Goal: Task Accomplishment & Management: Complete application form

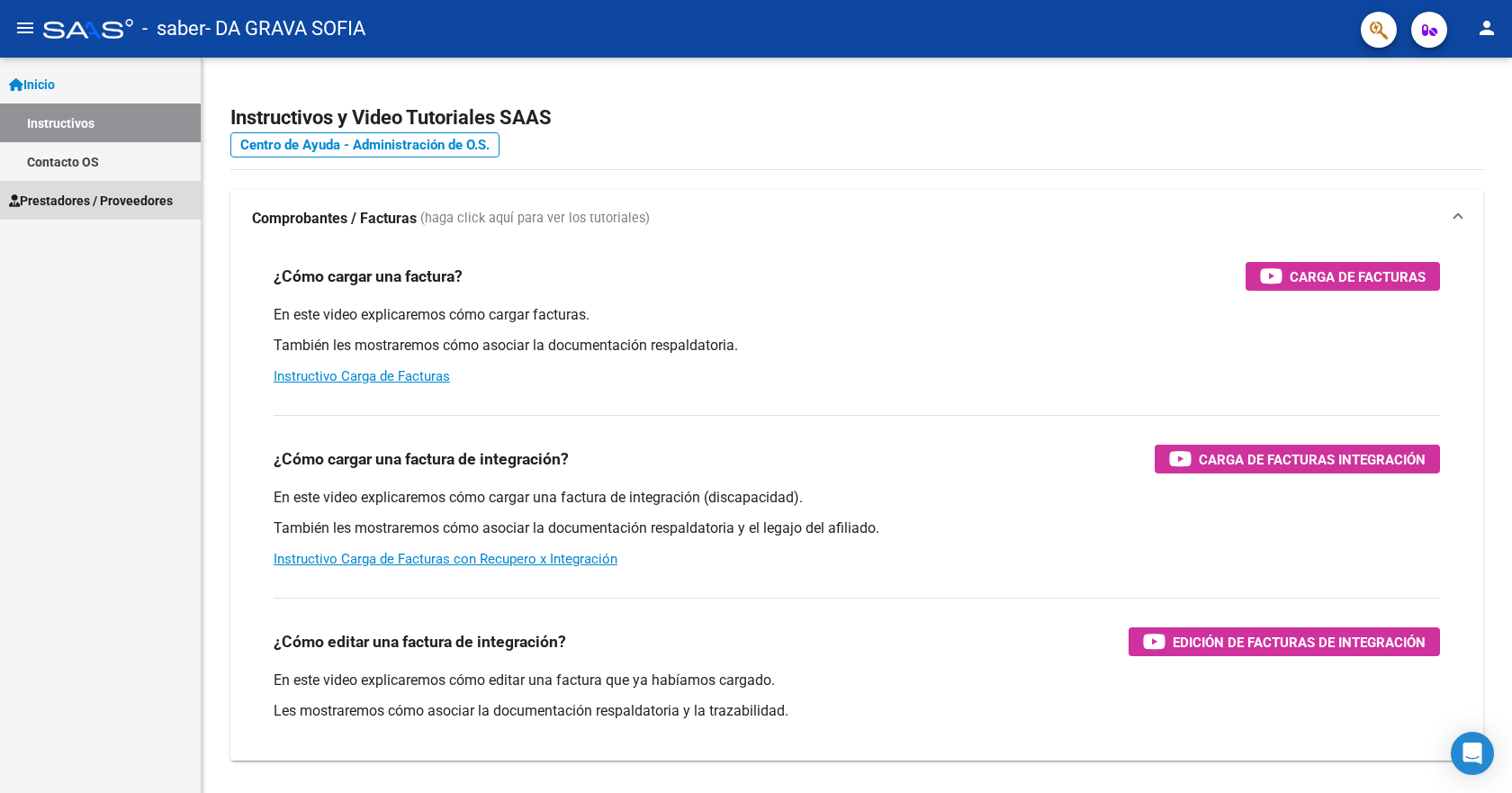
click at [70, 193] on span "Prestadores / Proveedores" at bounding box center [91, 200] width 164 height 19
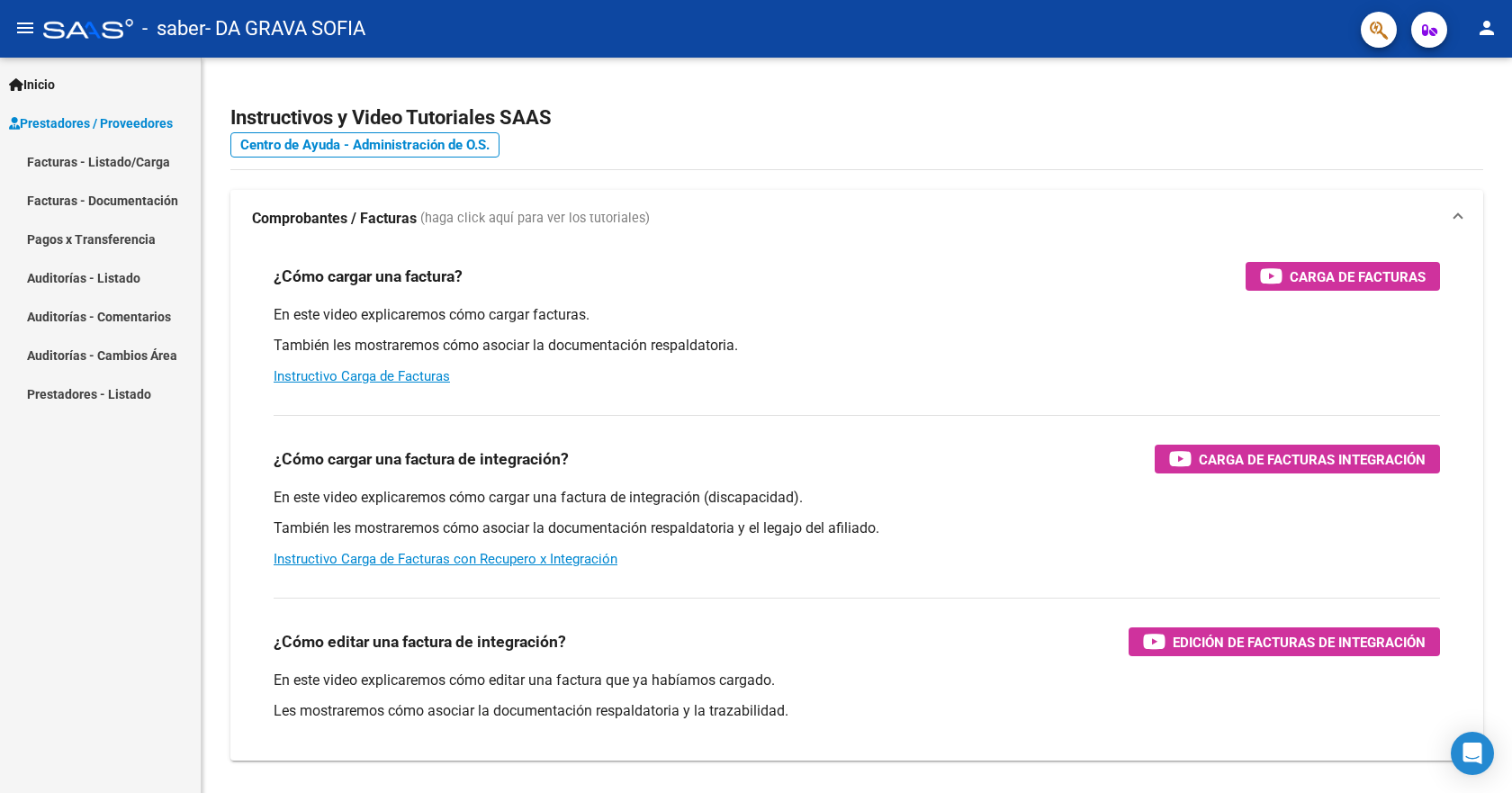
click at [82, 156] on link "Facturas - Listado/Carga" at bounding box center [100, 161] width 201 height 39
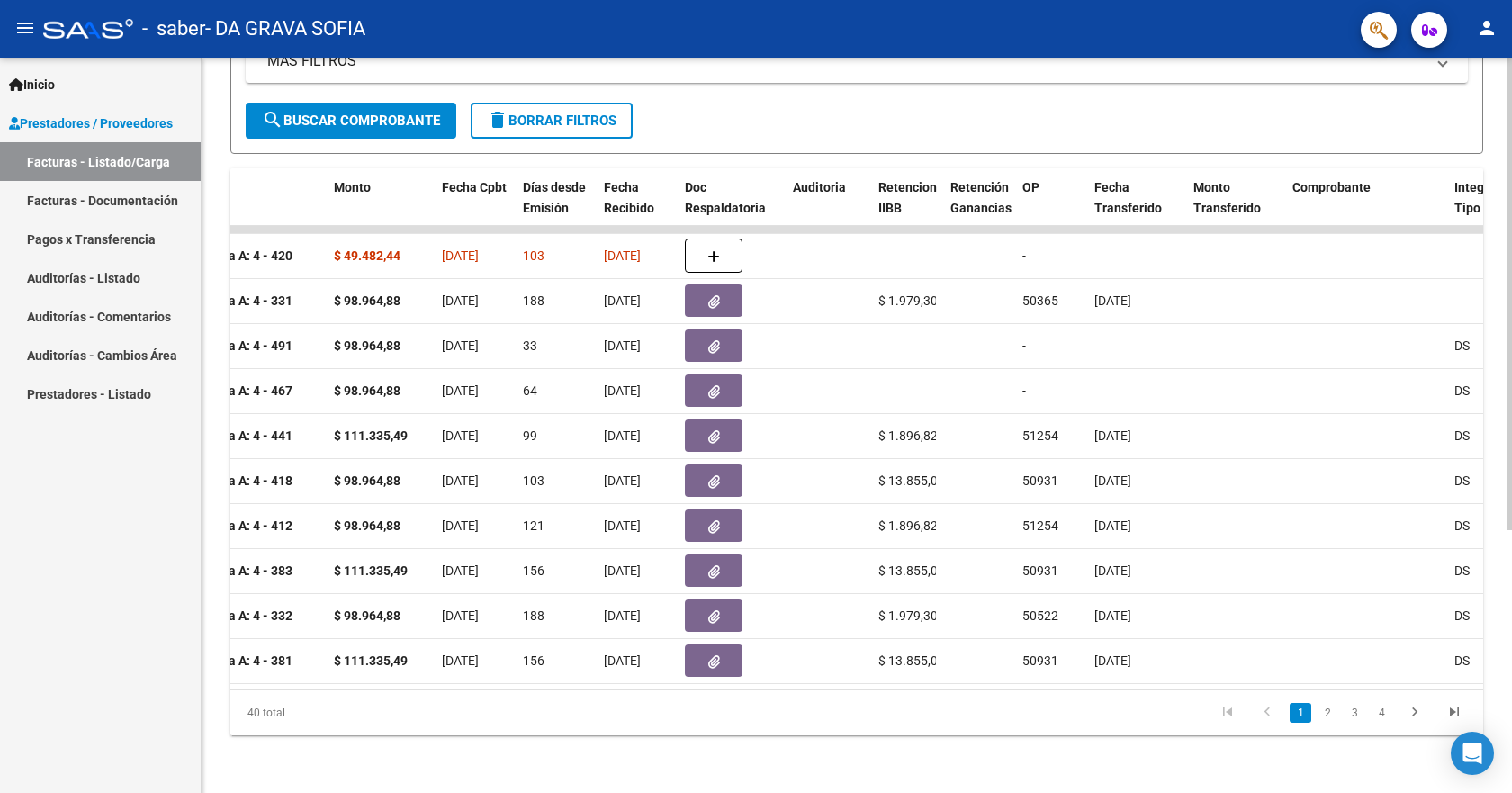
scroll to position [0, 756]
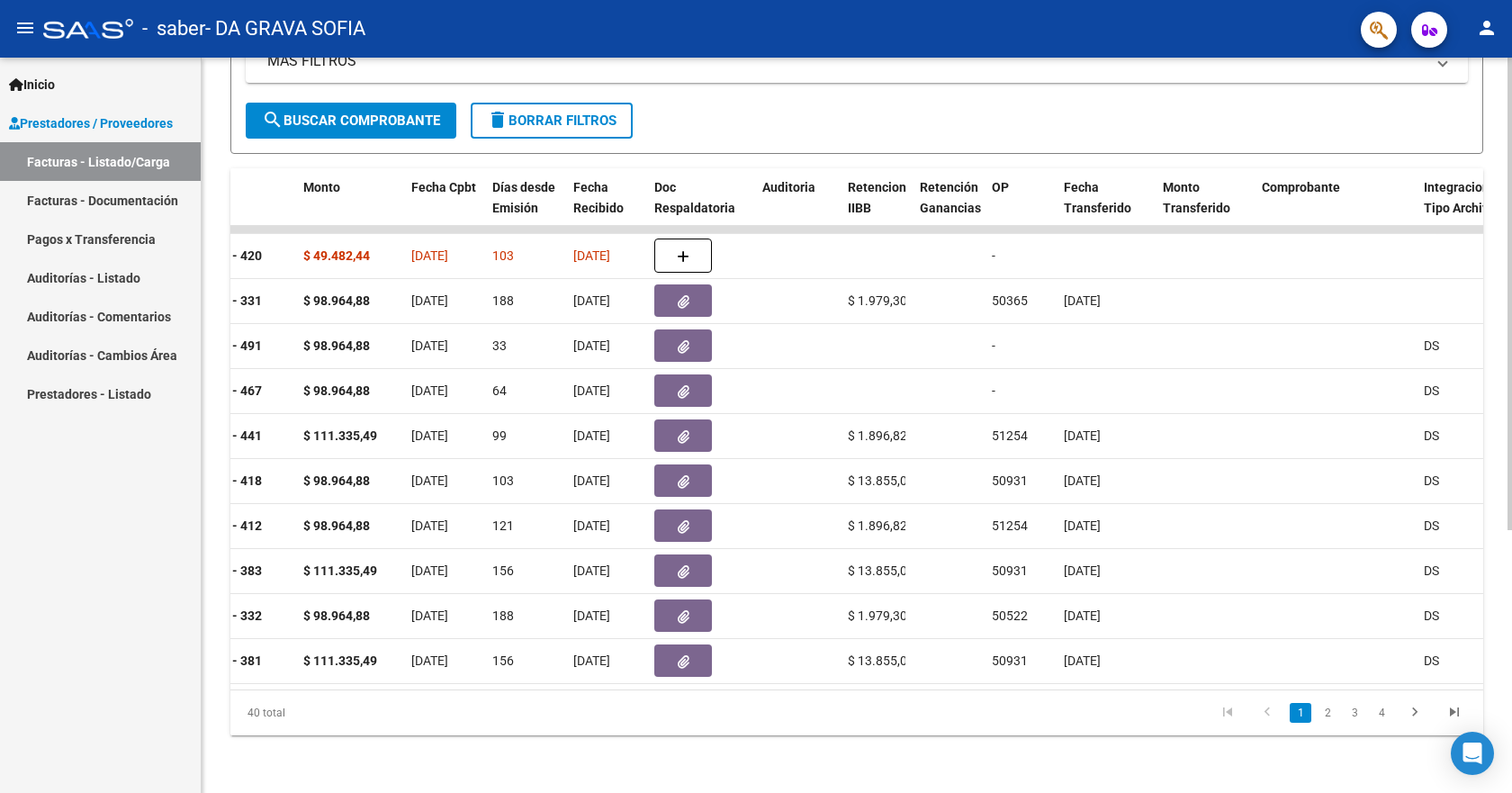
click at [237, 675] on datatable-body "479 A01 - Saber Salud Integración DA GRAVA SOFIA 27292351874 Factura A: 4 - 420…" at bounding box center [856, 458] width 1253 height 464
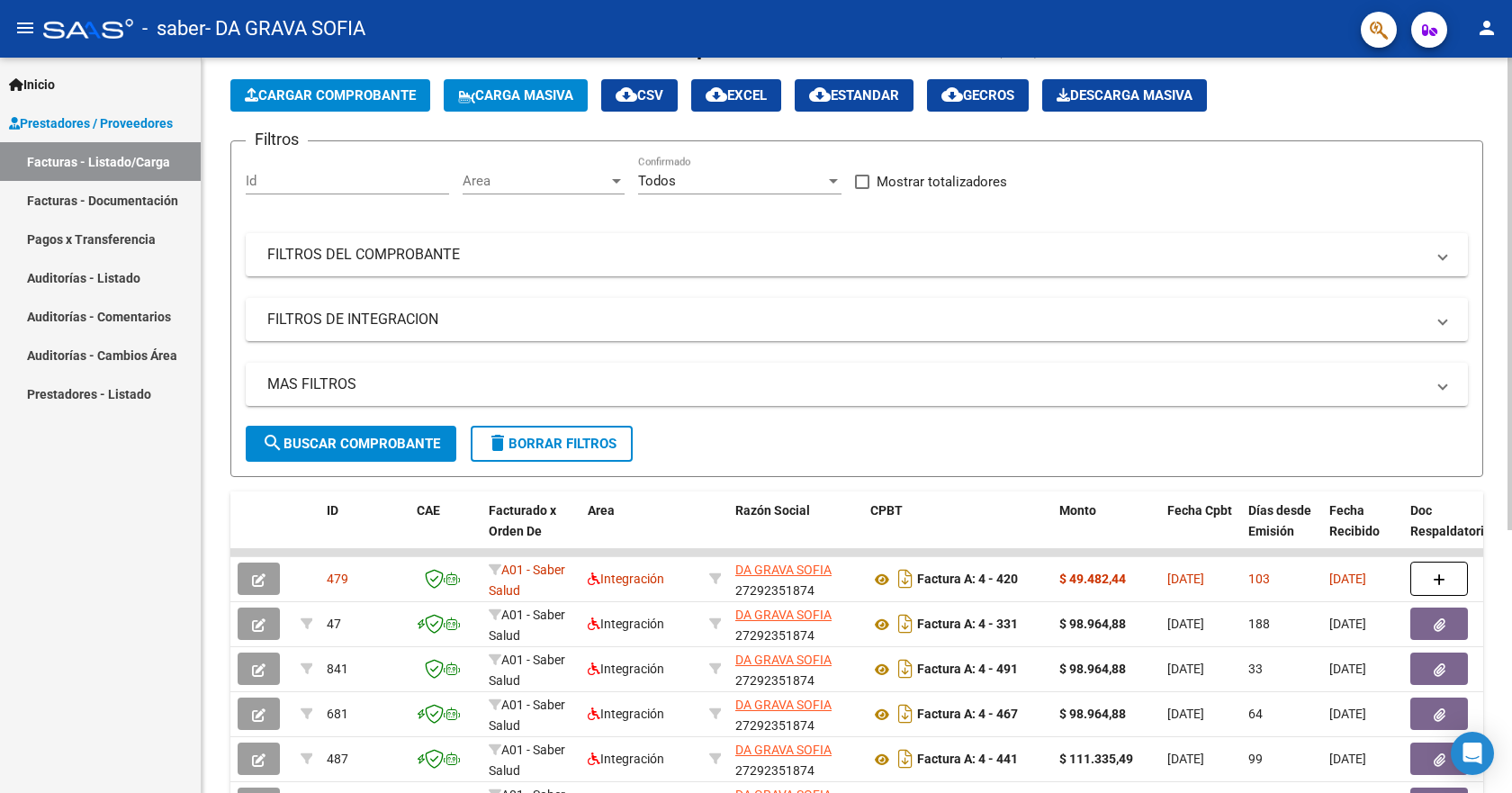
scroll to position [0, 0]
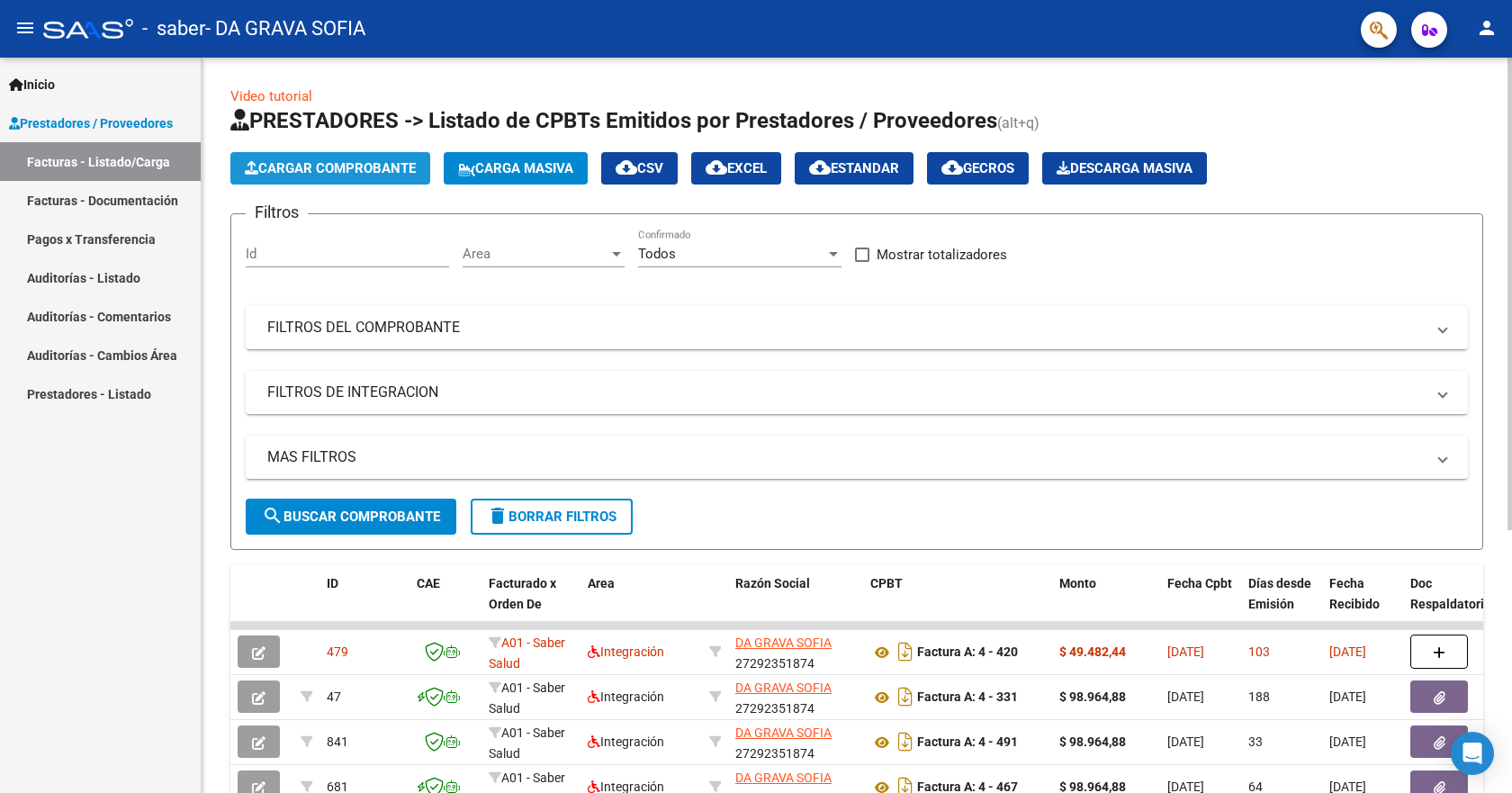
click at [372, 165] on span "Cargar Comprobante" at bounding box center [329, 168] width 171 height 16
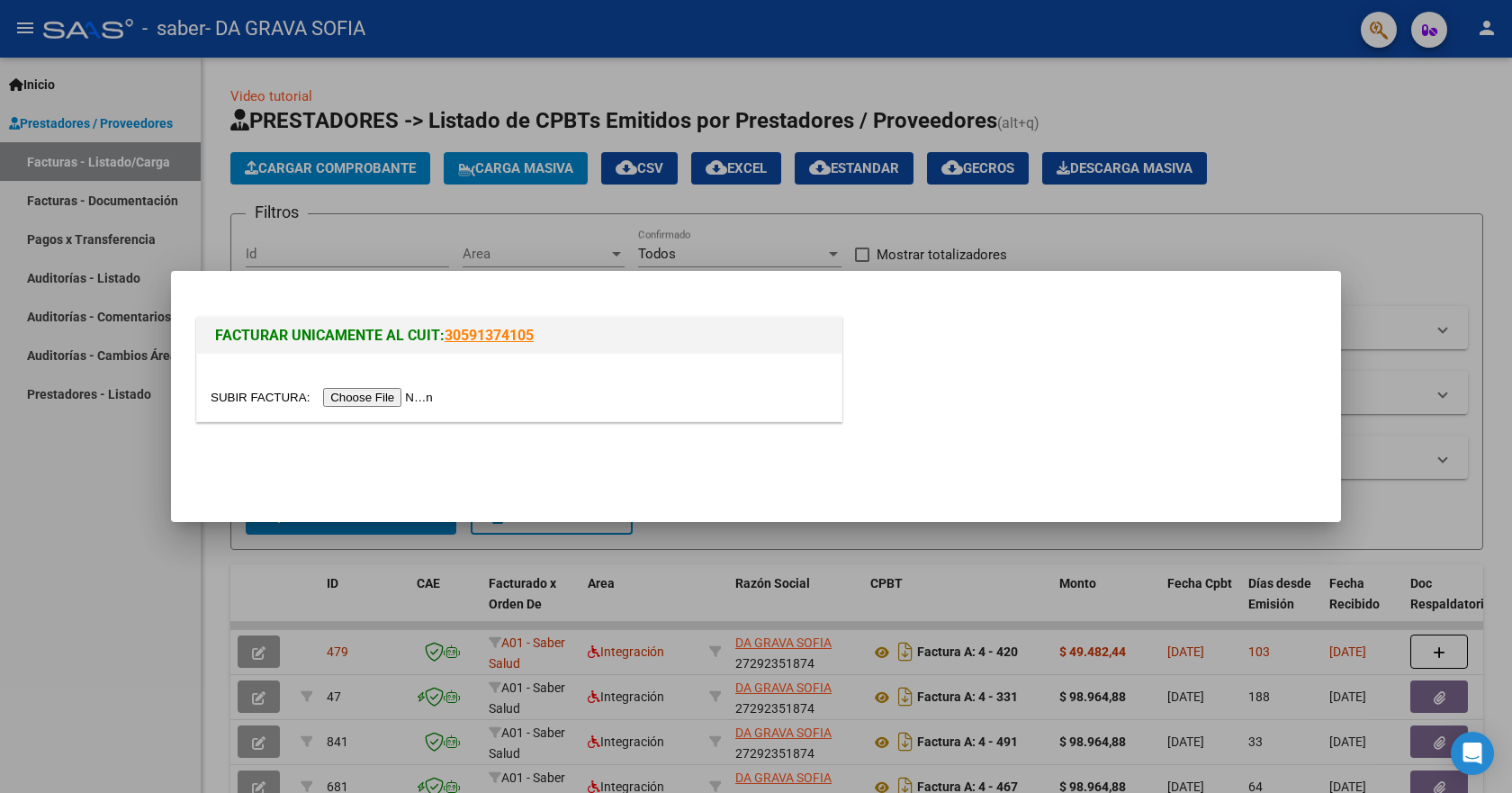
click at [414, 400] on input "file" at bounding box center [325, 397] width 228 height 19
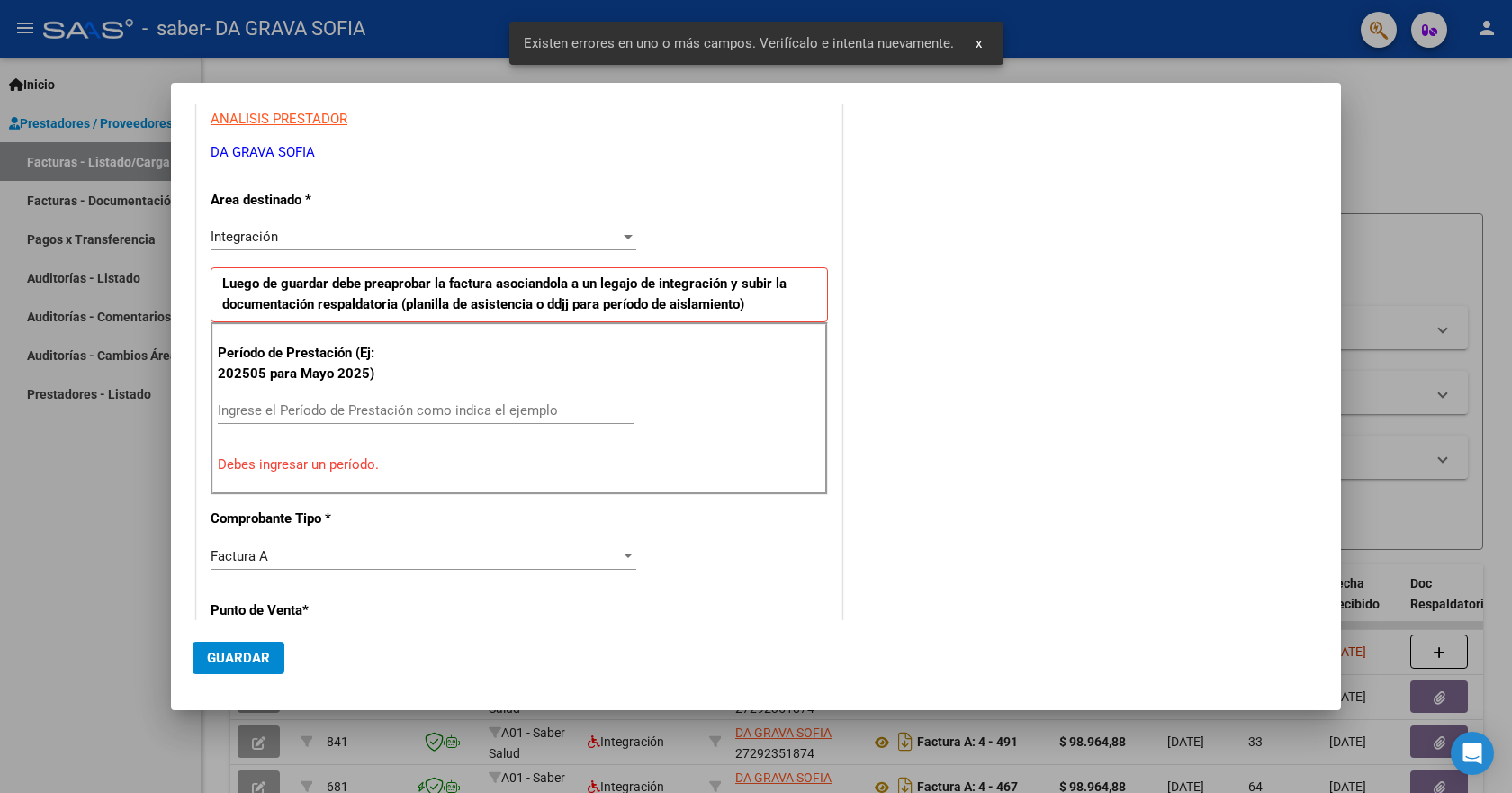
scroll to position [369, 0]
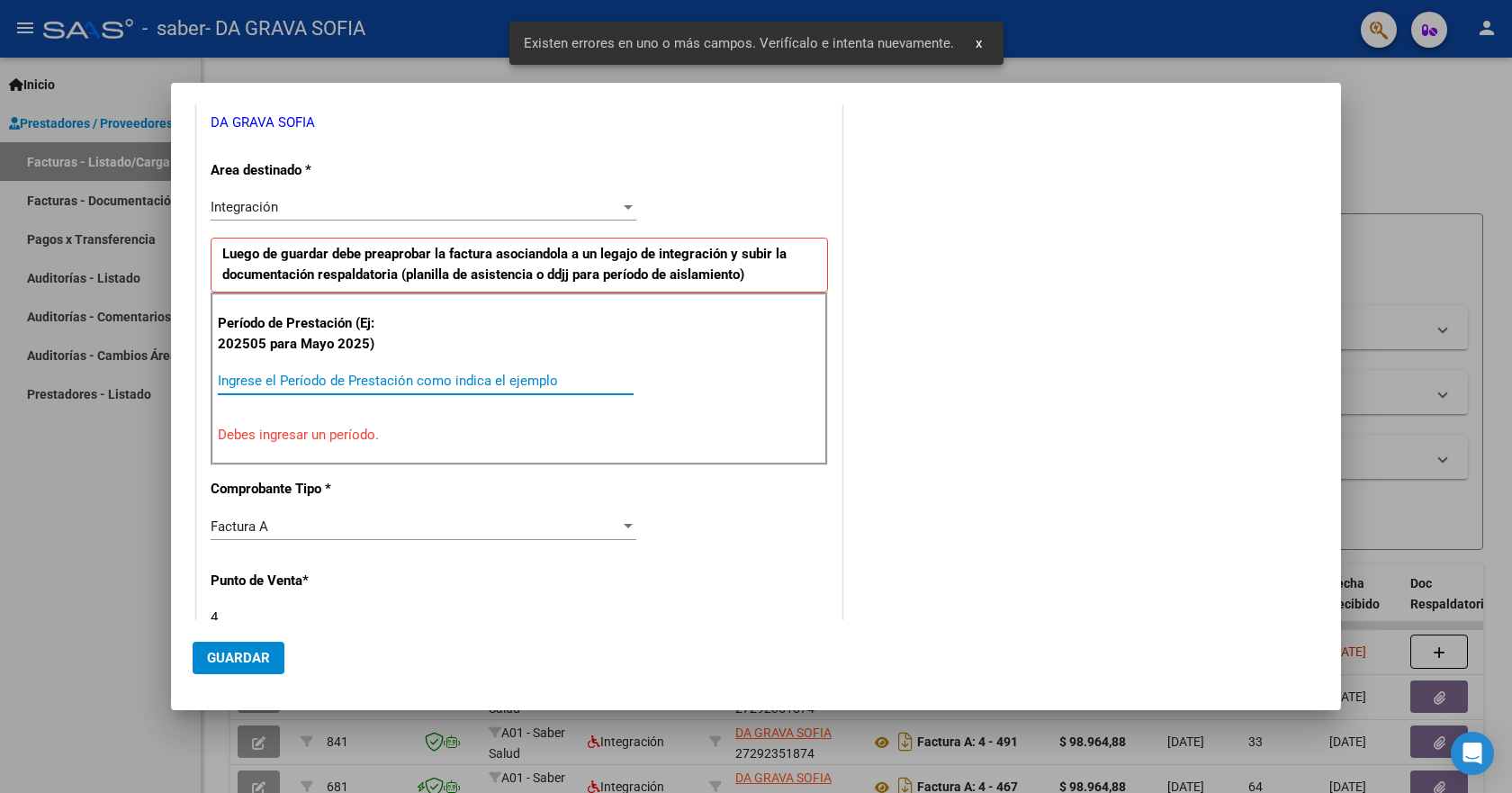
click at [404, 376] on input "Ingrese el Período de Prestación como indica el ejemplo" at bounding box center [425, 381] width 415 height 16
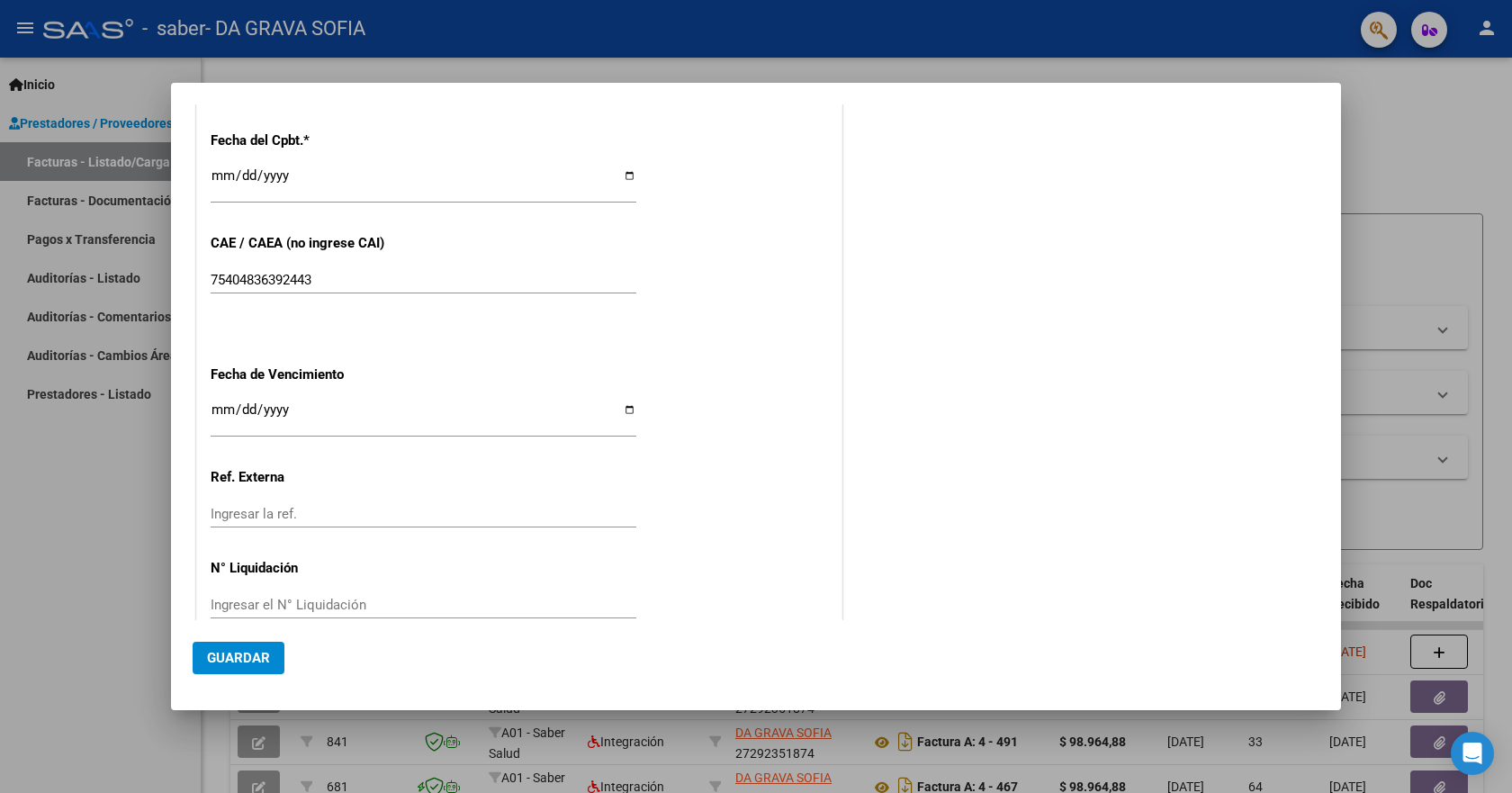
scroll to position [1068, 0]
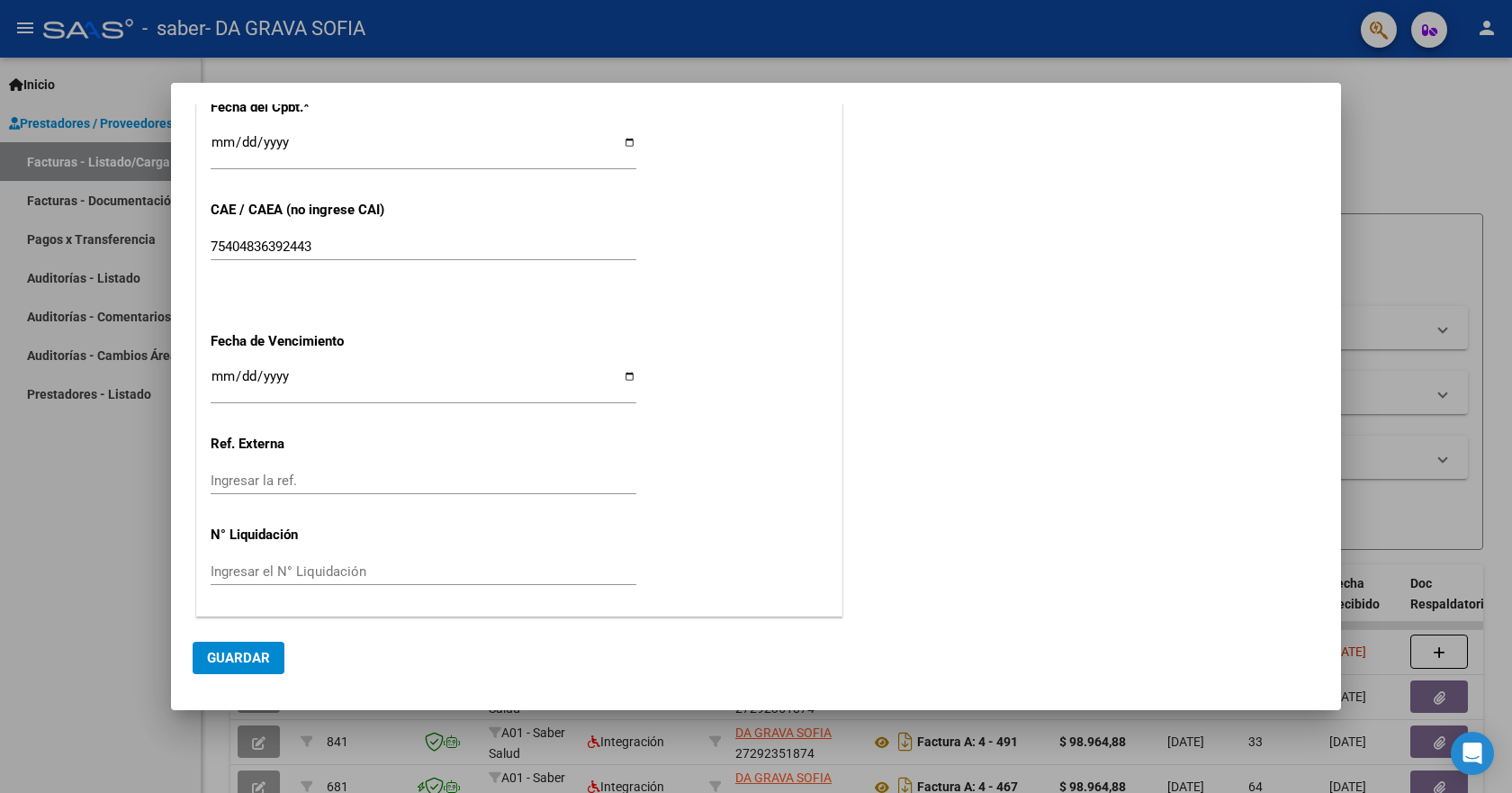
type input "202509"
click at [254, 659] on span "Guardar" at bounding box center [238, 658] width 63 height 16
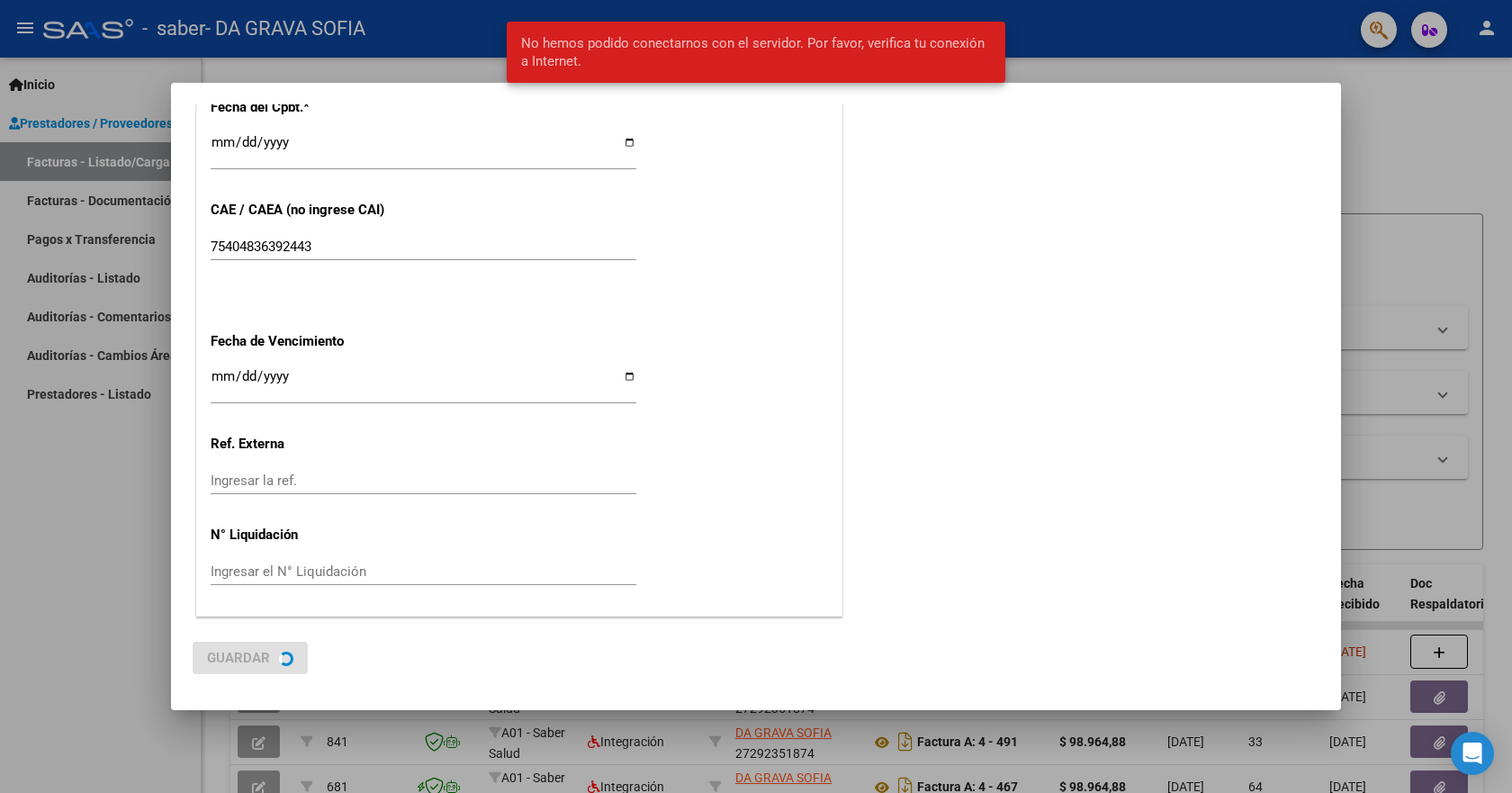
scroll to position [0, 0]
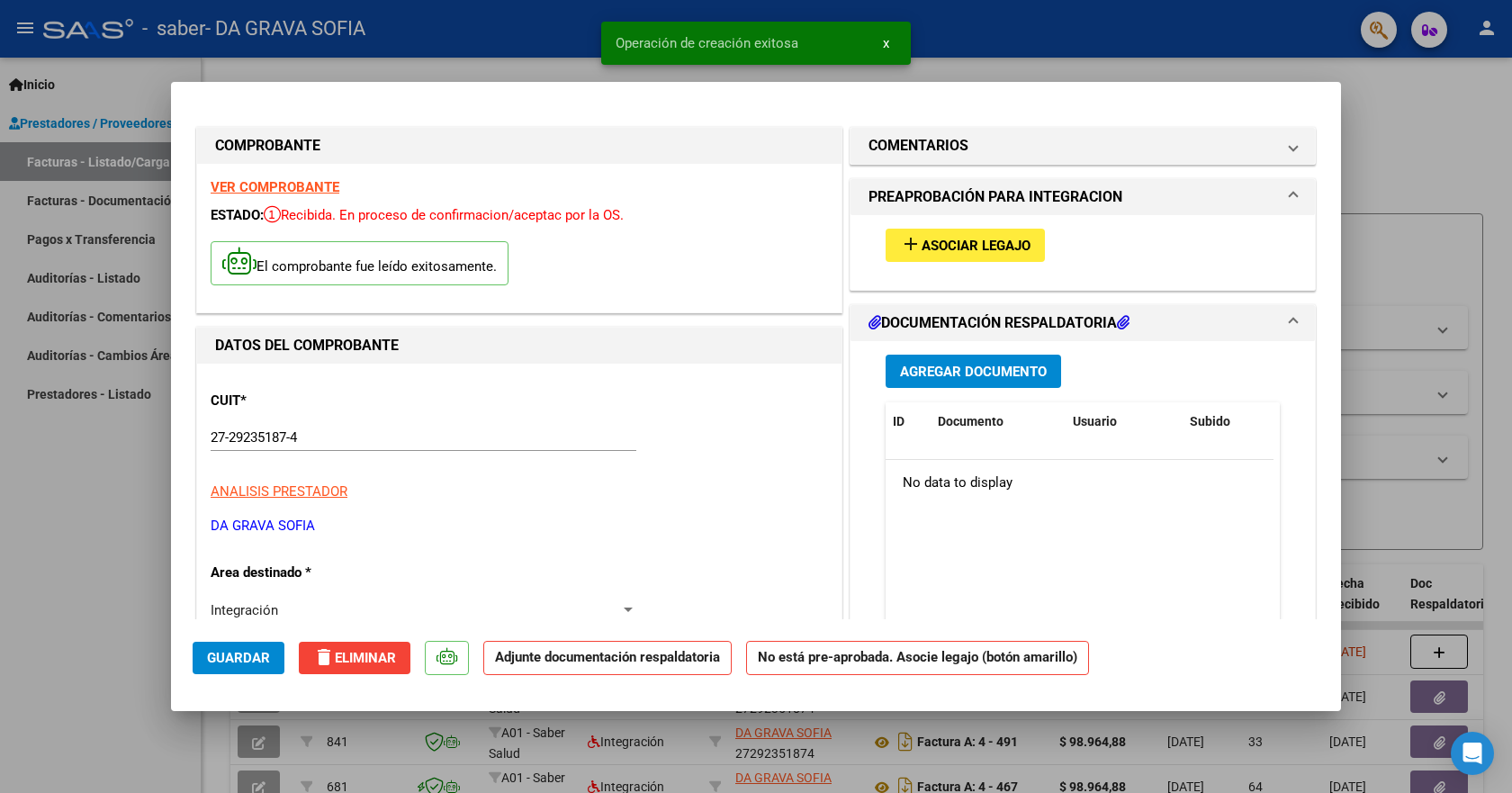
click at [951, 245] on span "Asociar Legajo" at bounding box center [976, 245] width 109 height 16
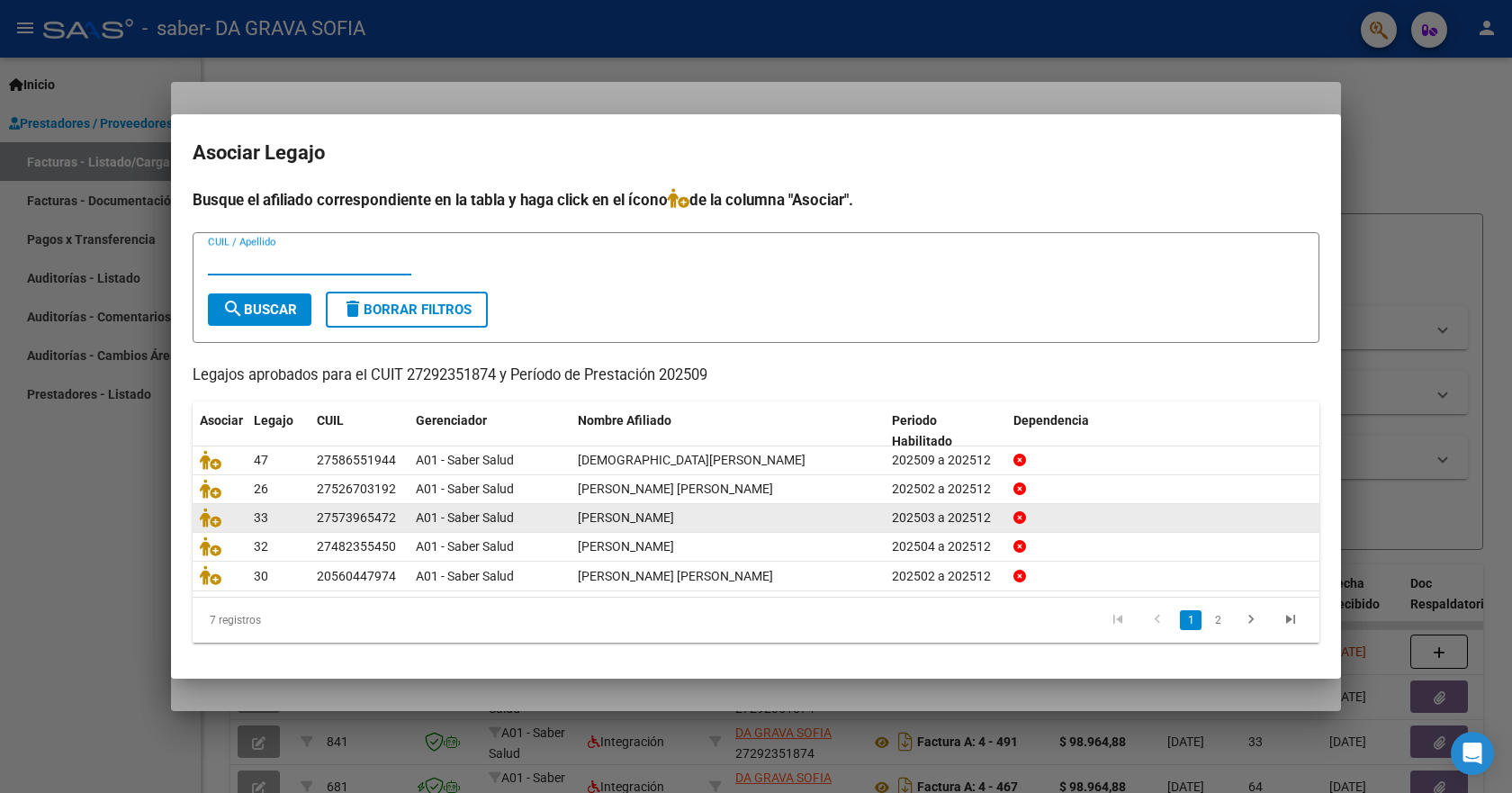
click at [214, 528] on div at bounding box center [219, 517] width 40 height 20
click at [212, 520] on icon at bounding box center [211, 517] width 21 height 19
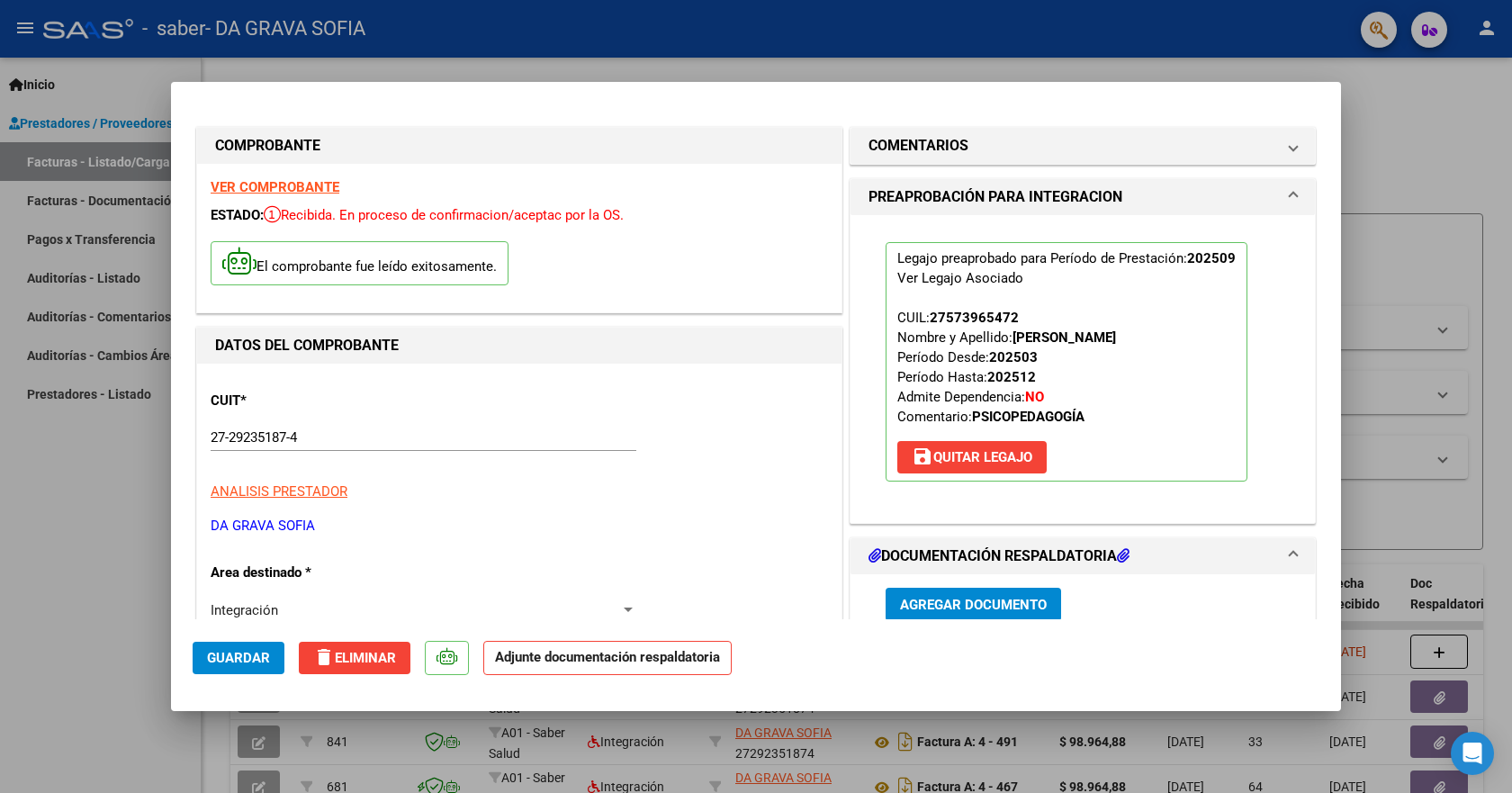
click at [1020, 605] on span "Agregar Documento" at bounding box center [974, 605] width 147 height 16
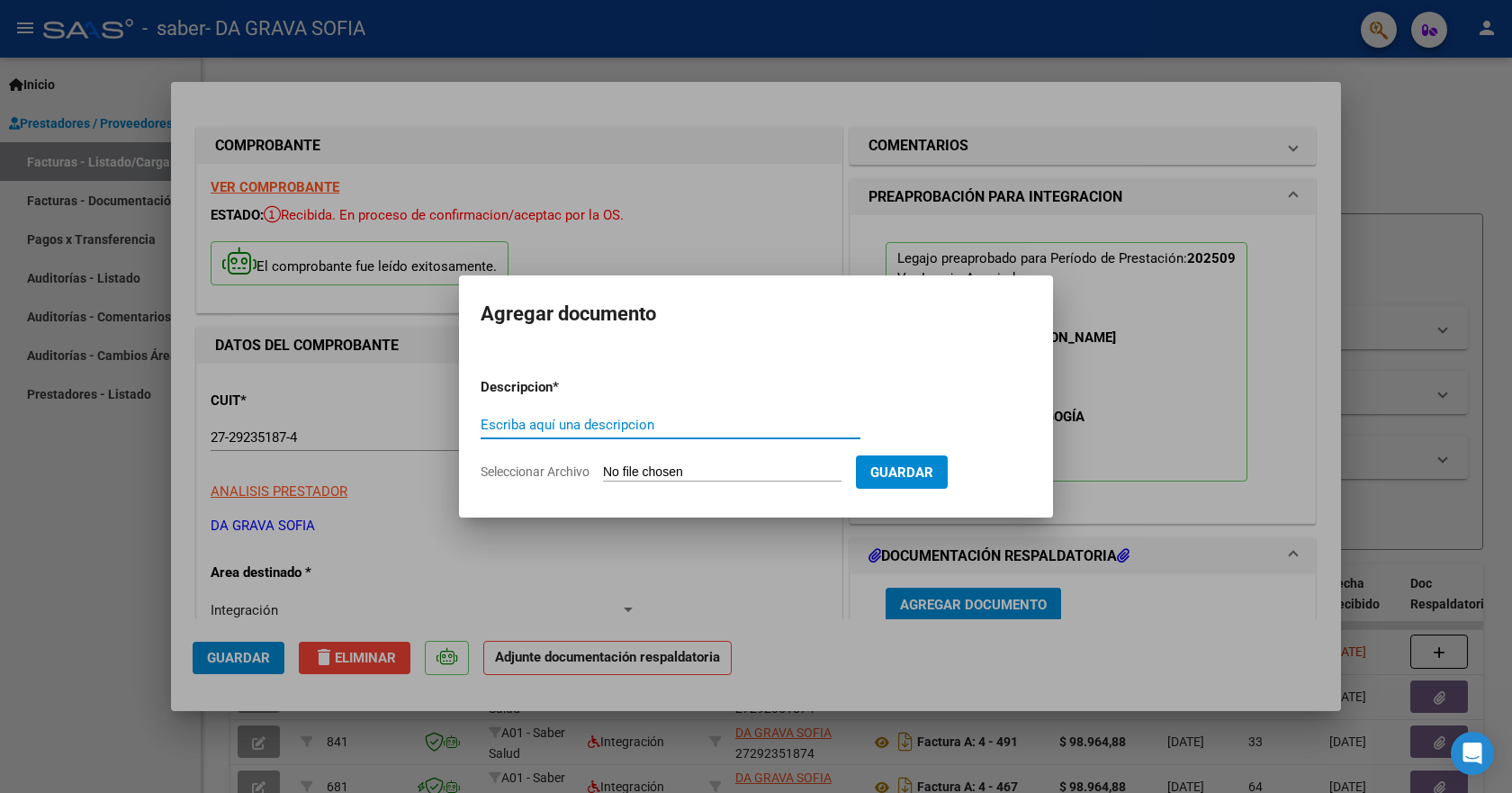
click at [637, 427] on input "Escriba aquí una descripcion" at bounding box center [670, 424] width 380 height 16
type input "planilla"
click at [550, 470] on span "Seleccionar Archivo" at bounding box center [534, 471] width 109 height 14
click at [603, 470] on input "Seleccionar Archivo" at bounding box center [722, 473] width 239 height 17
type input "C:\fakepath\psp.pdf"
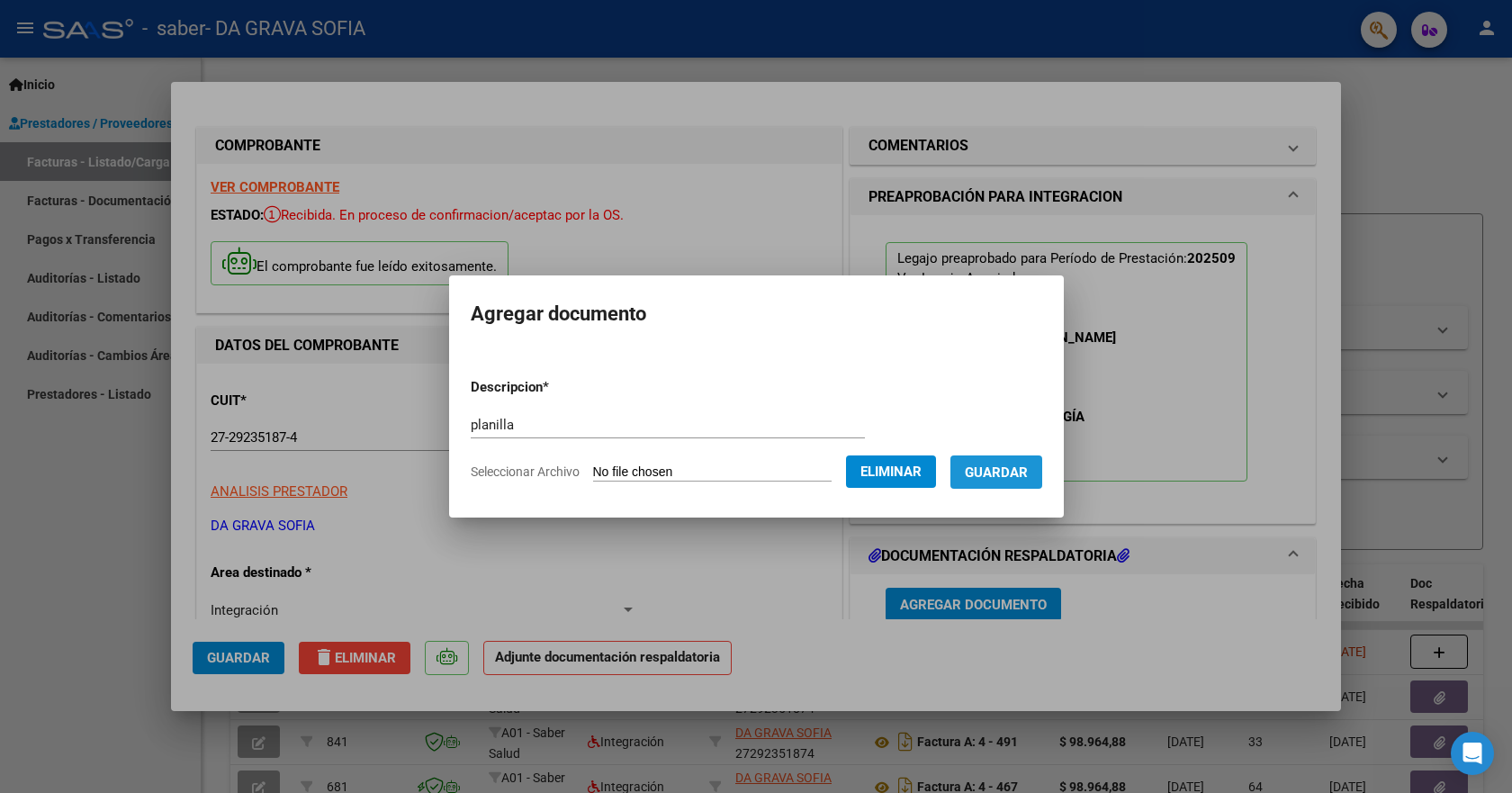
click at [1021, 474] on span "Guardar" at bounding box center [996, 472] width 63 height 16
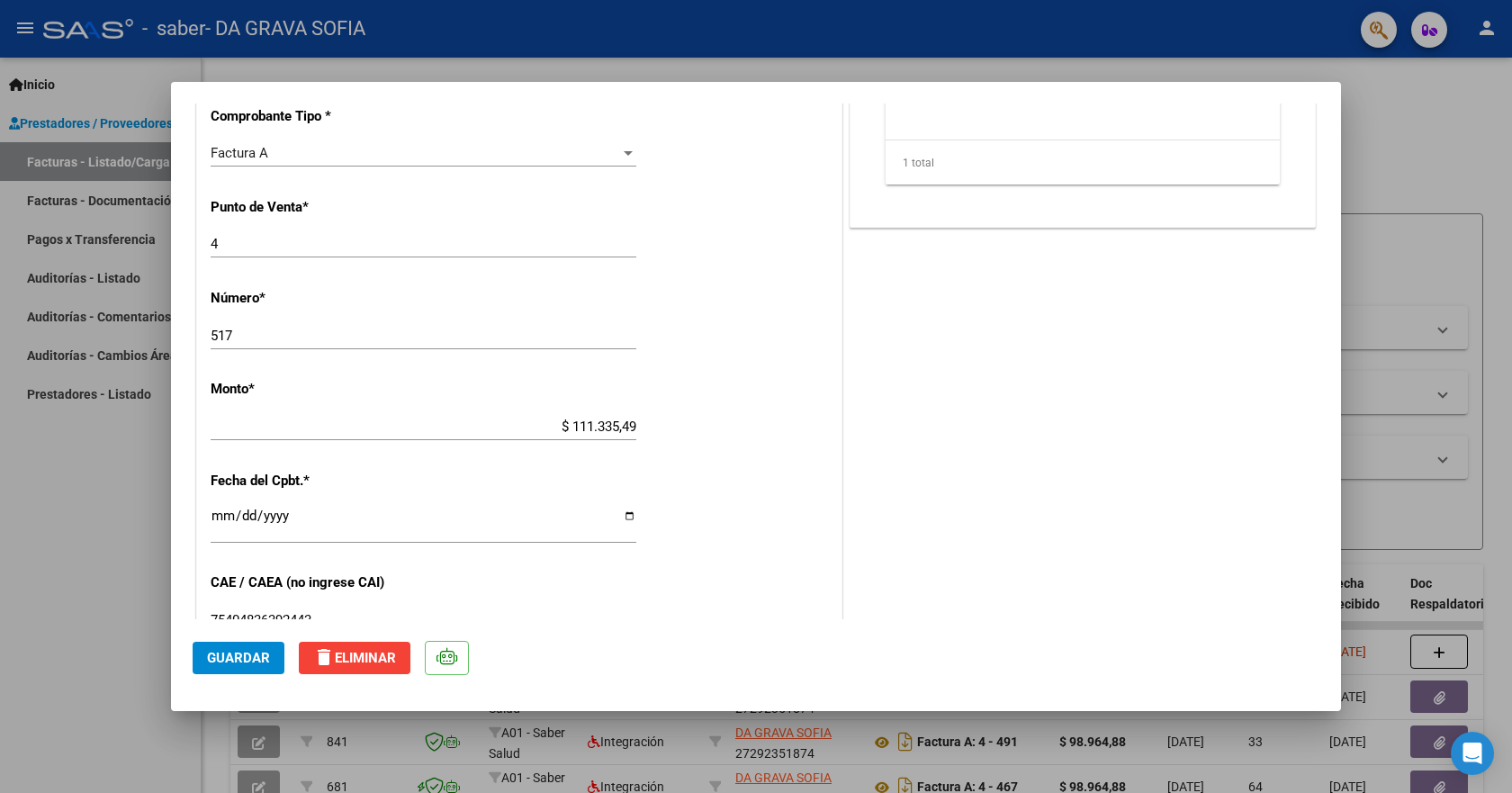
scroll to position [722, 0]
click at [228, 666] on button "Guardar" at bounding box center [238, 658] width 92 height 33
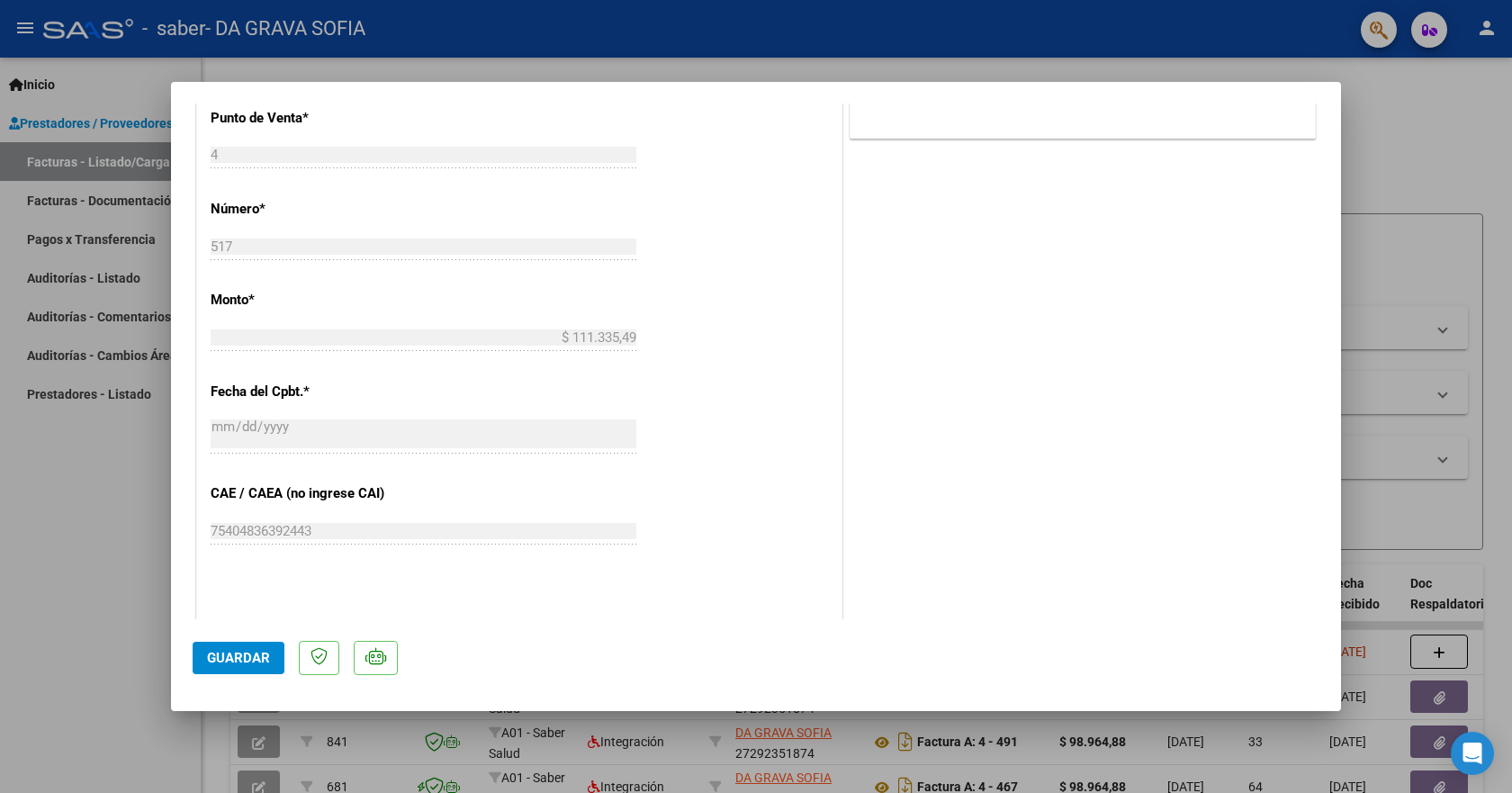
scroll to position [1095, 0]
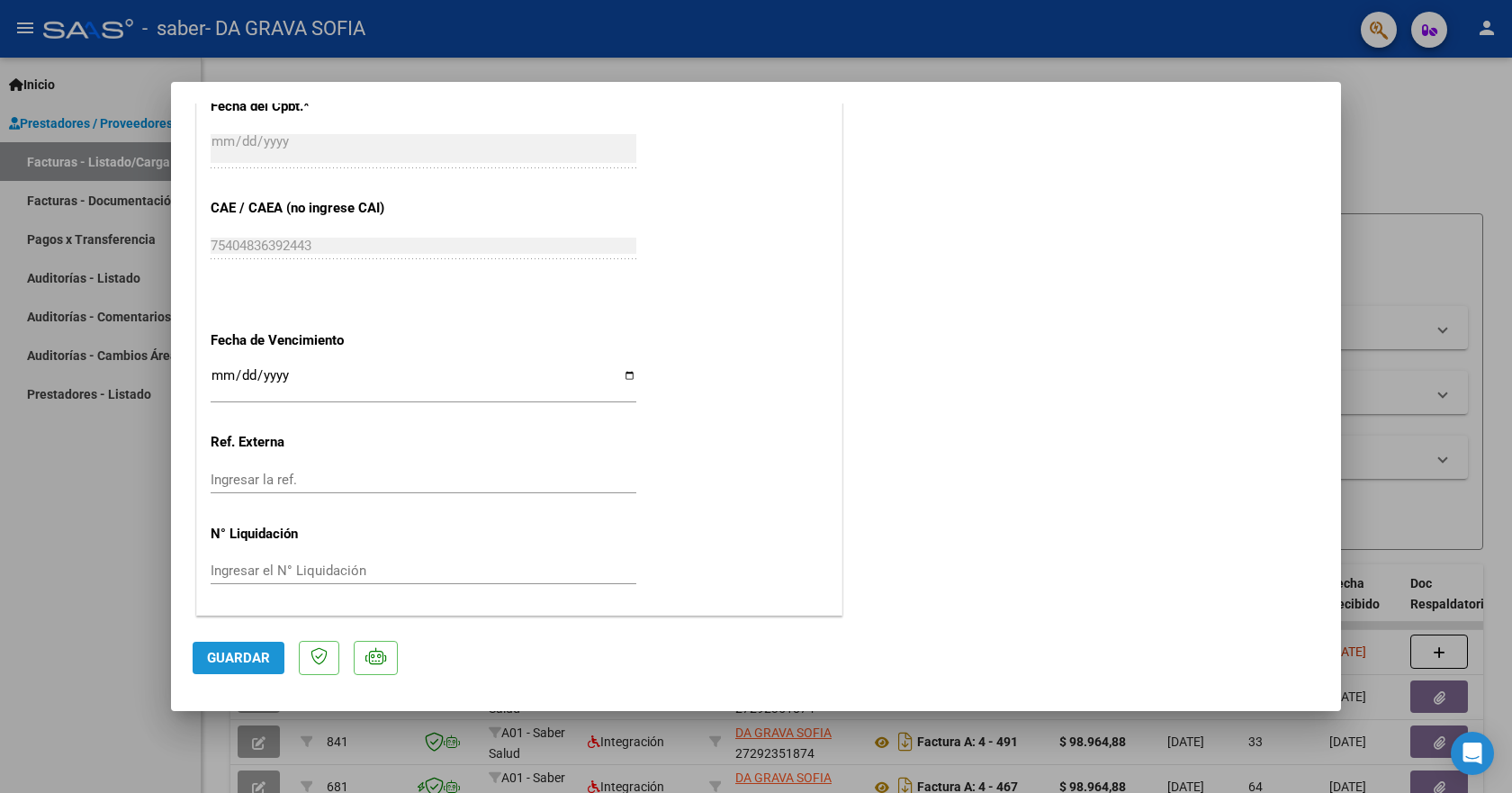
click at [270, 667] on button "Guardar" at bounding box center [238, 658] width 92 height 33
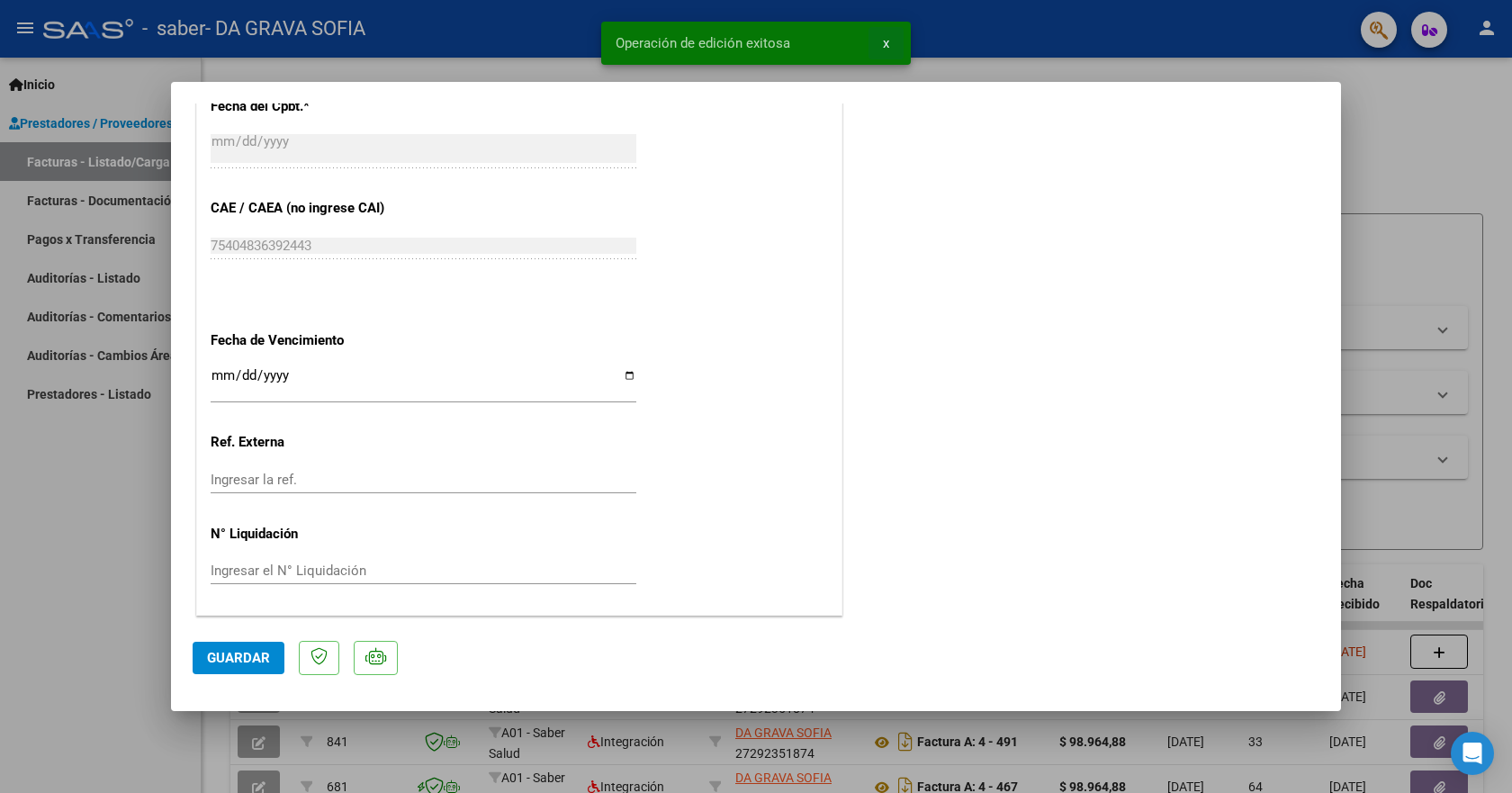
click at [888, 43] on span "x" at bounding box center [886, 42] width 7 height 16
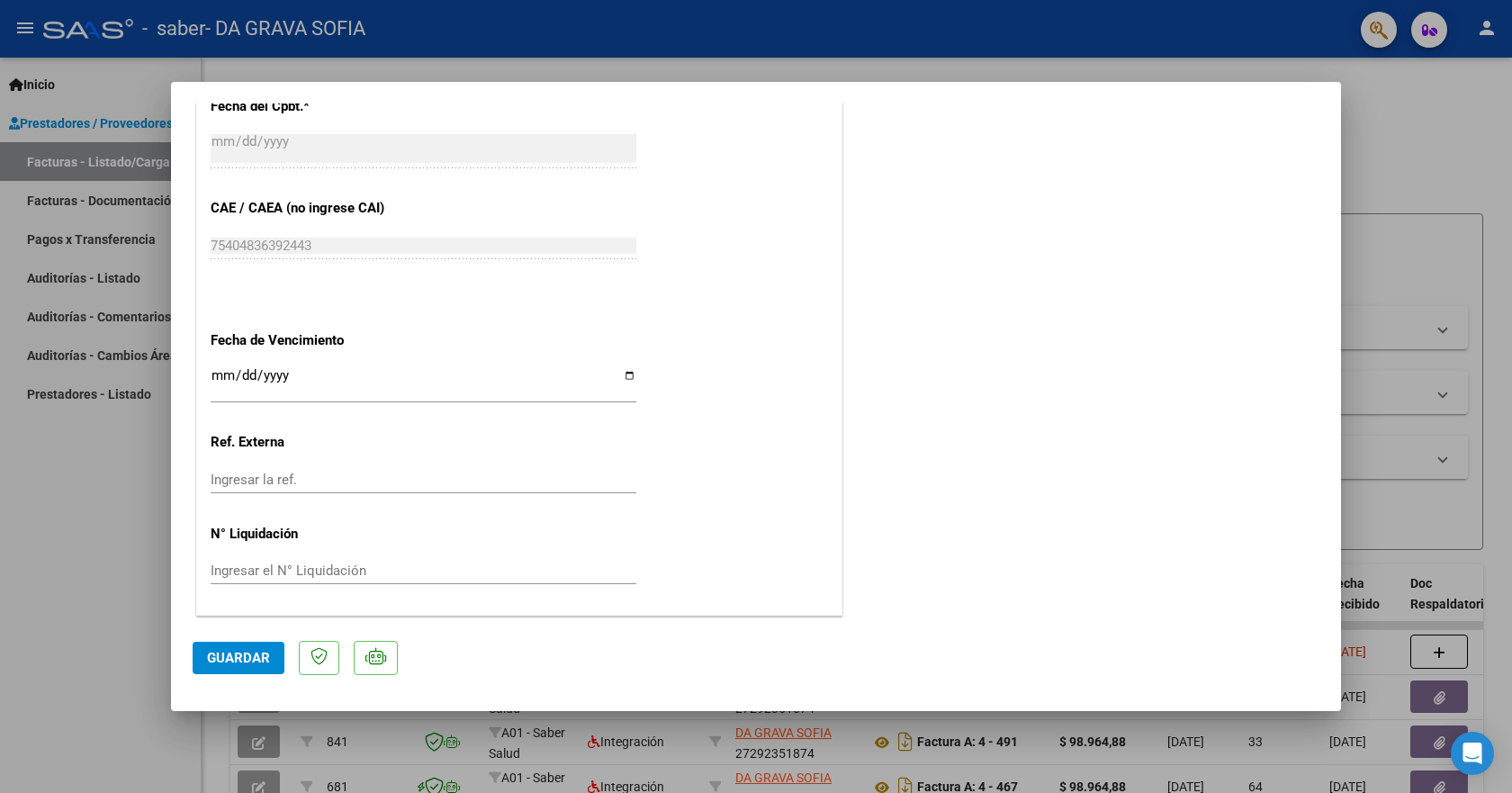
click at [1427, 113] on div at bounding box center [756, 396] width 1512 height 793
type input "$ 0,00"
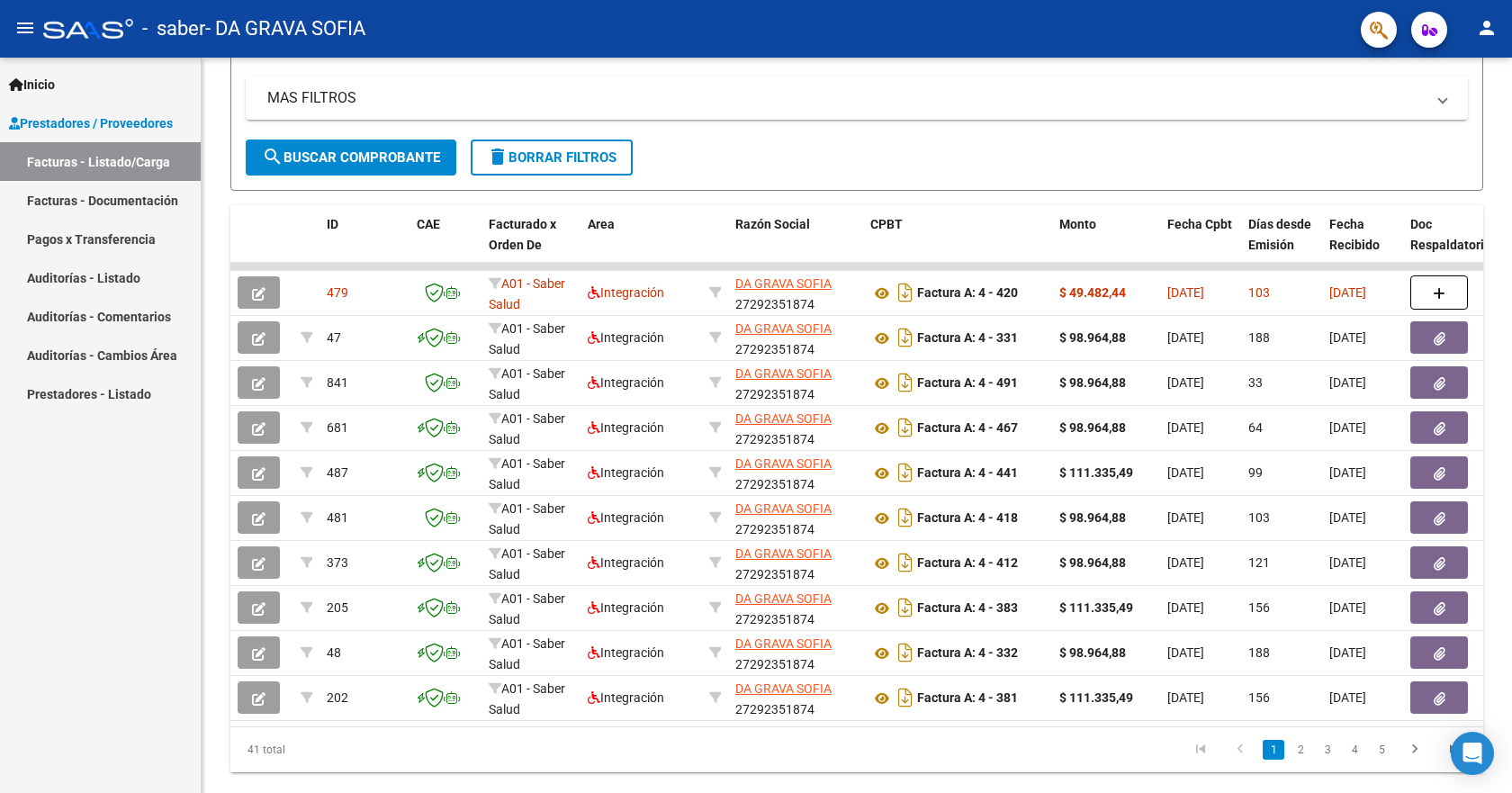
scroll to position [360, 0]
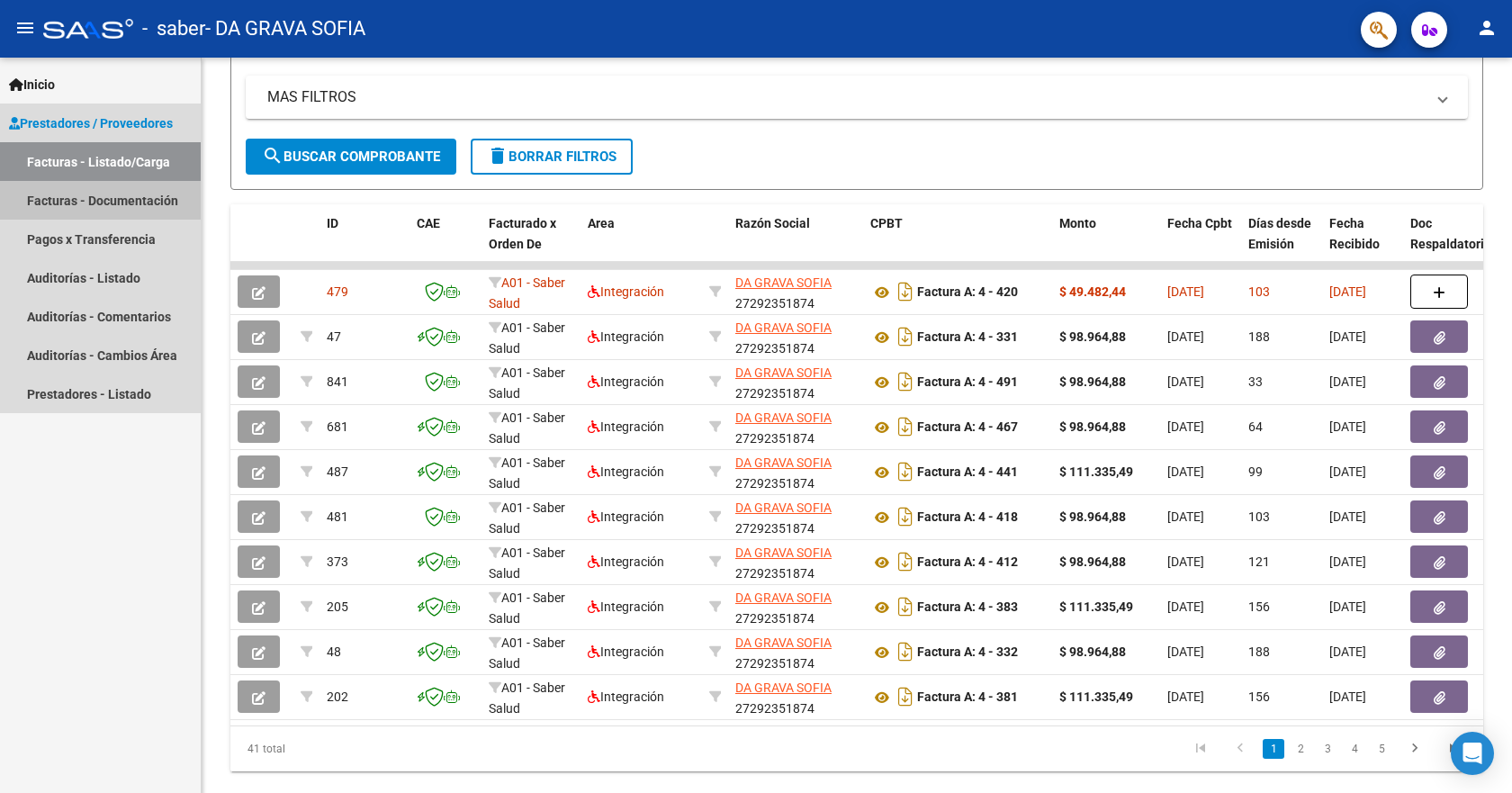
click at [85, 201] on link "Facturas - Documentación" at bounding box center [100, 200] width 201 height 39
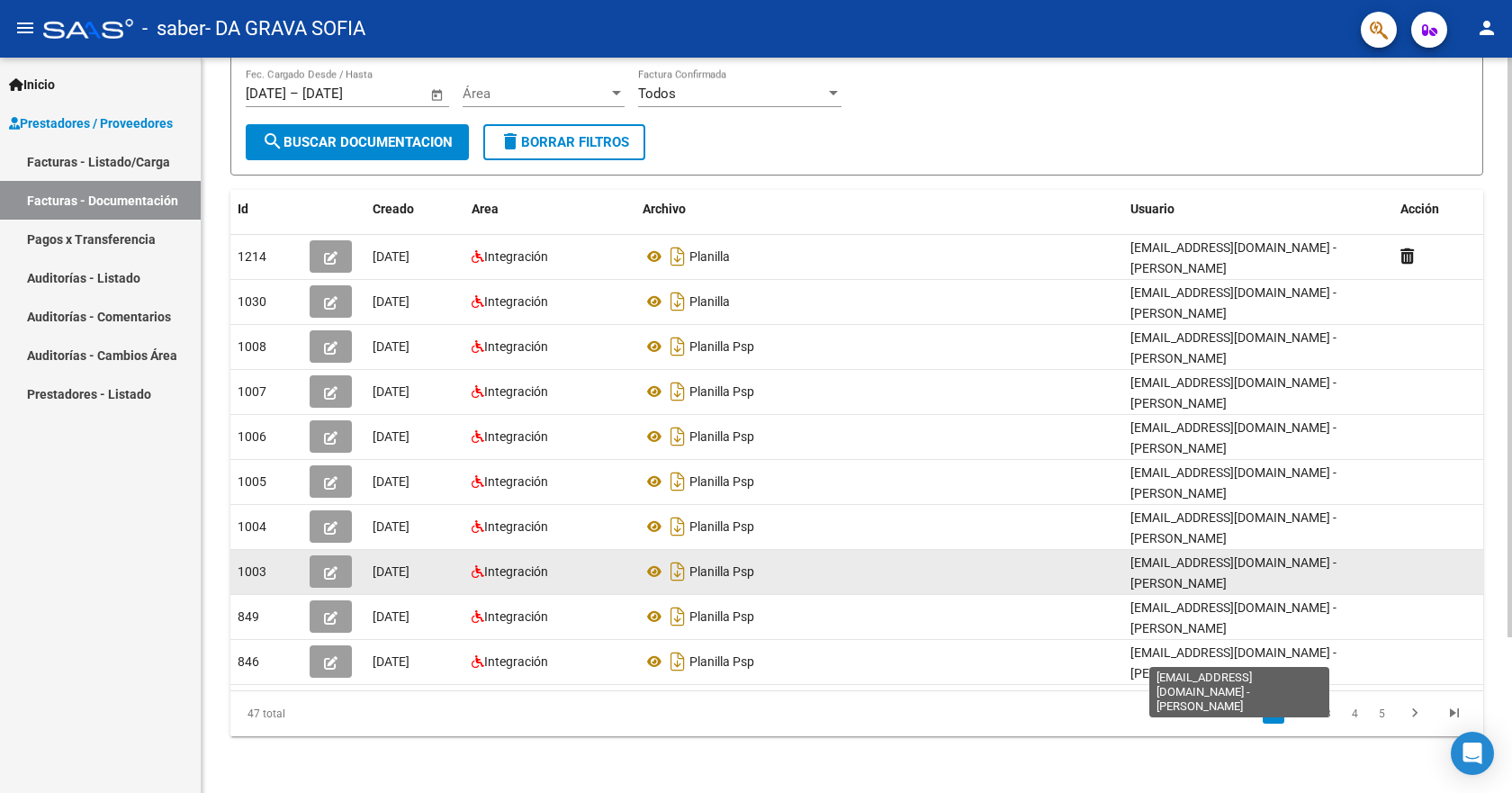
scroll to position [197, 0]
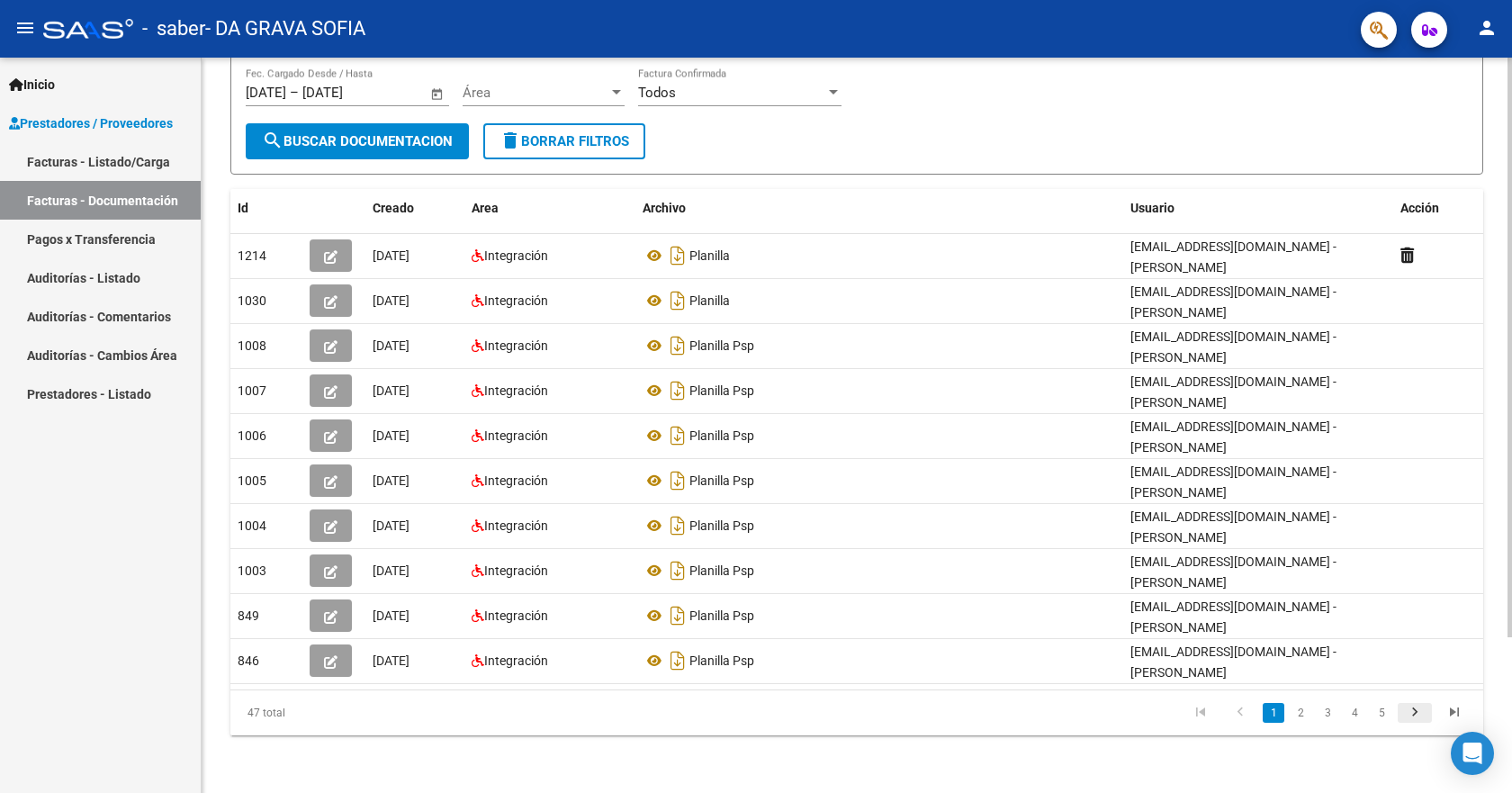
click at [1413, 716] on icon "go to next page" at bounding box center [1414, 714] width 23 height 21
click at [1445, 715] on icon "go to last page" at bounding box center [1454, 714] width 23 height 21
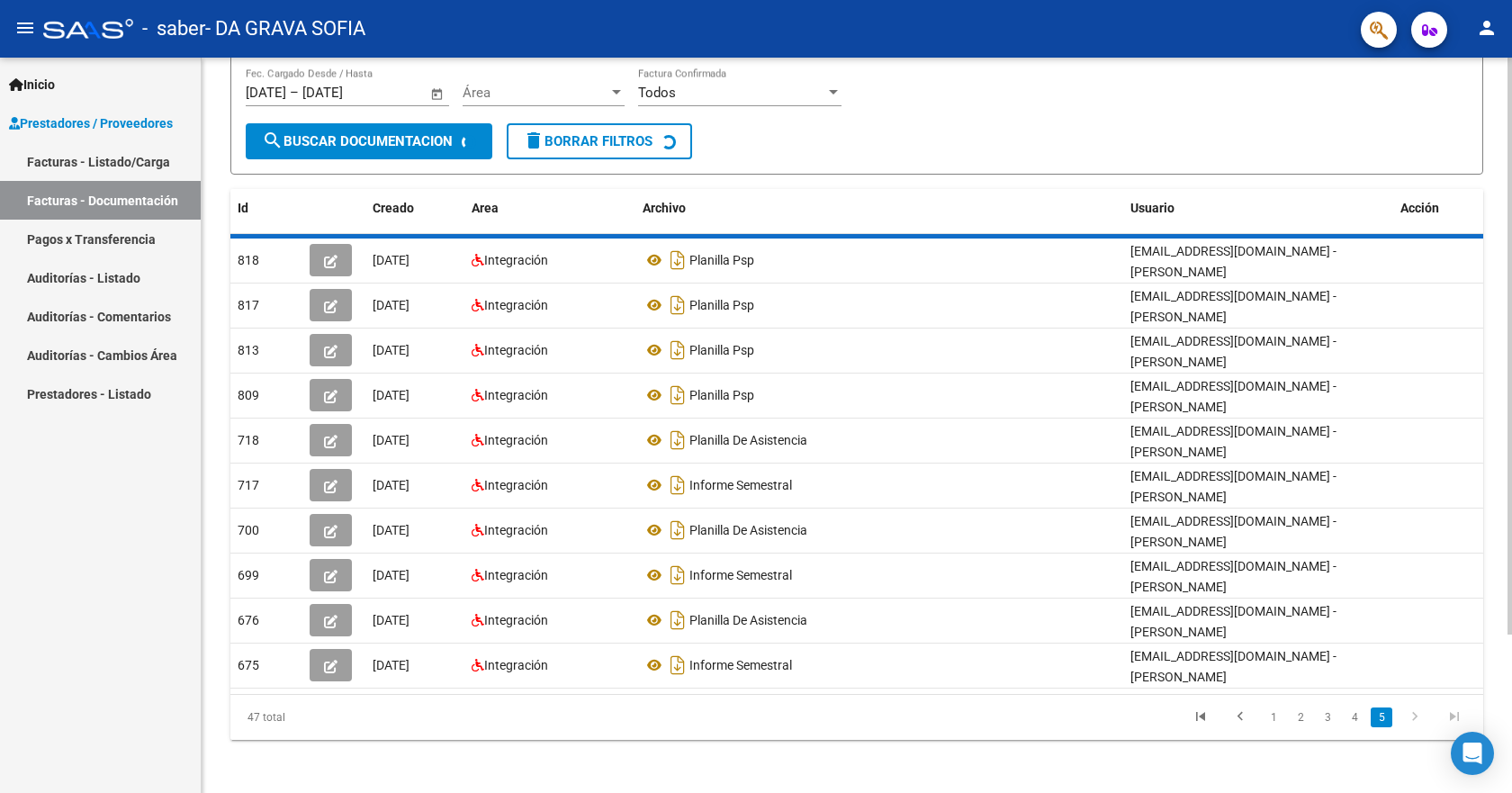
click at [1445, 715] on div "47 total 1 2 3 4 5" at bounding box center [856, 717] width 1253 height 45
click at [1445, 715] on icon "go to last page" at bounding box center [1454, 719] width 23 height 21
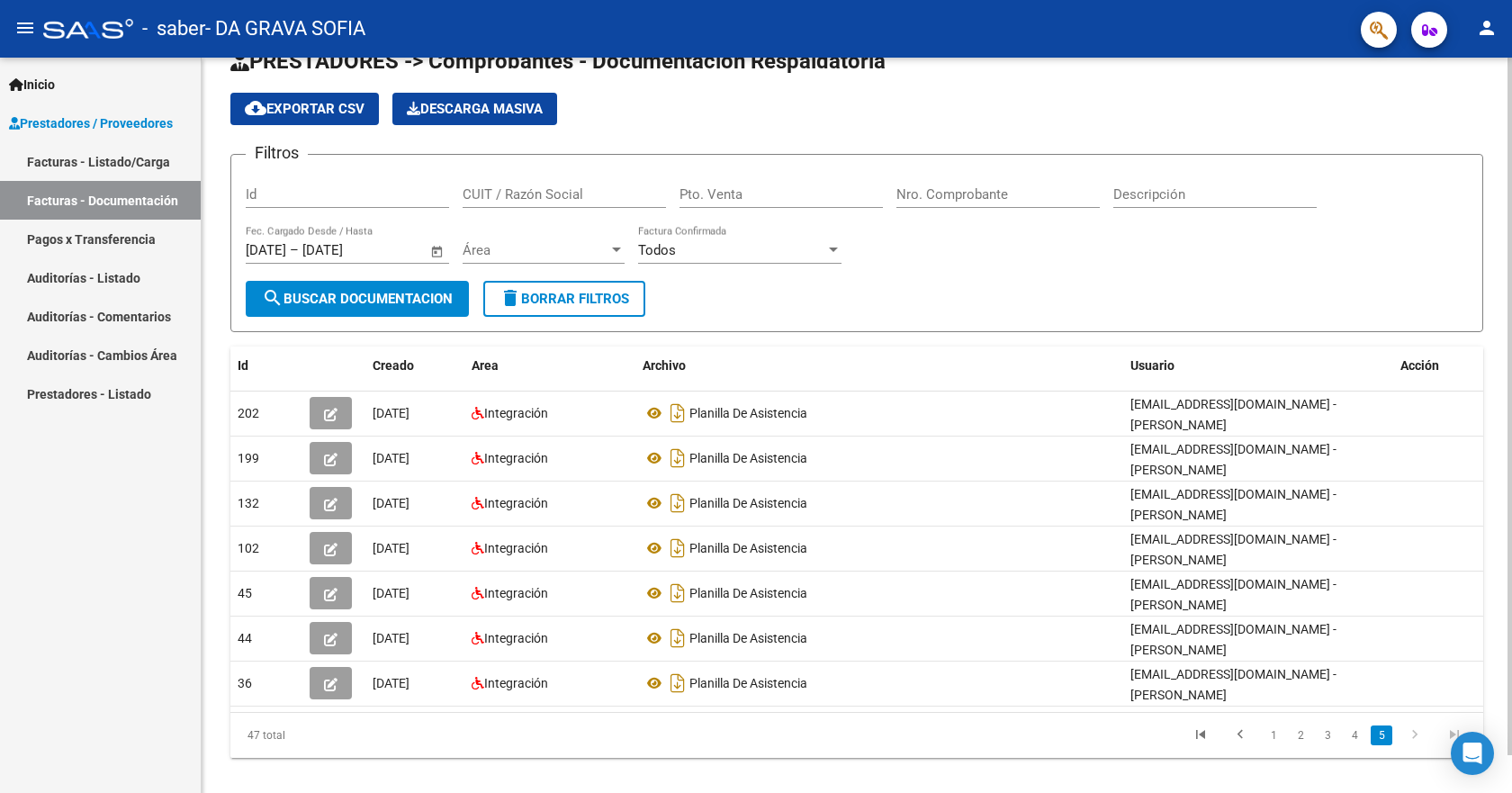
click at [1445, 726] on icon "go to last page" at bounding box center [1454, 737] width 23 height 21
click at [1239, 726] on icon "go to previous page" at bounding box center [1241, 737] width 23 height 21
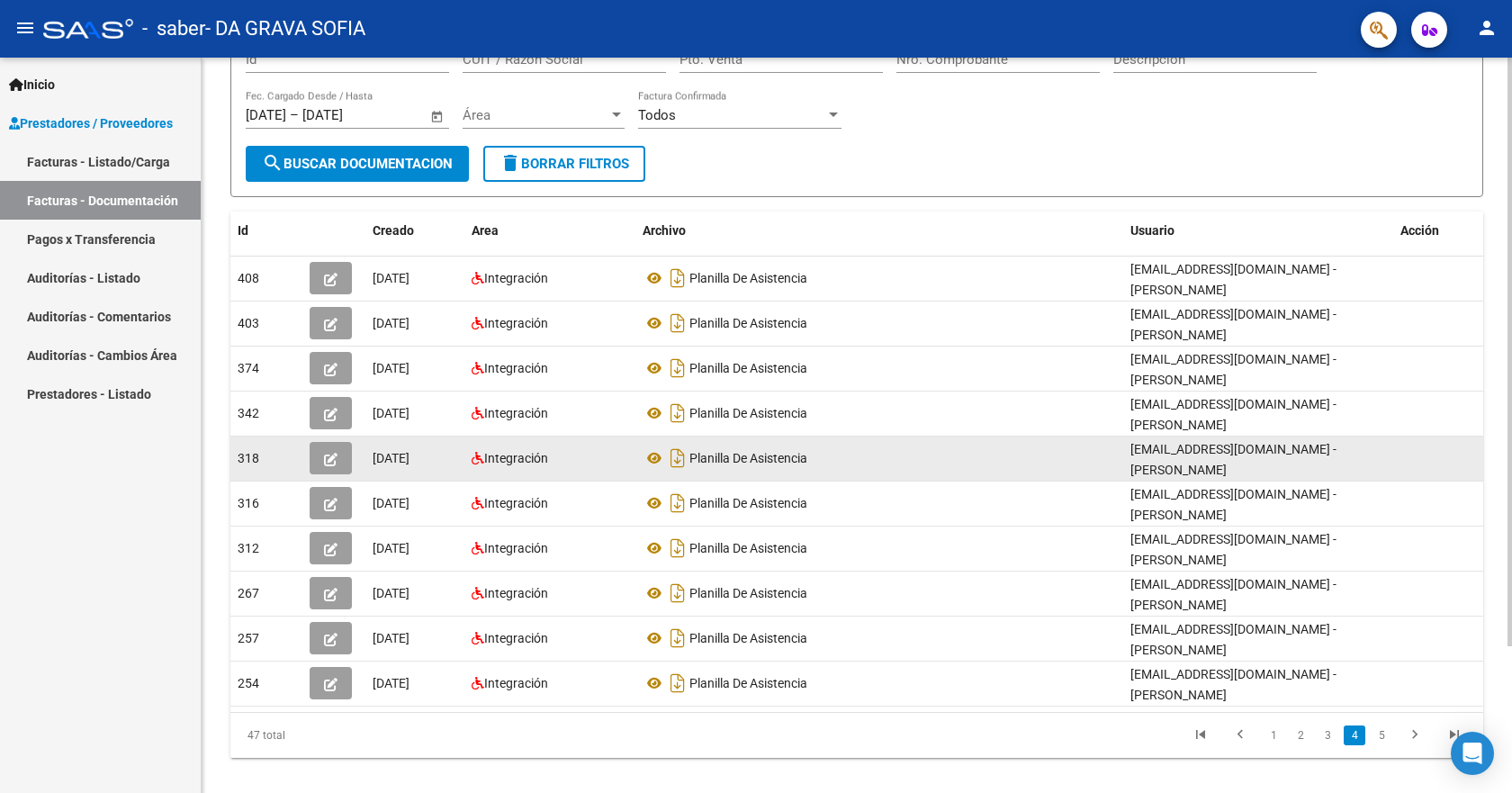
scroll to position [184, 0]
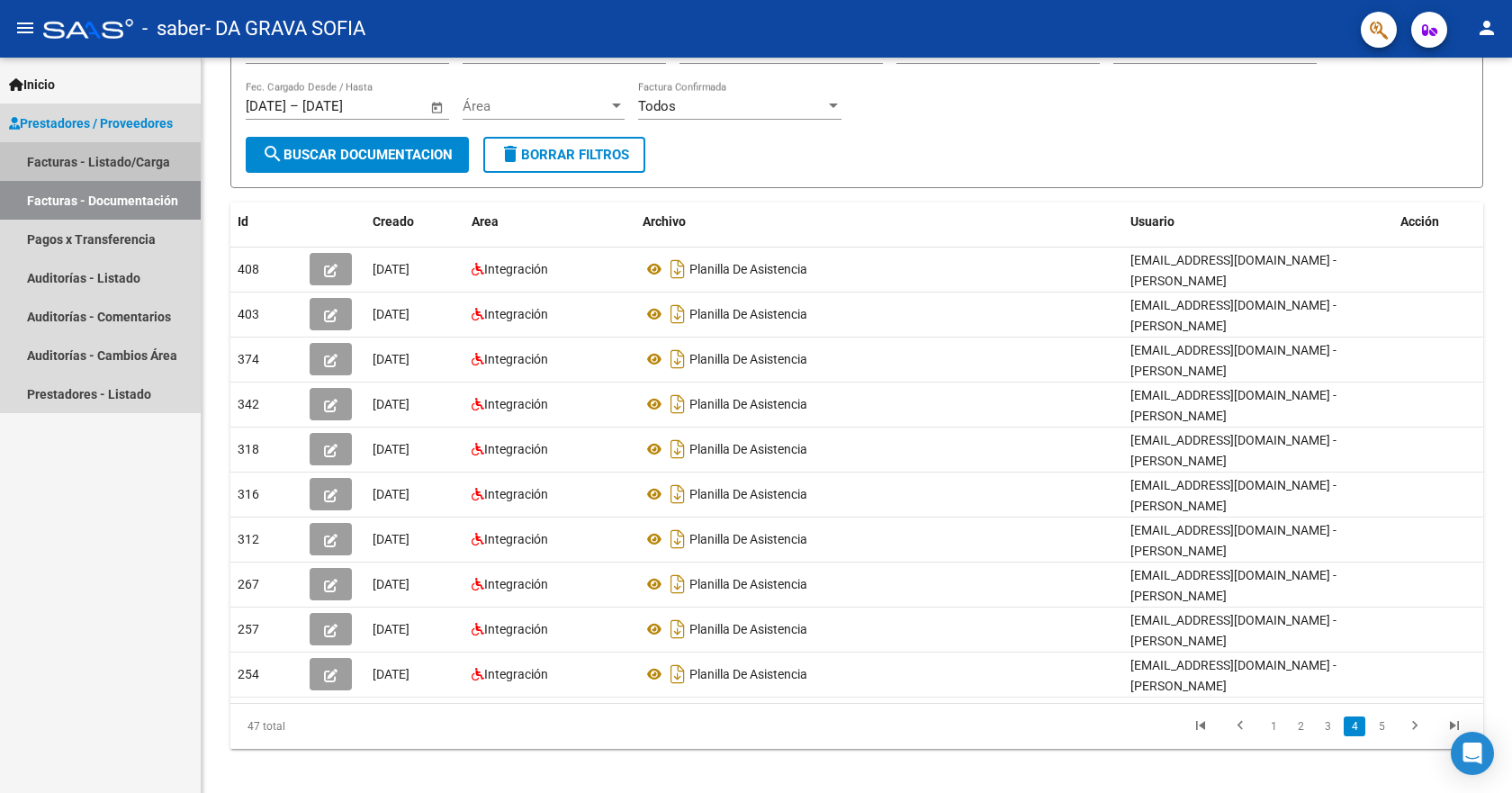
click at [50, 164] on link "Facturas - Listado/Carga" at bounding box center [100, 161] width 201 height 39
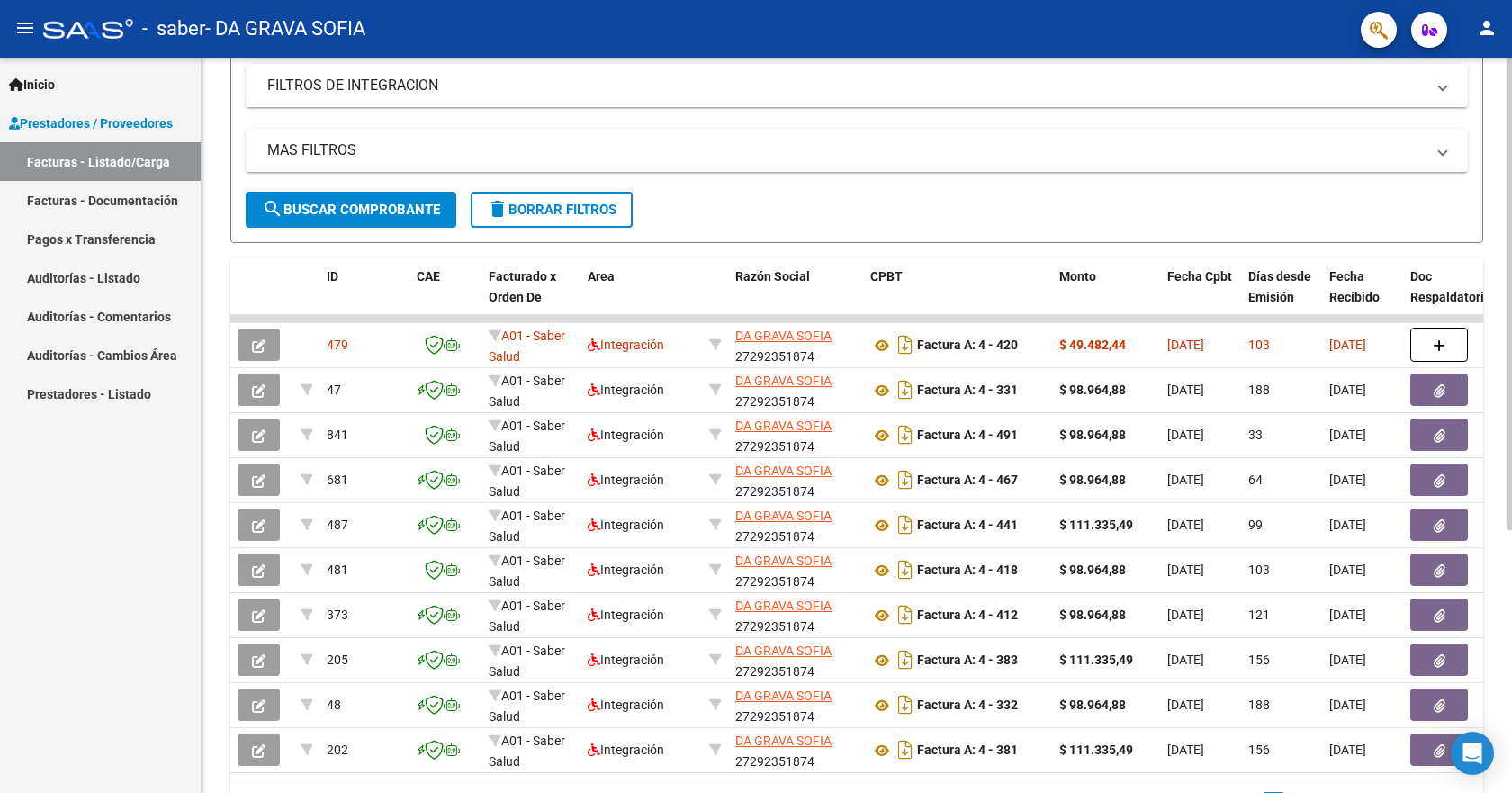
scroll to position [360, 0]
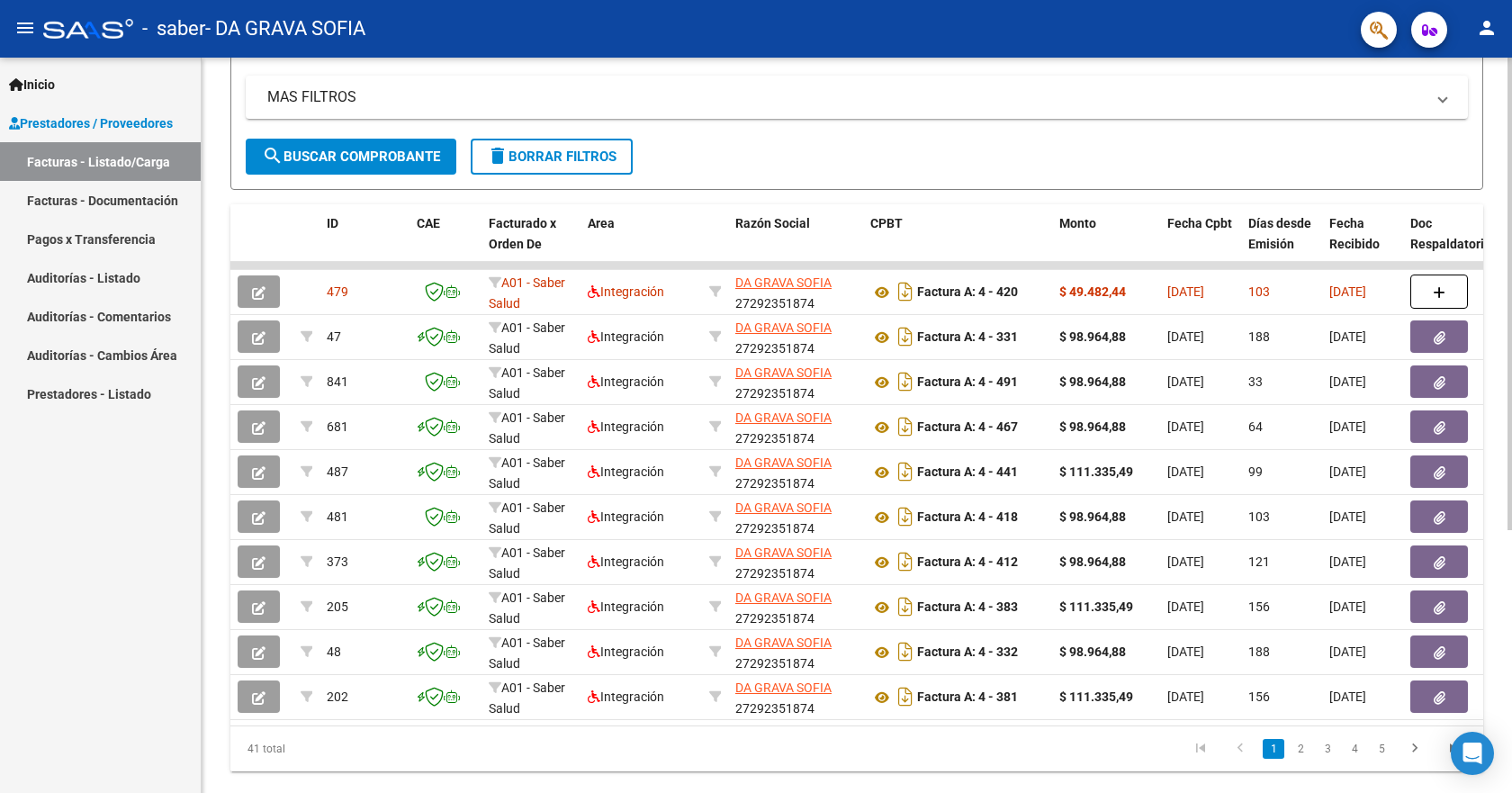
click at [742, 158] on form "Filtros Id Area Area Todos Confirmado Mostrar totalizadores FILTROS DEL COMPROB…" at bounding box center [856, 21] width 1253 height 336
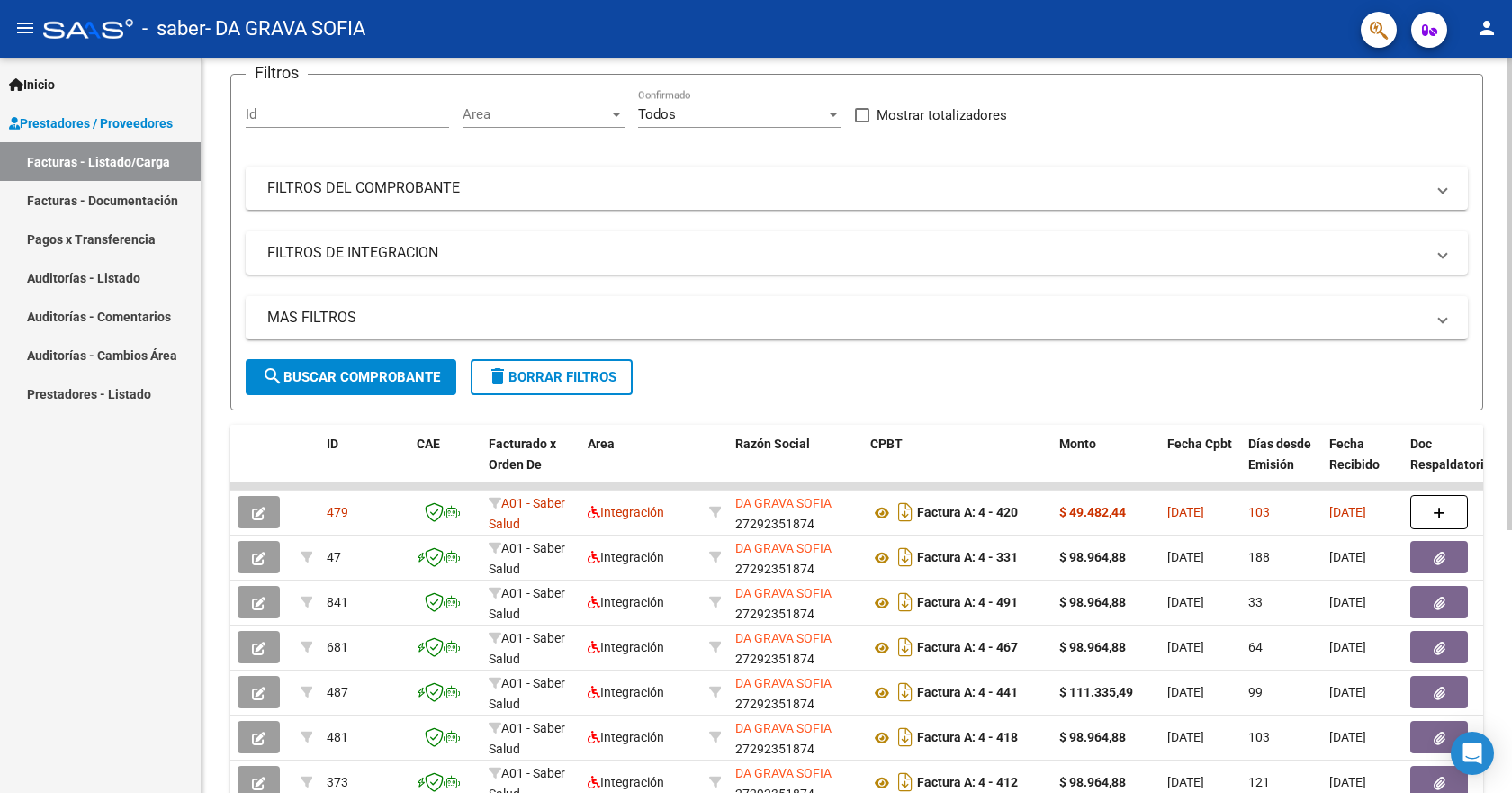
scroll to position [0, 0]
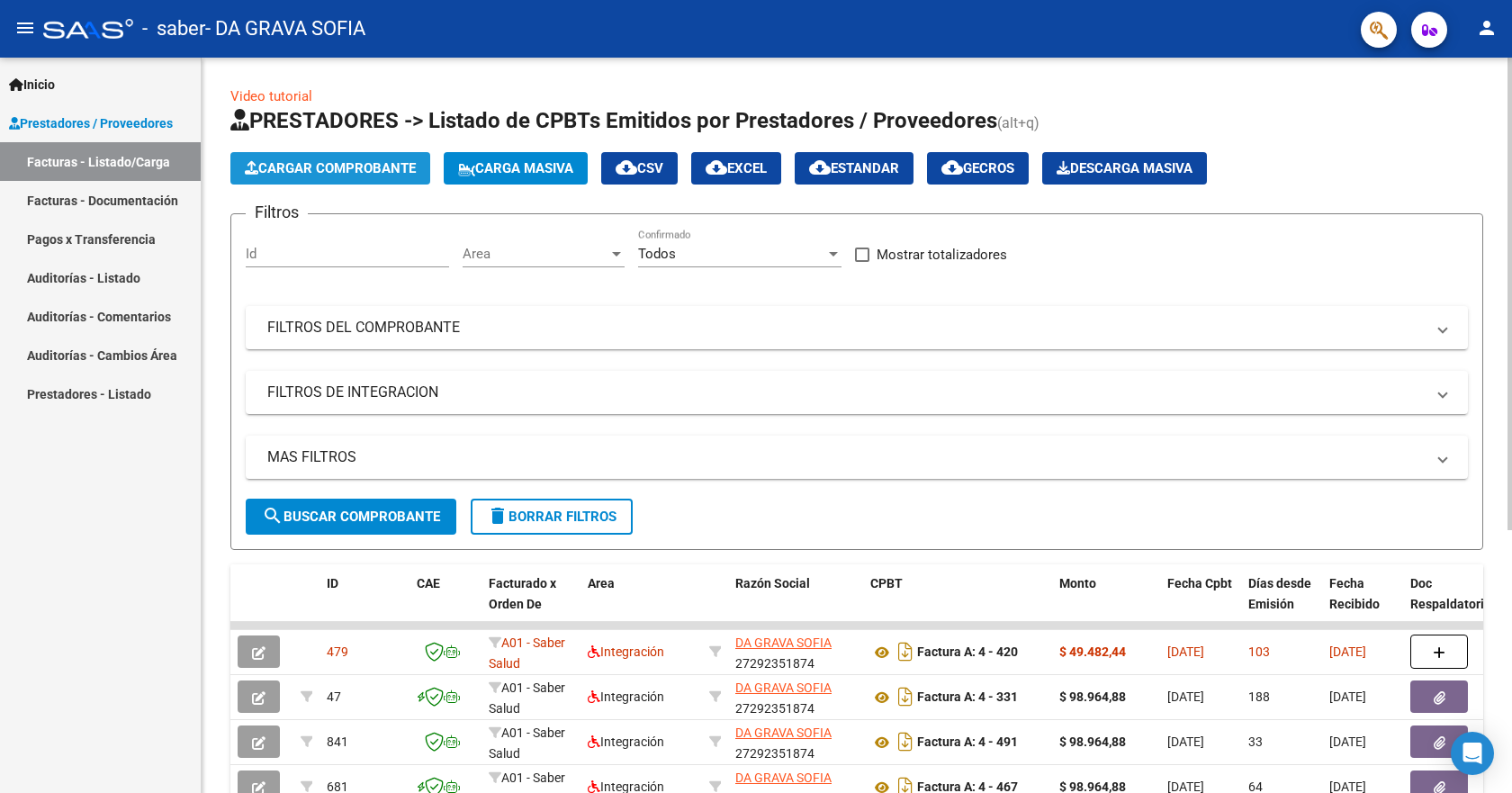
click at [302, 172] on span "Cargar Comprobante" at bounding box center [329, 168] width 171 height 16
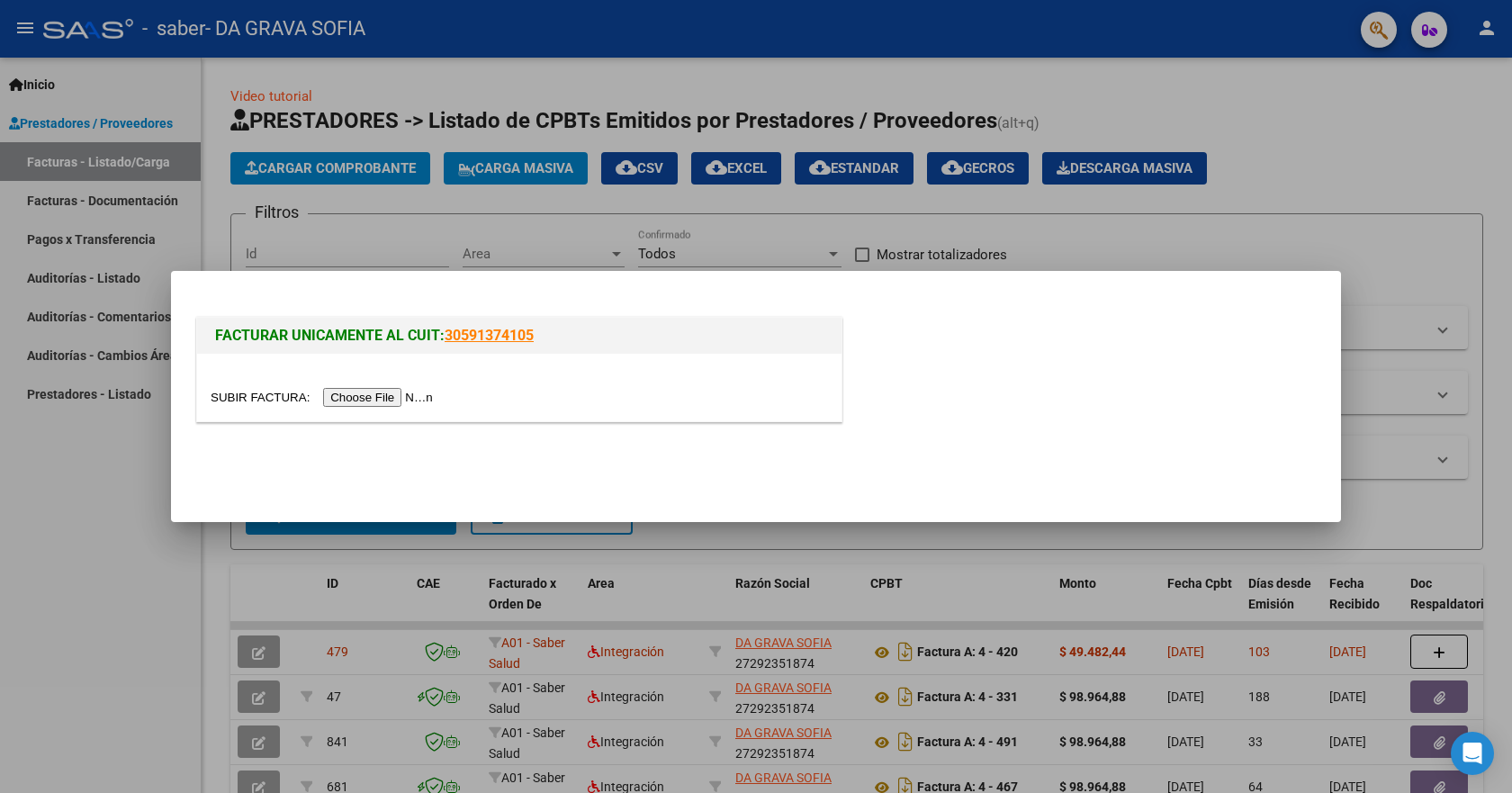
click at [372, 400] on input "file" at bounding box center [325, 397] width 228 height 19
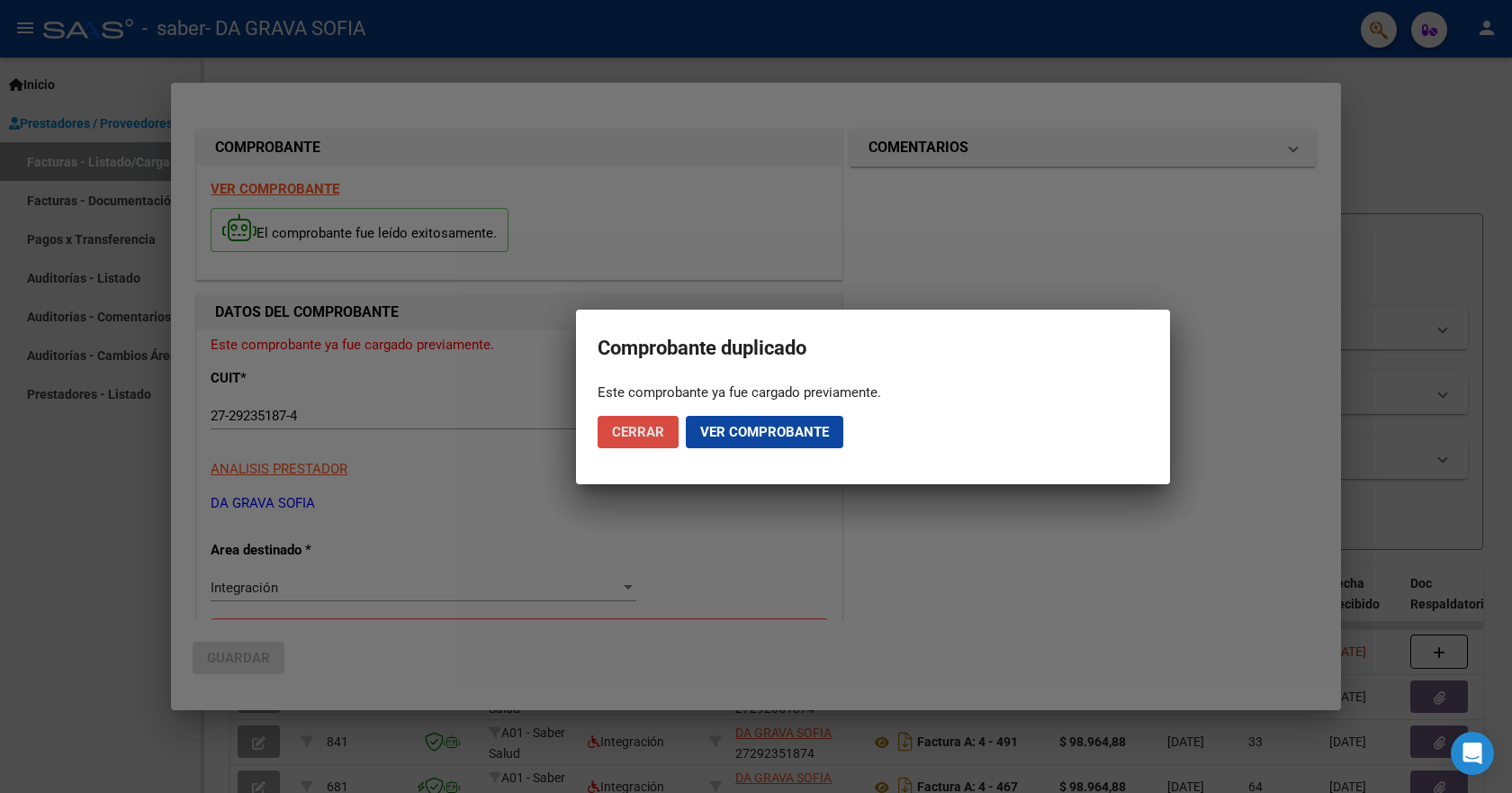
click at [642, 427] on span "Cerrar" at bounding box center [638, 432] width 52 height 16
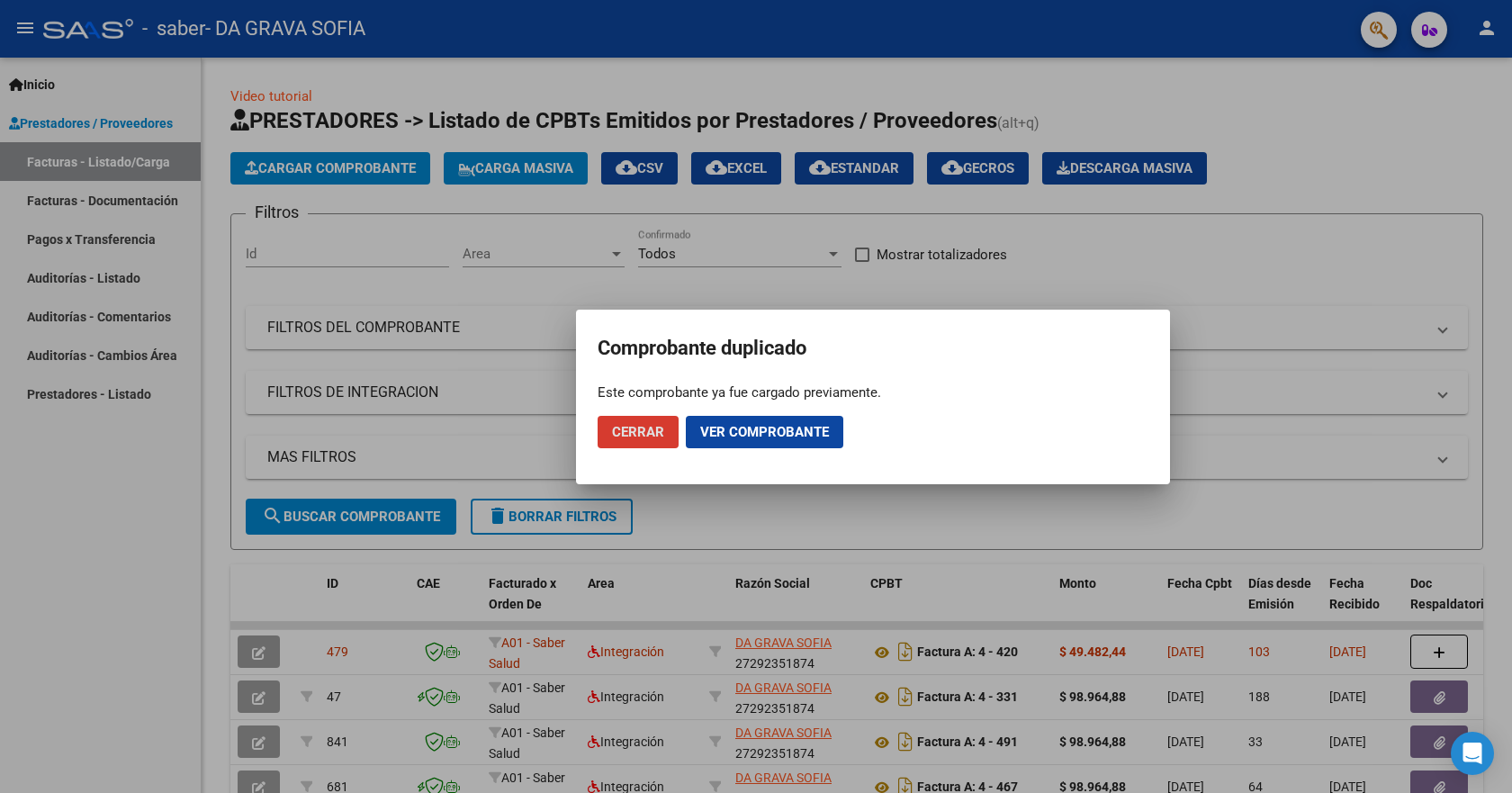
click at [642, 427] on span "Cerrar" at bounding box center [638, 432] width 52 height 16
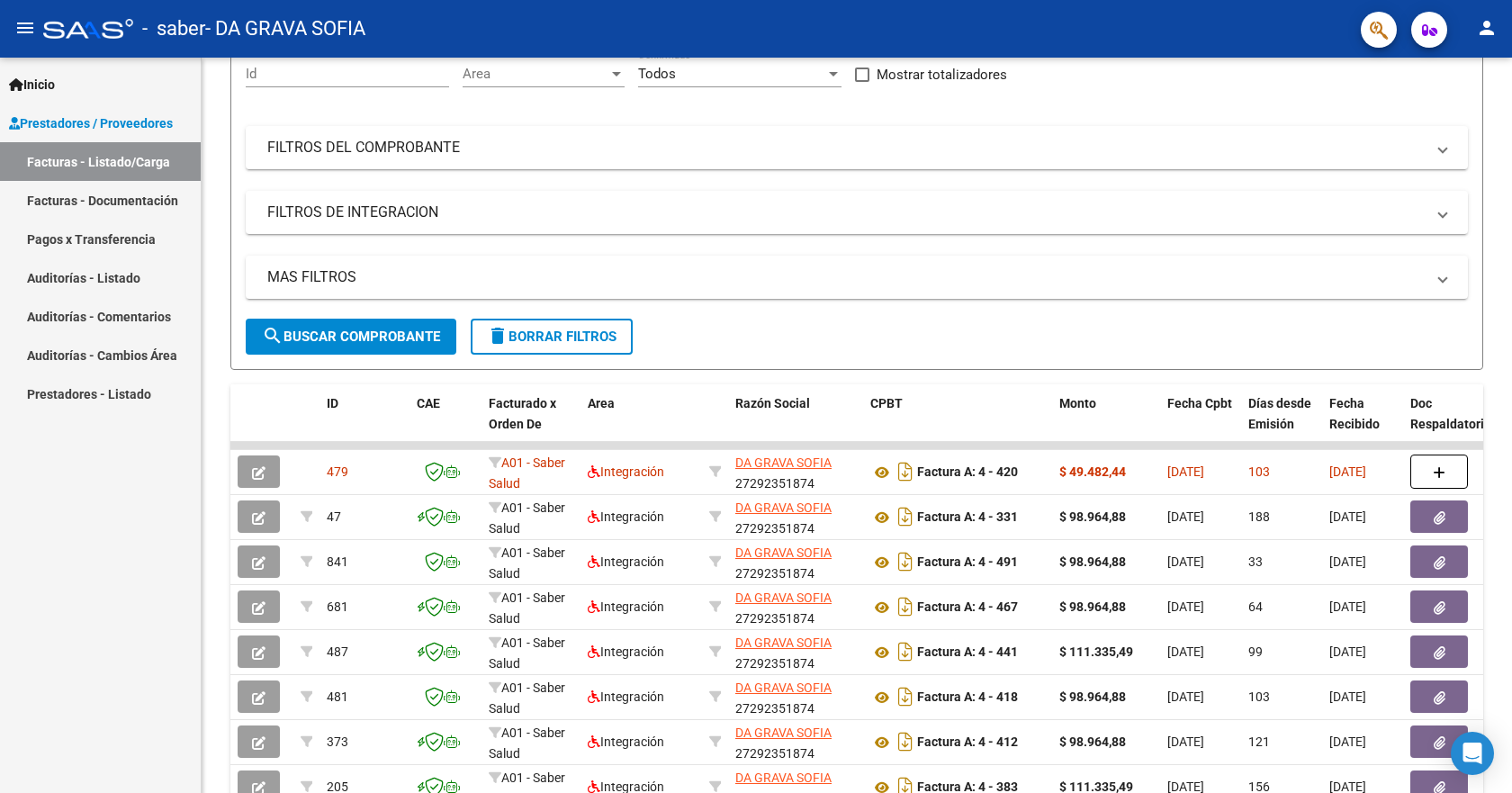
scroll to position [269, 0]
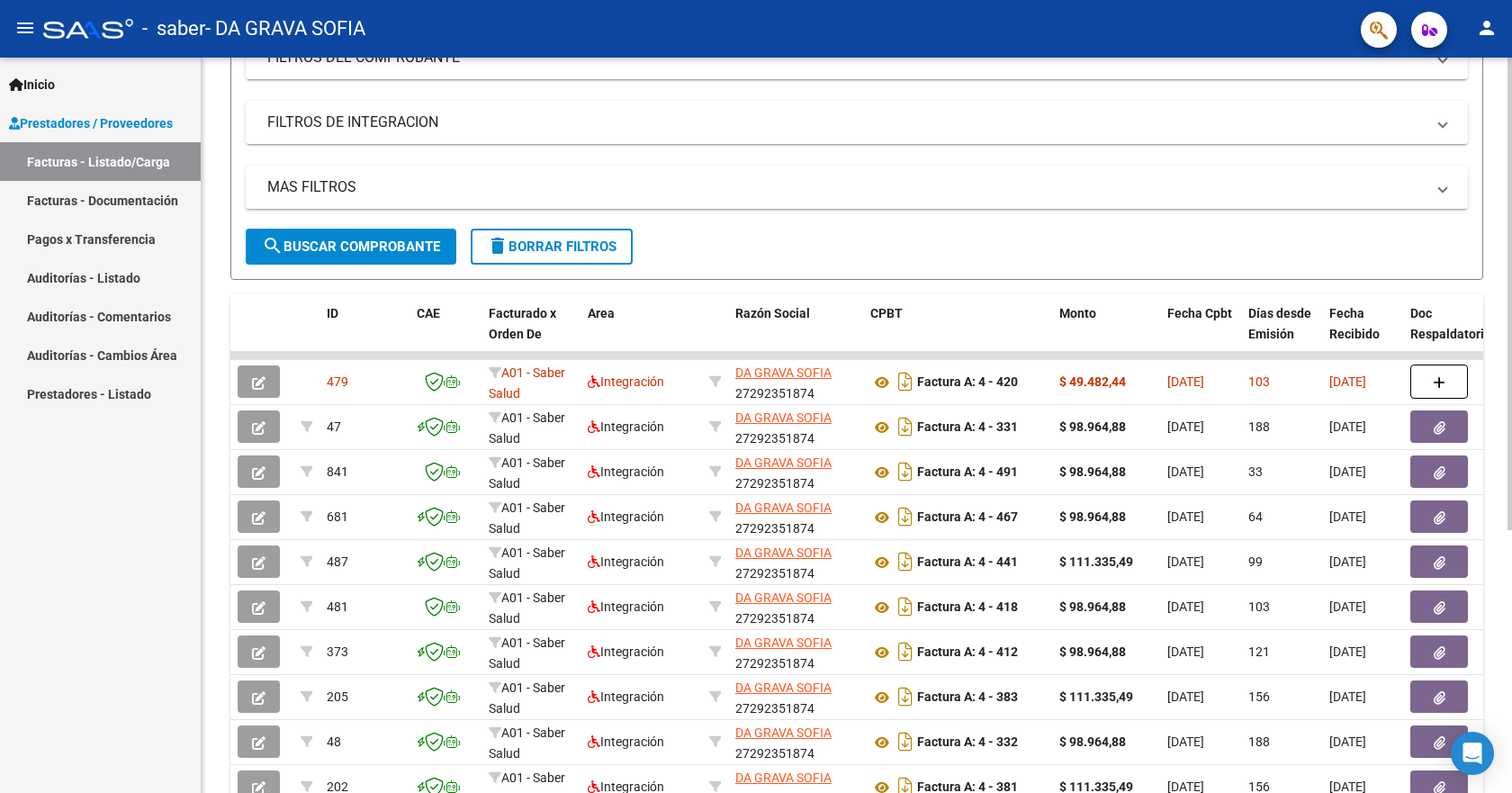
click at [354, 255] on button "search Buscar Comprobante" at bounding box center [351, 246] width 211 height 36
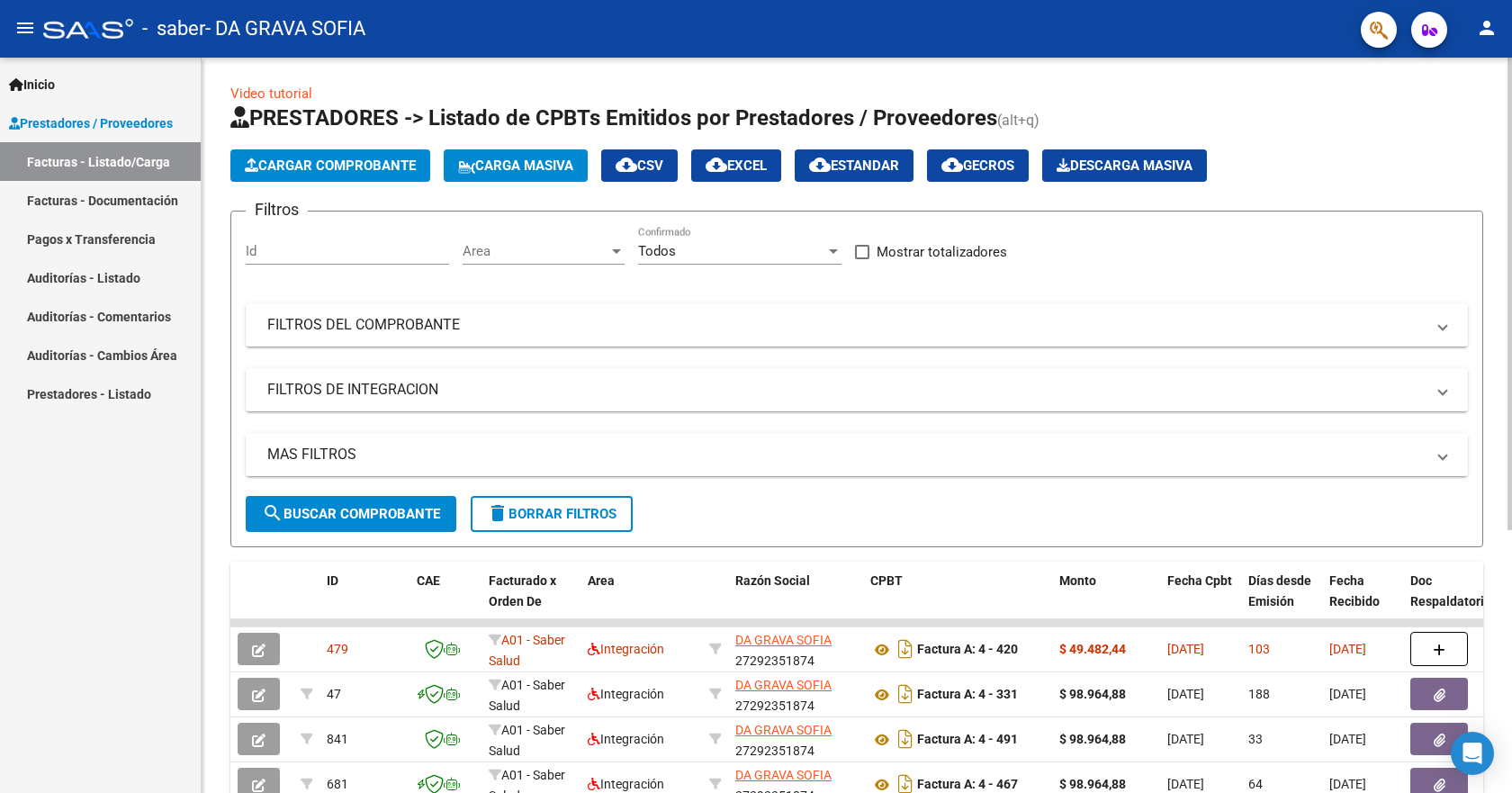
scroll to position [0, 0]
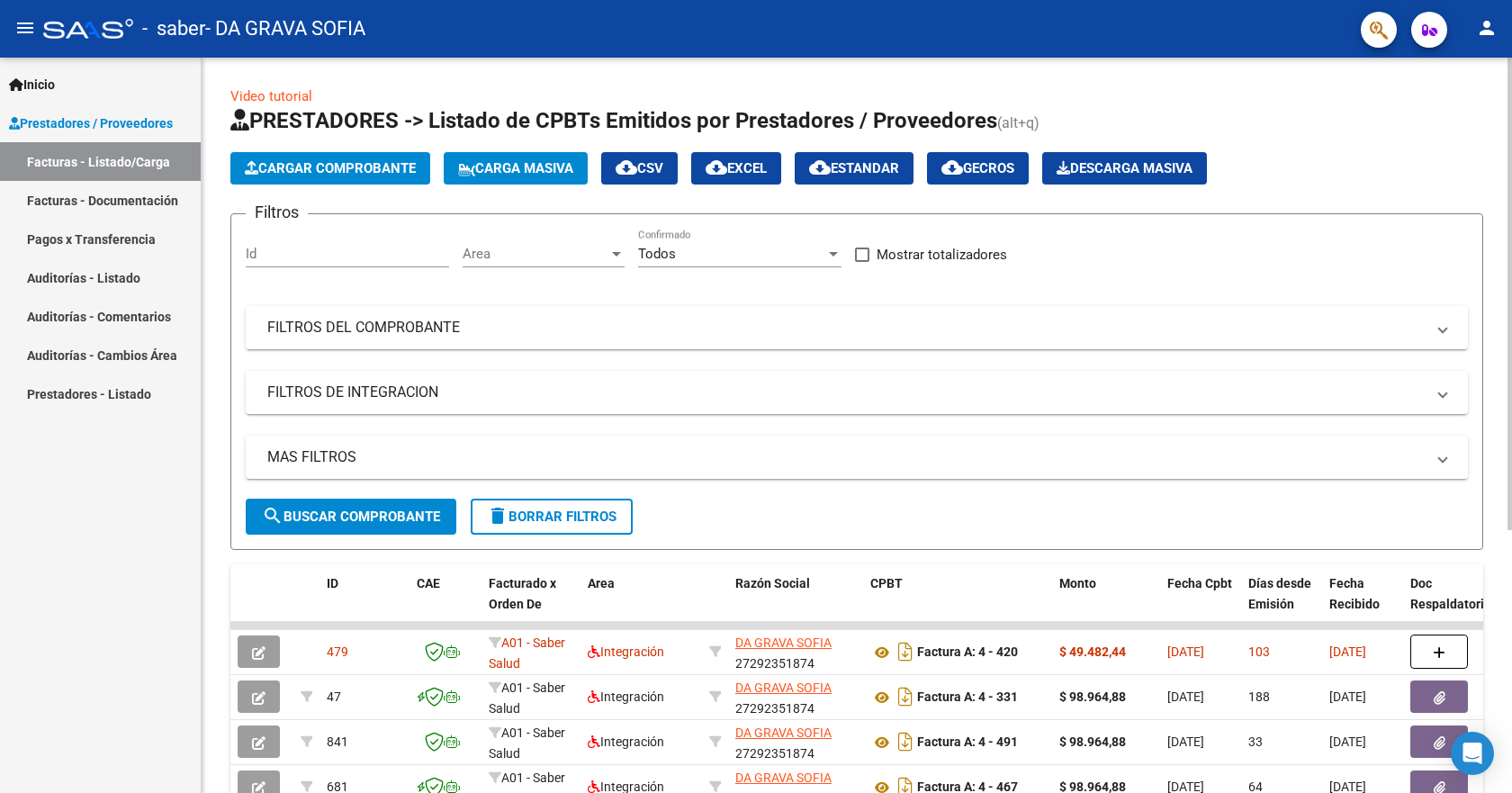
click at [361, 169] on span "Cargar Comprobante" at bounding box center [329, 168] width 171 height 16
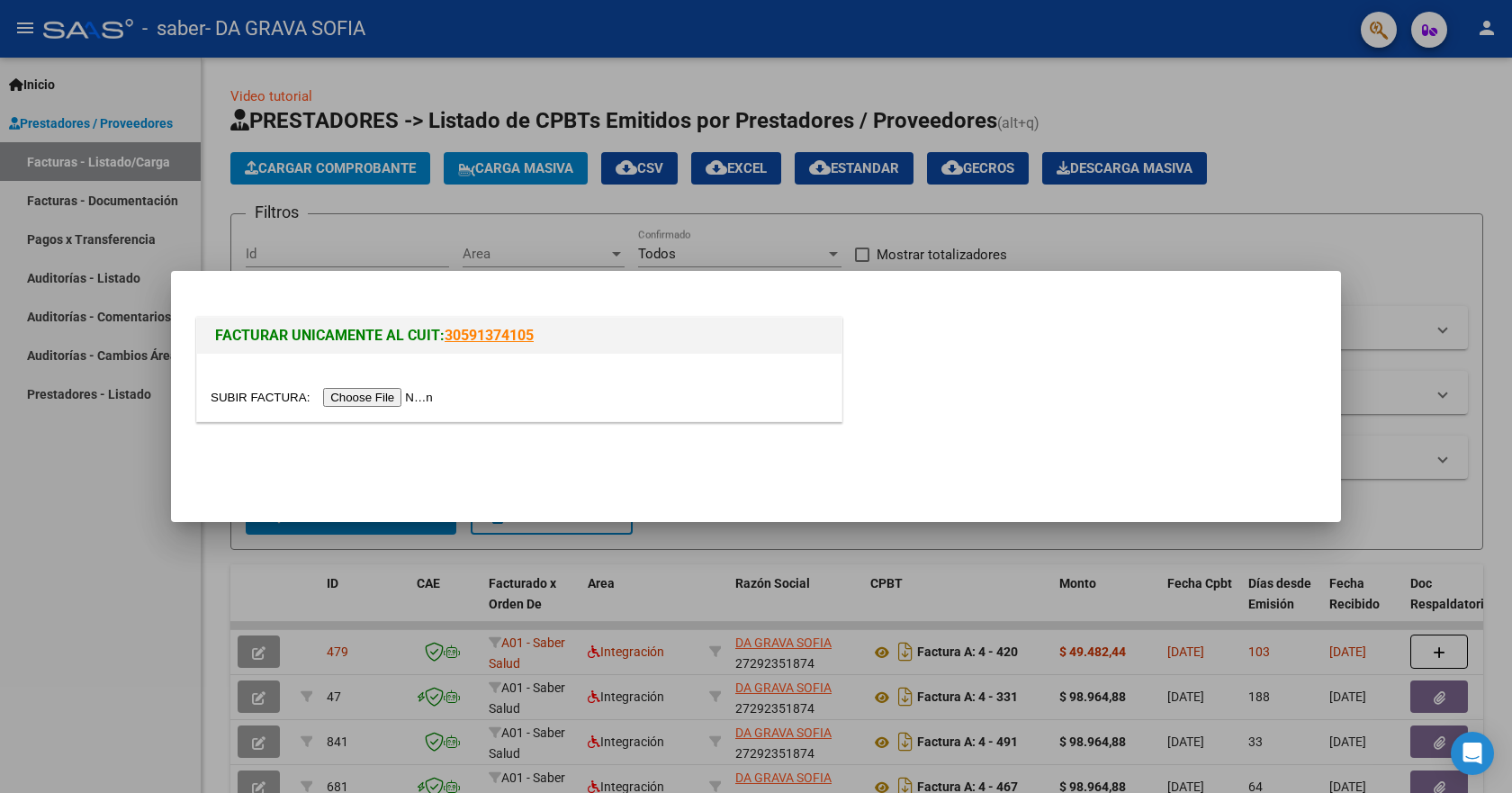
click at [371, 401] on input "file" at bounding box center [325, 397] width 228 height 19
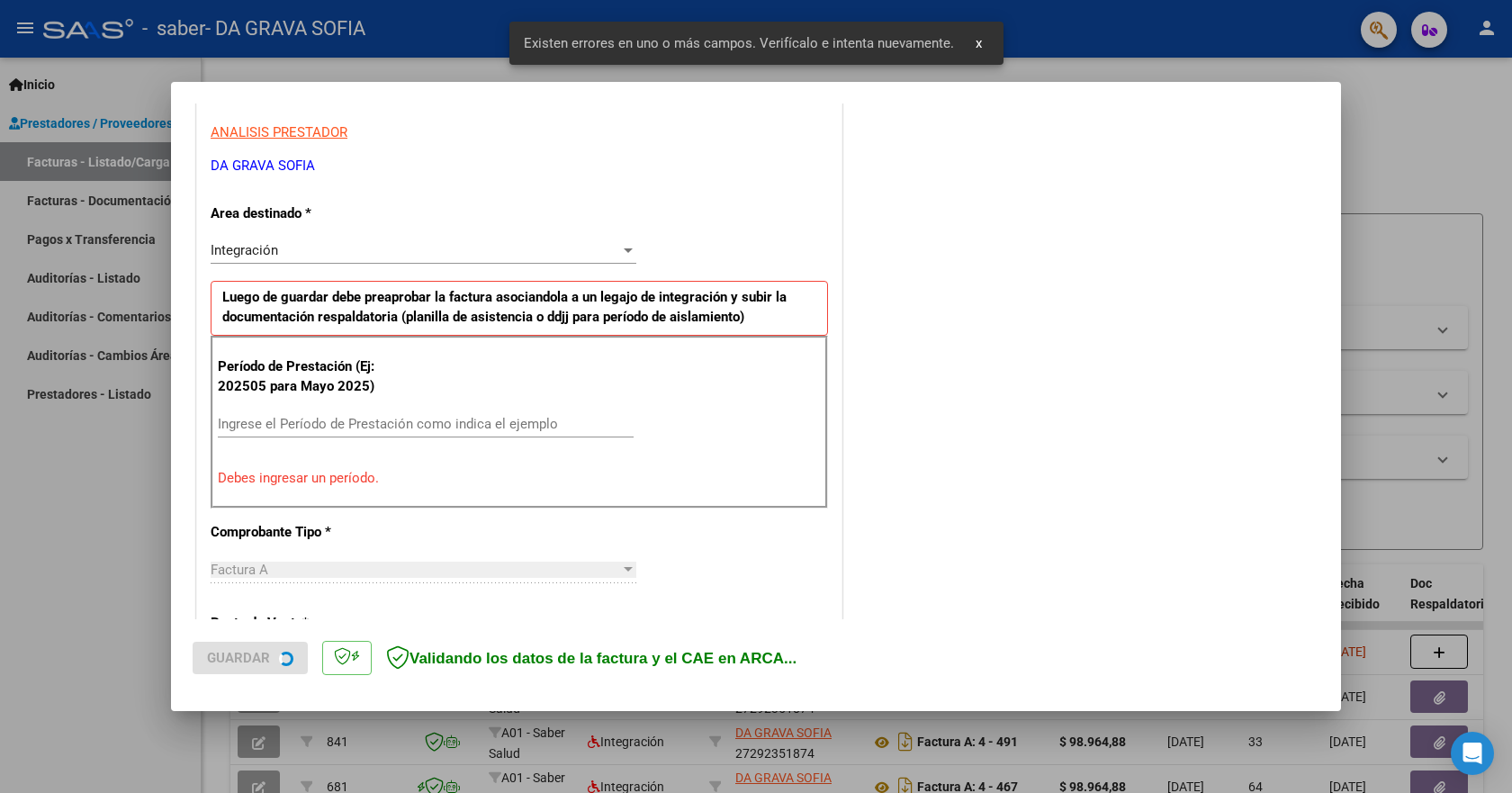
scroll to position [335, 0]
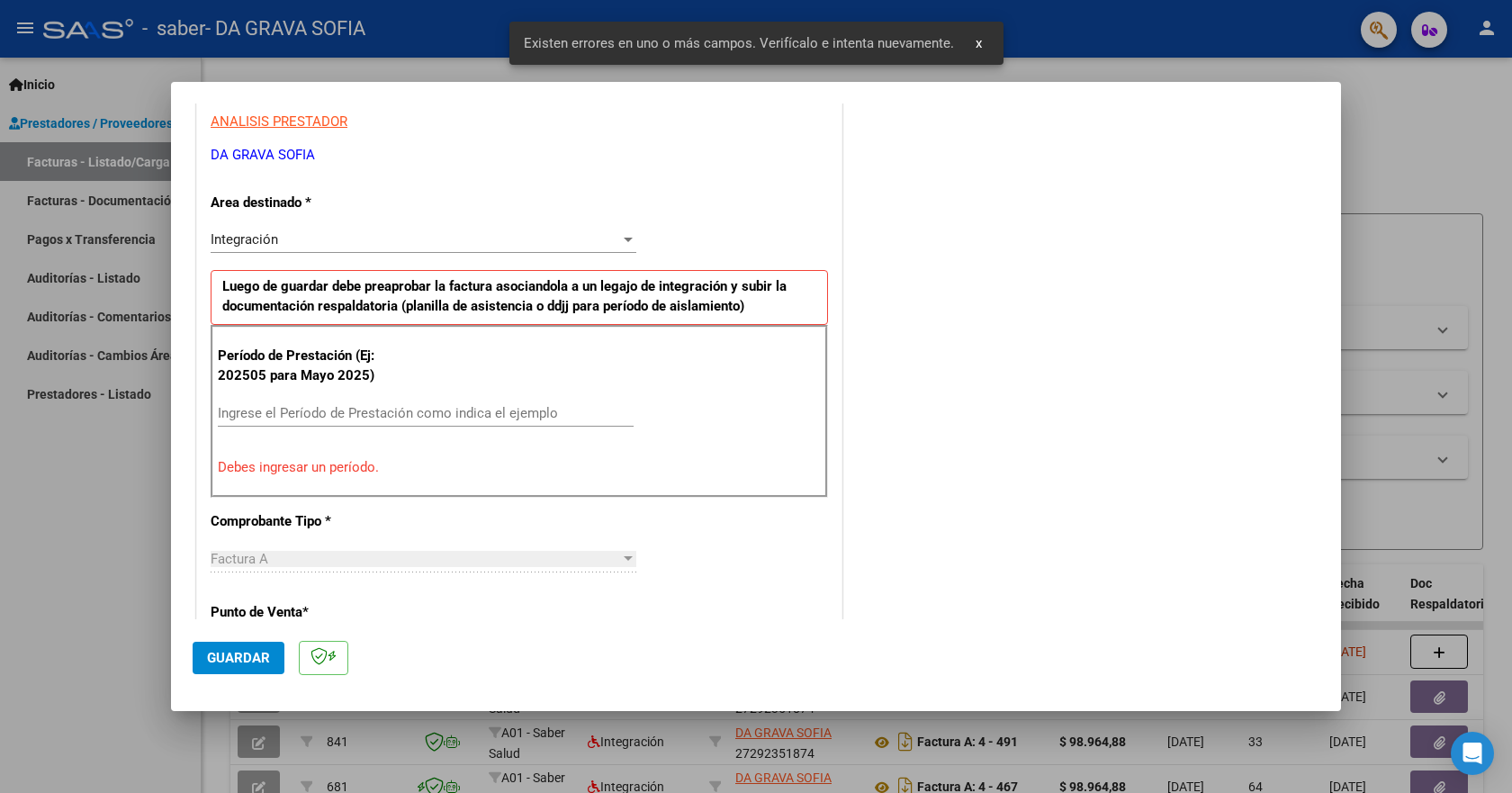
click at [318, 409] on input "Ingrese el Período de Prestación como indica el ejemplo" at bounding box center [425, 412] width 415 height 16
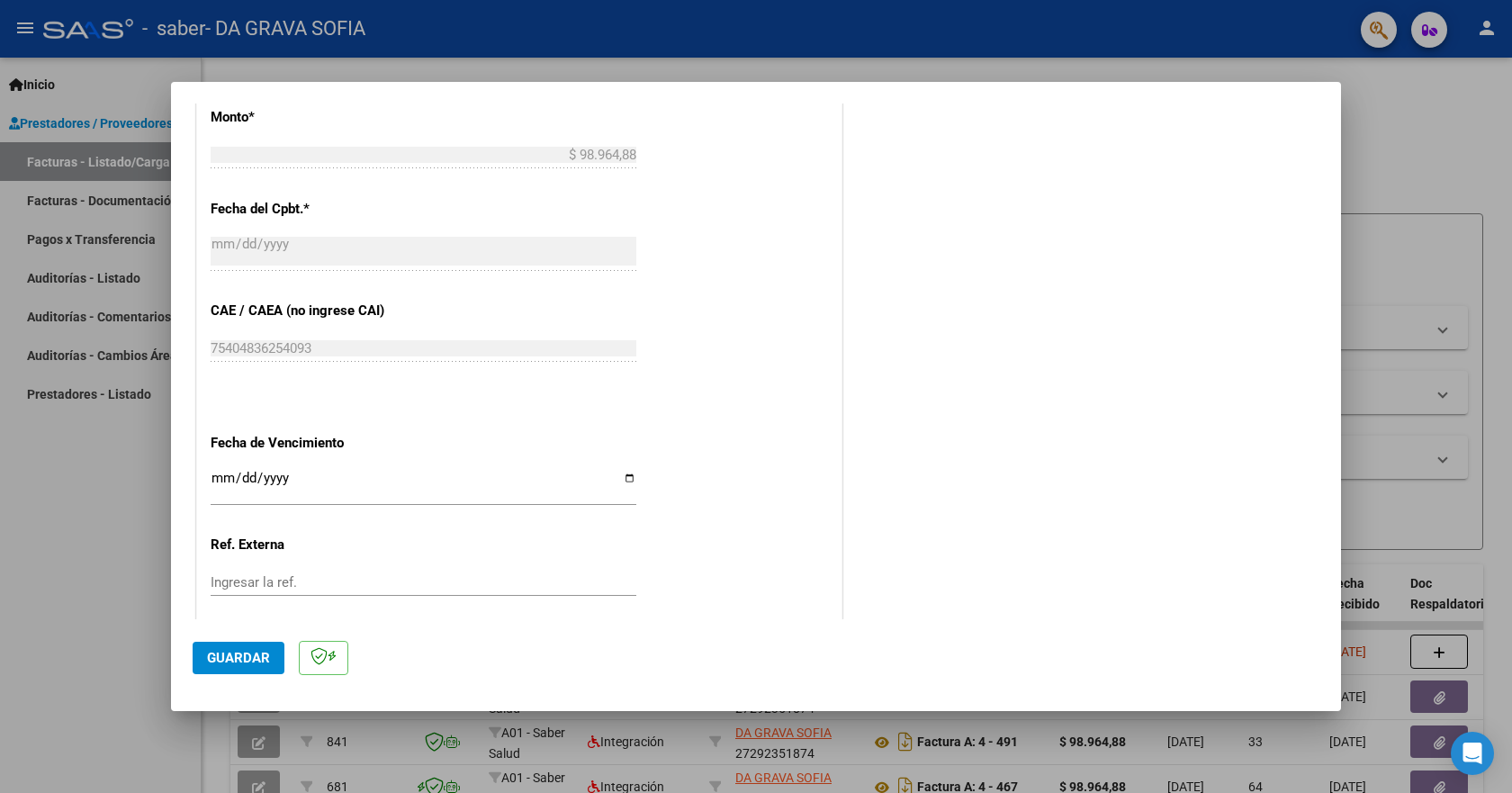
scroll to position [1068, 0]
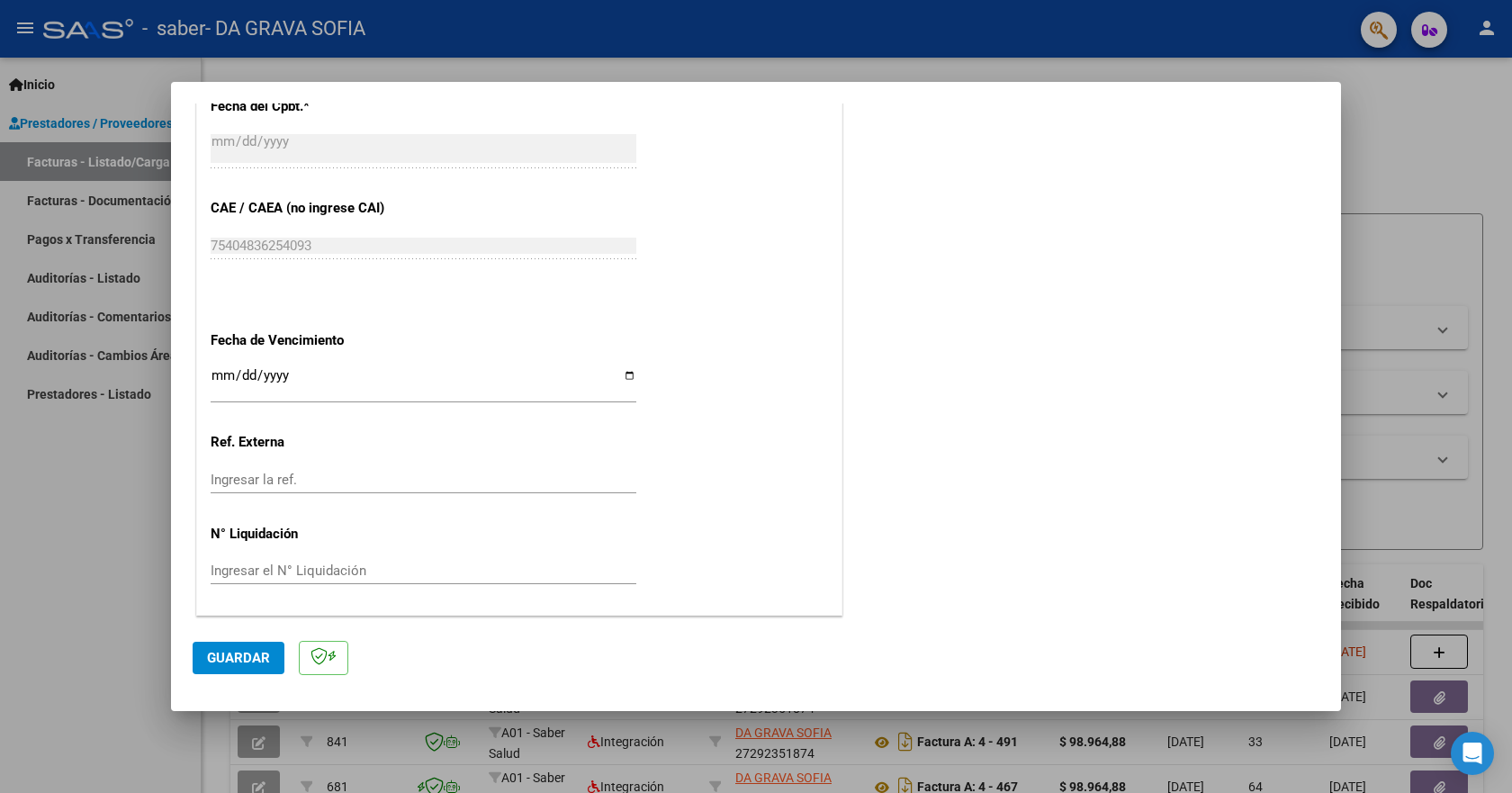
type input "202509"
click at [274, 673] on button "Guardar" at bounding box center [238, 658] width 92 height 33
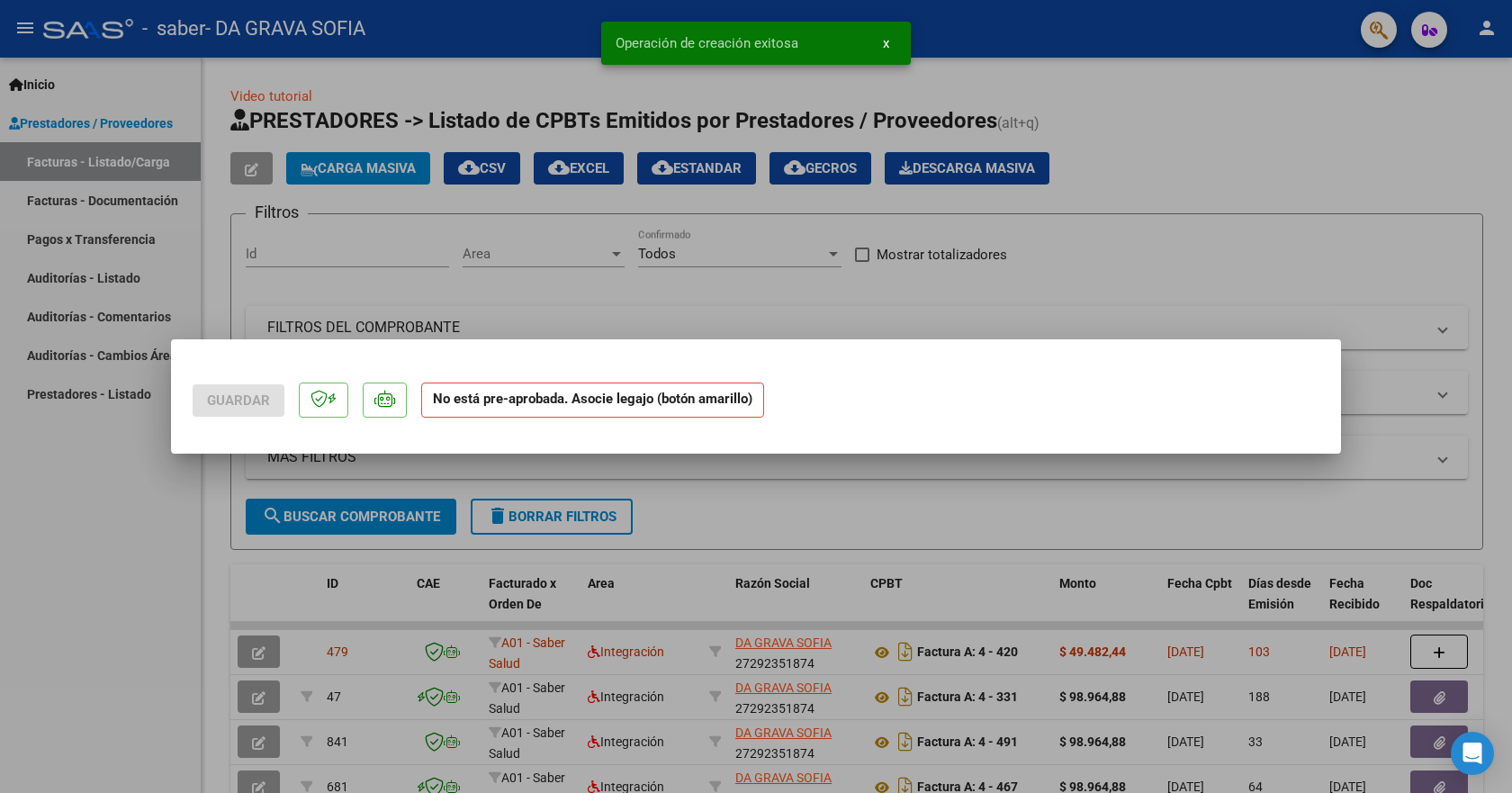
scroll to position [0, 0]
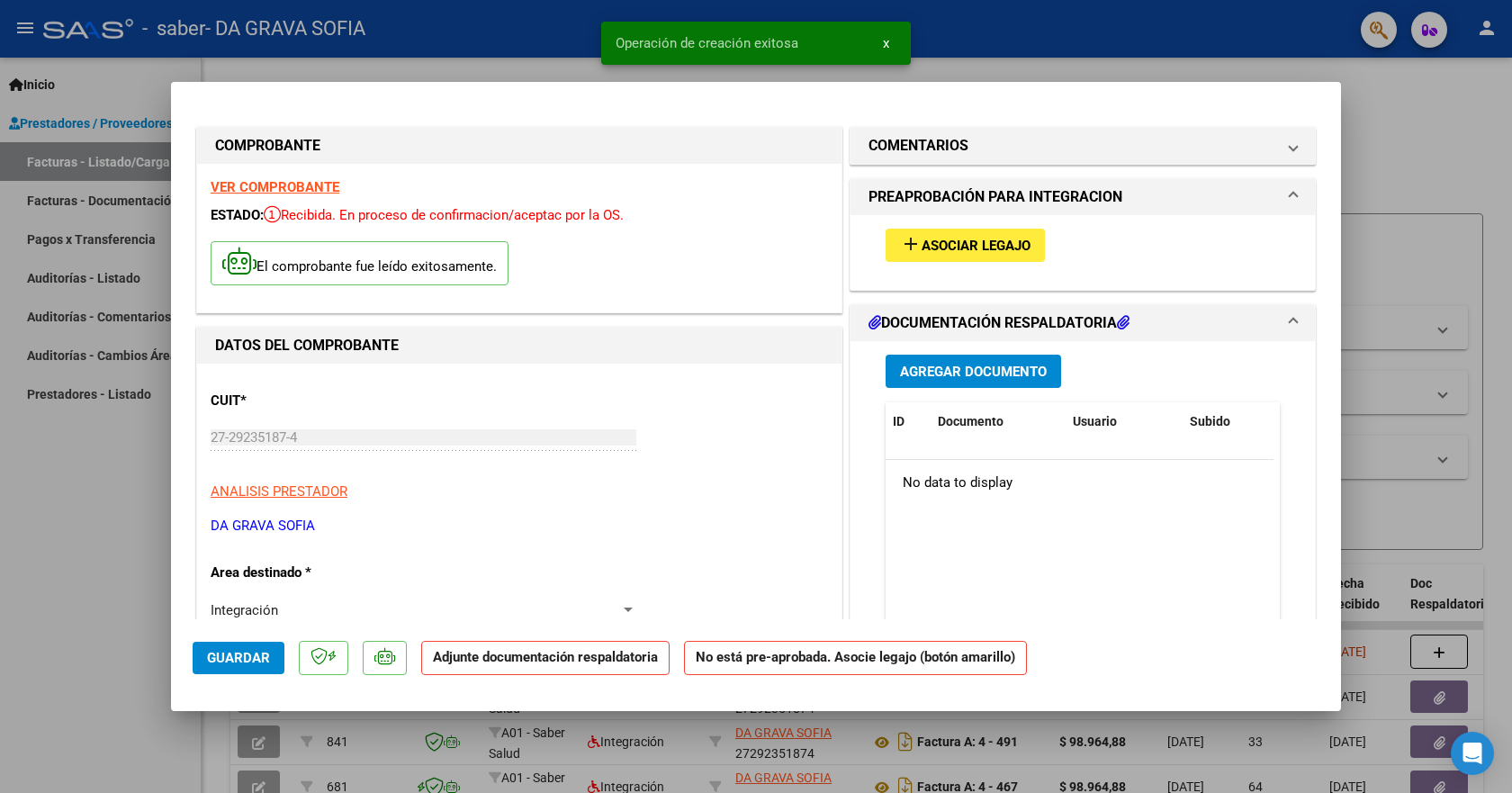
click at [984, 251] on span "Asociar Legajo" at bounding box center [976, 245] width 109 height 16
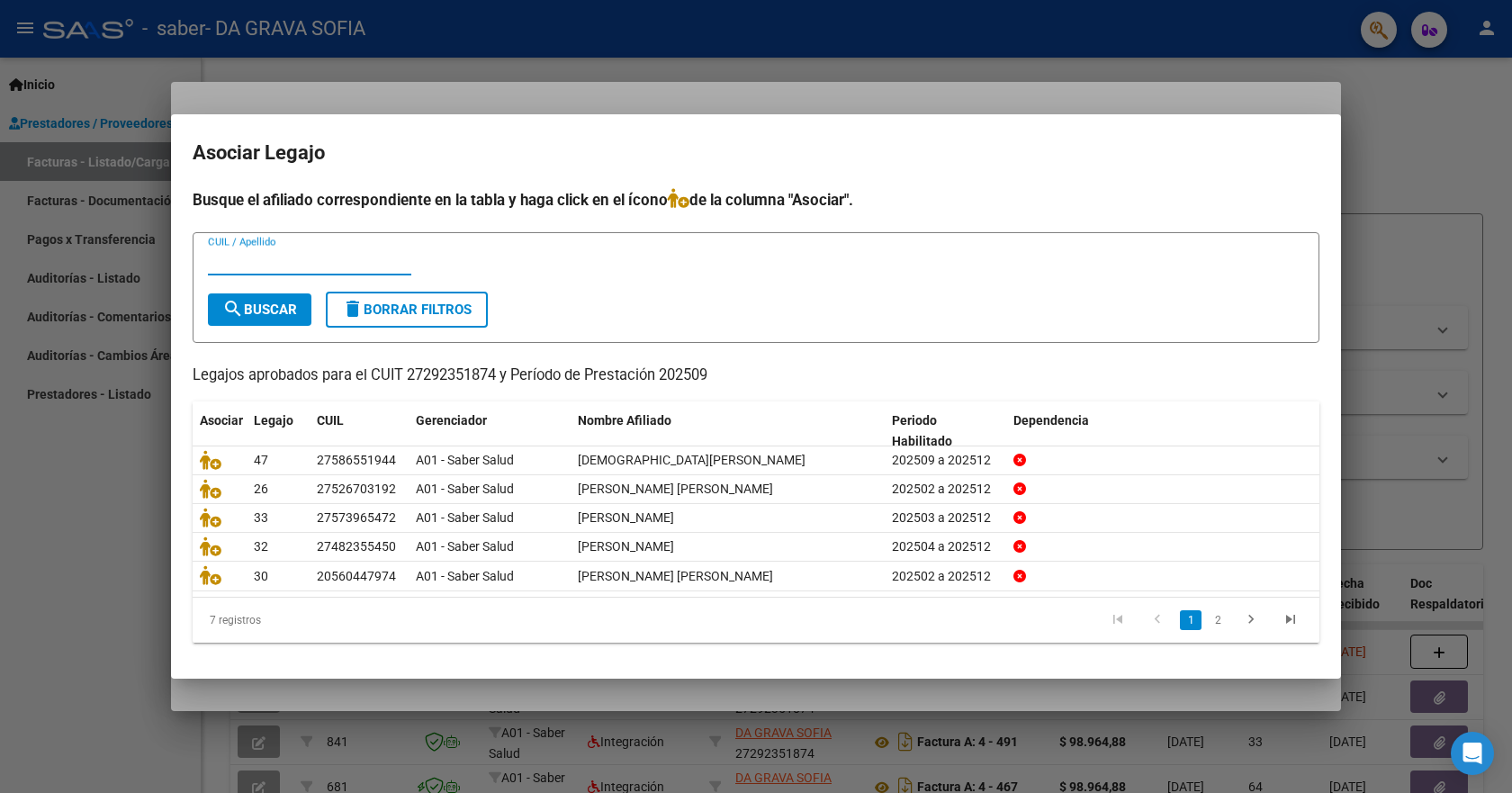
click at [248, 261] on input "CUIL / Apellido" at bounding box center [309, 261] width 204 height 16
click at [214, 254] on input "jselyn" at bounding box center [309, 261] width 204 height 16
type input "joselyn"
click at [233, 312] on mat-icon "search" at bounding box center [233, 308] width 21 height 21
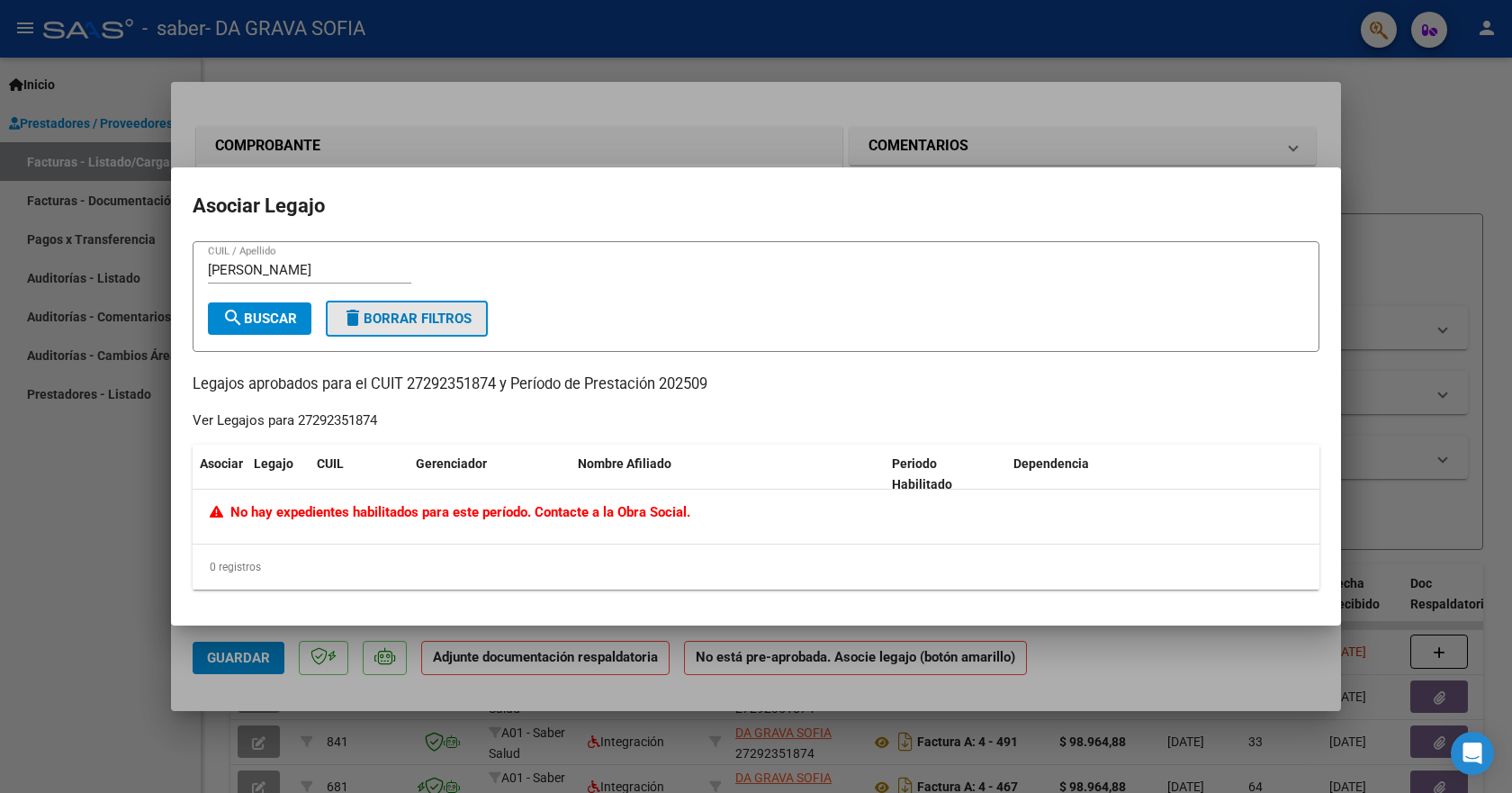
click at [357, 320] on mat-icon "delete" at bounding box center [353, 318] width 21 height 21
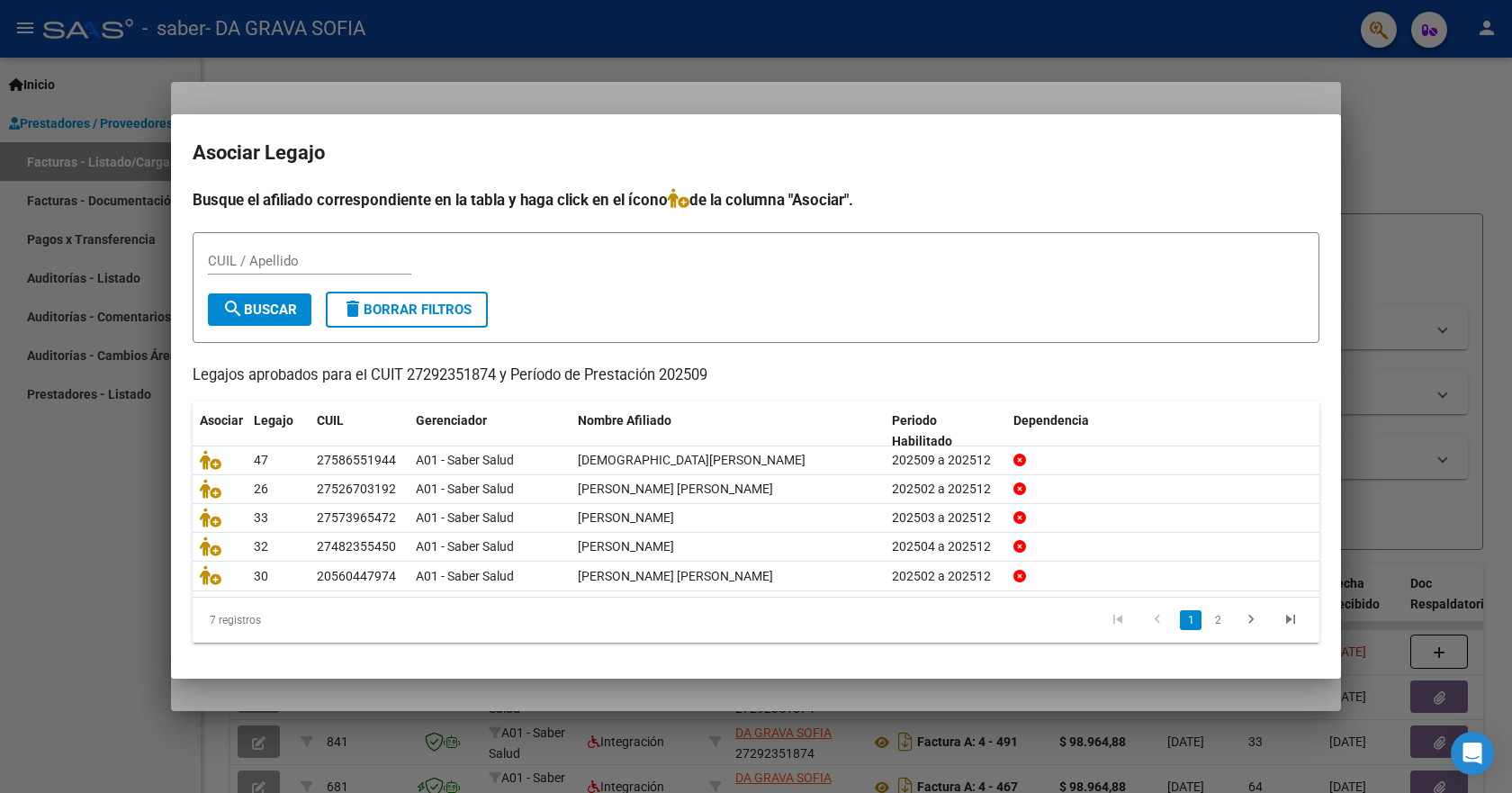
click at [1384, 178] on div at bounding box center [756, 396] width 1512 height 793
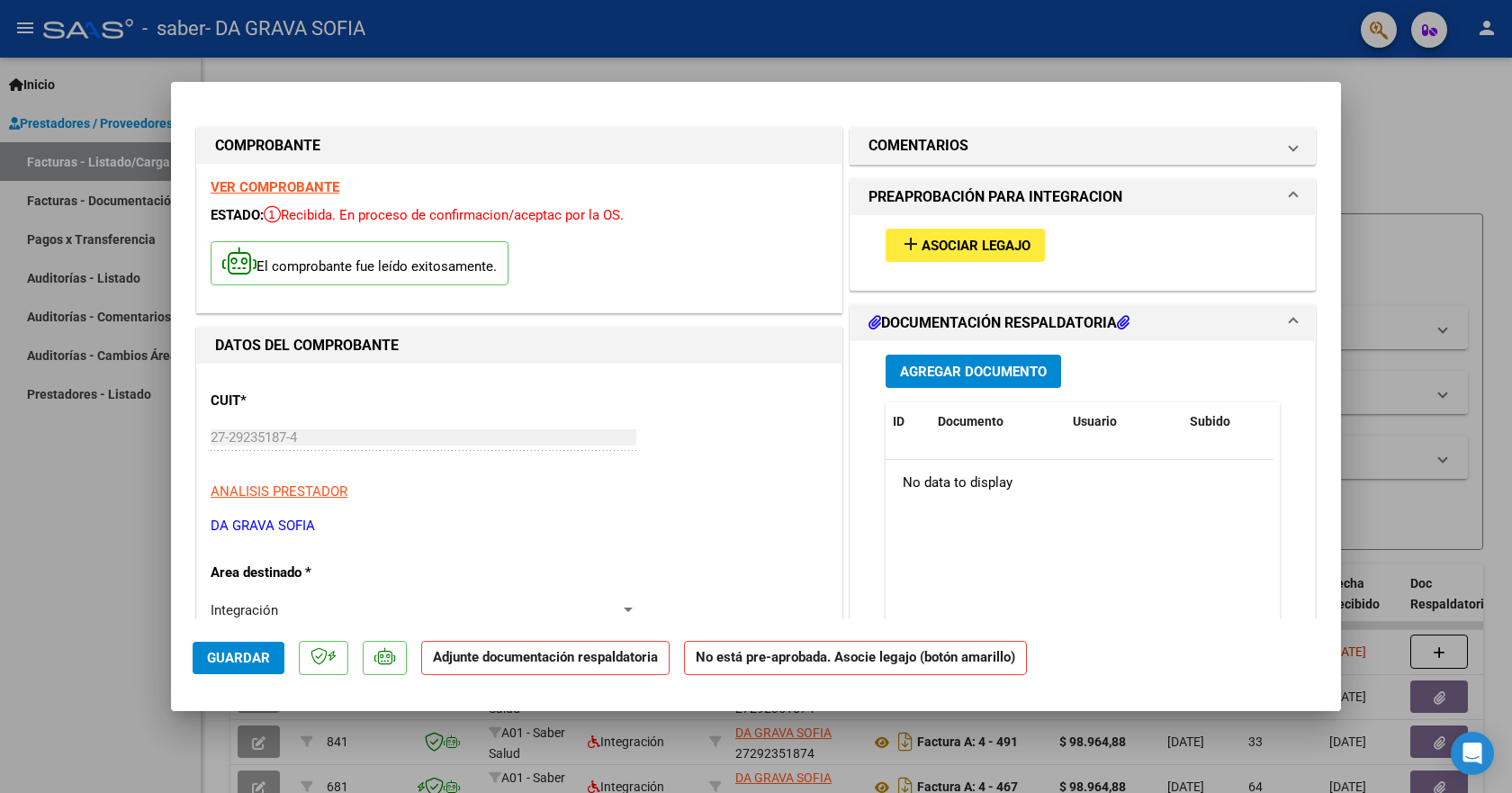
click at [1031, 368] on span "Agregar Documento" at bounding box center [974, 371] width 147 height 16
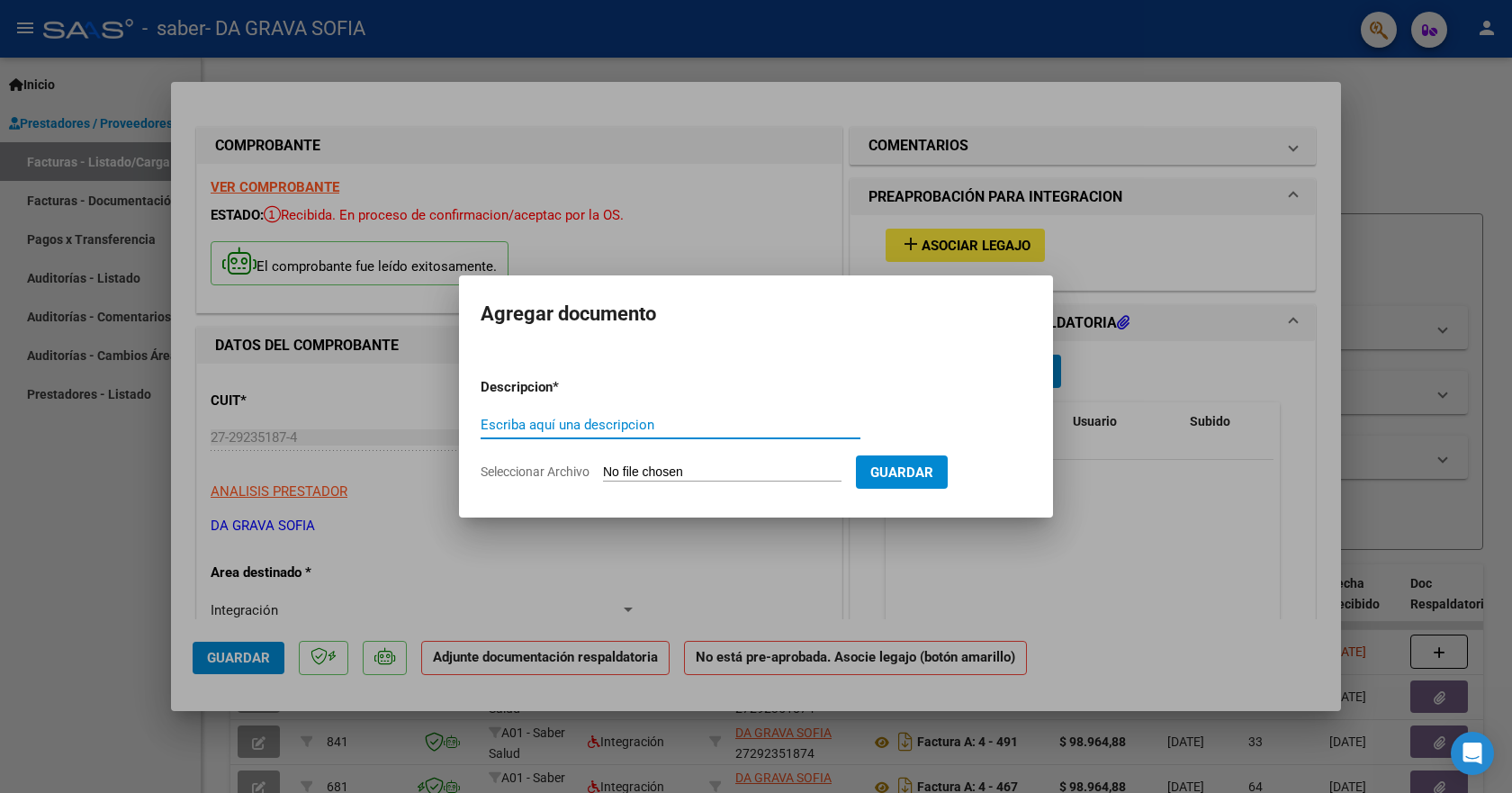
click at [545, 423] on input "Escriba aquí una descripcion" at bounding box center [670, 424] width 380 height 16
type input "planilla"
click at [649, 467] on input "Seleccionar Archivo" at bounding box center [722, 473] width 239 height 17
type input "C:\fakepath\psp.pdf"
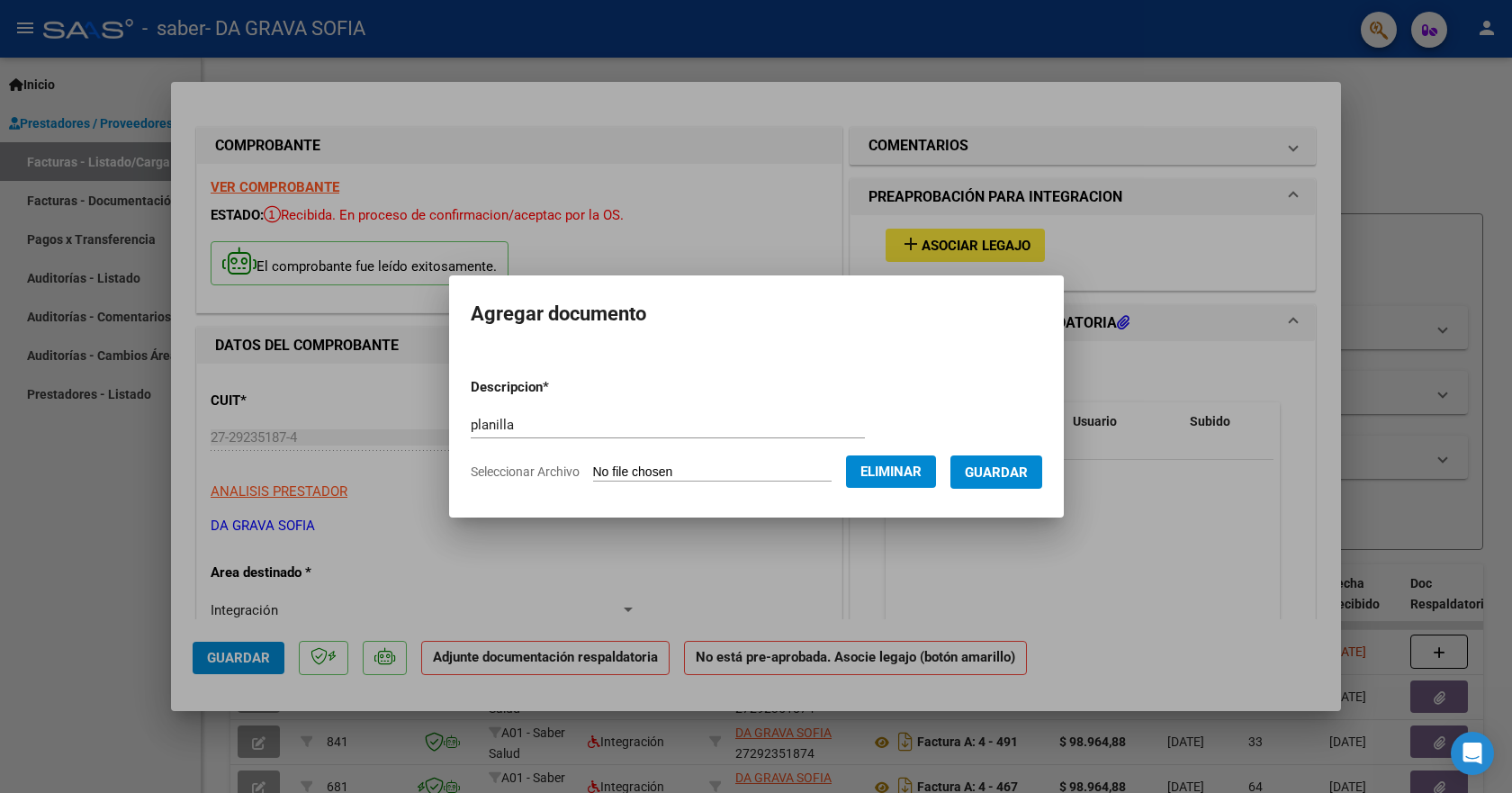
click at [994, 471] on span "Guardar" at bounding box center [996, 472] width 63 height 16
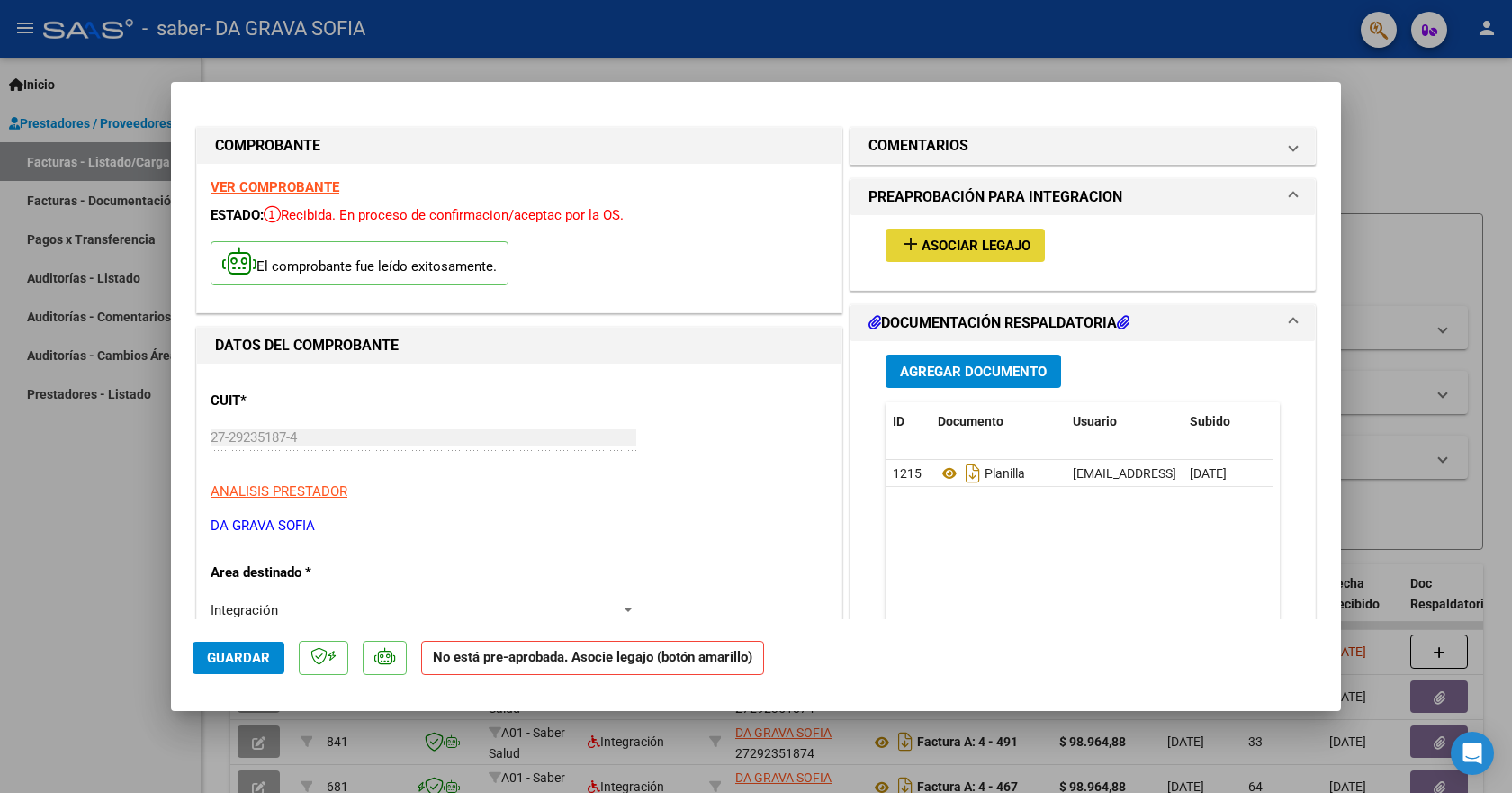
click at [1002, 251] on span "Asociar Legajo" at bounding box center [976, 245] width 109 height 16
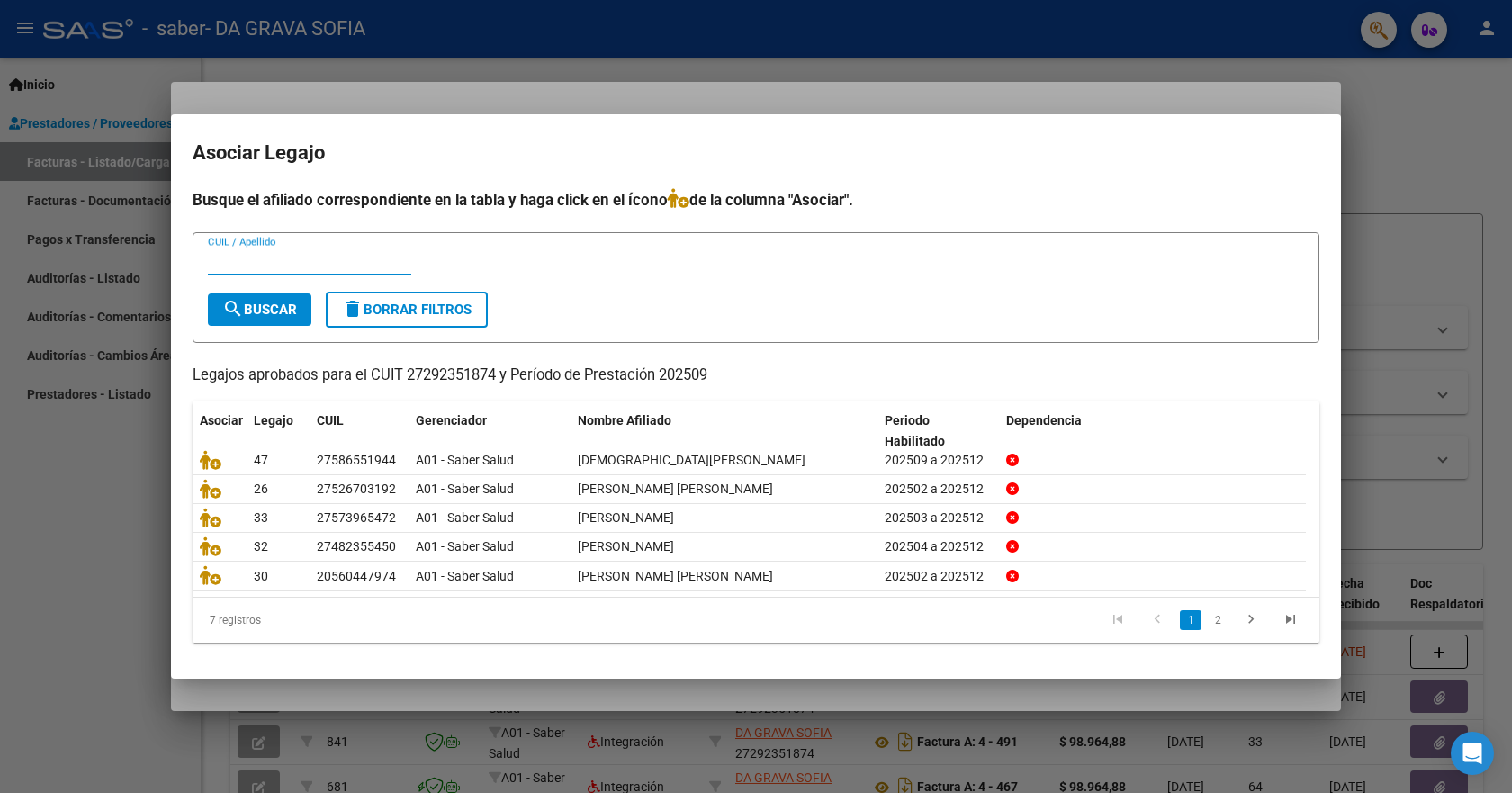
click at [1450, 273] on div at bounding box center [756, 396] width 1512 height 793
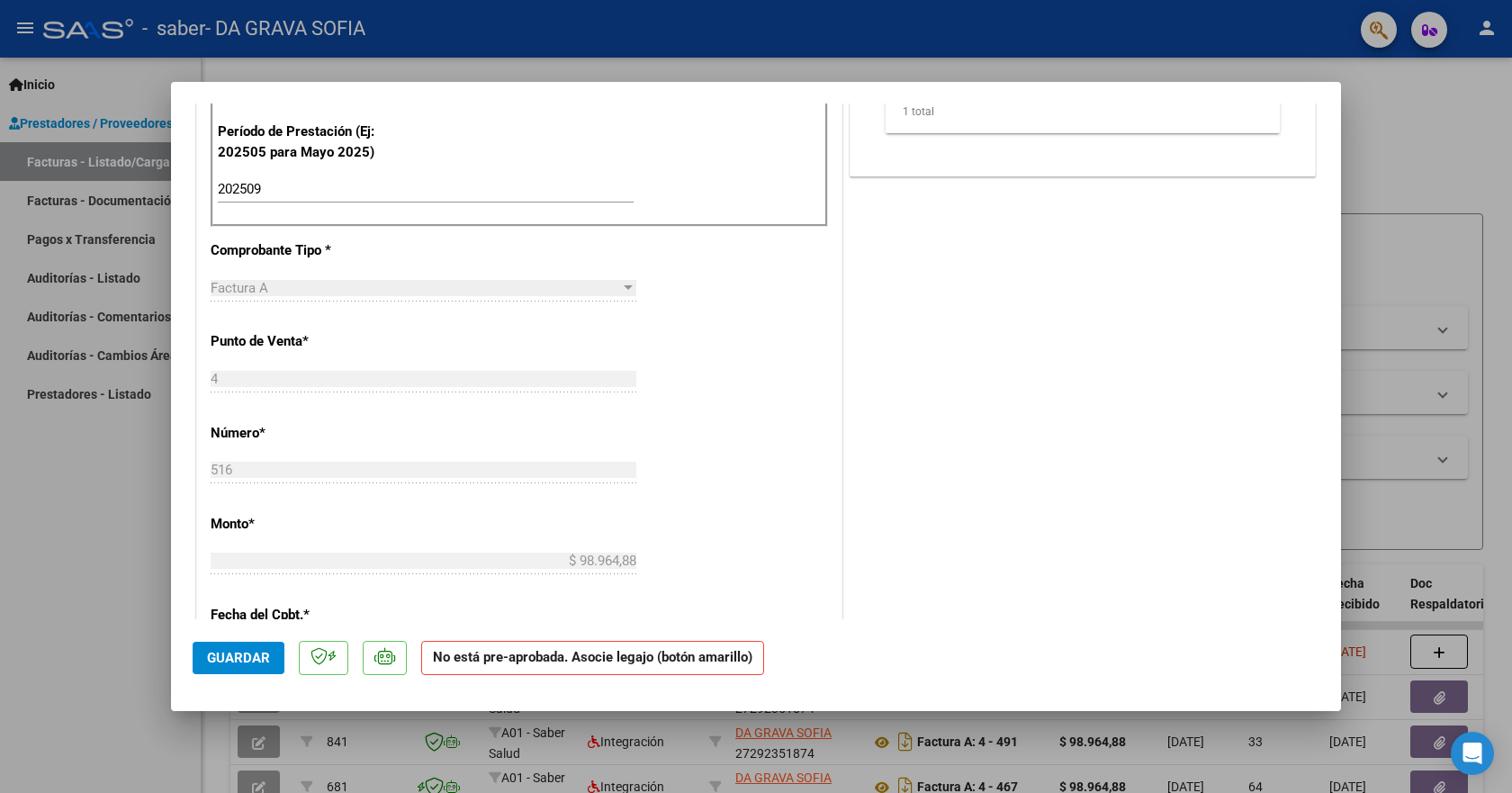
scroll to position [540, 0]
click at [257, 657] on span "Guardar" at bounding box center [238, 658] width 63 height 16
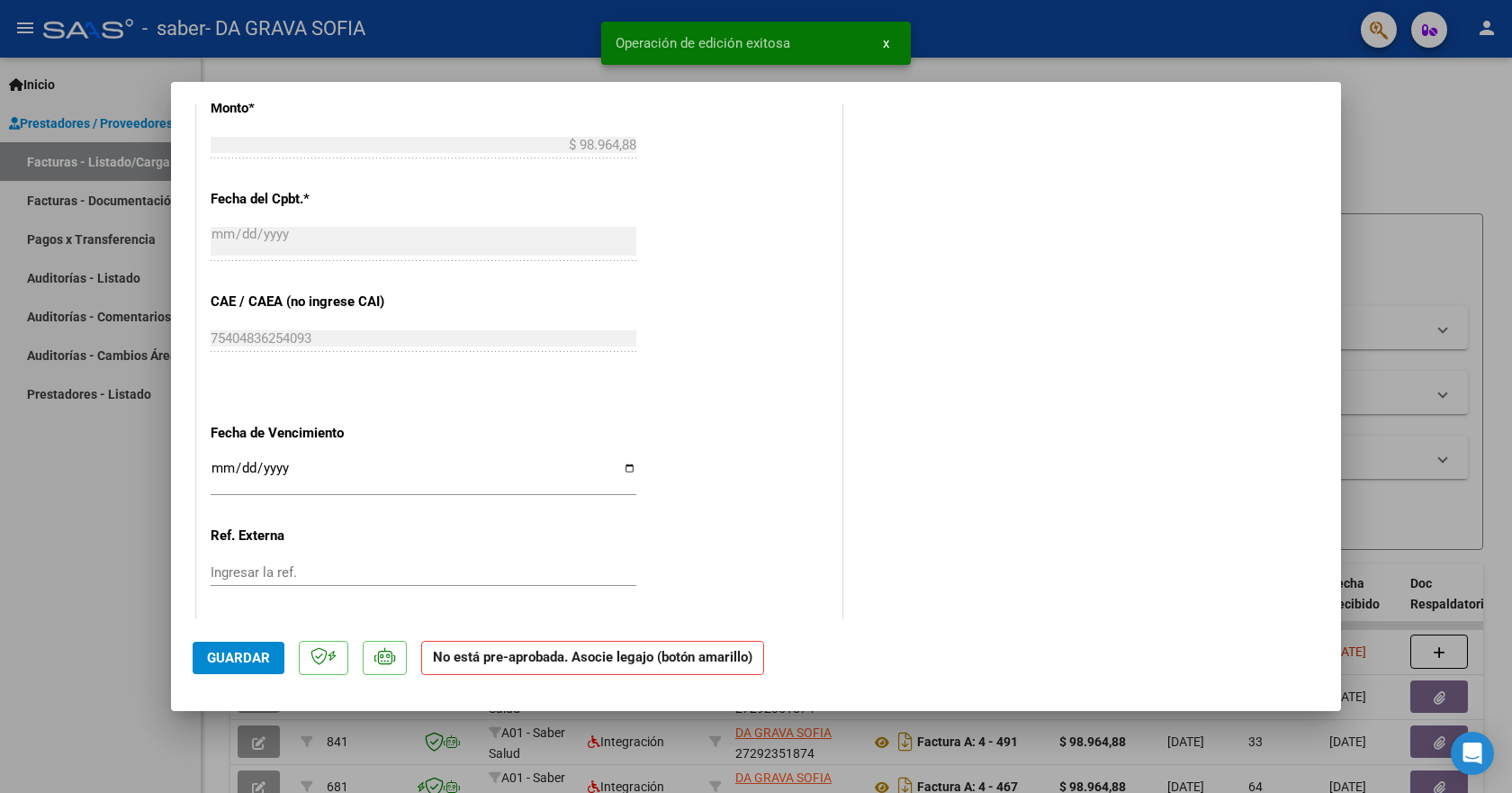
scroll to position [1047, 0]
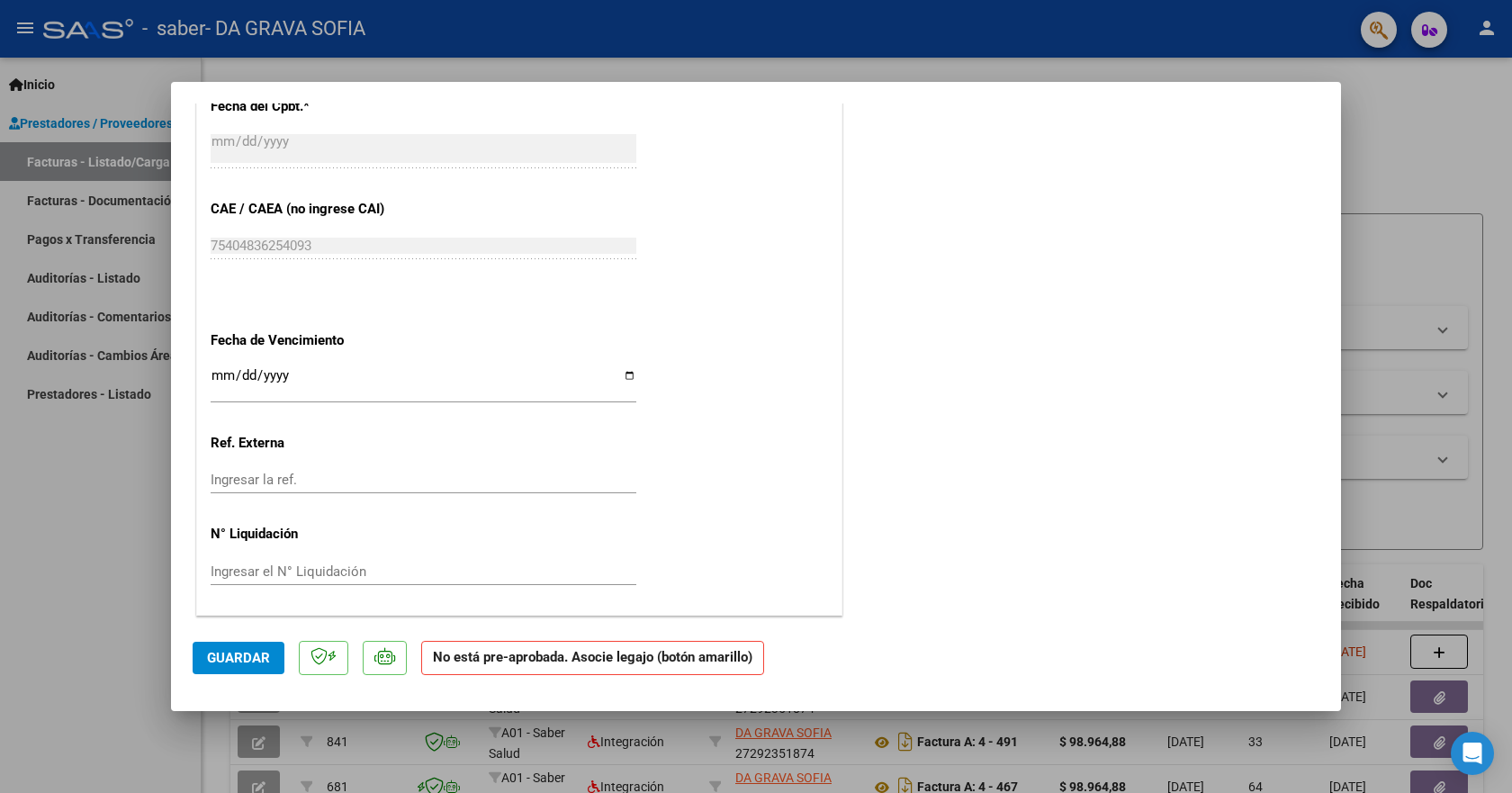
click at [1412, 131] on div at bounding box center [756, 396] width 1512 height 793
type input "$ 0,00"
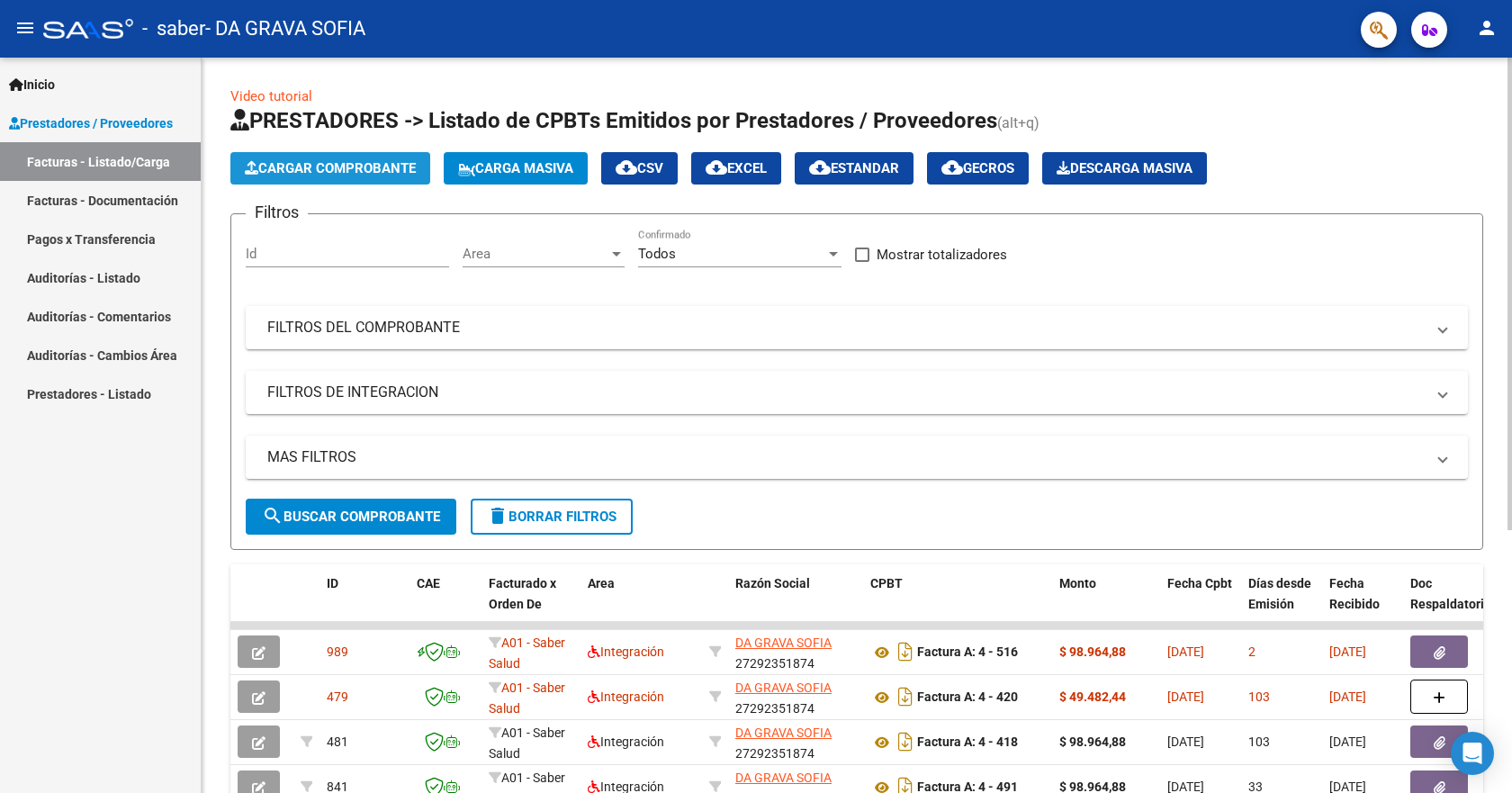
click at [323, 174] on span "Cargar Comprobante" at bounding box center [329, 168] width 171 height 16
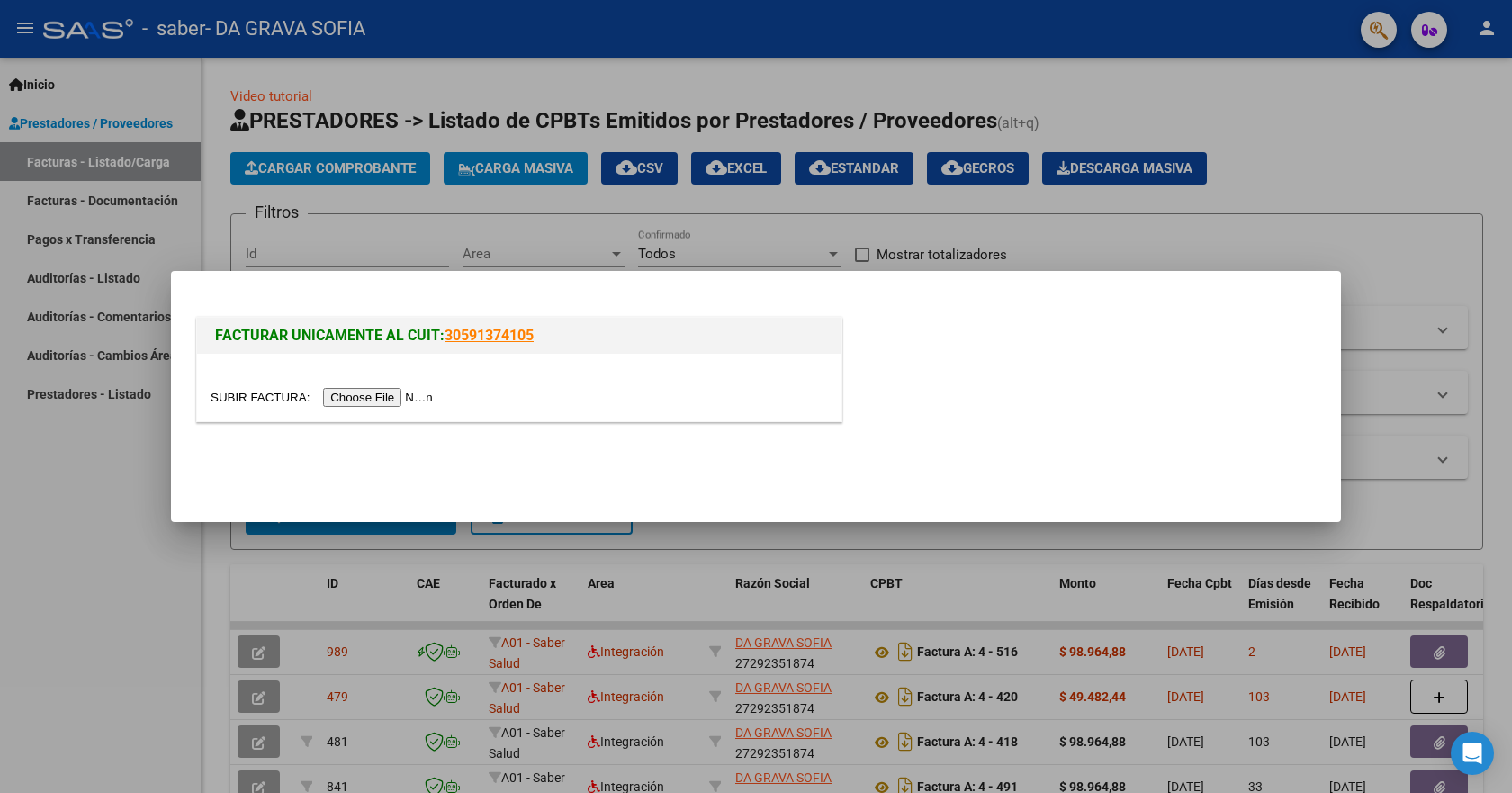
click at [378, 395] on input "file" at bounding box center [325, 397] width 228 height 19
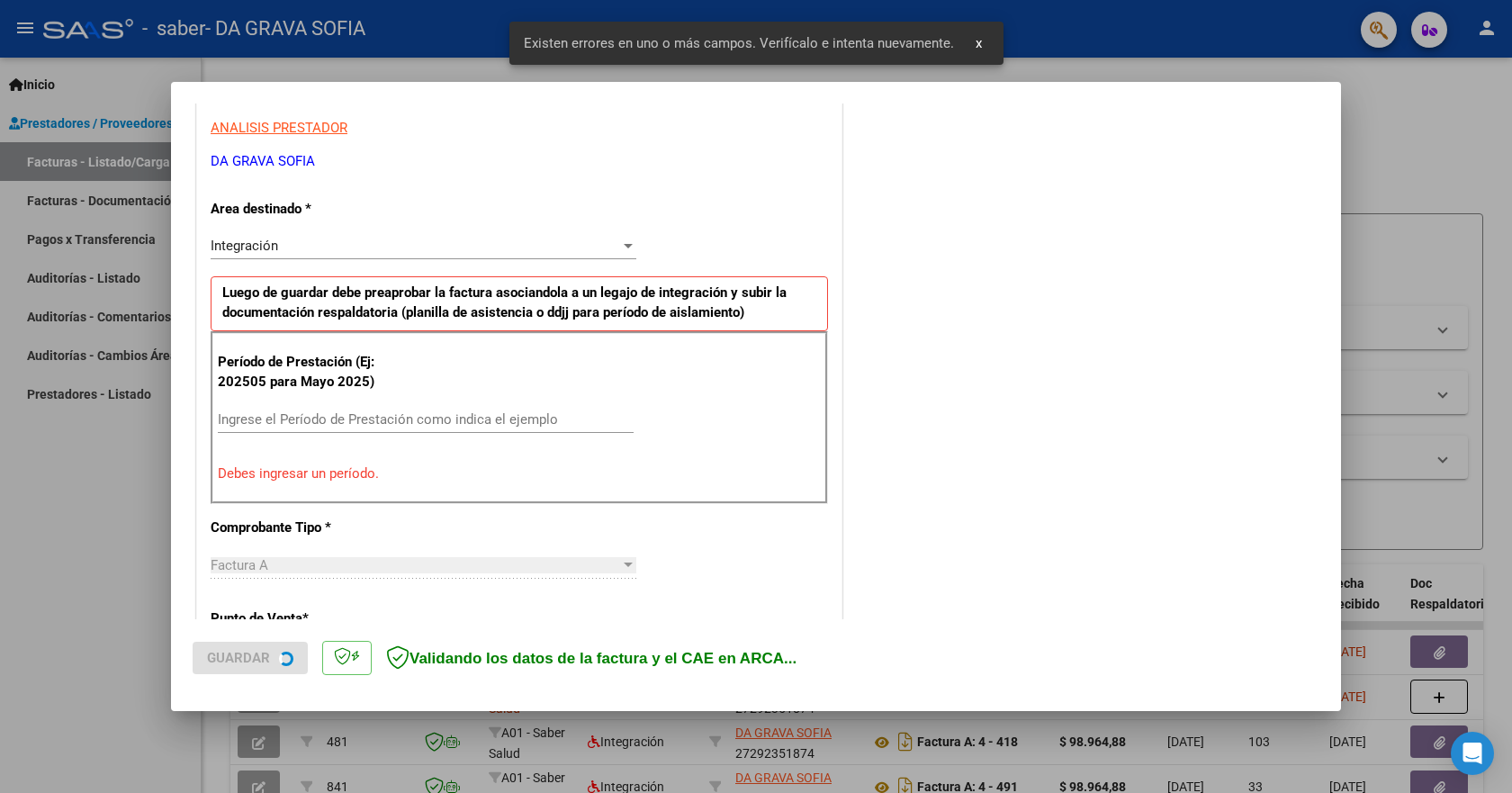
scroll to position [335, 0]
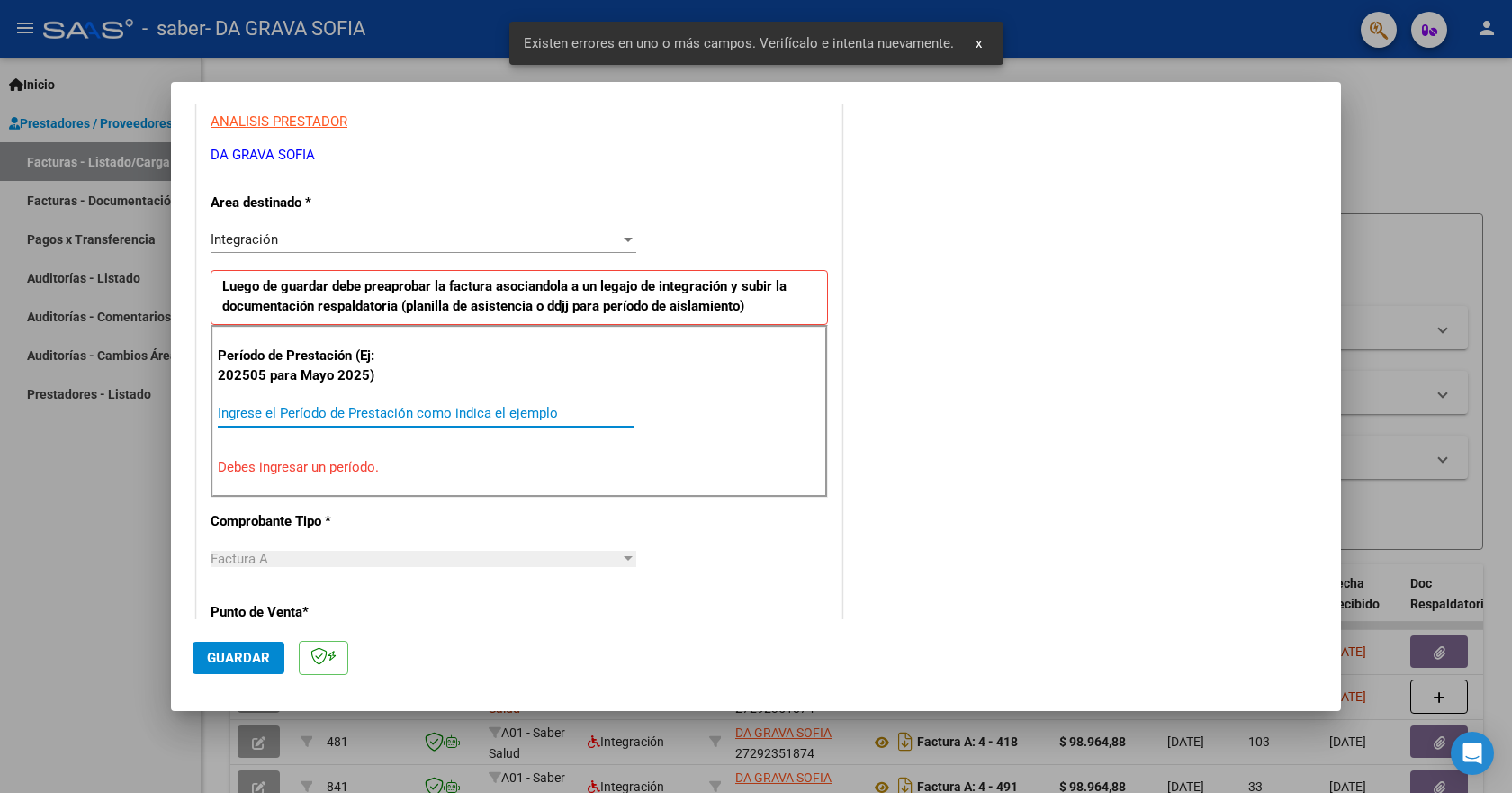
click at [351, 411] on input "Ingrese el Período de Prestación como indica el ejemplo" at bounding box center [425, 412] width 415 height 16
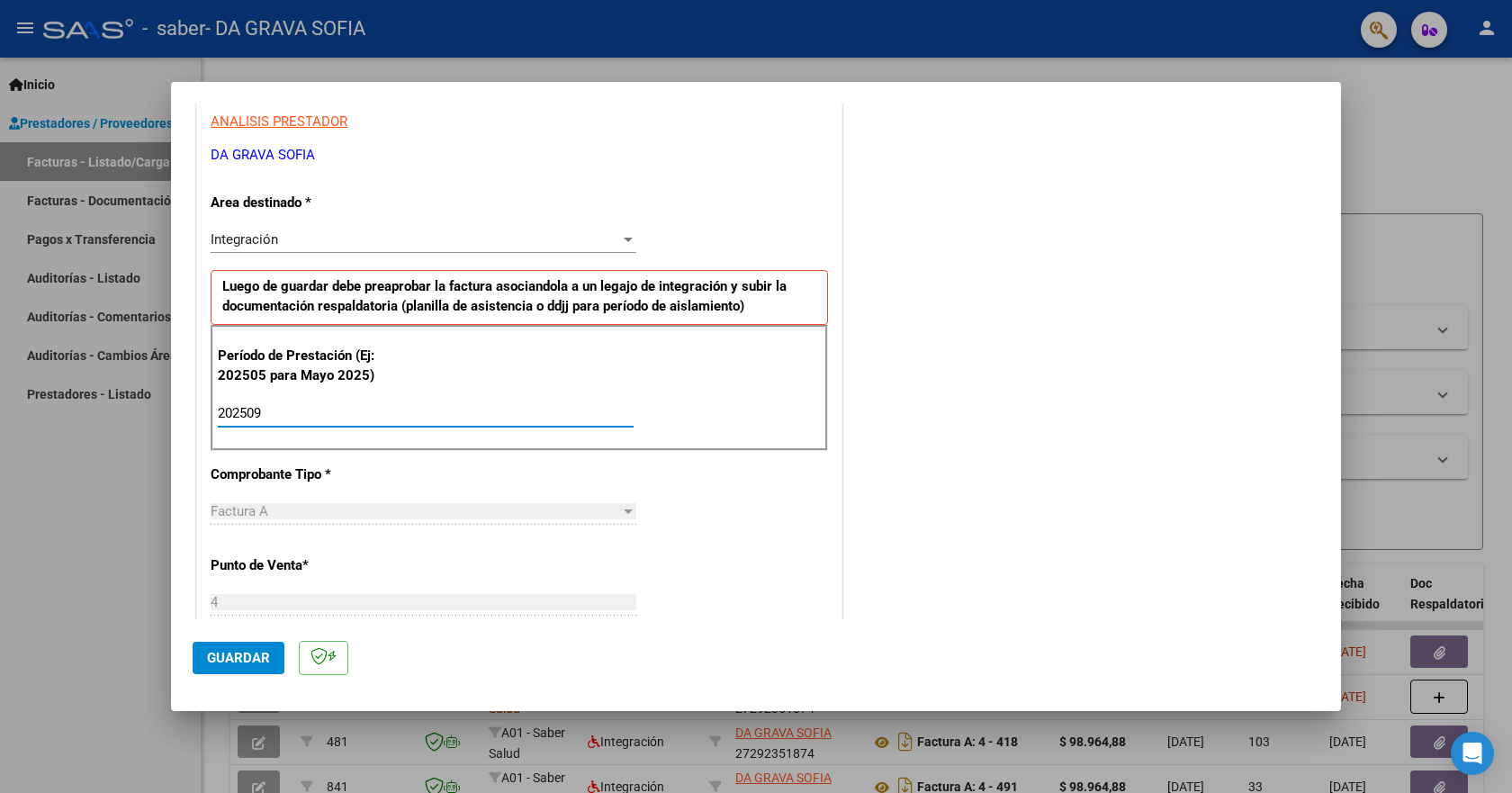
type input "202509"
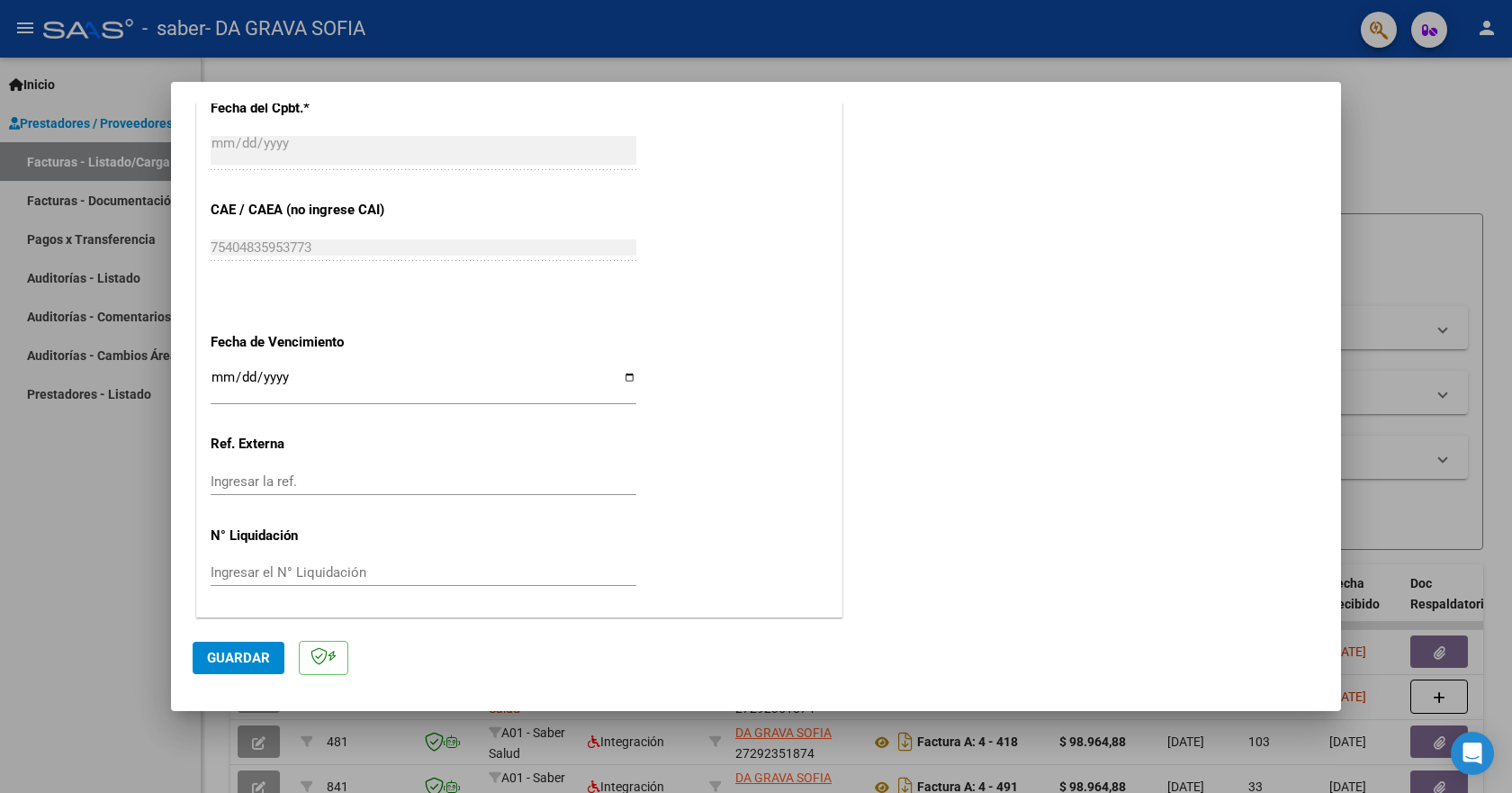
scroll to position [1068, 0]
click at [242, 668] on button "Guardar" at bounding box center [238, 658] width 92 height 33
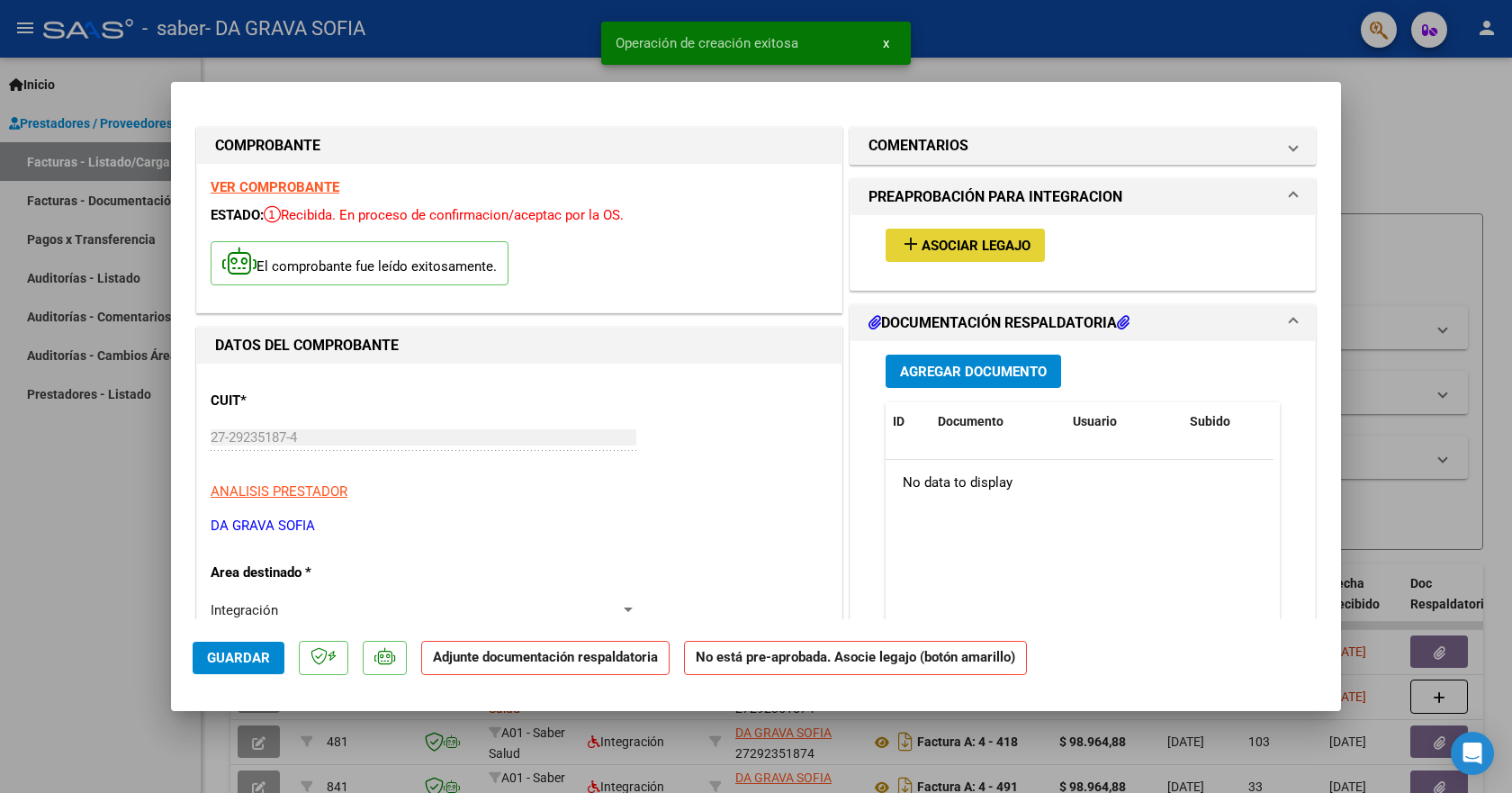
click at [927, 249] on span "Asociar Legajo" at bounding box center [976, 245] width 109 height 16
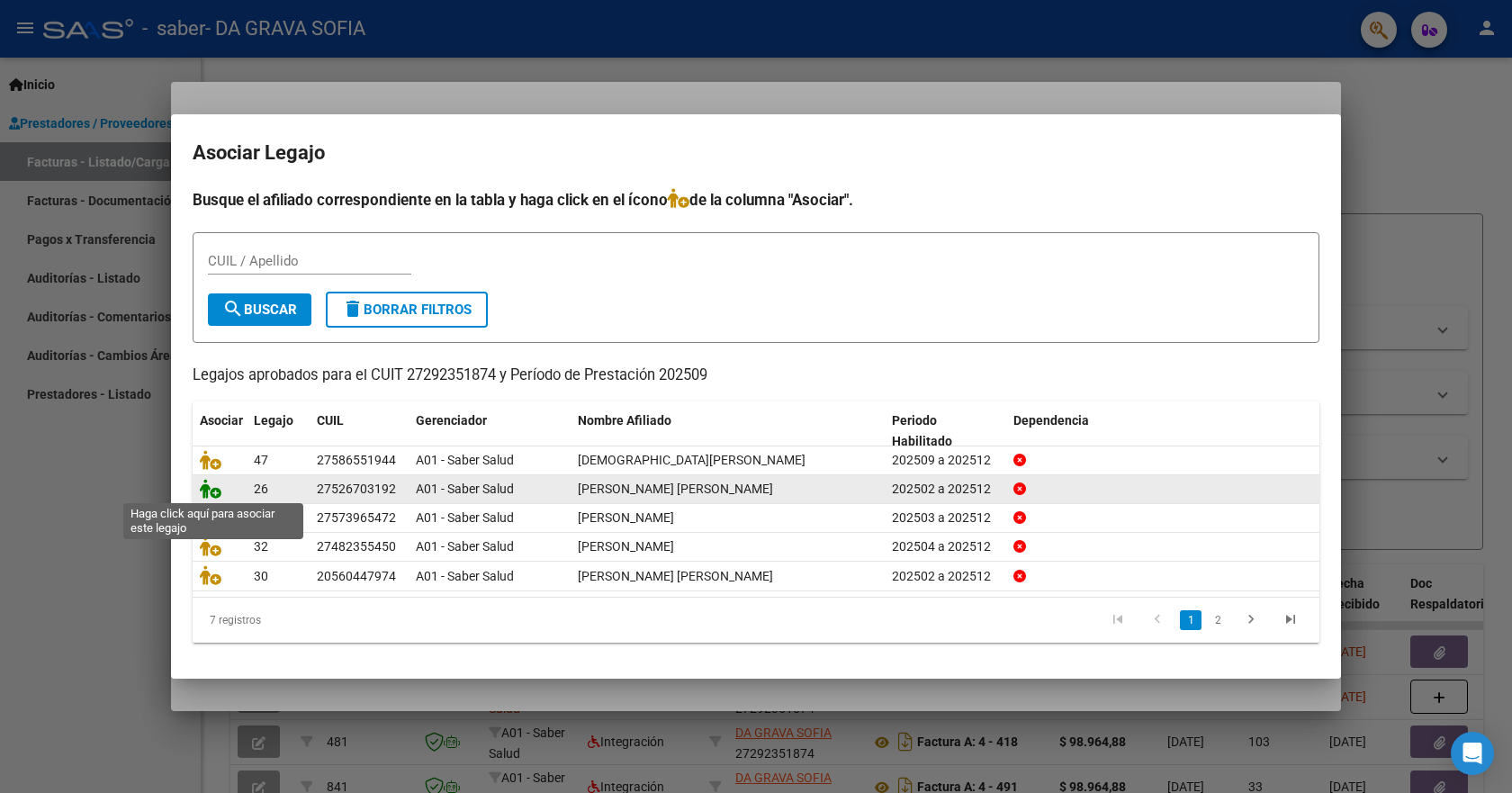
click at [205, 490] on icon at bounding box center [211, 489] width 21 height 19
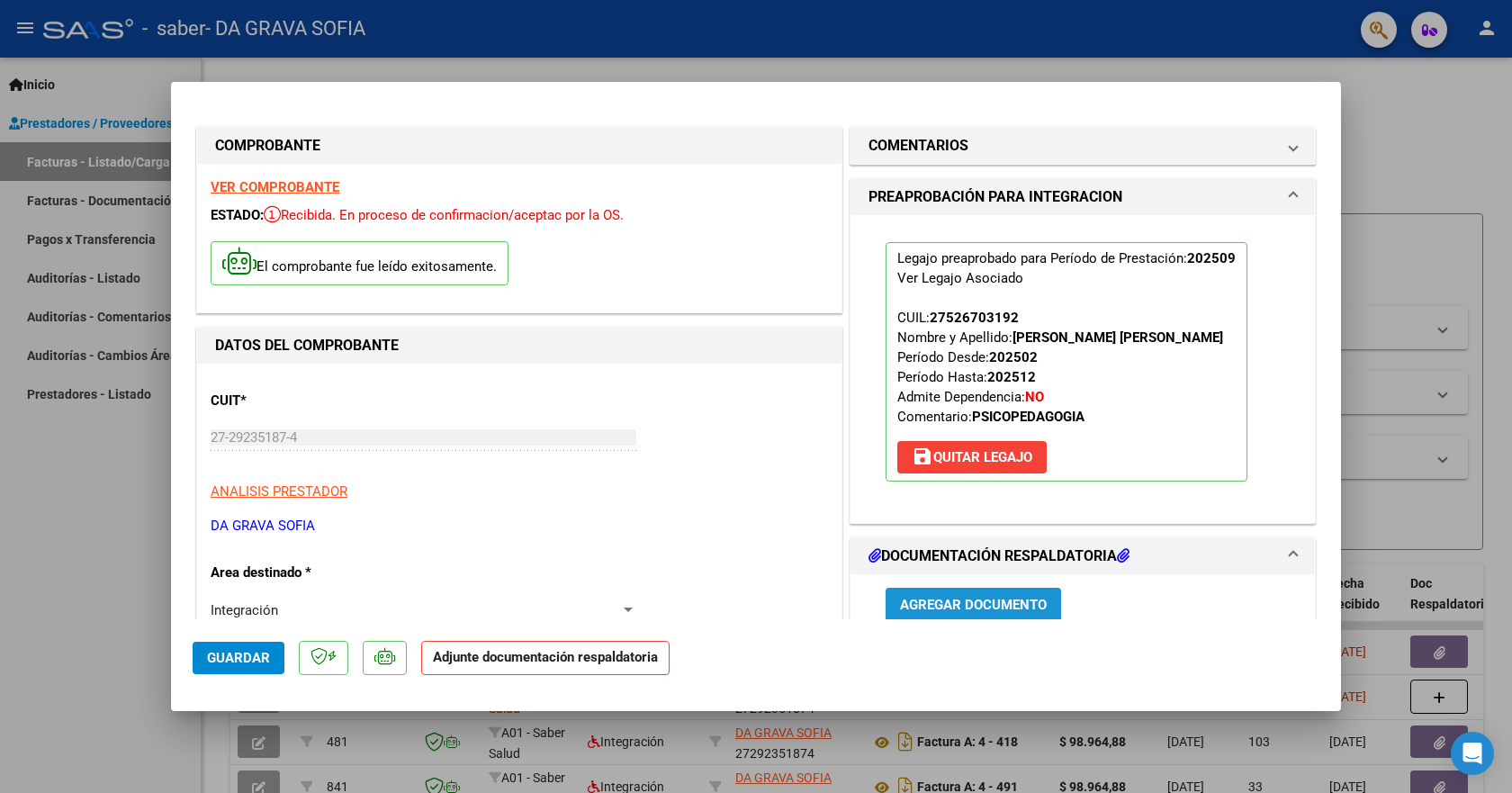
click at [1016, 601] on span "Agregar Documento" at bounding box center [974, 605] width 147 height 16
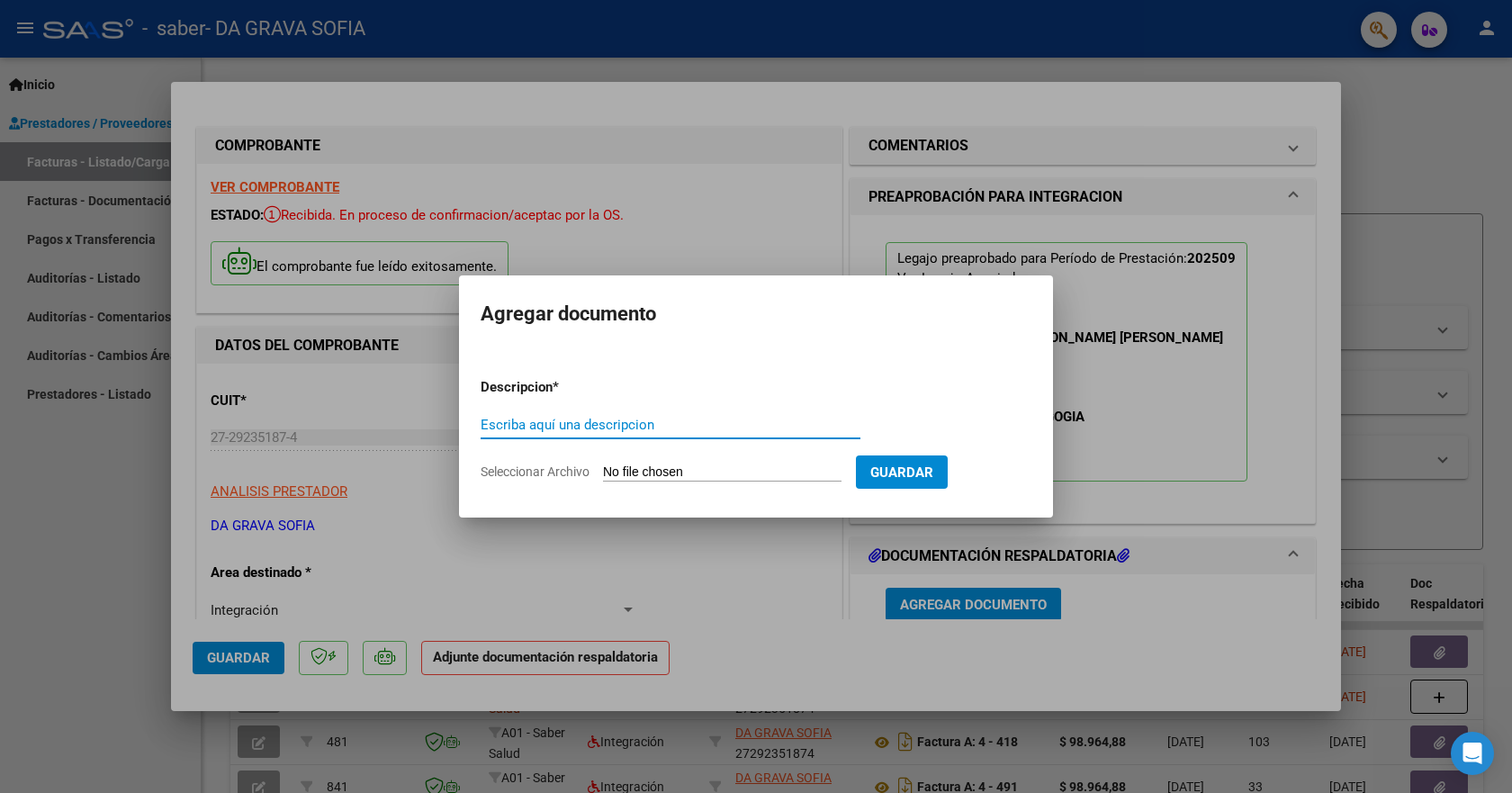
click at [621, 427] on input "Escriba aquí una descripcion" at bounding box center [670, 424] width 380 height 16
type input "planilla"
click at [542, 476] on span "Seleccionar Archivo" at bounding box center [534, 471] width 109 height 14
click at [603, 476] on input "Seleccionar Archivo" at bounding box center [722, 473] width 239 height 17
type input "C:\fakepath\psp .pdf"
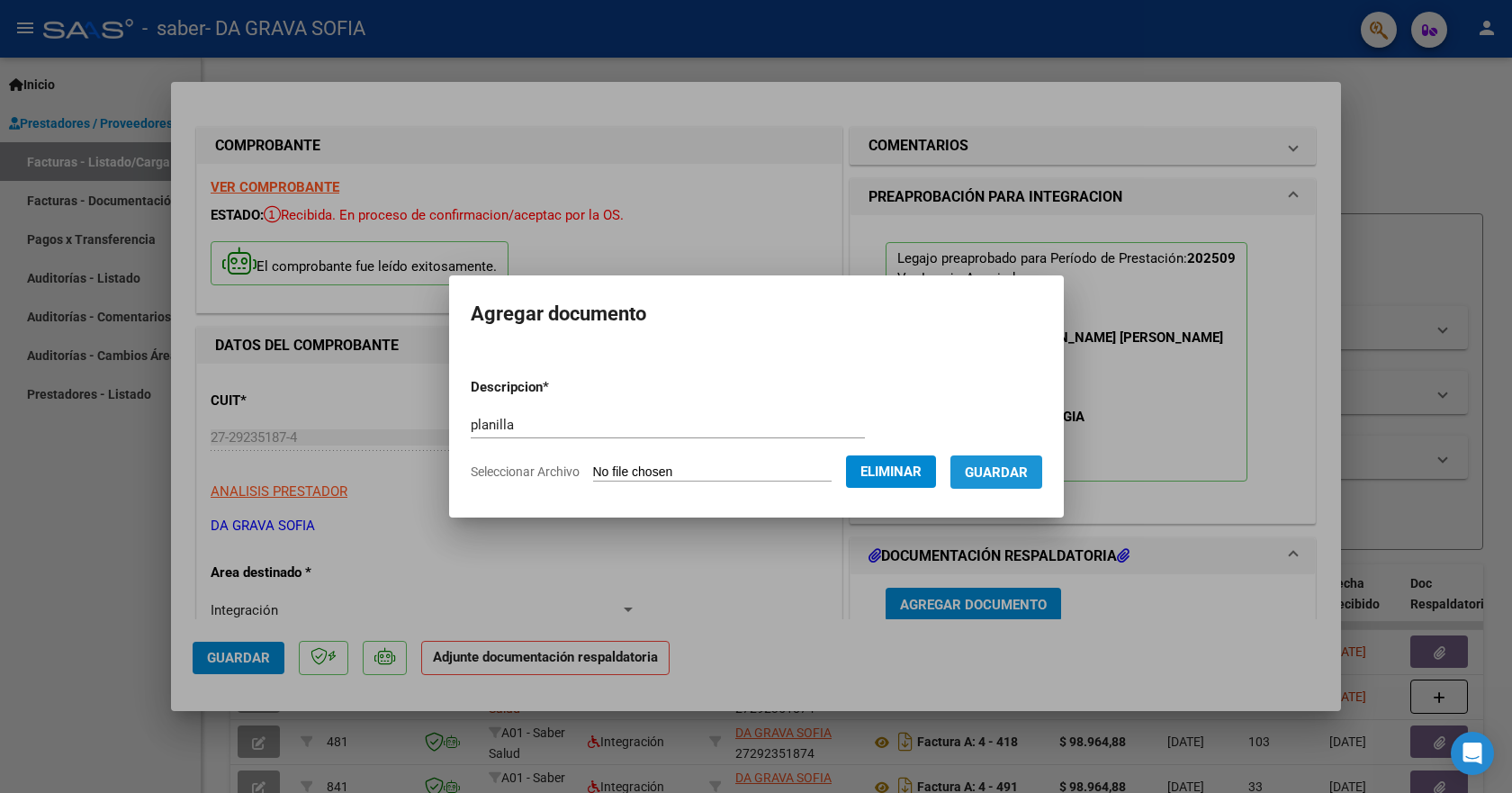
click at [1013, 480] on button "Guardar" at bounding box center [996, 471] width 92 height 33
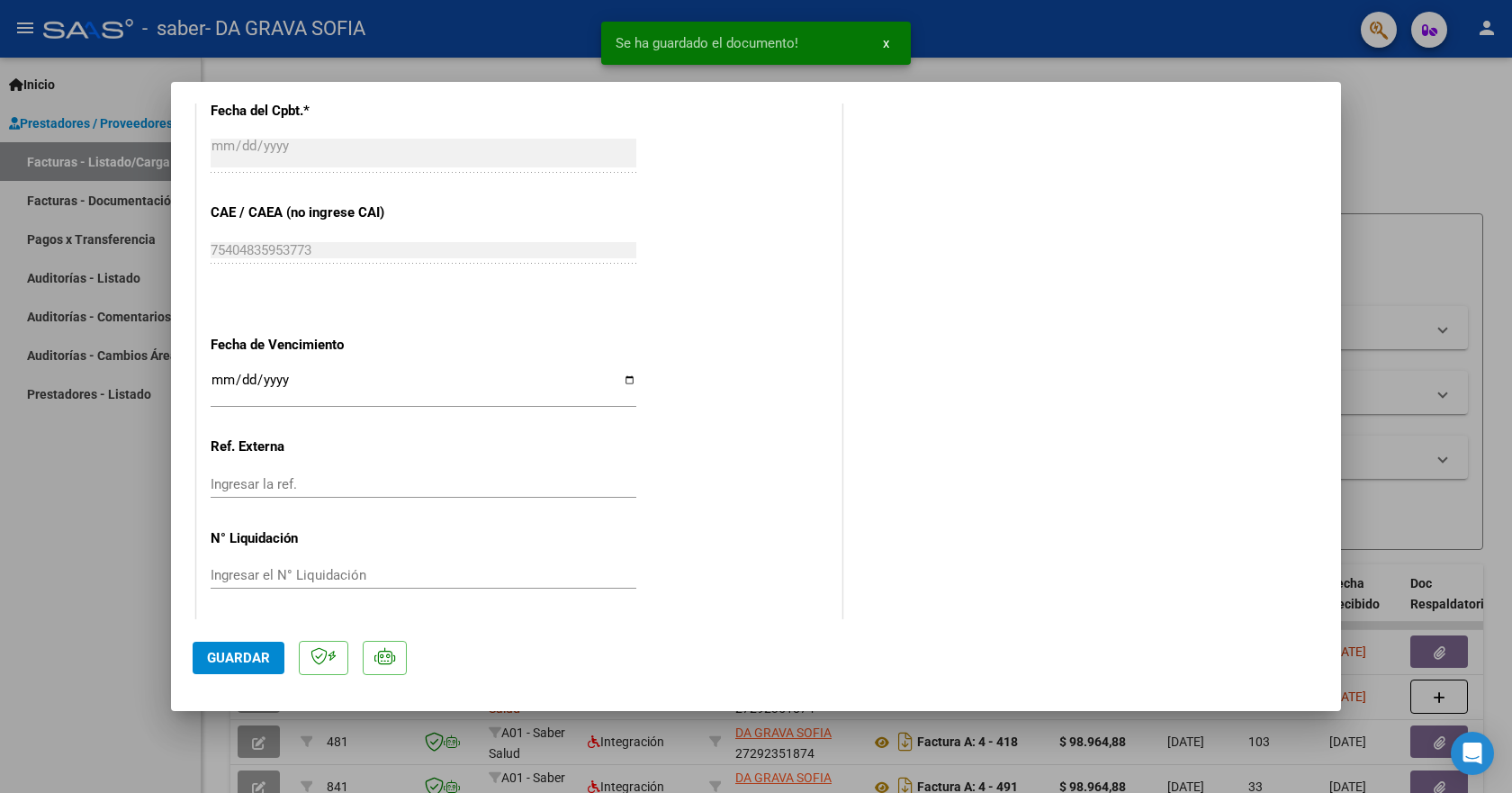
scroll to position [1095, 0]
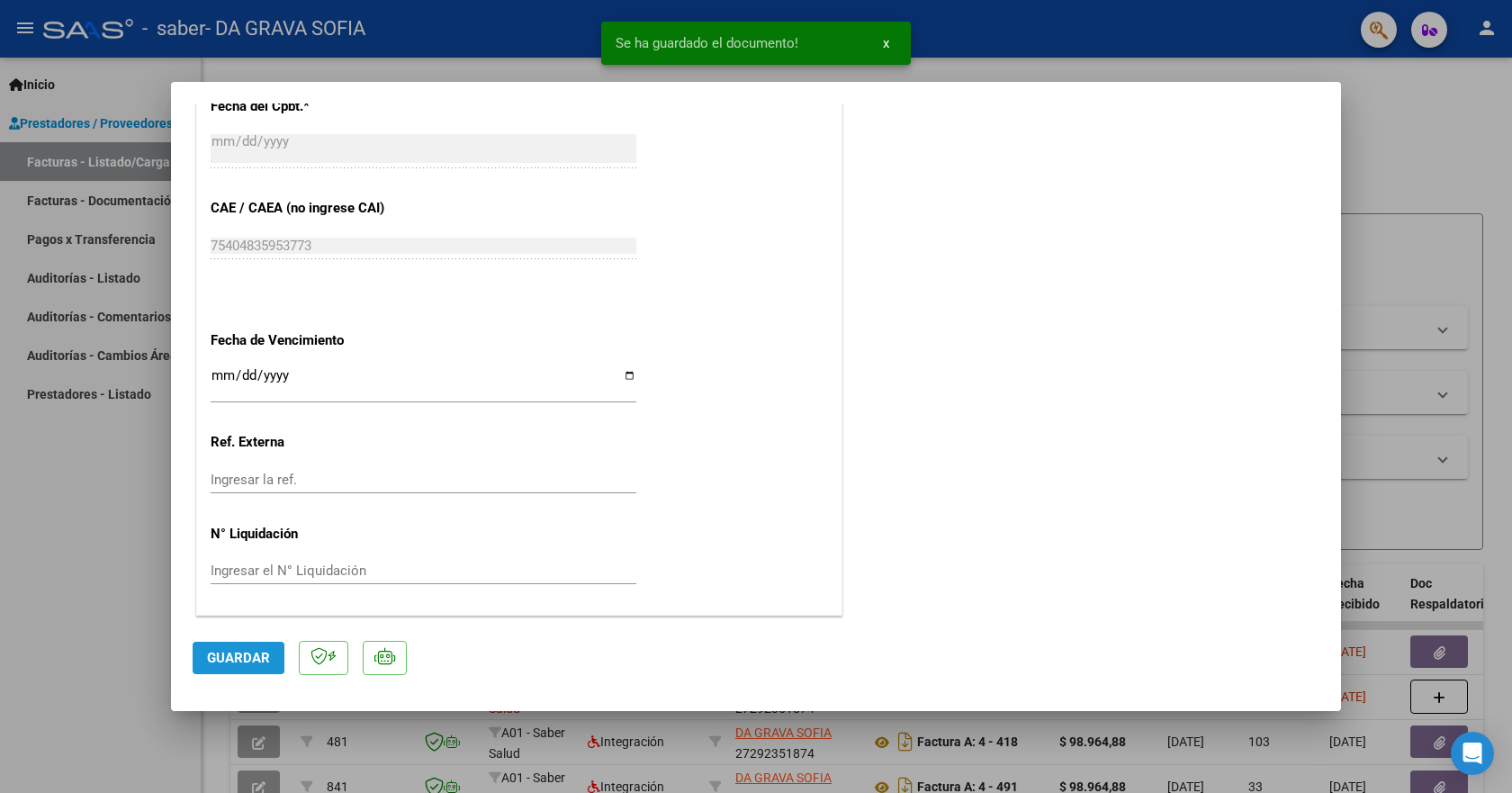
click at [270, 669] on button "Guardar" at bounding box center [238, 658] width 92 height 33
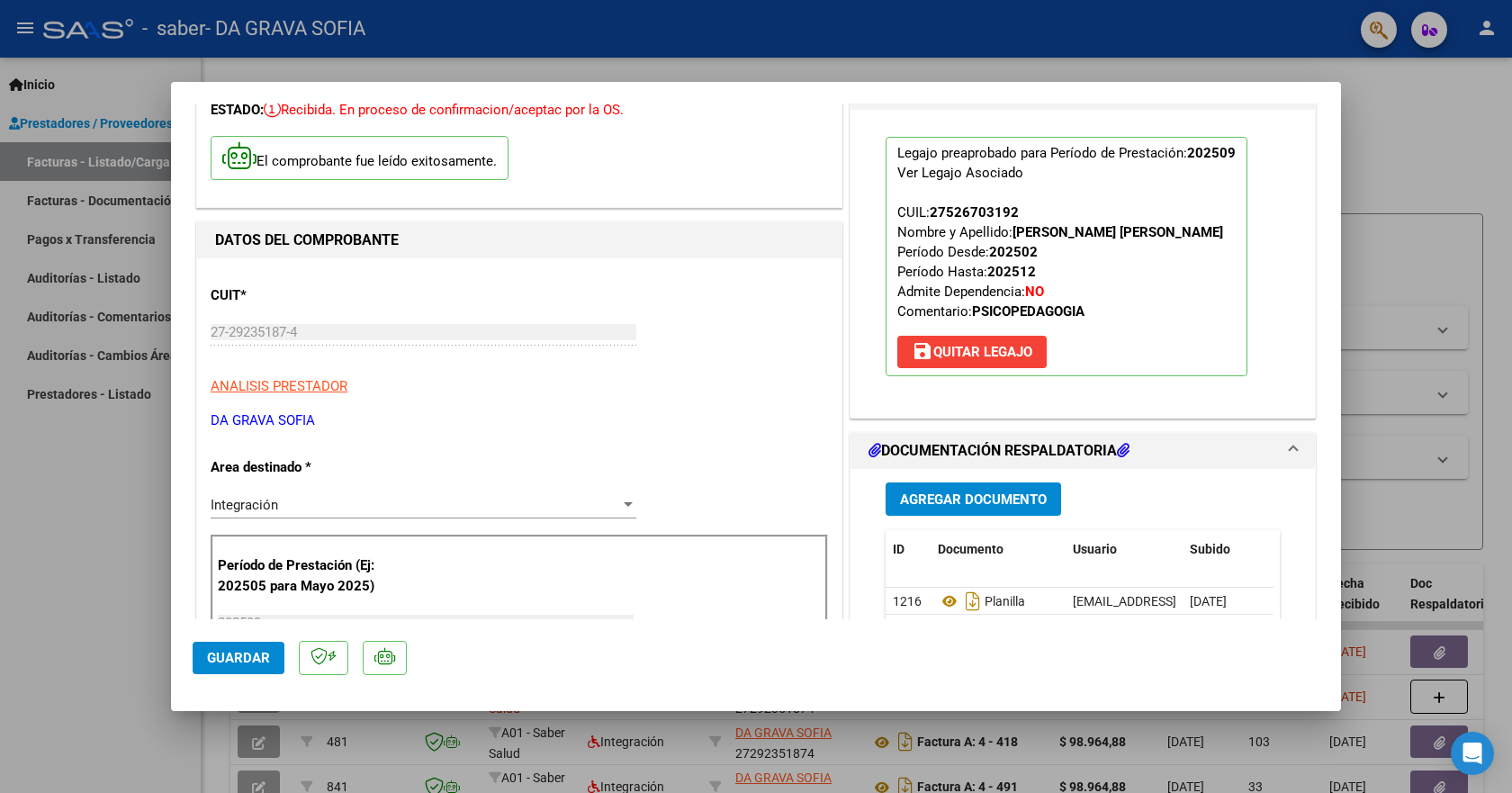
scroll to position [0, 0]
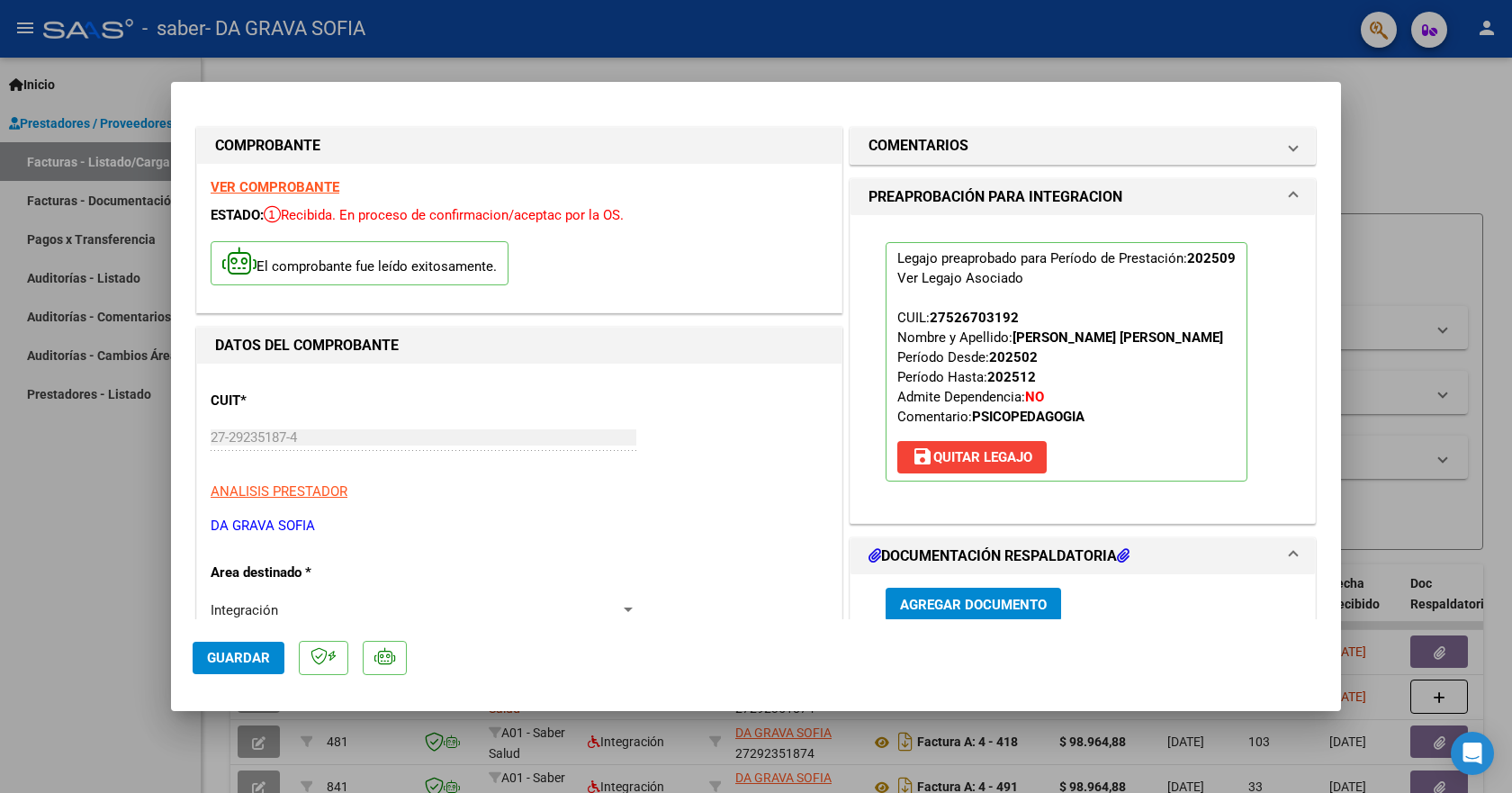
click at [1415, 85] on div at bounding box center [756, 396] width 1512 height 793
type input "$ 0,00"
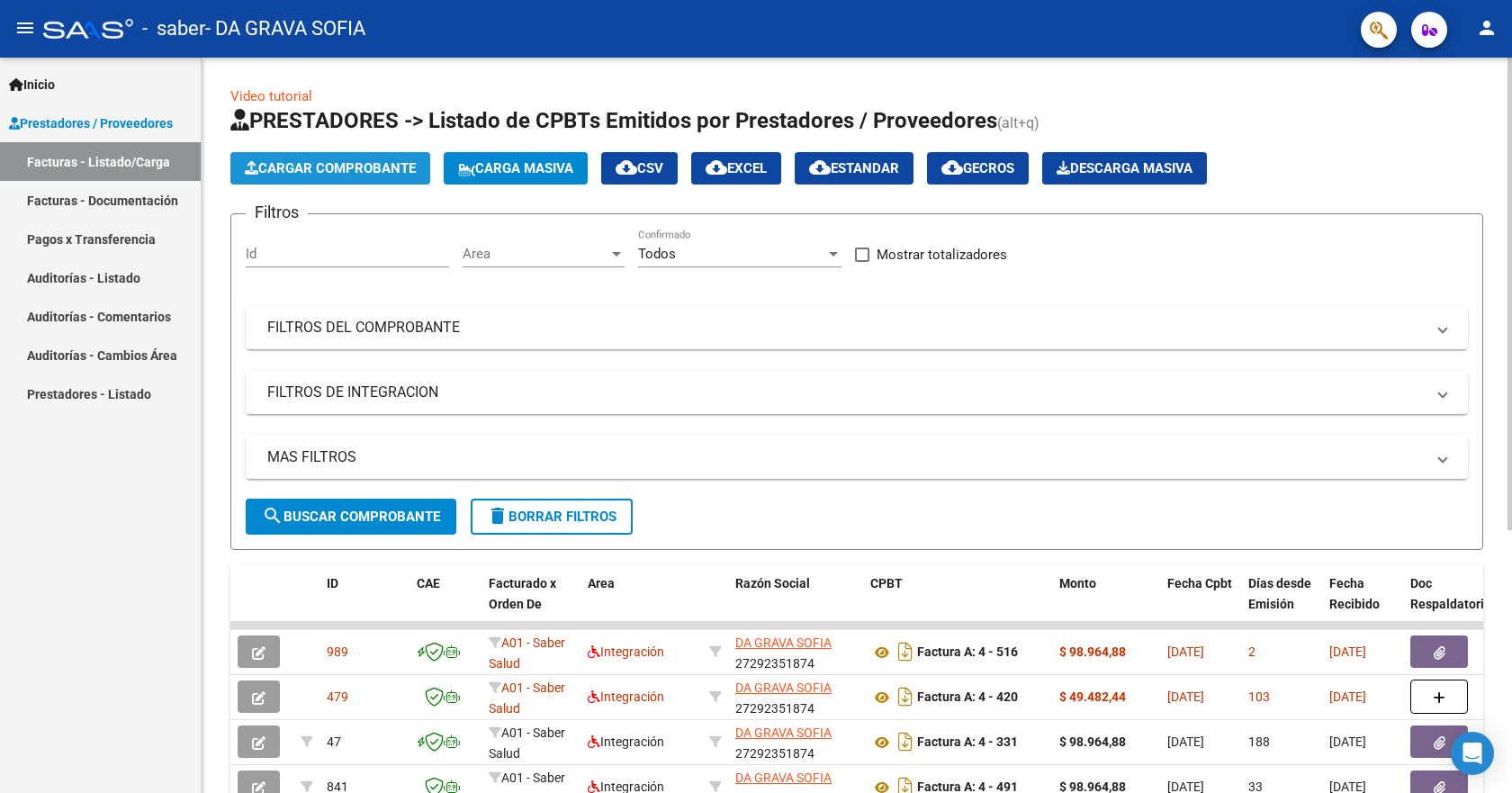
click at [370, 174] on span "Cargar Comprobante" at bounding box center [329, 168] width 171 height 16
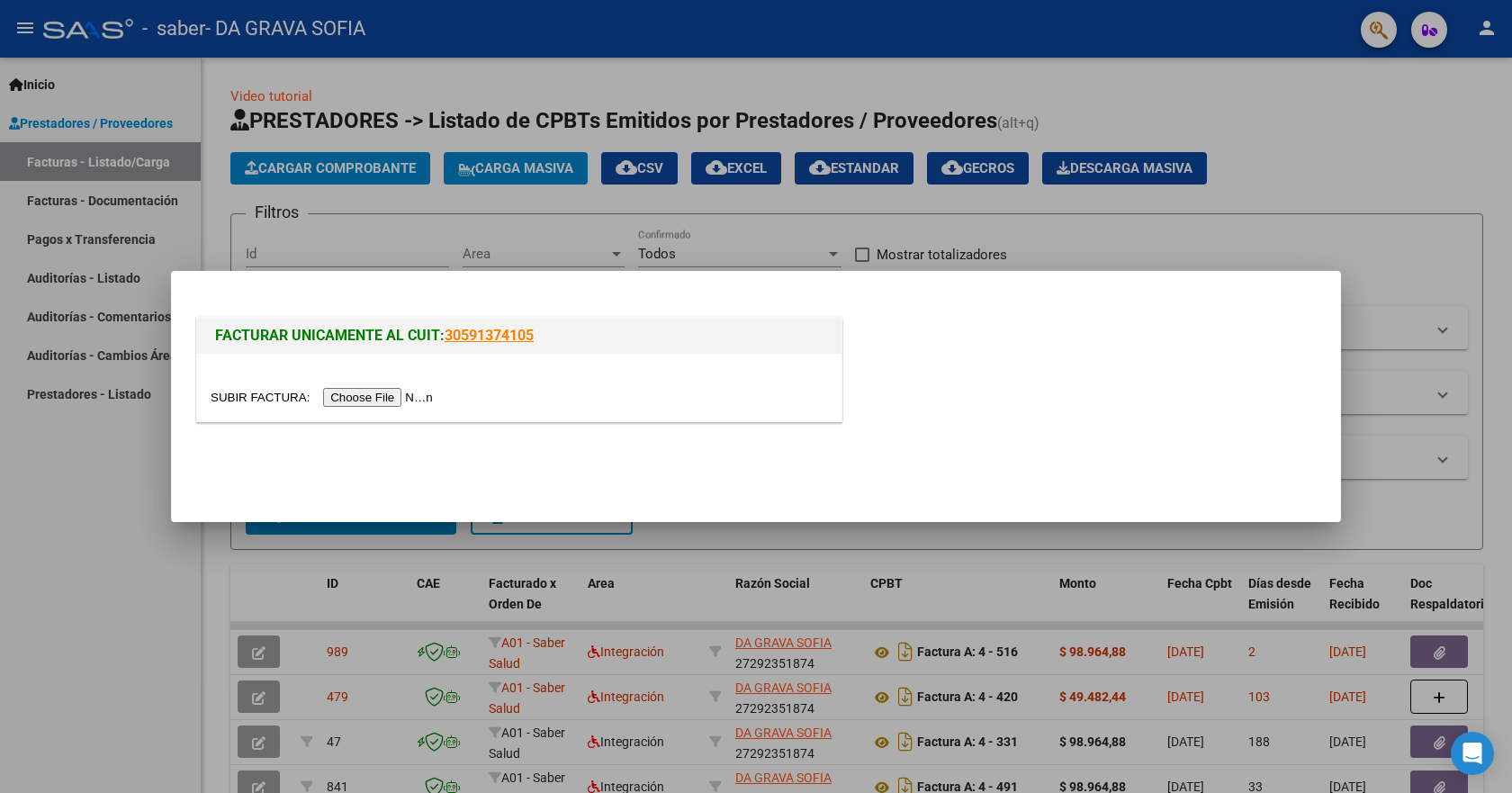
click at [277, 395] on input "file" at bounding box center [325, 397] width 228 height 19
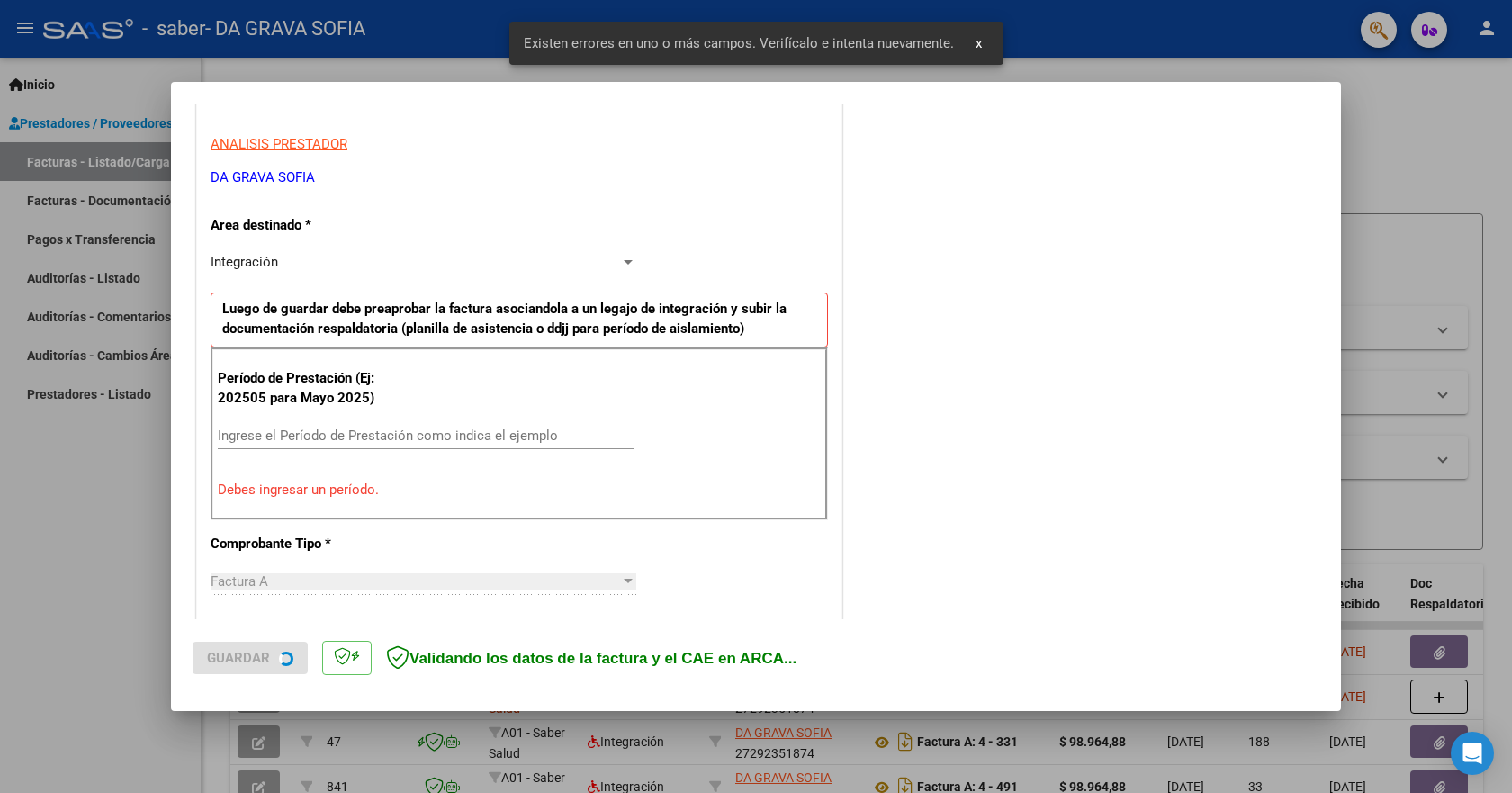
scroll to position [335, 0]
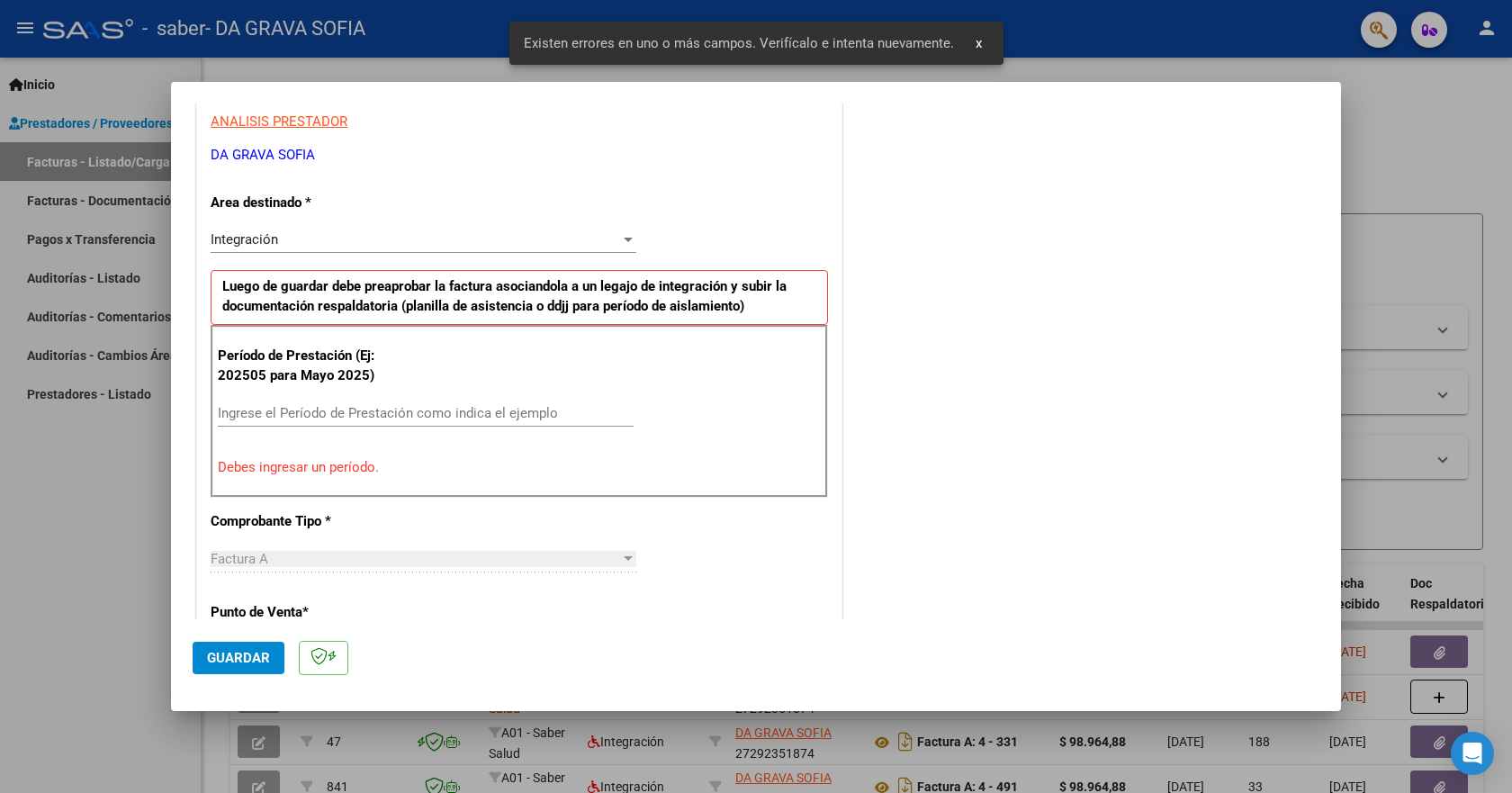
click at [348, 414] on input "Ingrese el Período de Prestación como indica el ejemplo" at bounding box center [425, 412] width 415 height 16
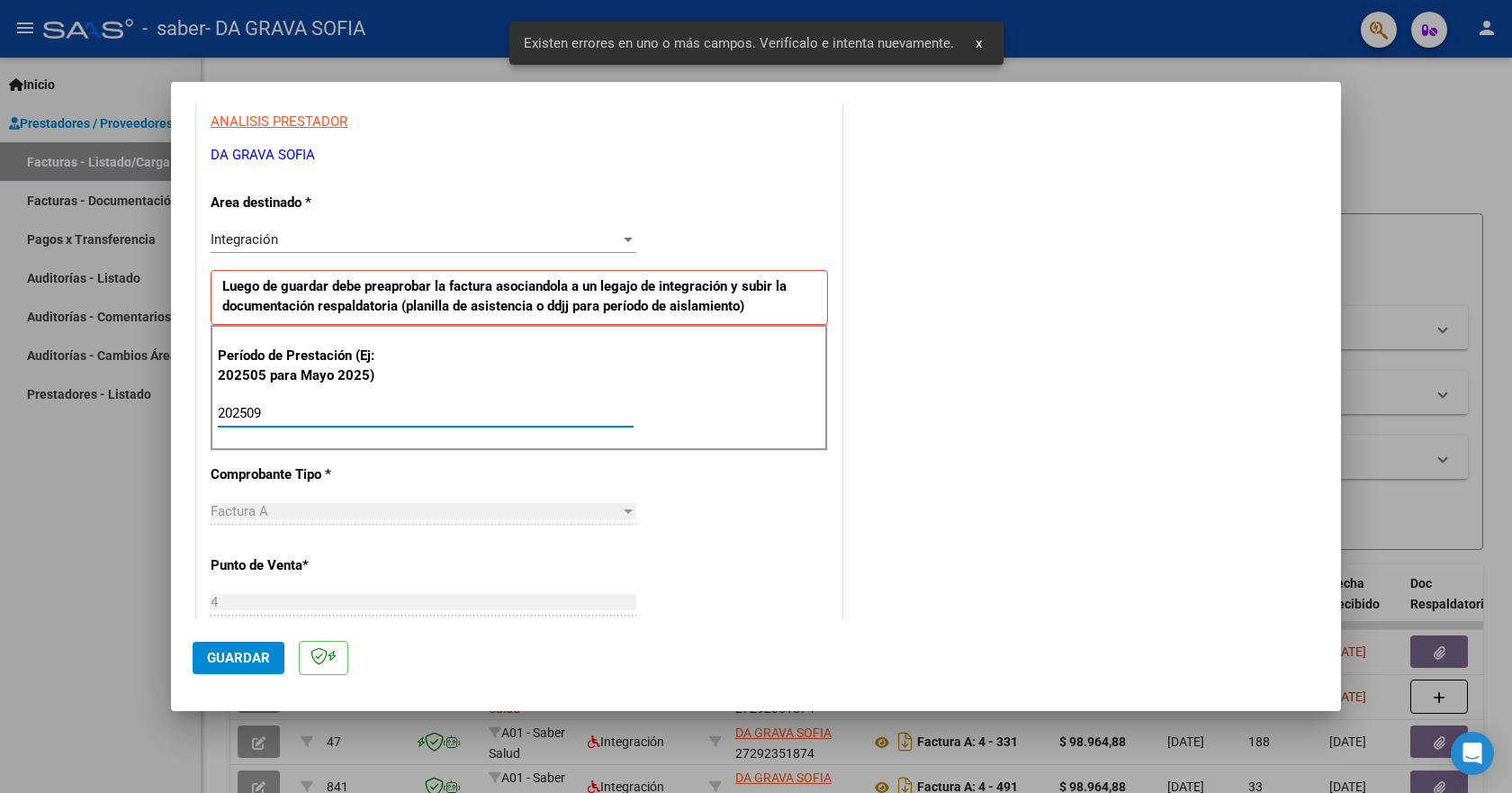
type input "202509"
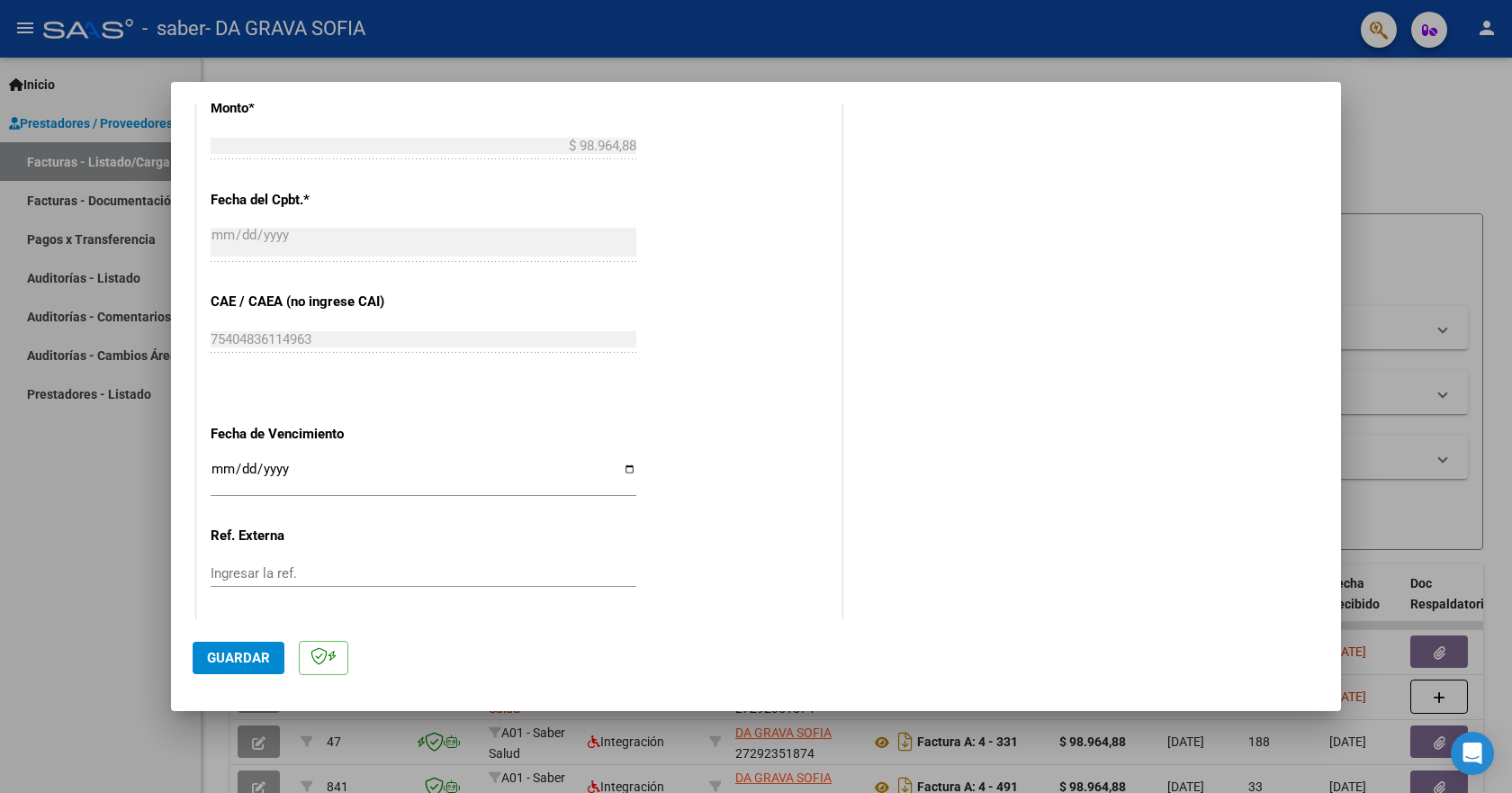
scroll to position [1068, 0]
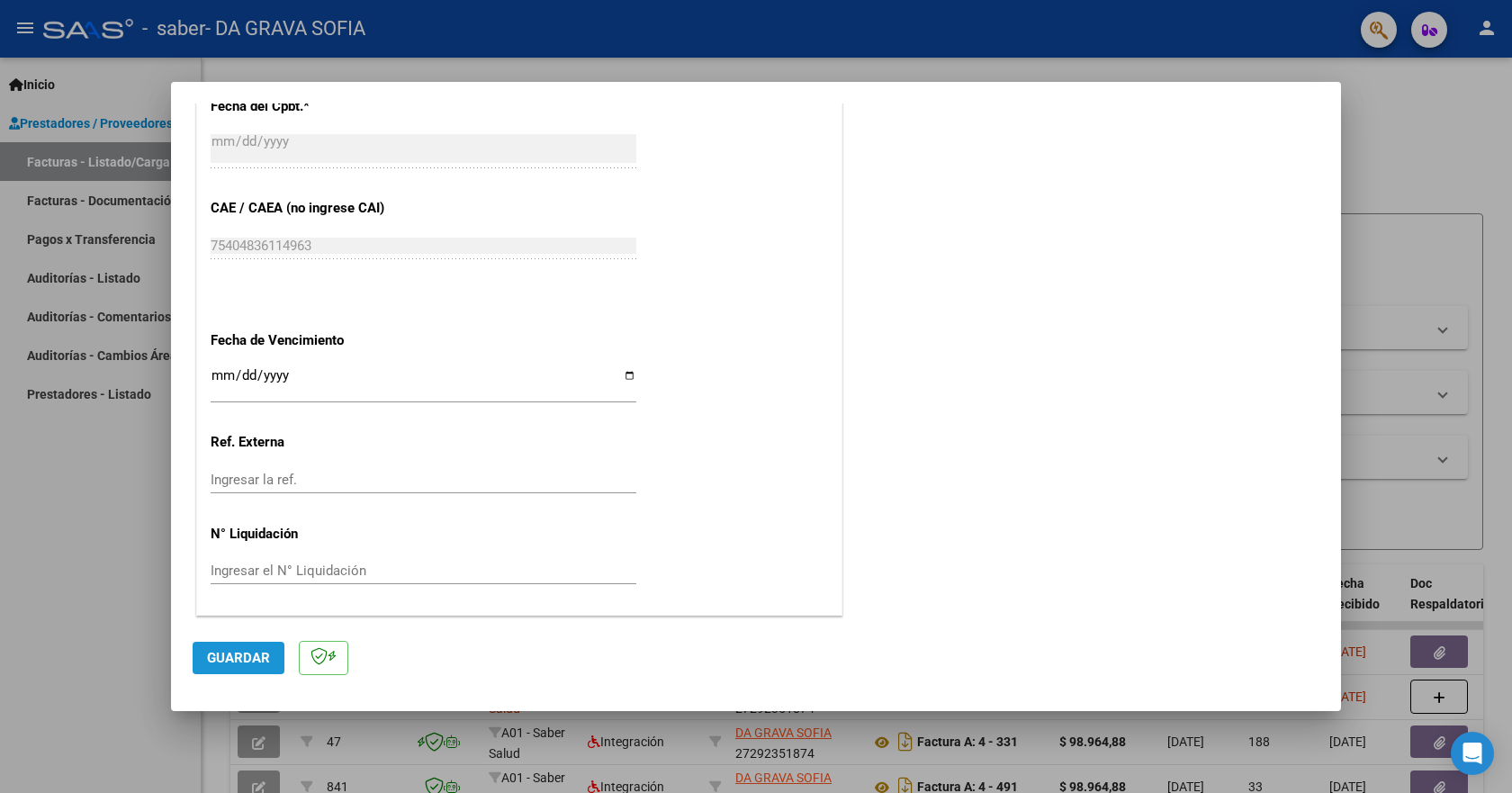
click at [262, 660] on span "Guardar" at bounding box center [238, 658] width 63 height 16
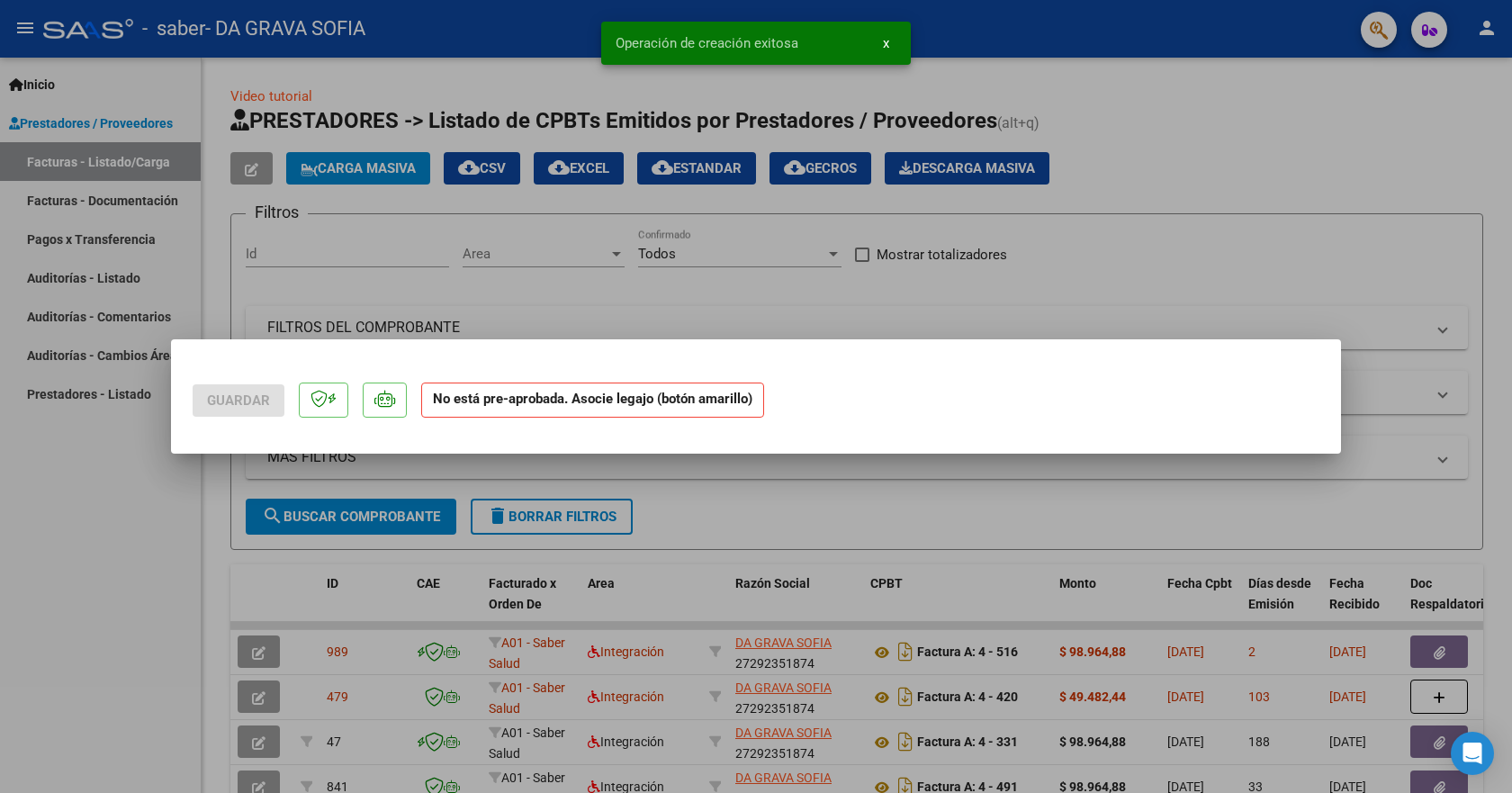
scroll to position [0, 0]
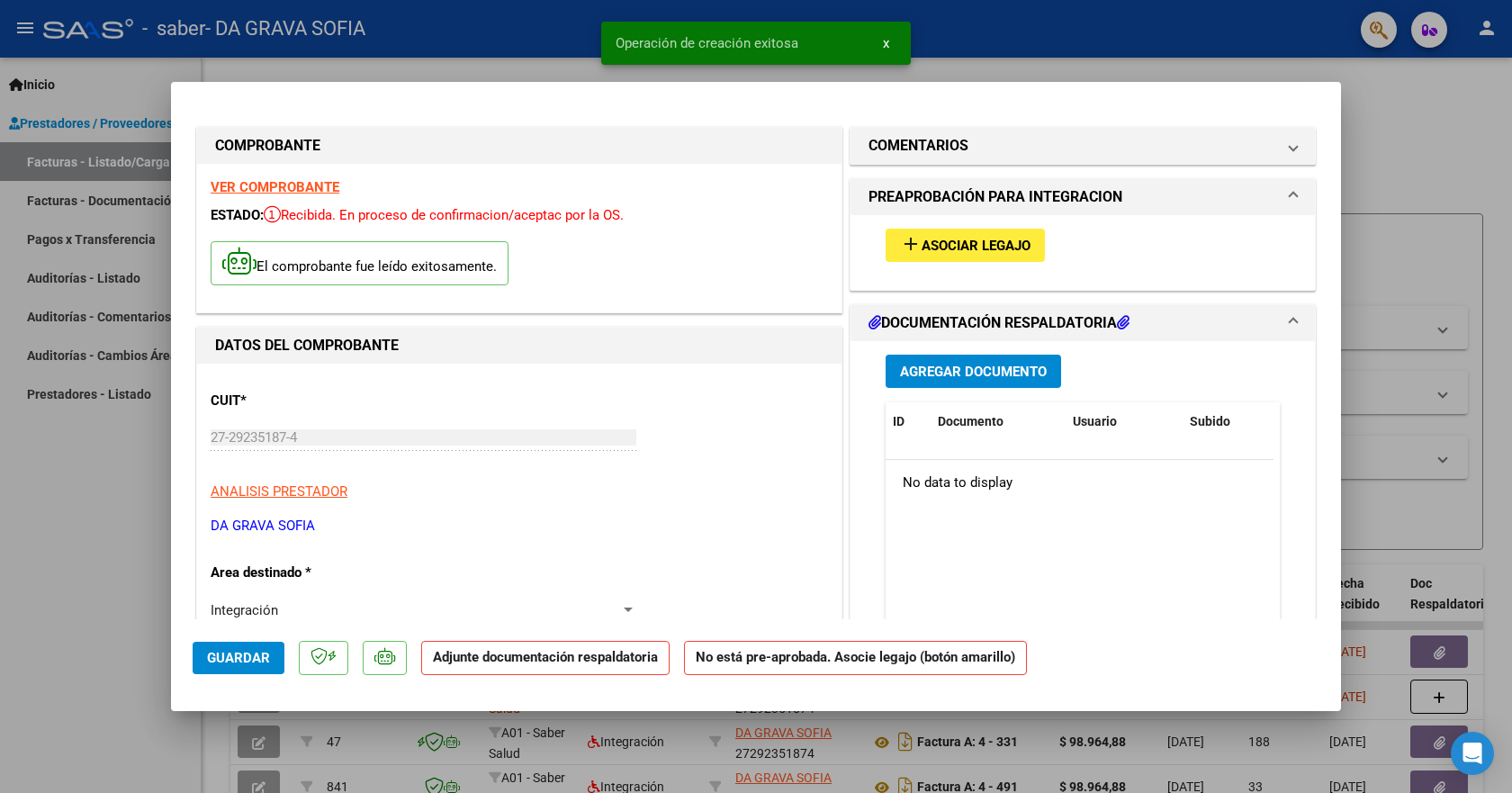
click at [997, 245] on span "Asociar Legajo" at bounding box center [976, 245] width 109 height 16
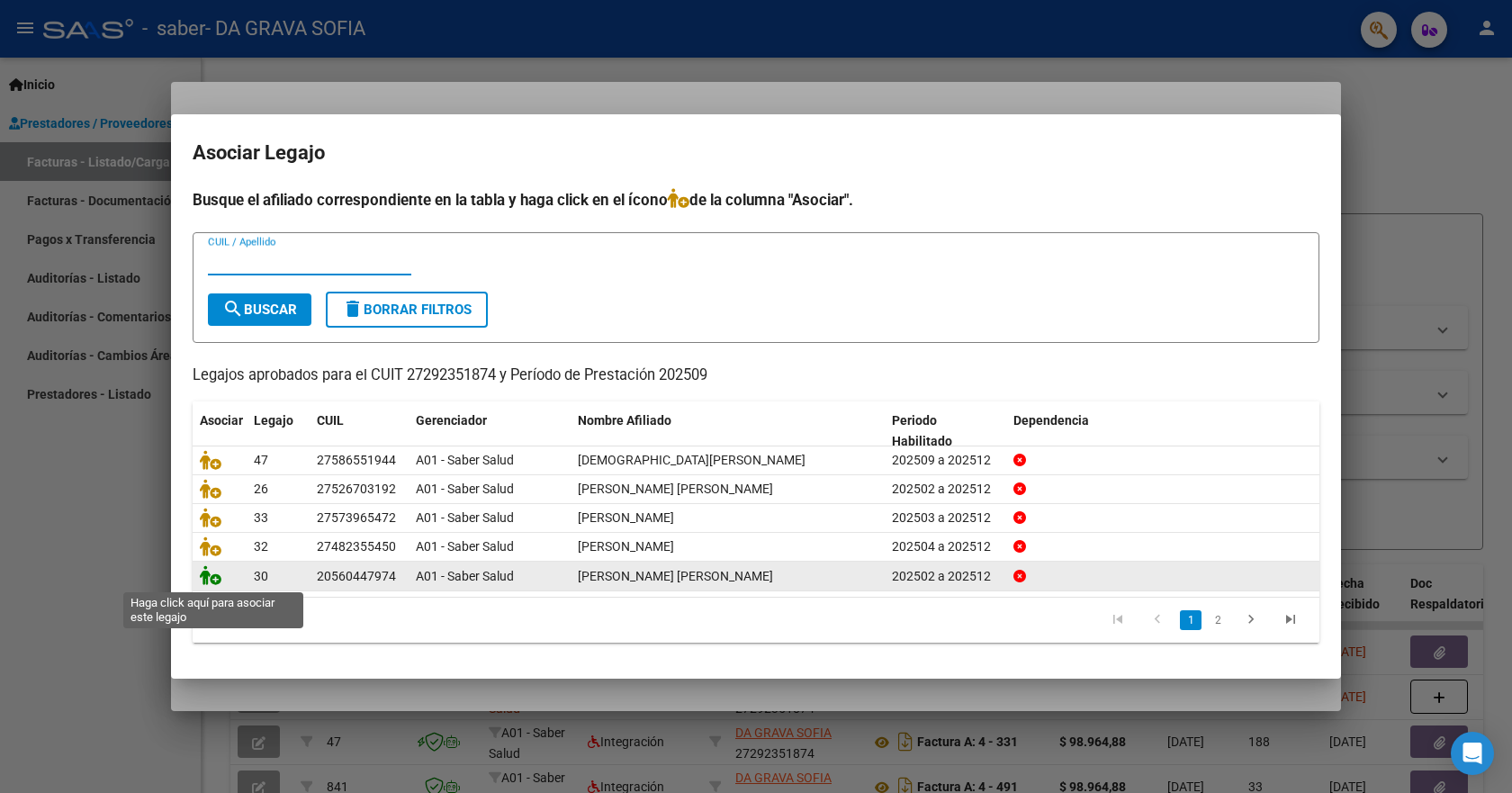
click at [213, 584] on icon at bounding box center [211, 575] width 21 height 19
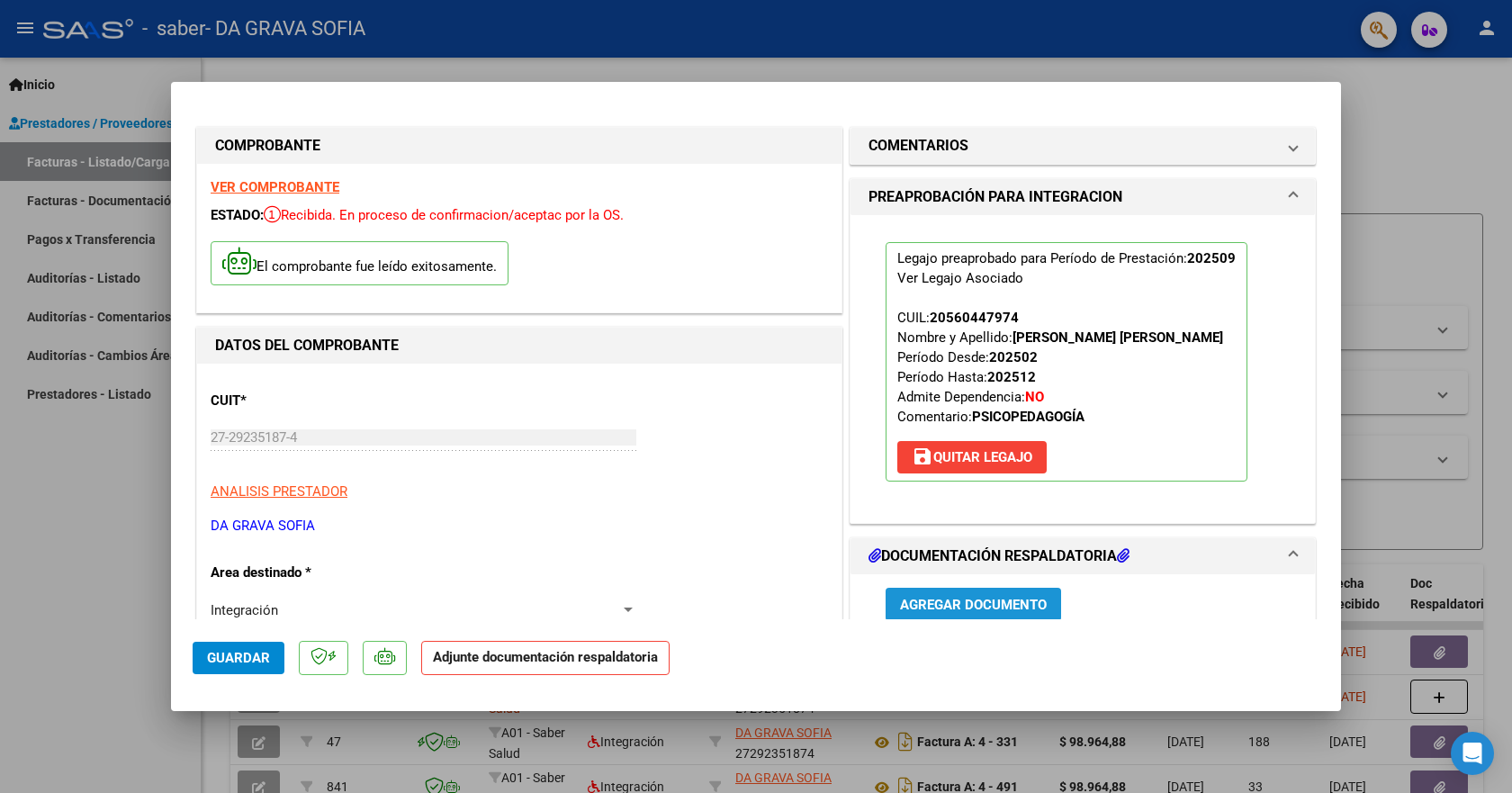
click at [1029, 605] on span "Agregar Documento" at bounding box center [974, 605] width 147 height 16
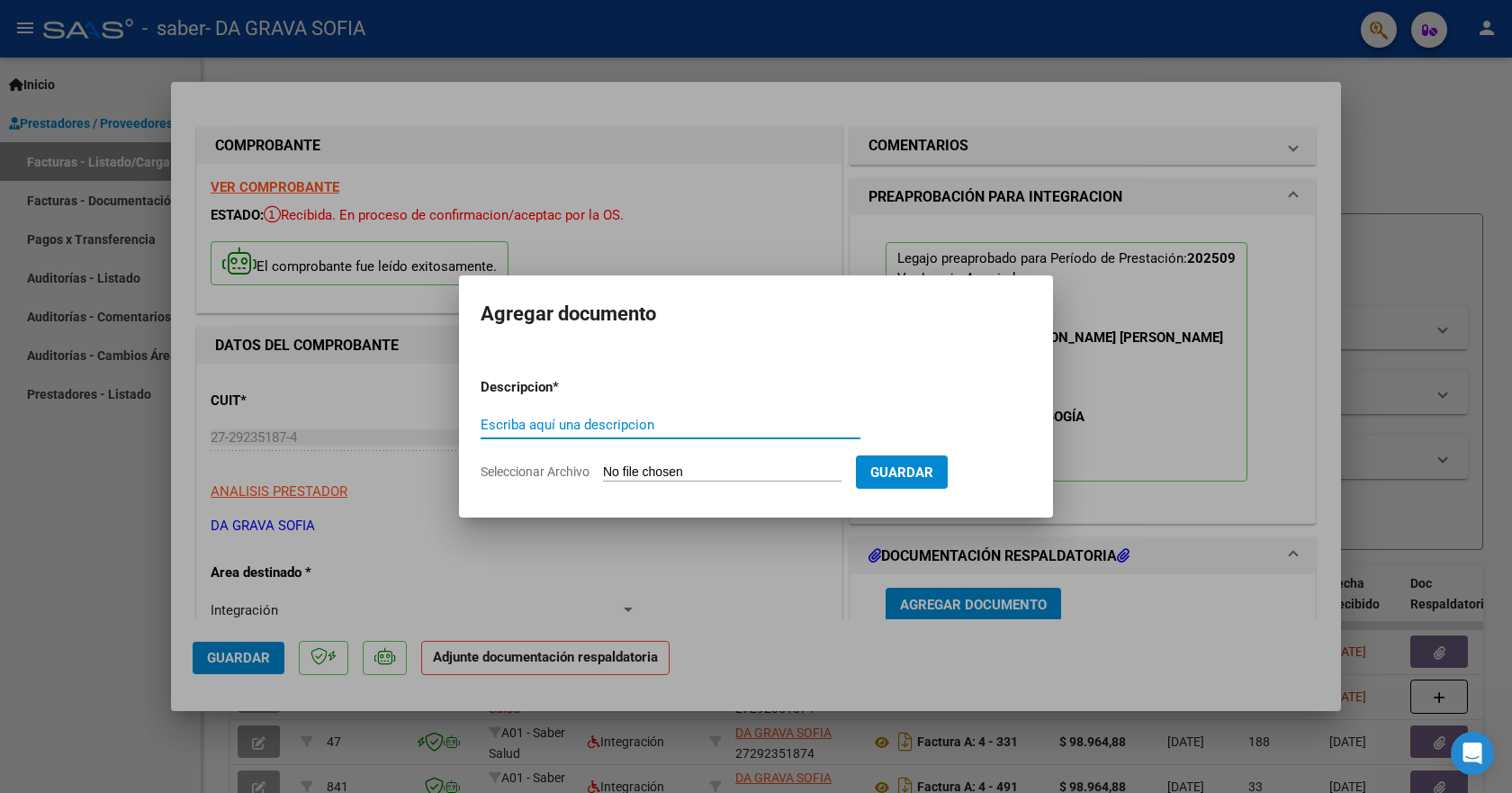
click at [612, 416] on input "Escriba aquí una descripcion" at bounding box center [670, 424] width 380 height 16
type input "planilla"
click at [550, 473] on span "Seleccionar Archivo" at bounding box center [534, 471] width 109 height 14
click at [603, 473] on input "Seleccionar Archivo" at bounding box center [722, 473] width 239 height 17
type input "C:\fakepath\psp.pdf"
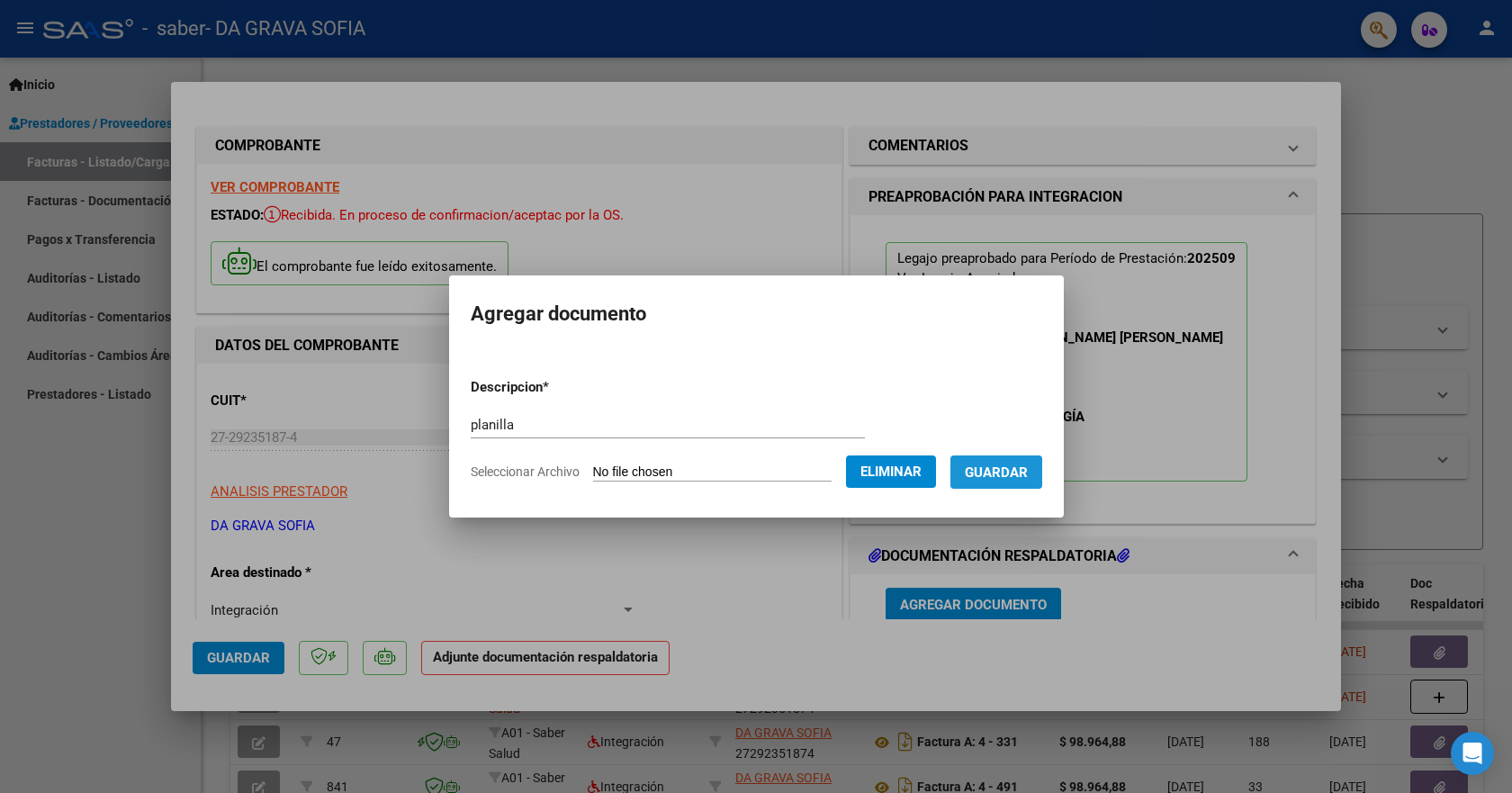
click at [1005, 474] on span "Guardar" at bounding box center [996, 472] width 63 height 16
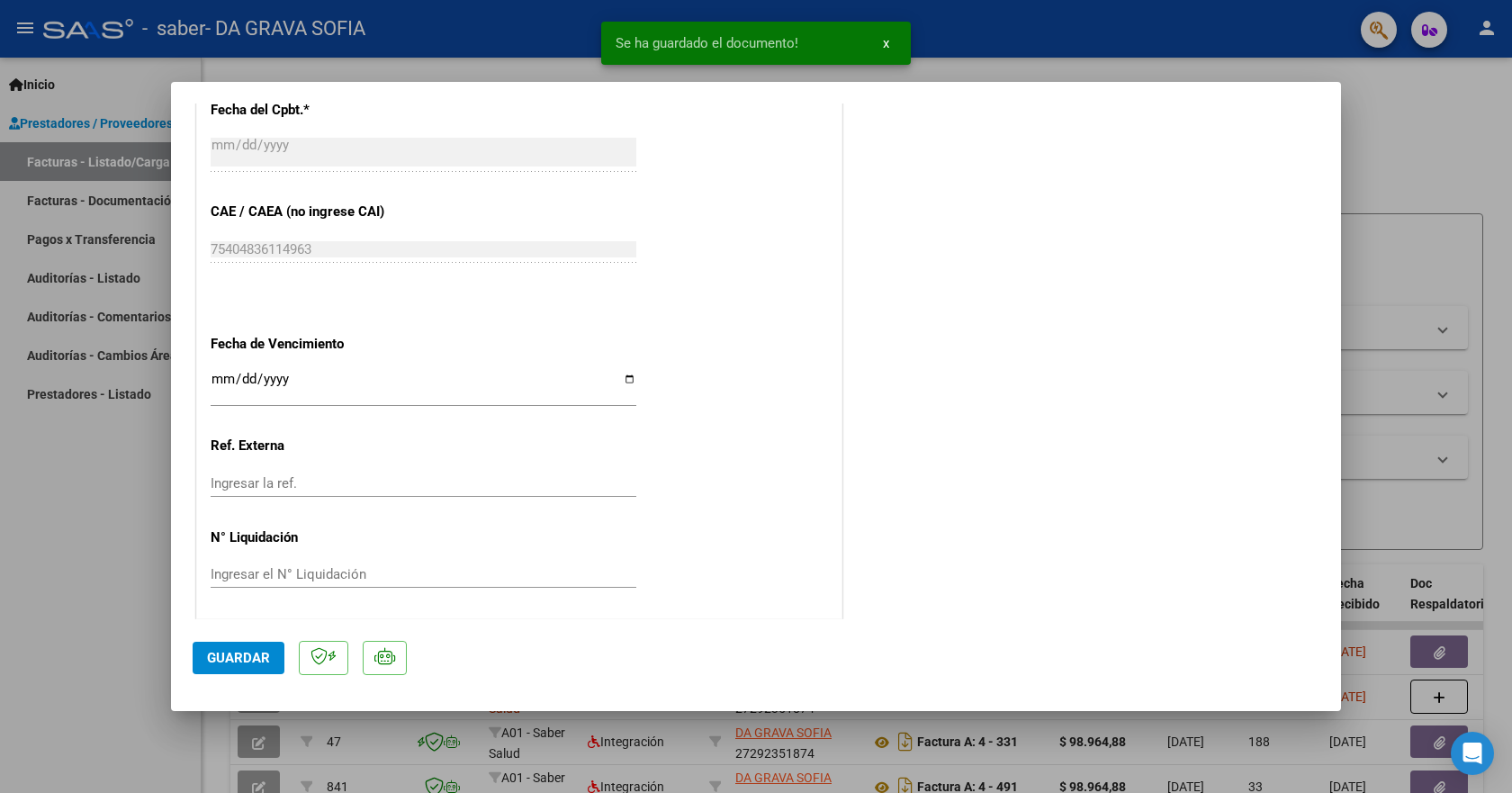
scroll to position [1095, 0]
click at [208, 660] on span "Guardar" at bounding box center [238, 658] width 63 height 16
click at [1341, 271] on div at bounding box center [756, 396] width 1512 height 793
type input "$ 0,00"
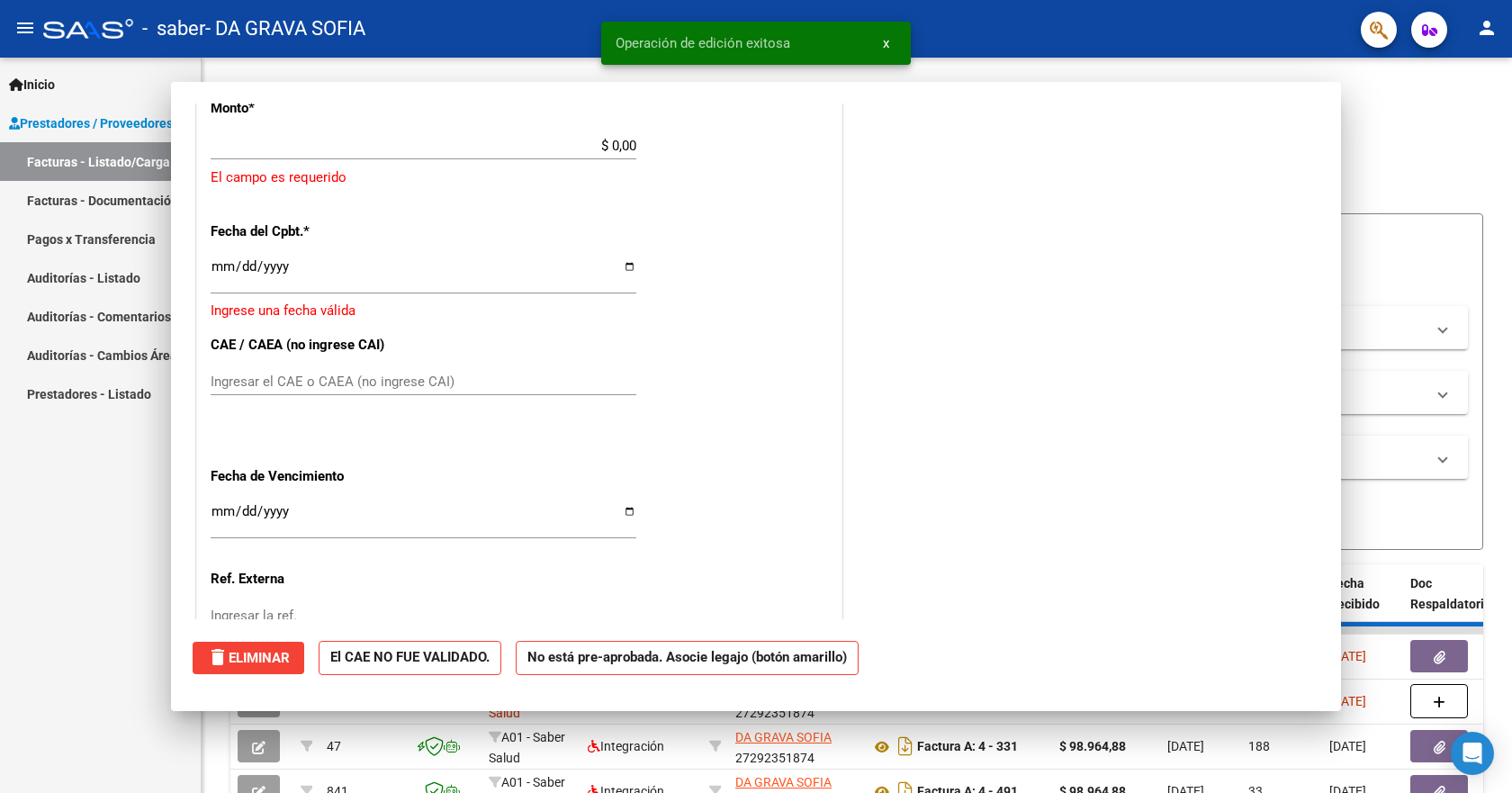
scroll to position [1220, 0]
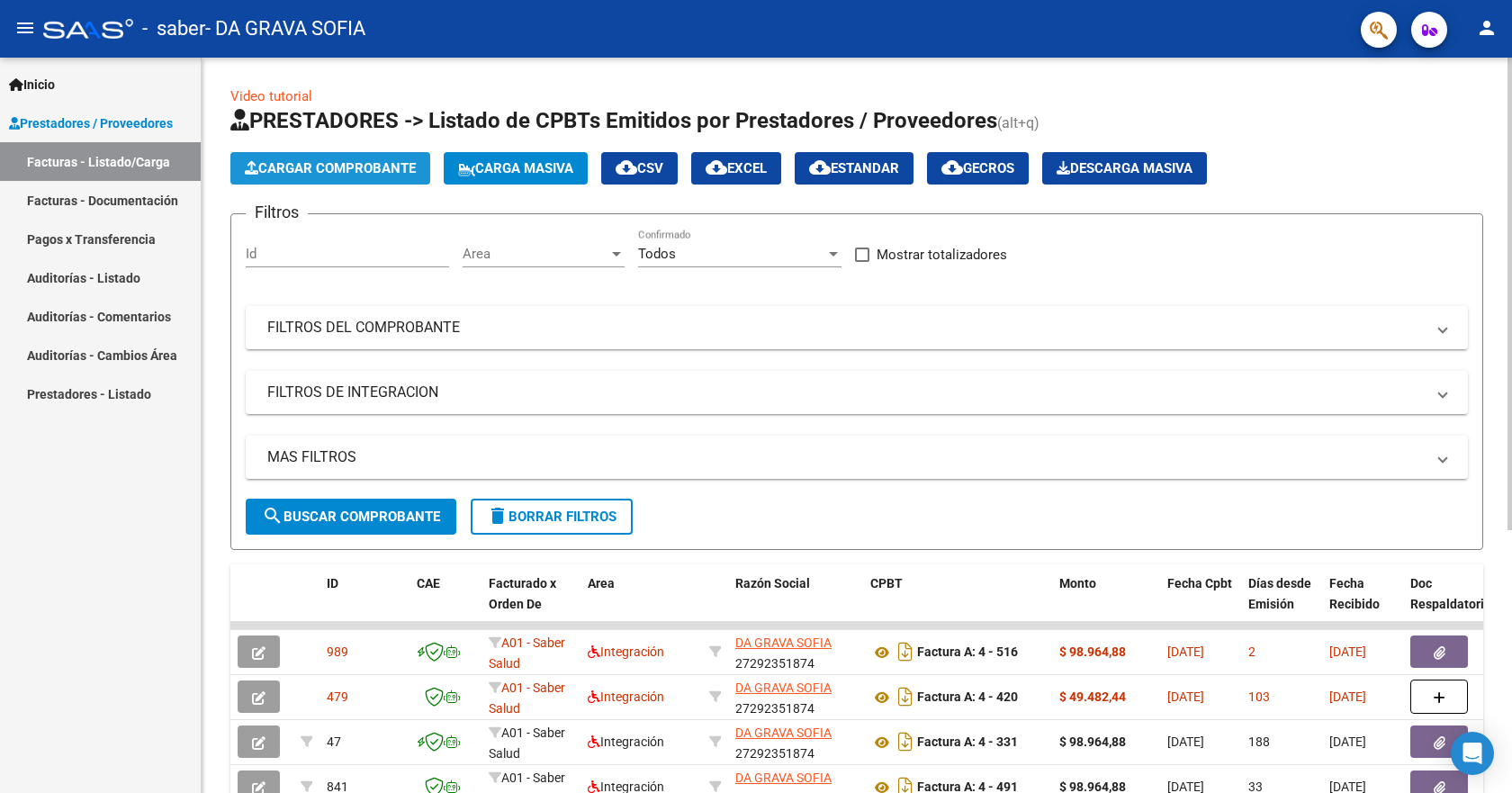
click at [342, 168] on span "Cargar Comprobante" at bounding box center [329, 168] width 171 height 16
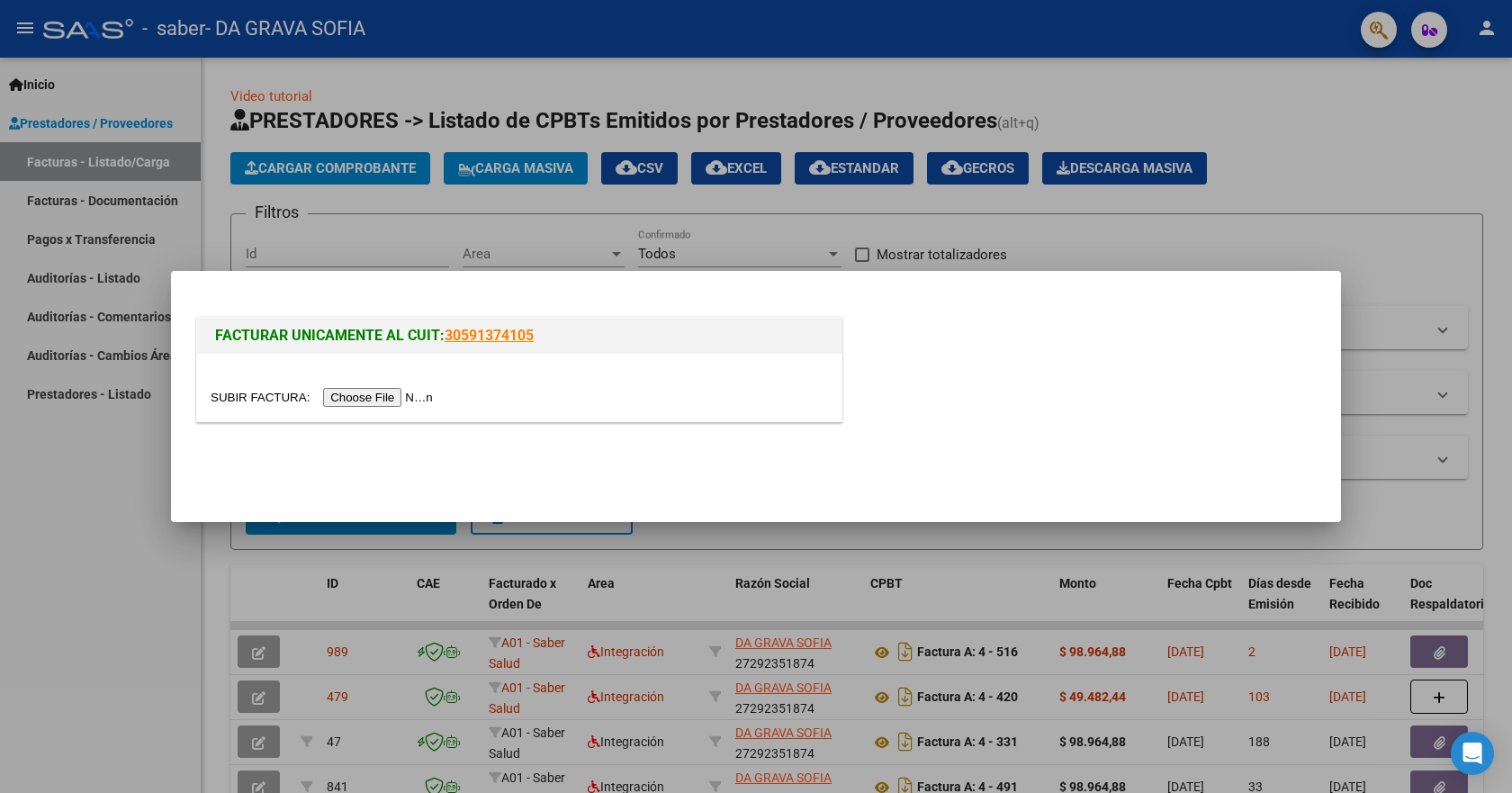
click at [343, 394] on input "file" at bounding box center [325, 397] width 228 height 19
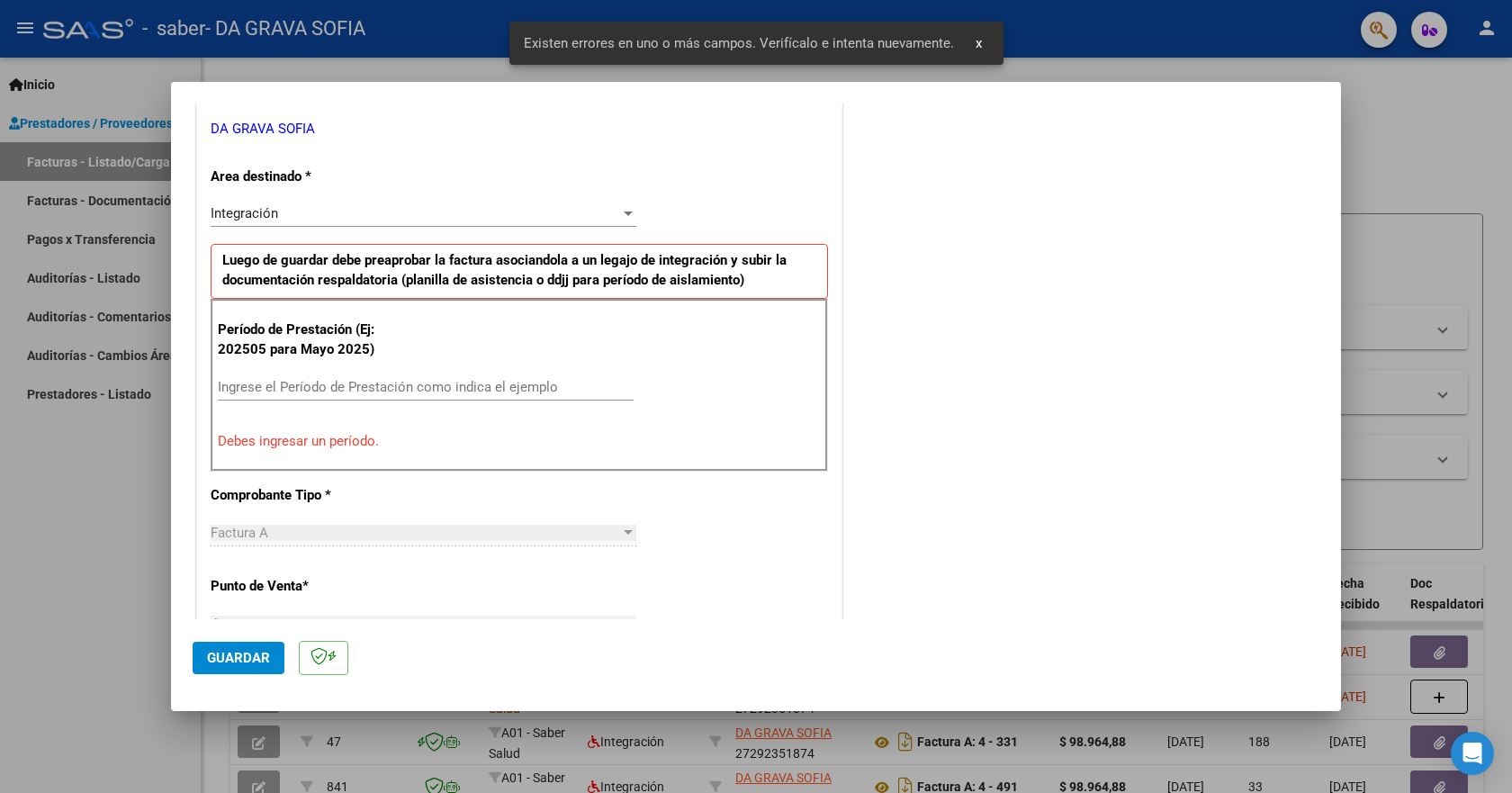
scroll to position [335, 0]
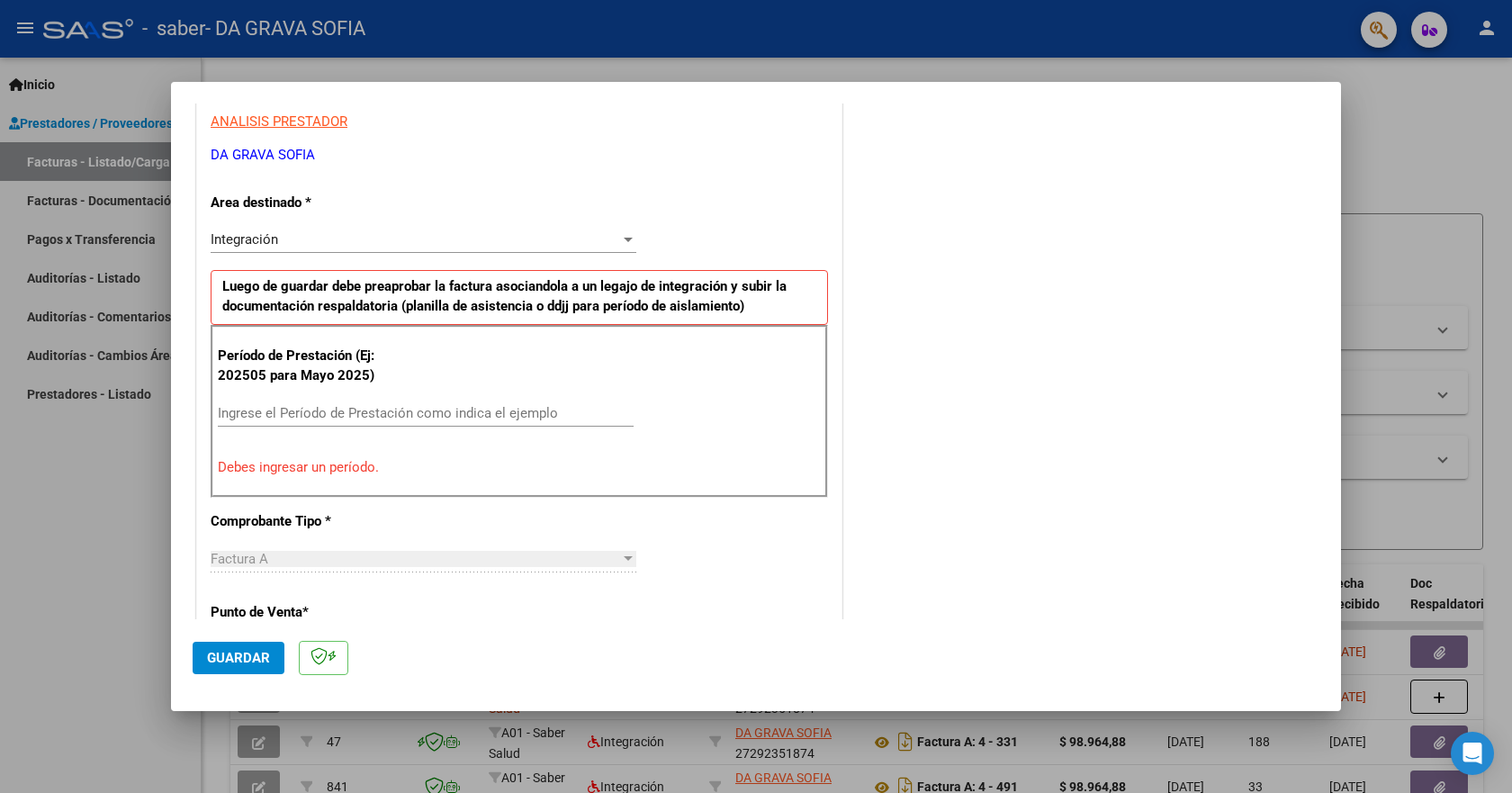
click at [318, 410] on input "Ingrese el Período de Prestación como indica el ejemplo" at bounding box center [425, 412] width 415 height 16
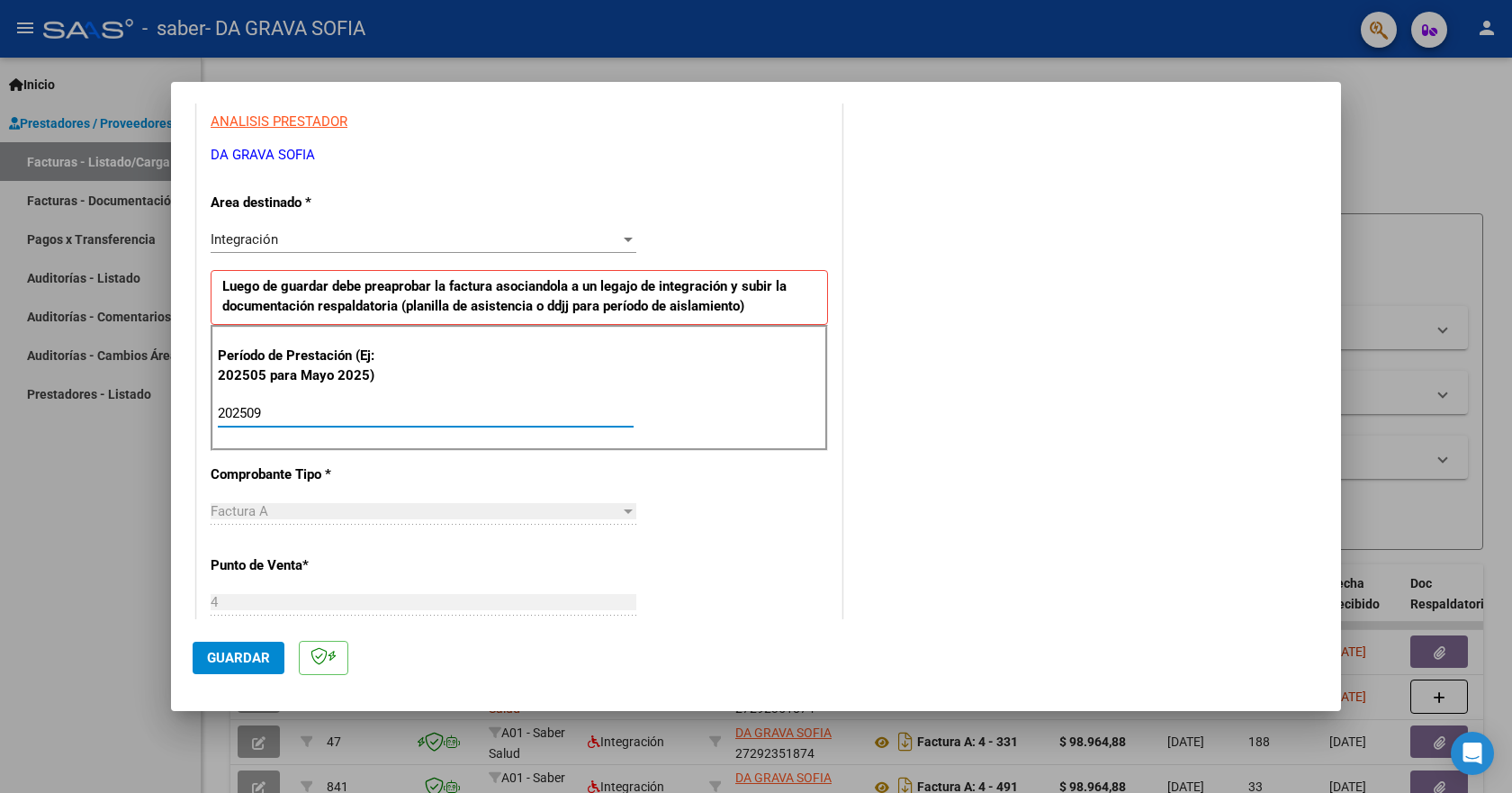
type input "202509"
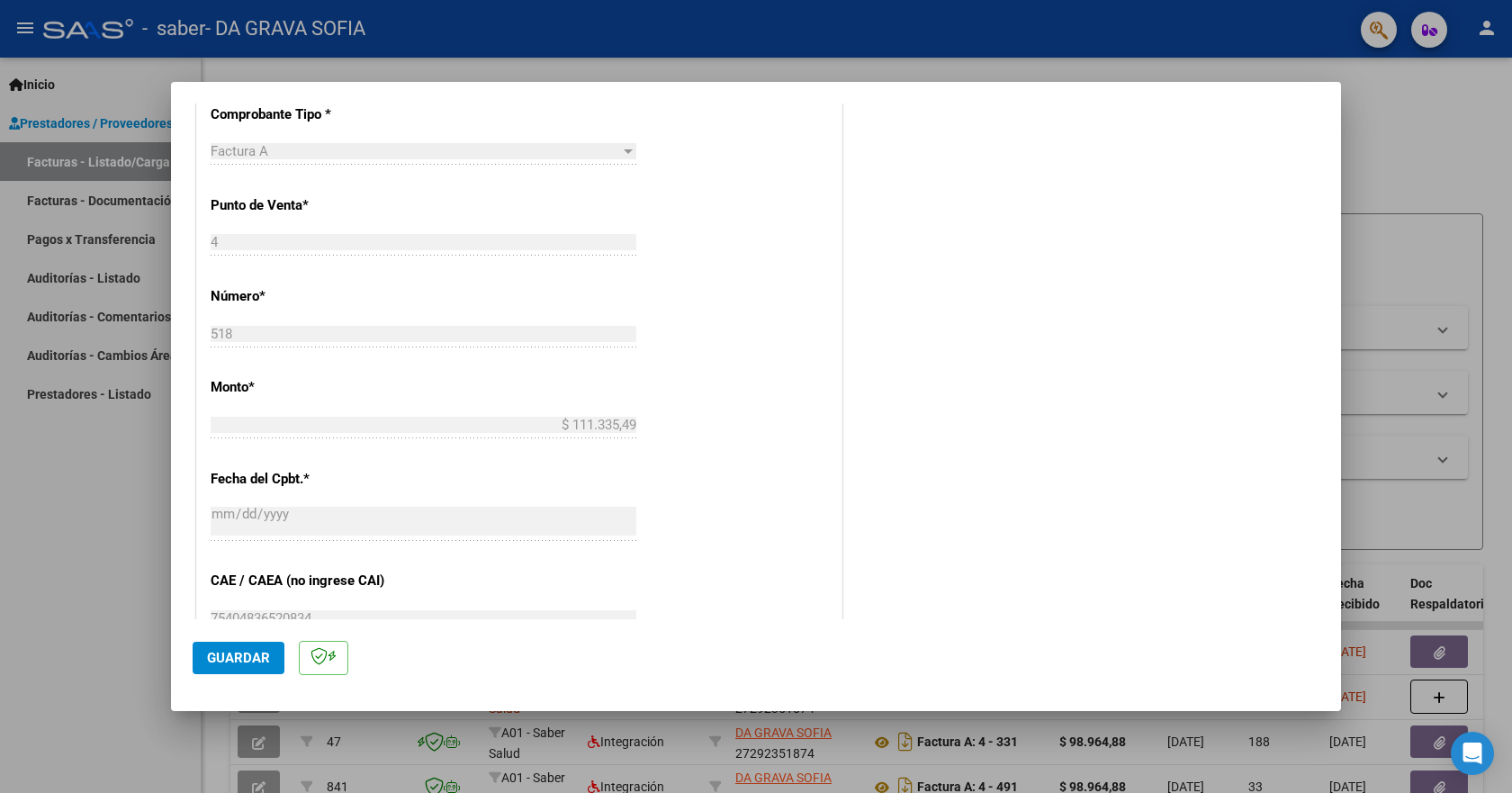
scroll to position [1056, 0]
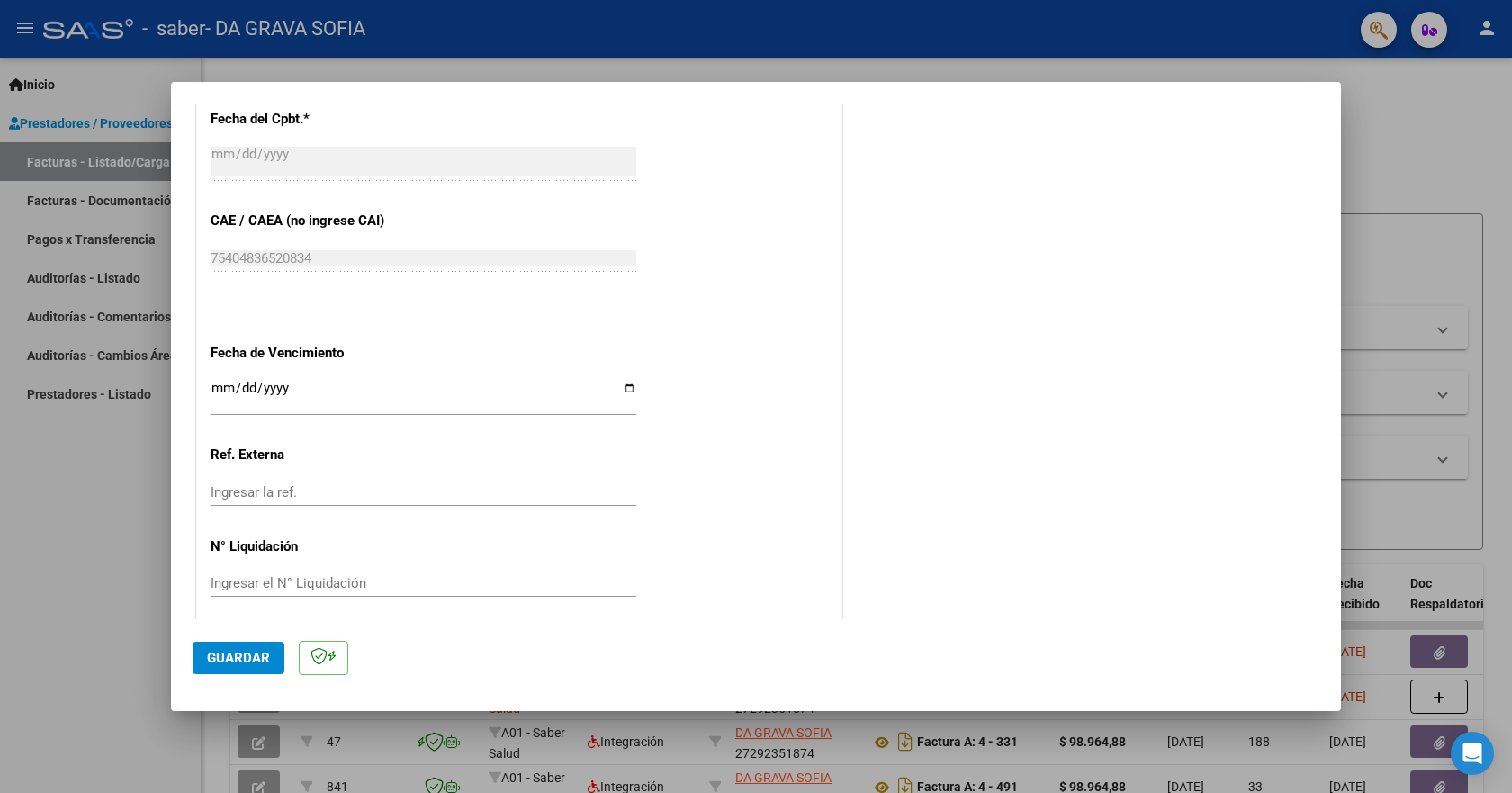
click at [256, 651] on span "Guardar" at bounding box center [238, 658] width 63 height 16
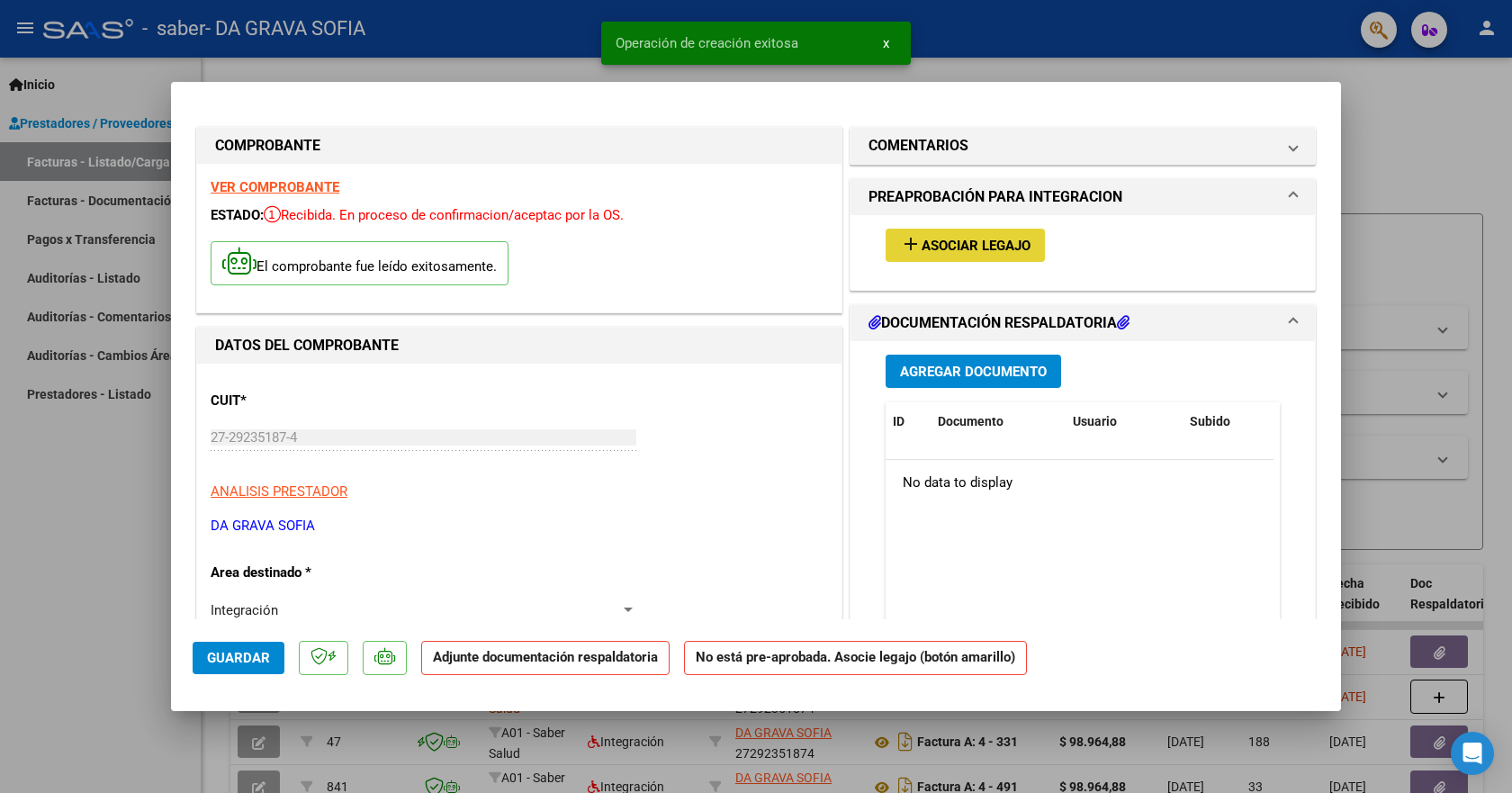
click at [910, 244] on mat-icon "add" at bounding box center [911, 243] width 21 height 21
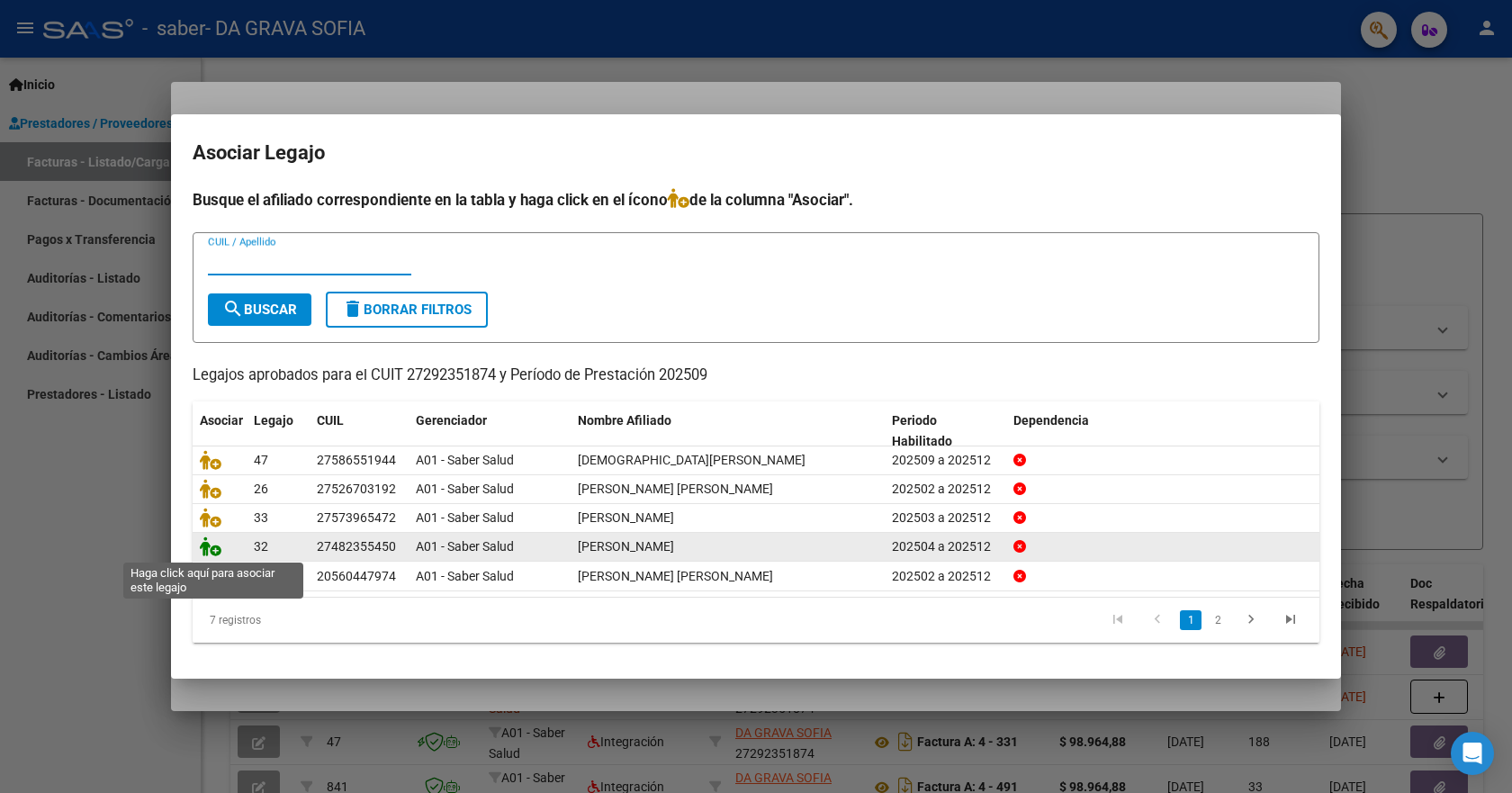
click at [215, 548] on icon at bounding box center [211, 546] width 21 height 19
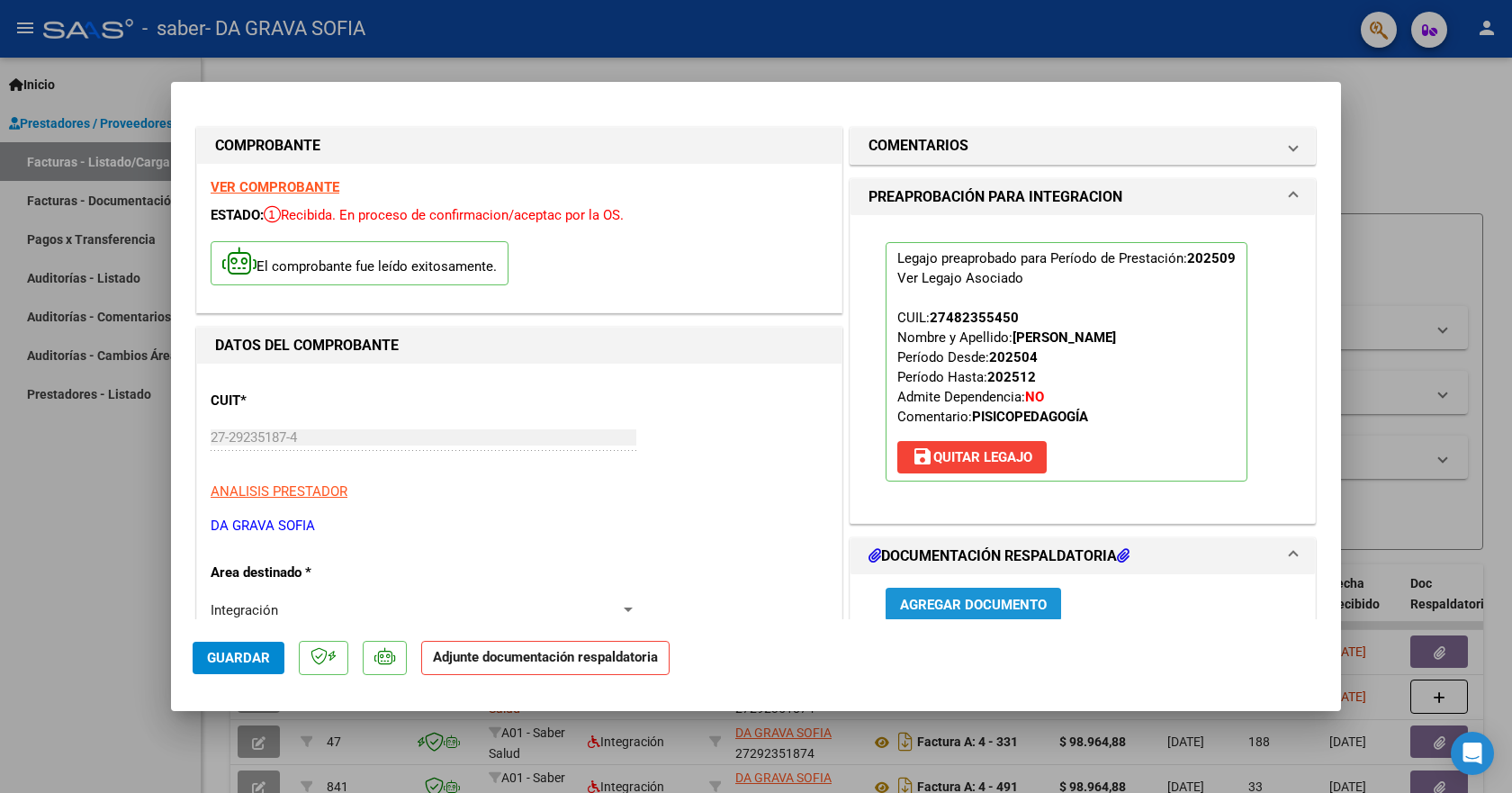
click at [992, 605] on span "Agregar Documento" at bounding box center [974, 605] width 147 height 16
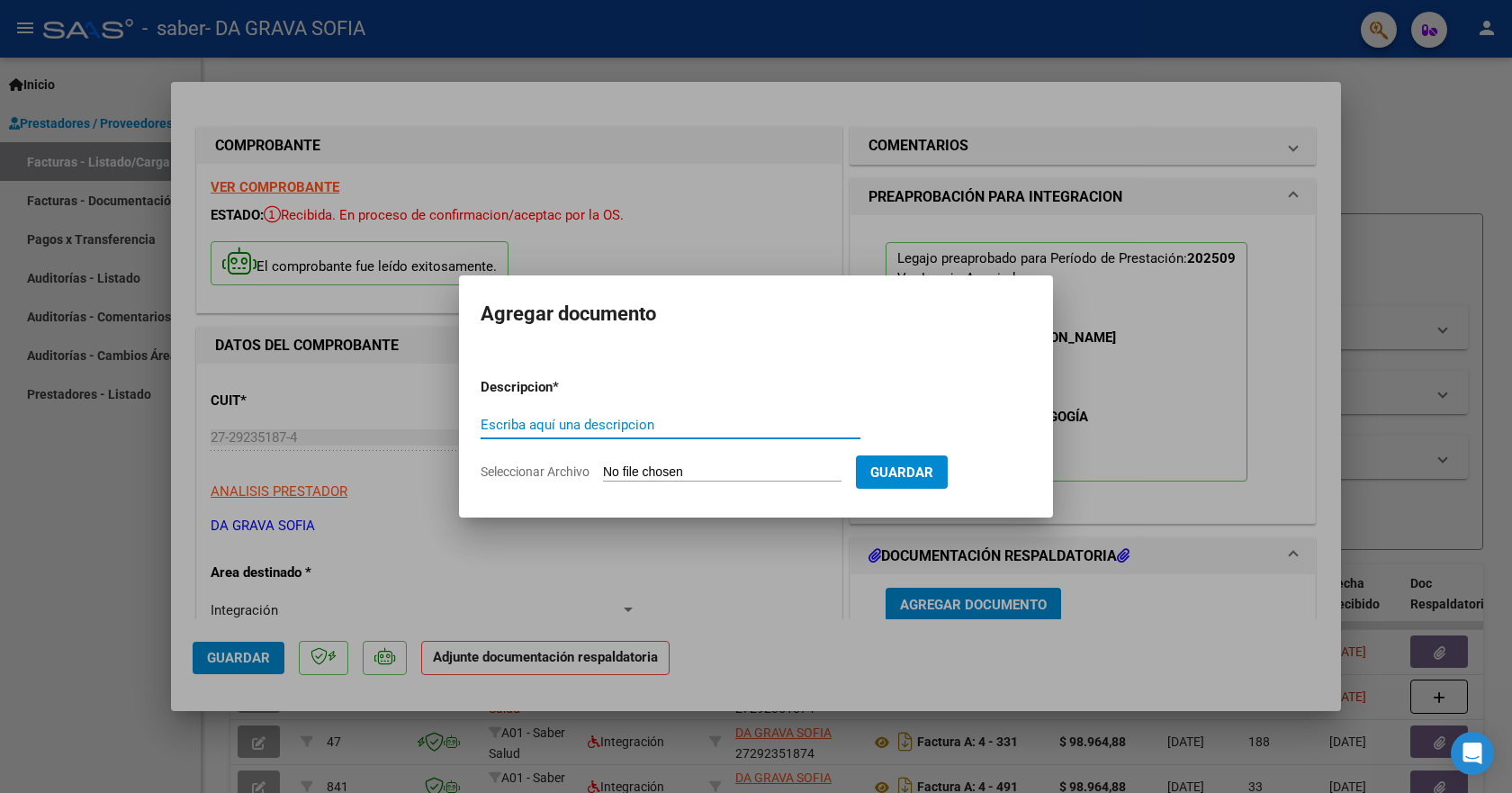
click at [528, 427] on input "Escriba aquí una descripcion" at bounding box center [670, 424] width 380 height 16
type input "planilla"
click at [557, 467] on span "Seleccionar Archivo" at bounding box center [534, 471] width 109 height 14
click at [603, 467] on input "Seleccionar Archivo" at bounding box center [722, 473] width 239 height 17
type input "C:\fakepath\psp.pdf"
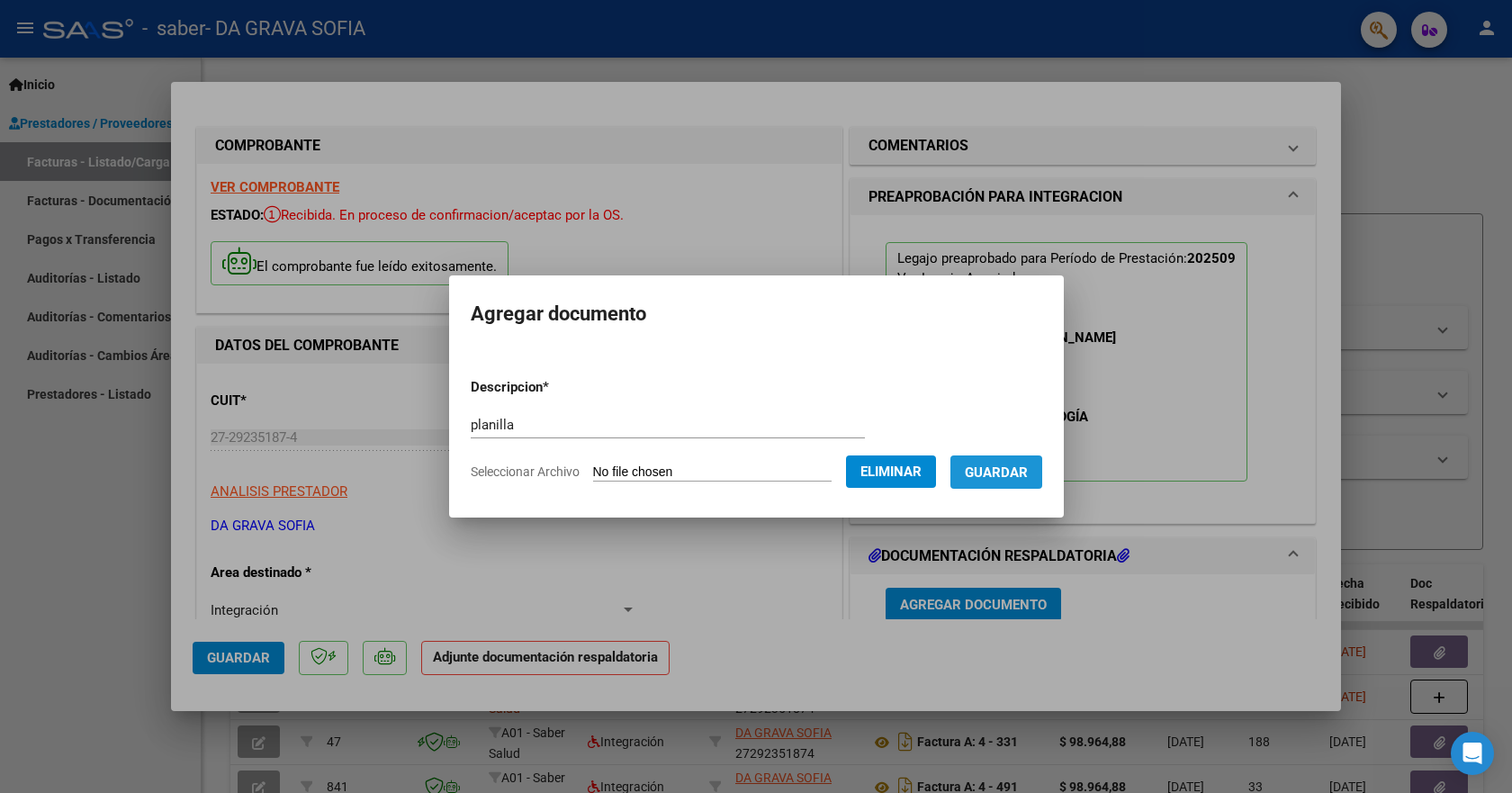
click at [997, 484] on button "Guardar" at bounding box center [996, 471] width 92 height 33
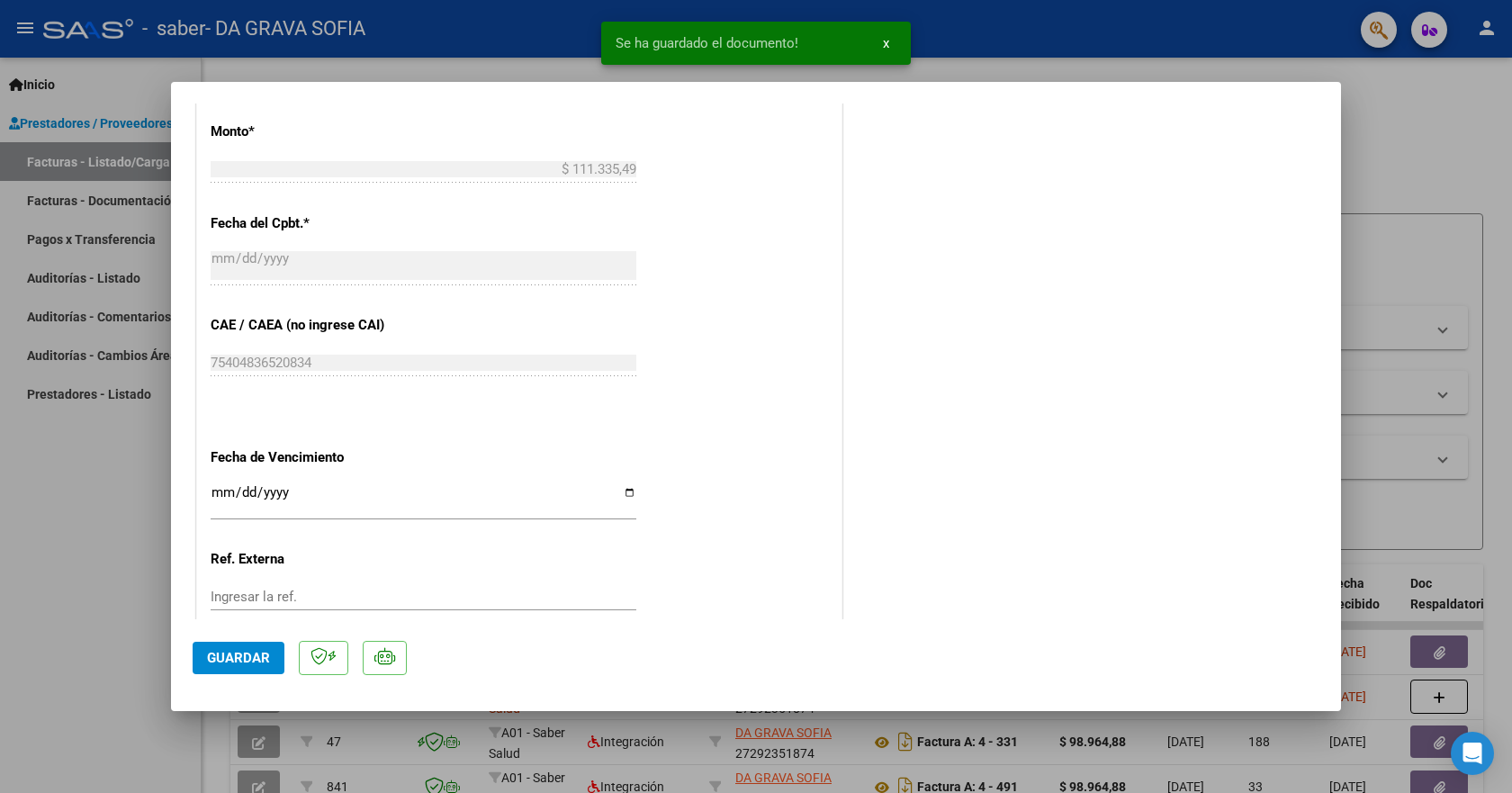
scroll to position [1095, 0]
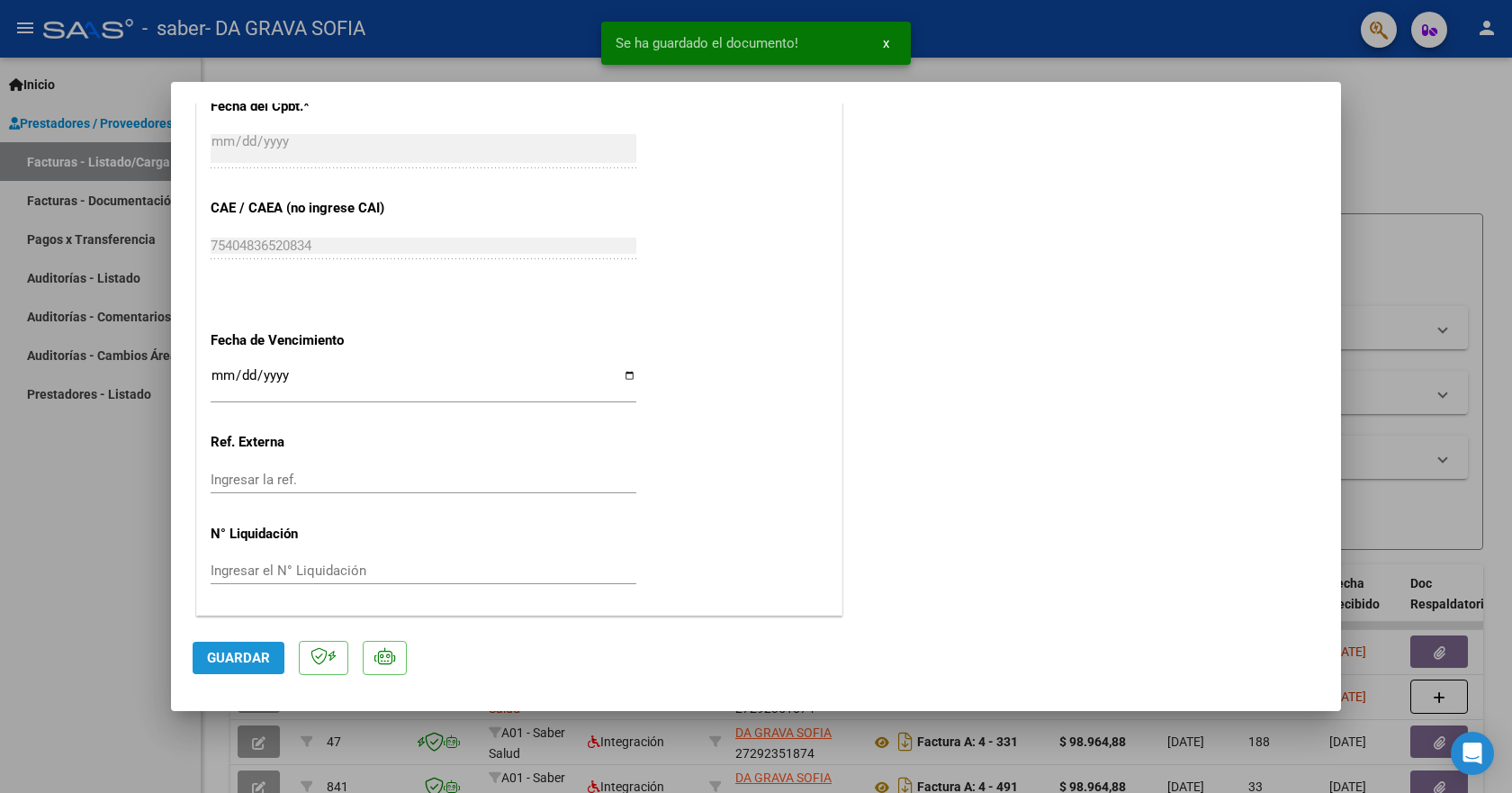
click at [250, 668] on button "Guardar" at bounding box center [238, 658] width 92 height 33
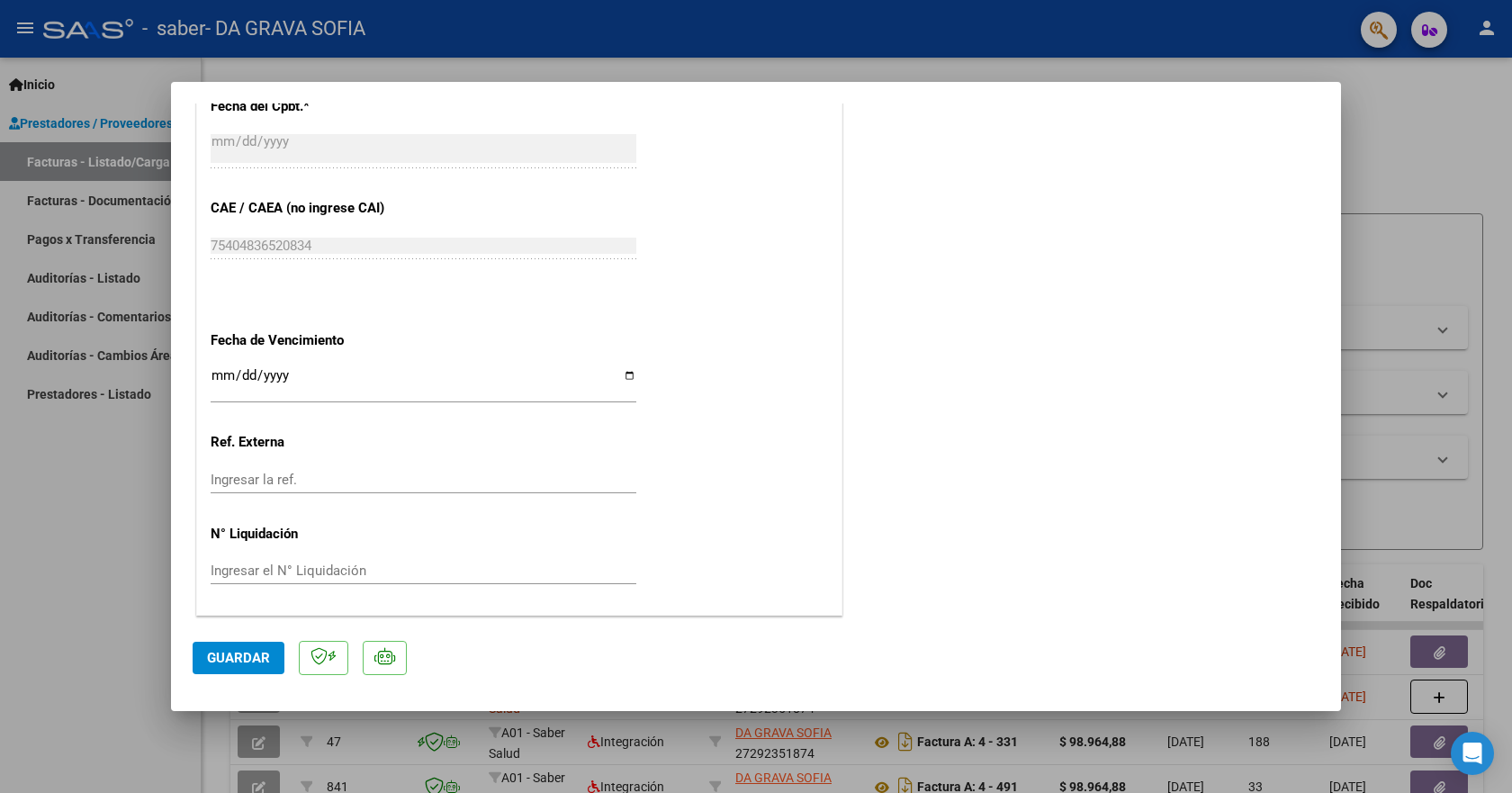
click at [1421, 291] on div at bounding box center [756, 396] width 1512 height 793
type input "$ 0,00"
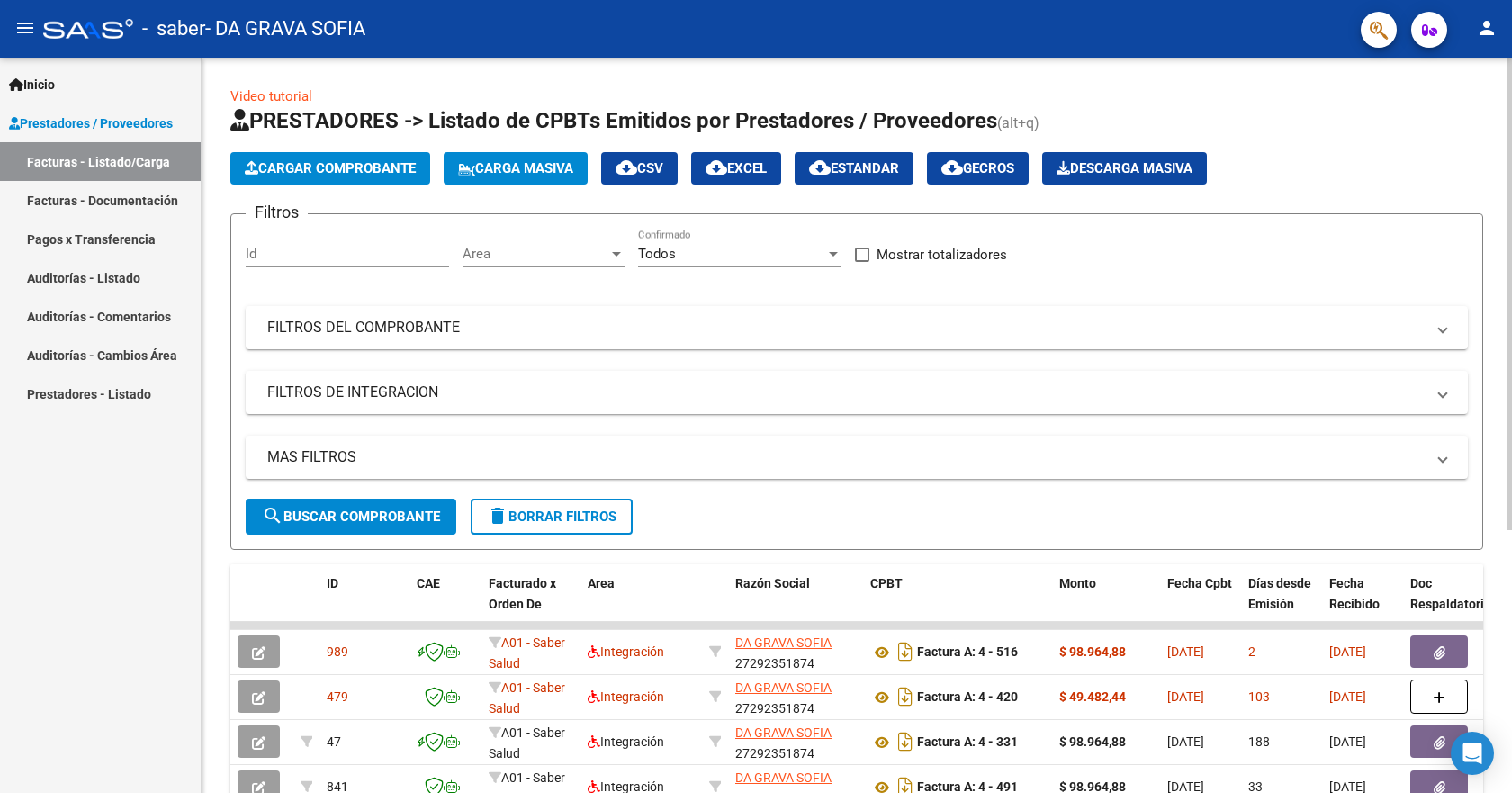
click at [379, 168] on span "Cargar Comprobante" at bounding box center [329, 168] width 171 height 16
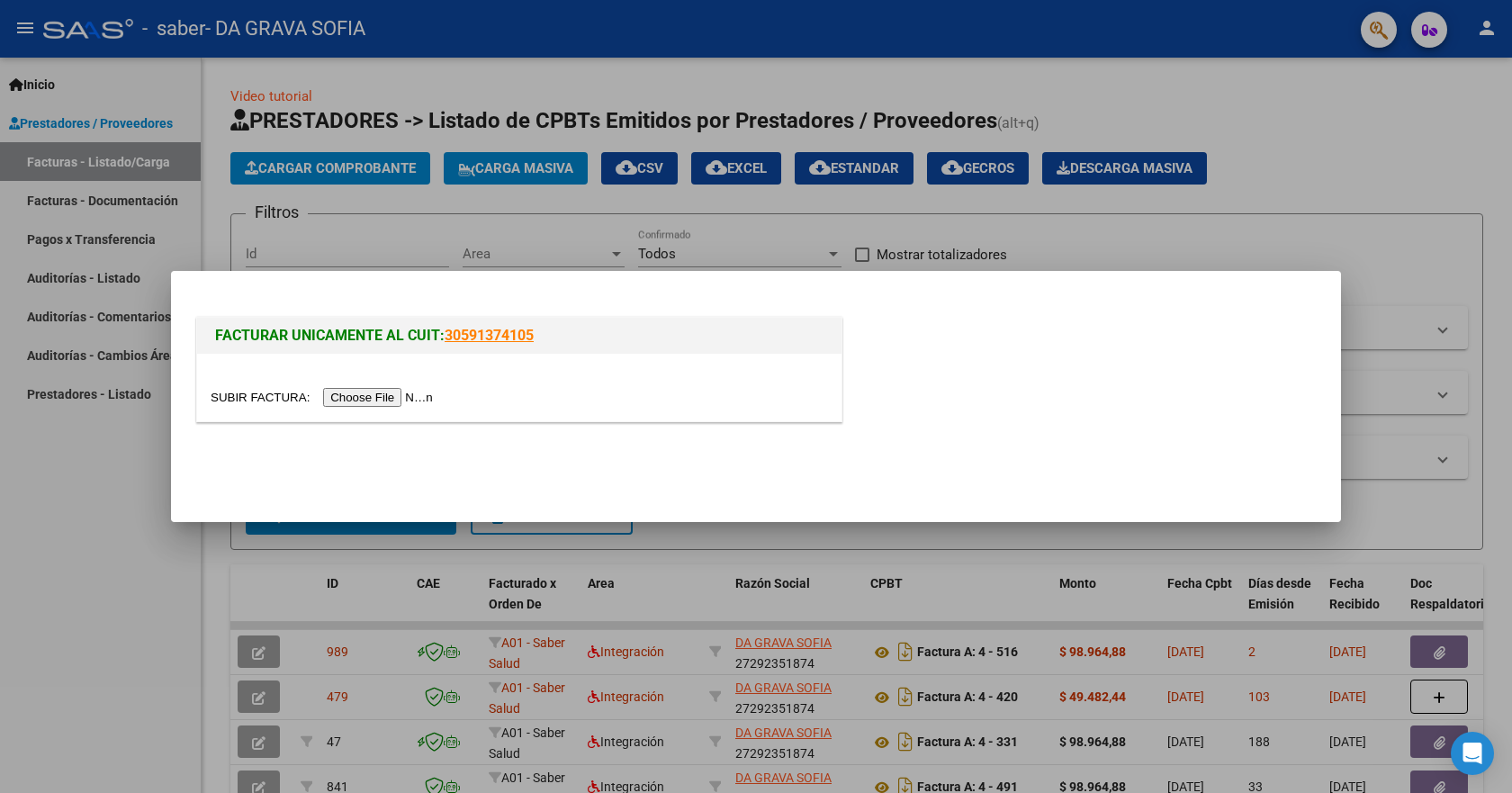
click at [267, 395] on input "file" at bounding box center [325, 397] width 228 height 19
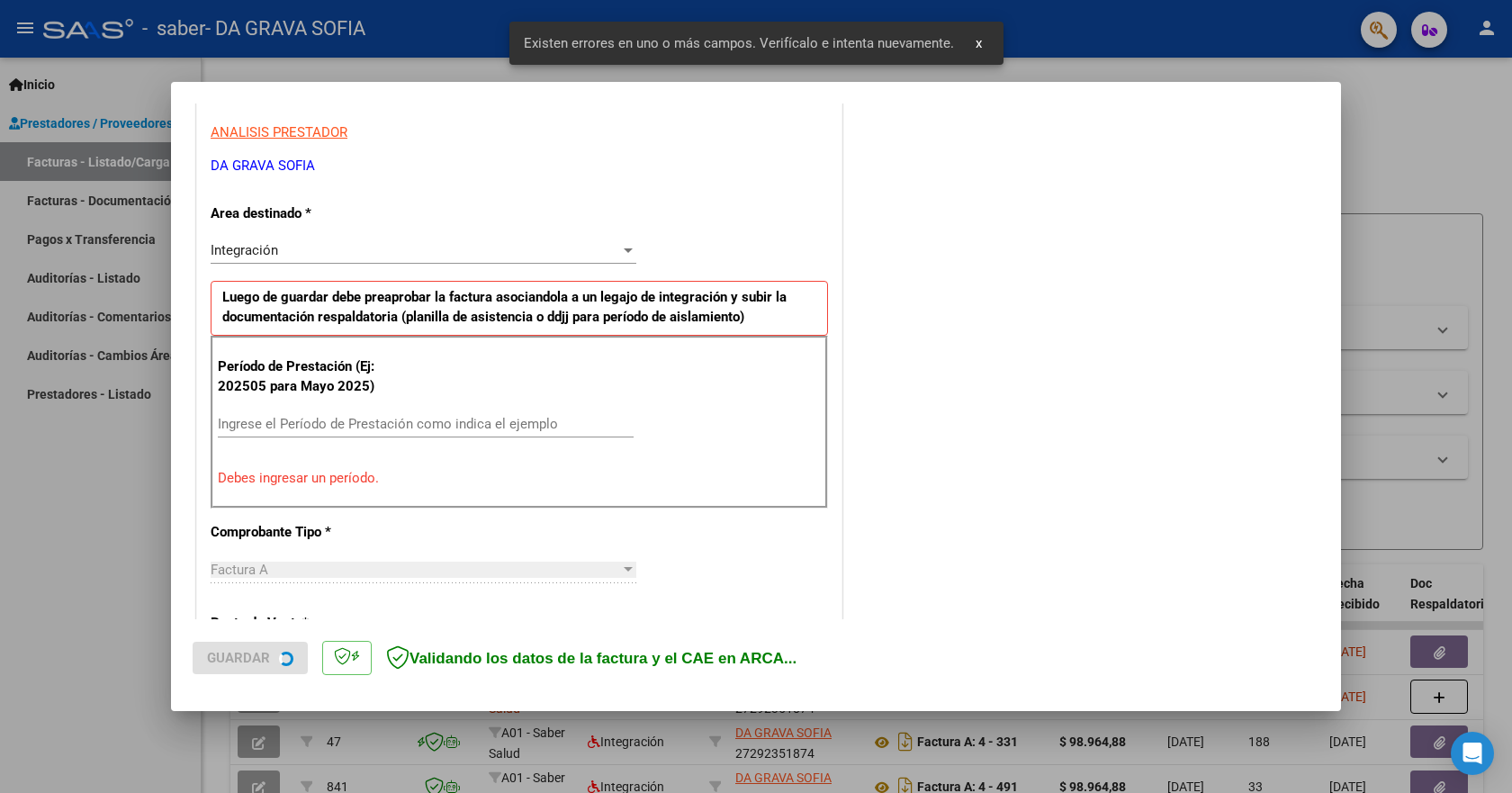
scroll to position [335, 0]
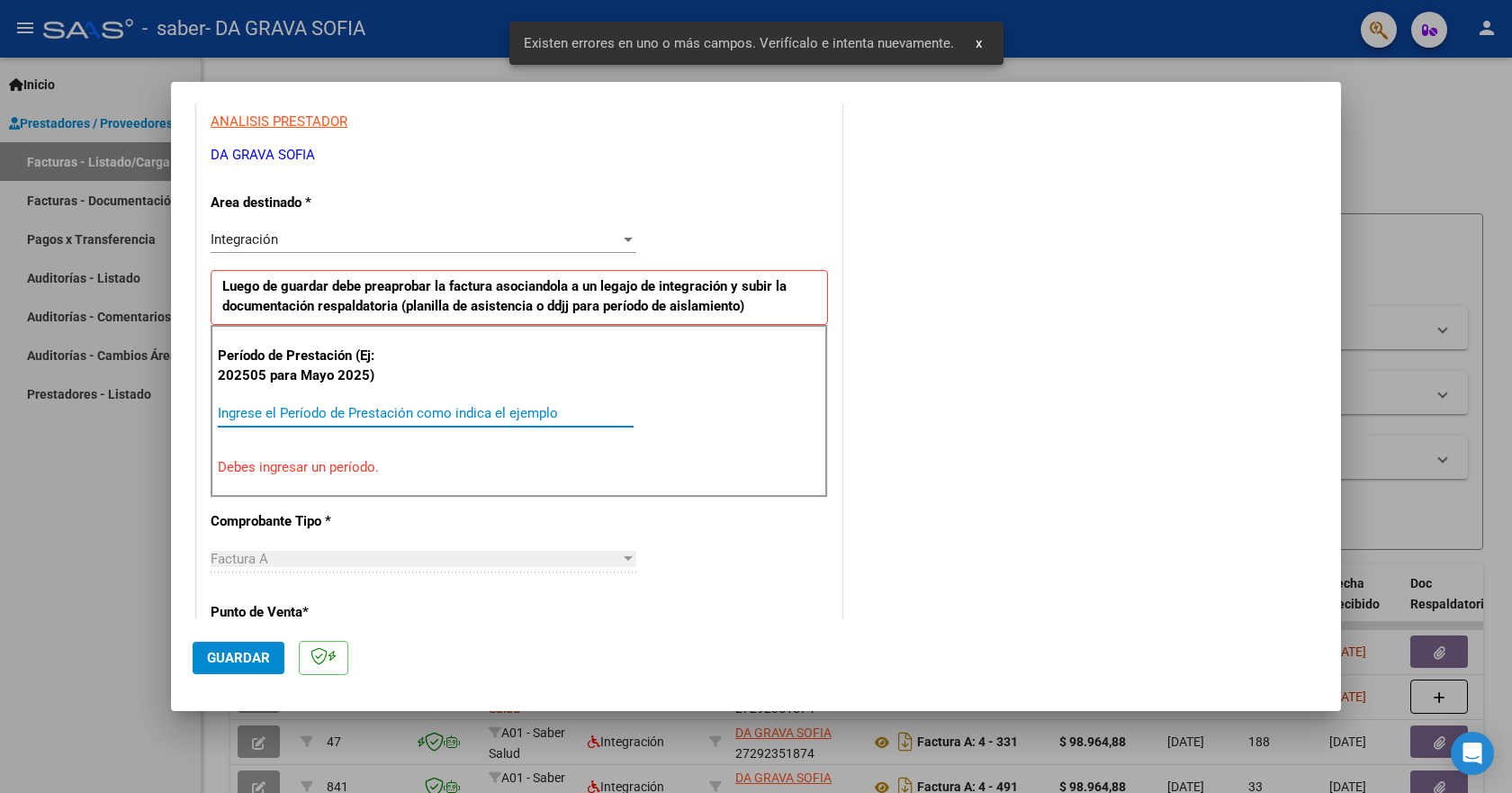
click at [418, 412] on input "Ingrese el Período de Prestación como indica el ejemplo" at bounding box center [425, 412] width 415 height 16
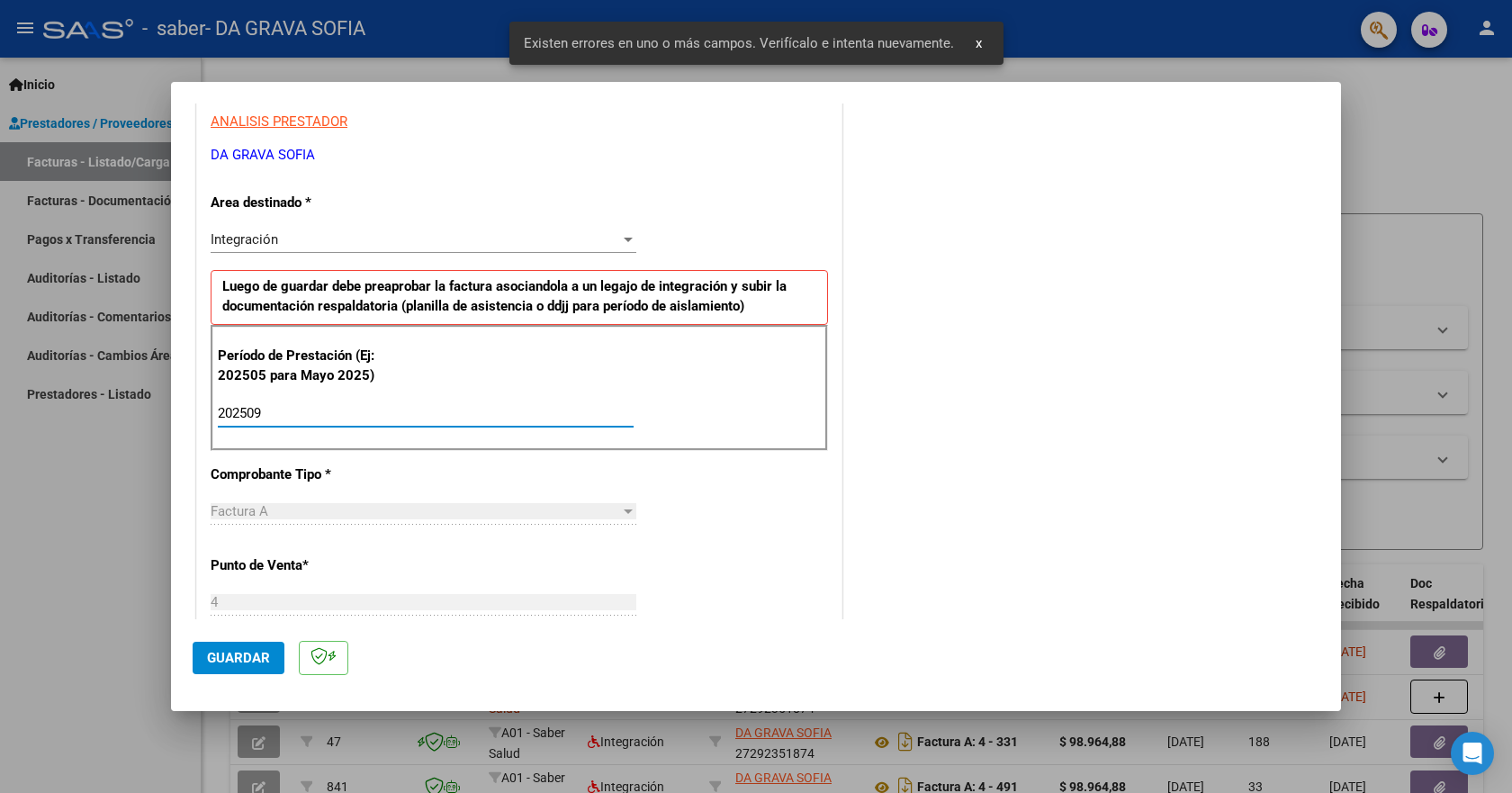
type input "202509"
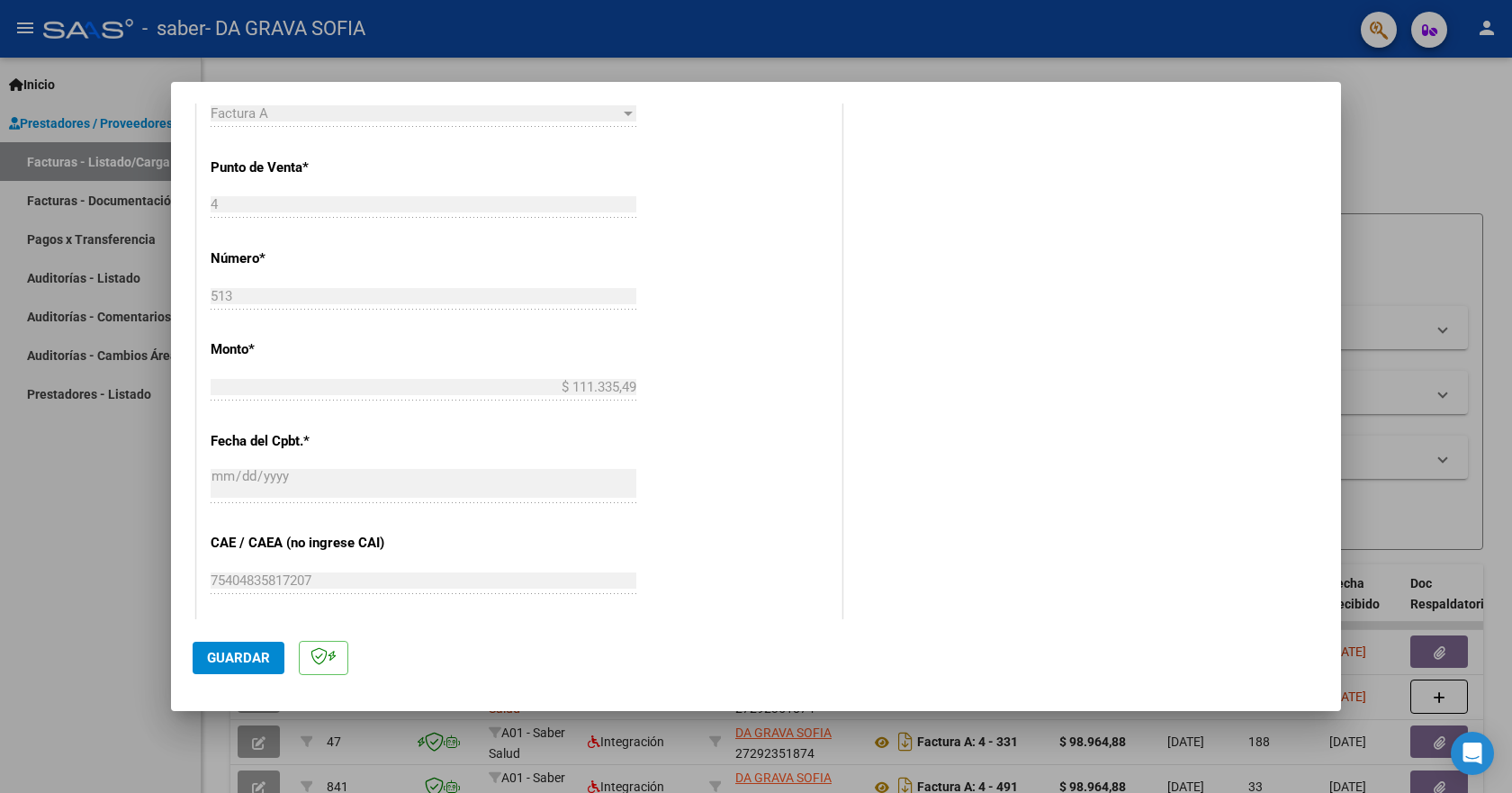
scroll to position [785, 0]
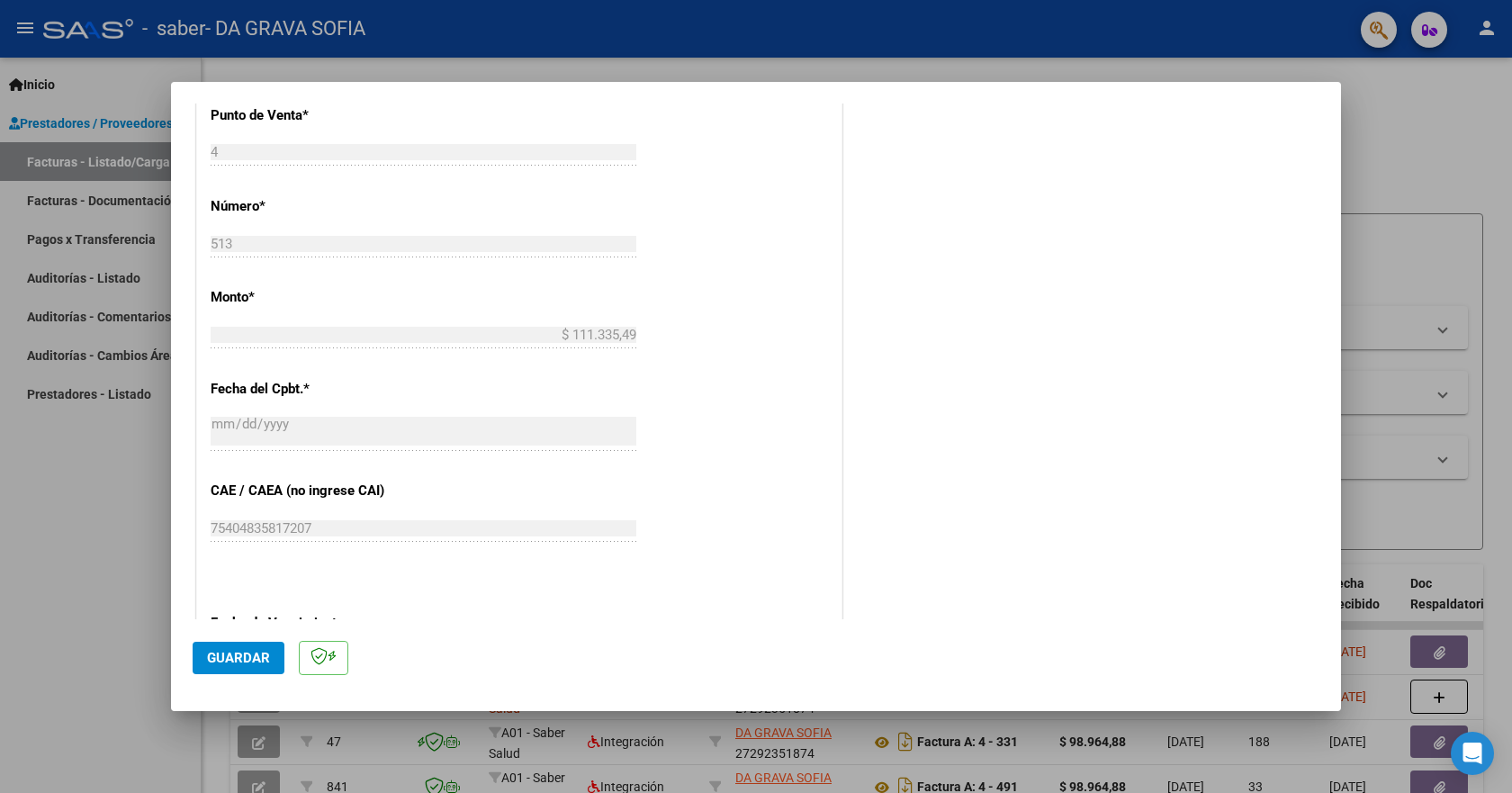
click at [264, 666] on button "Guardar" at bounding box center [238, 658] width 92 height 33
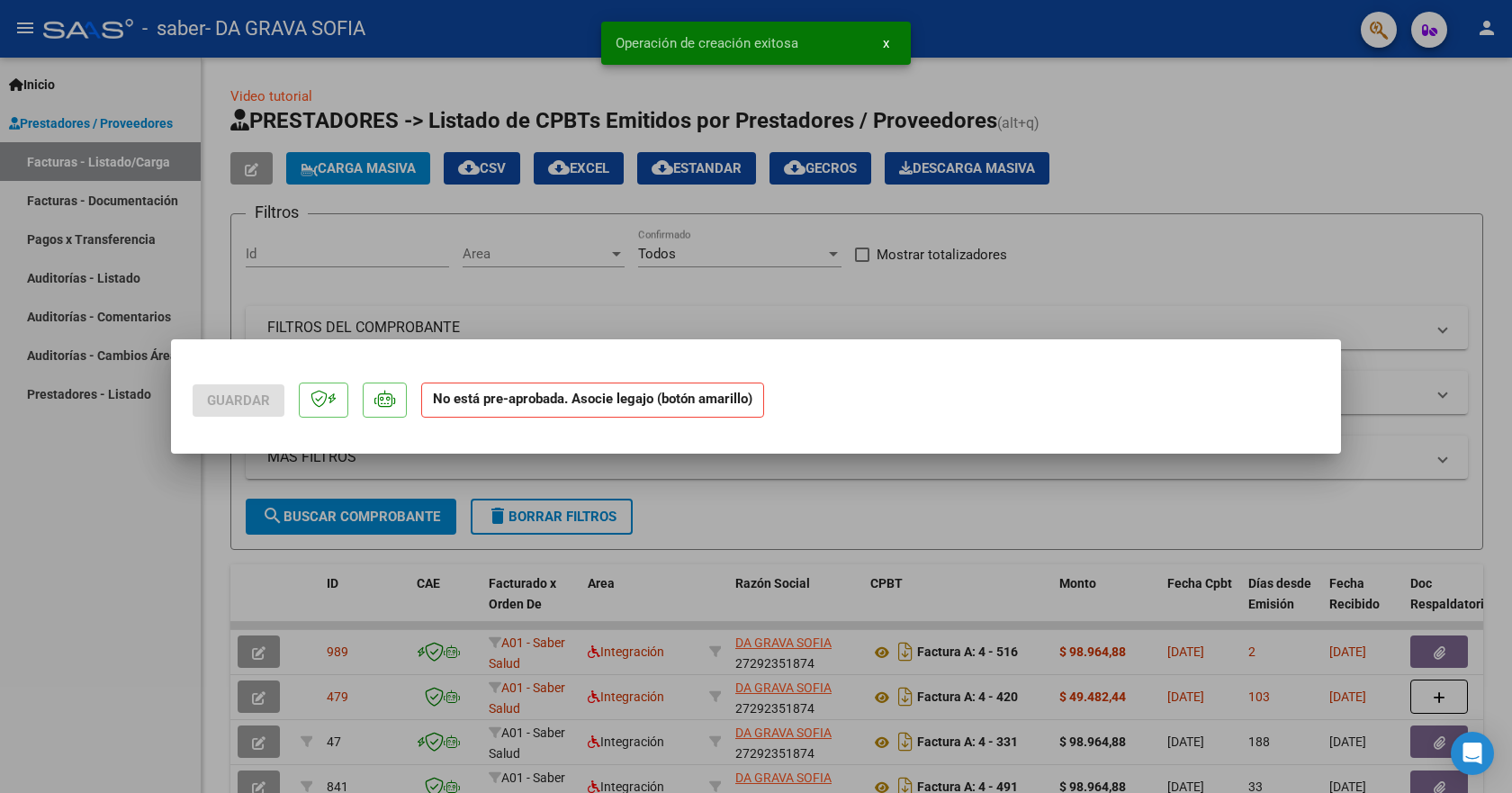
scroll to position [0, 0]
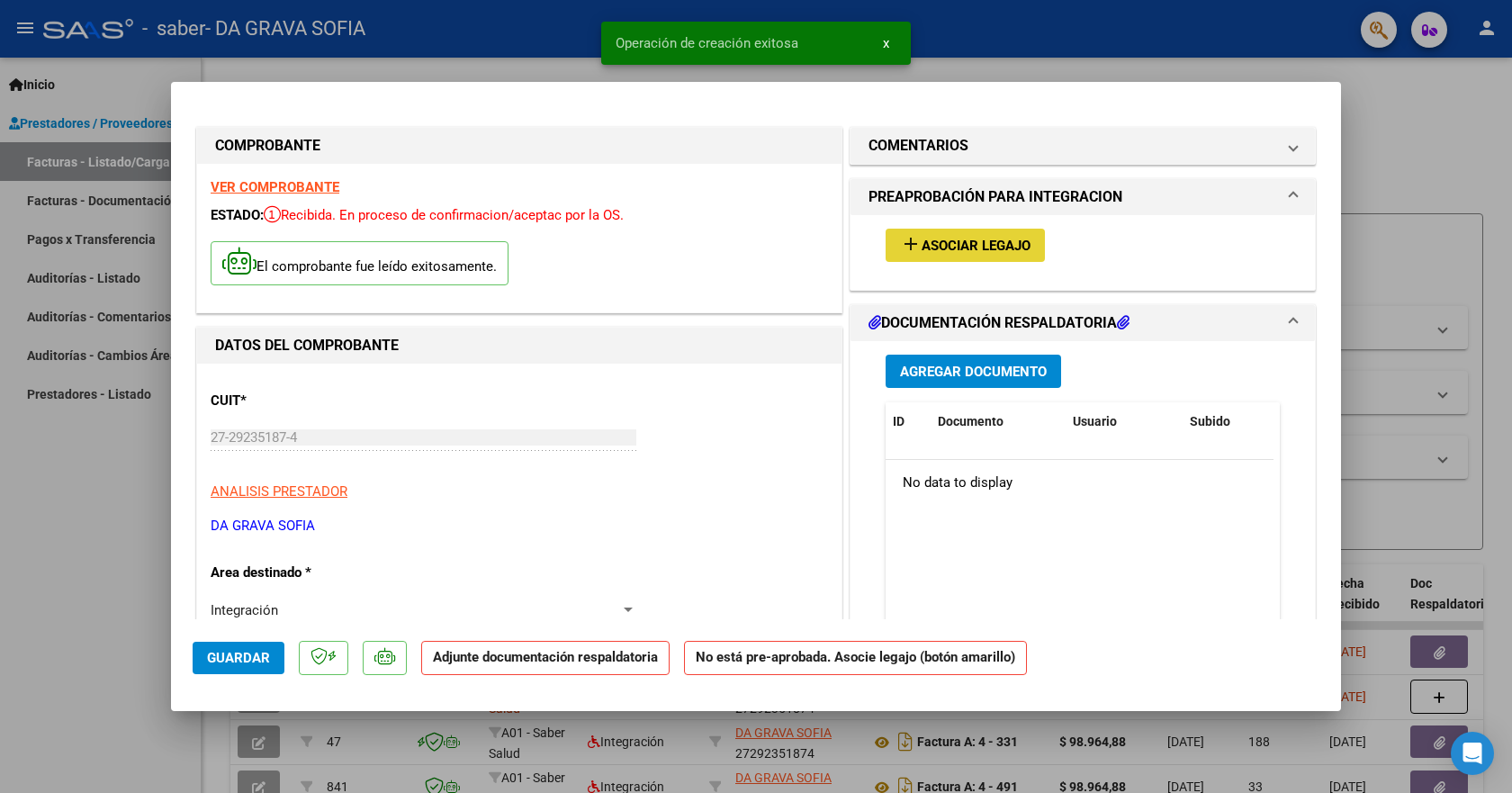
click at [922, 241] on span "Asociar Legajo" at bounding box center [976, 245] width 109 height 16
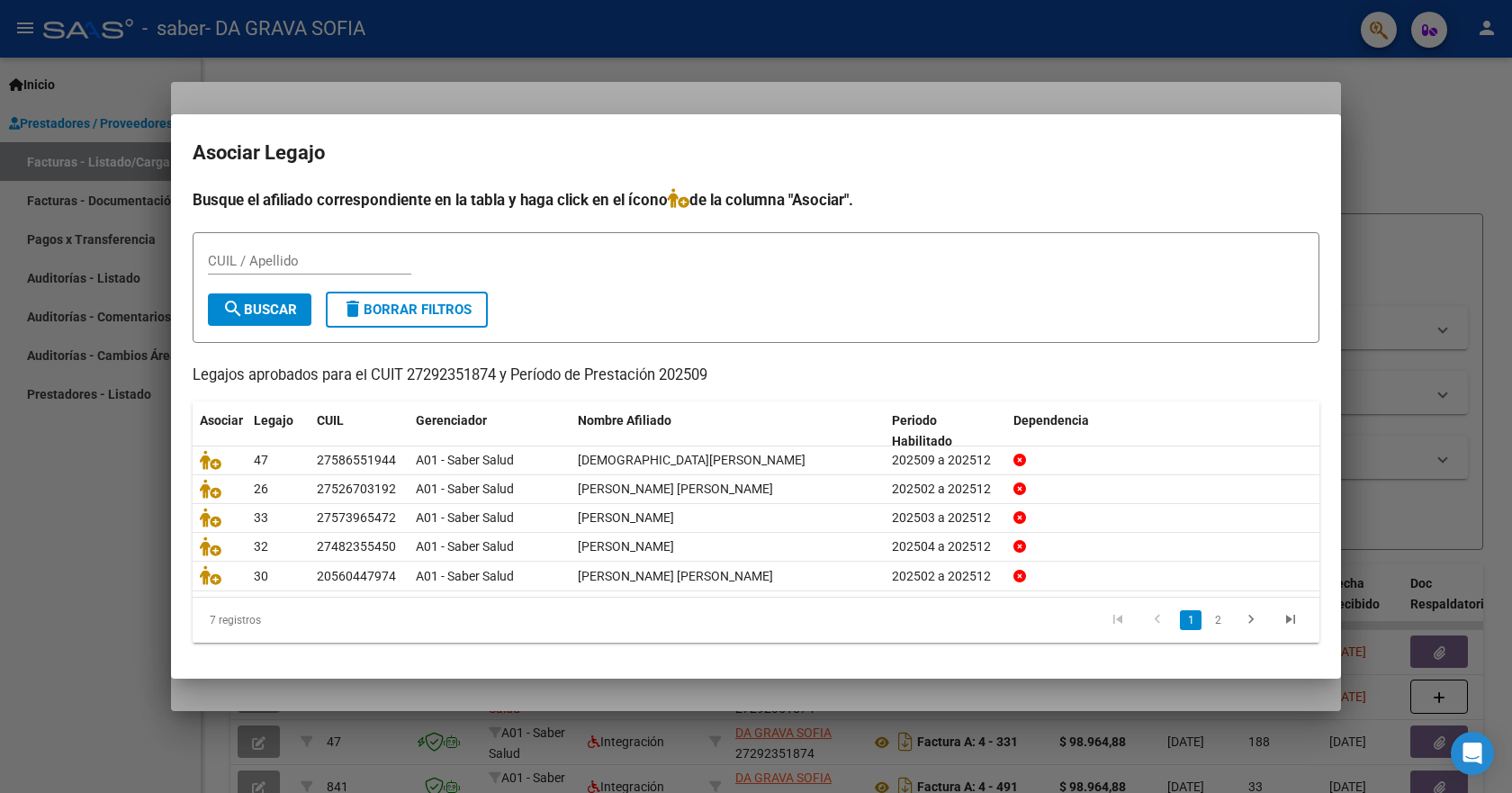
click at [1412, 269] on div at bounding box center [756, 396] width 1512 height 793
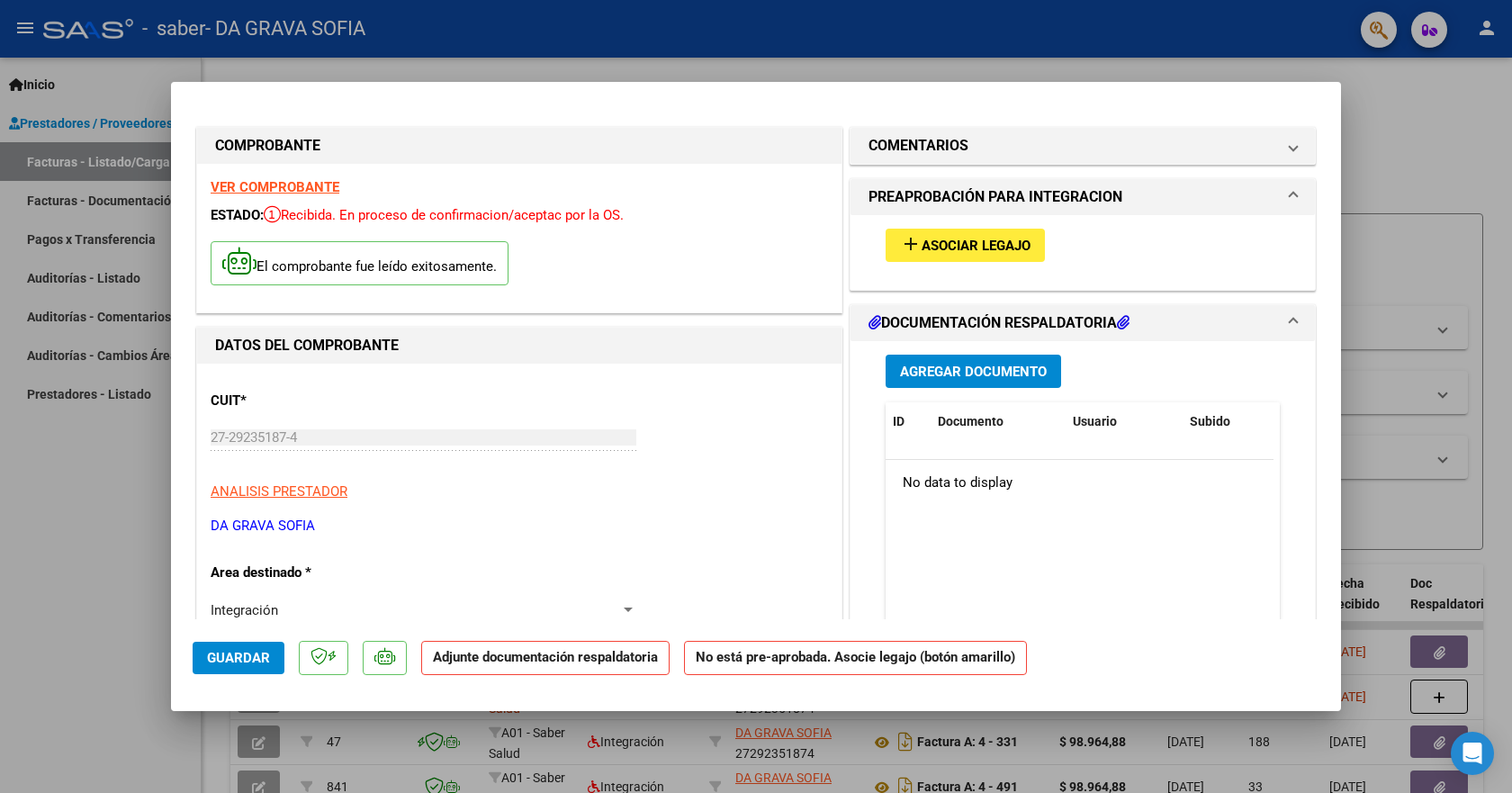
click at [1013, 376] on span "Agregar Documento" at bounding box center [974, 371] width 147 height 16
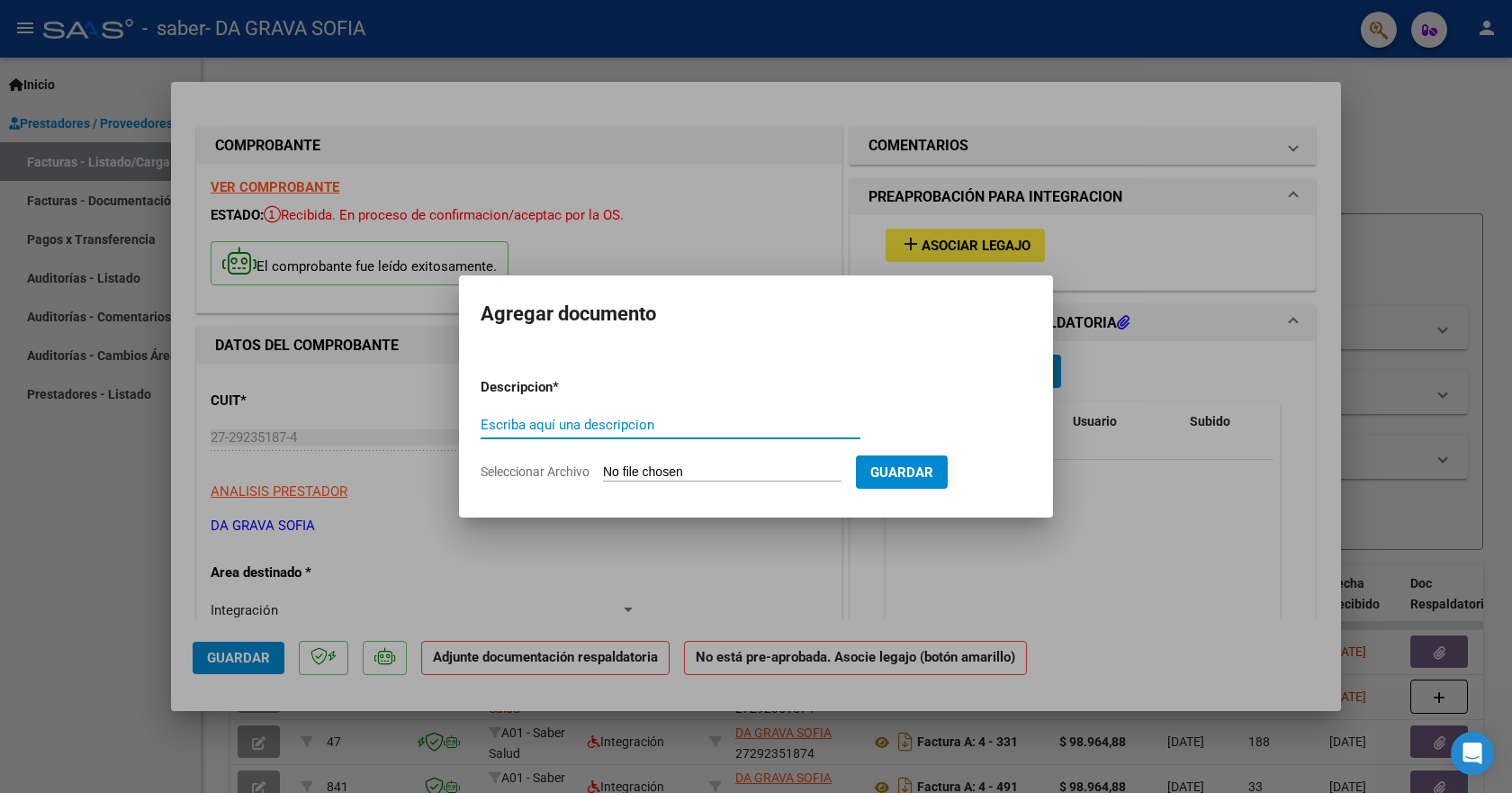
click at [510, 422] on input "Escriba aquí una descripcion" at bounding box center [670, 424] width 380 height 16
type input "planilla"
click at [521, 467] on span "Seleccionar Archivo" at bounding box center [534, 471] width 109 height 14
click at [603, 467] on input "Seleccionar Archivo" at bounding box center [722, 473] width 239 height 17
type input "C:\fakepath\psp.pdf"
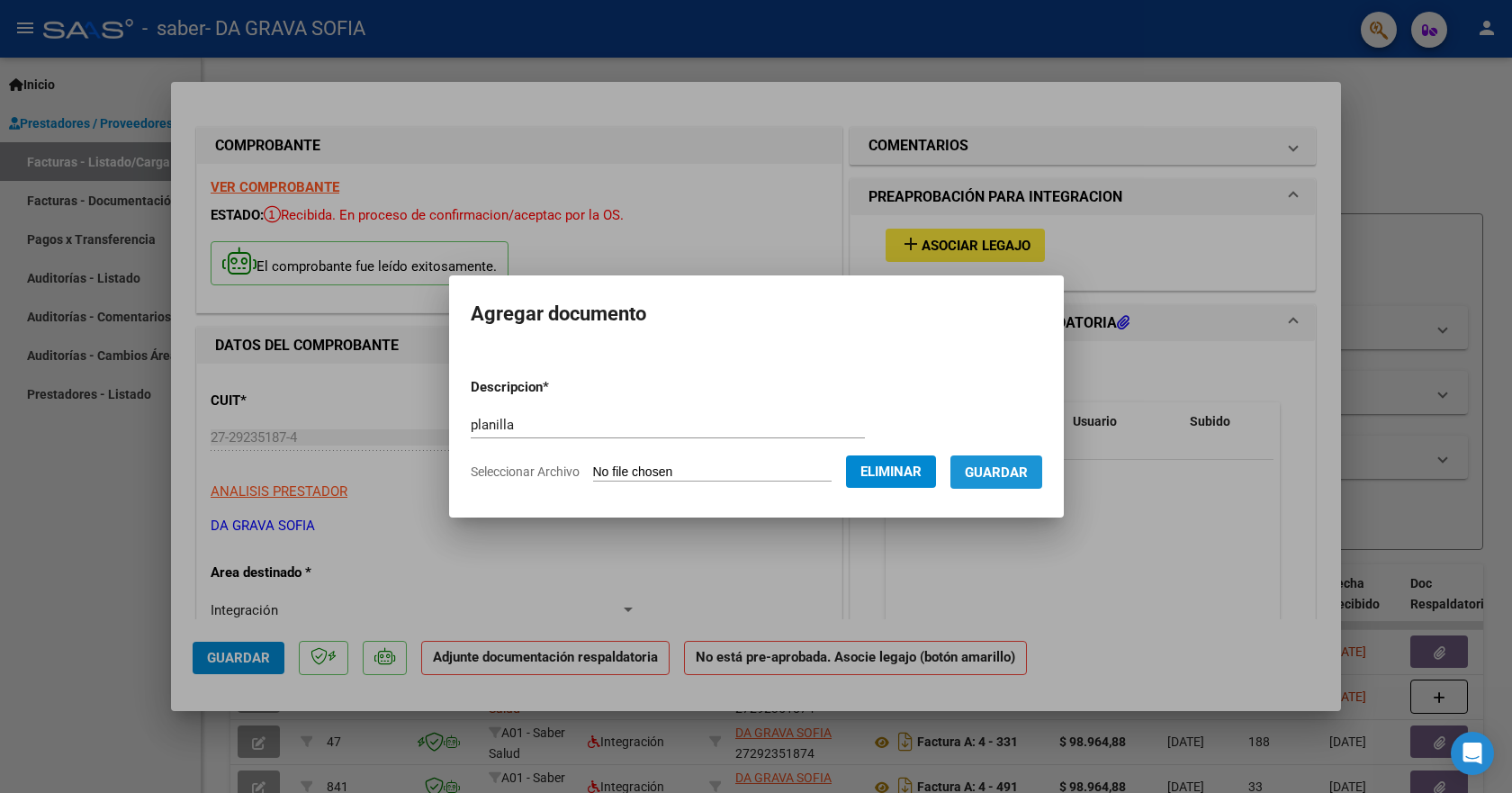
click at [1017, 478] on span "Guardar" at bounding box center [996, 472] width 63 height 16
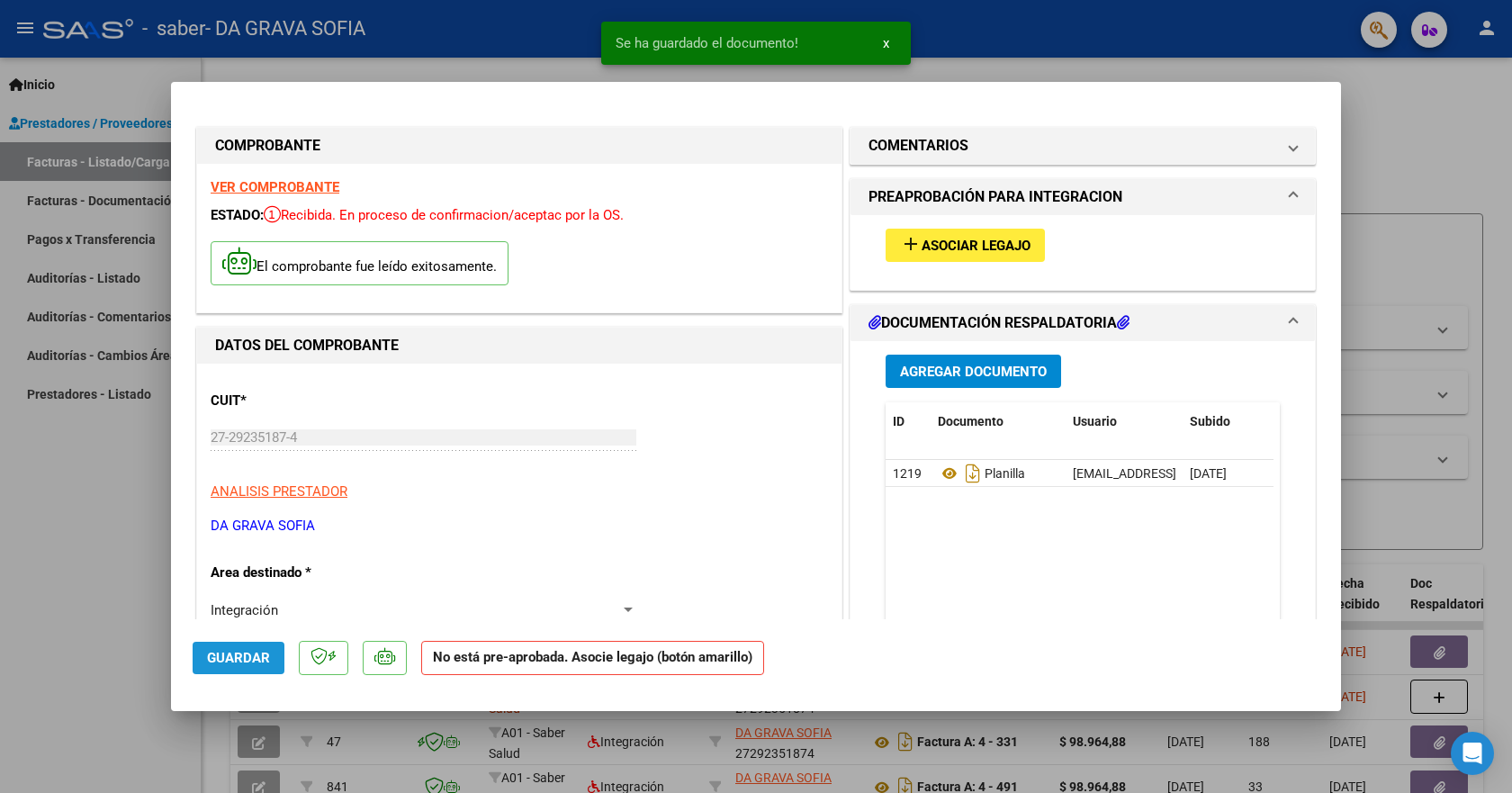
click at [278, 664] on button "Guardar" at bounding box center [238, 658] width 92 height 33
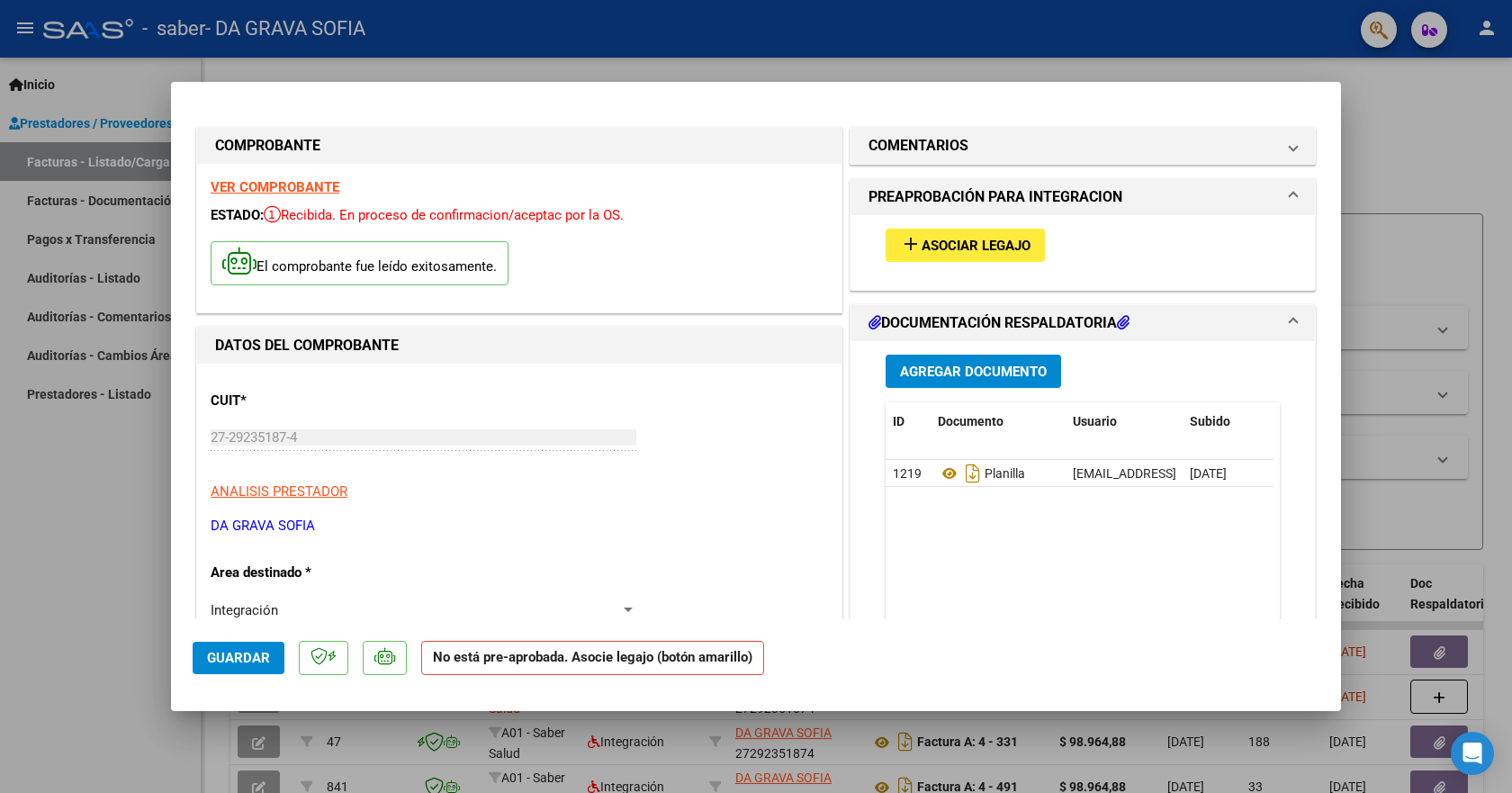
click at [1377, 111] on div at bounding box center [756, 396] width 1512 height 793
type input "$ 0,00"
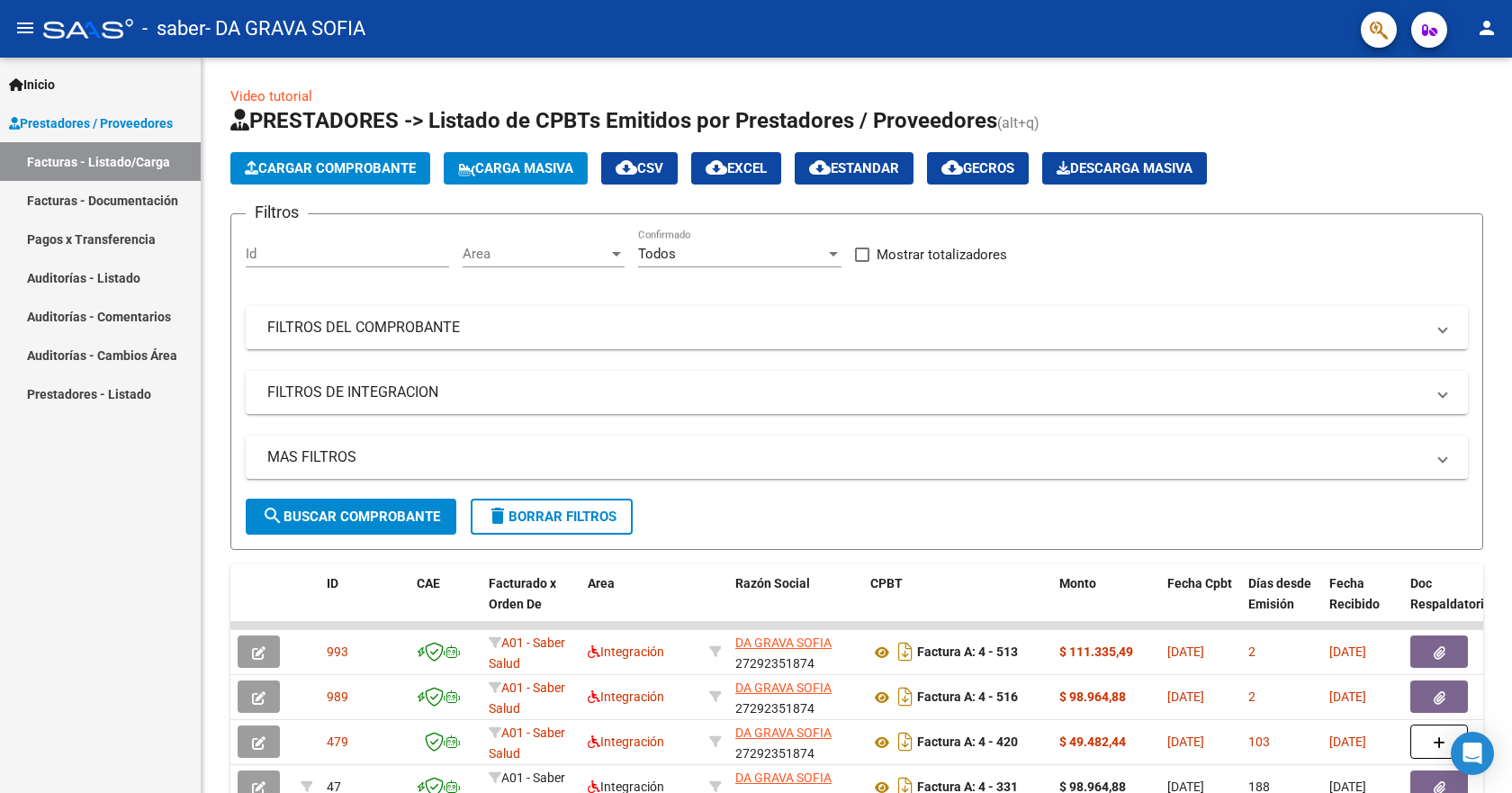
click at [1484, 31] on mat-icon "person" at bounding box center [1487, 28] width 21 height 21
click at [1478, 116] on button "exit_to_app Salir" at bounding box center [1450, 119] width 110 height 43
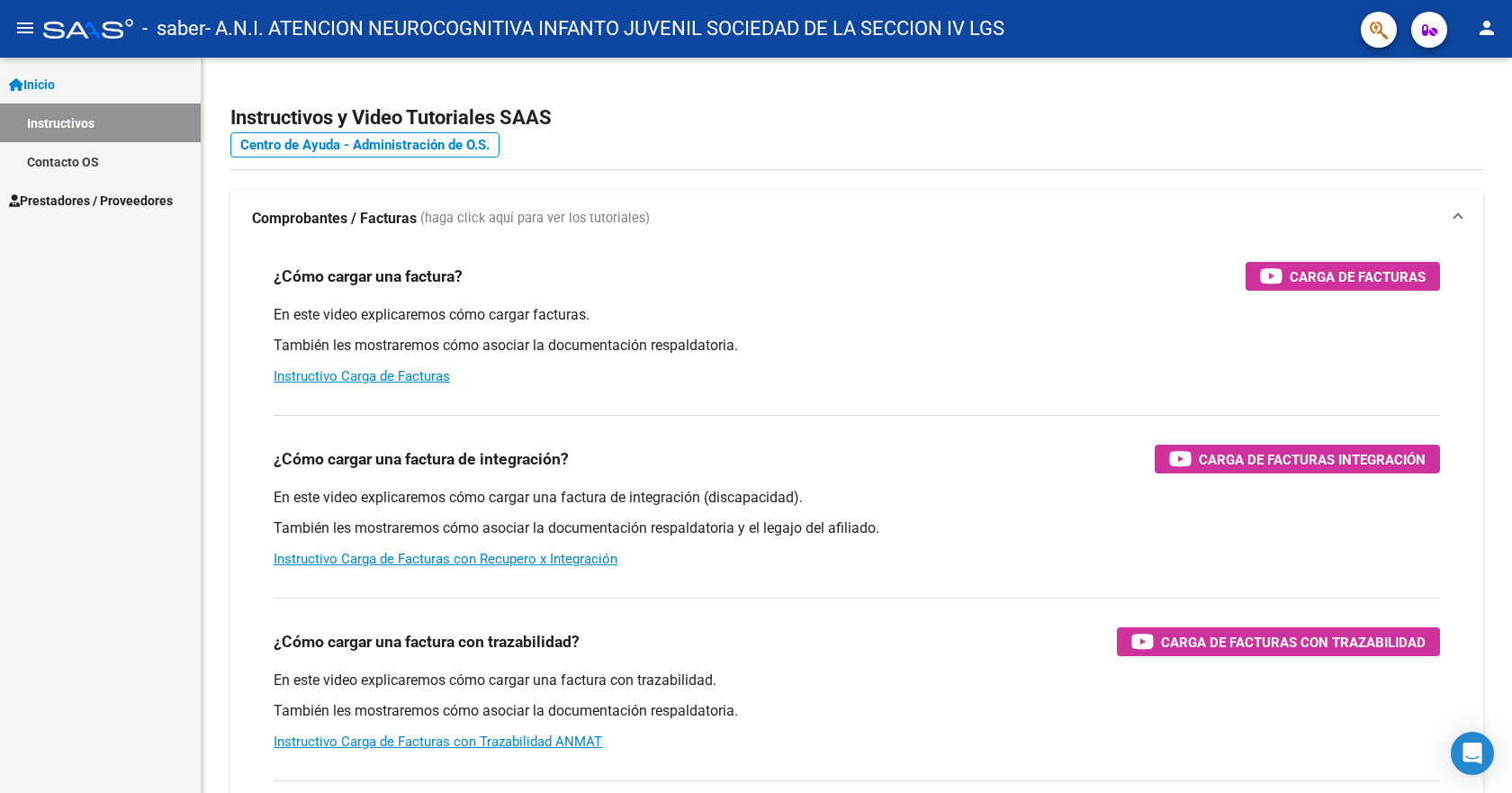
click at [55, 199] on span "Prestadores / Proveedores" at bounding box center [91, 200] width 164 height 19
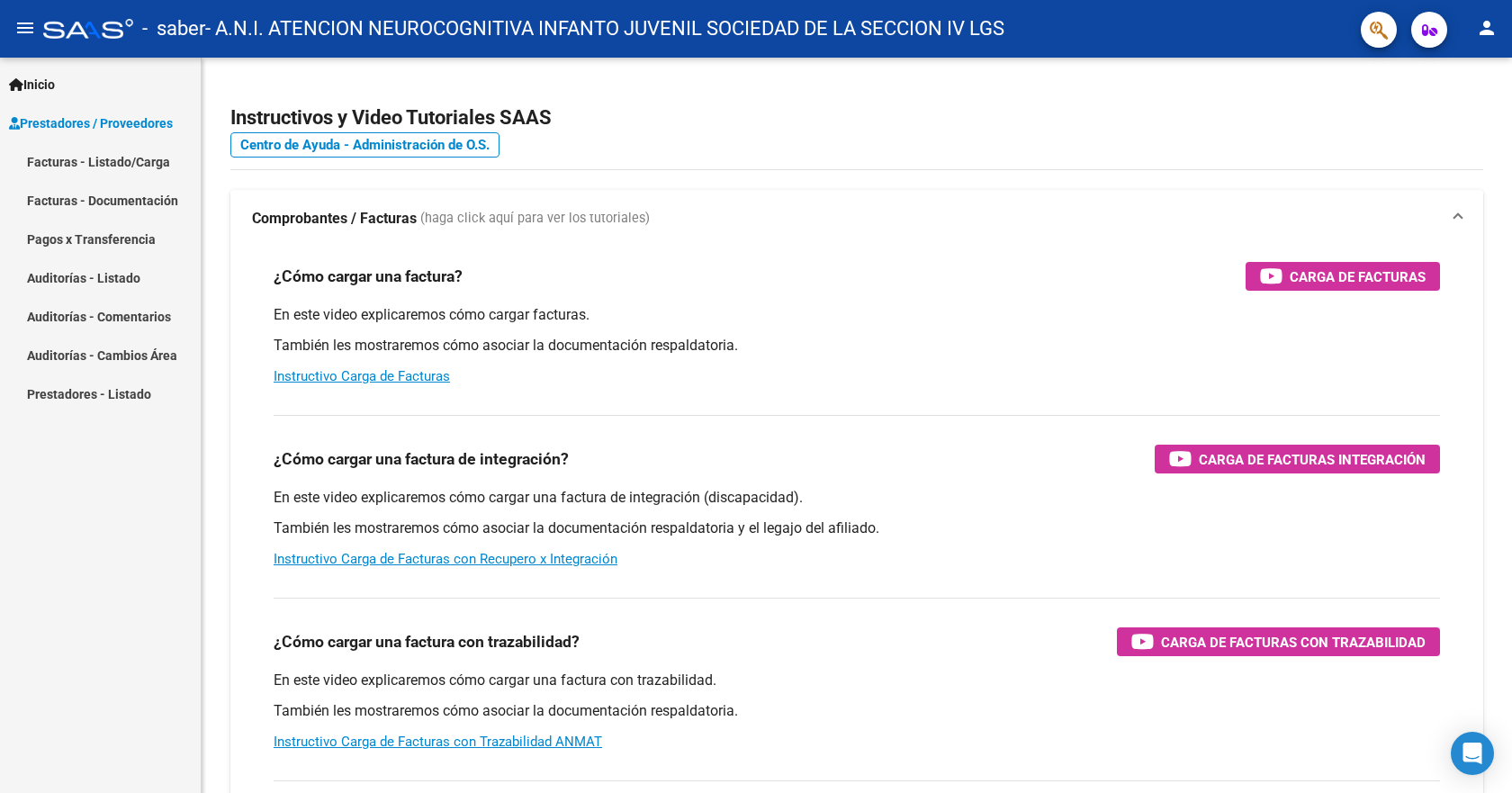
click at [55, 160] on link "Facturas - Listado/Carga" at bounding box center [100, 161] width 201 height 39
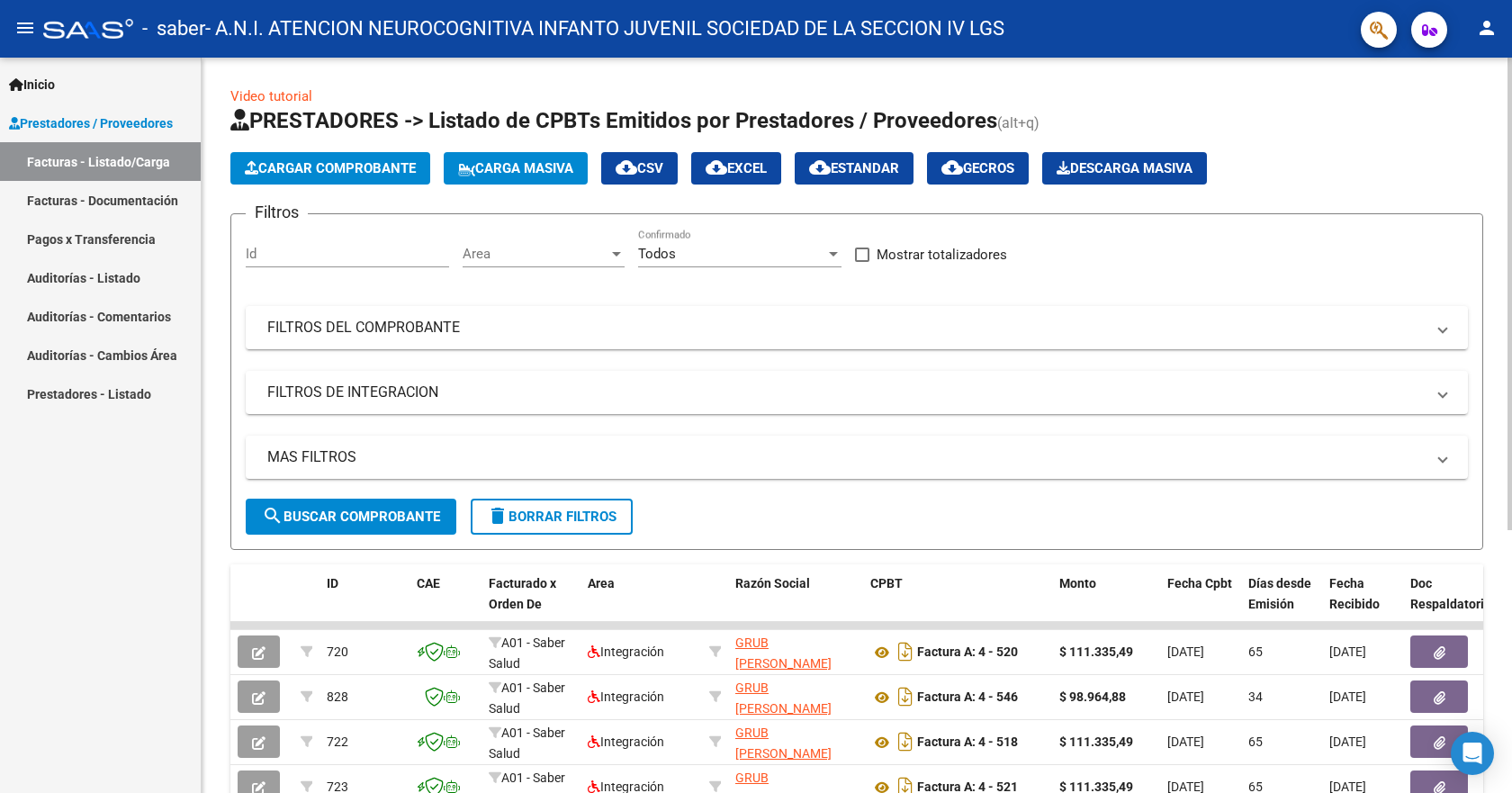
click at [352, 170] on span "Cargar Comprobante" at bounding box center [329, 168] width 171 height 16
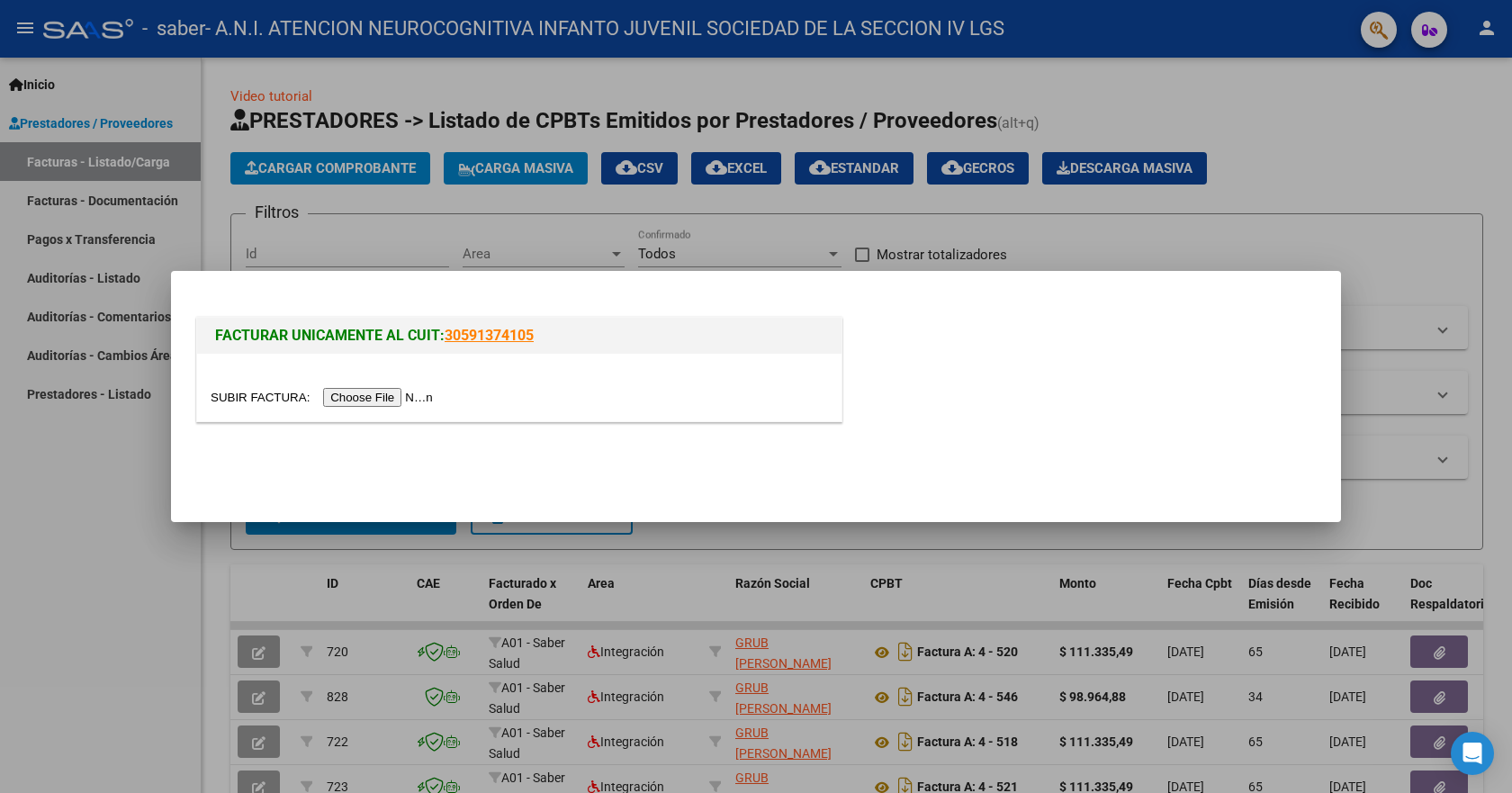
click at [336, 395] on input "file" at bounding box center [325, 397] width 228 height 19
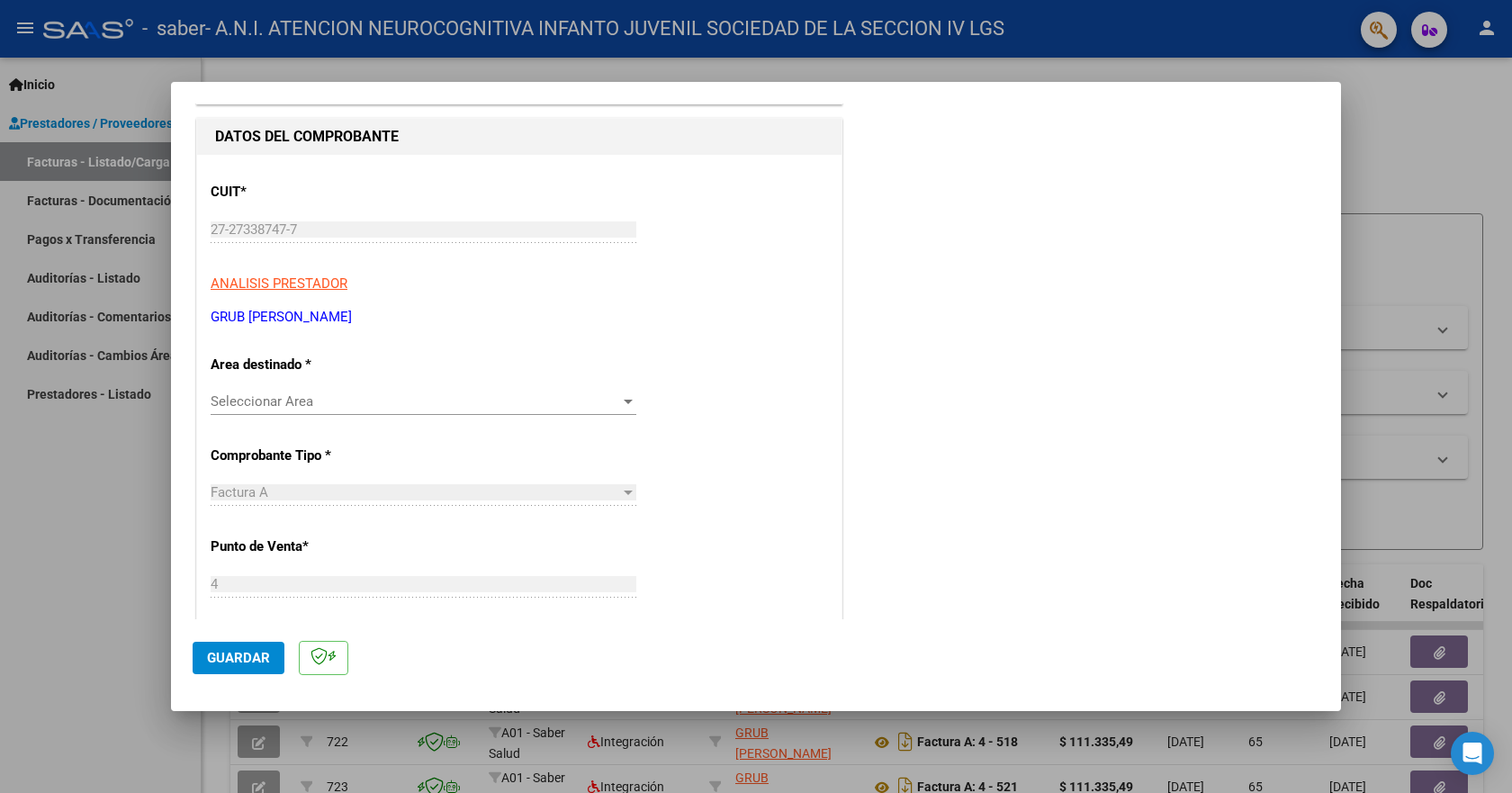
scroll to position [180, 0]
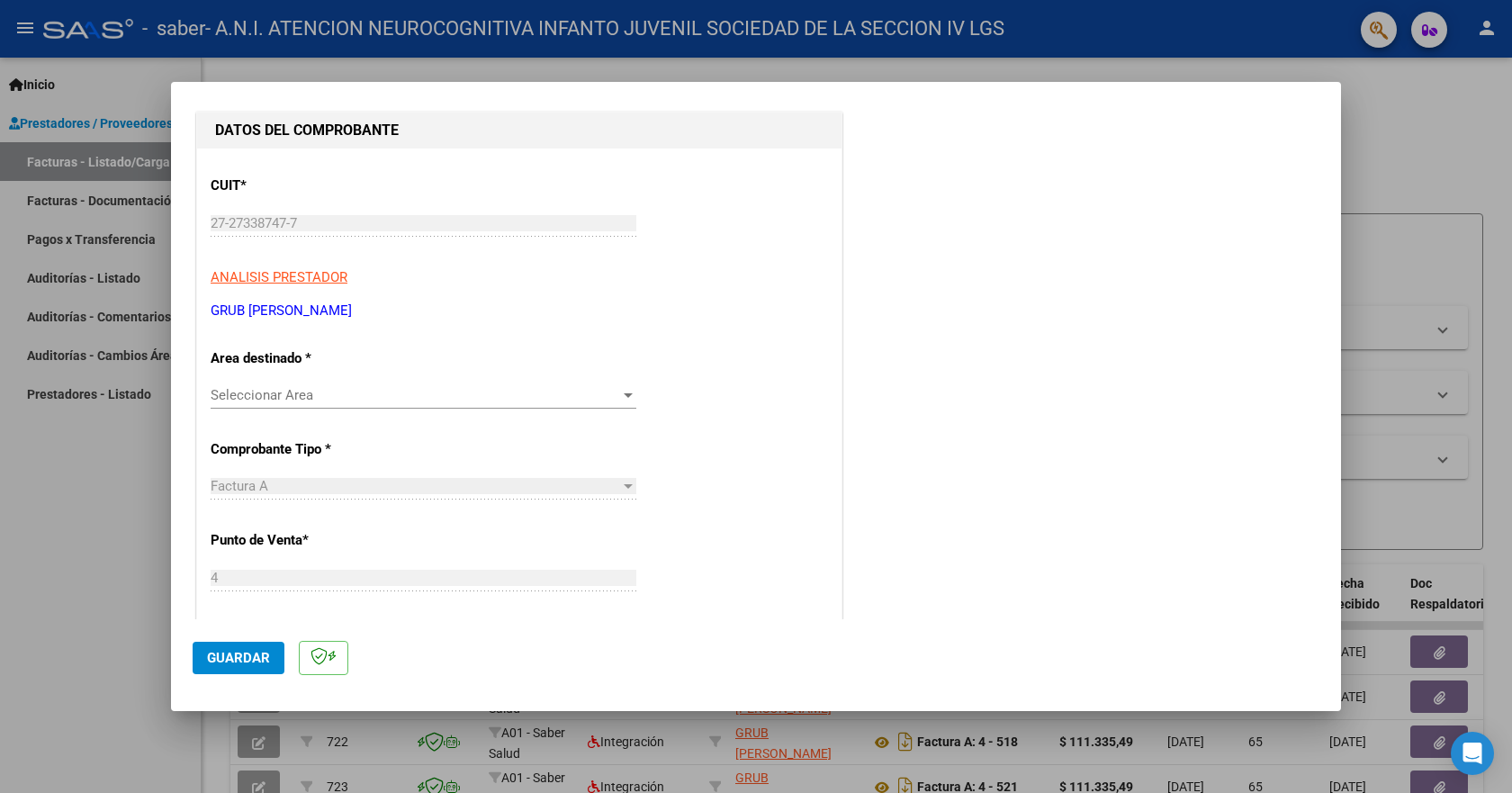
click at [625, 397] on div at bounding box center [628, 395] width 9 height 5
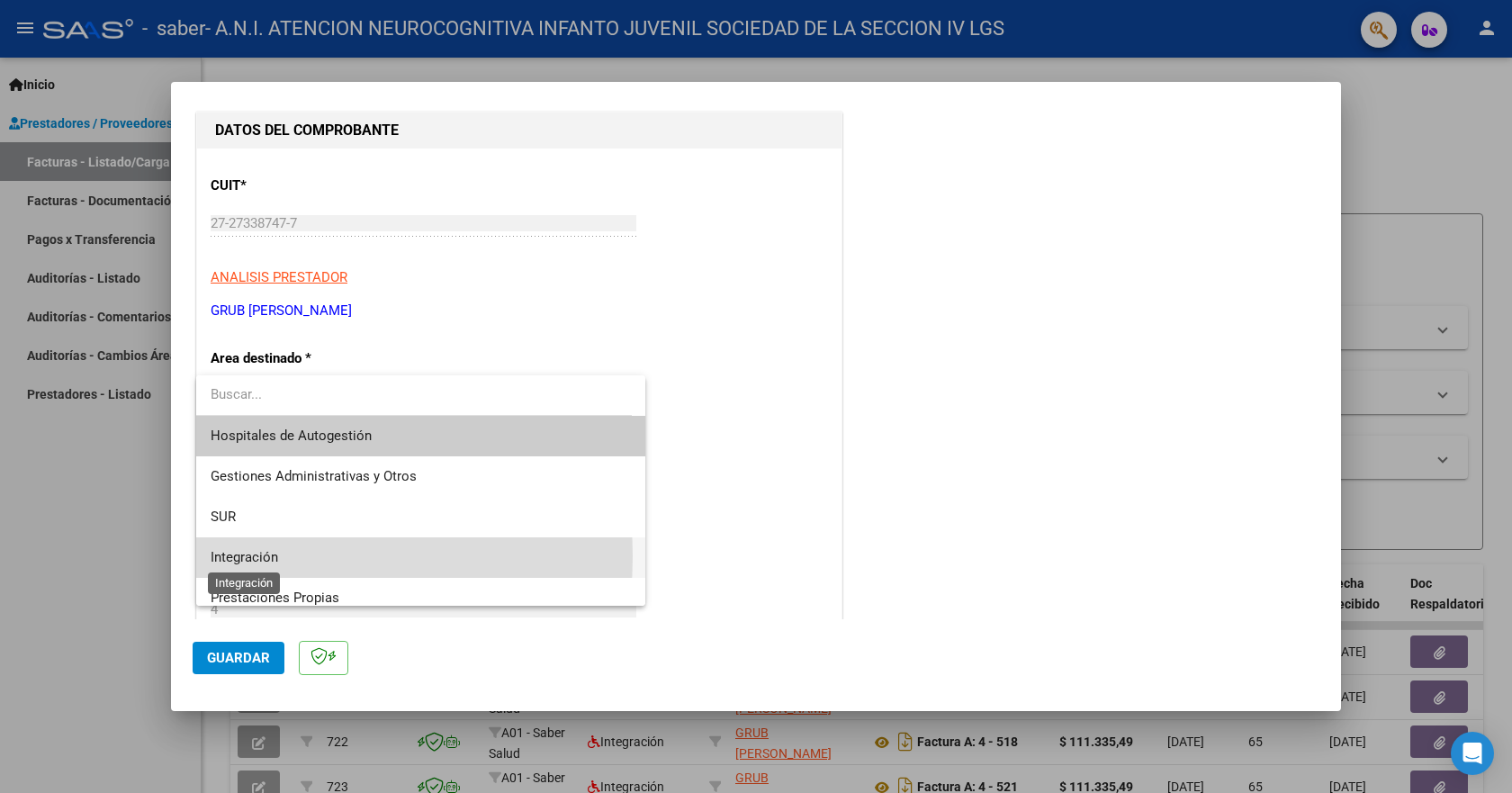
click at [256, 556] on span "Integración" at bounding box center [244, 556] width 68 height 16
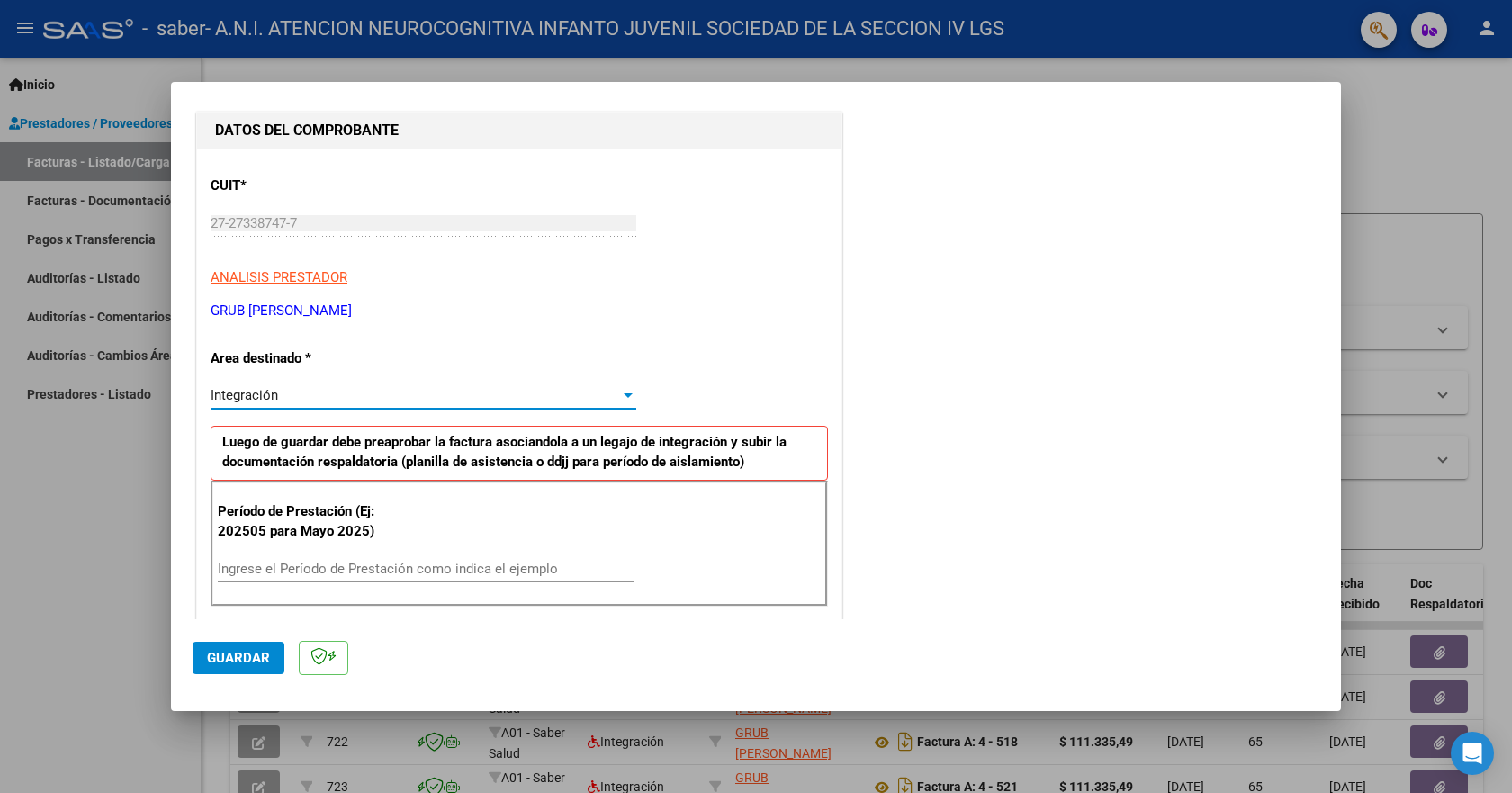
click at [271, 558] on div "Ingrese el Período de Prestación como indica el ejemplo" at bounding box center [425, 569] width 415 height 27
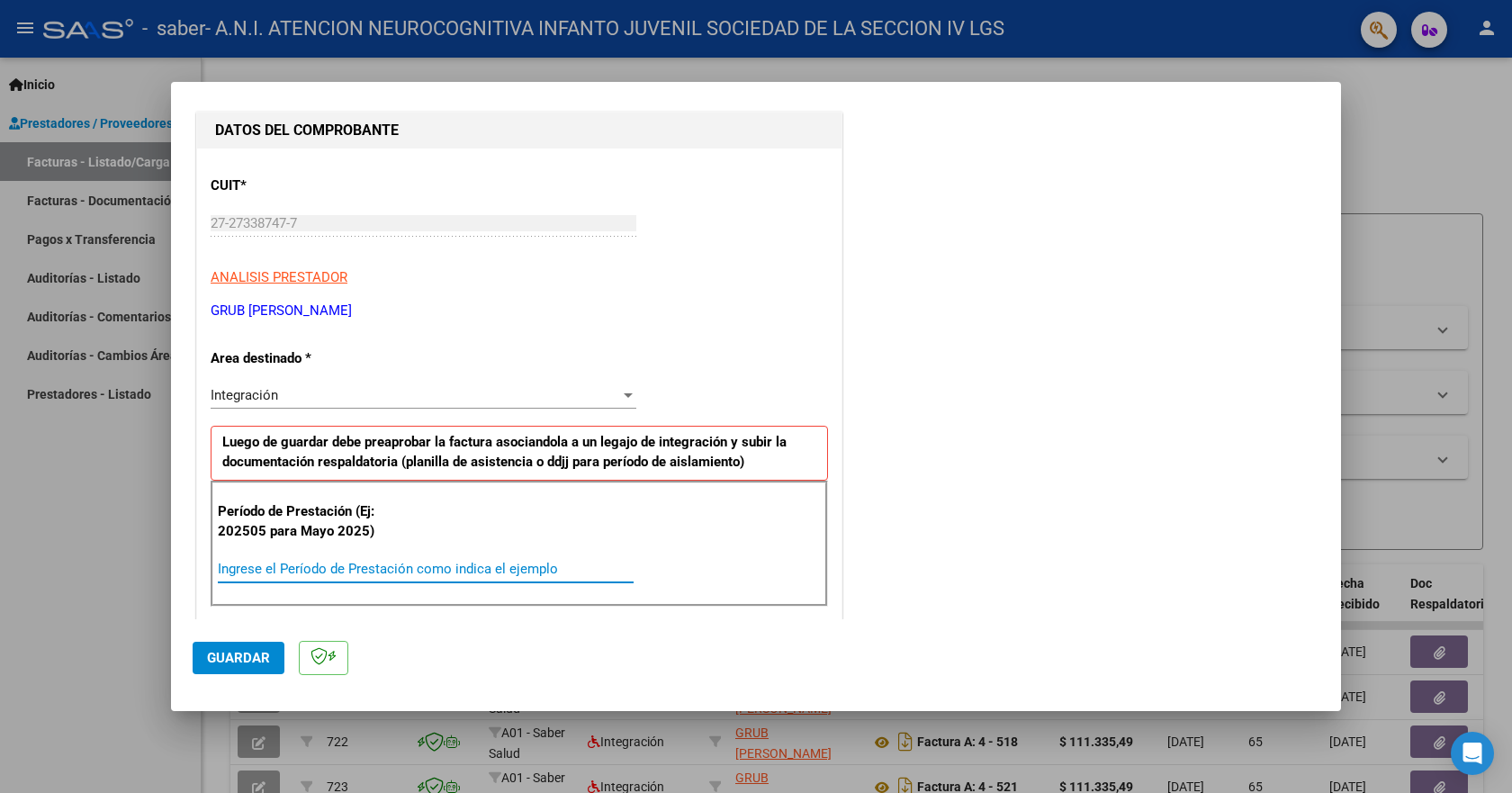
click at [271, 569] on input "Ingrese el Período de Prestación como indica el ejemplo" at bounding box center [425, 568] width 415 height 16
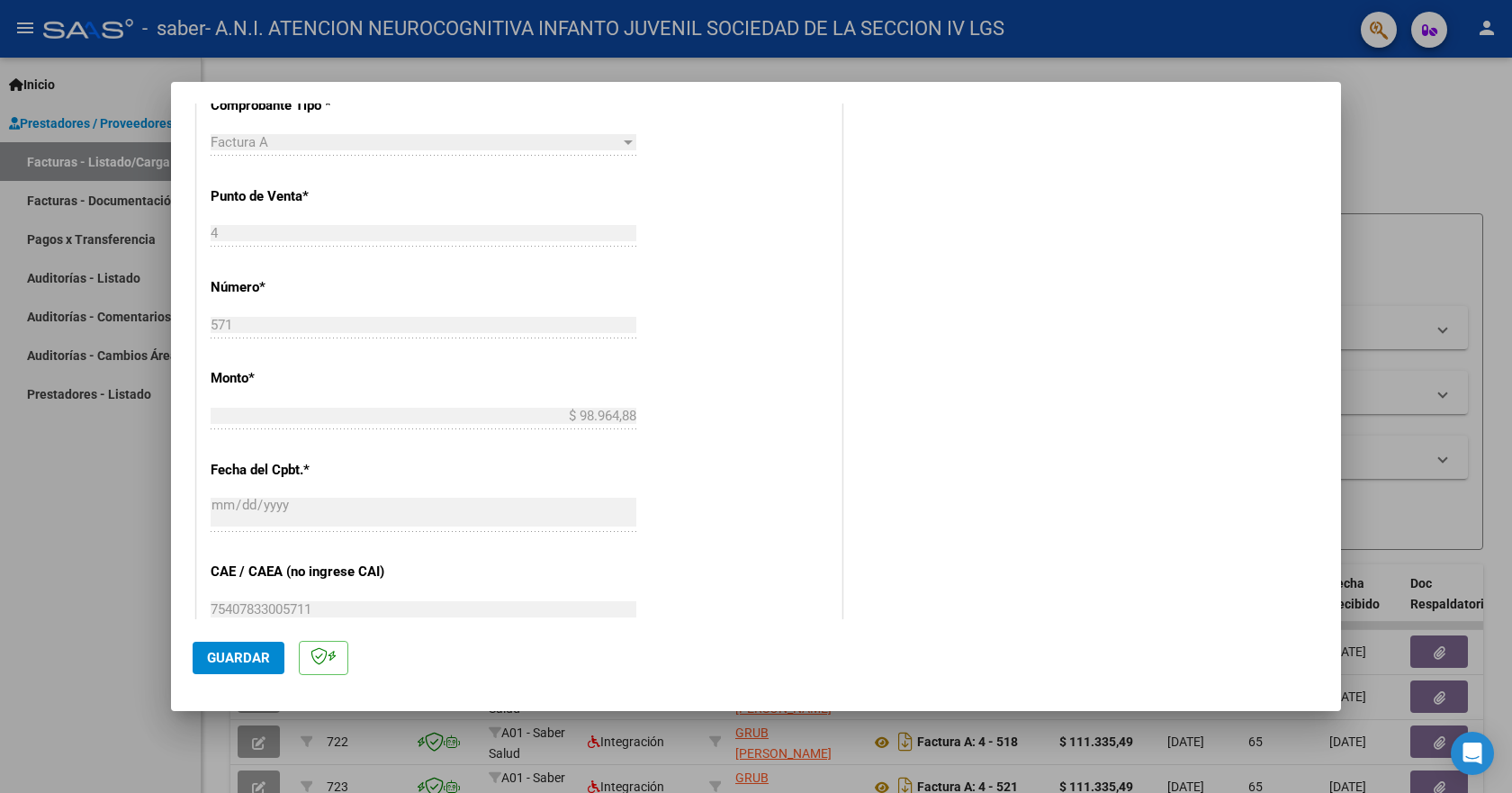
scroll to position [720, 0]
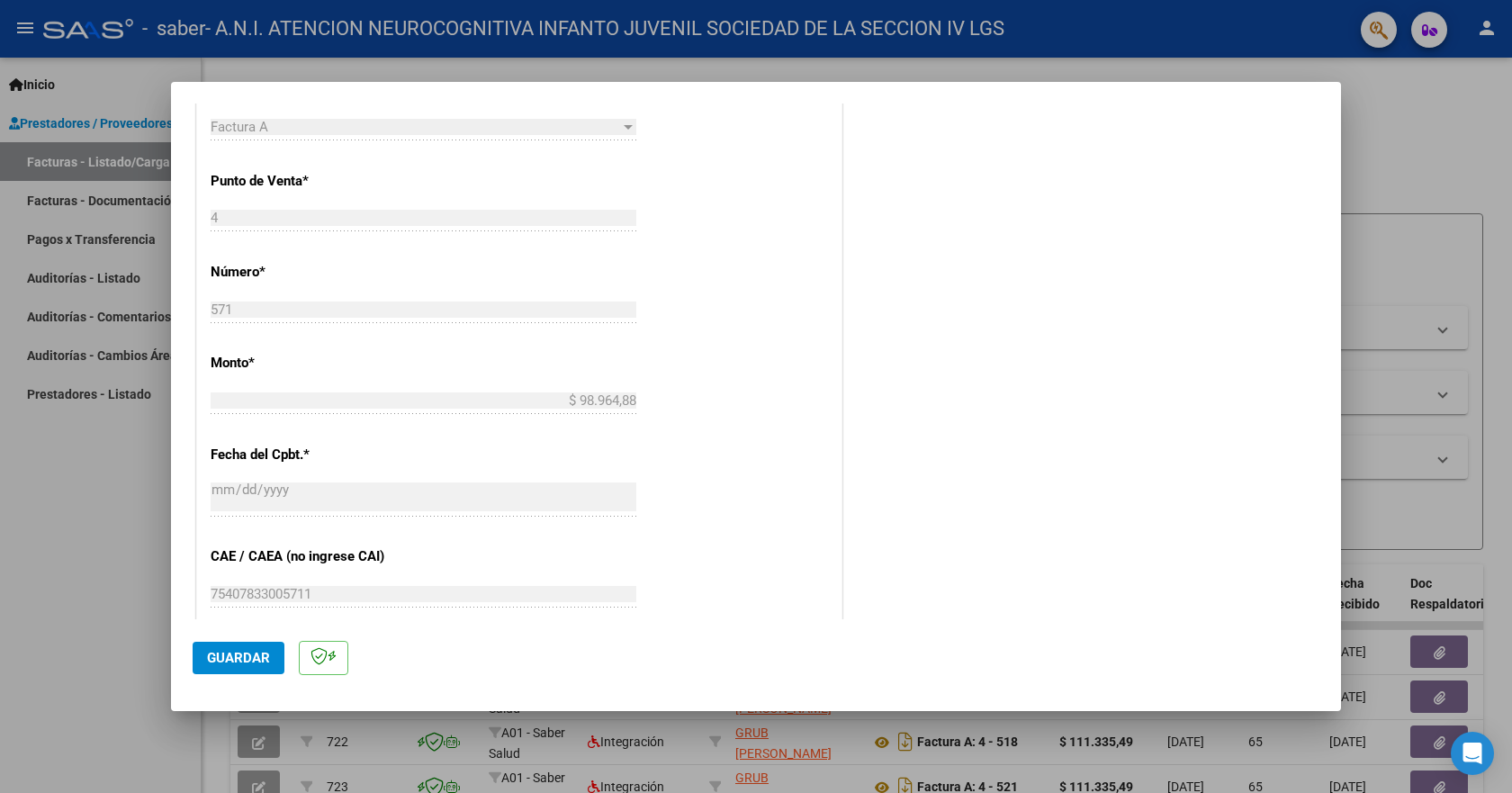
type input "202509"
click at [230, 660] on span "Guardar" at bounding box center [238, 658] width 63 height 16
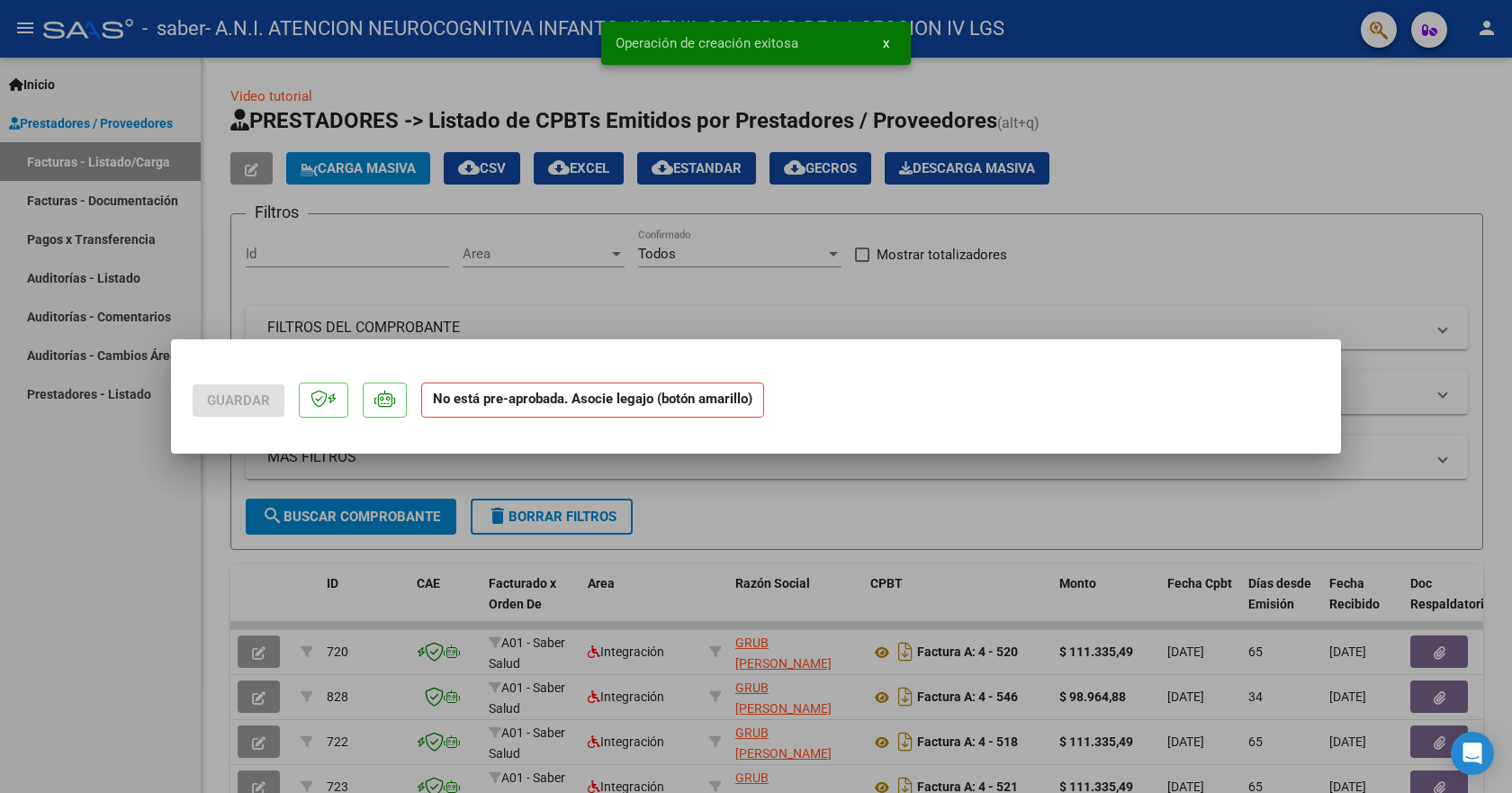
scroll to position [0, 0]
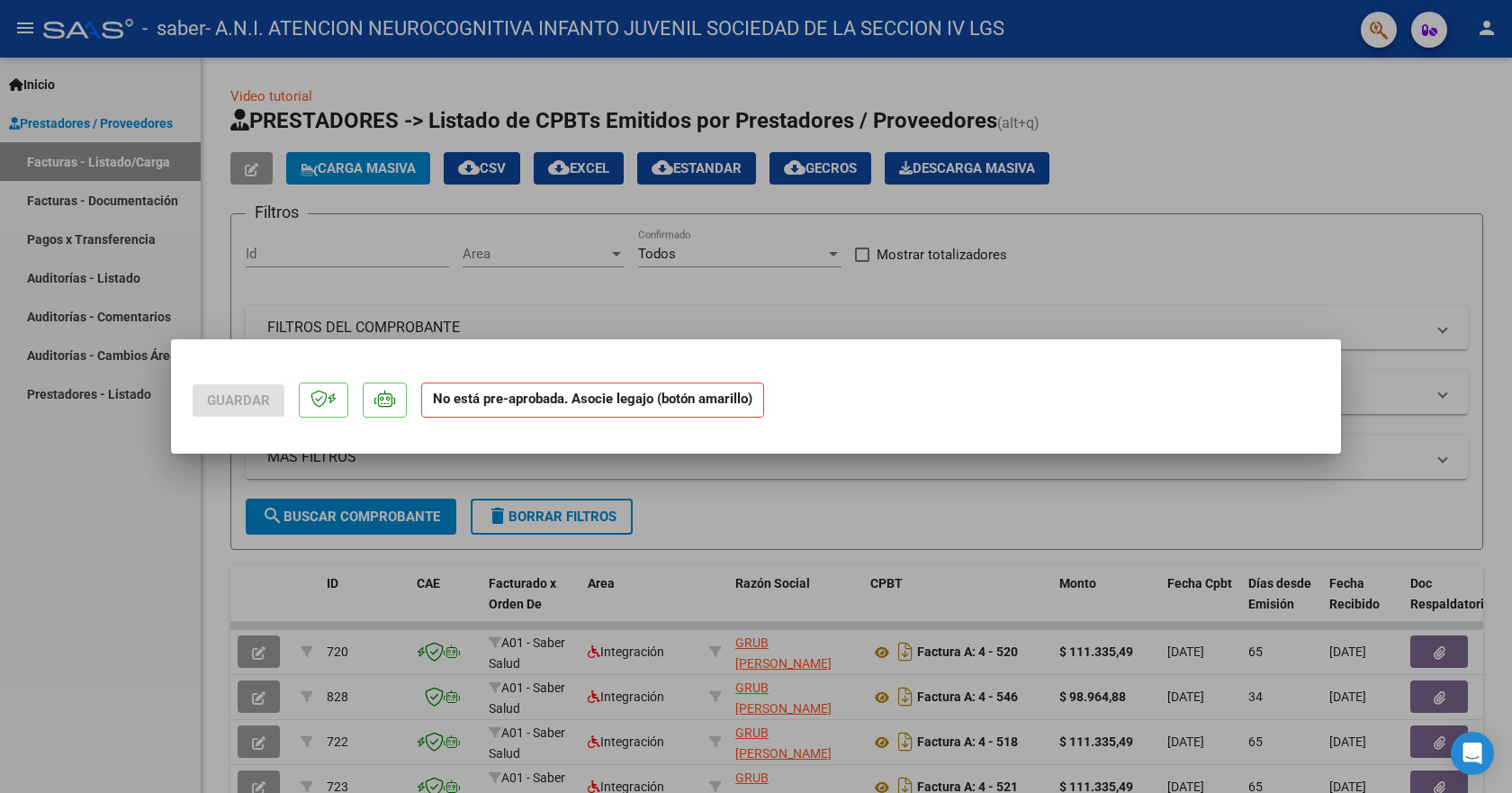
click at [1257, 170] on div at bounding box center [756, 396] width 1512 height 793
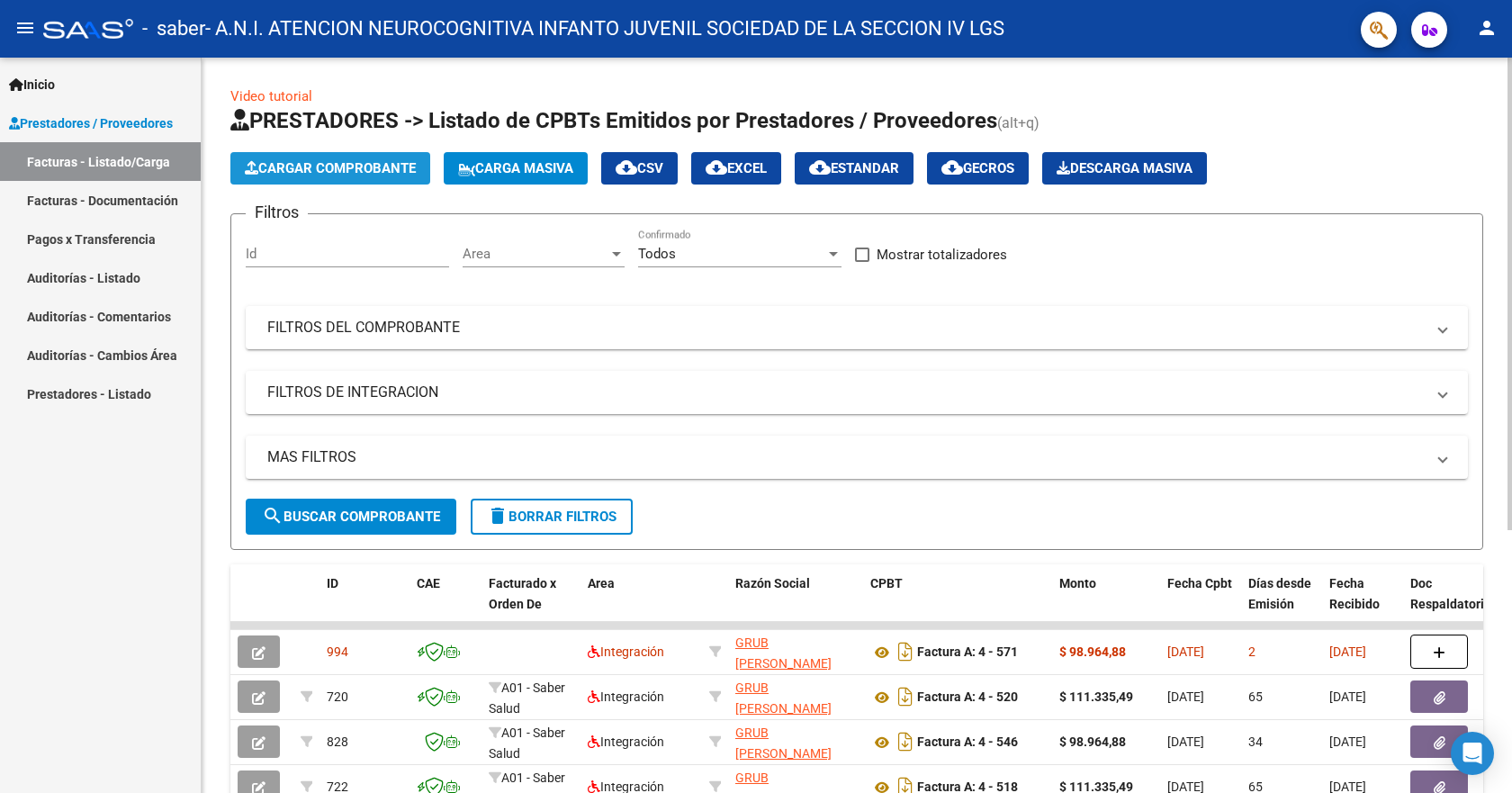
click at [369, 176] on span "Cargar Comprobante" at bounding box center [329, 168] width 171 height 16
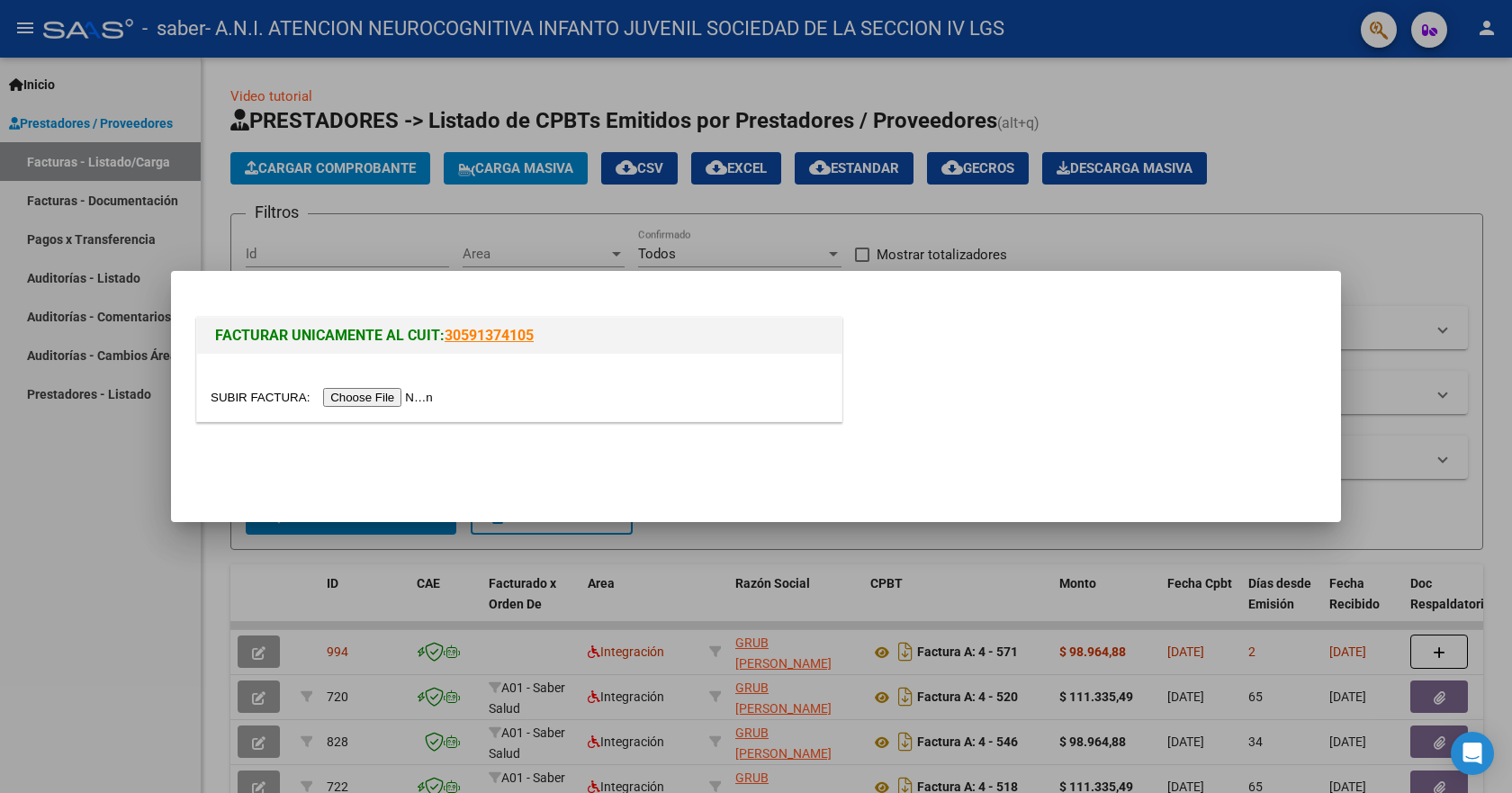
click at [355, 395] on input "file" at bounding box center [325, 397] width 228 height 19
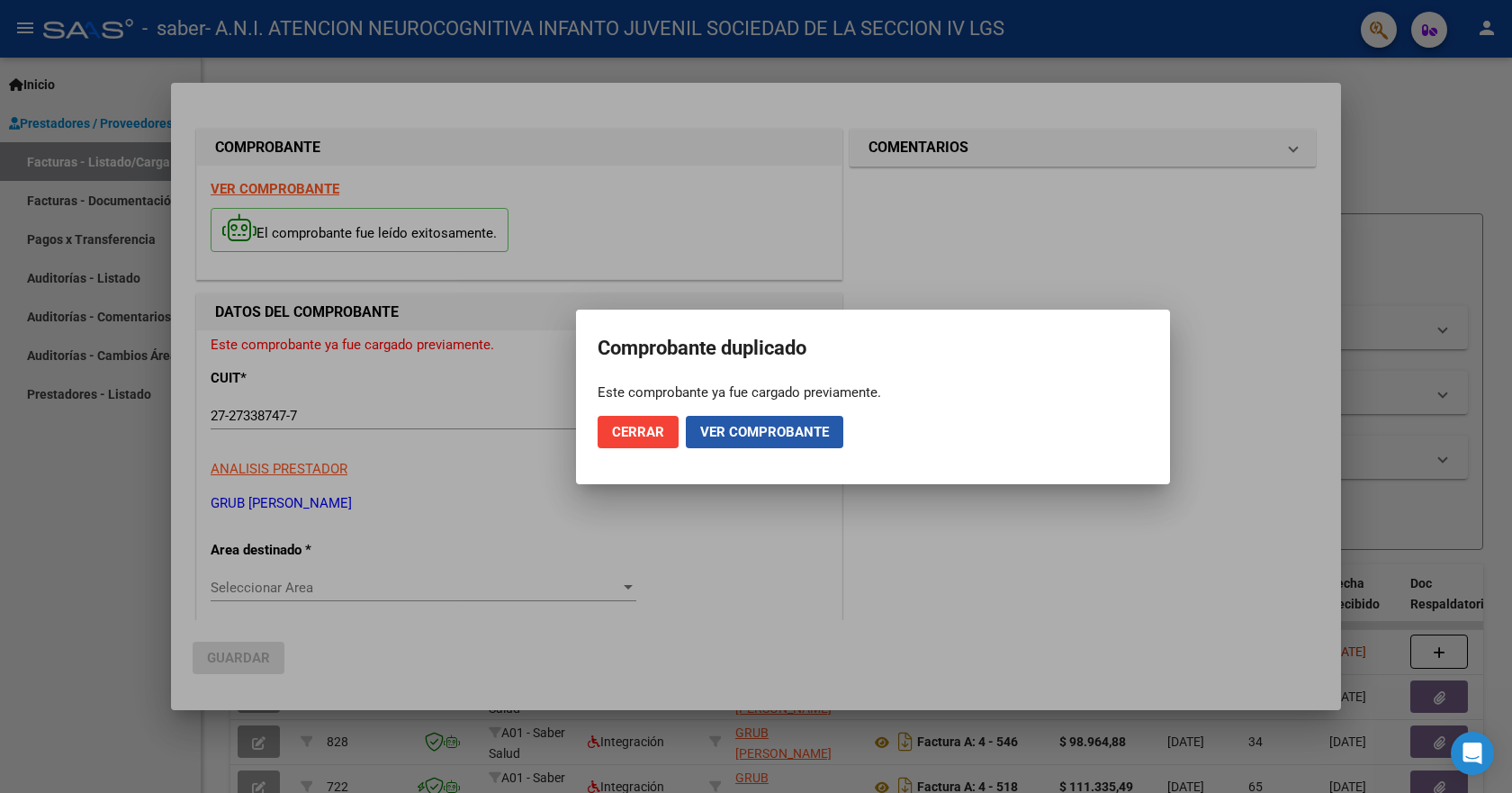
click at [776, 429] on span "Ver comprobante" at bounding box center [764, 432] width 128 height 16
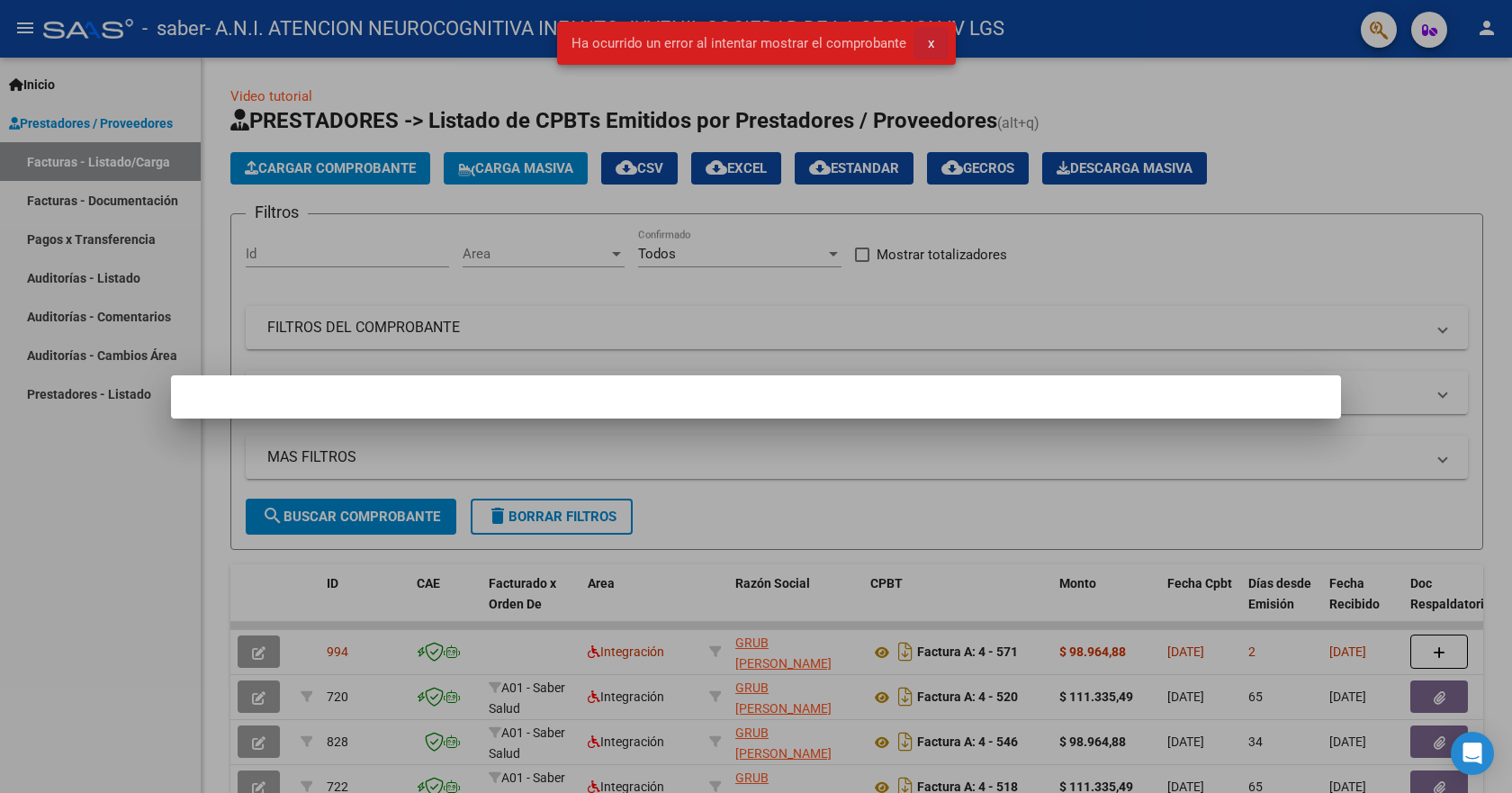
click at [928, 48] on span "x" at bounding box center [930, 42] width 7 height 16
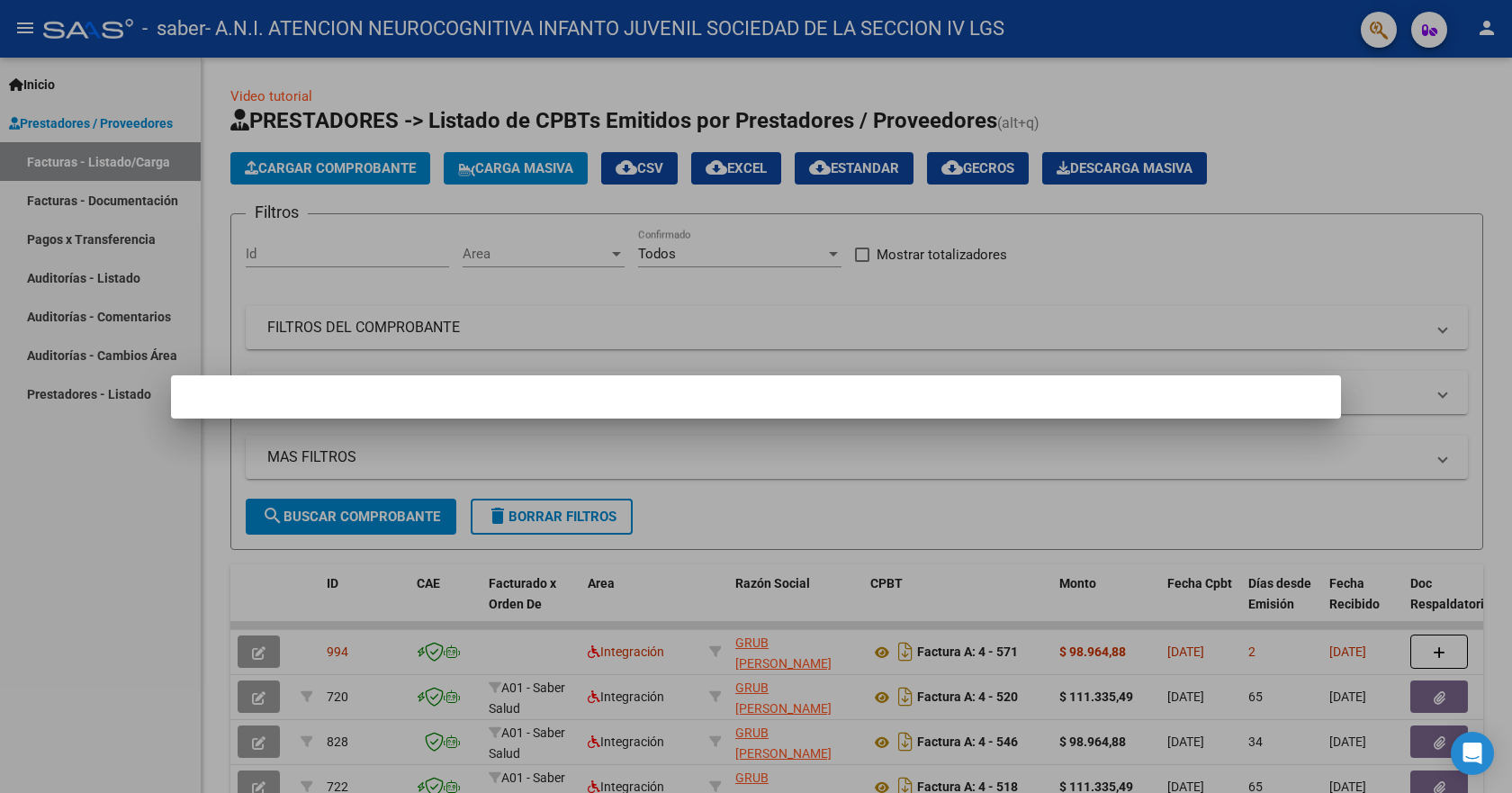
click at [1028, 282] on div at bounding box center [756, 396] width 1512 height 793
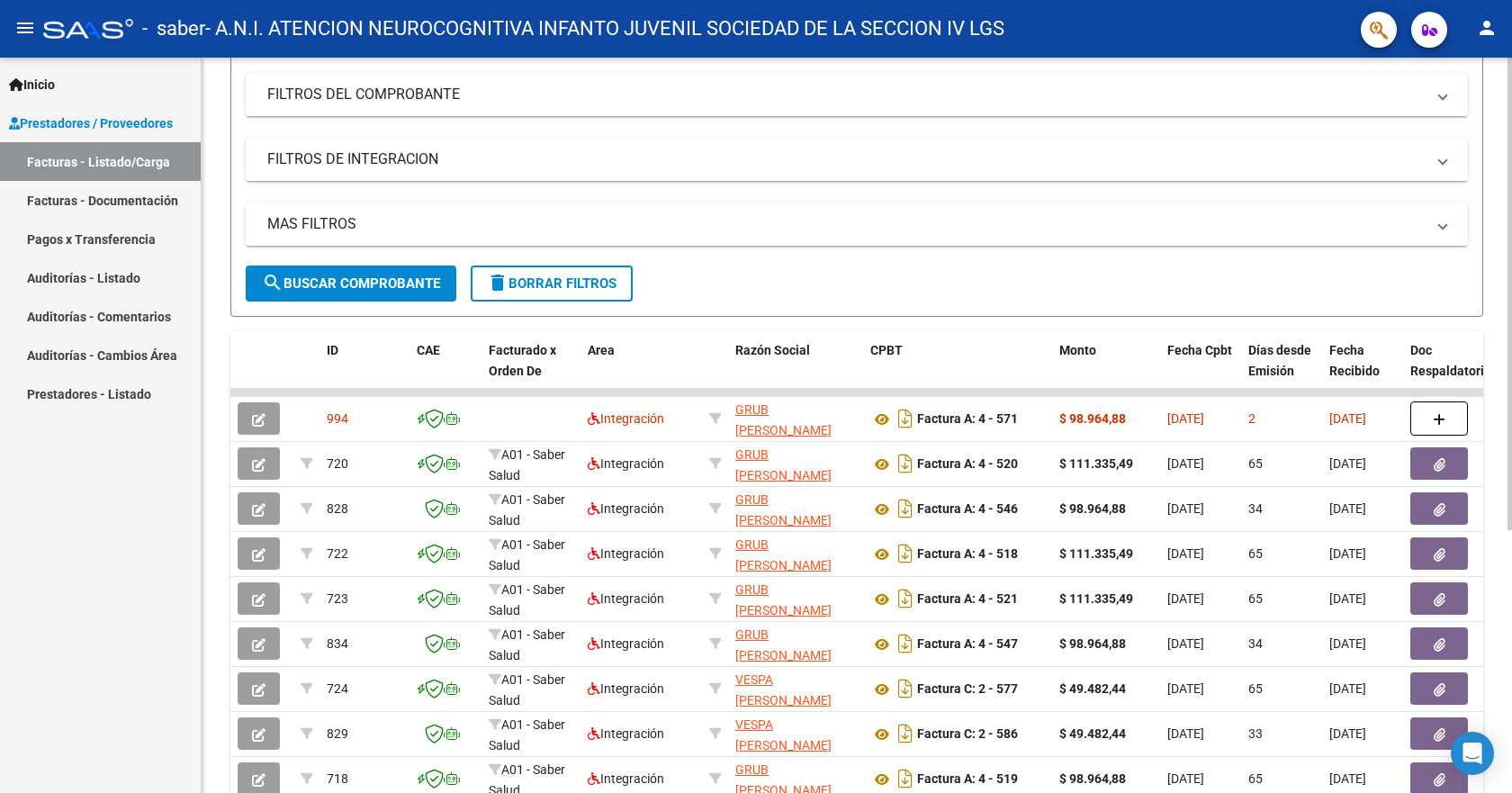
scroll to position [269, 0]
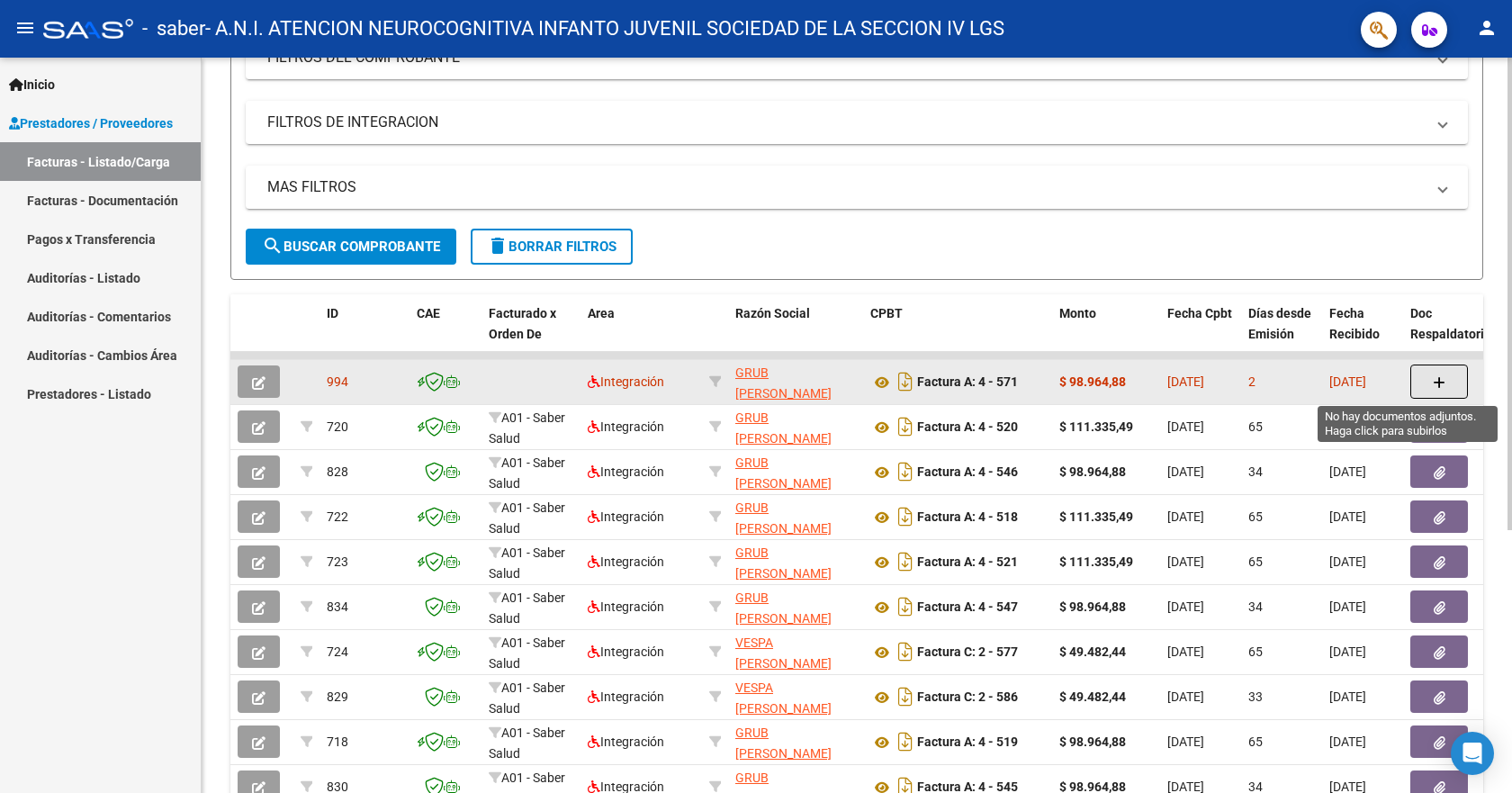
click at [1438, 382] on icon "button" at bounding box center [1439, 382] width 13 height 14
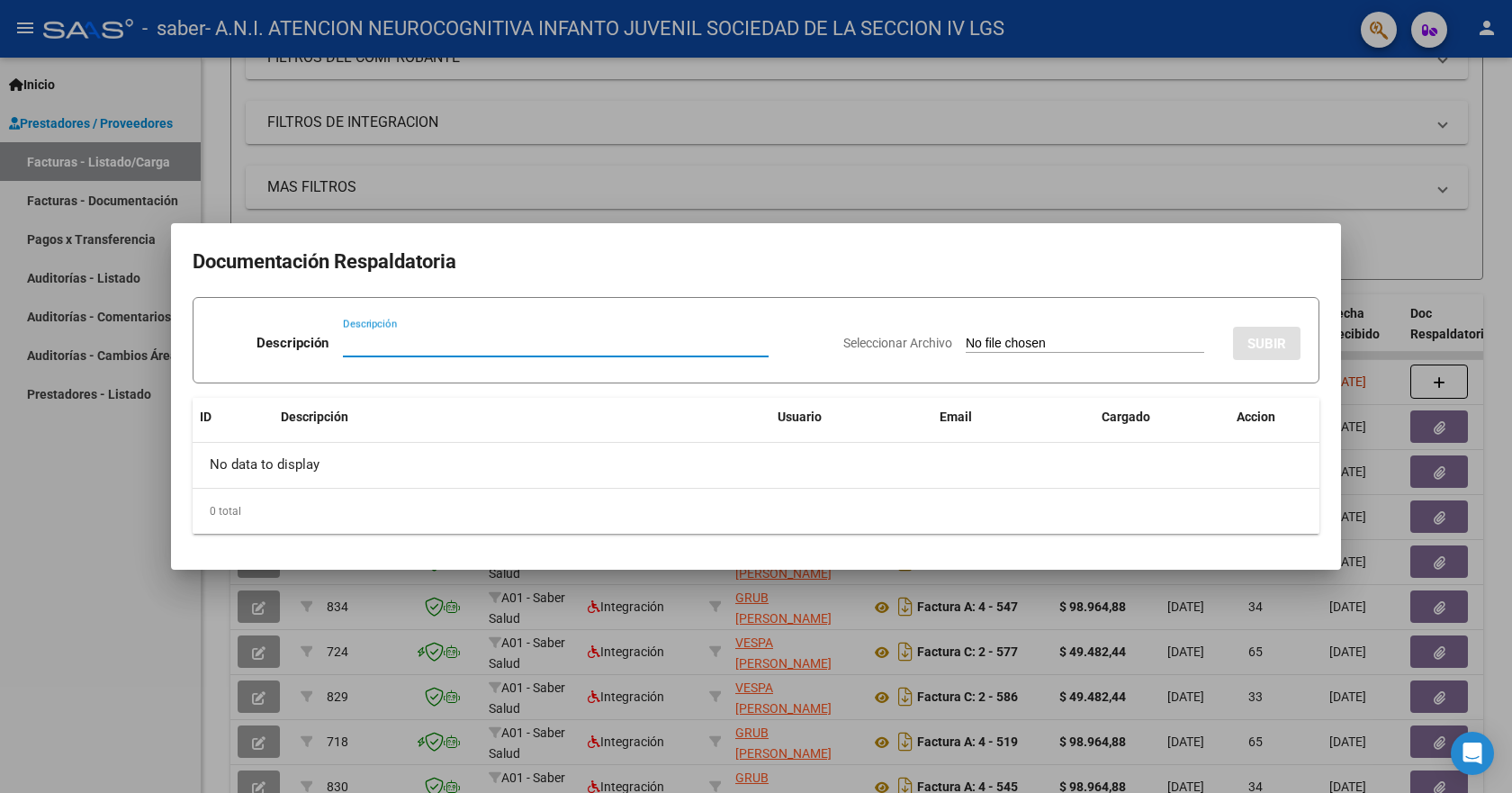
click at [414, 341] on input "Descripción" at bounding box center [556, 343] width 426 height 16
type input "planilla"
click at [860, 343] on span "Seleccionar Archivo" at bounding box center [898, 342] width 109 height 14
click at [966, 343] on input "Seleccionar Archivo" at bounding box center [1085, 344] width 239 height 17
type input "C:\fakepath\ps.pdf"
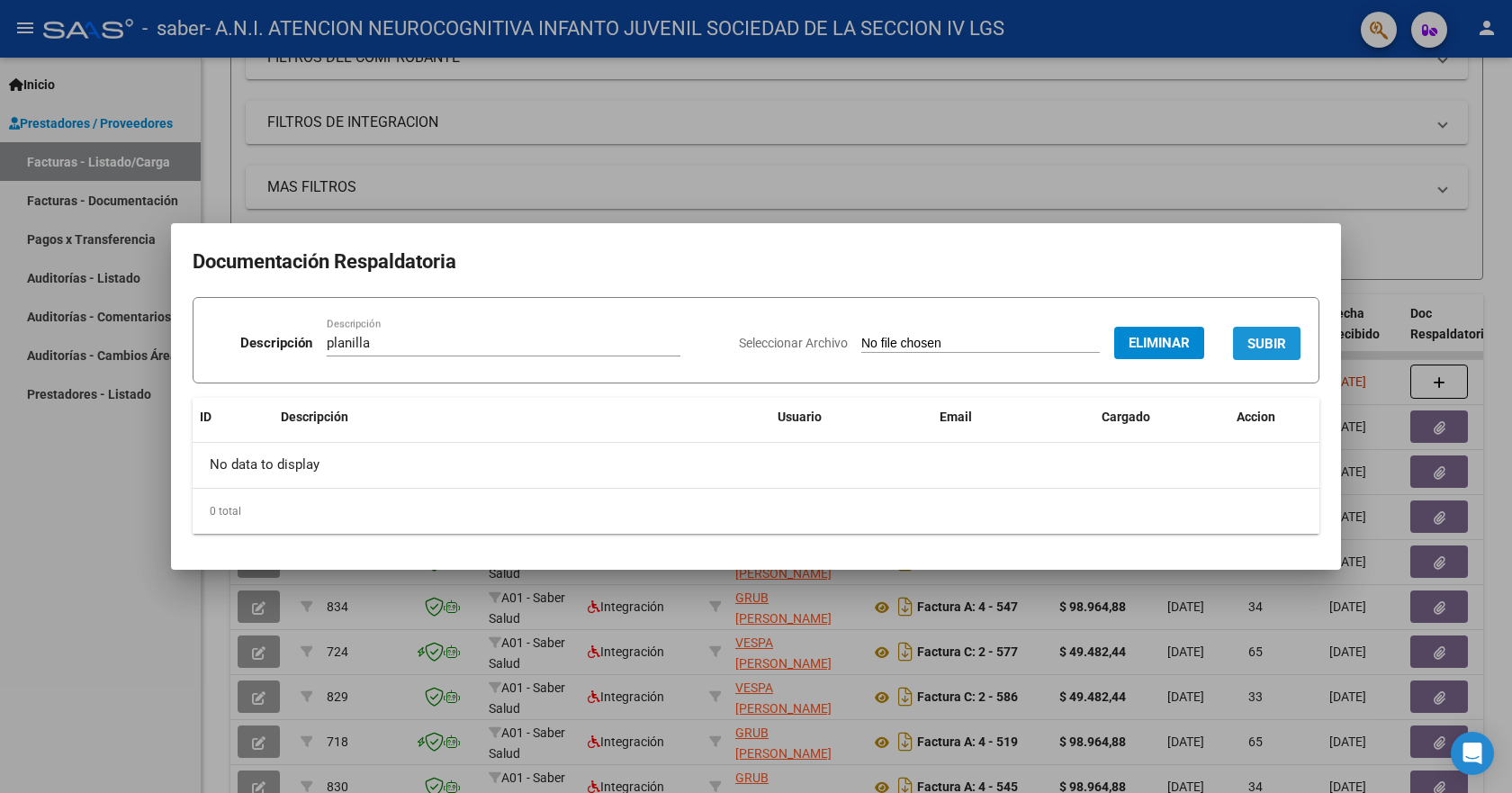
click at [1257, 343] on span "SUBIR" at bounding box center [1267, 343] width 39 height 16
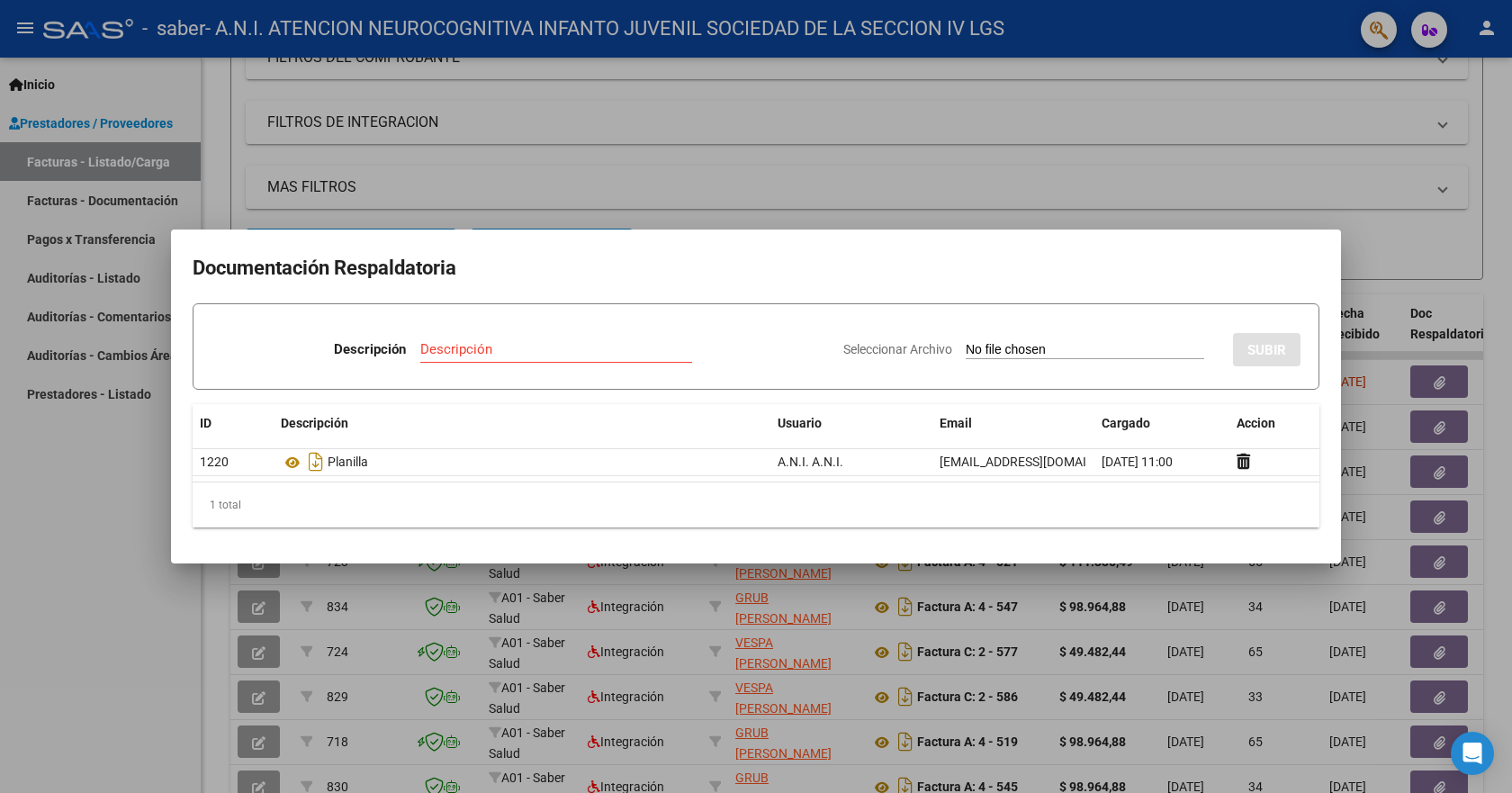
click at [787, 192] on div at bounding box center [756, 396] width 1512 height 793
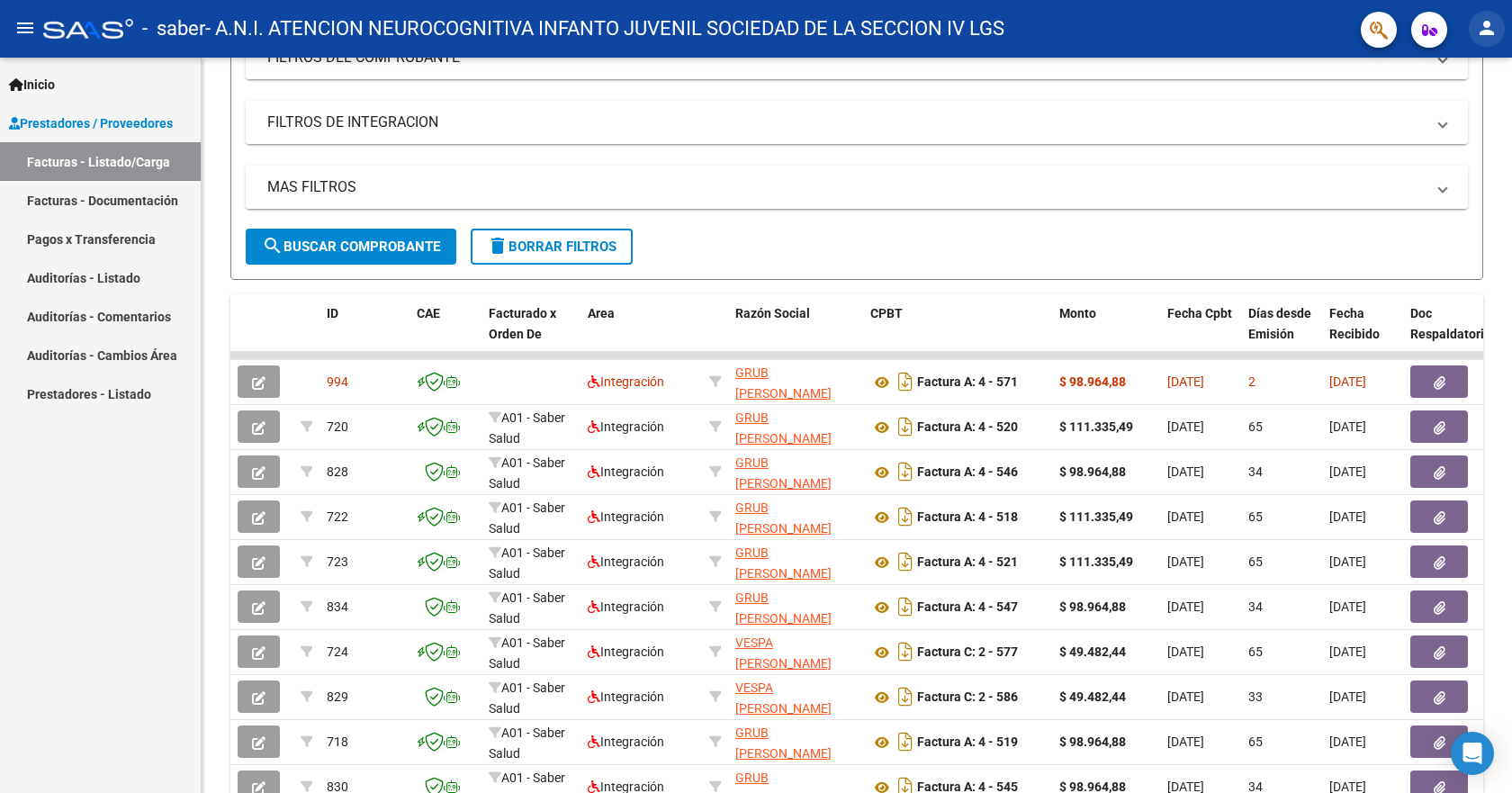
click at [1481, 33] on mat-icon "person" at bounding box center [1487, 28] width 21 height 21
click at [1461, 121] on button "exit_to_app Salir" at bounding box center [1450, 119] width 110 height 43
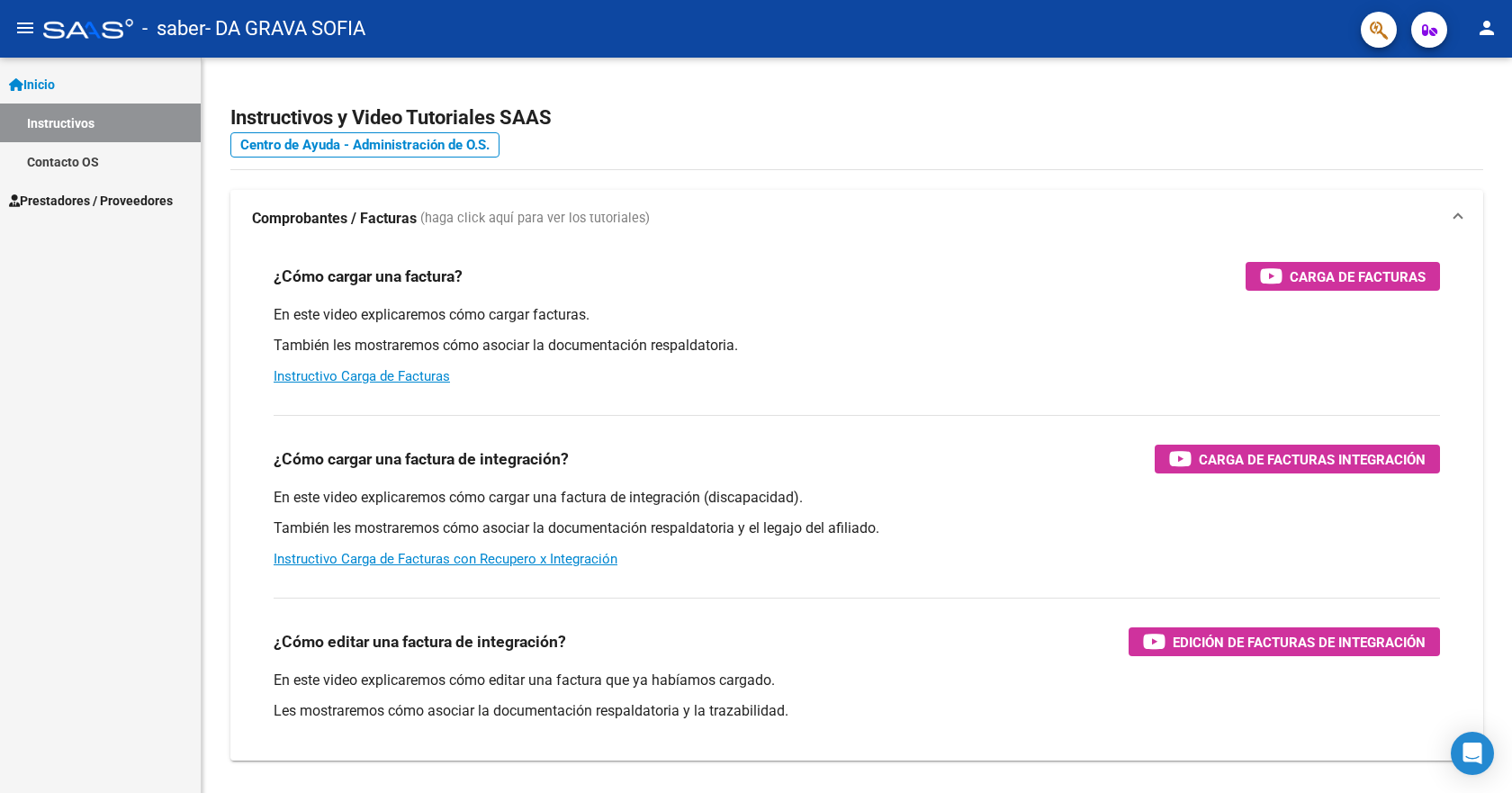
click at [85, 200] on span "Prestadores / Proveedores" at bounding box center [91, 200] width 164 height 19
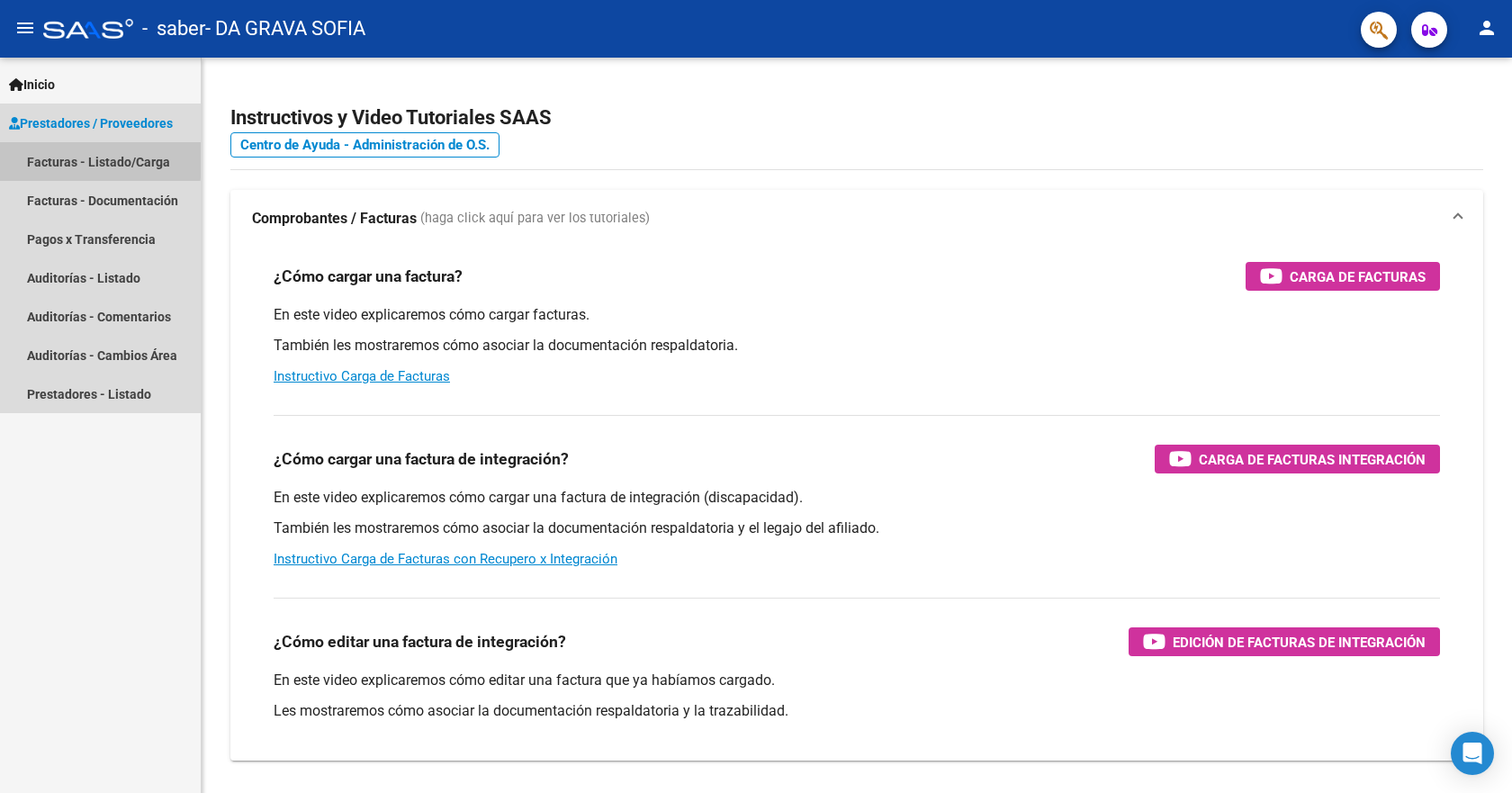
click at [80, 158] on link "Facturas - Listado/Carga" at bounding box center [100, 161] width 201 height 39
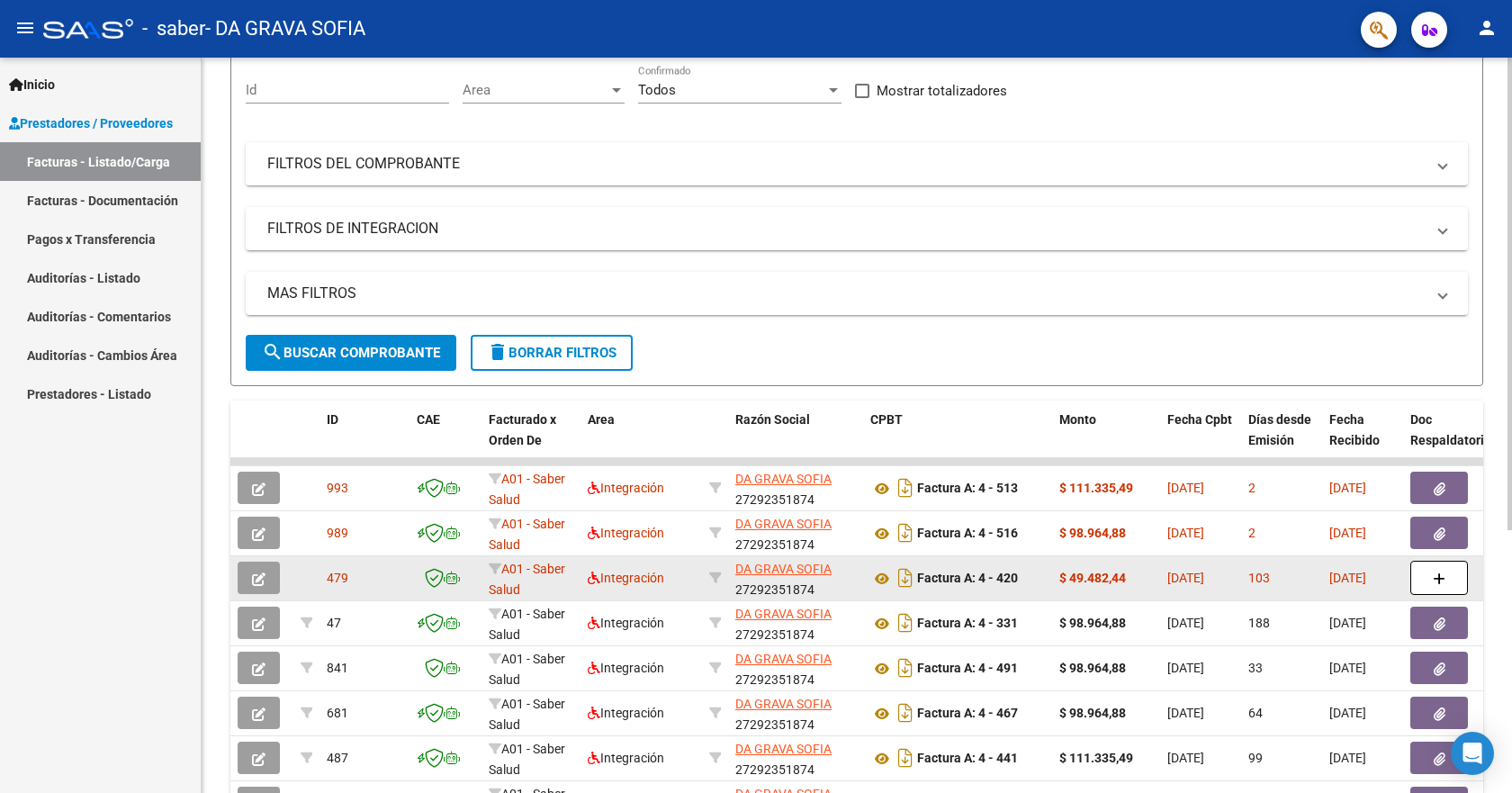
scroll to position [180, 0]
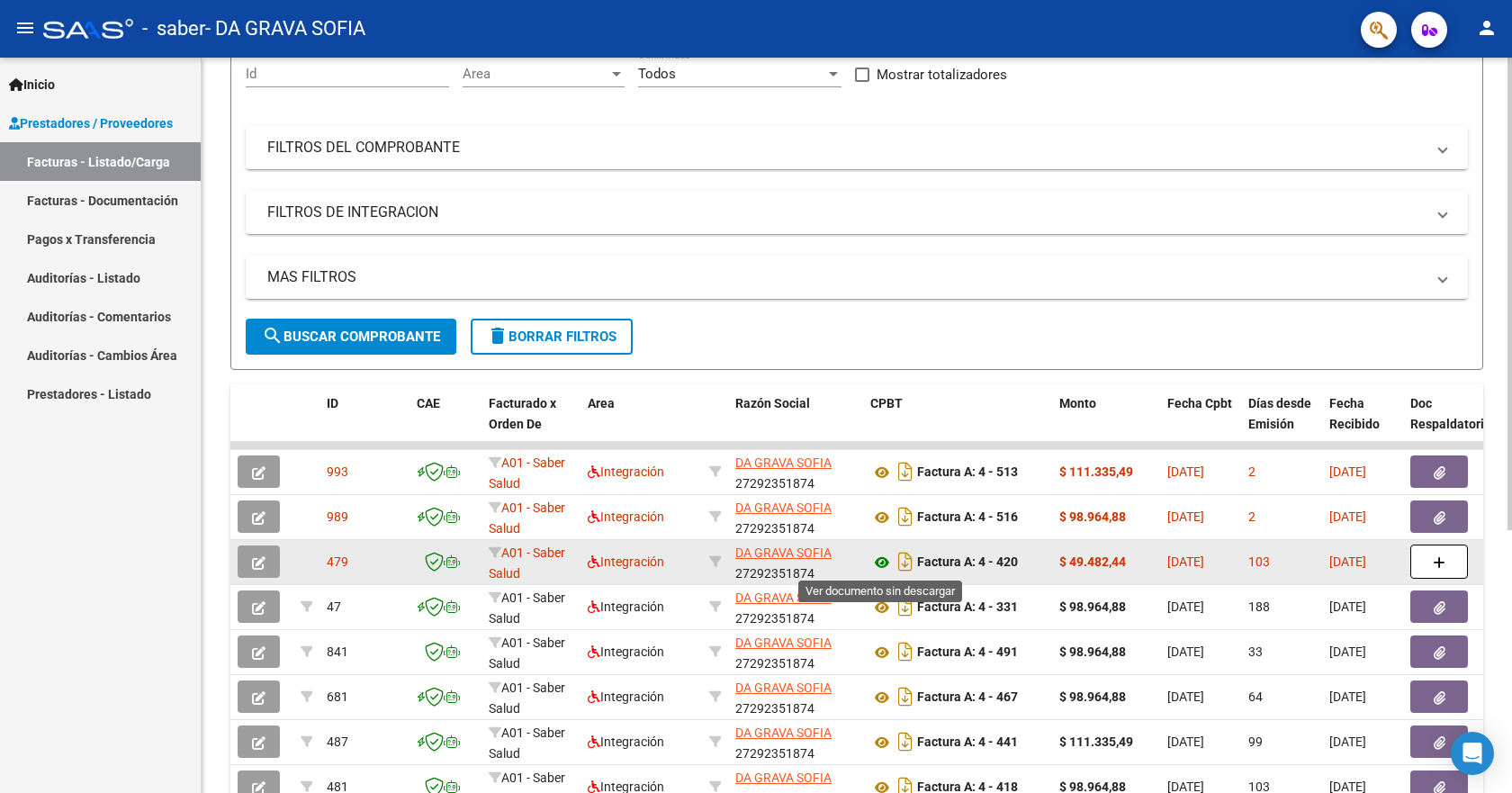
click at [882, 565] on icon at bounding box center [882, 562] width 23 height 21
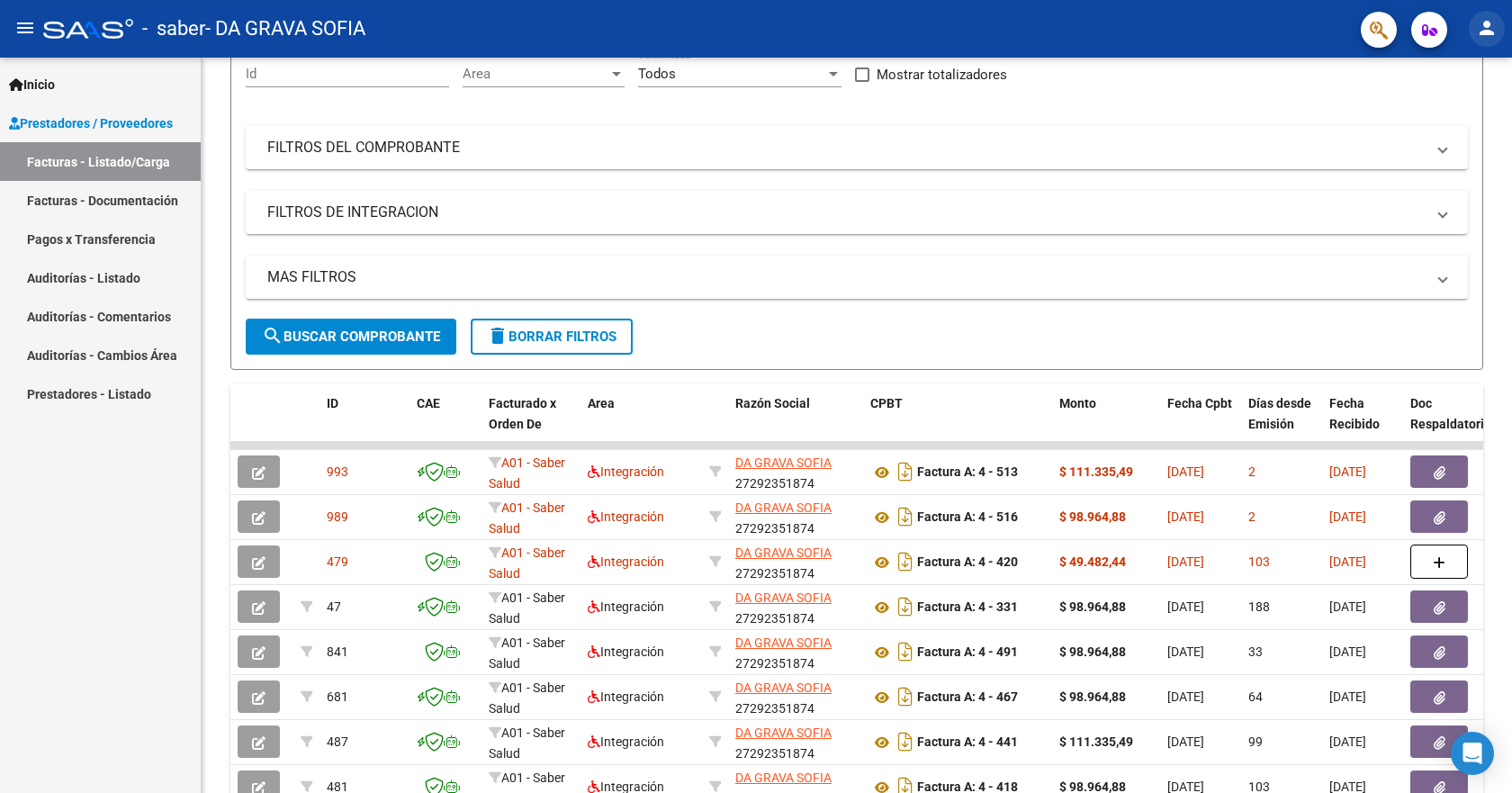
click at [1482, 33] on mat-icon "person" at bounding box center [1487, 28] width 21 height 21
click at [1455, 116] on button "exit_to_app Salir" at bounding box center [1450, 119] width 110 height 43
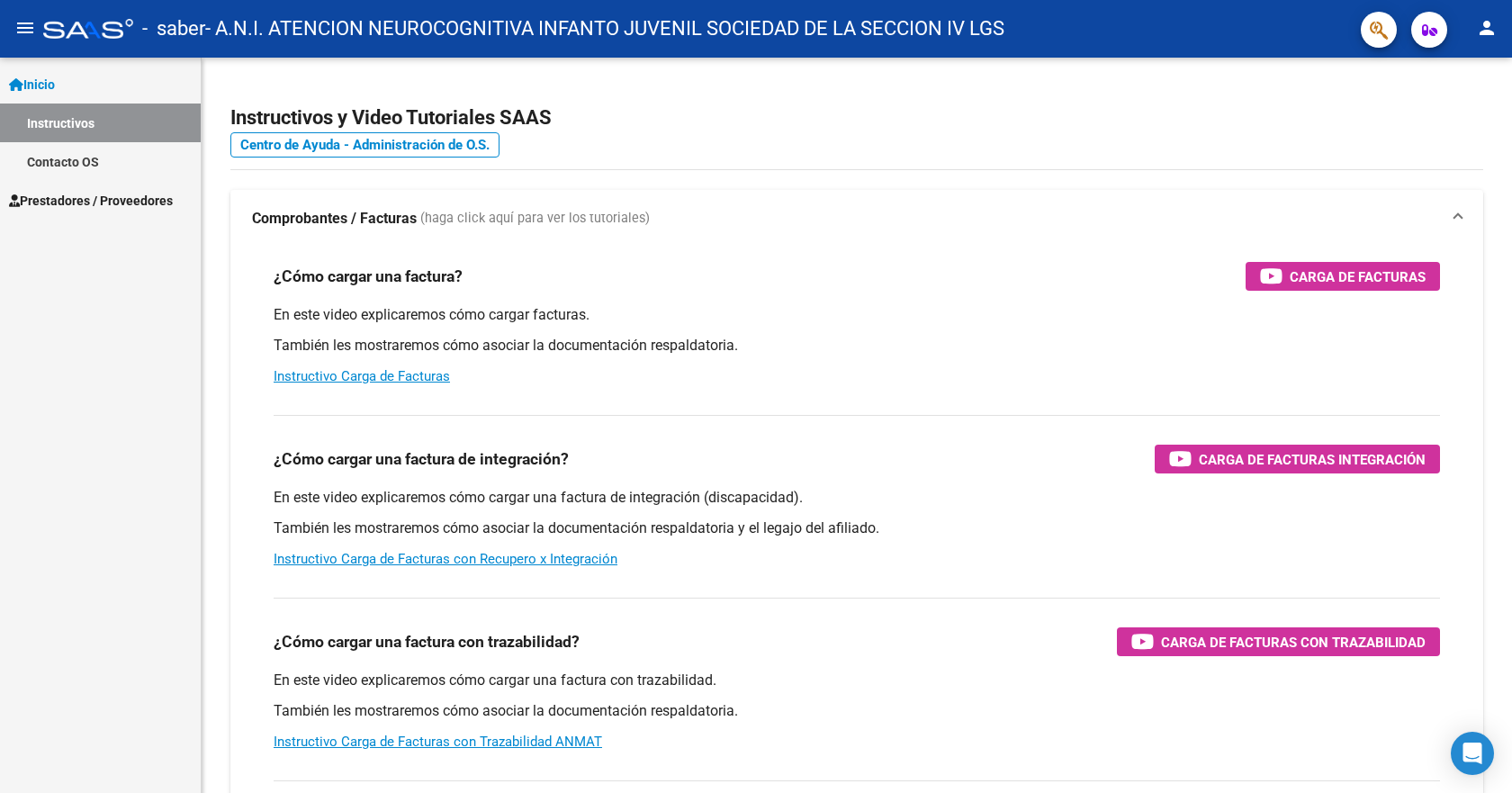
click at [149, 198] on span "Prestadores / Proveedores" at bounding box center [91, 200] width 164 height 19
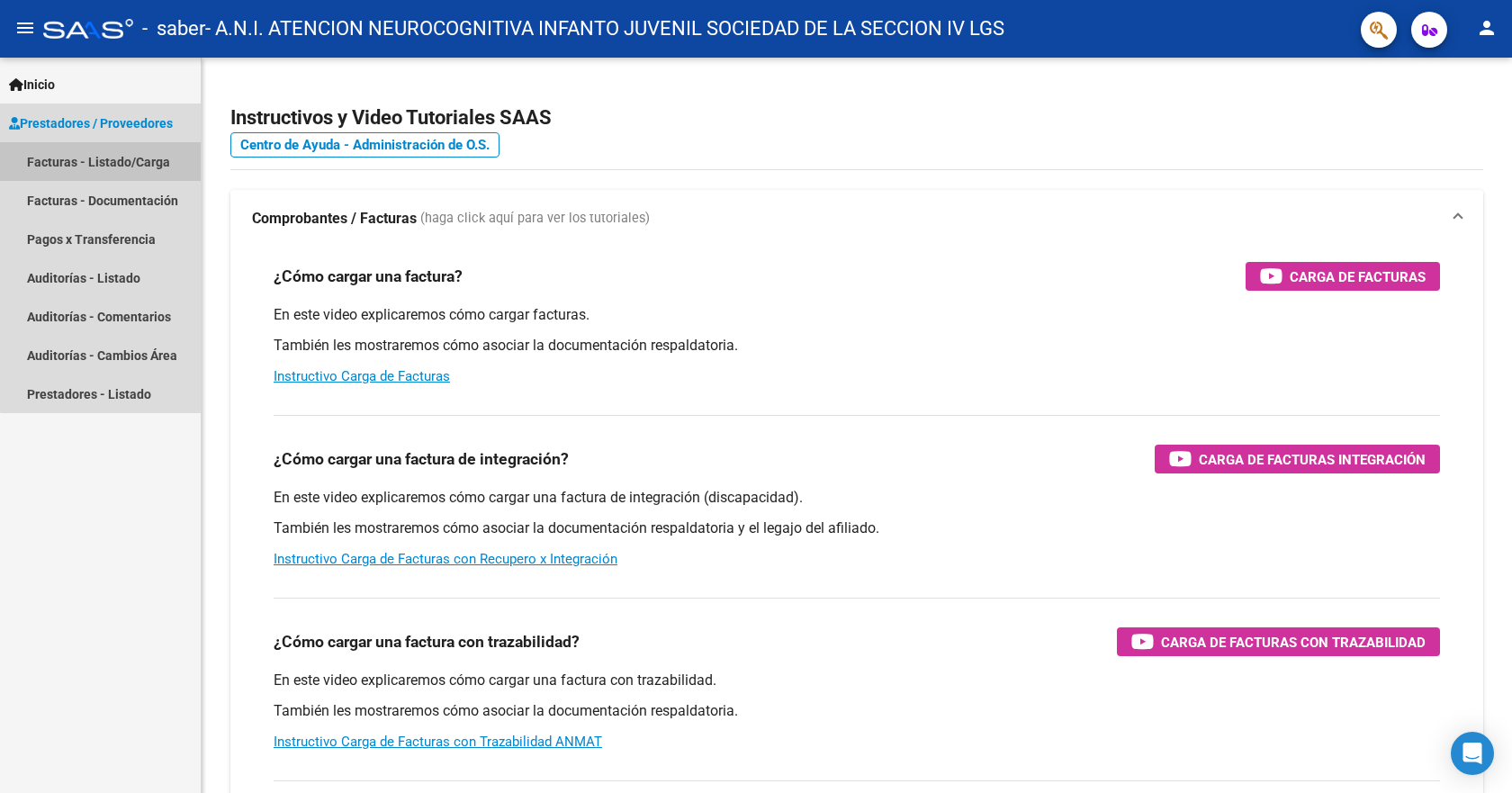
click at [125, 160] on link "Facturas - Listado/Carga" at bounding box center [100, 161] width 201 height 39
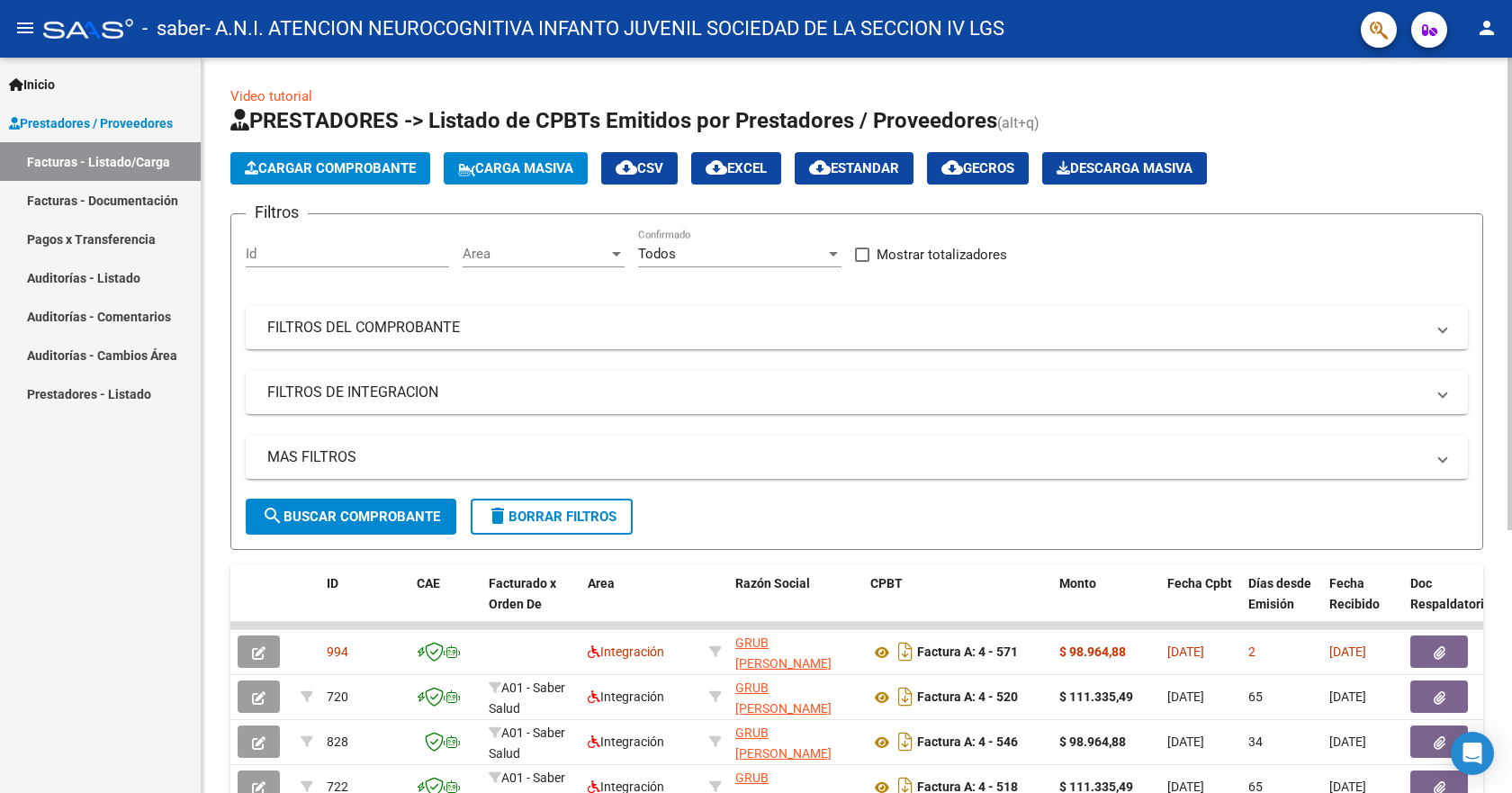
click at [302, 175] on span "Cargar Comprobante" at bounding box center [329, 168] width 171 height 16
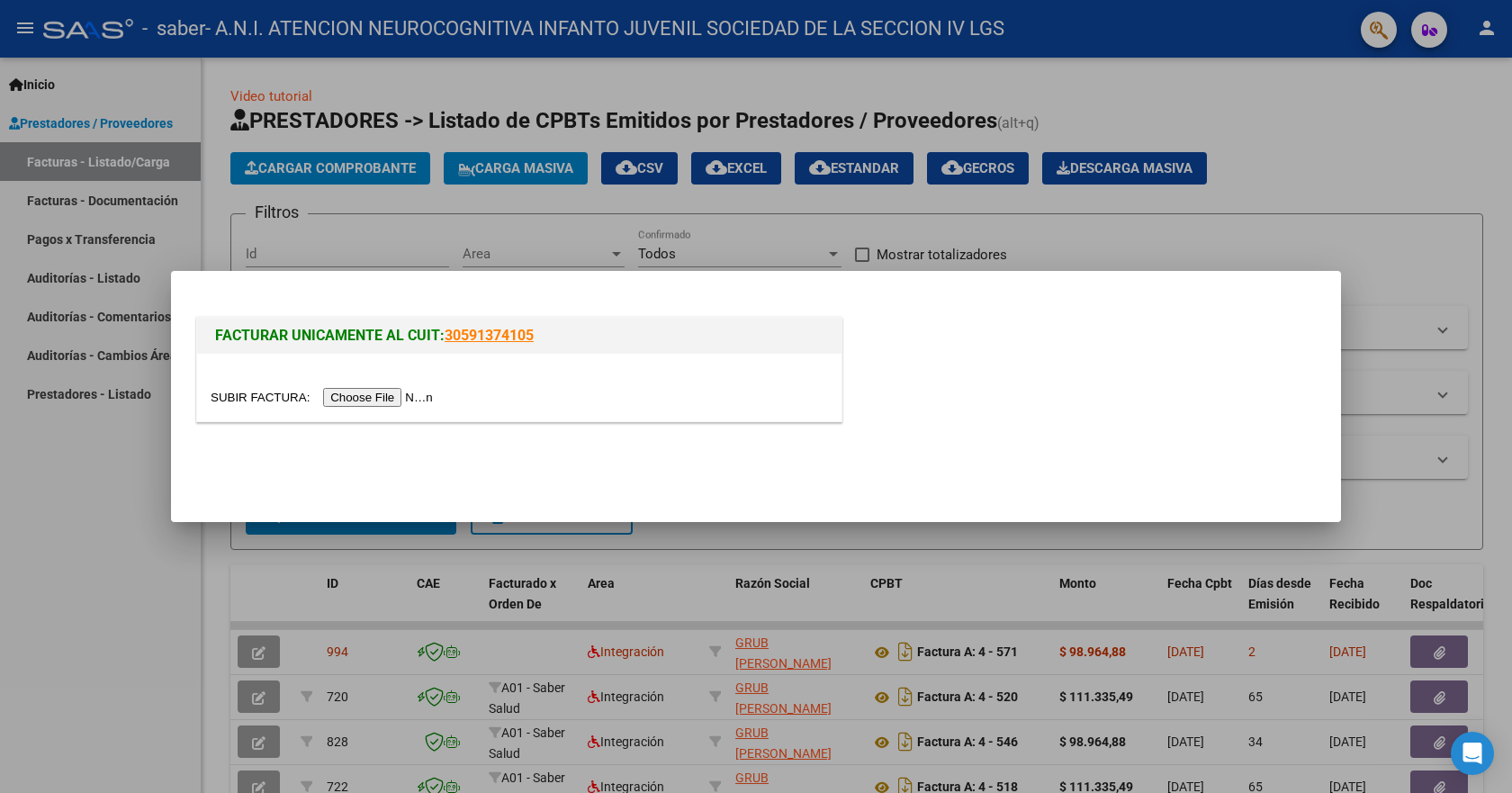
click at [355, 396] on input "file" at bounding box center [325, 397] width 228 height 19
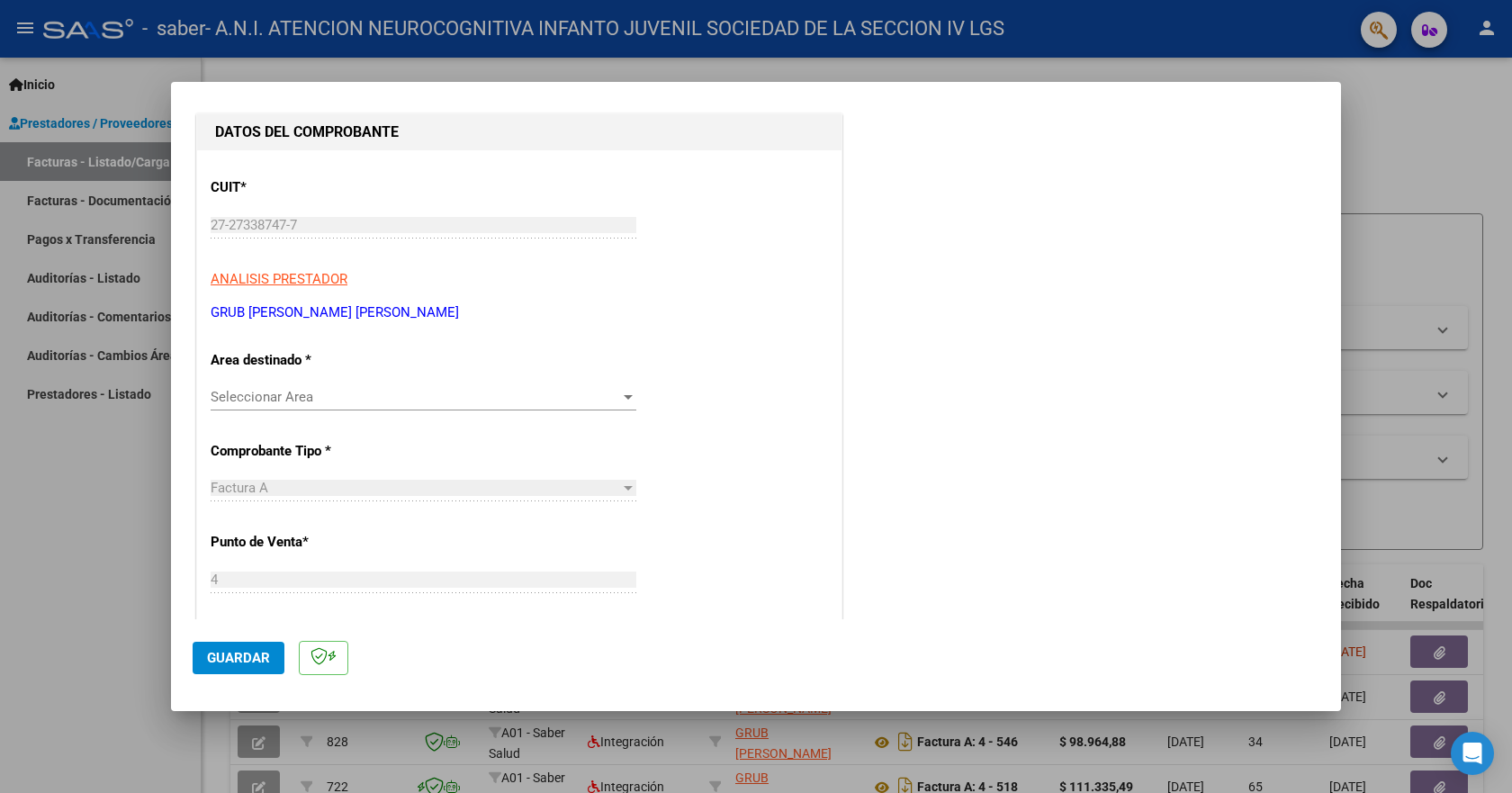
scroll to position [180, 0]
click at [624, 397] on div at bounding box center [628, 395] width 9 height 5
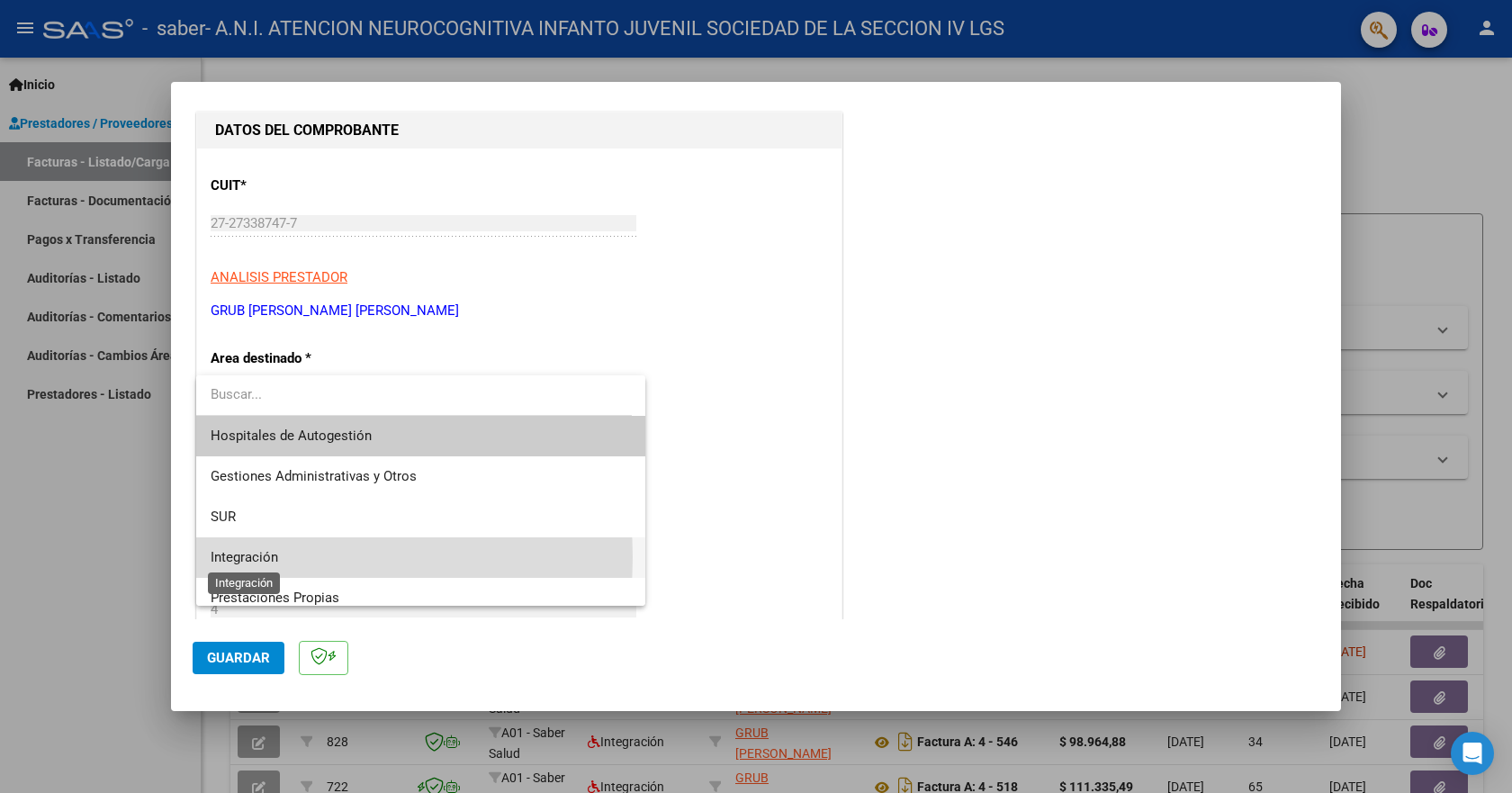
click at [263, 557] on span "Integración" at bounding box center [244, 556] width 68 height 16
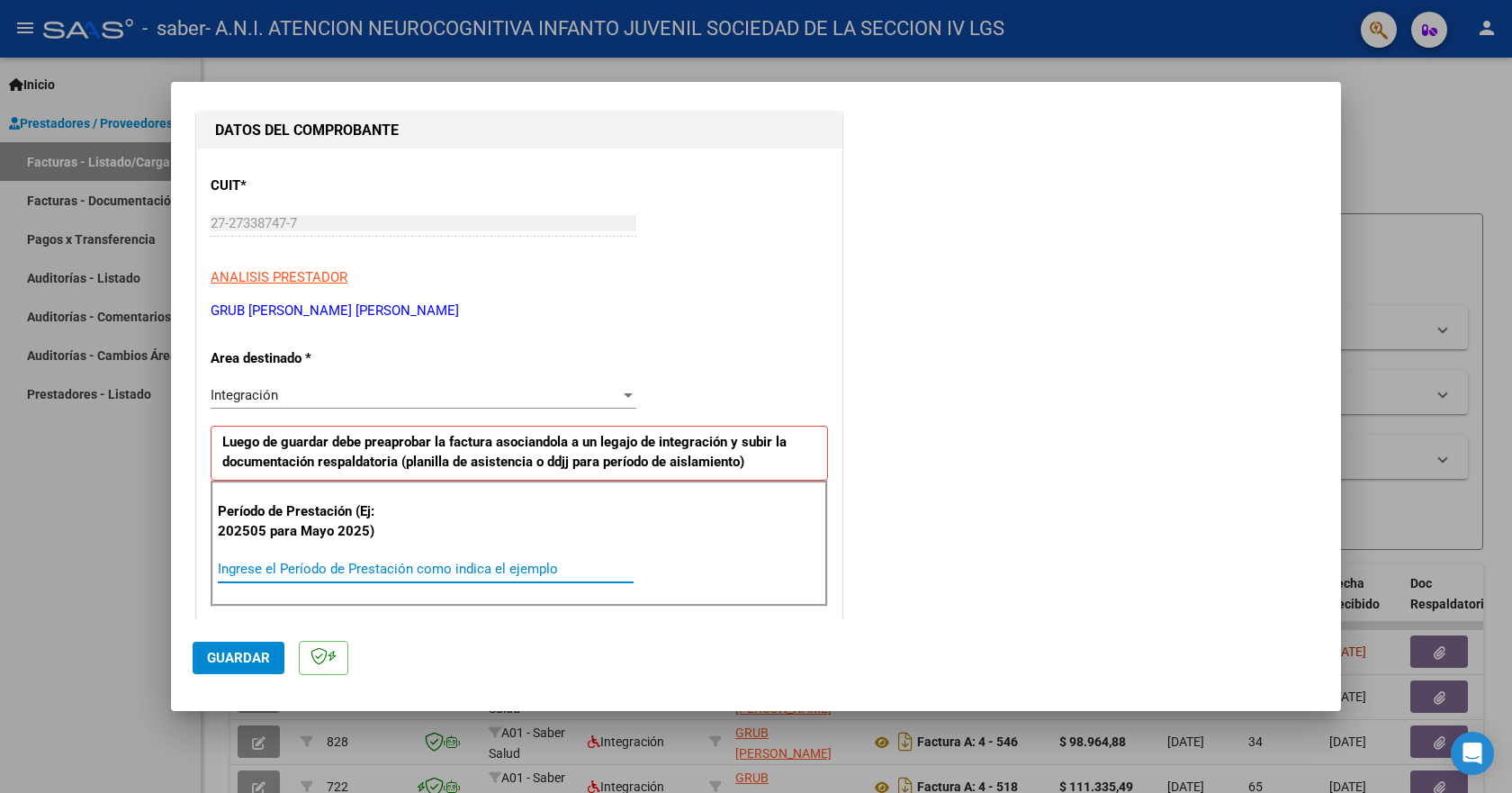
click at [274, 568] on input "Ingrese el Período de Prestación como indica el ejemplo" at bounding box center [425, 568] width 415 height 16
type input "202509"
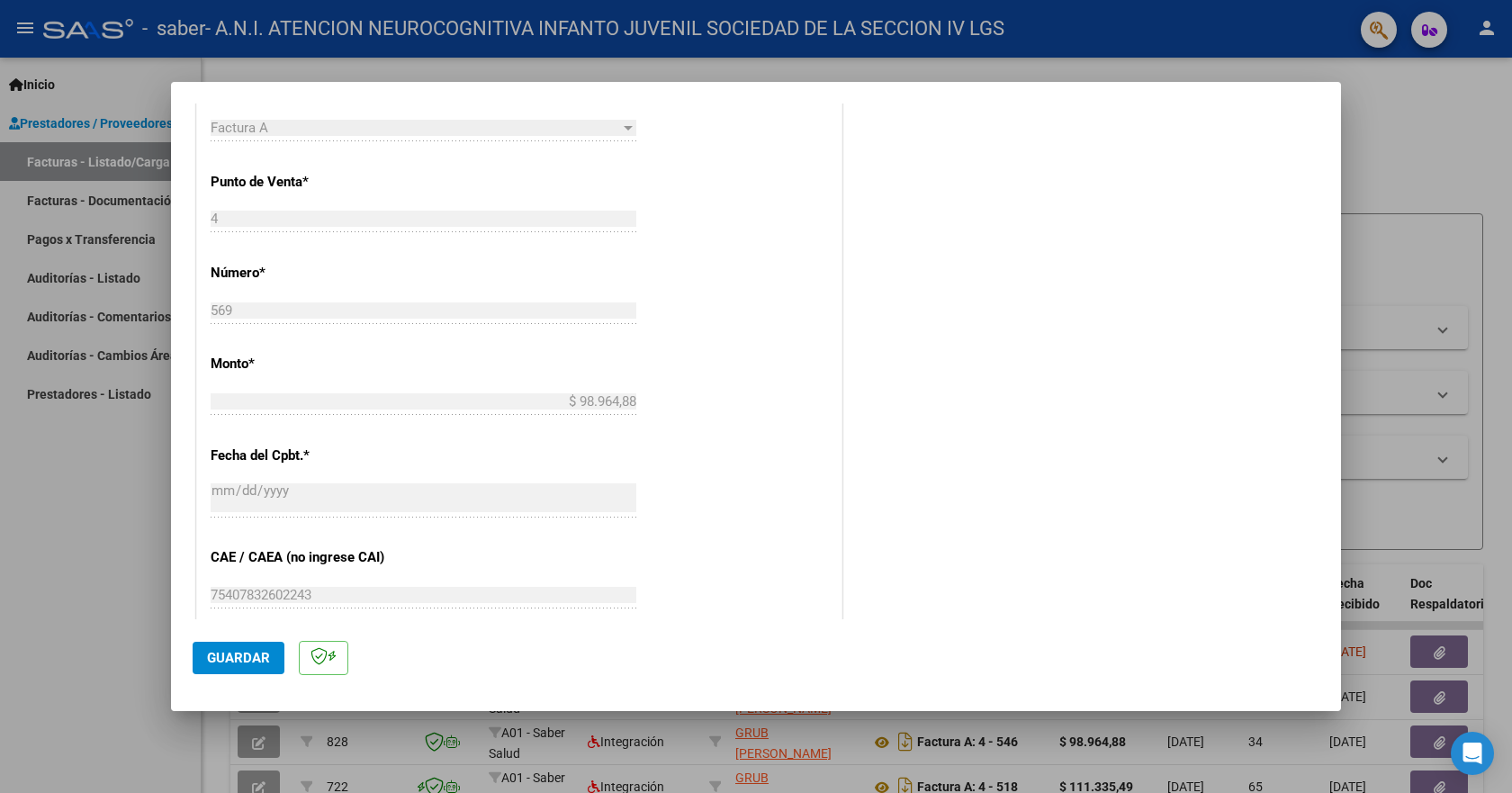
scroll to position [720, 0]
click at [257, 664] on span "Guardar" at bounding box center [238, 658] width 63 height 16
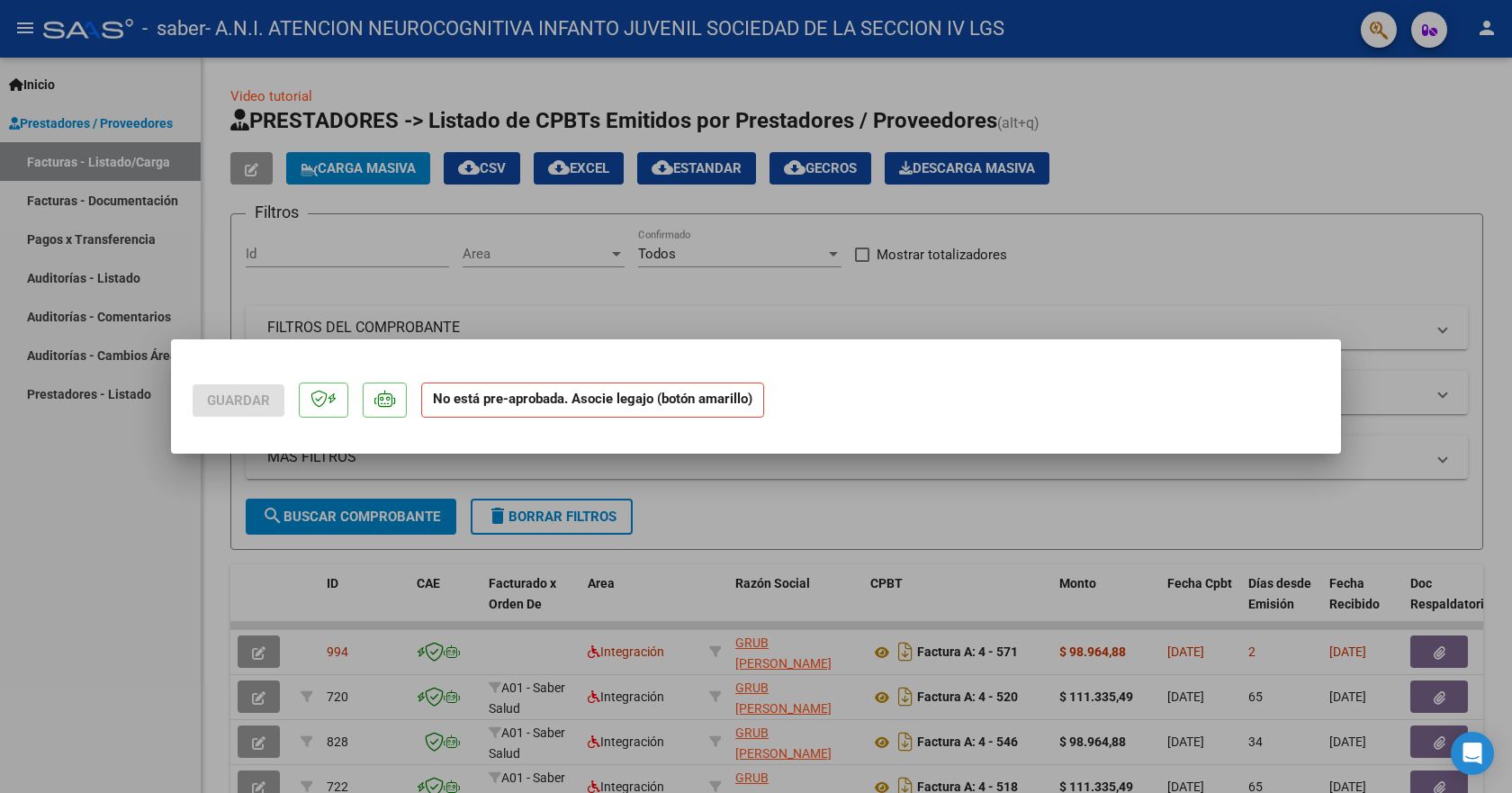
click at [1078, 295] on div at bounding box center [756, 396] width 1512 height 793
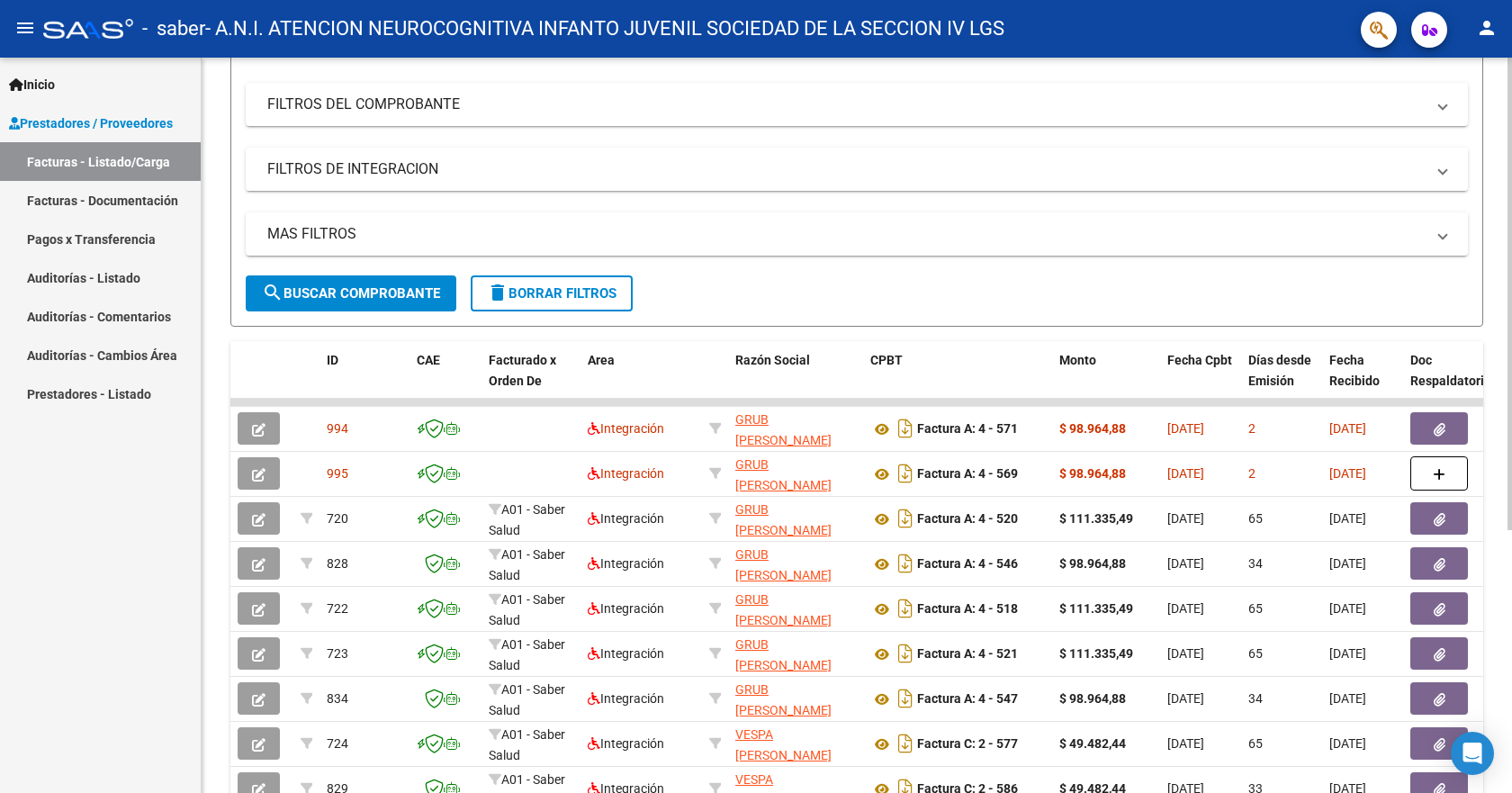
scroll to position [269, 0]
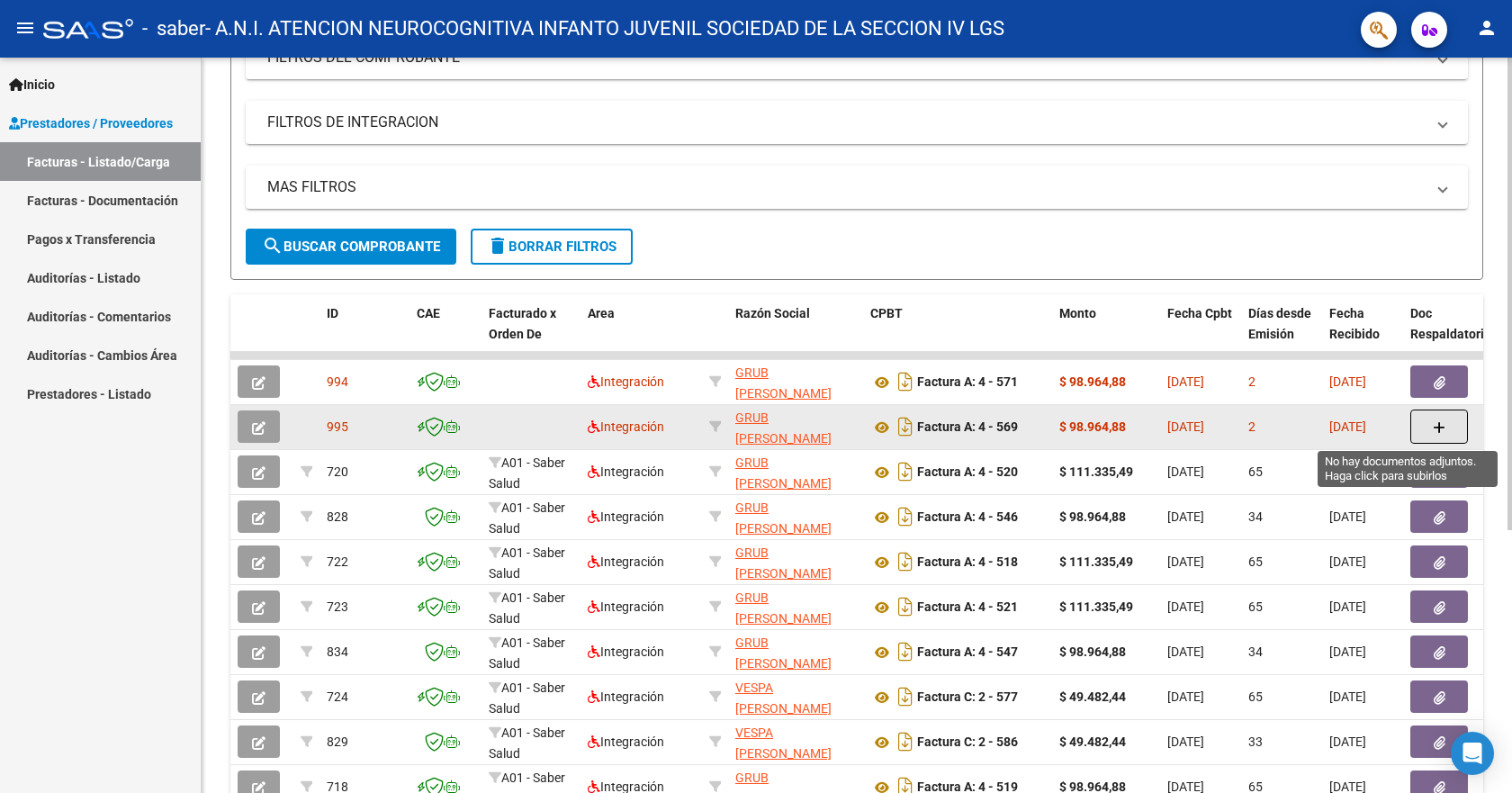
click at [1444, 427] on icon "button" at bounding box center [1439, 428] width 13 height 14
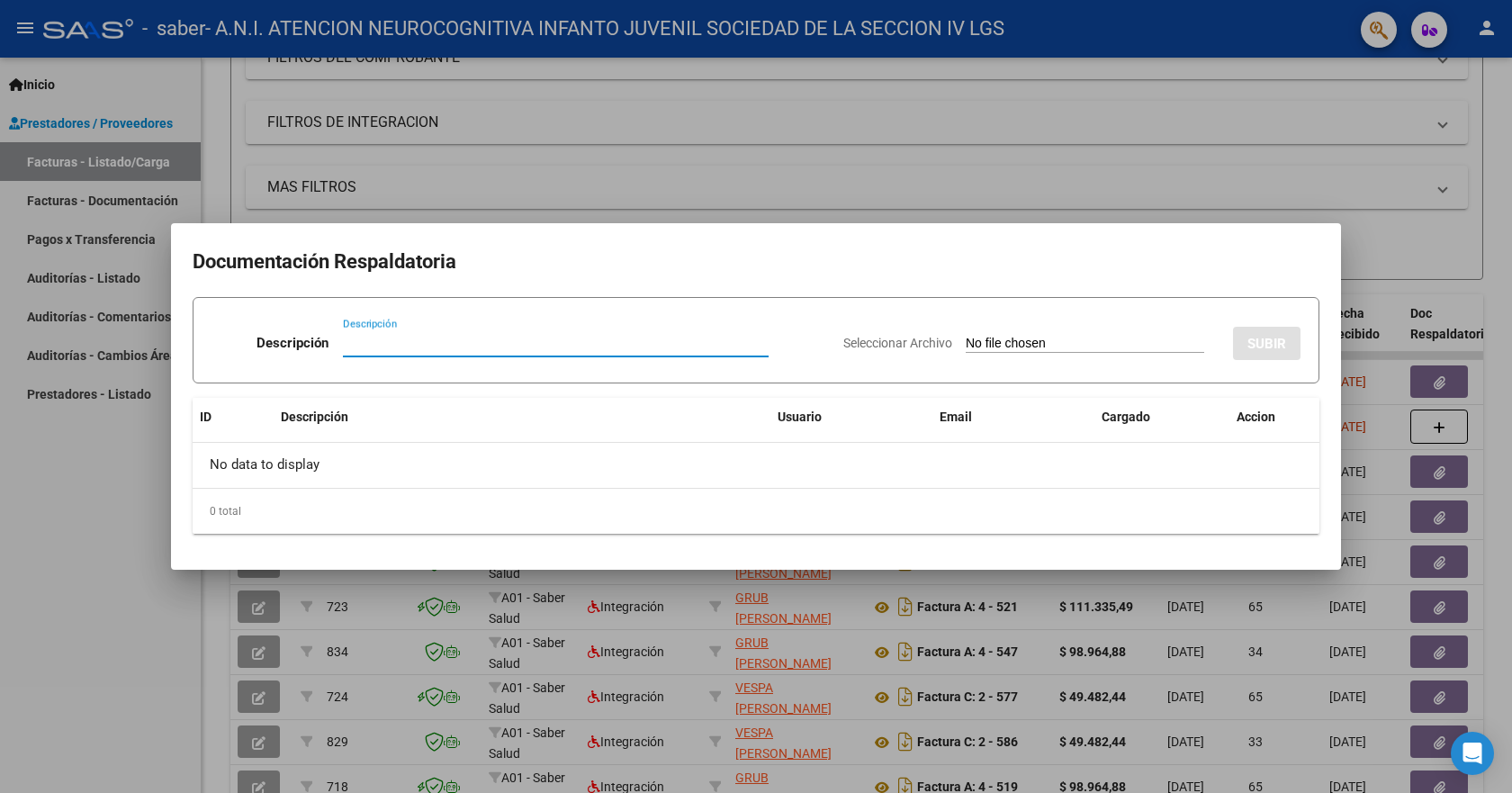
click at [374, 349] on input "Descripción" at bounding box center [556, 343] width 426 height 16
type input "planilla"
click at [850, 348] on span "Seleccionar Archivo" at bounding box center [898, 342] width 109 height 14
click at [966, 348] on input "Seleccionar Archivo" at bounding box center [1085, 344] width 239 height 17
type input "C:\fakepath\ps.pdf"
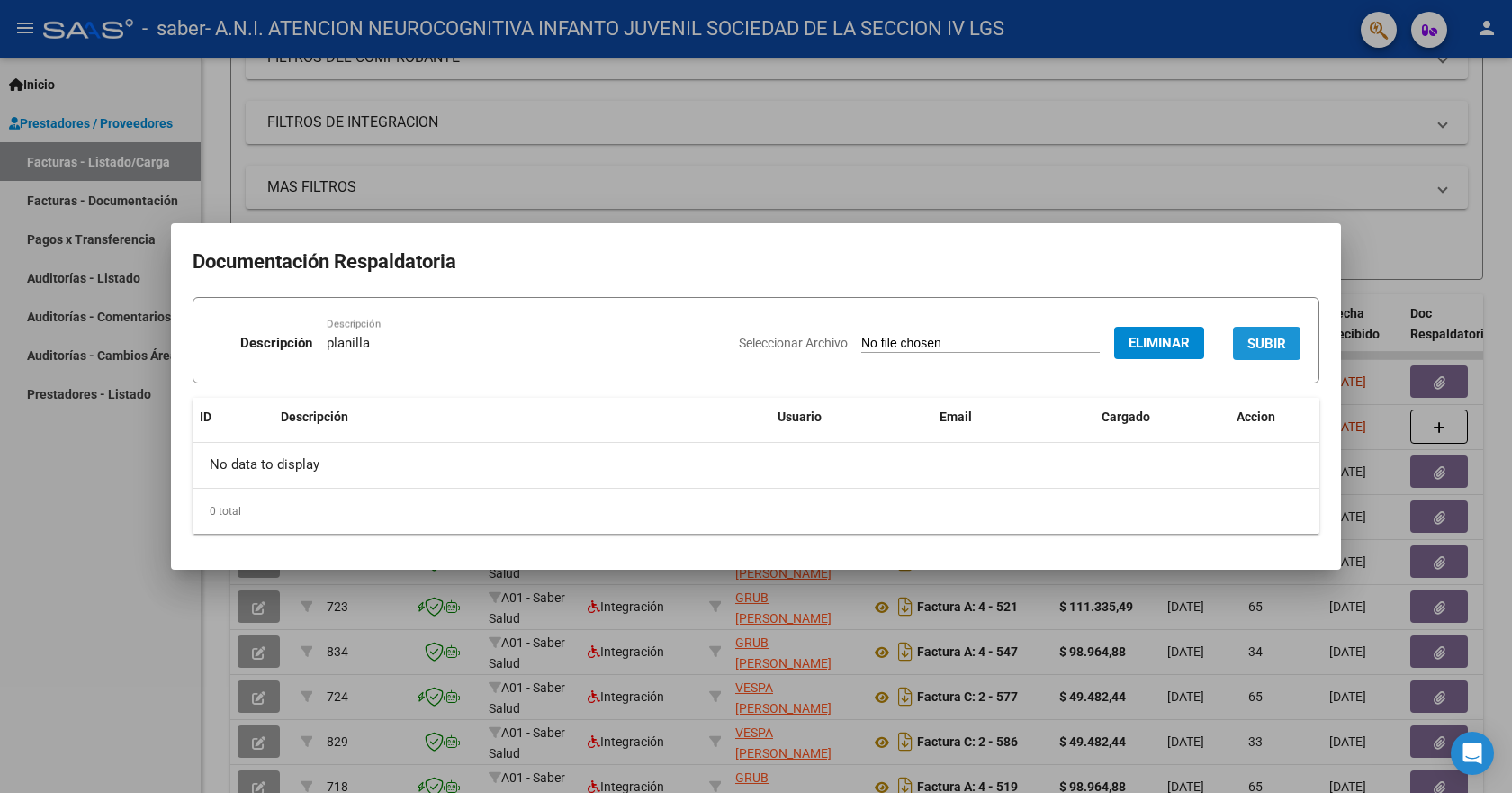
click at [1286, 348] on span "SUBIR" at bounding box center [1267, 343] width 39 height 16
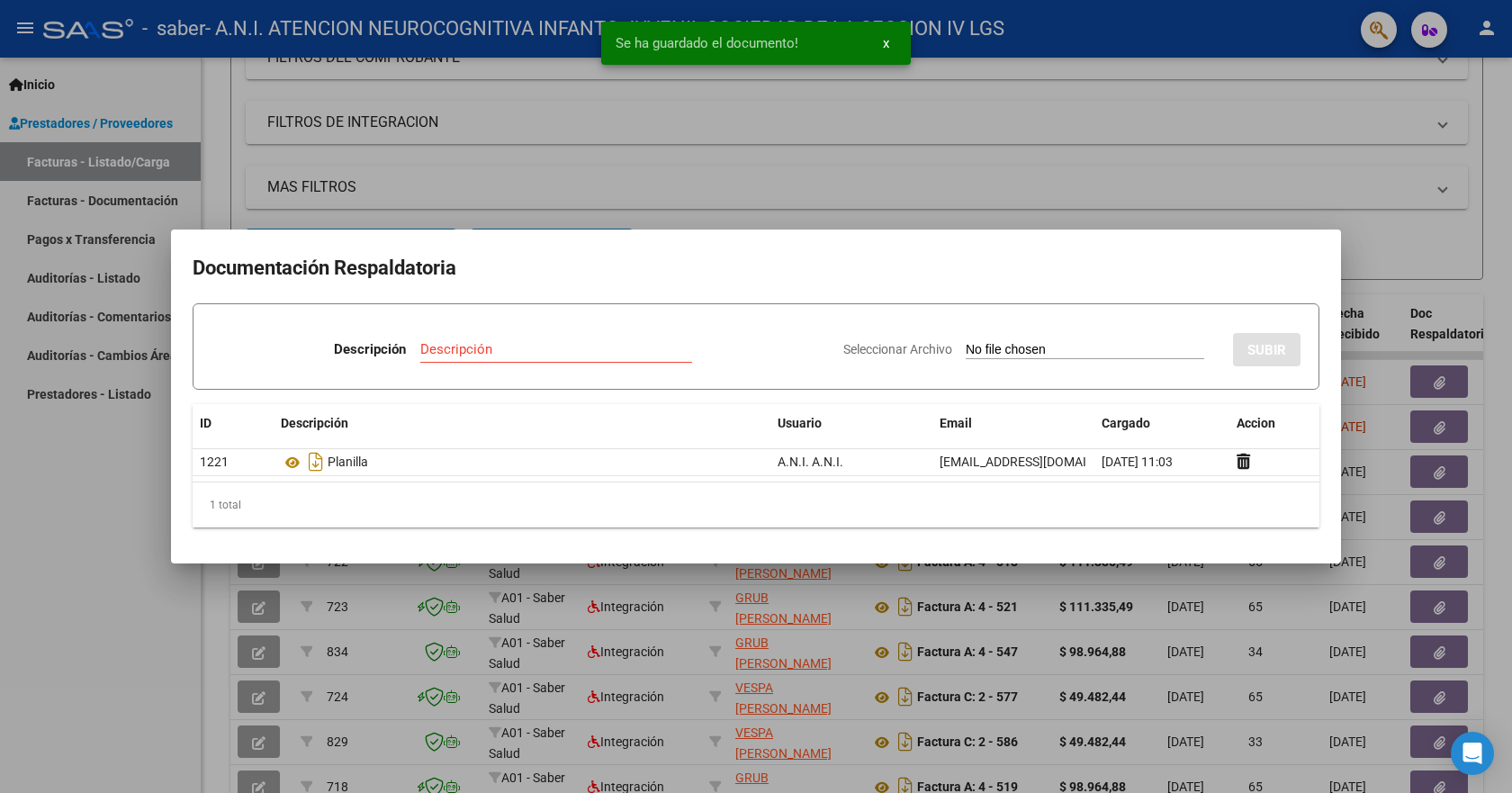
click at [1400, 230] on div at bounding box center [756, 396] width 1512 height 793
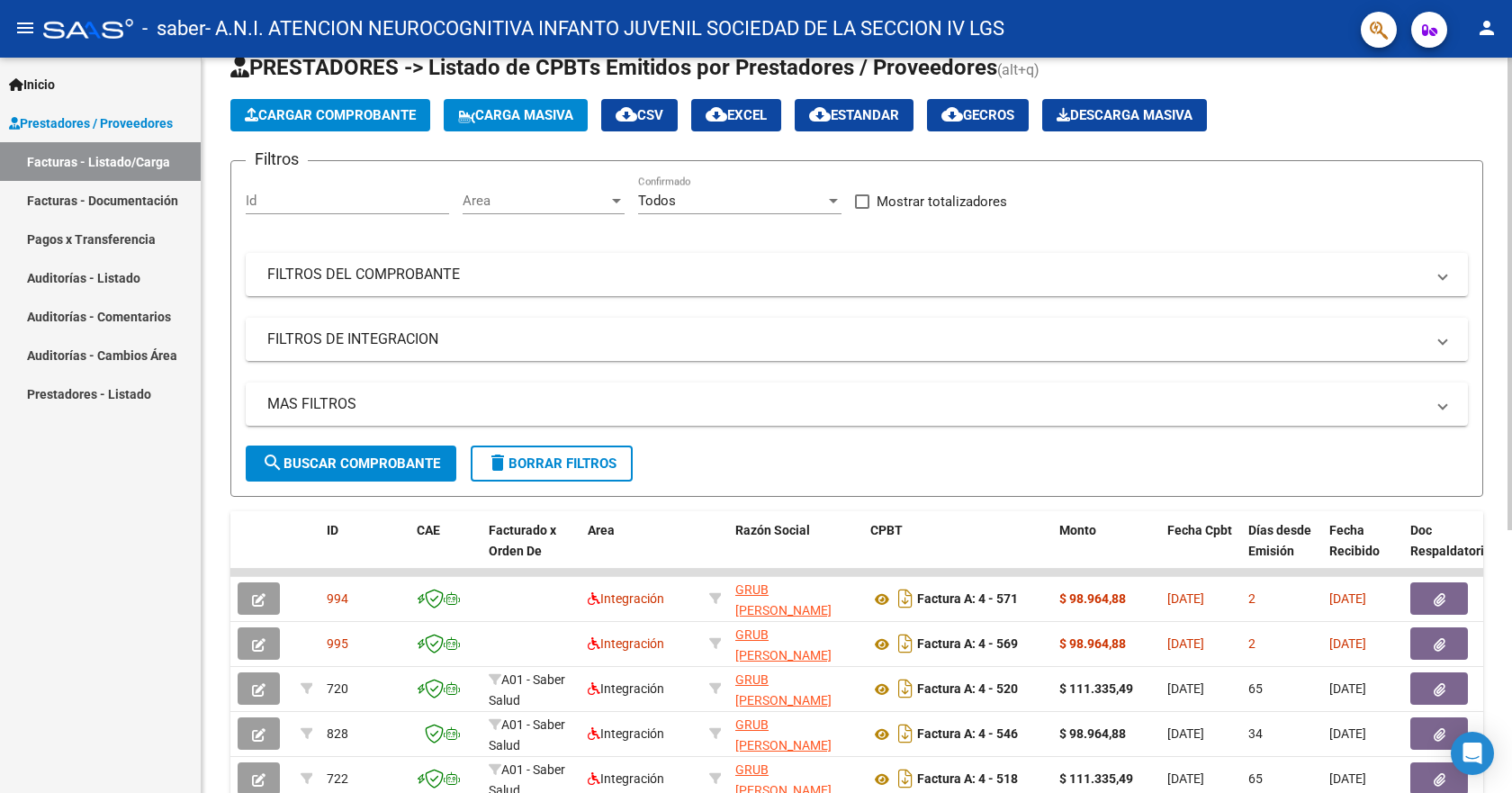
scroll to position [0, 0]
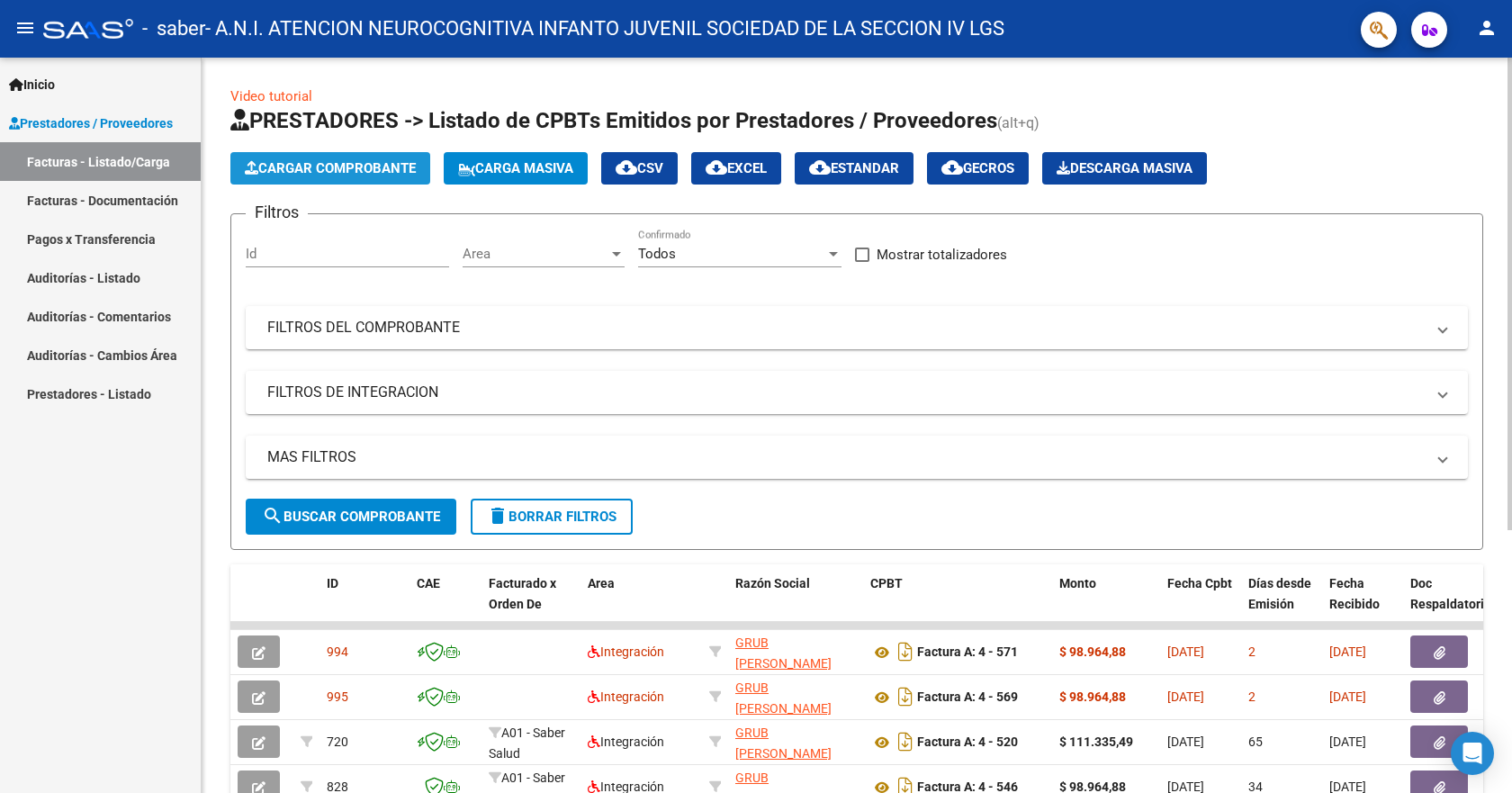
click at [328, 166] on span "Cargar Comprobante" at bounding box center [329, 168] width 171 height 16
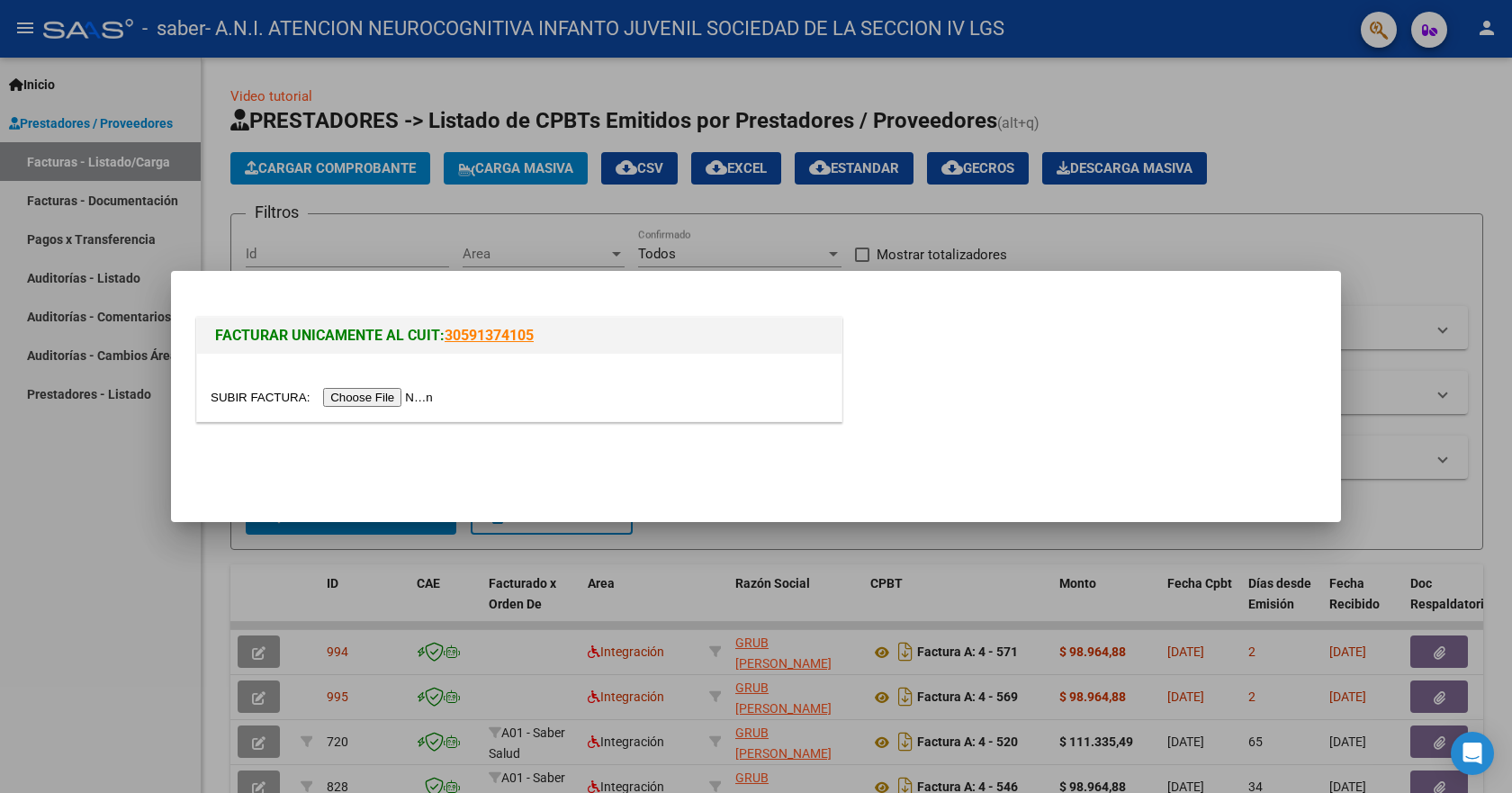
click at [400, 400] on input "file" at bounding box center [325, 397] width 228 height 19
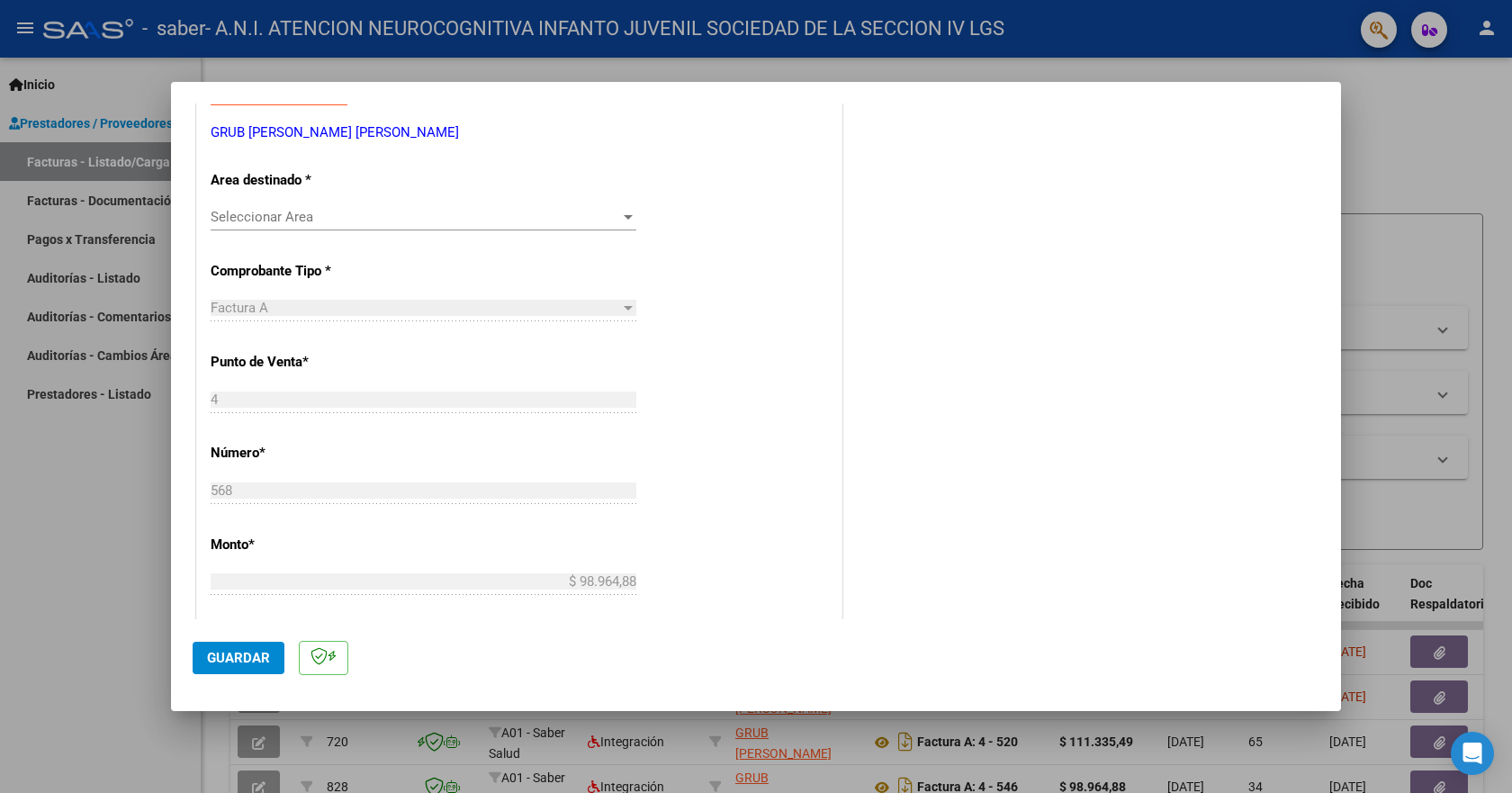
scroll to position [360, 0]
click at [620, 216] on div at bounding box center [628, 214] width 16 height 14
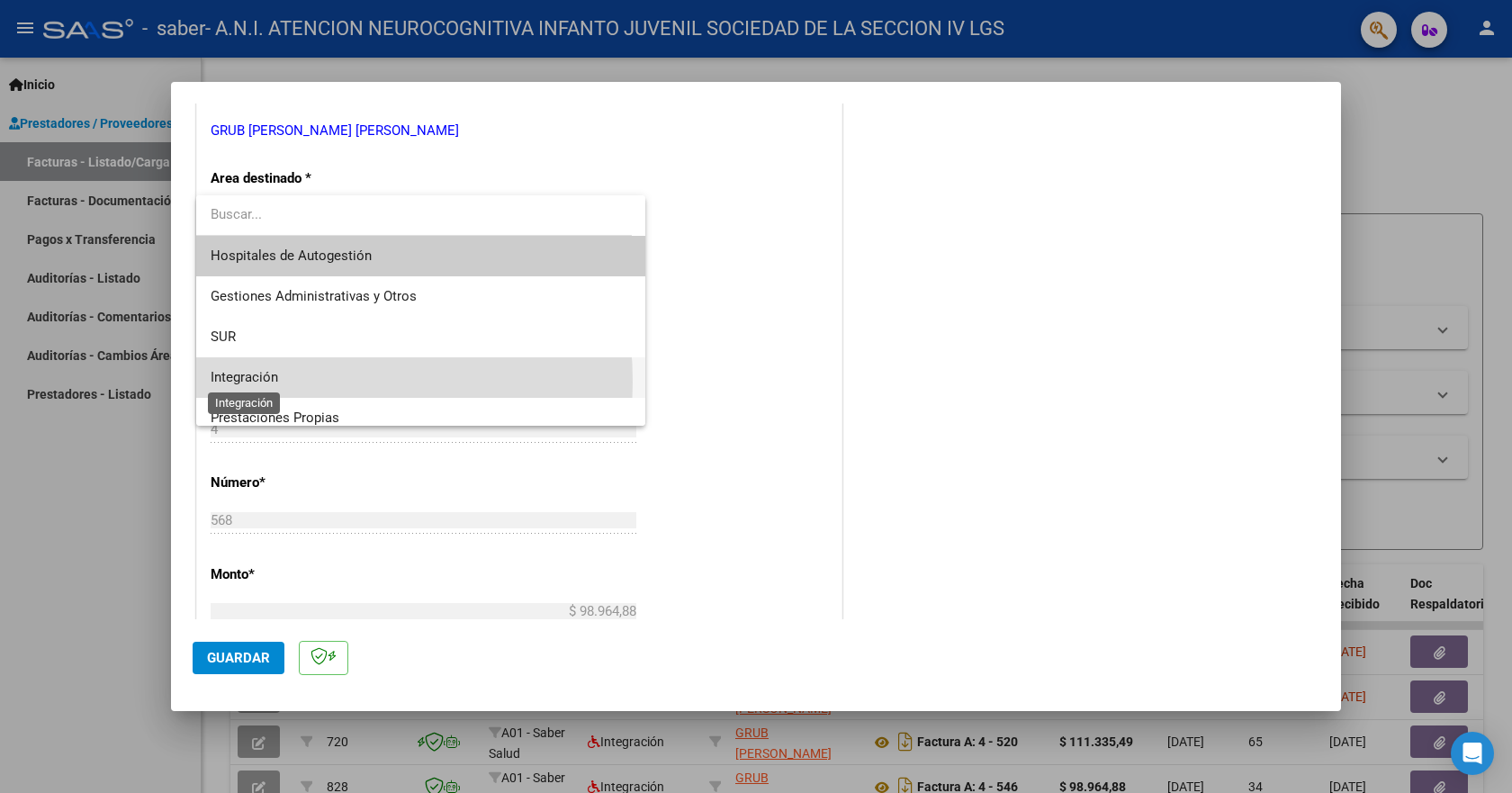
click at [261, 382] on span "Integración" at bounding box center [244, 377] width 68 height 16
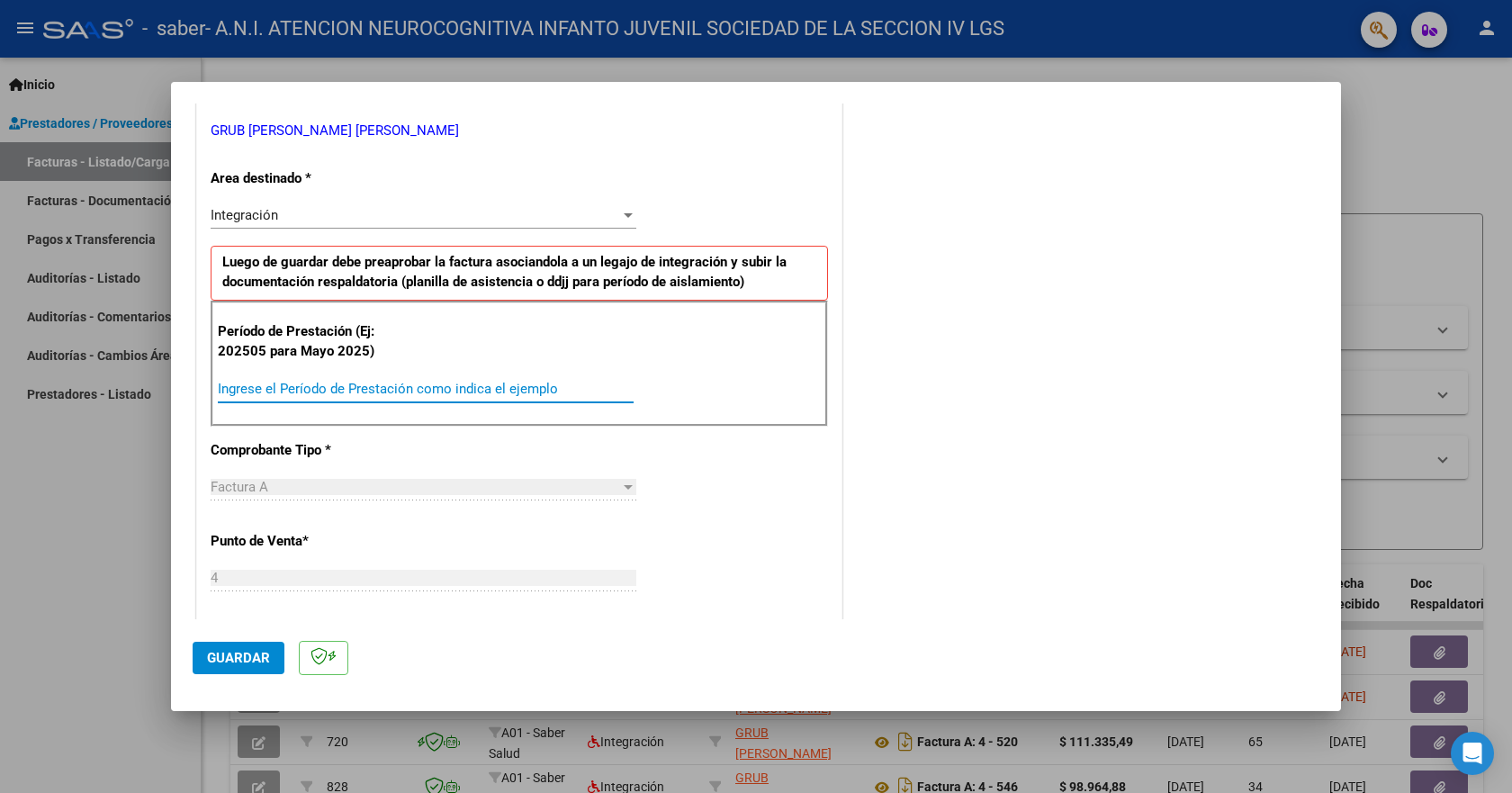
click at [261, 382] on input "Ingrese el Período de Prestación como indica el ejemplo" at bounding box center [425, 388] width 415 height 16
type input "202509"
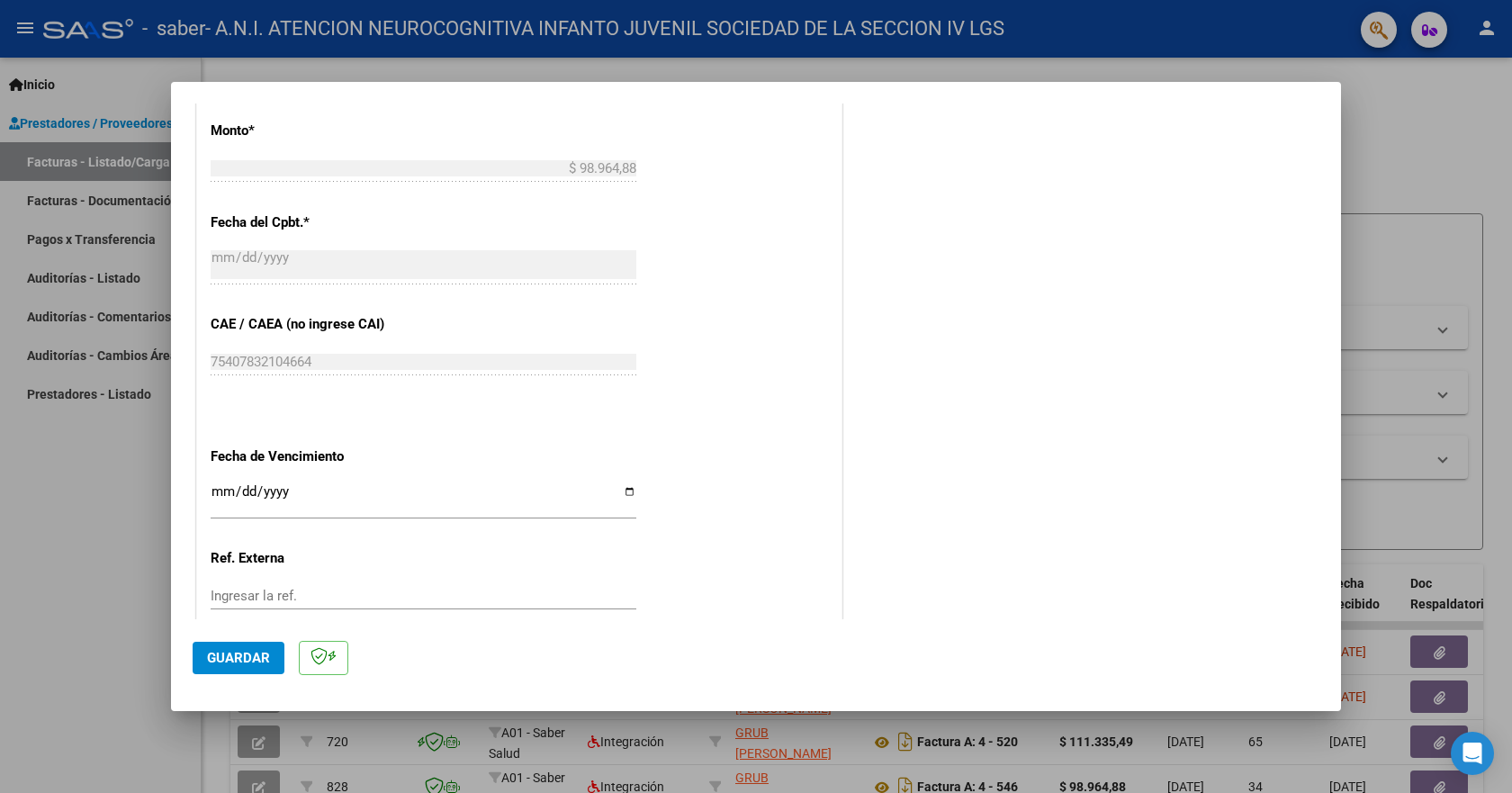
scroll to position [1068, 0]
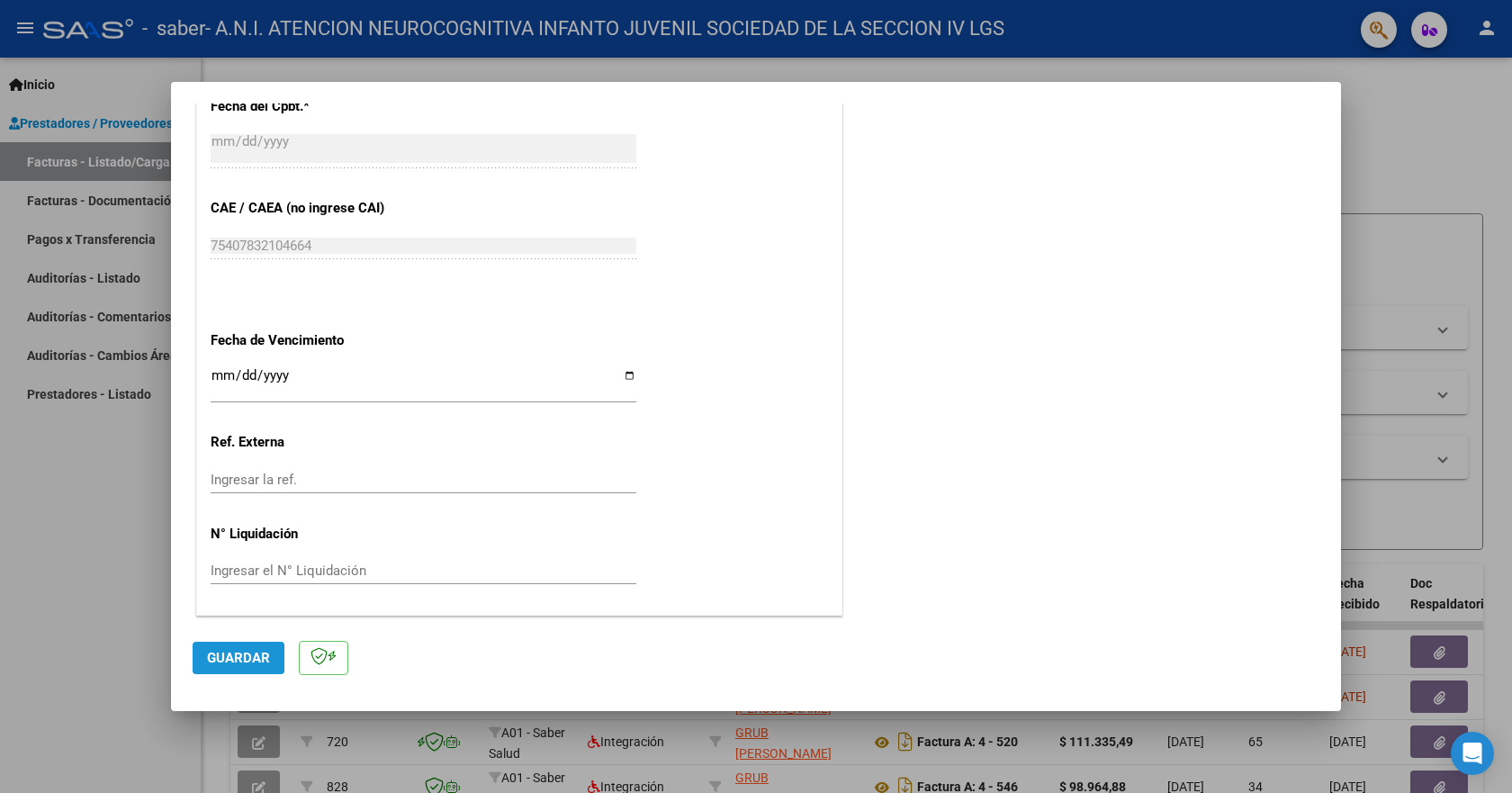
click at [271, 664] on button "Guardar" at bounding box center [238, 658] width 92 height 33
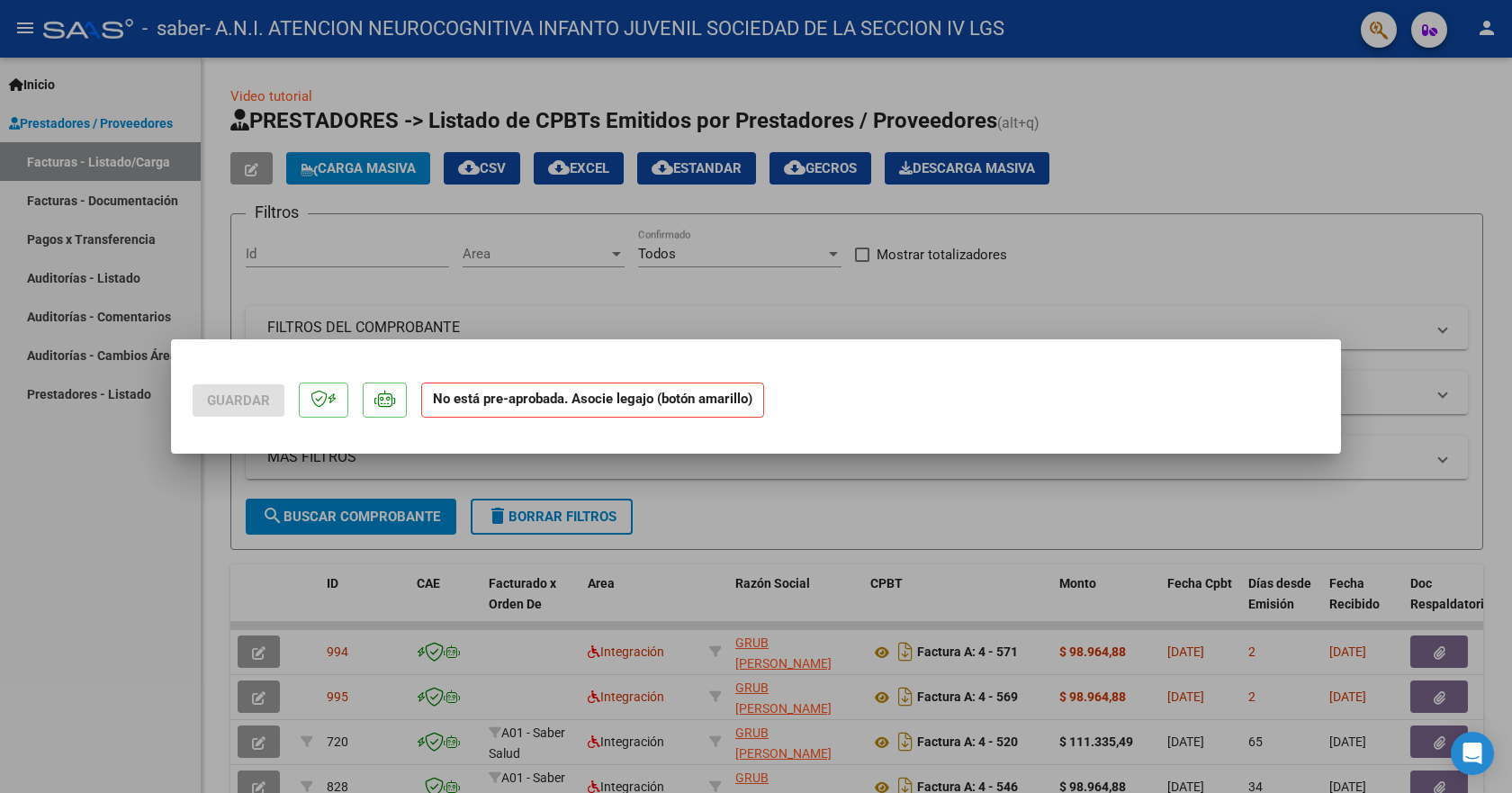
click at [660, 408] on strong "No está pre-aprobada. Asocie legajo (botón amarillo)" at bounding box center [592, 400] width 343 height 35
click at [660, 407] on strong "No está pre-aprobada. Asocie legajo (botón amarillo)" at bounding box center [592, 400] width 343 height 35
click at [993, 318] on div at bounding box center [756, 396] width 1512 height 793
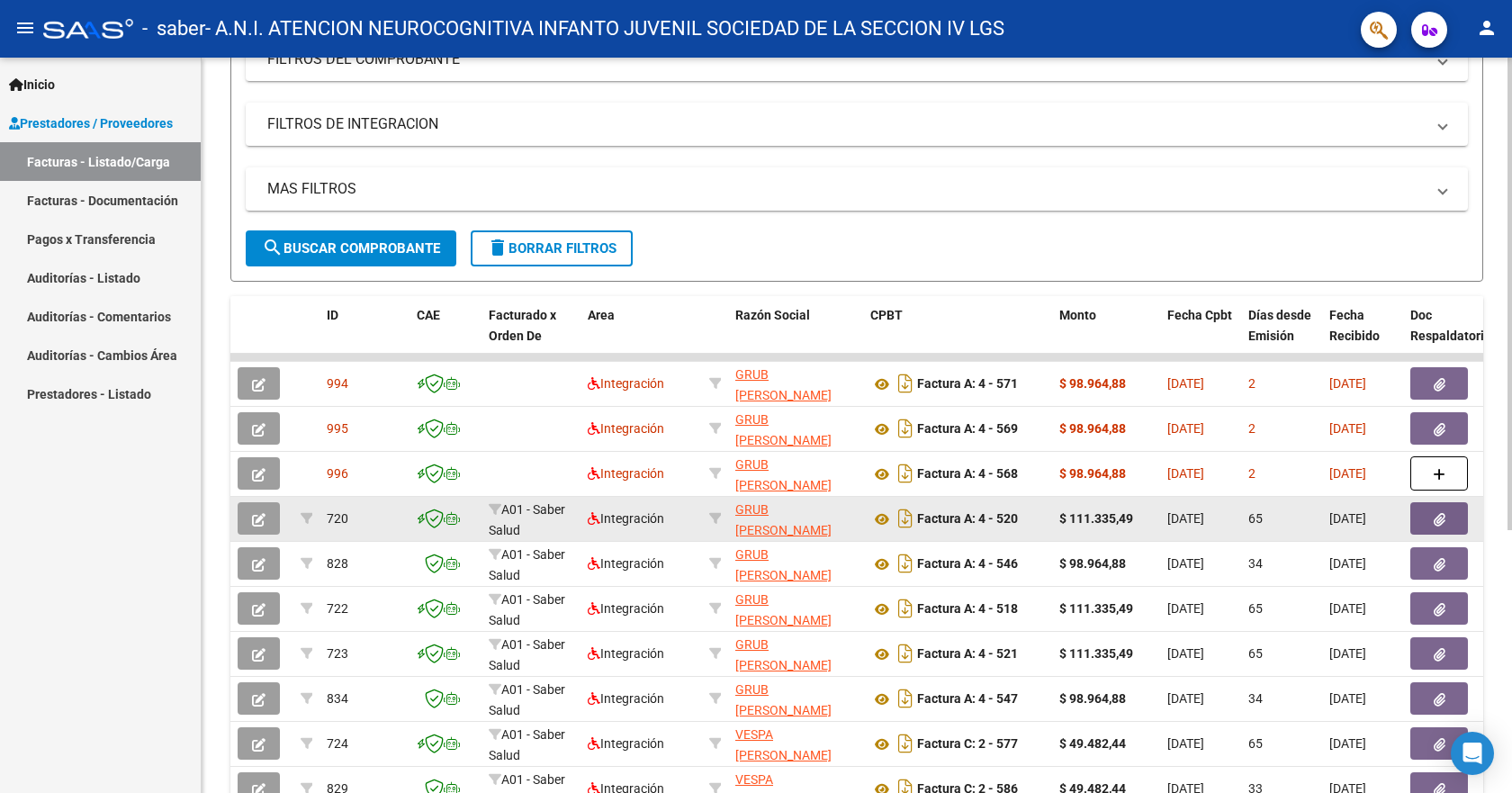
scroll to position [269, 0]
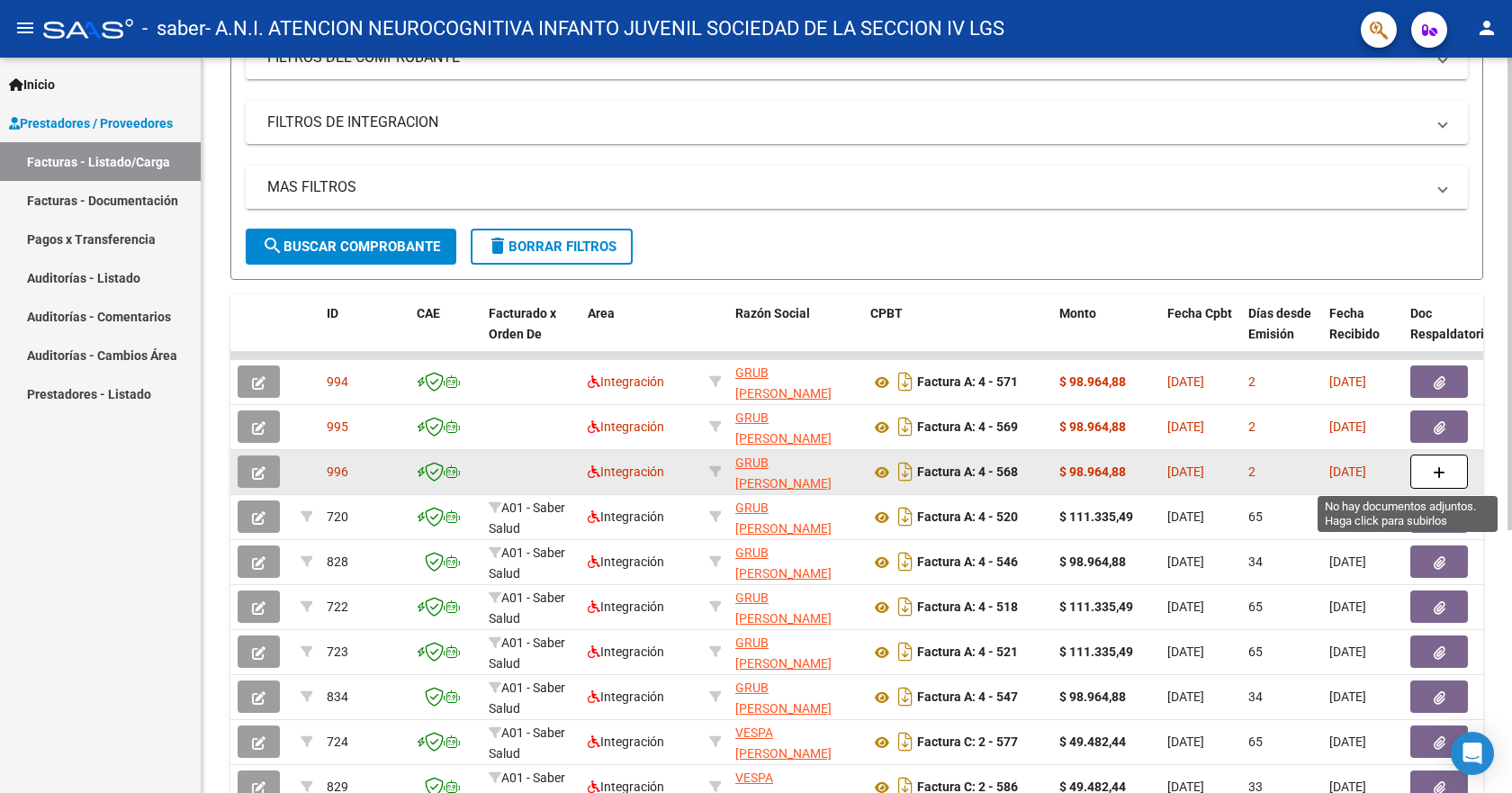
click at [1441, 475] on icon "button" at bounding box center [1439, 473] width 13 height 14
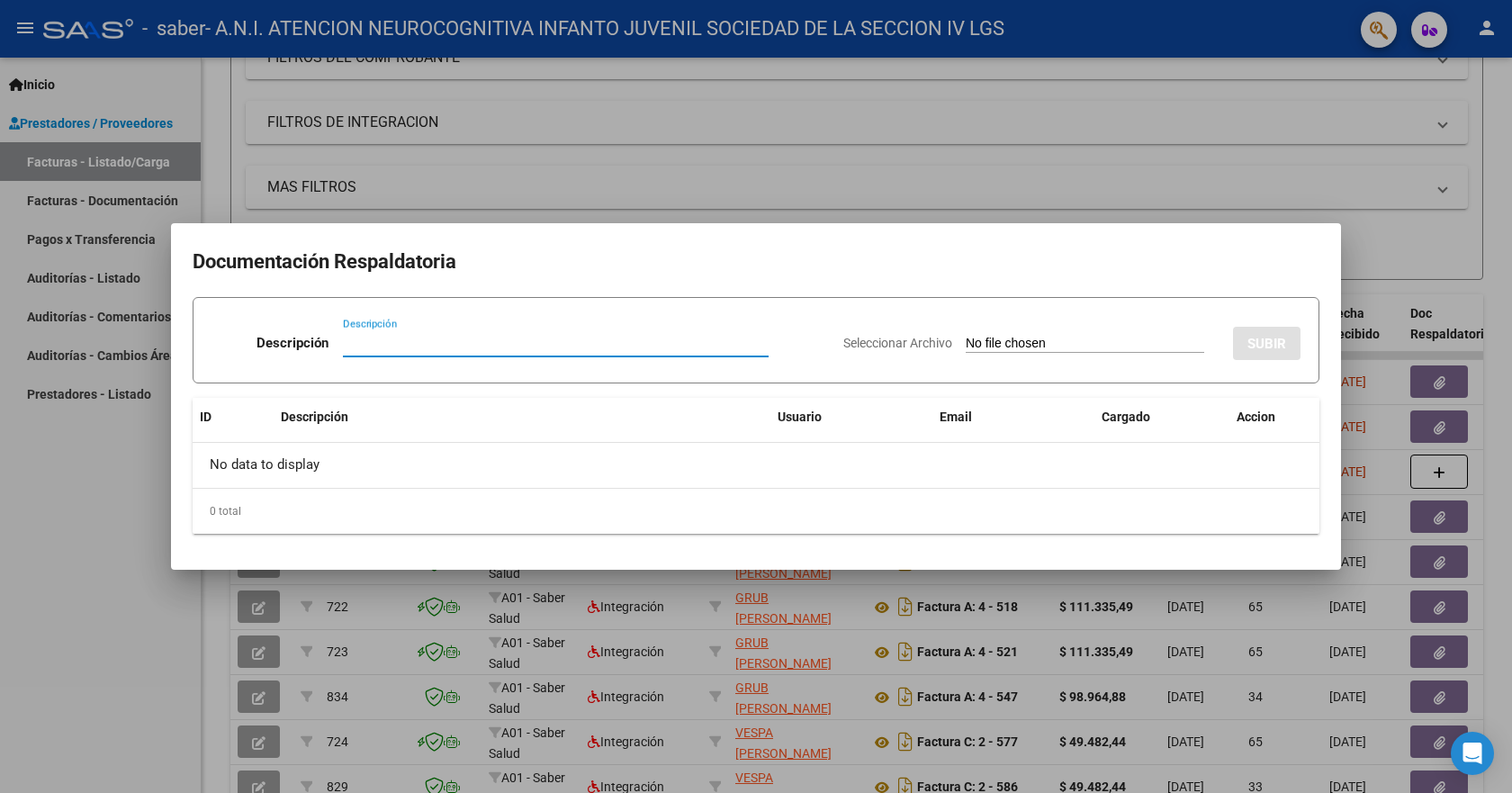
click at [433, 339] on input "Descripción" at bounding box center [556, 343] width 426 height 16
type input "planilla"
click at [843, 343] on span "Seleccionar Archivo" at bounding box center [898, 342] width 109 height 14
click at [966, 343] on input "Seleccionar Archivo" at bounding box center [1085, 344] width 239 height 17
type input "C:\fakepath\ps (2).pdf"
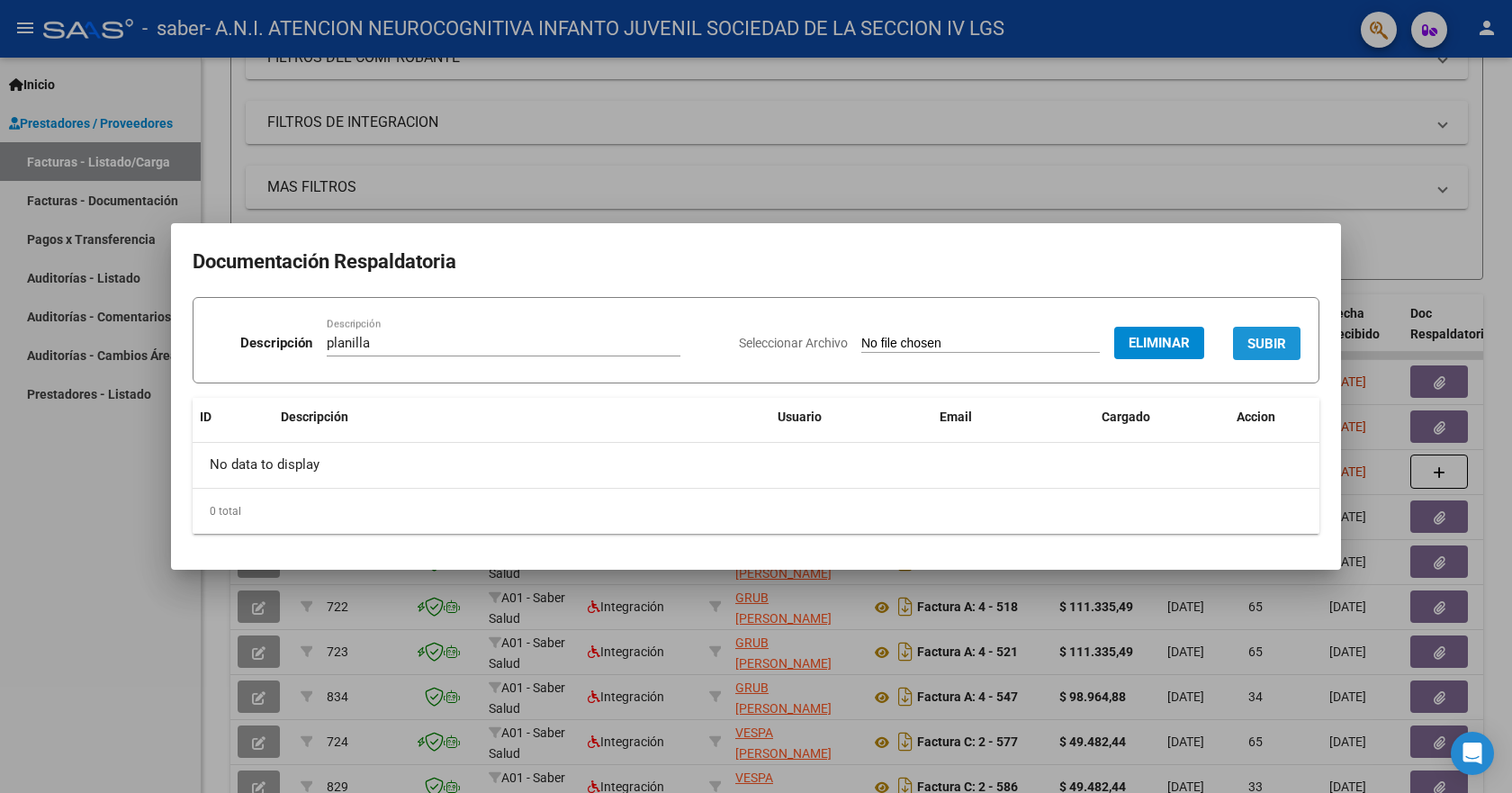
click at [1261, 341] on span "SUBIR" at bounding box center [1267, 343] width 39 height 16
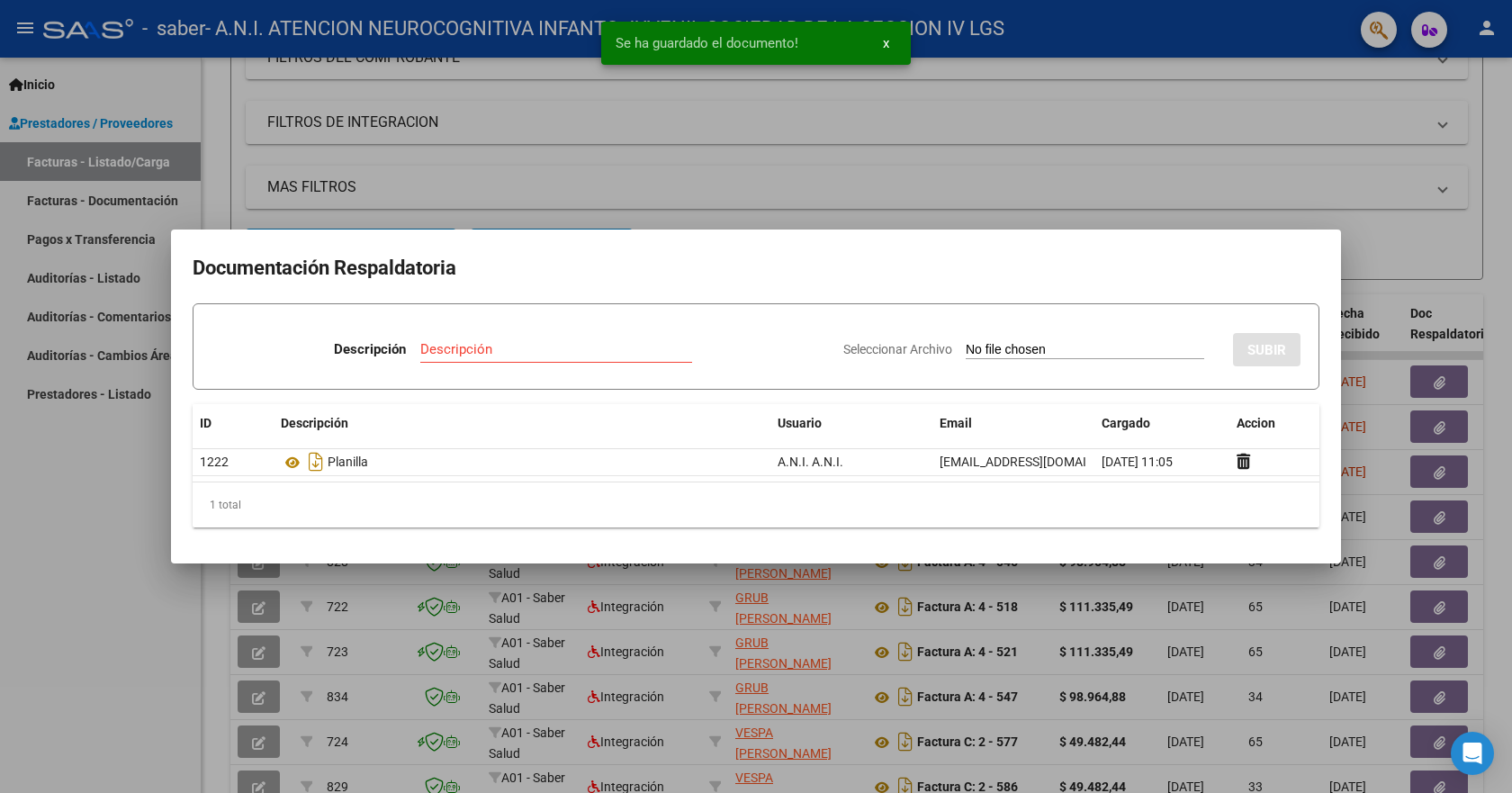
click at [1404, 231] on div at bounding box center [756, 396] width 1512 height 793
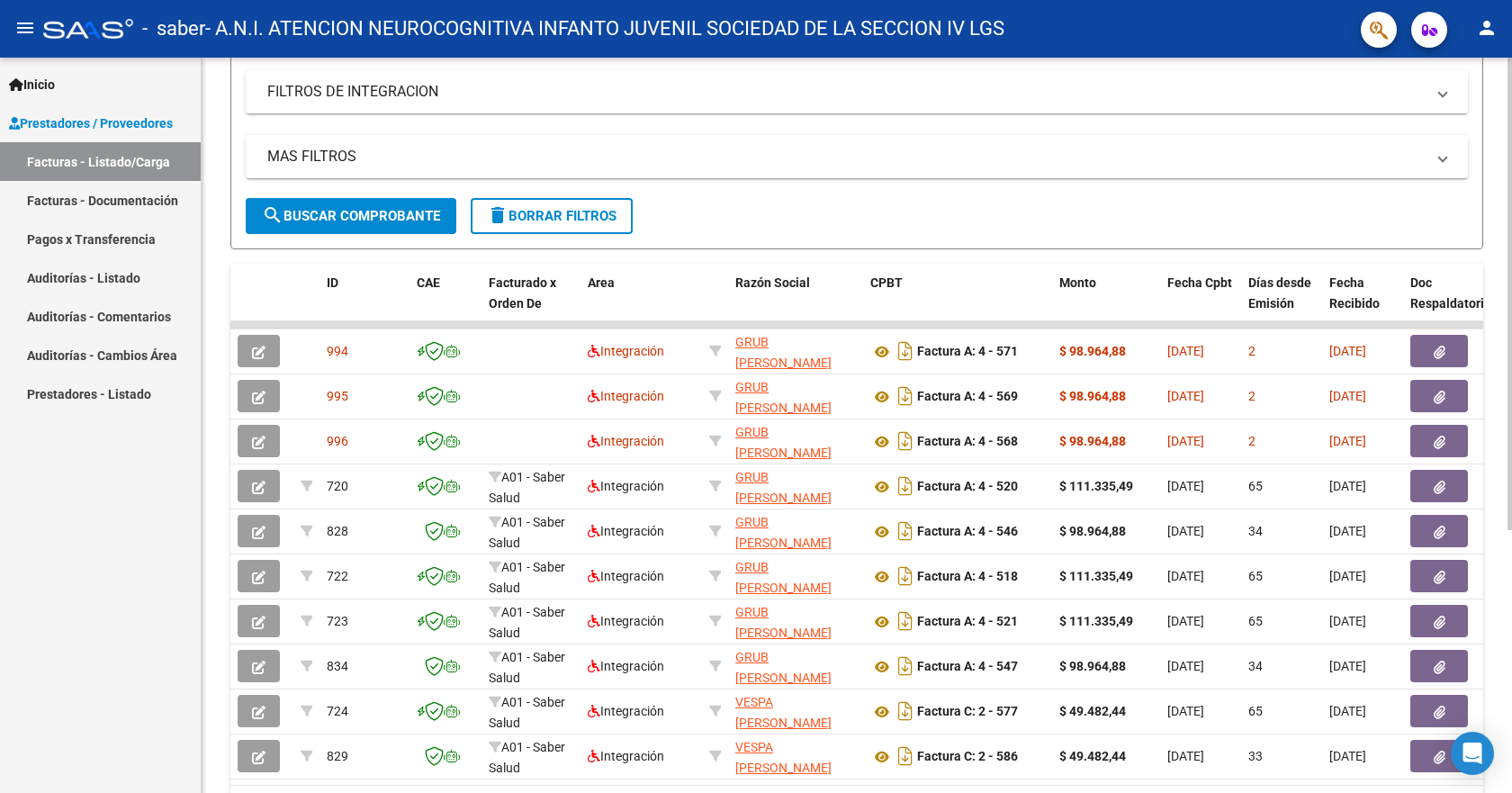
scroll to position [0, 0]
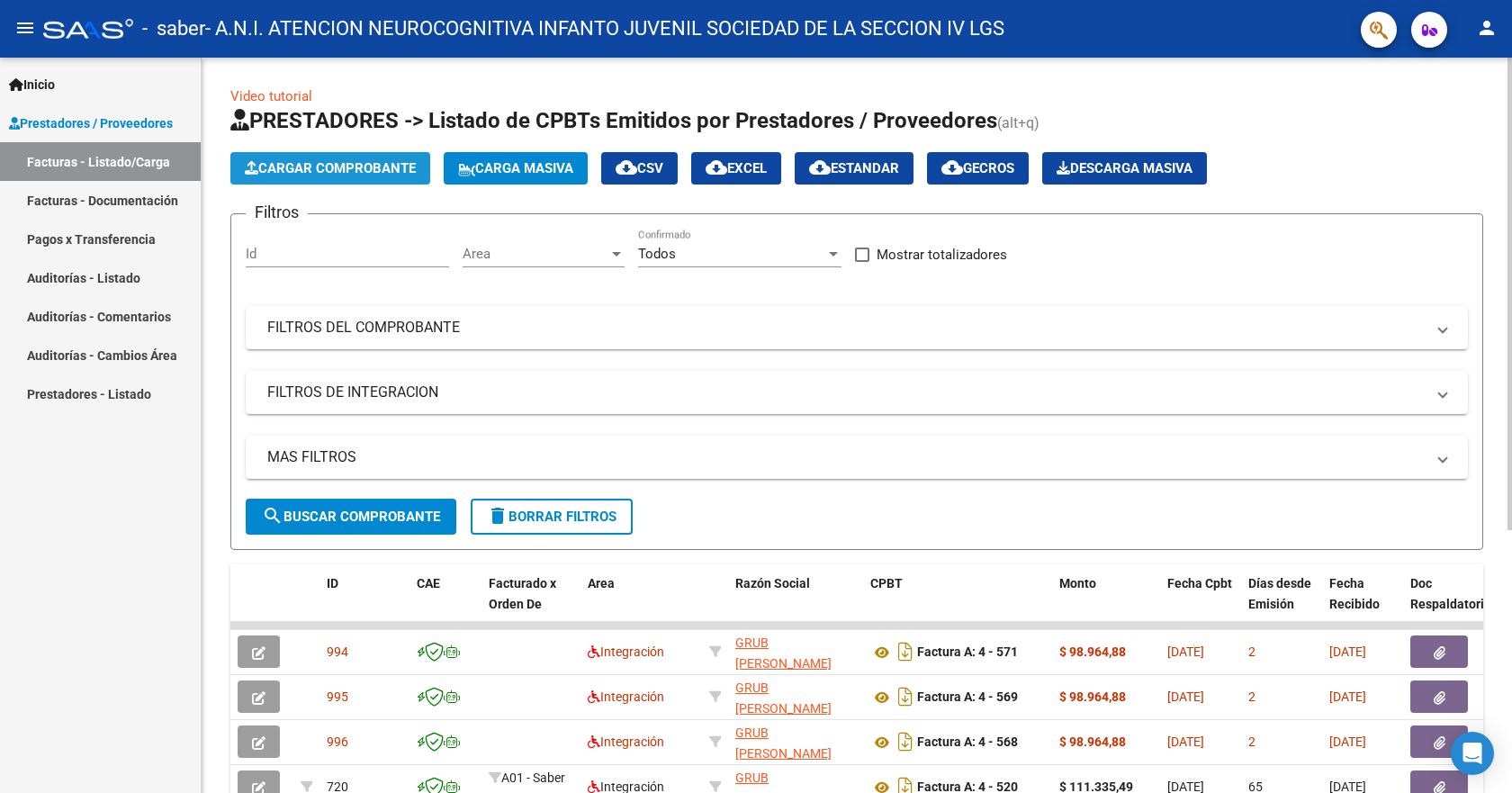
click at [387, 175] on span "Cargar Comprobante" at bounding box center [329, 168] width 171 height 16
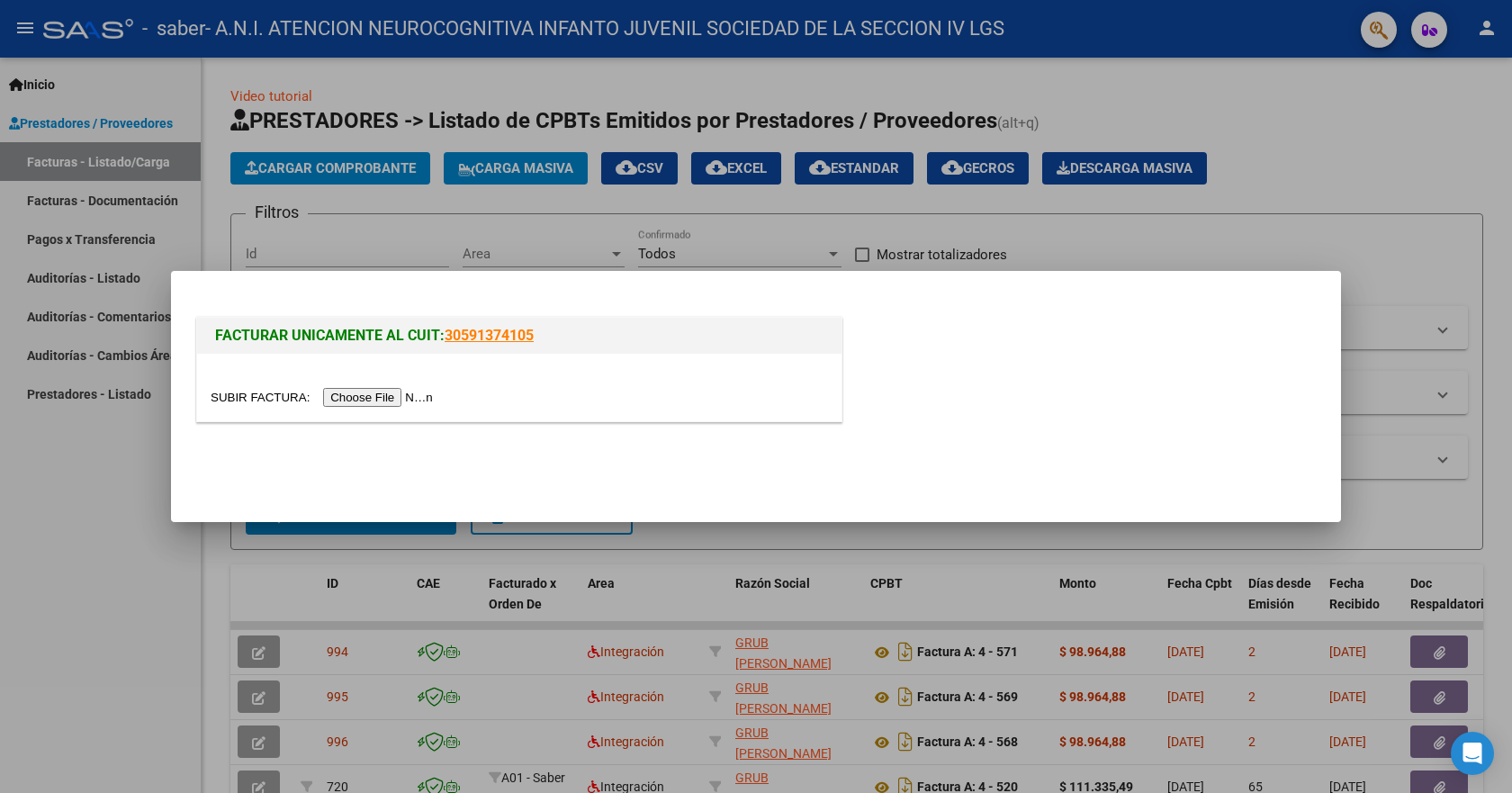
click at [424, 396] on input "file" at bounding box center [325, 397] width 228 height 19
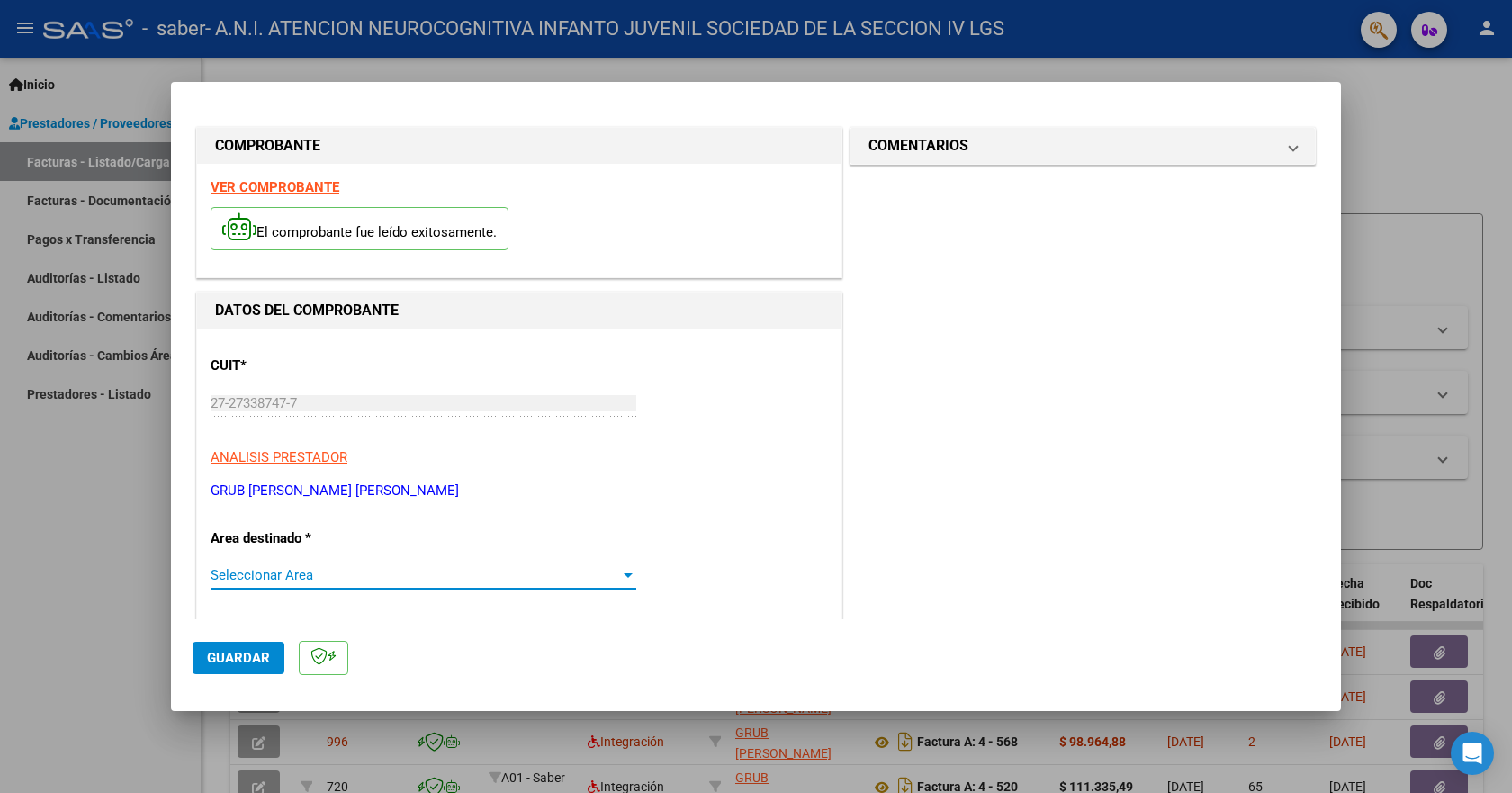
click at [627, 576] on div at bounding box center [628, 575] width 9 height 5
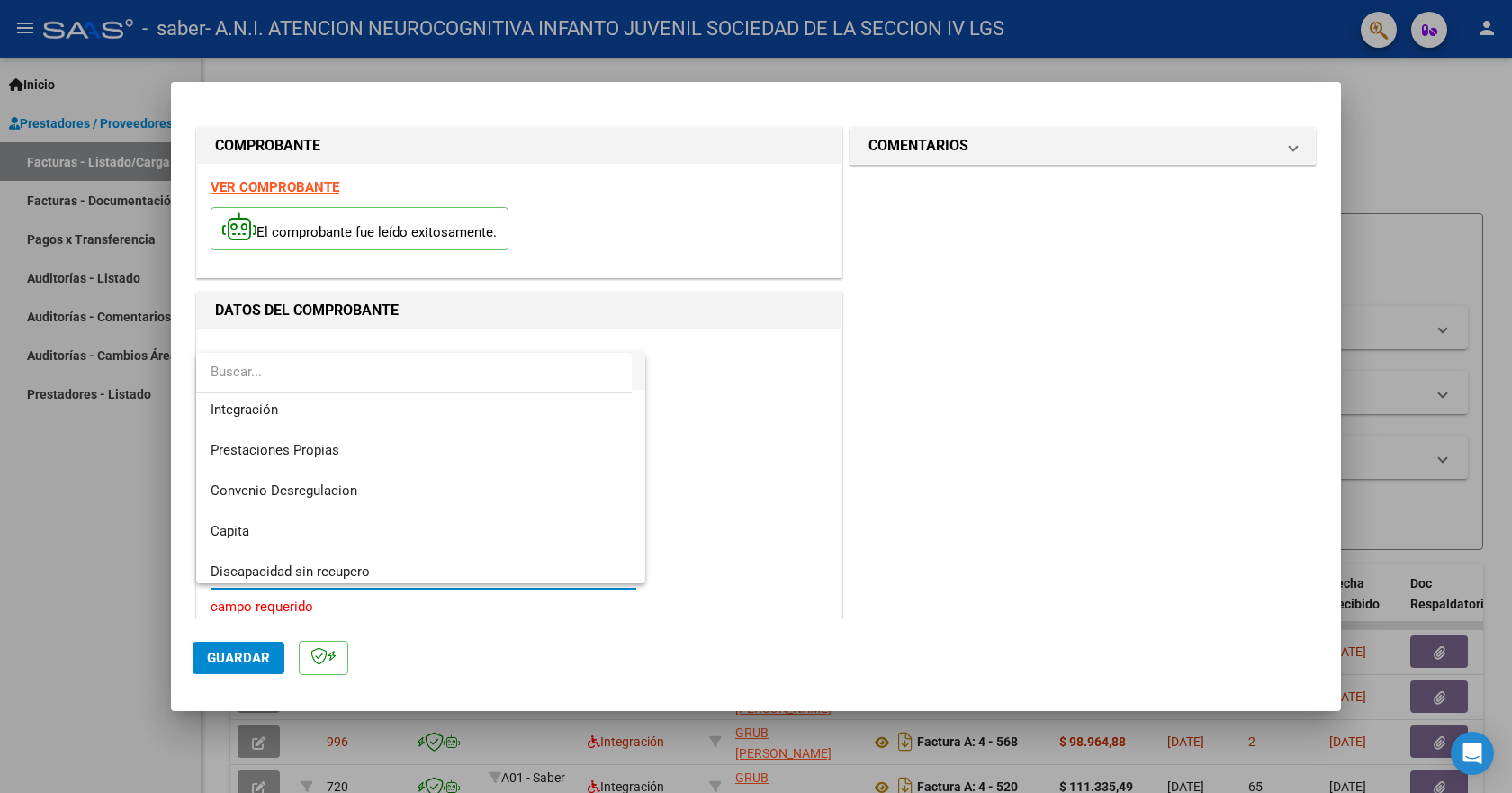
scroll to position [134, 0]
click at [723, 369] on div at bounding box center [756, 396] width 1512 height 793
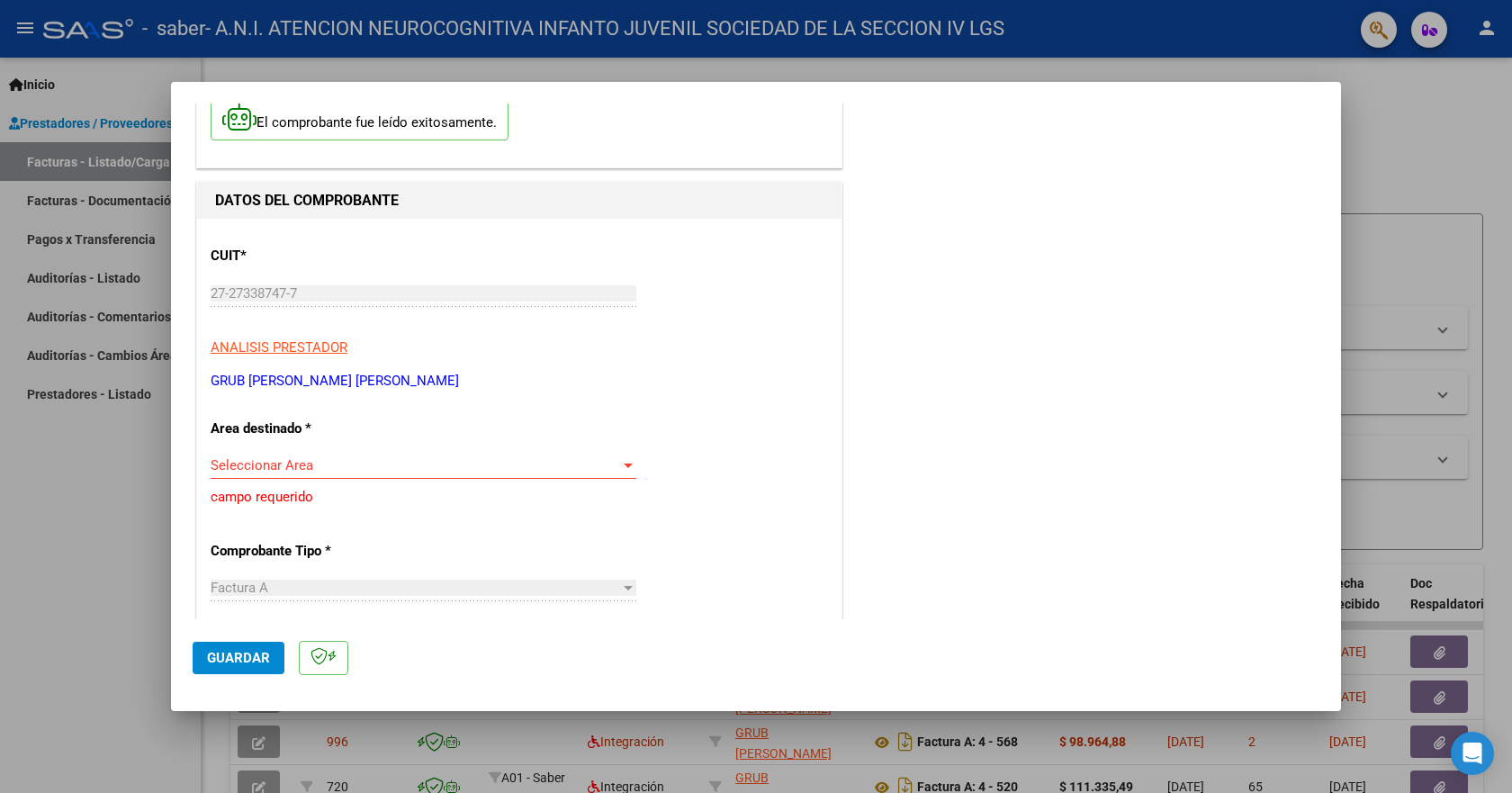
scroll to position [109, 0]
click at [620, 462] on div at bounding box center [628, 466] width 16 height 14
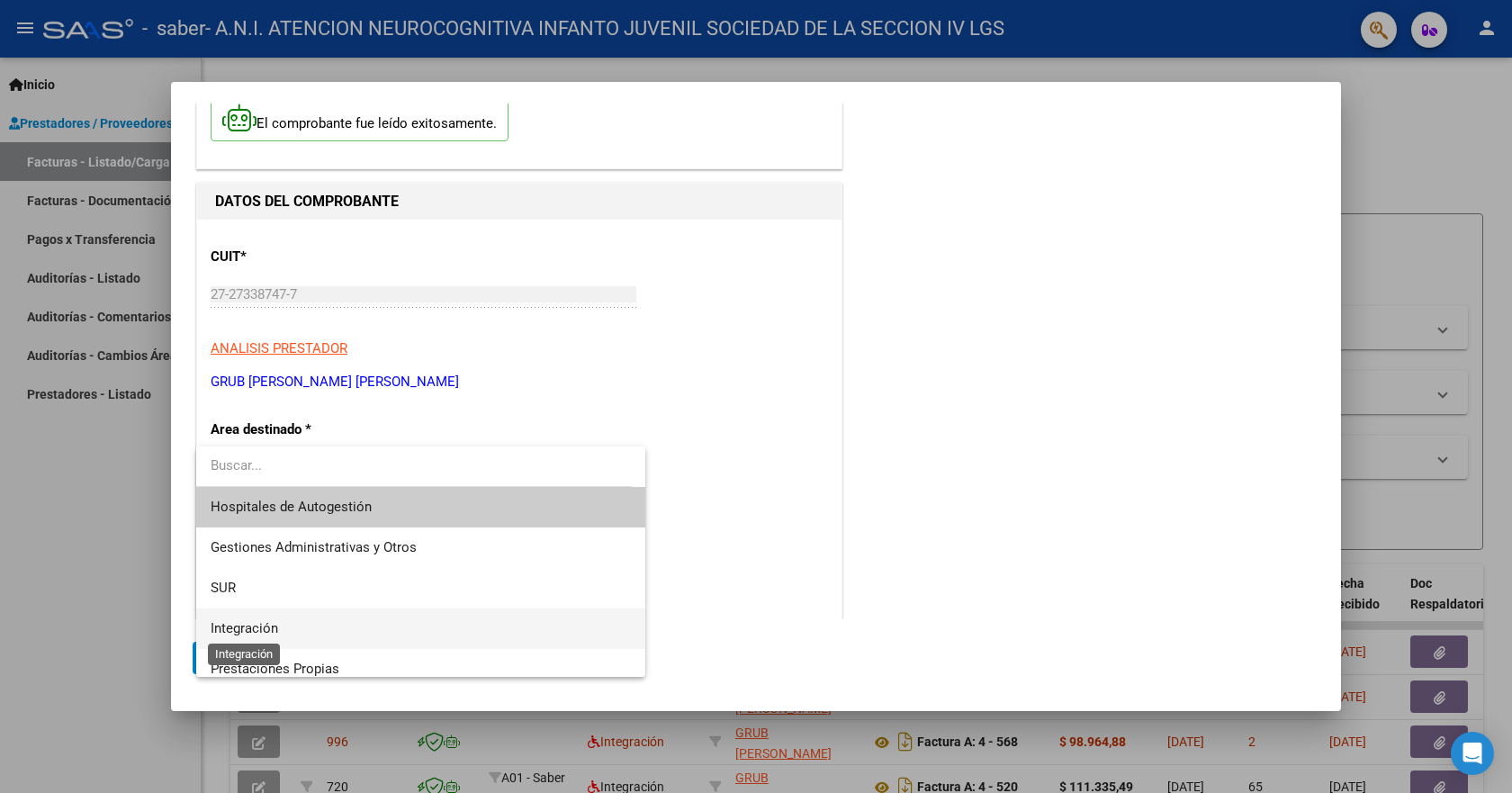
click at [240, 625] on span "Integración" at bounding box center [244, 628] width 68 height 16
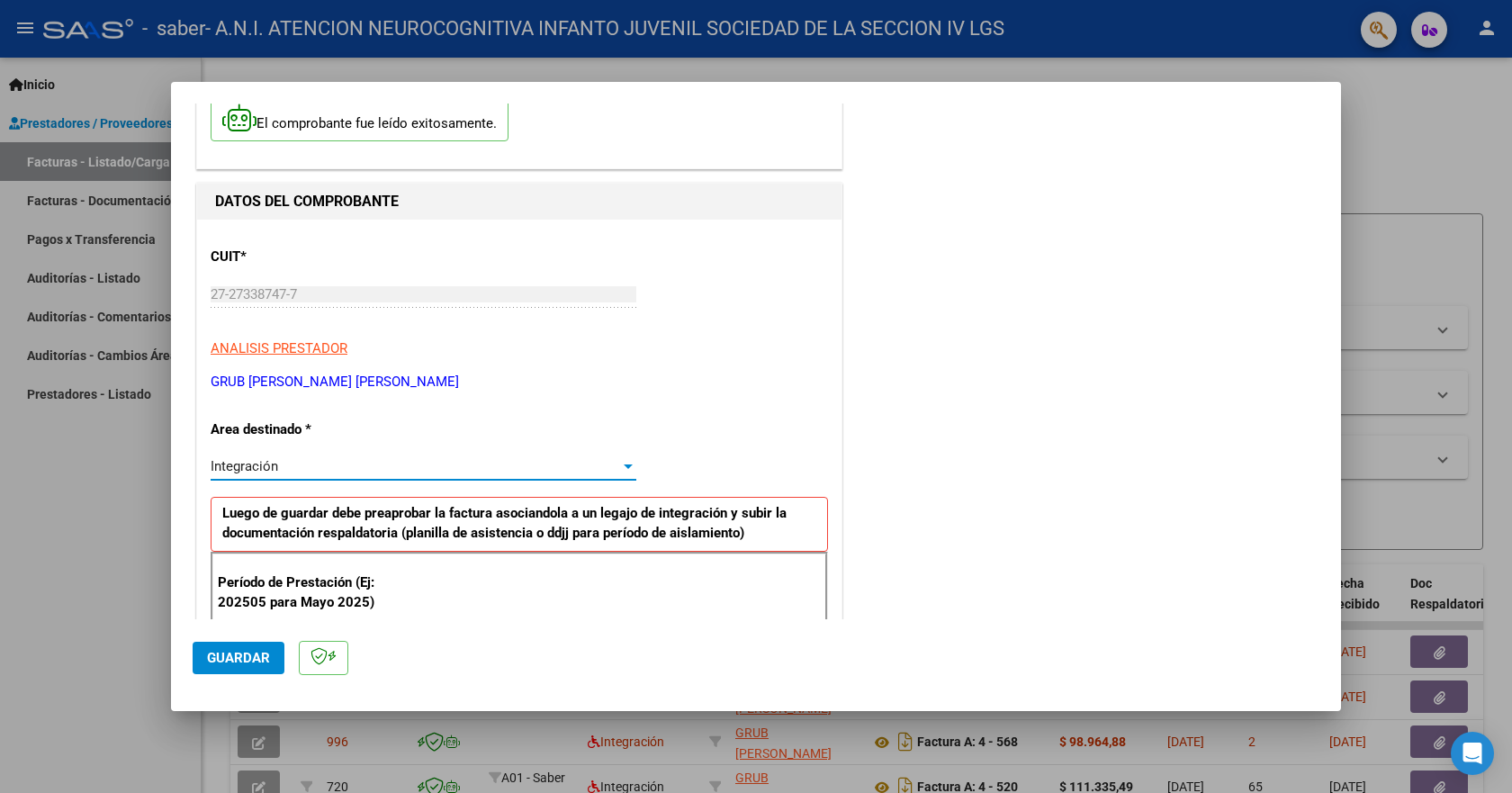
scroll to position [289, 0]
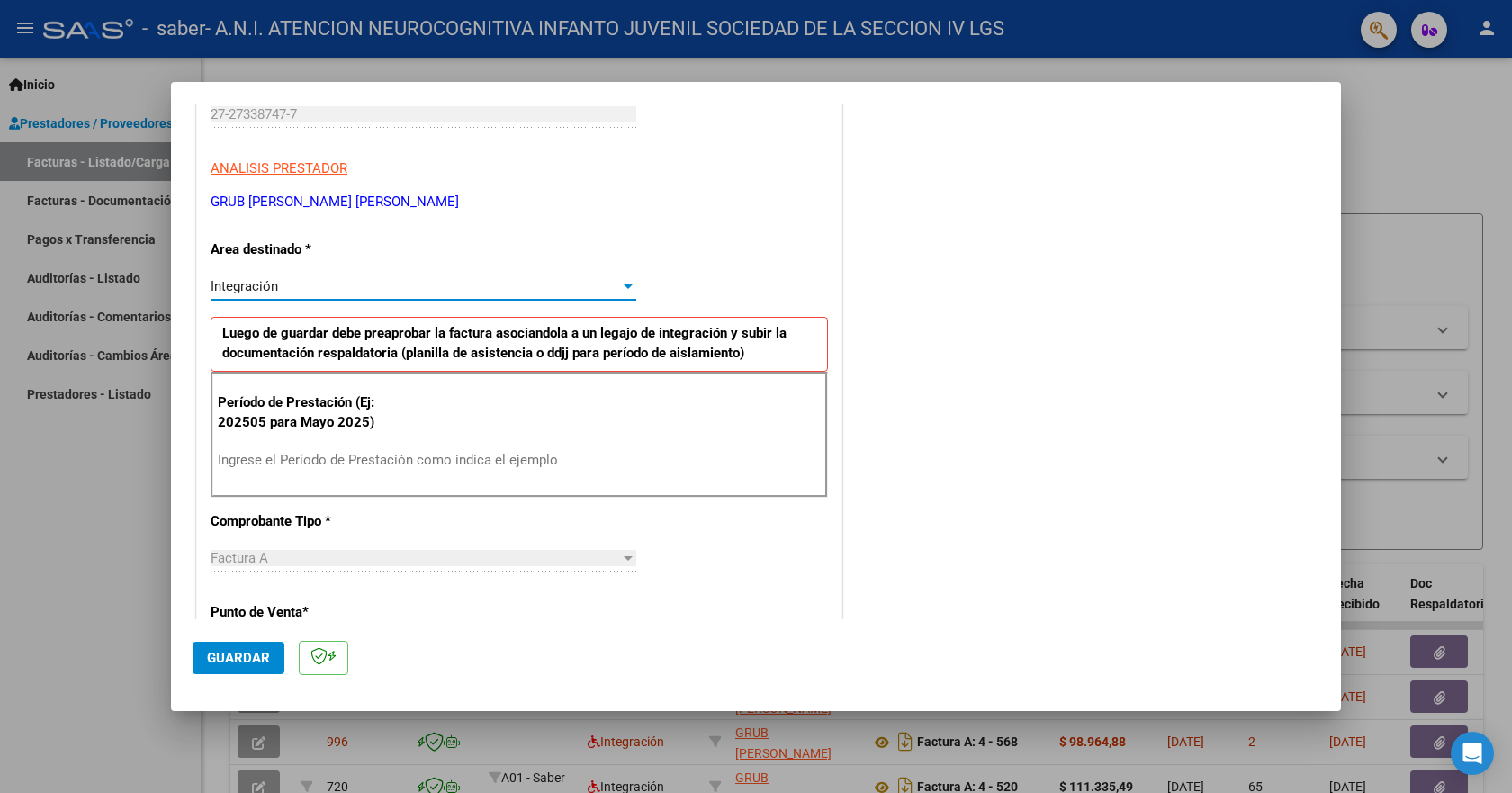
click at [344, 460] on input "Ingrese el Período de Prestación como indica el ejemplo" at bounding box center [425, 460] width 415 height 16
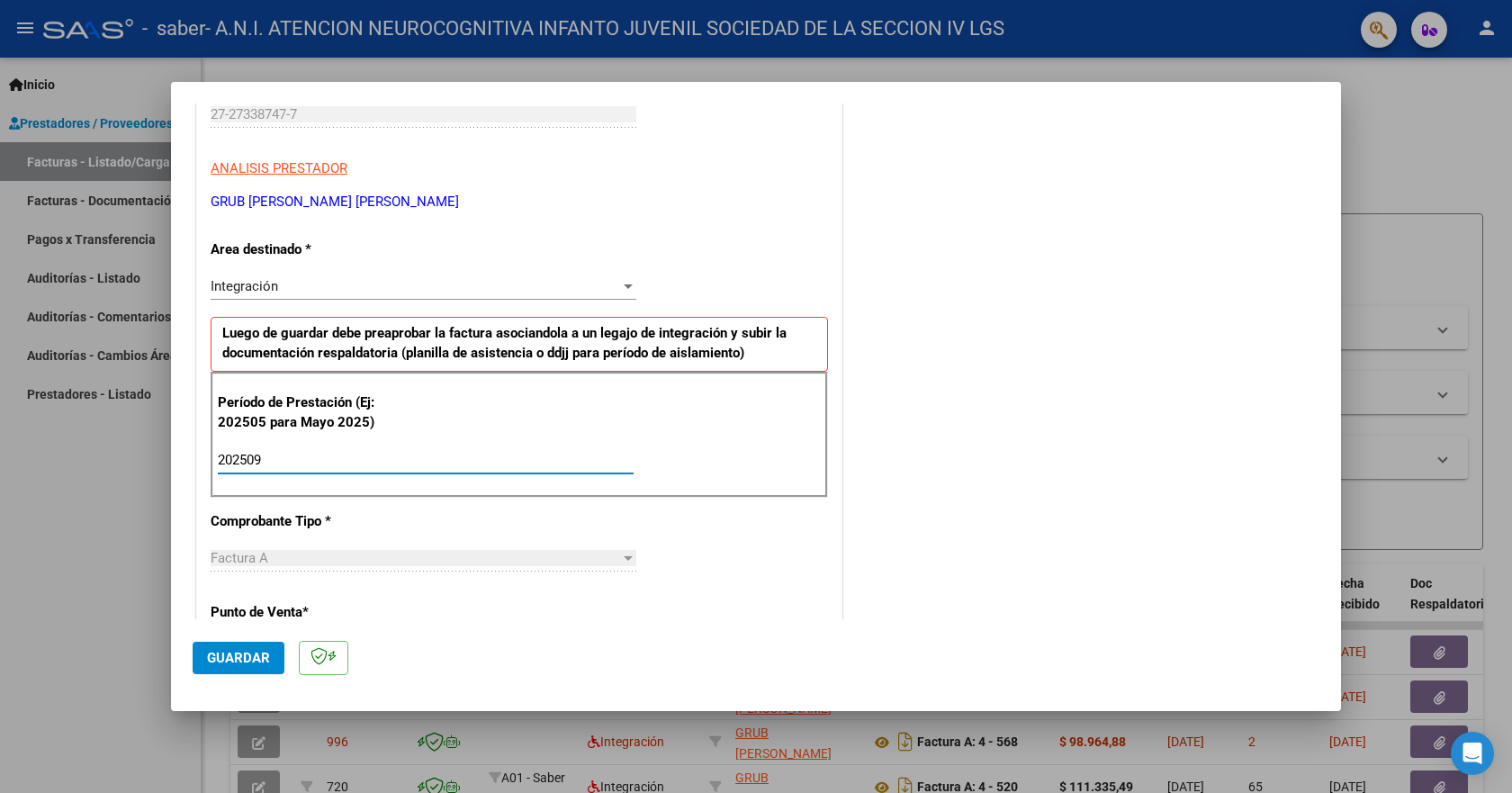
type input "202509"
click at [259, 654] on span "Guardar" at bounding box center [238, 658] width 63 height 16
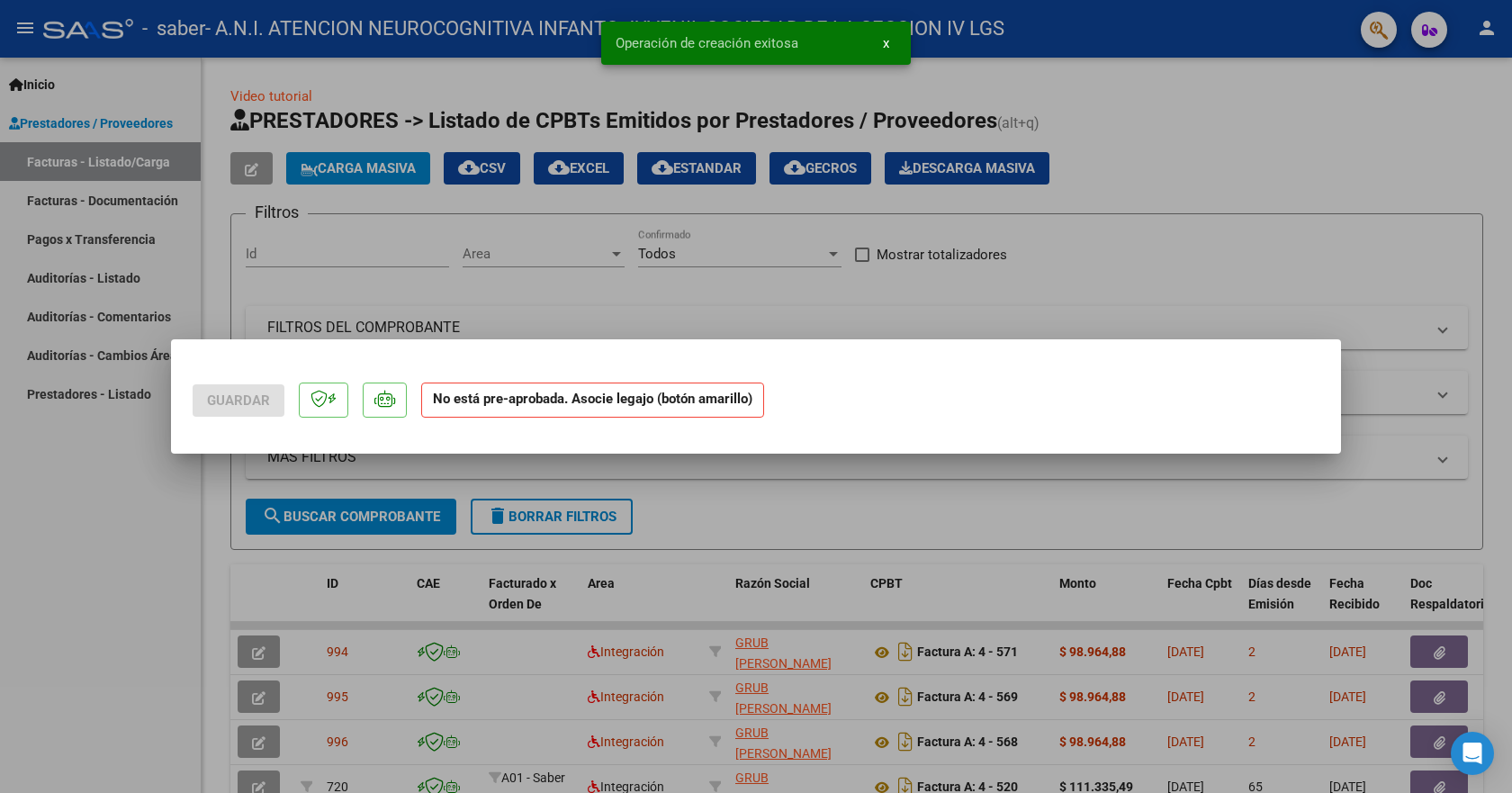
scroll to position [0, 0]
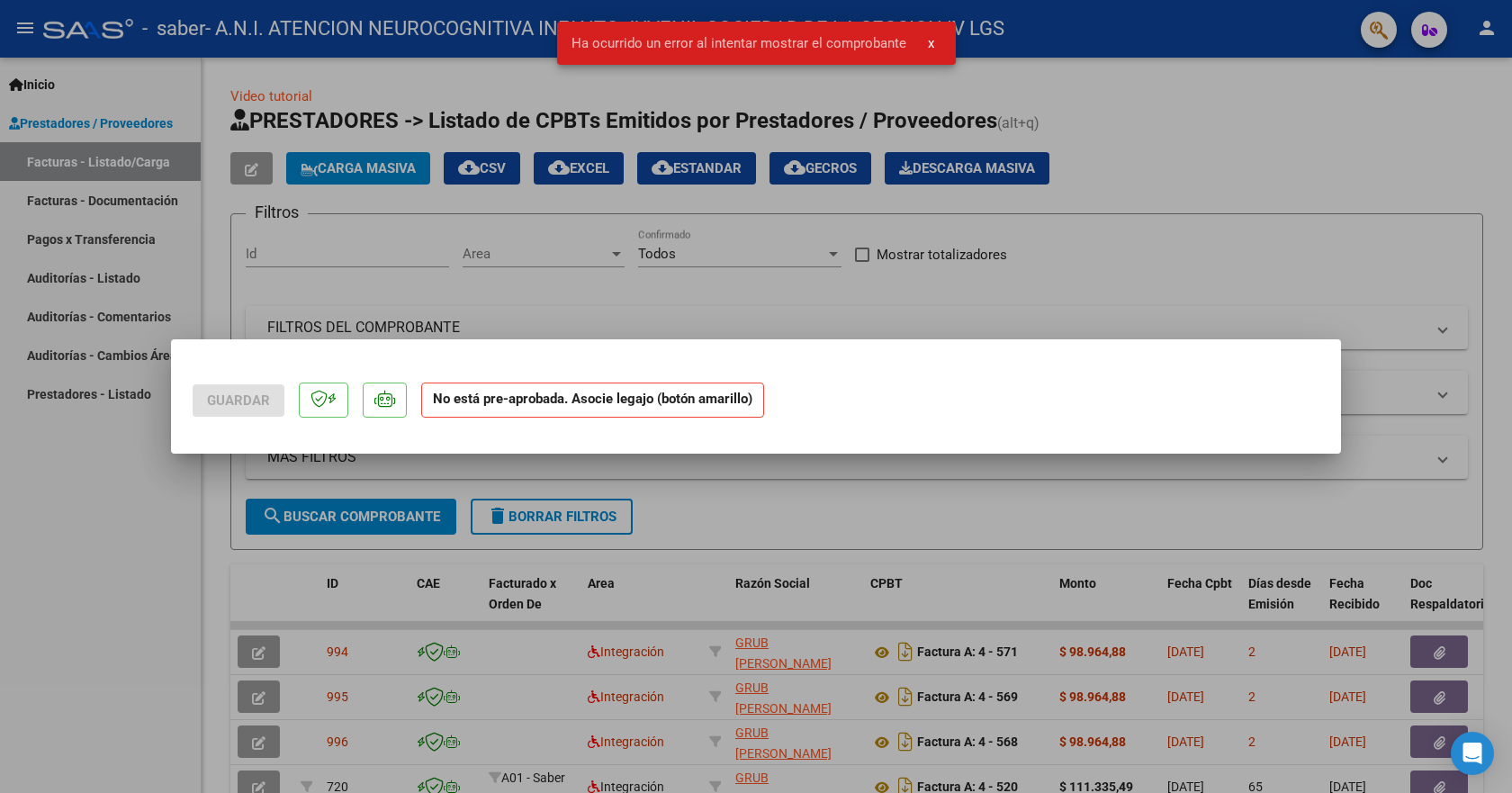
click at [1296, 258] on div at bounding box center [756, 396] width 1512 height 793
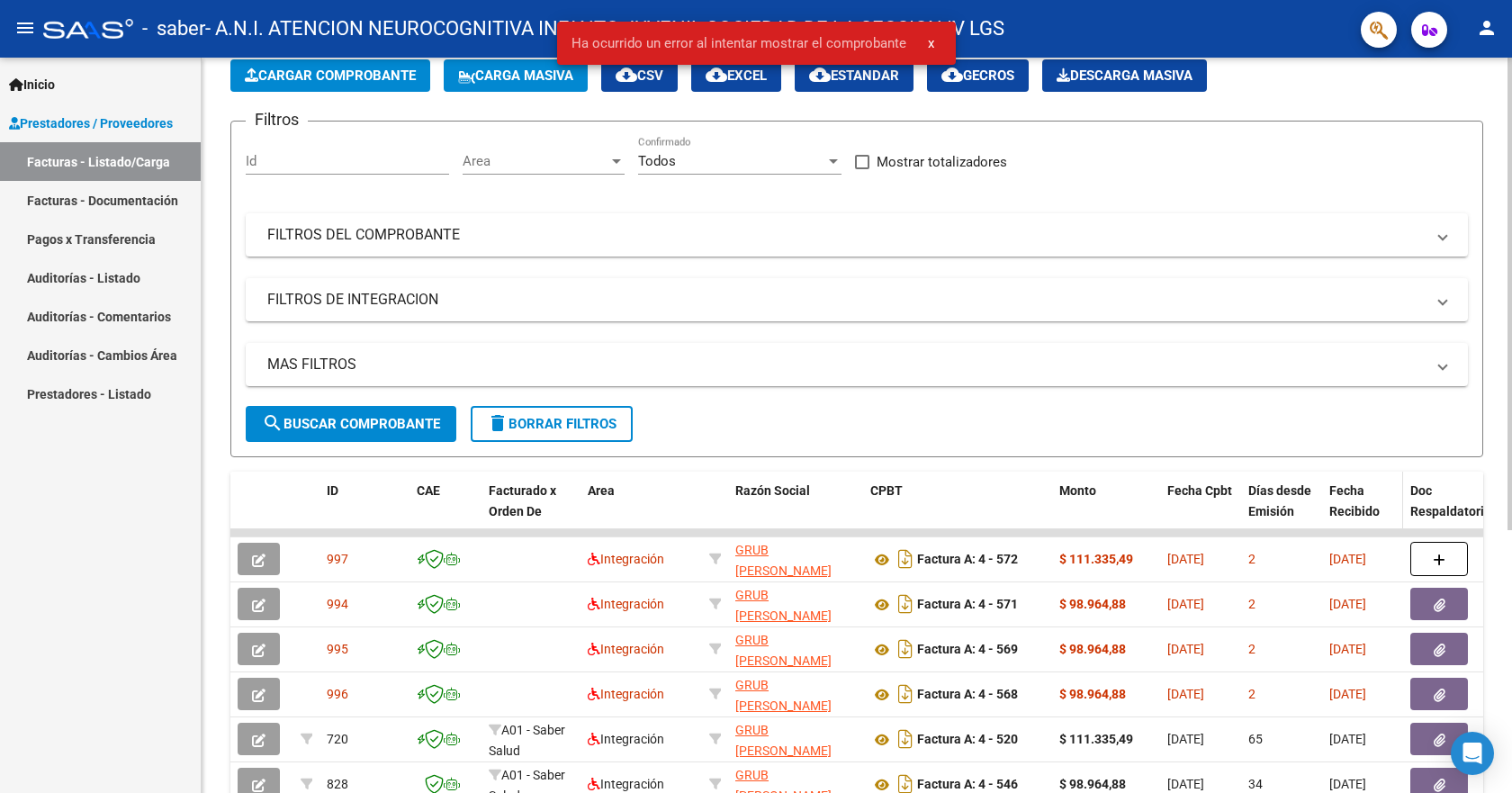
scroll to position [269, 0]
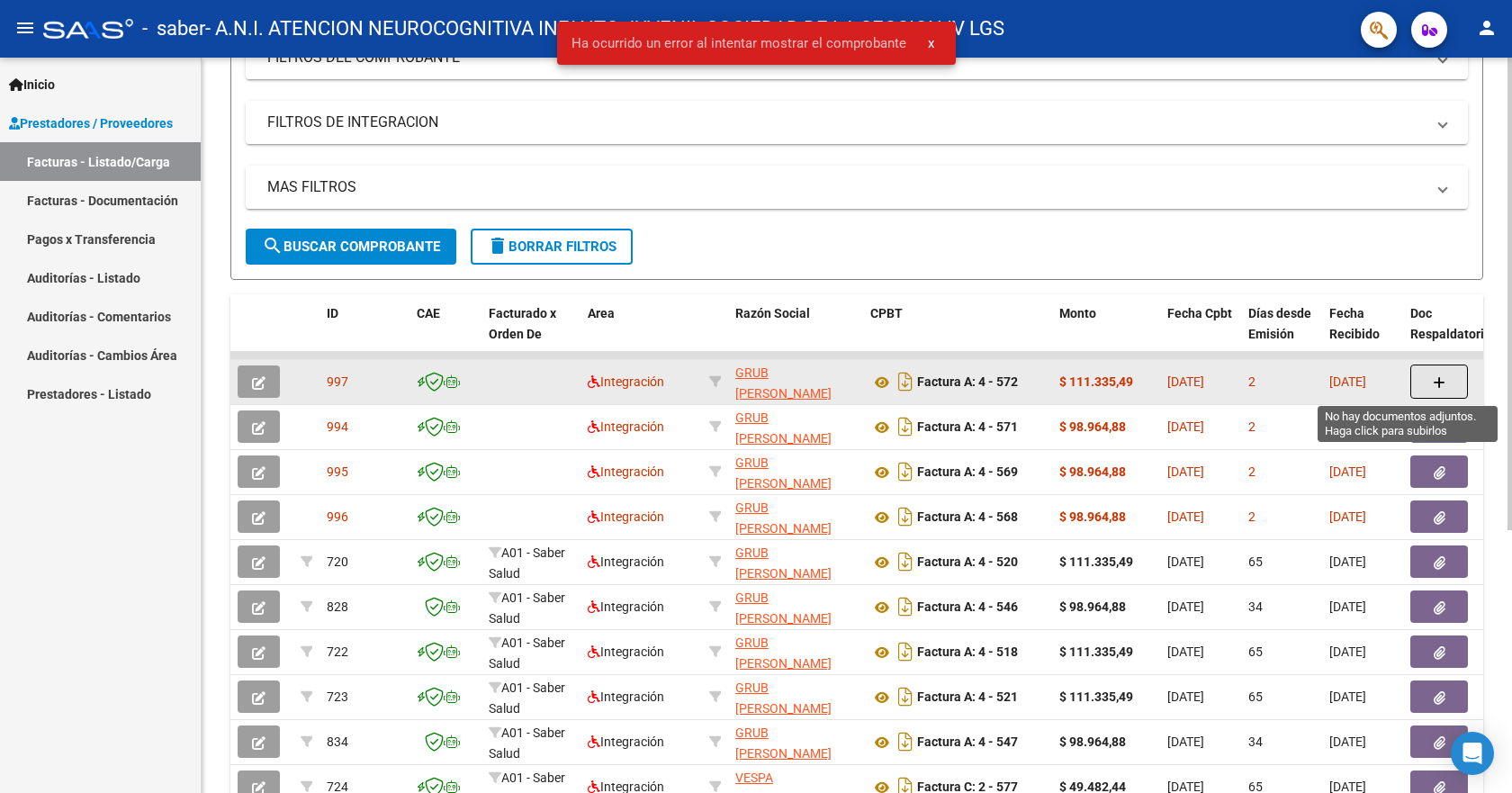
click at [1436, 379] on icon "button" at bounding box center [1439, 382] width 13 height 14
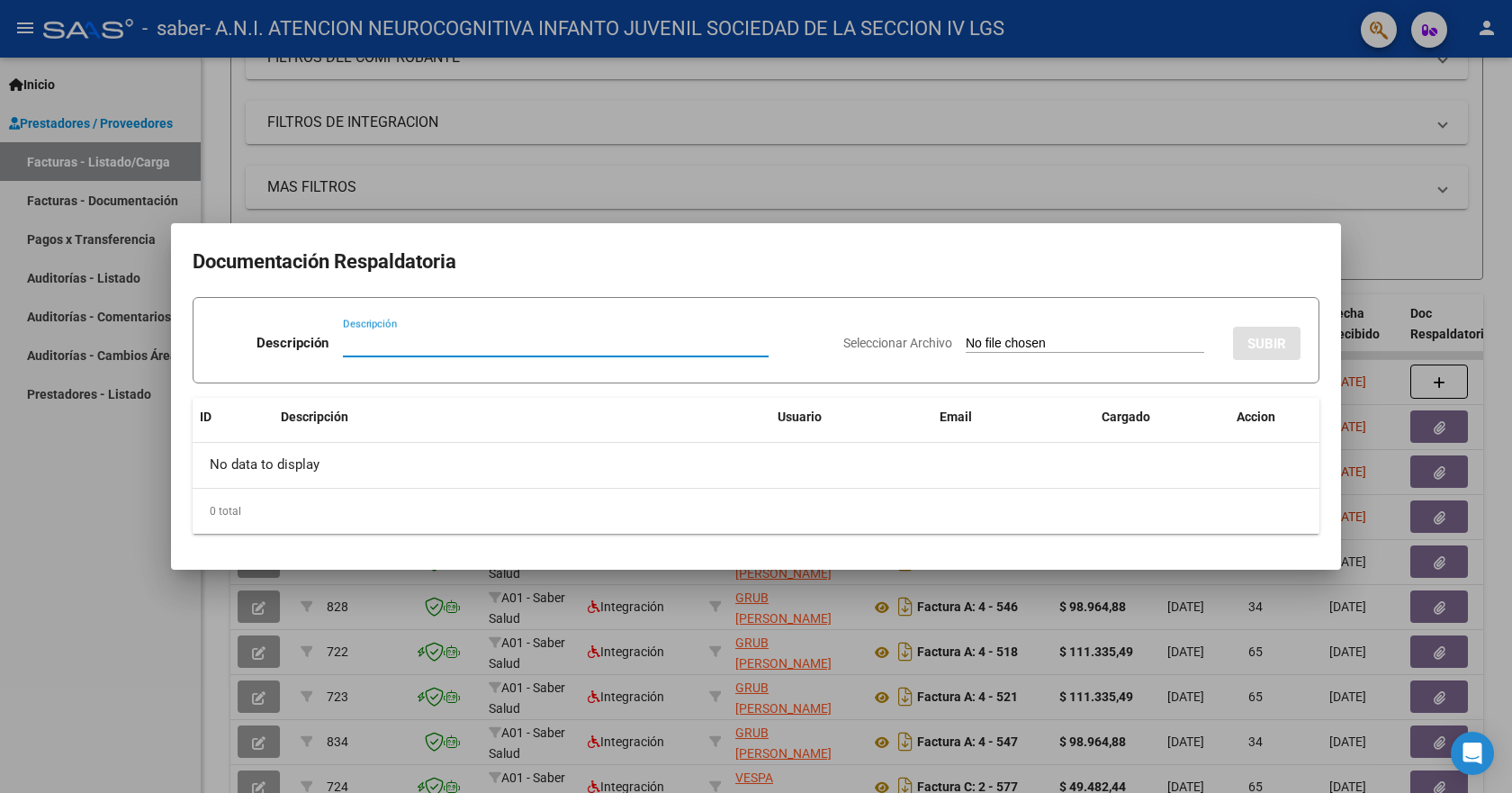
click at [375, 345] on input "Descripción" at bounding box center [556, 343] width 426 height 16
type input "planilla"
click at [858, 349] on span "Seleccionar Archivo" at bounding box center [898, 342] width 109 height 14
click at [966, 349] on input "Seleccionar Archivo" at bounding box center [1085, 344] width 239 height 17
type input "C:\fakepath\ps.pdf"
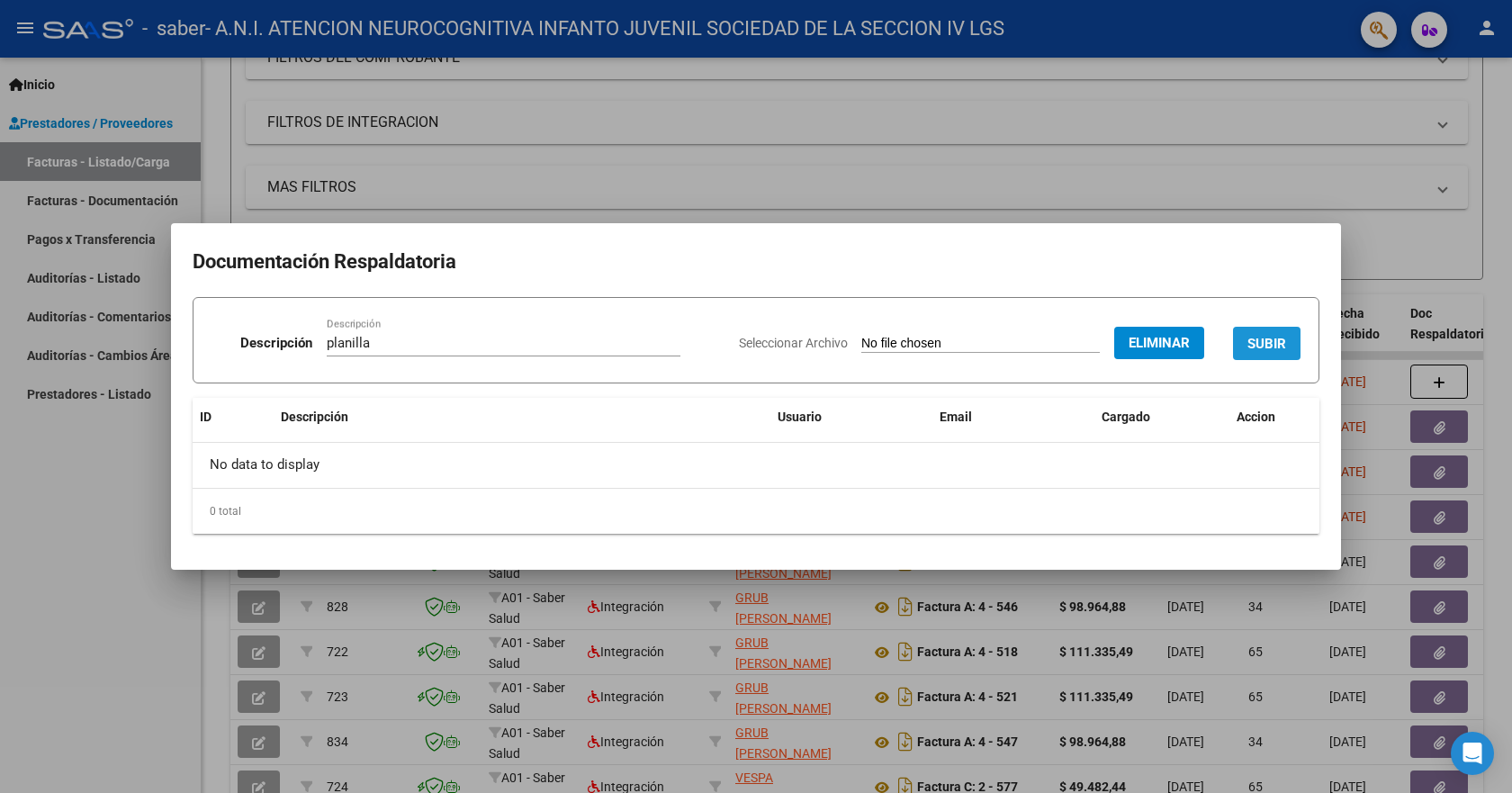
click at [1293, 336] on button "SUBIR" at bounding box center [1267, 343] width 68 height 33
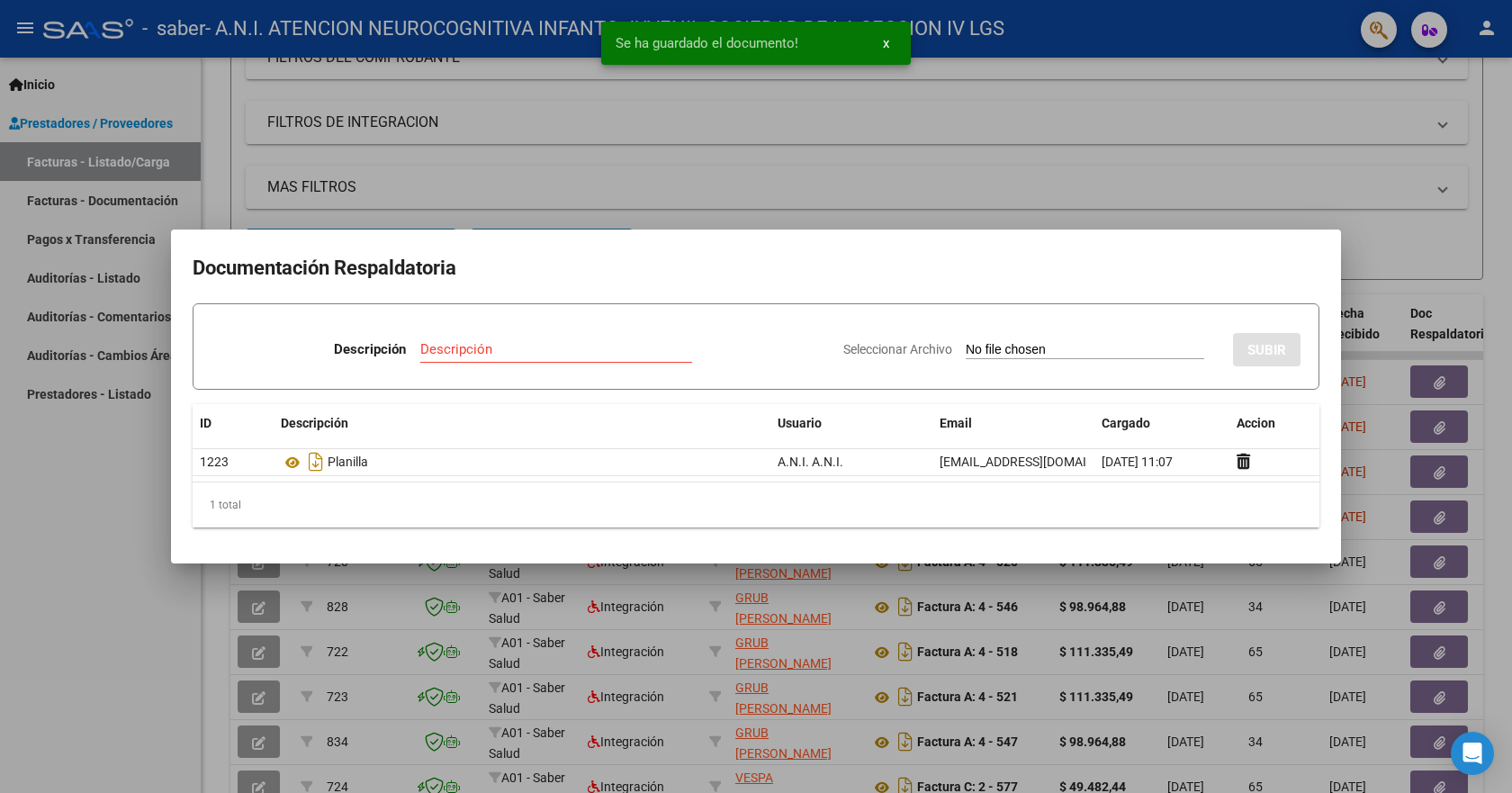
click at [1423, 258] on div at bounding box center [756, 396] width 1512 height 793
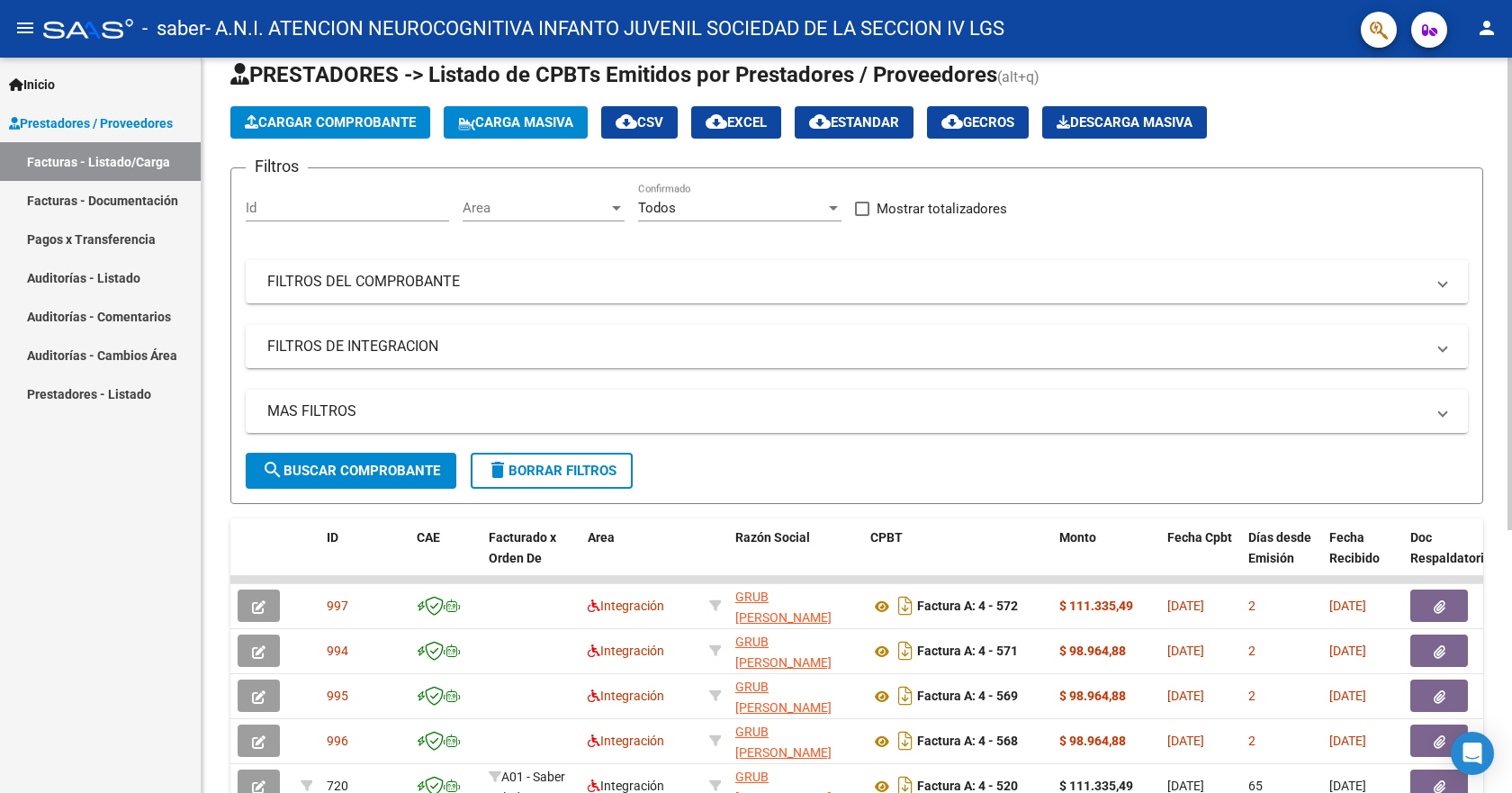
scroll to position [0, 0]
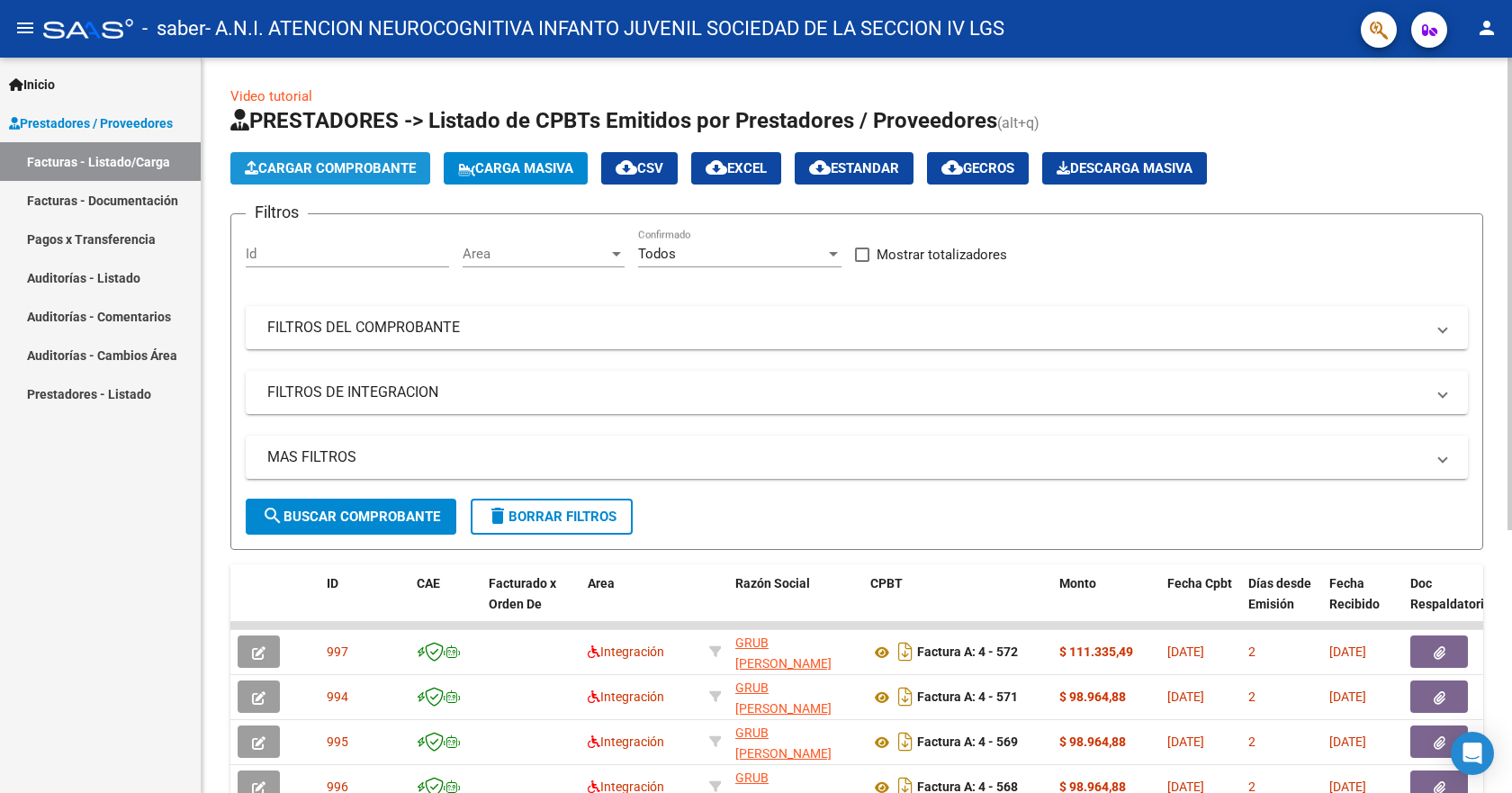
click at [338, 165] on span "Cargar Comprobante" at bounding box center [329, 168] width 171 height 16
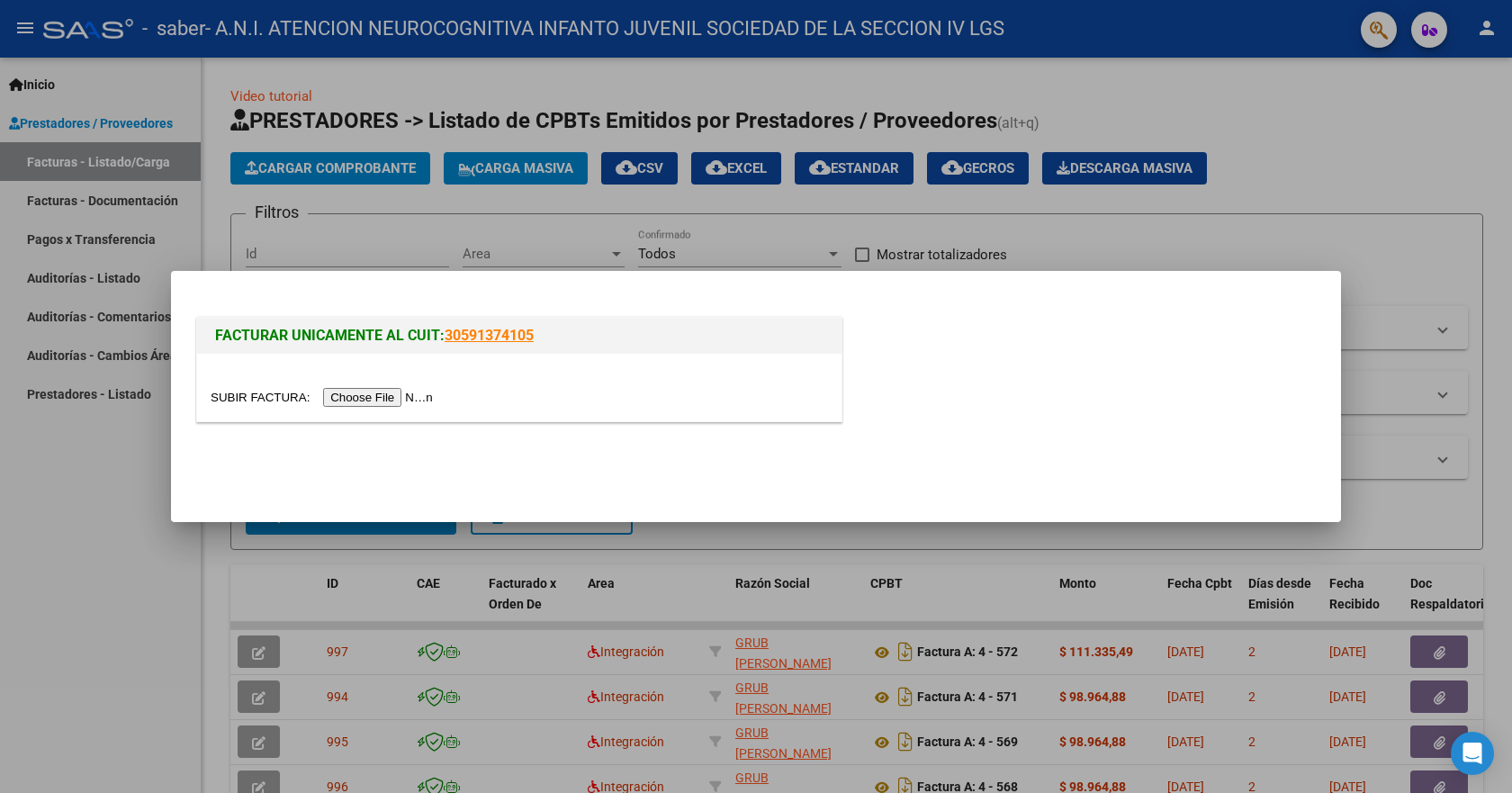
click at [362, 400] on input "file" at bounding box center [325, 397] width 228 height 19
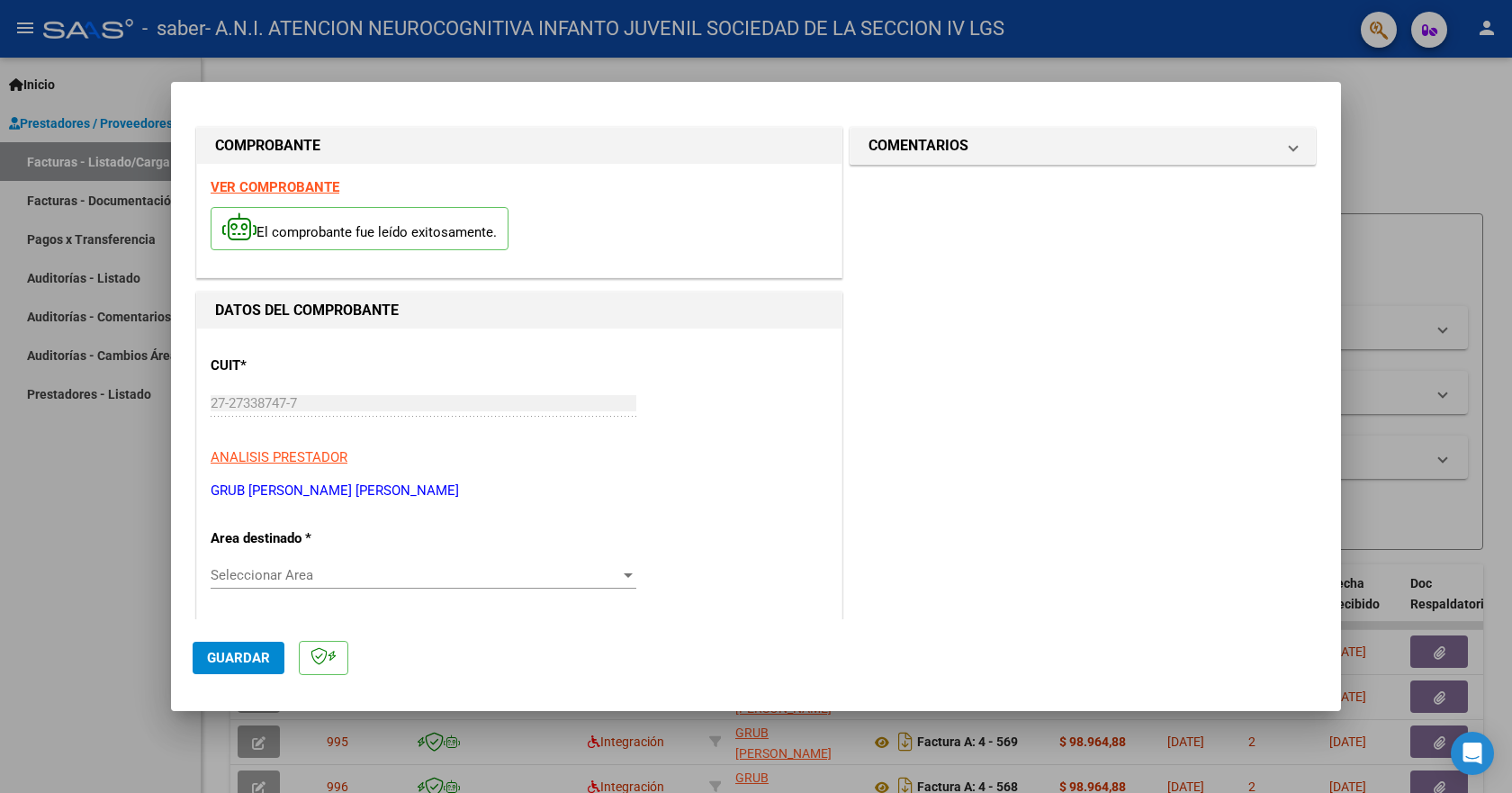
click at [624, 576] on div at bounding box center [628, 575] width 9 height 5
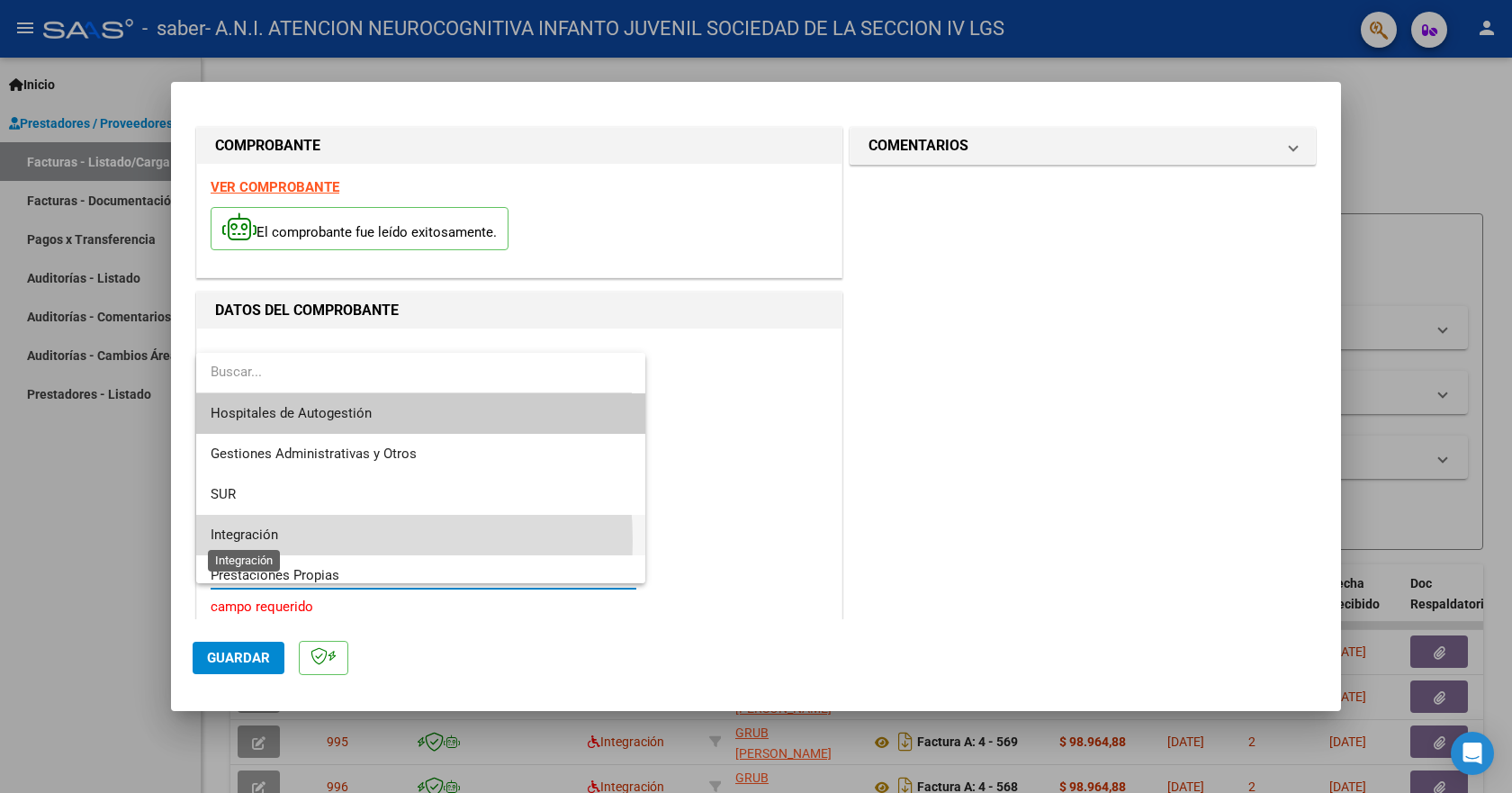
click at [263, 541] on span "Integración" at bounding box center [244, 534] width 68 height 16
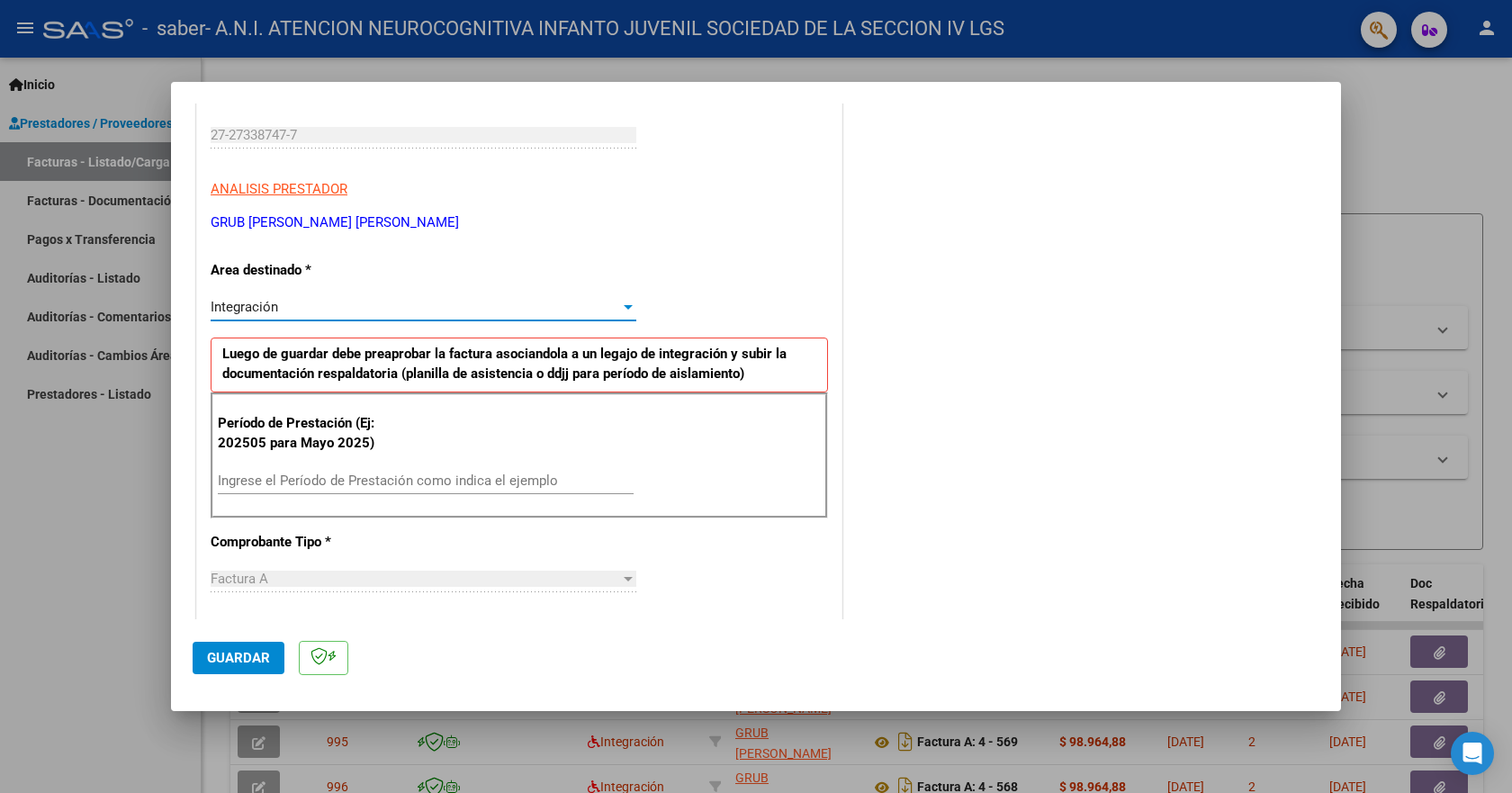
scroll to position [269, 0]
click at [298, 467] on div "Ingrese el Período de Prestación como indica el ejemplo" at bounding box center [425, 479] width 415 height 27
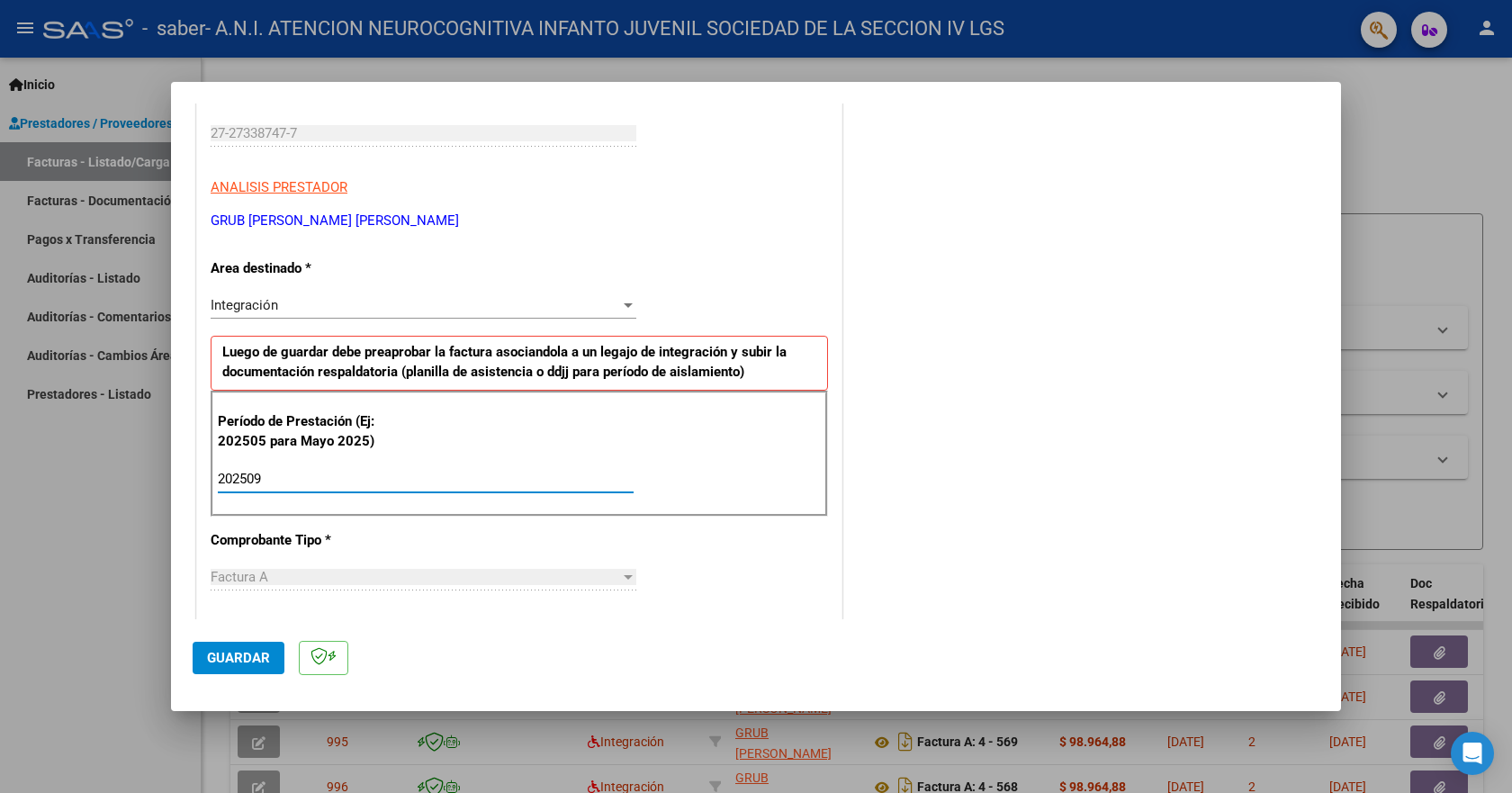
type input "202509"
click at [248, 664] on span "Guardar" at bounding box center [238, 658] width 63 height 16
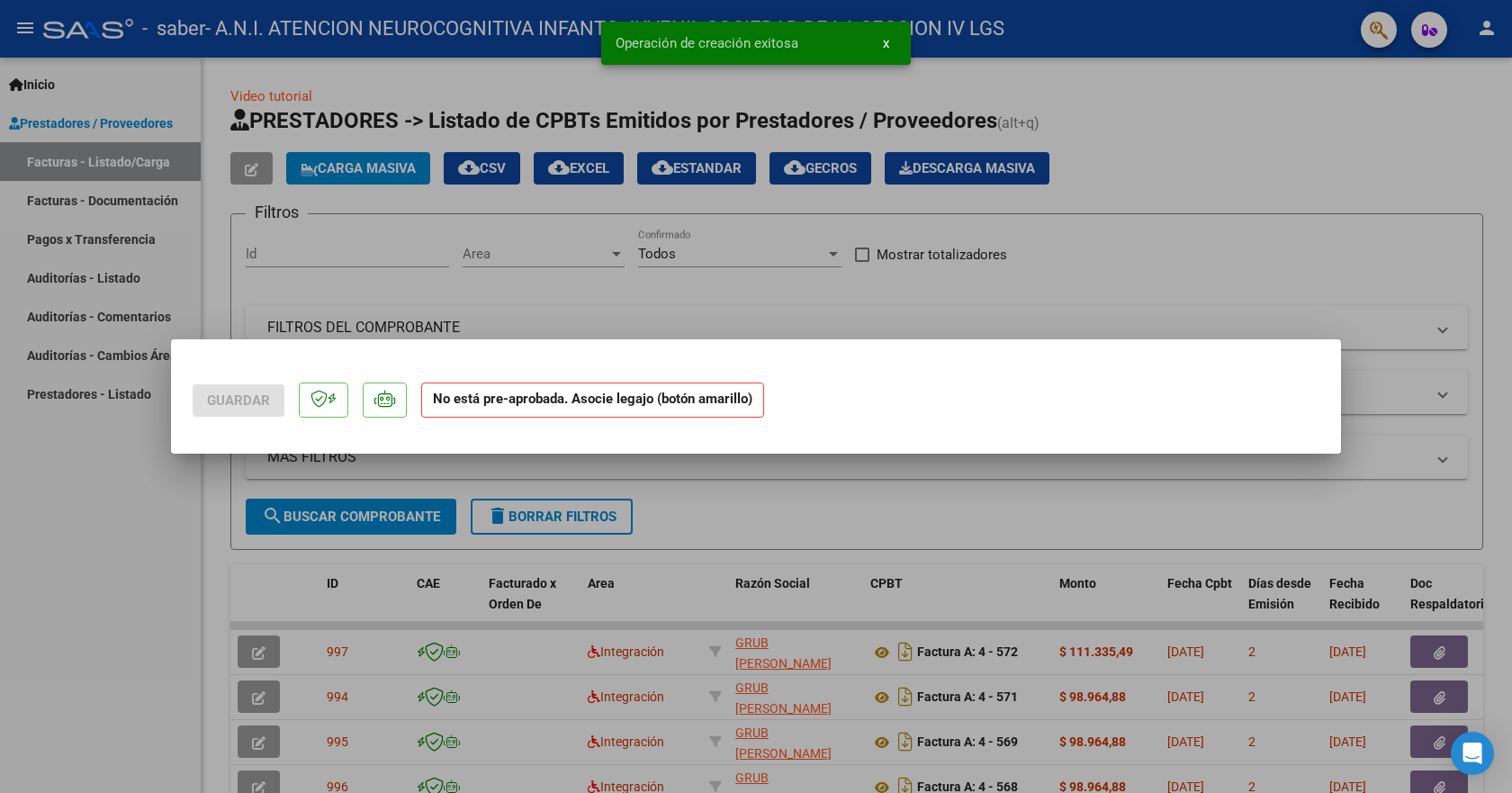
scroll to position [0, 0]
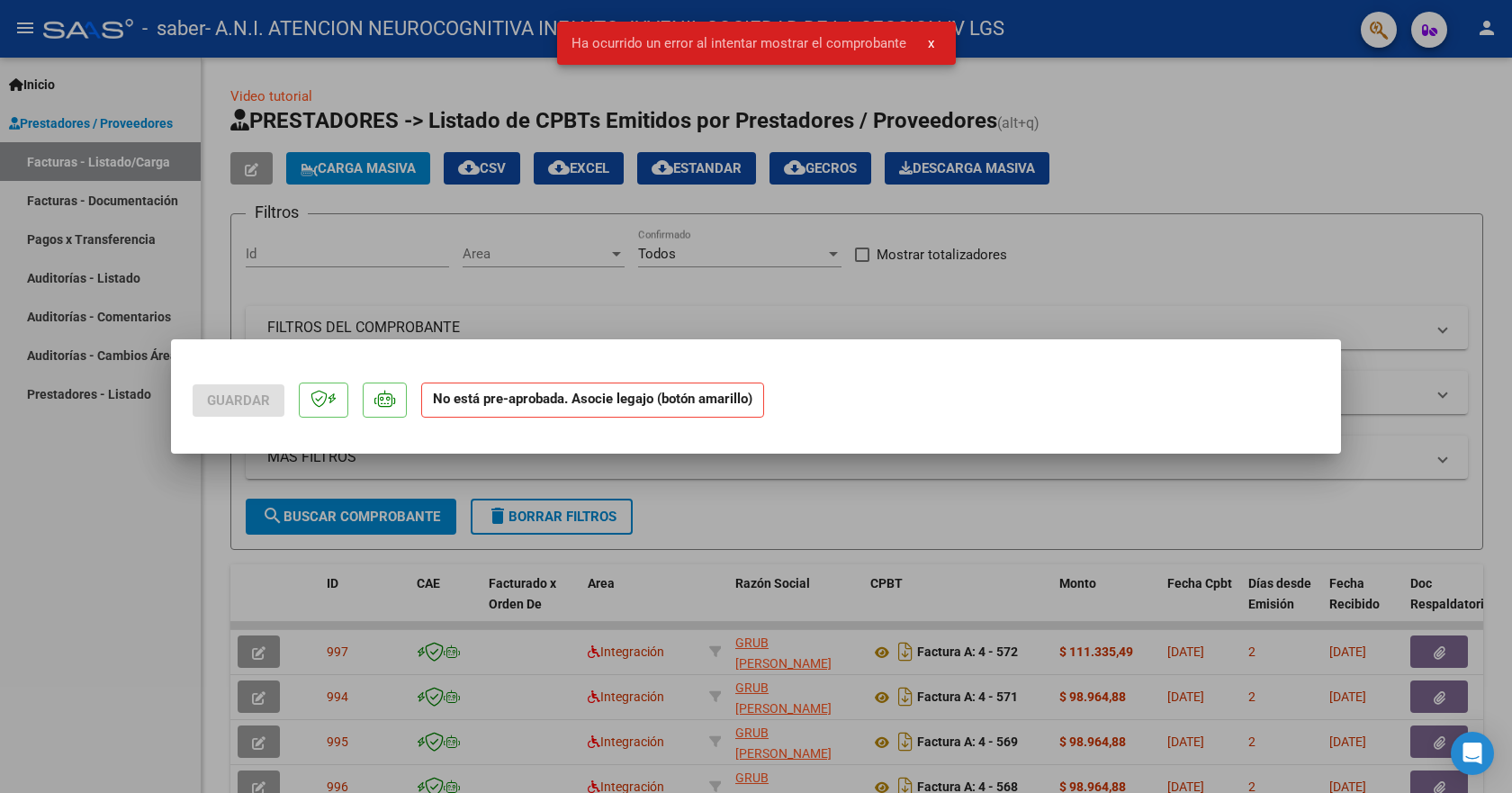
click at [325, 411] on p at bounding box center [323, 400] width 49 height 35
click at [386, 406] on icon at bounding box center [385, 398] width 20 height 18
click at [457, 405] on strong "No está pre-aprobada. Asocie legajo (botón amarillo)" at bounding box center [592, 400] width 343 height 35
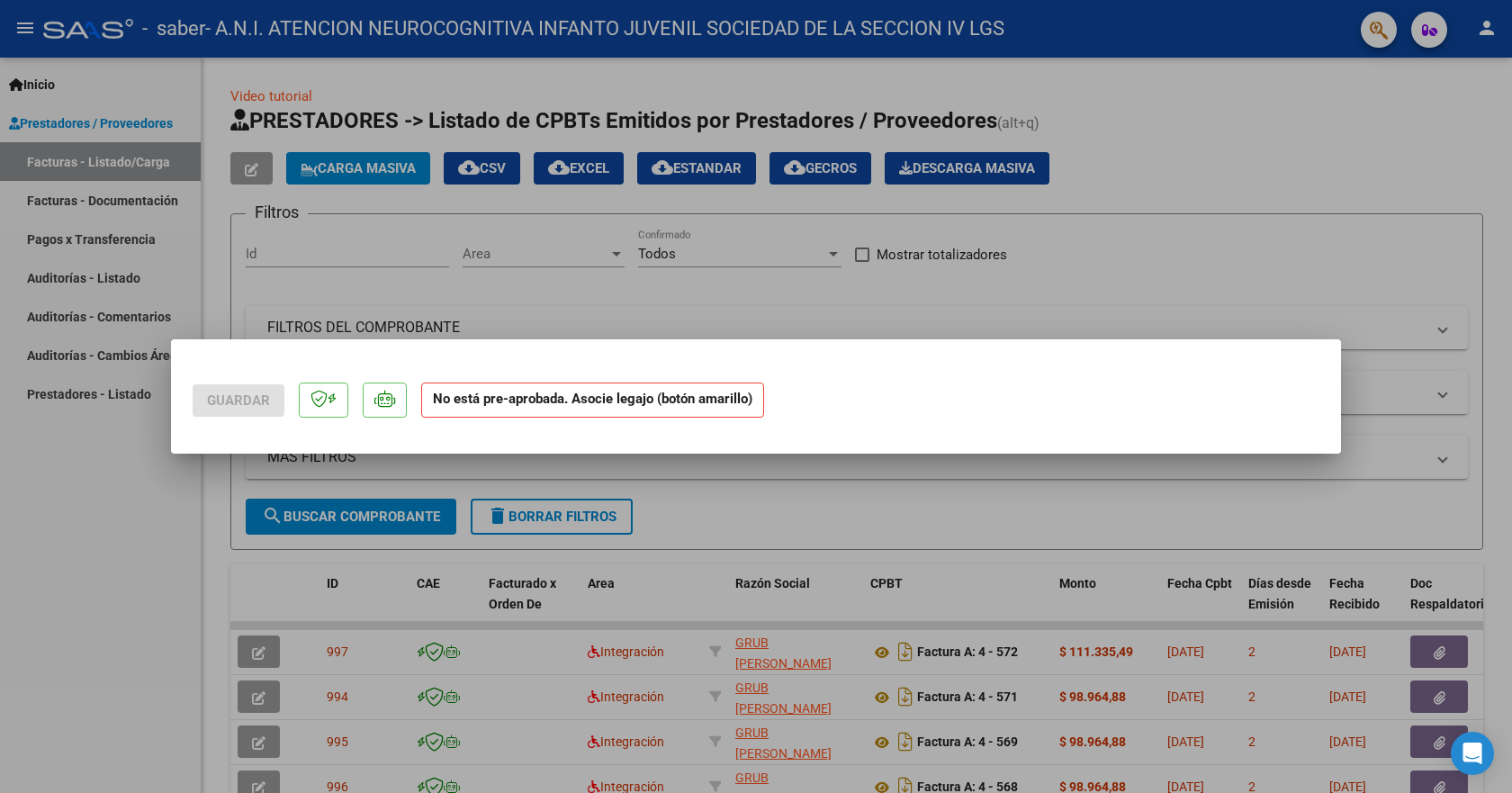
click at [1162, 300] on div at bounding box center [756, 396] width 1512 height 793
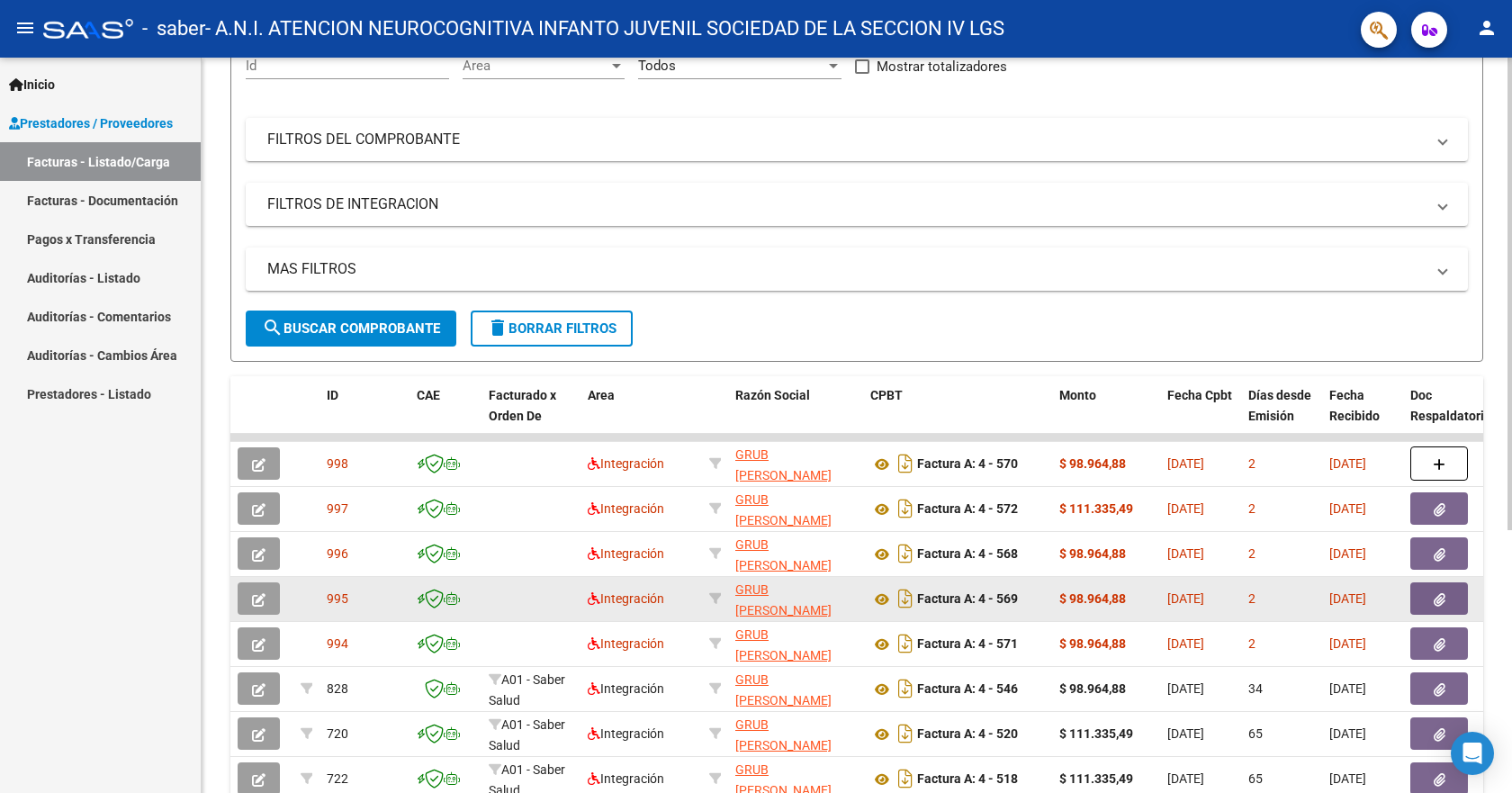
scroll to position [269, 0]
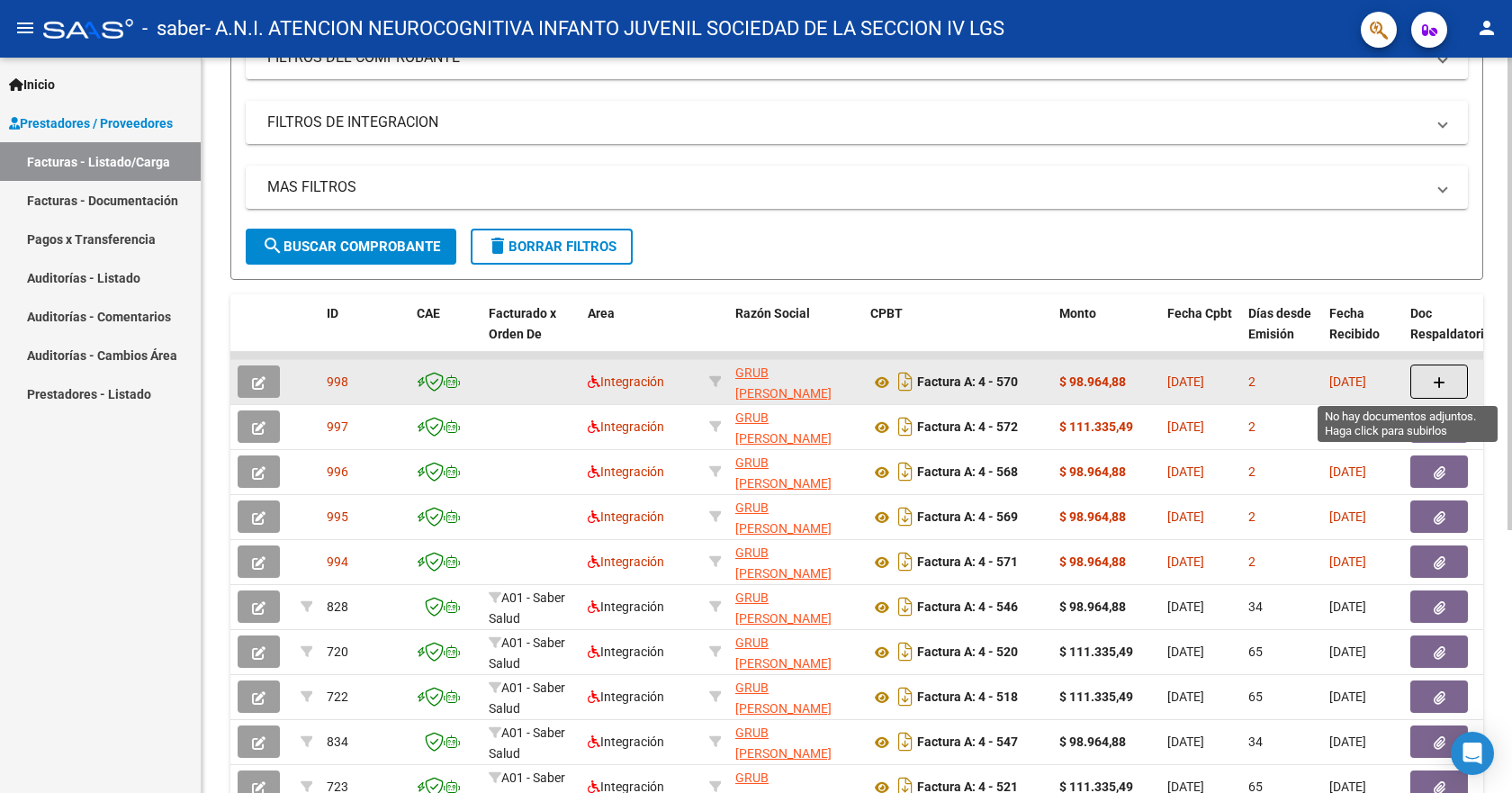
click at [1449, 378] on button "button" at bounding box center [1440, 381] width 58 height 34
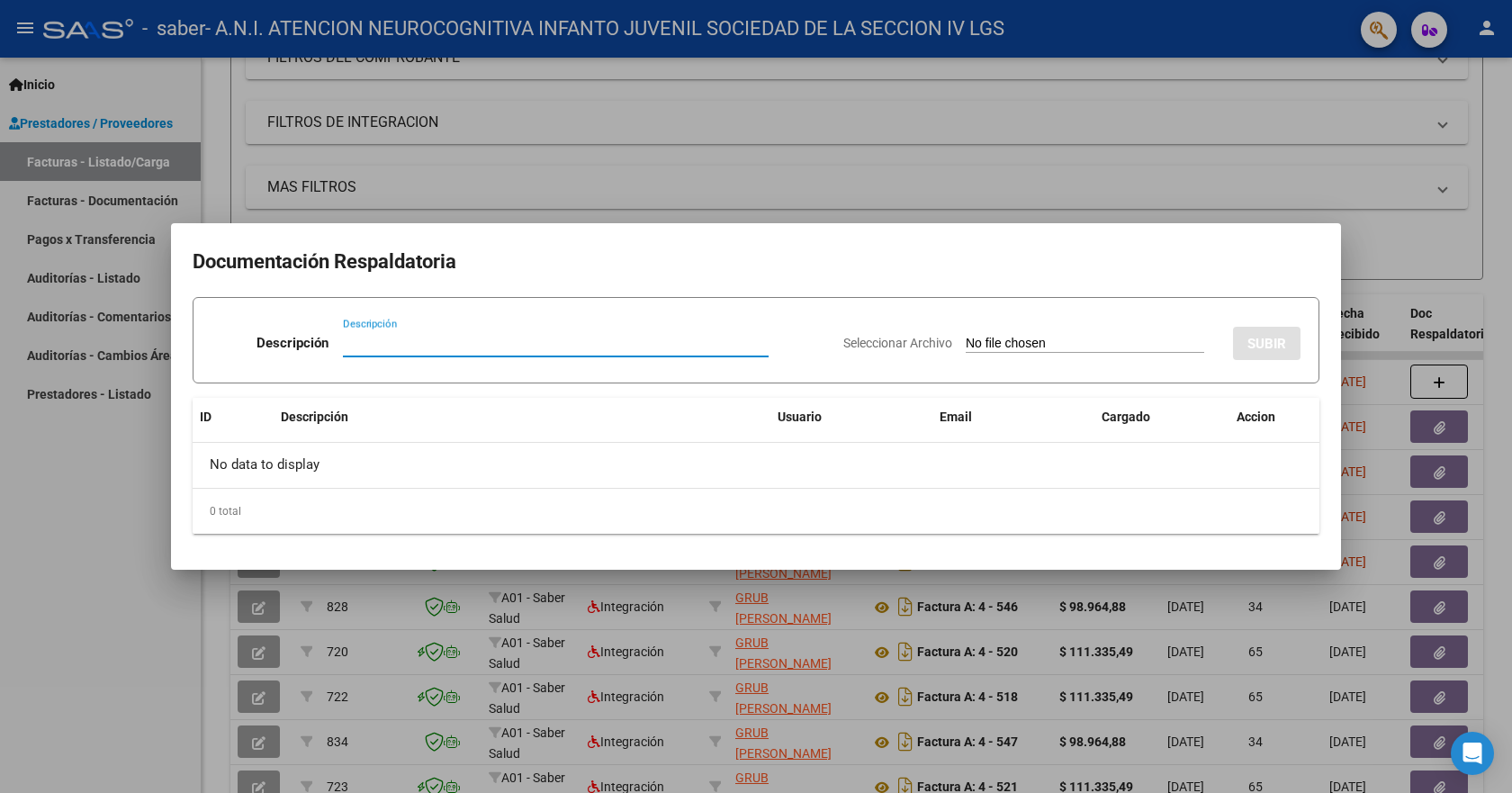
click at [361, 344] on input "Descripción" at bounding box center [556, 343] width 426 height 16
type input "planilla"
click at [873, 346] on span "Seleccionar Archivo" at bounding box center [898, 342] width 109 height 14
click at [966, 346] on input "Seleccionar Archivo" at bounding box center [1085, 344] width 239 height 17
type input "C:\fakepath\ps.pdf"
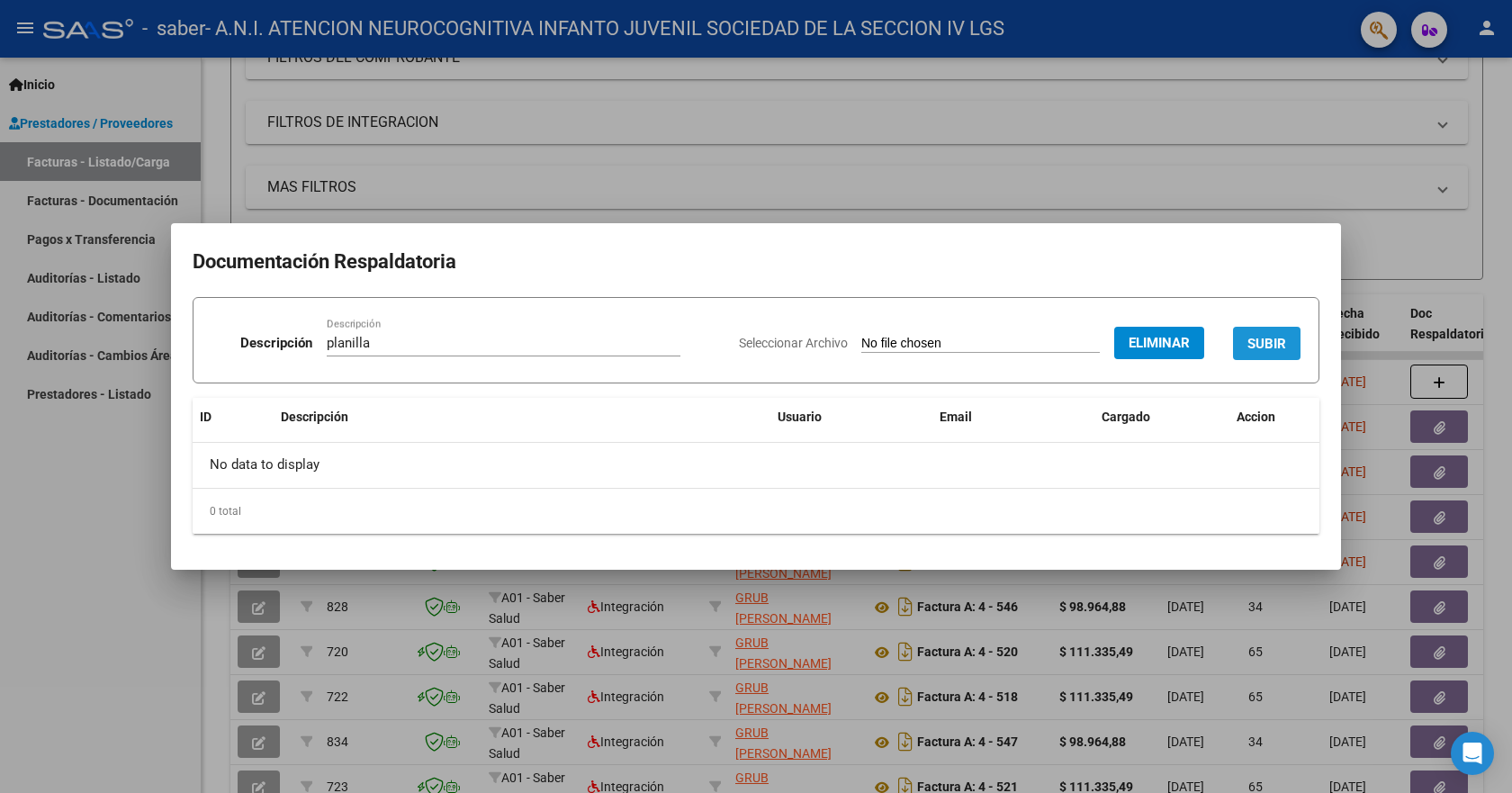
click at [1268, 344] on span "SUBIR" at bounding box center [1267, 343] width 39 height 16
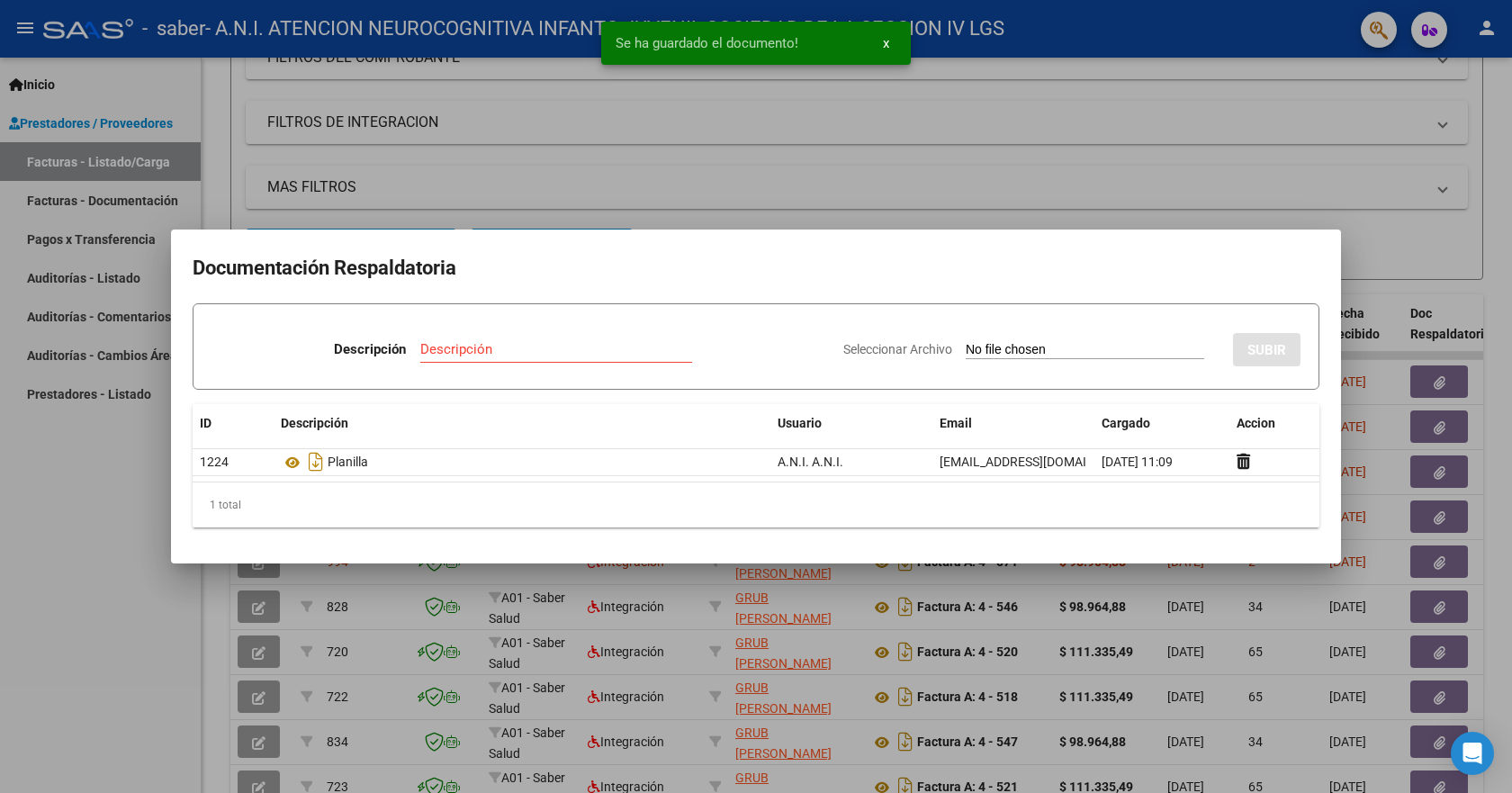
click at [1250, 228] on div at bounding box center [756, 396] width 1512 height 793
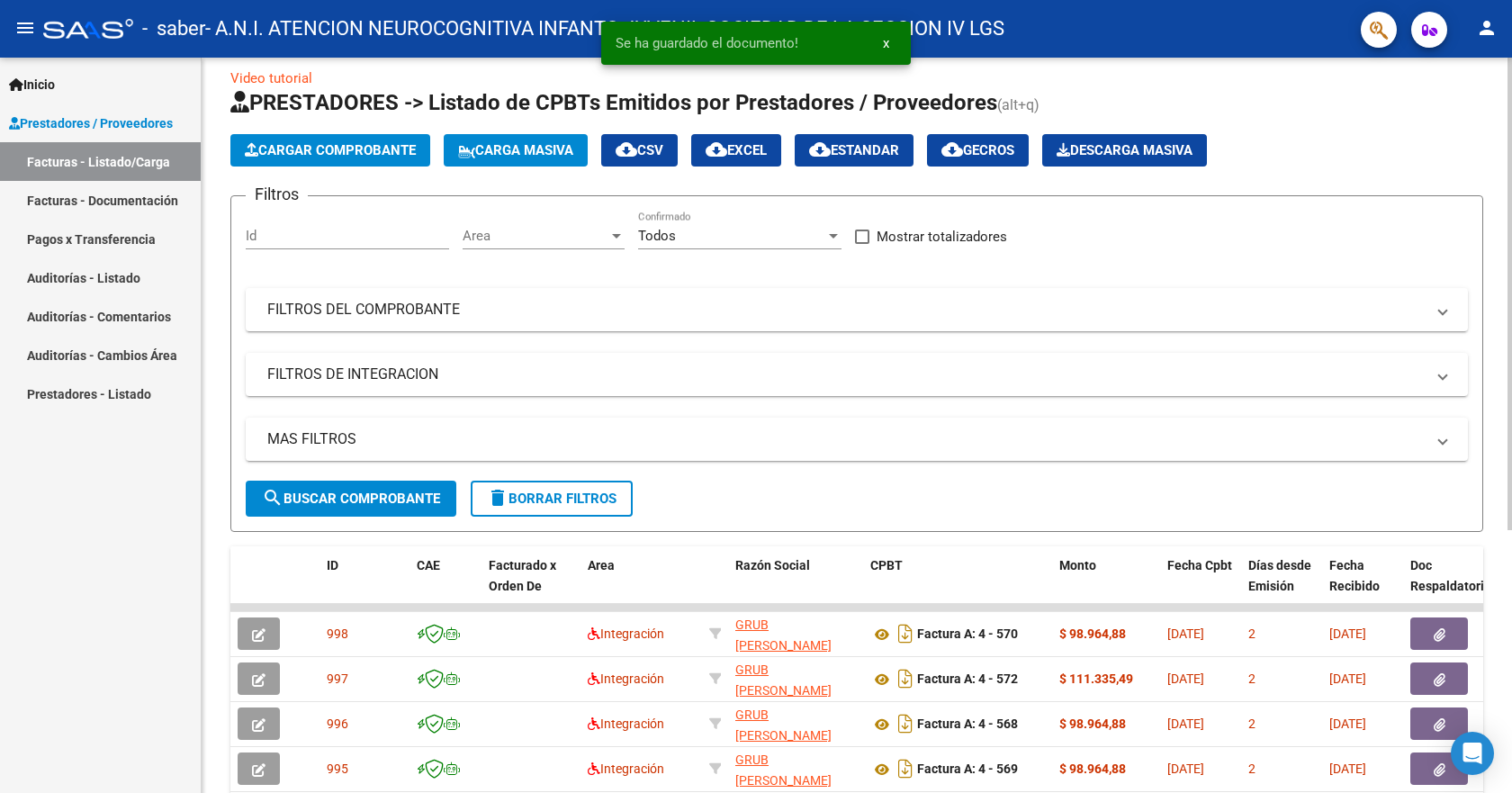
scroll to position [0, 0]
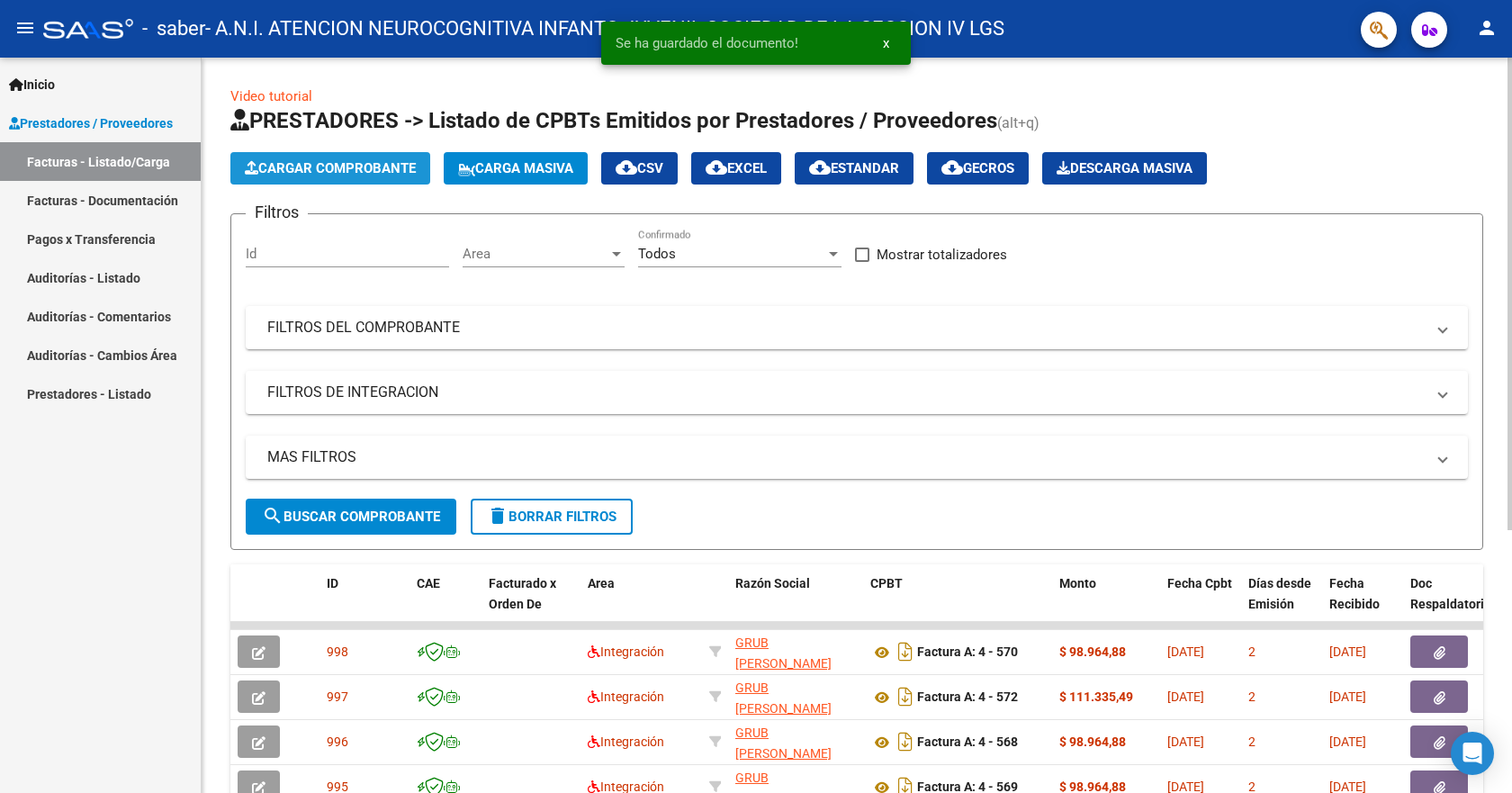
click at [307, 176] on span "Cargar Comprobante" at bounding box center [329, 168] width 171 height 16
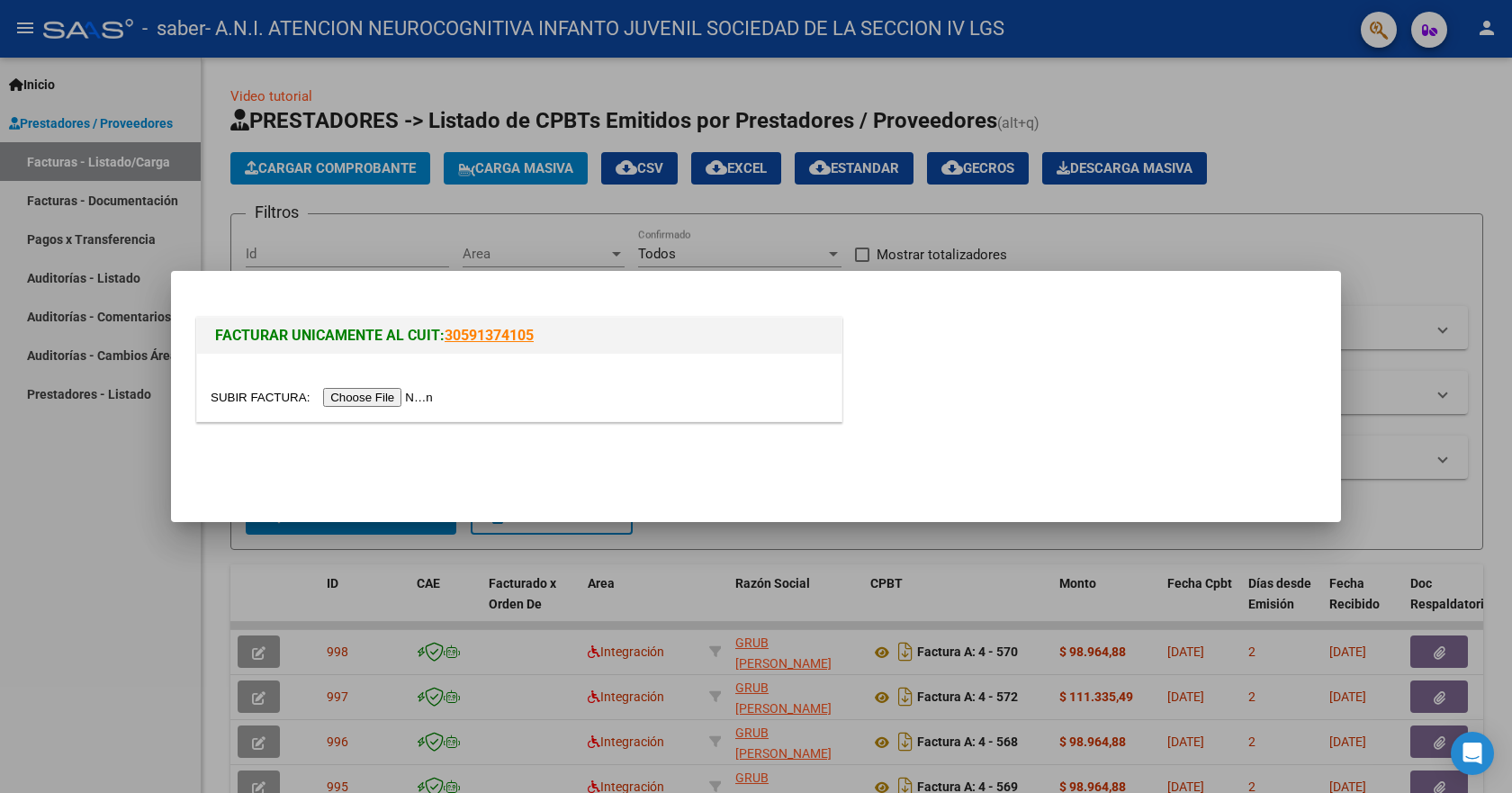
click at [383, 395] on input "file" at bounding box center [325, 397] width 228 height 19
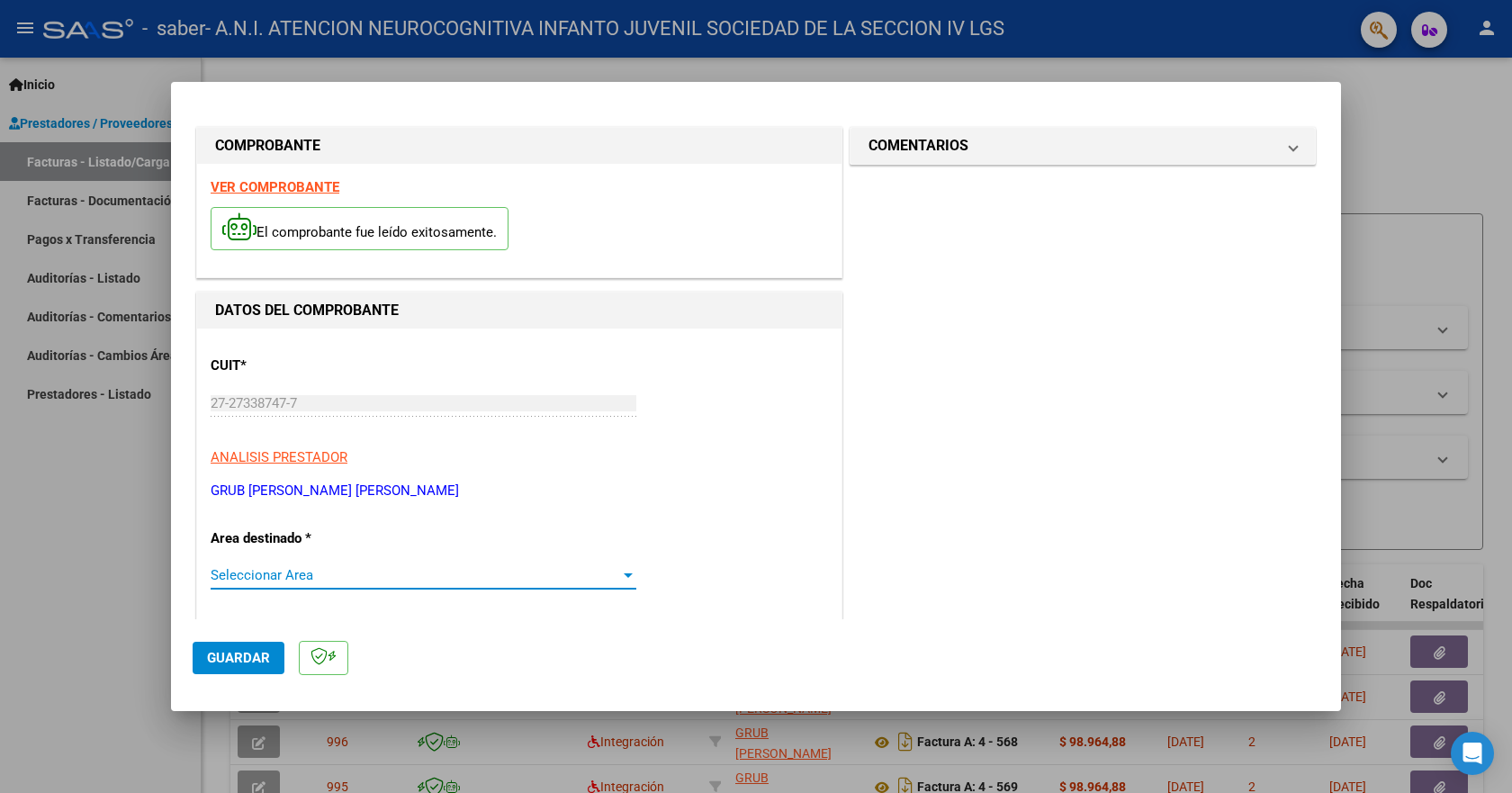
click at [624, 576] on div at bounding box center [628, 575] width 9 height 5
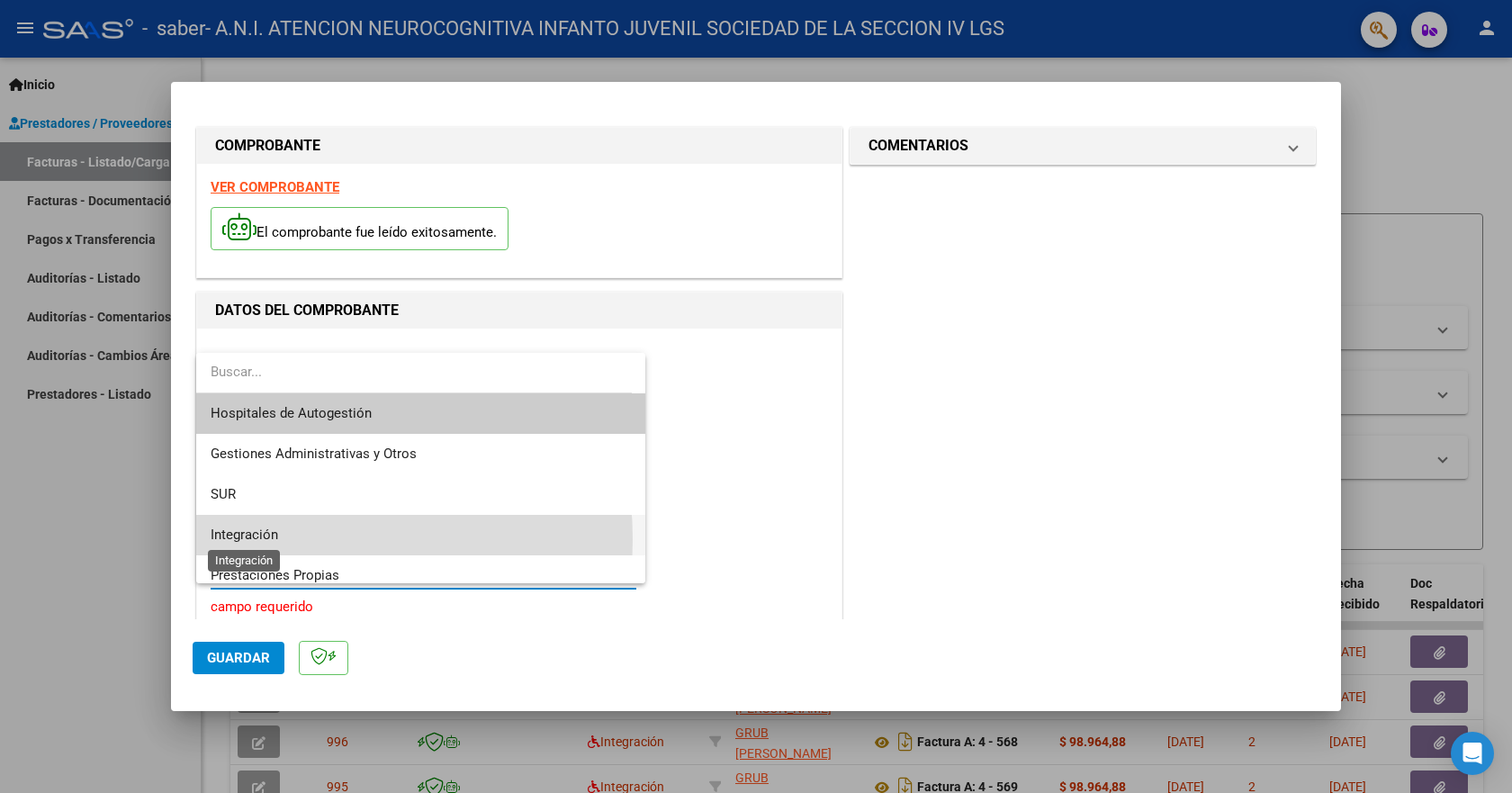
click at [264, 539] on span "Integración" at bounding box center [244, 534] width 68 height 16
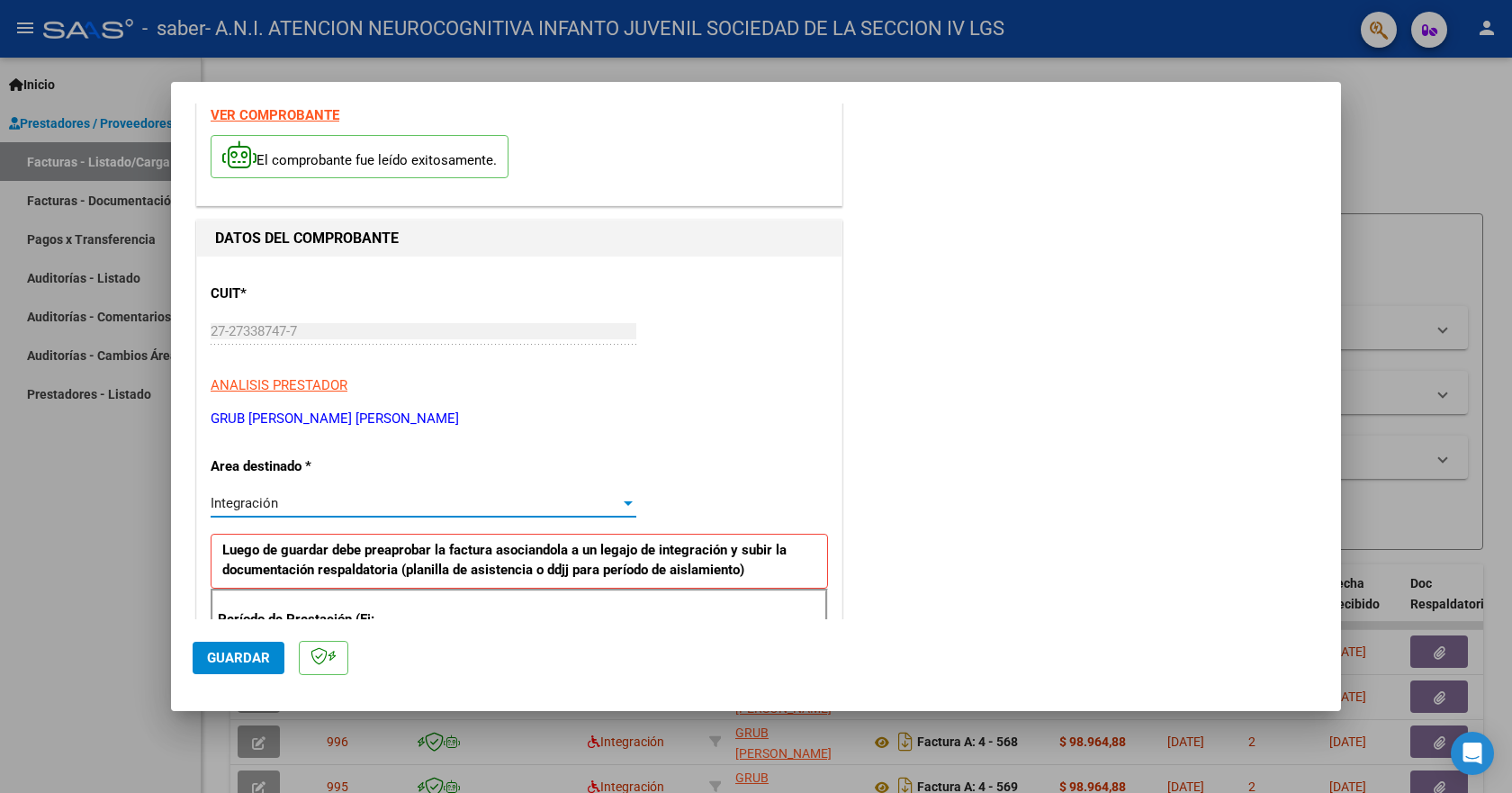
scroll to position [180, 0]
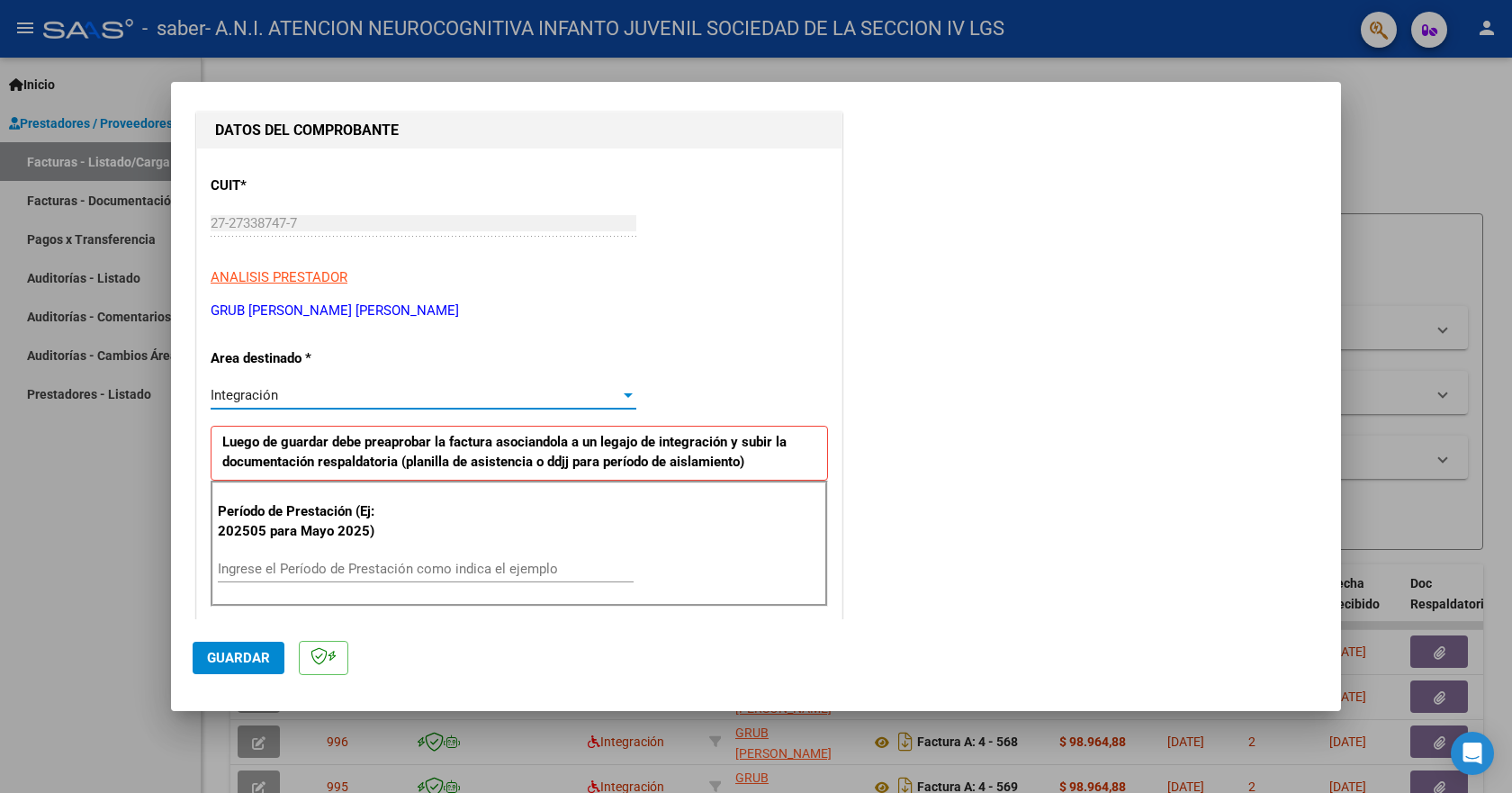
click at [271, 566] on input "Ingrese el Período de Prestación como indica el ejemplo" at bounding box center [425, 568] width 415 height 16
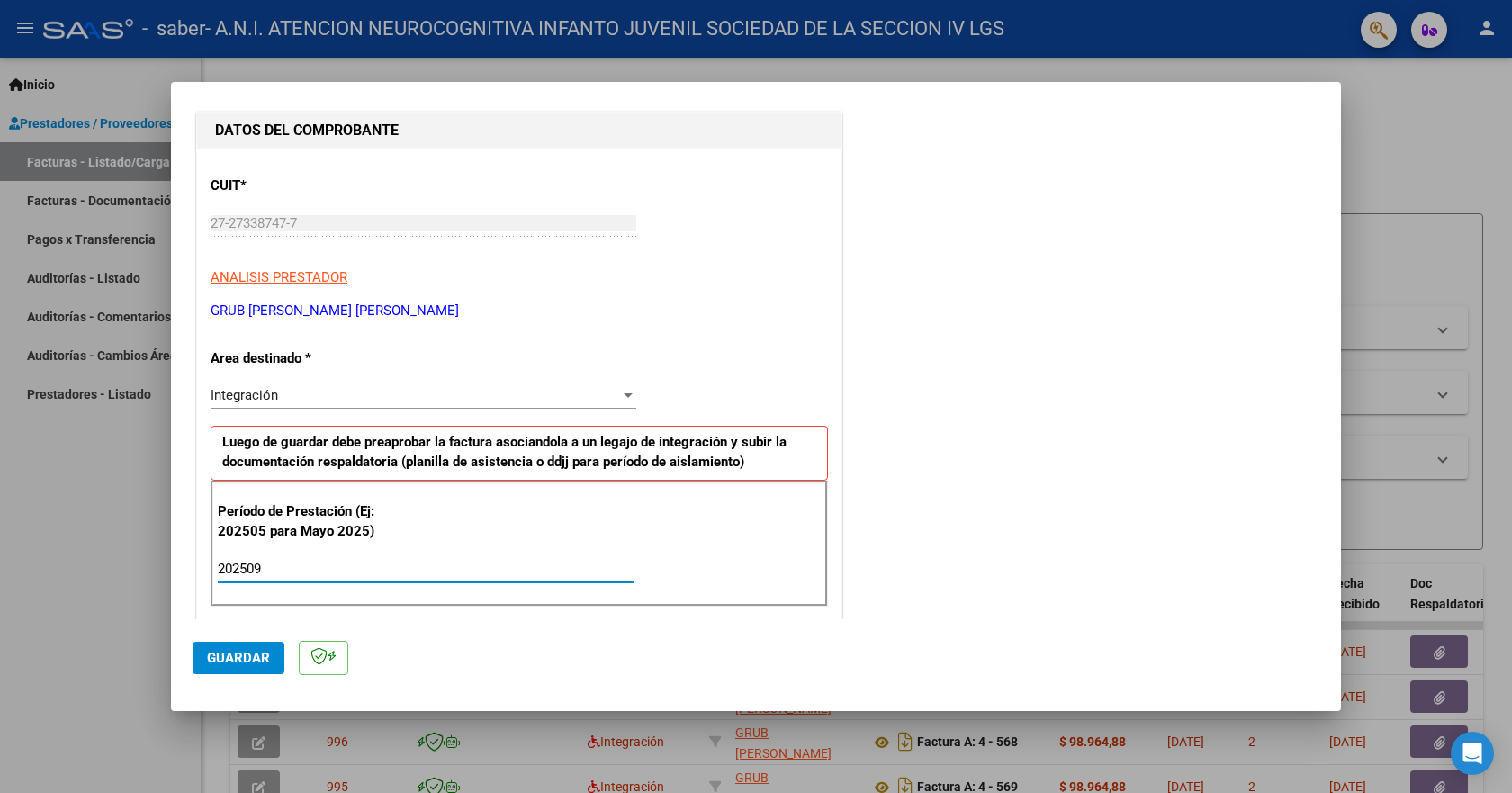
type input "202509"
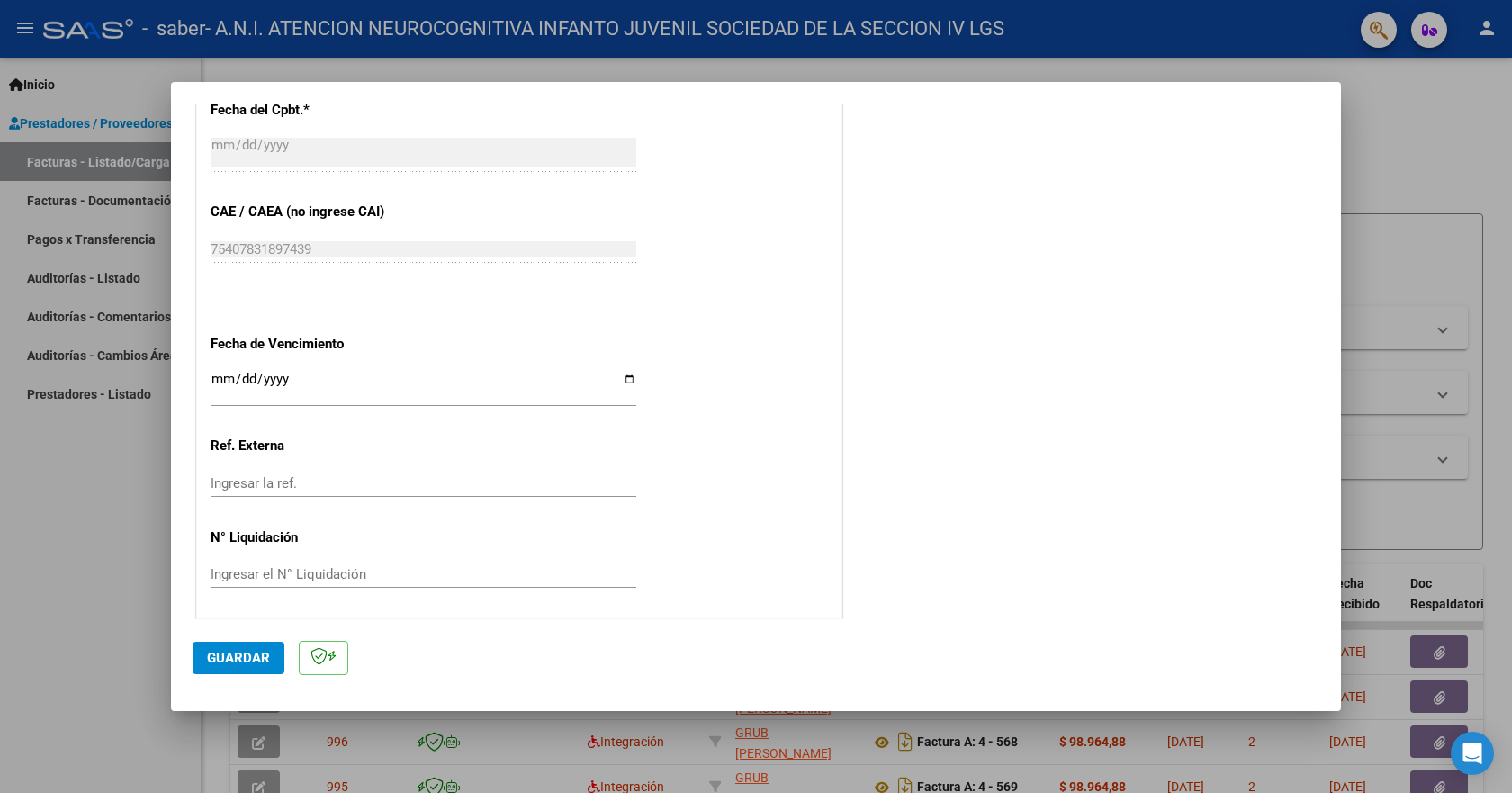
scroll to position [1068, 0]
click at [255, 653] on span "Guardar" at bounding box center [238, 658] width 63 height 16
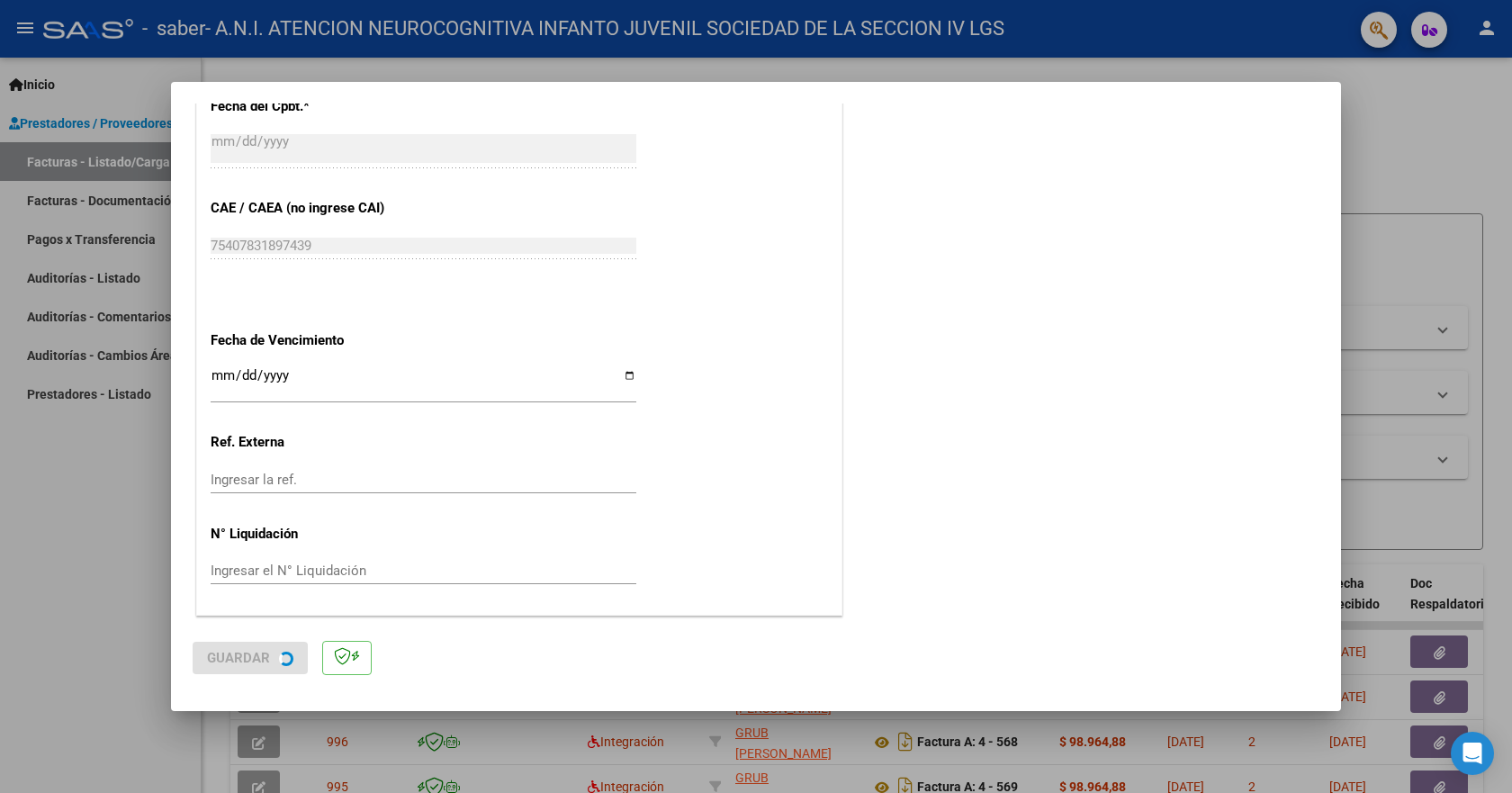
scroll to position [0, 0]
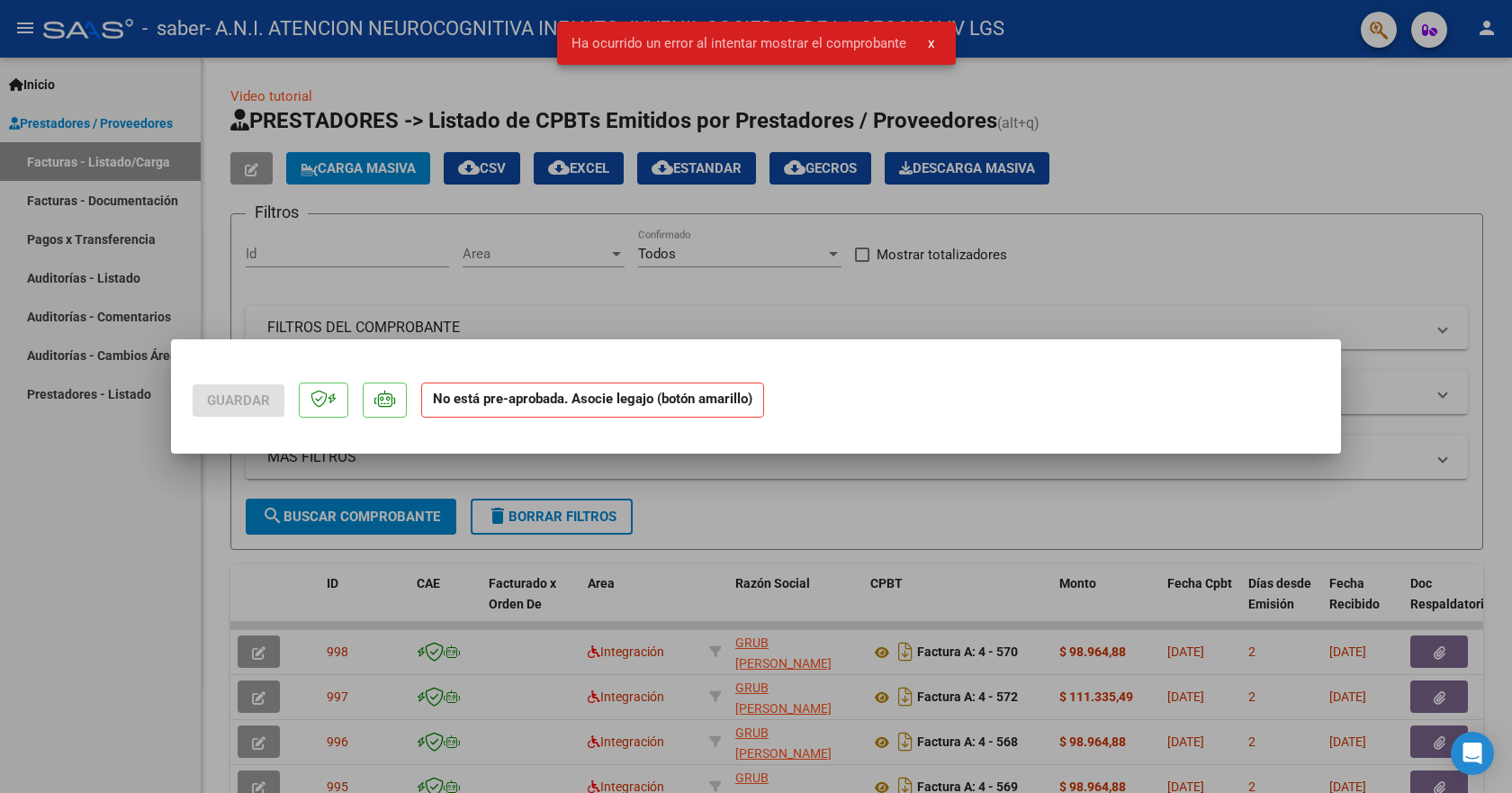
click at [1127, 278] on div at bounding box center [756, 396] width 1512 height 793
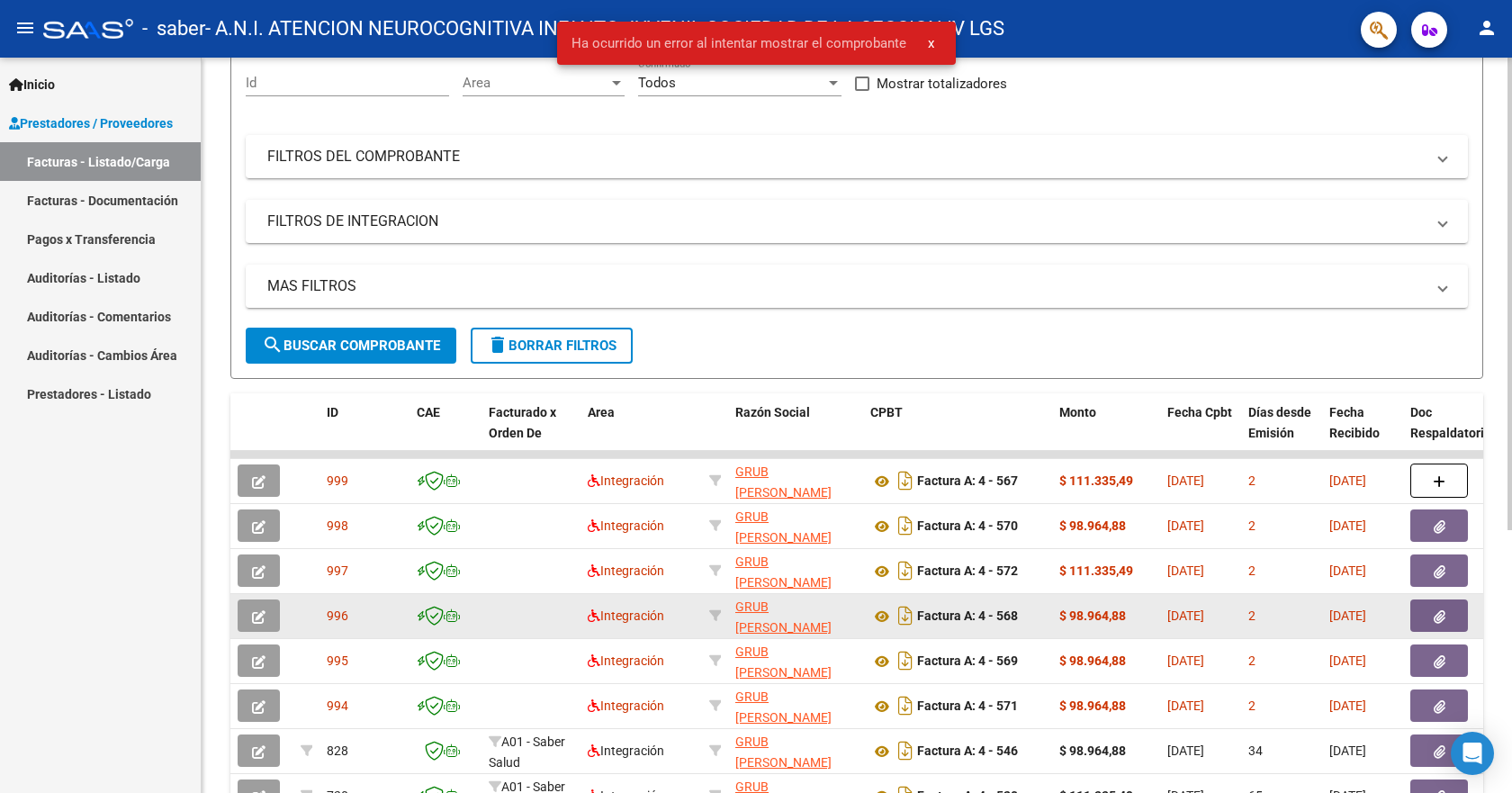
scroll to position [180, 0]
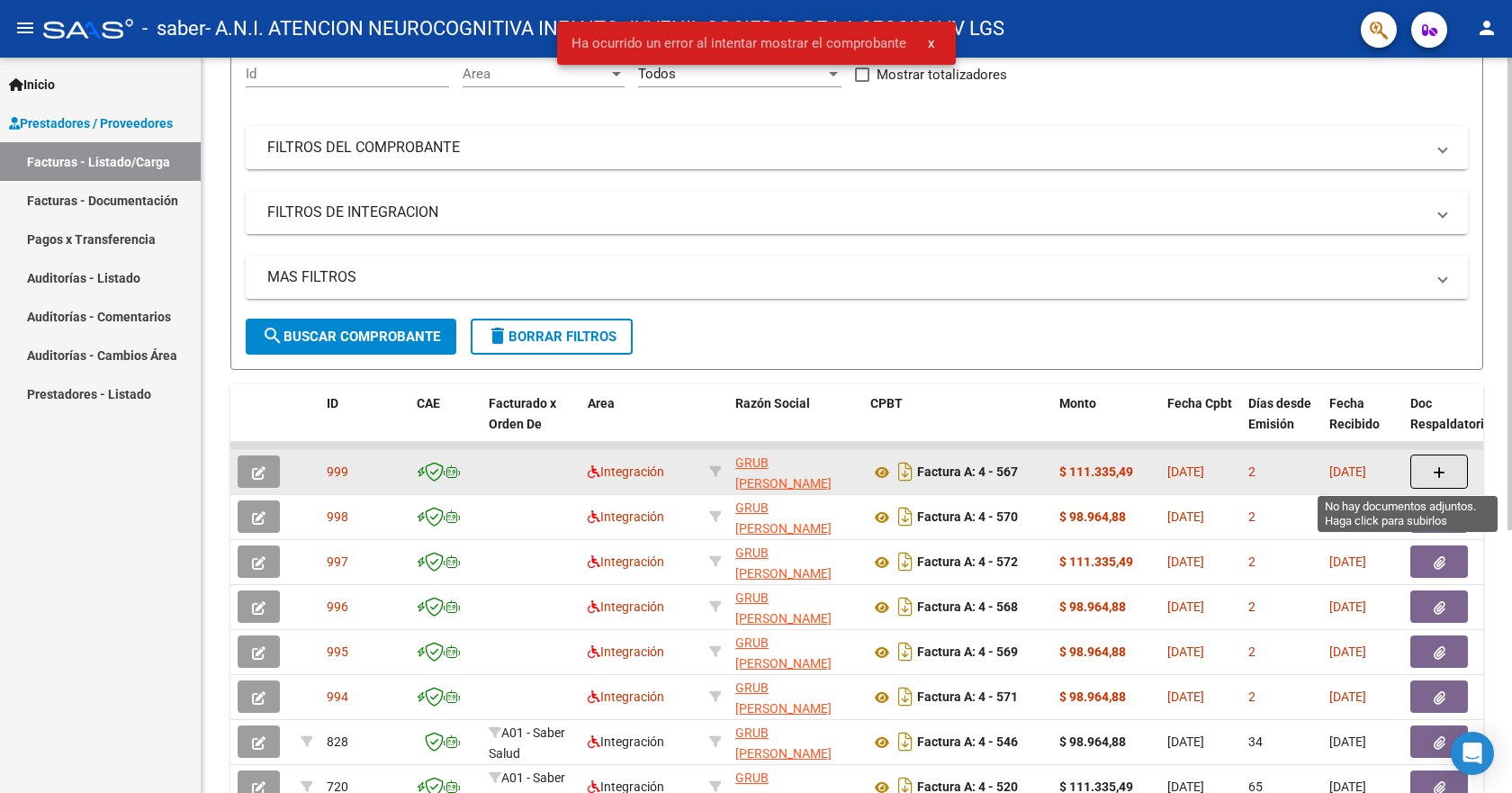
click at [1438, 475] on icon "button" at bounding box center [1439, 473] width 13 height 14
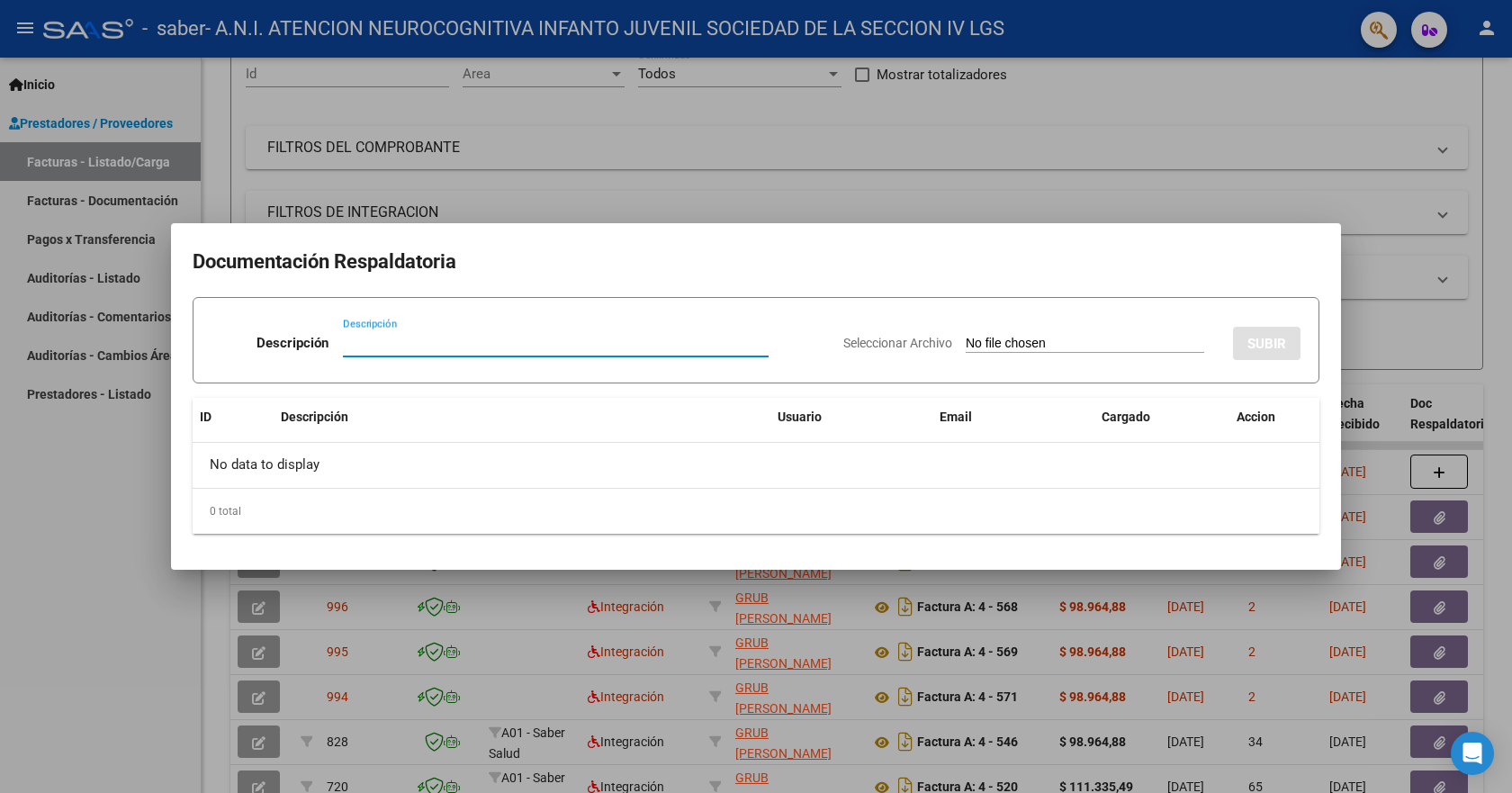
click at [359, 346] on input "Descripción" at bounding box center [556, 343] width 426 height 16
type input "planilla"
click at [996, 342] on input "Seleccionar Archivo" at bounding box center [1085, 344] width 239 height 17
type input "C:\fakepath\ps.pdf"
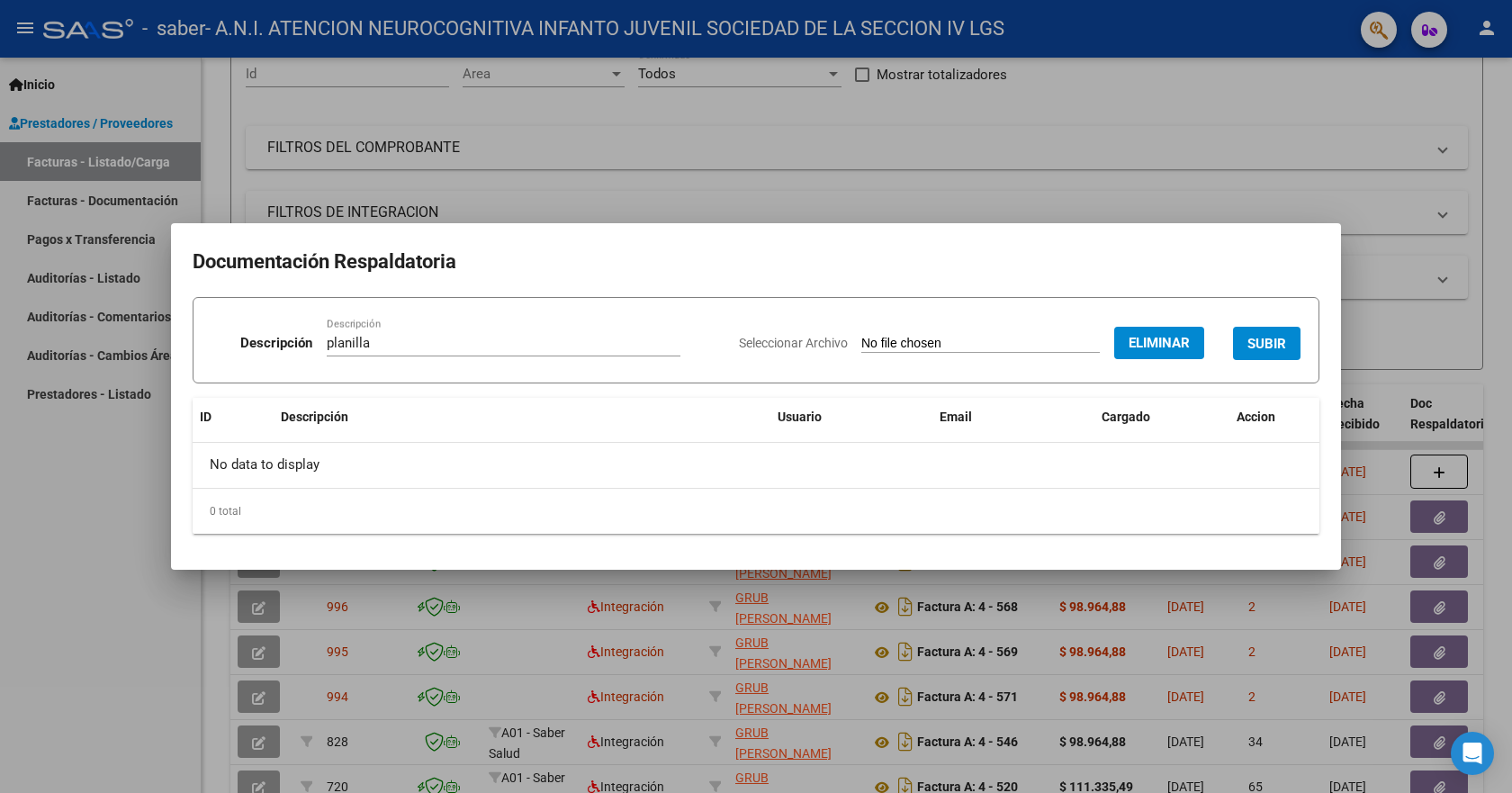
click at [1259, 334] on button "SUBIR" at bounding box center [1267, 343] width 68 height 33
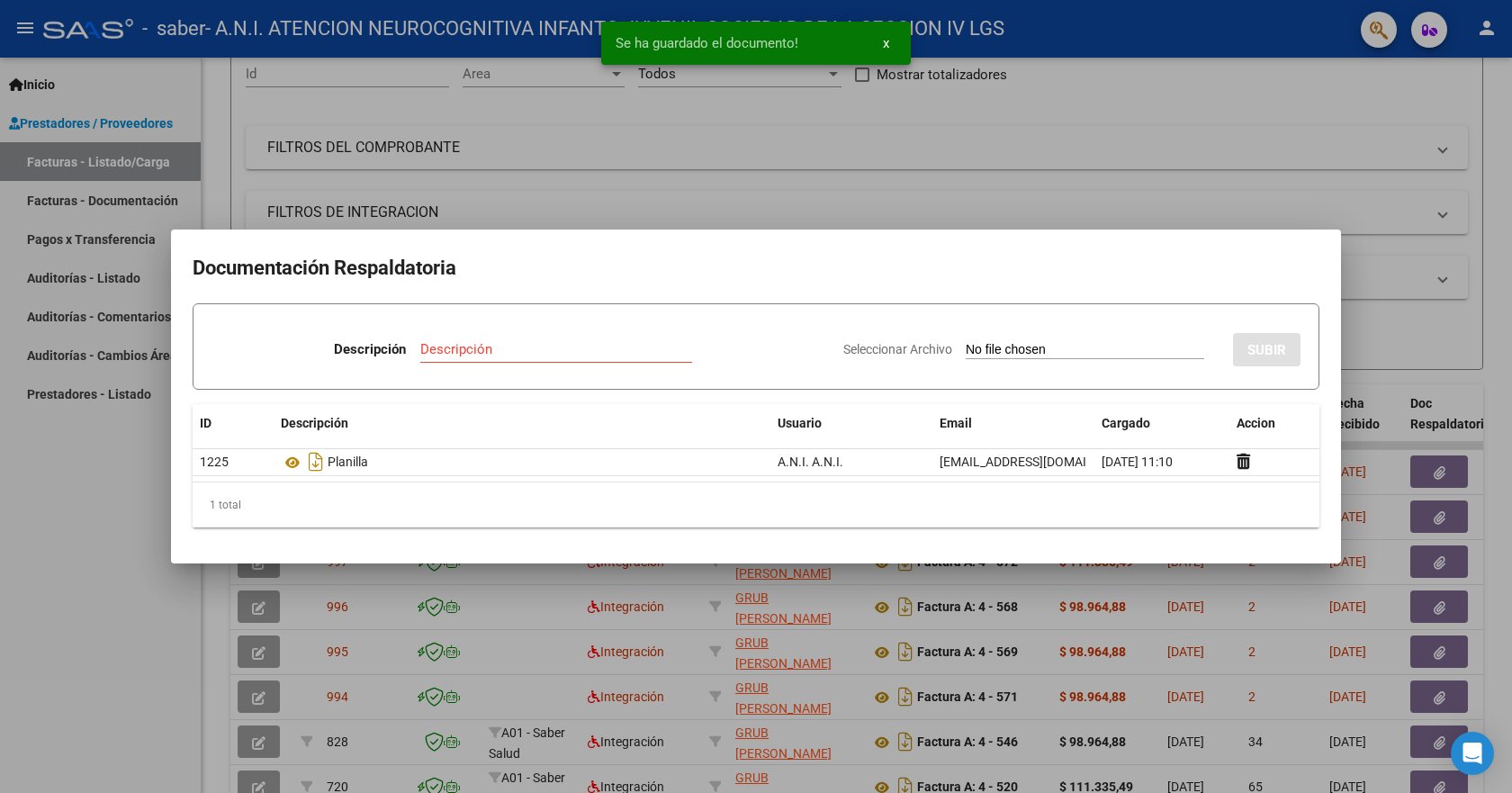
click at [1384, 313] on div at bounding box center [756, 396] width 1512 height 793
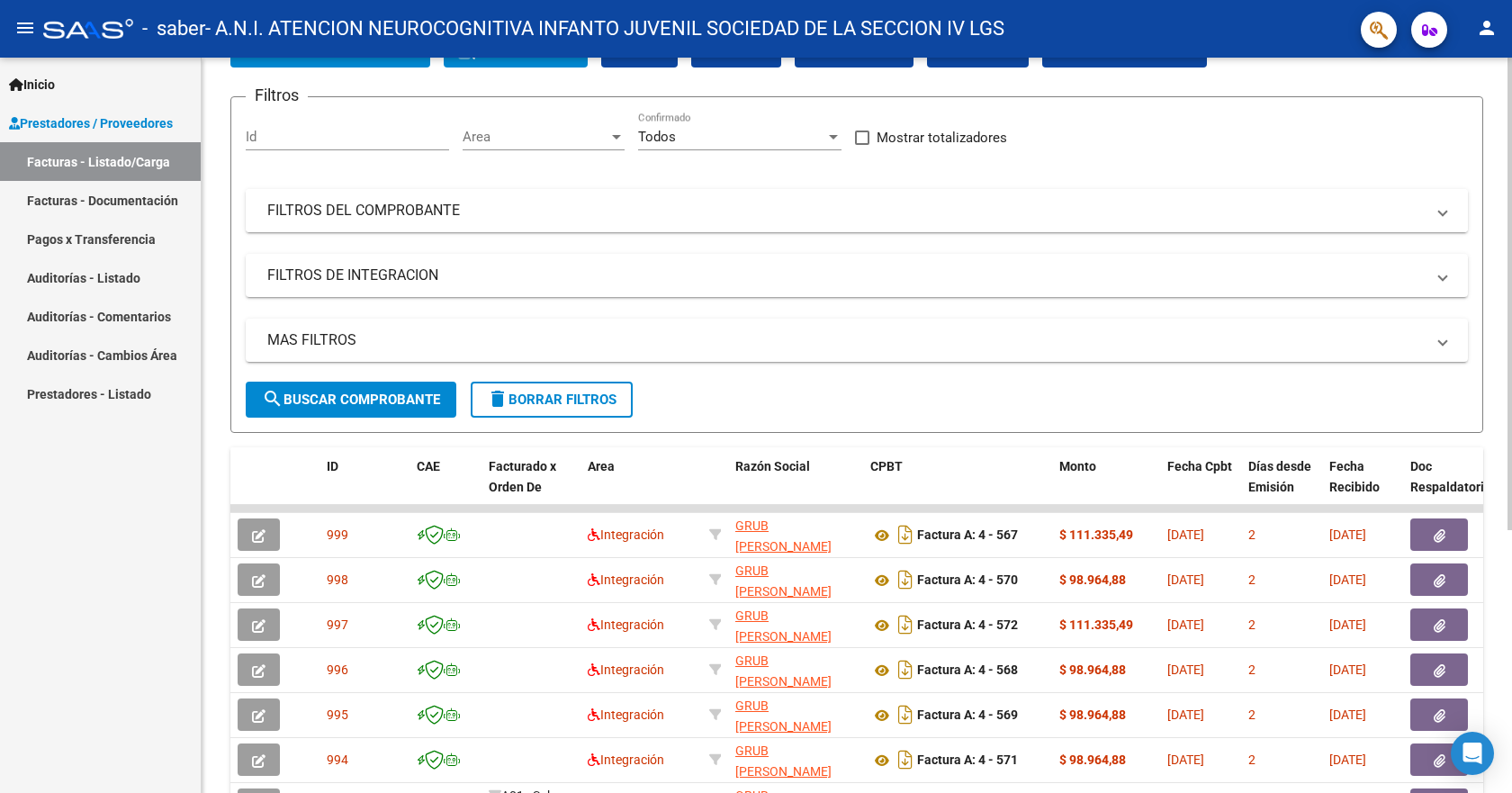
scroll to position [0, 0]
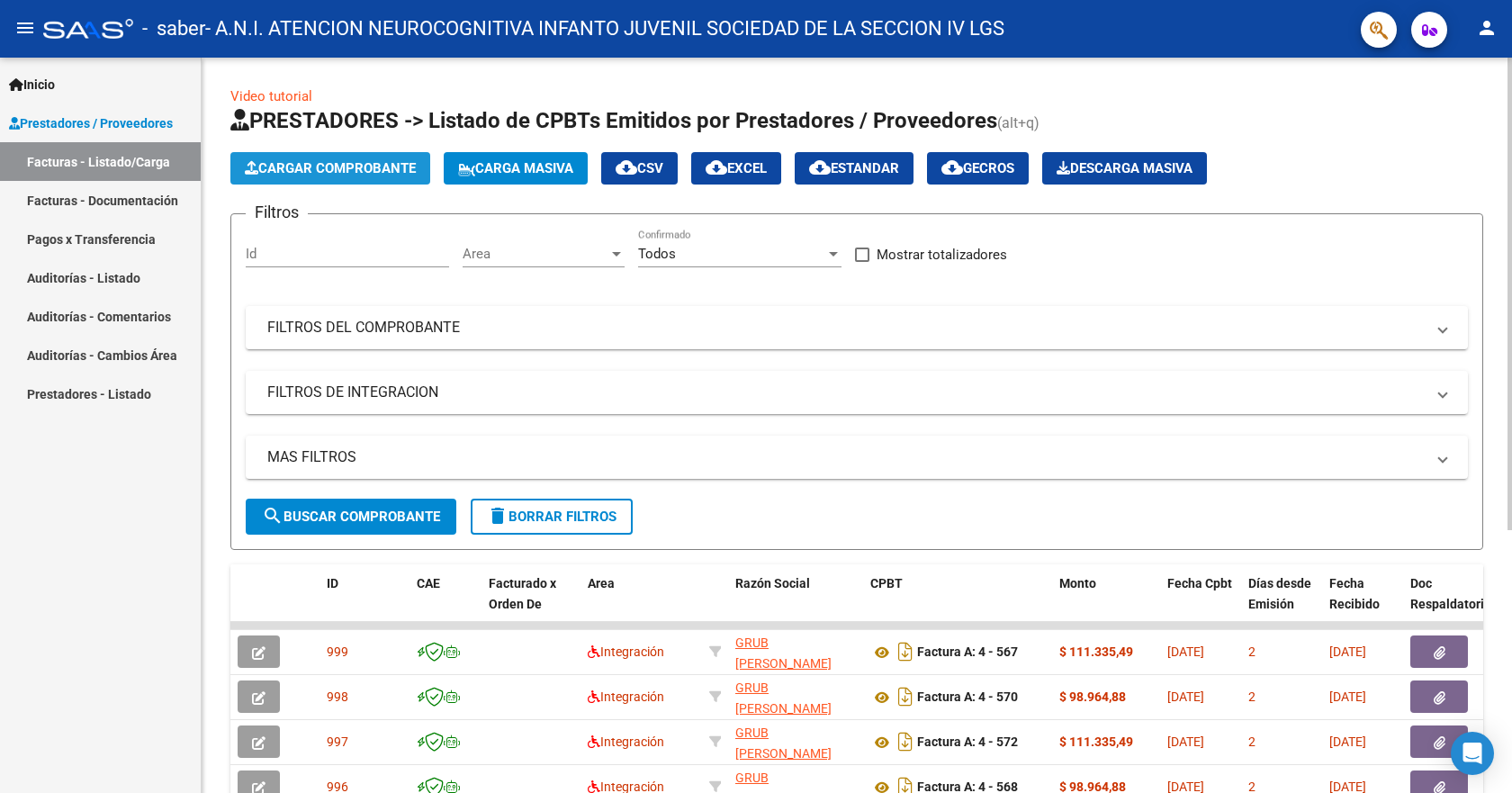
click at [312, 169] on span "Cargar Comprobante" at bounding box center [329, 168] width 171 height 16
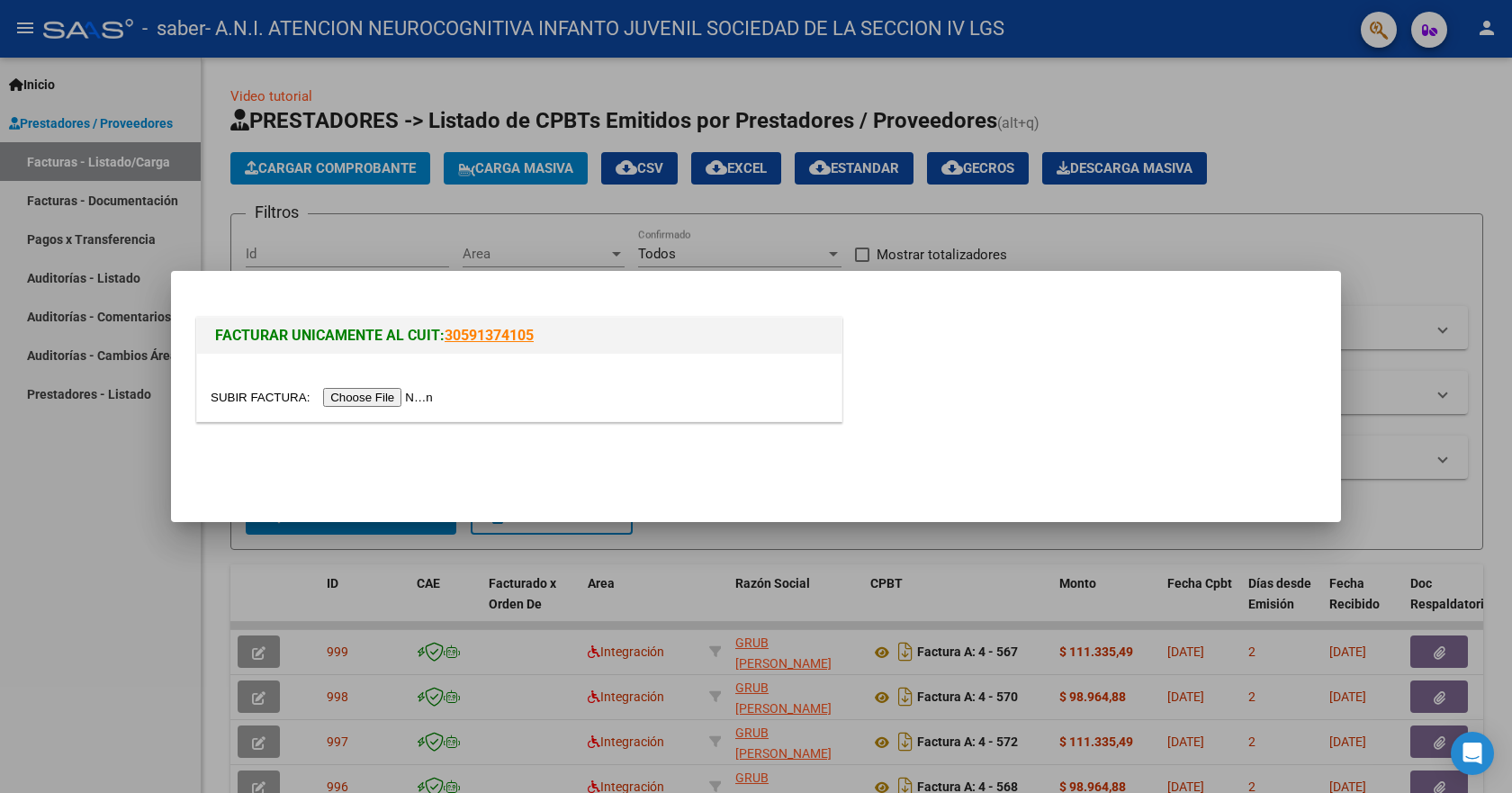
click at [350, 399] on input "file" at bounding box center [325, 397] width 228 height 19
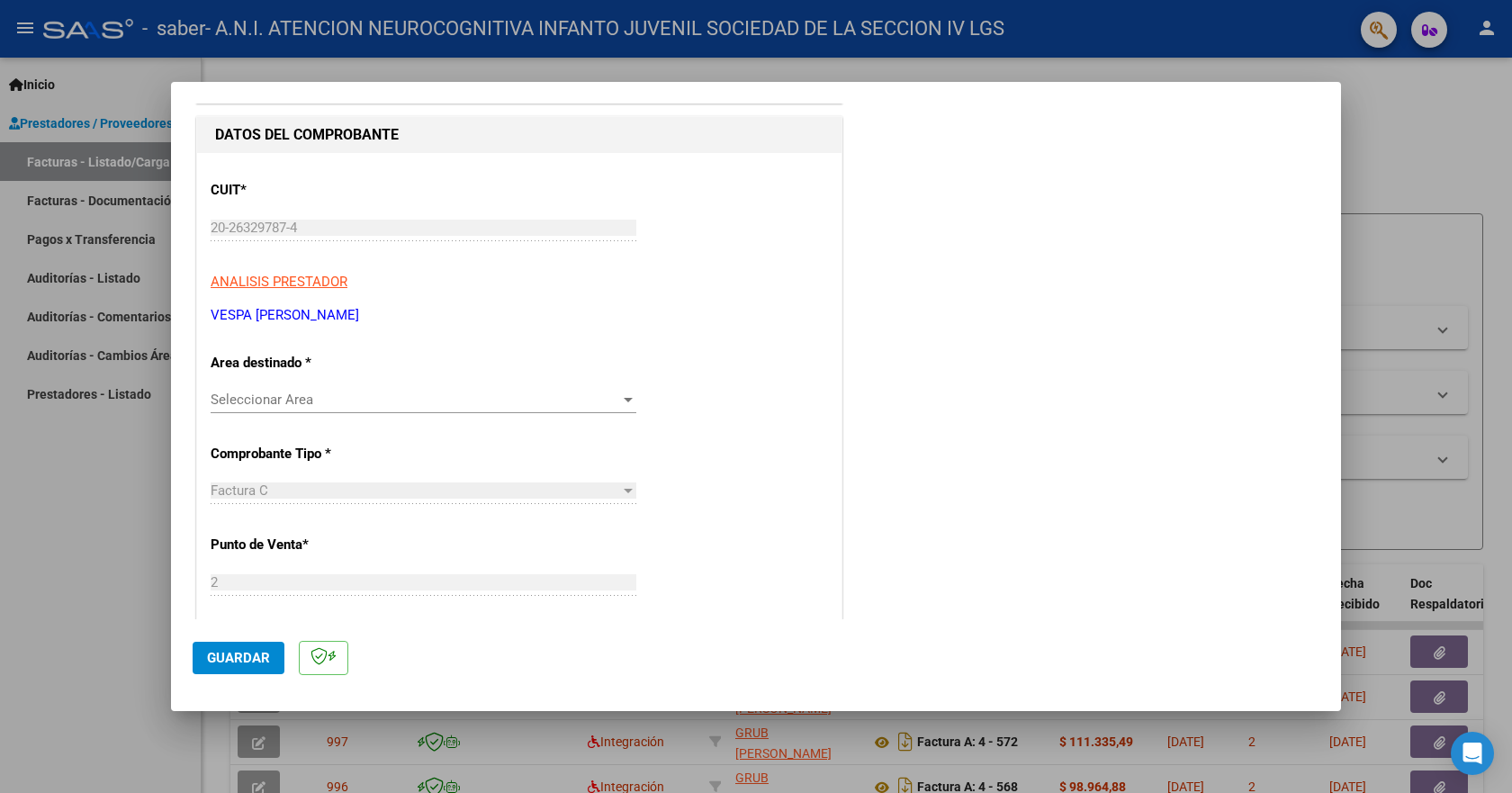
scroll to position [180, 0]
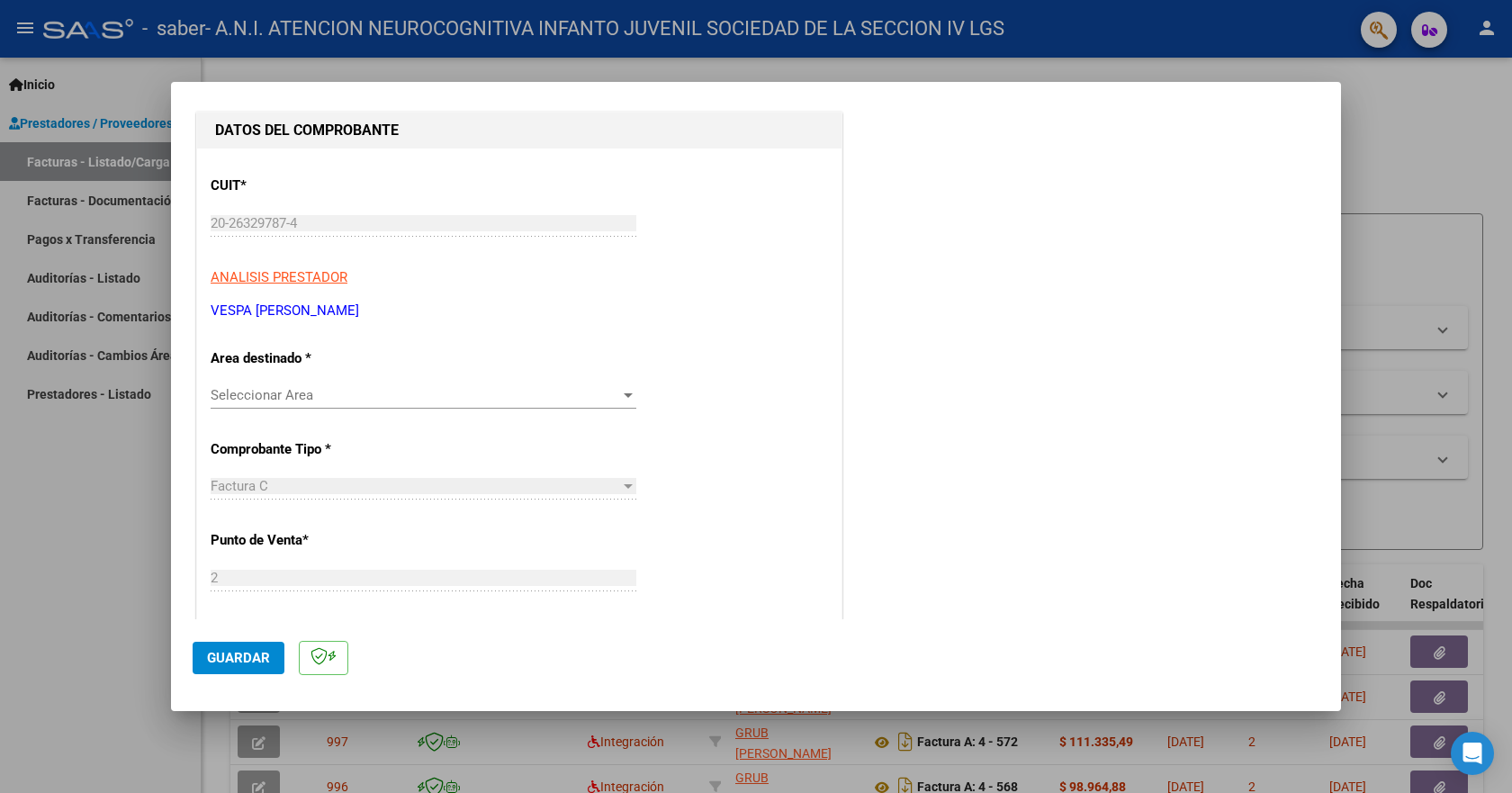
click at [620, 391] on div at bounding box center [628, 394] width 16 height 14
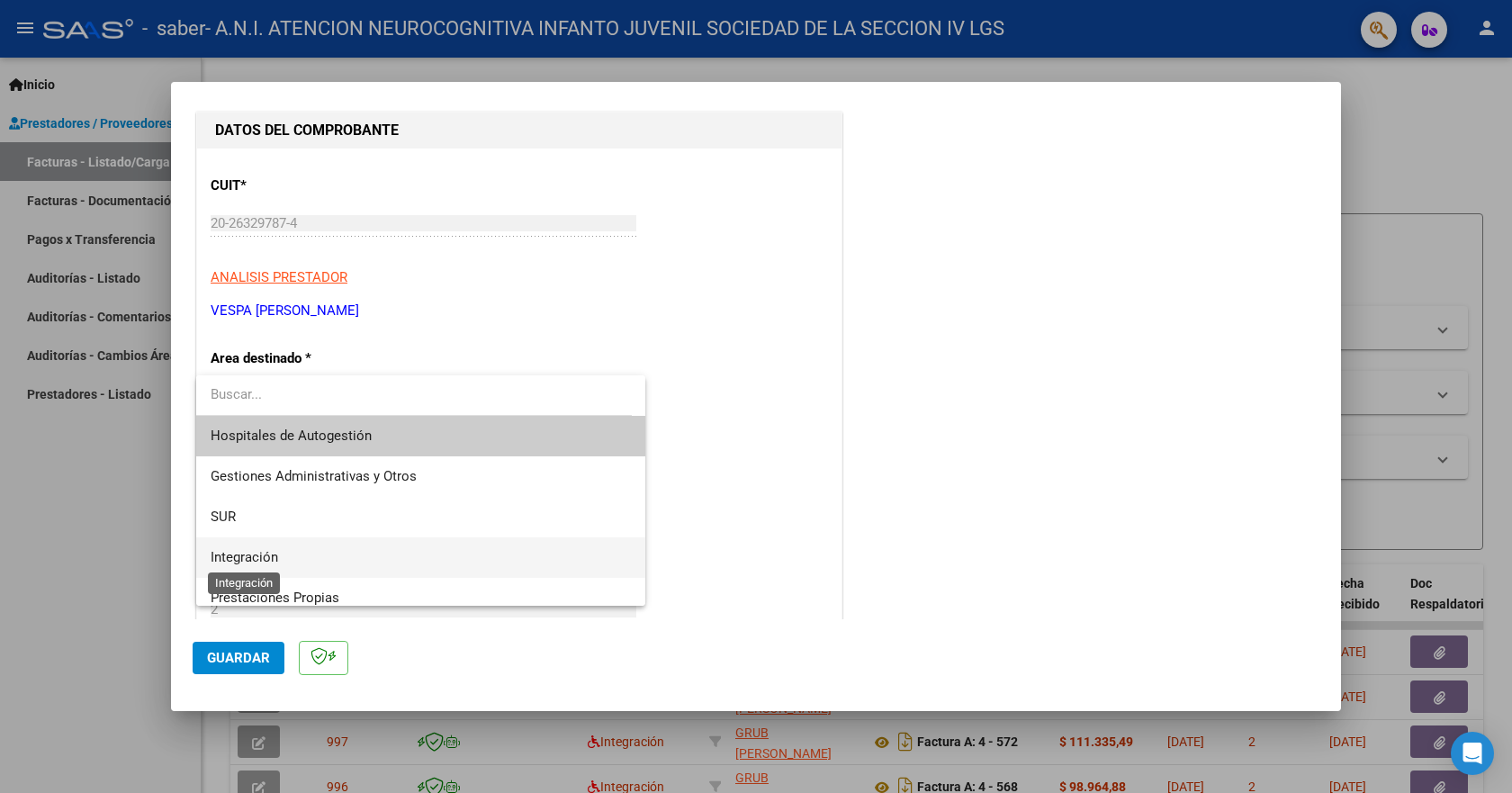
click at [256, 563] on span "Integración" at bounding box center [244, 556] width 68 height 16
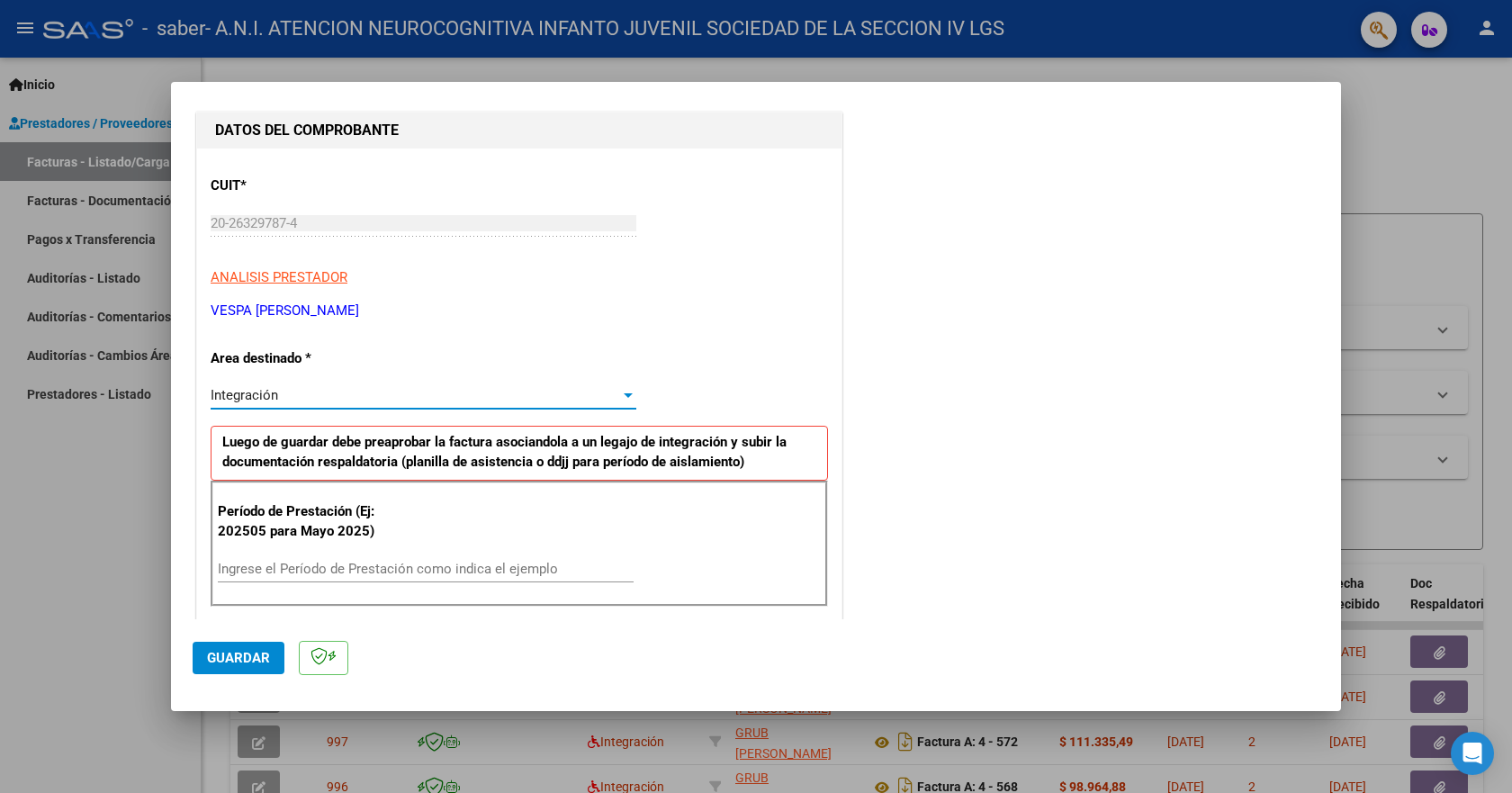
click at [309, 560] on input "Ingrese el Período de Prestación como indica el ejemplo" at bounding box center [425, 568] width 415 height 16
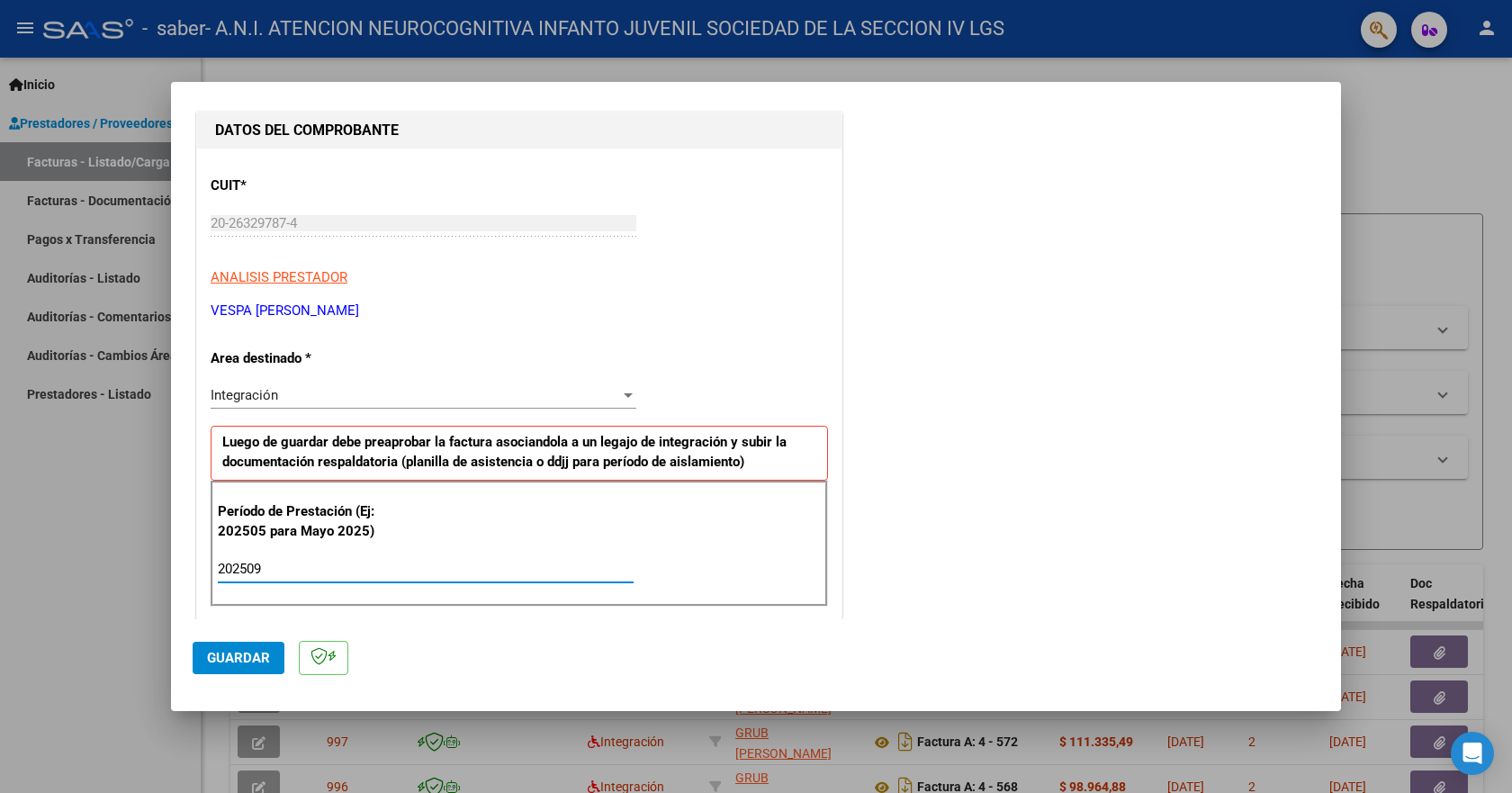
type input "202509"
click at [232, 662] on span "Guardar" at bounding box center [238, 658] width 63 height 16
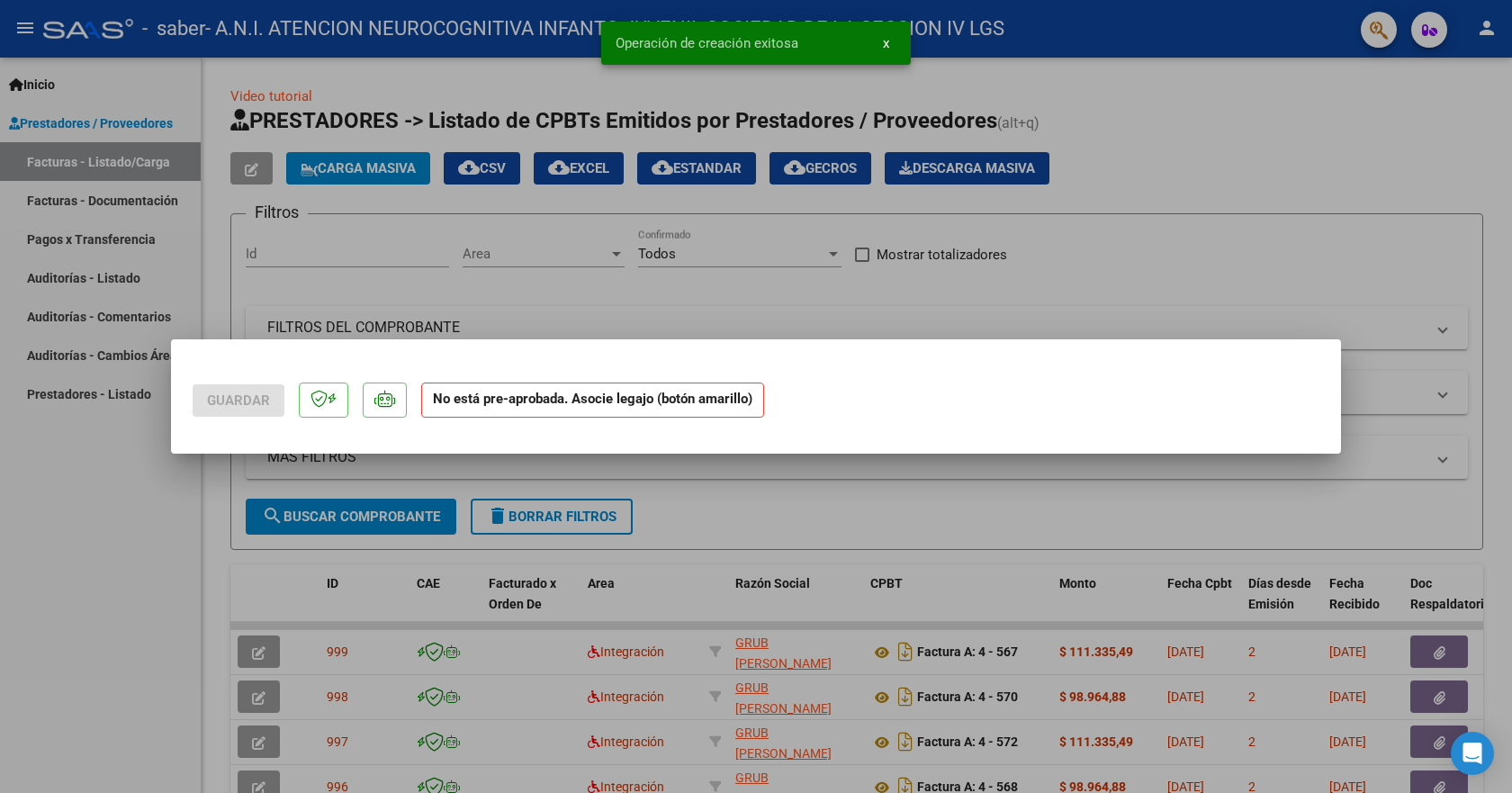
scroll to position [0, 0]
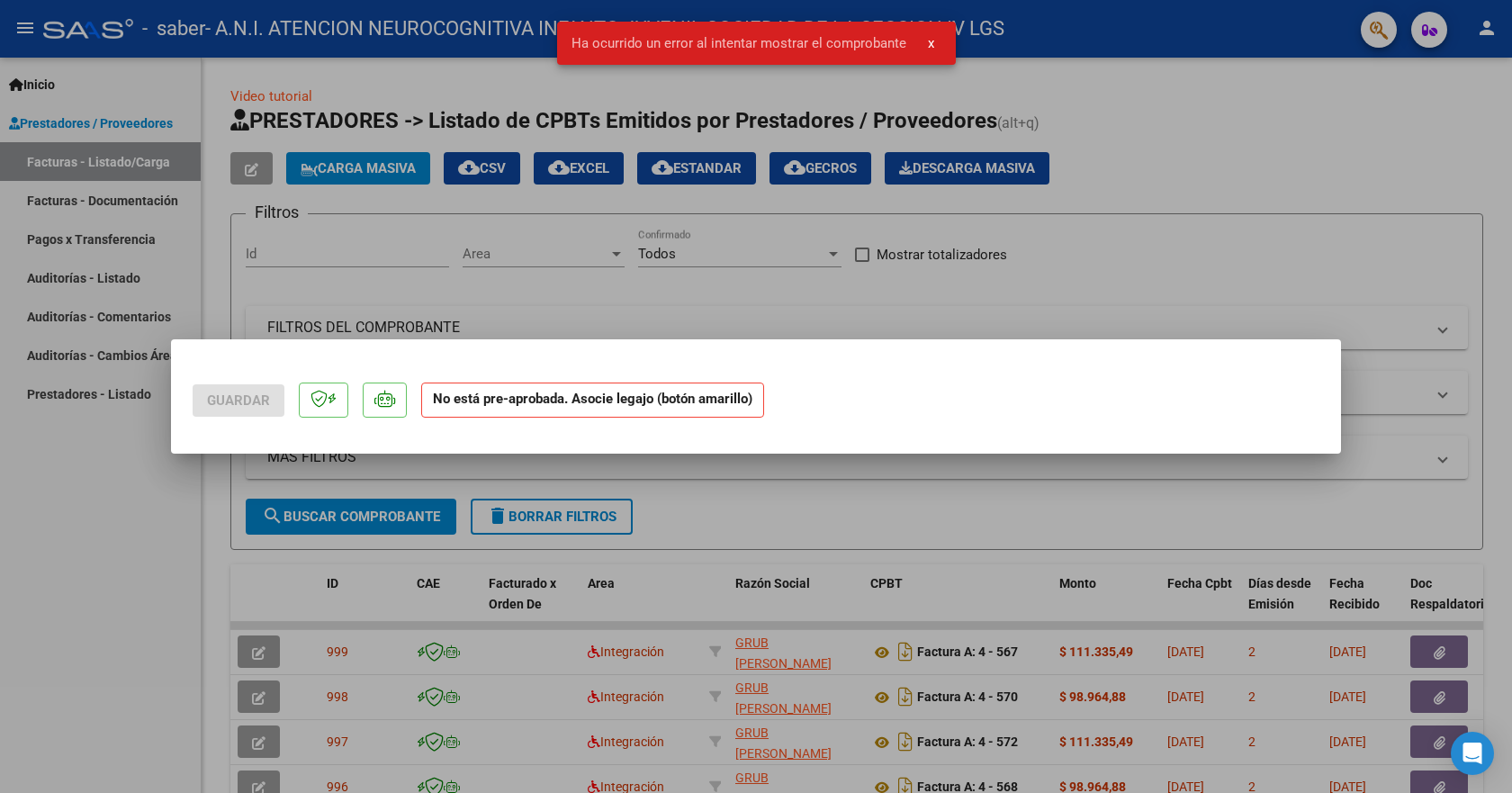
click at [1014, 318] on div at bounding box center [756, 396] width 1512 height 793
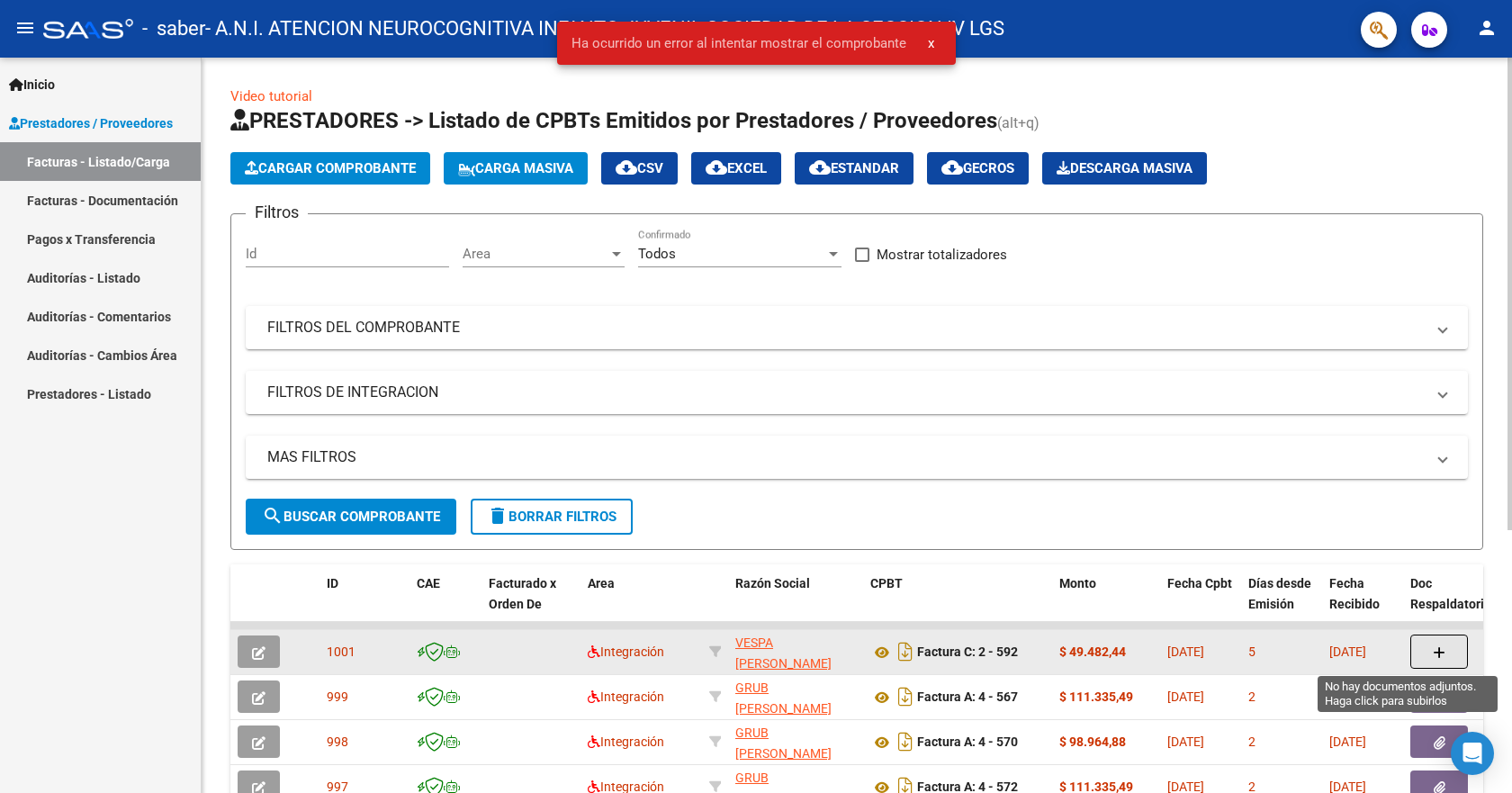
click at [1419, 653] on button "button" at bounding box center [1440, 651] width 58 height 34
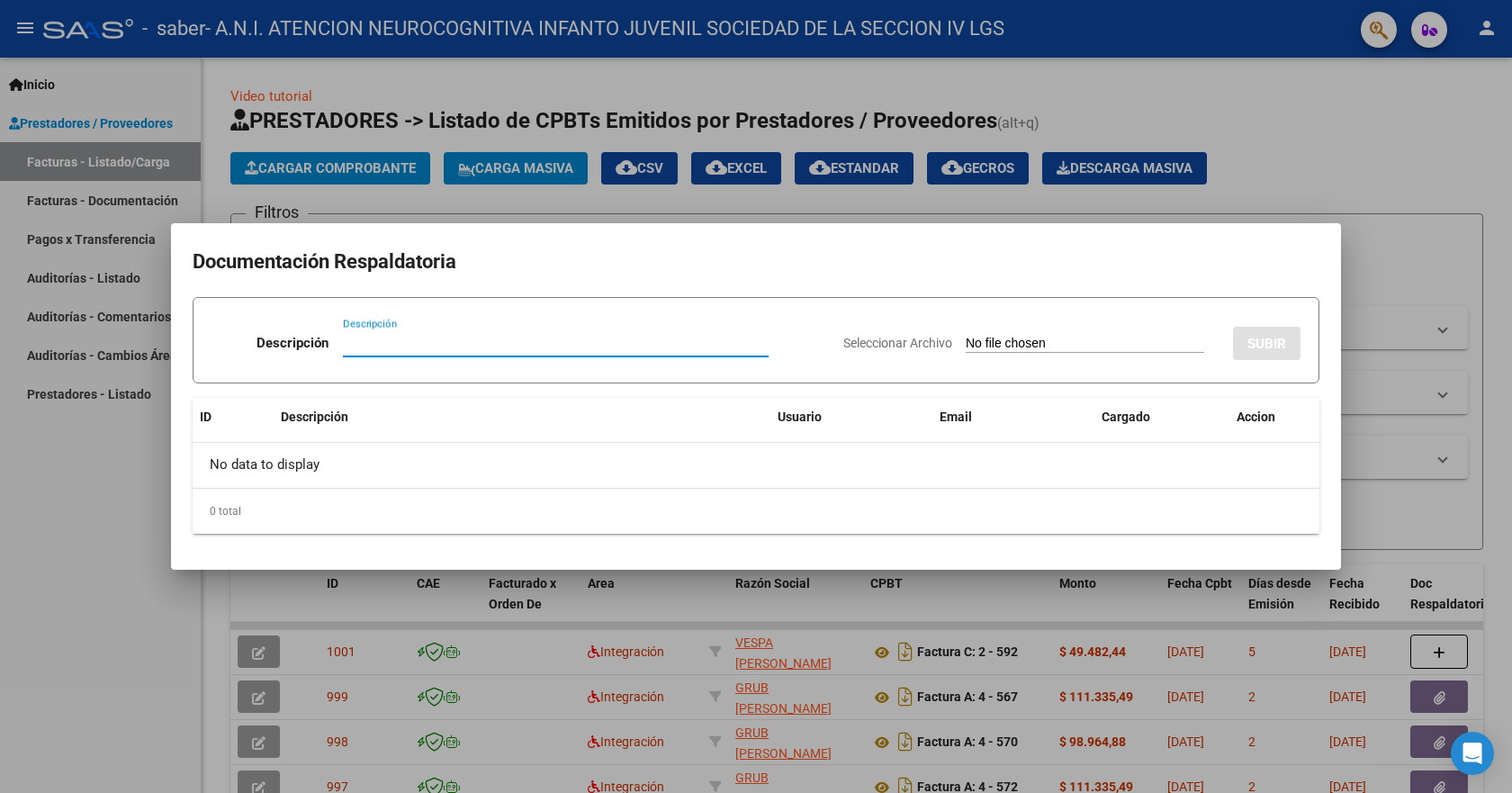
click at [456, 339] on input "Descripción" at bounding box center [556, 343] width 426 height 16
type input "planilla"
click at [881, 339] on span "Seleccionar Archivo" at bounding box center [898, 342] width 109 height 14
click at [966, 339] on input "Seleccionar Archivo" at bounding box center [1085, 344] width 239 height 17
type input "C:\fakepath\ps.pdf"
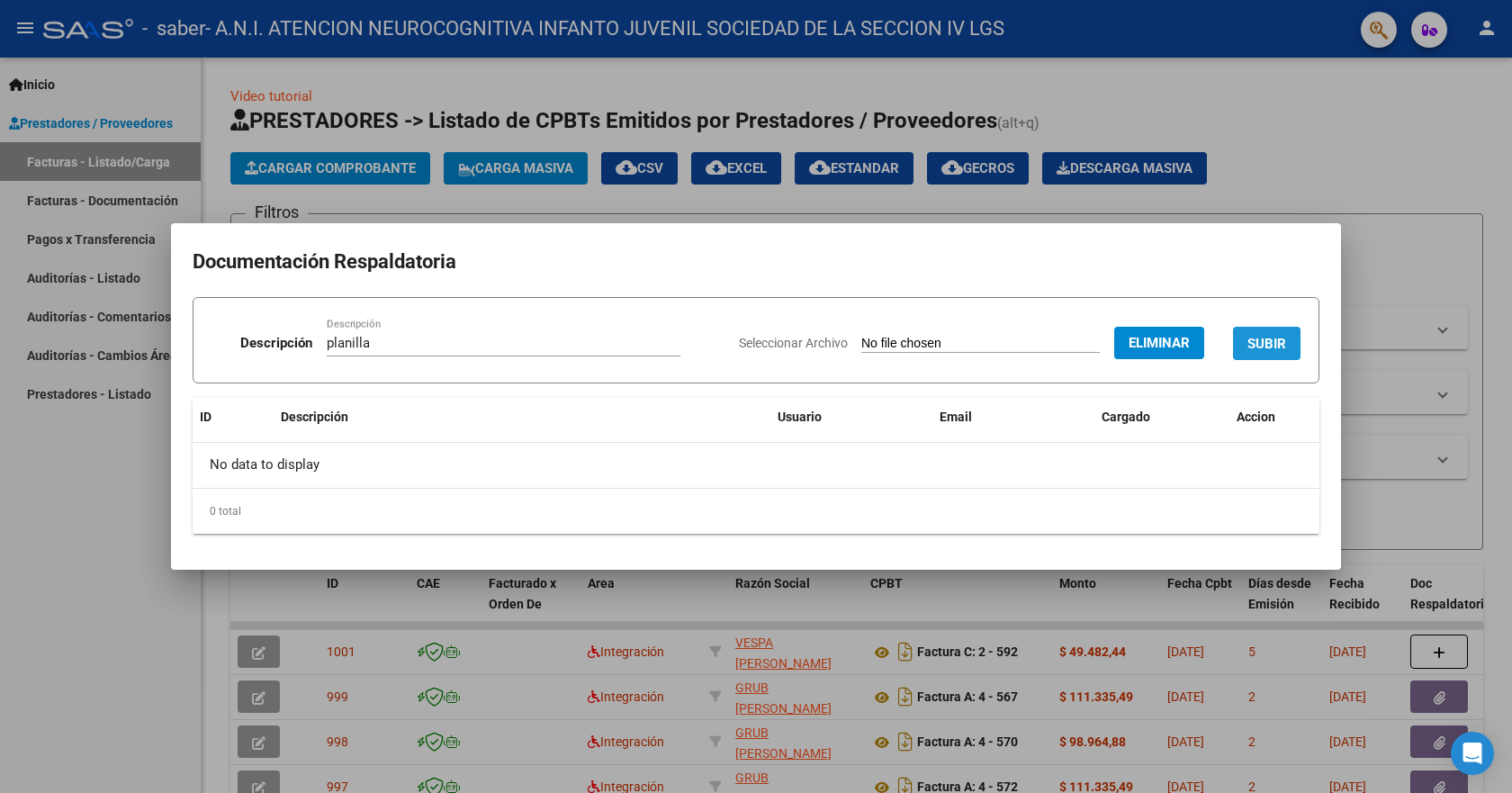
click at [1275, 344] on span "SUBIR" at bounding box center [1267, 343] width 39 height 16
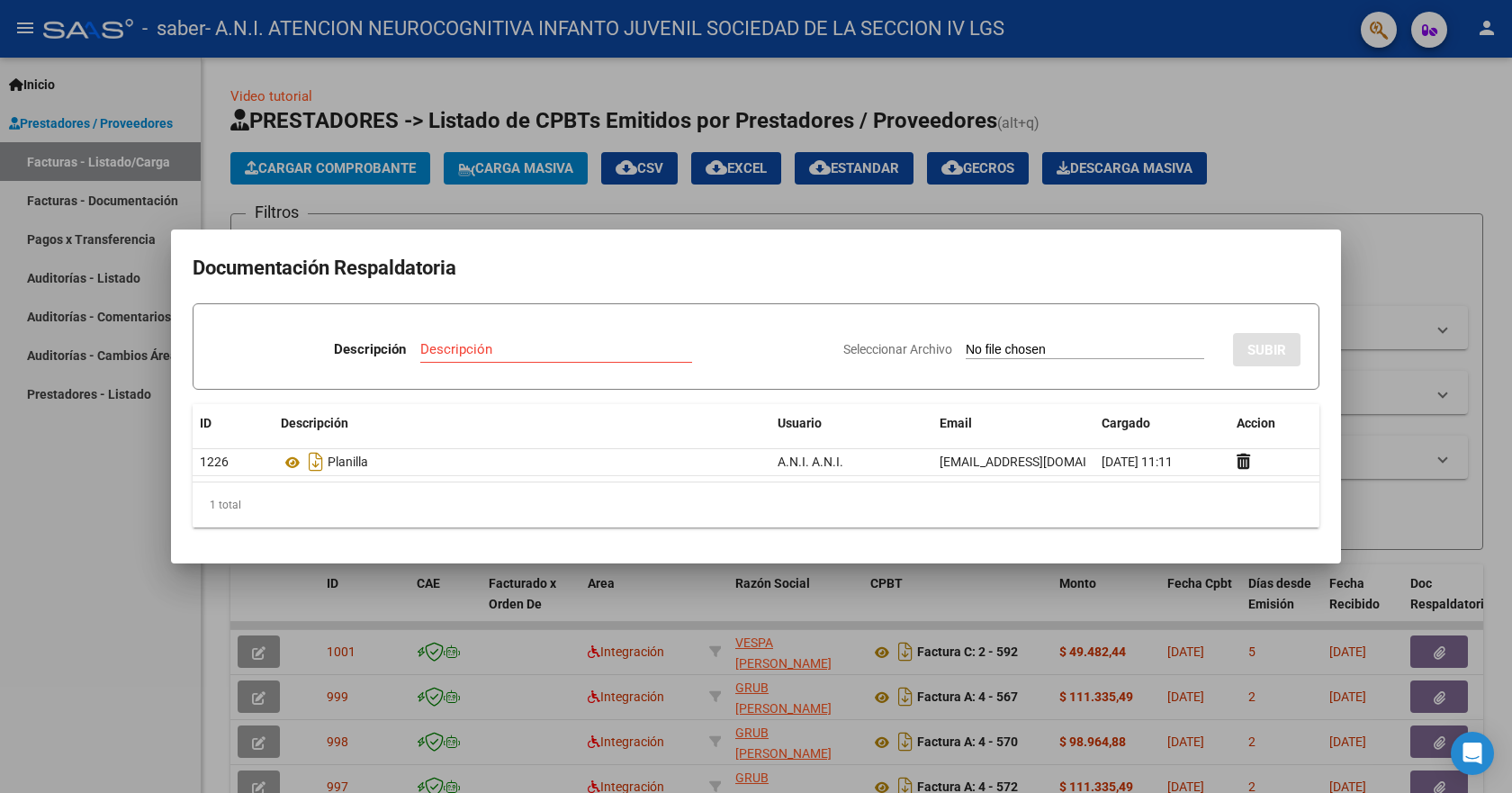
click at [1398, 150] on div at bounding box center [756, 396] width 1512 height 793
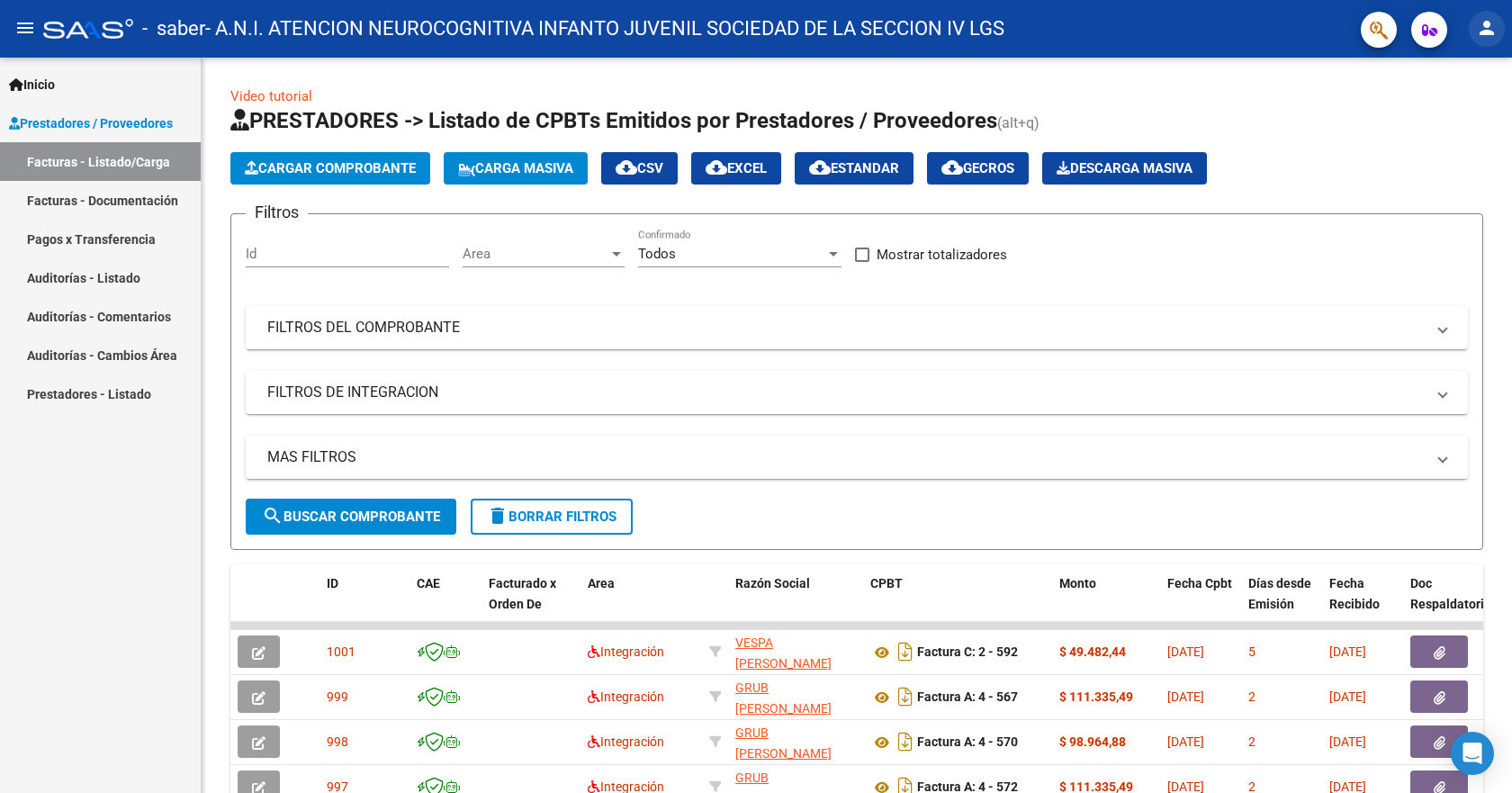
click at [1489, 28] on mat-icon "person" at bounding box center [1487, 28] width 21 height 21
click at [1441, 123] on button "exit_to_app Salir" at bounding box center [1450, 119] width 110 height 43
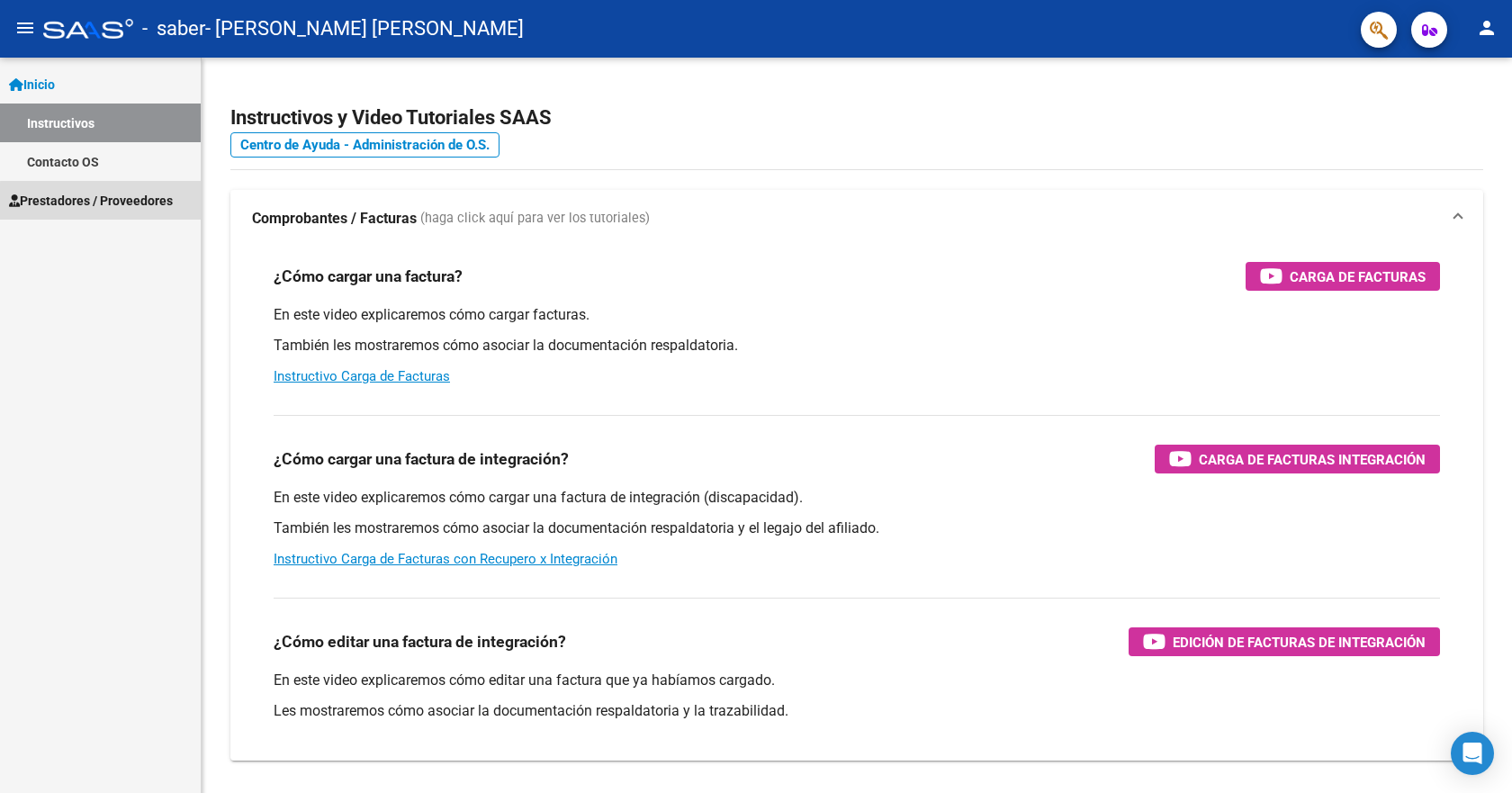
click at [147, 204] on span "Prestadores / Proveedores" at bounding box center [91, 200] width 164 height 19
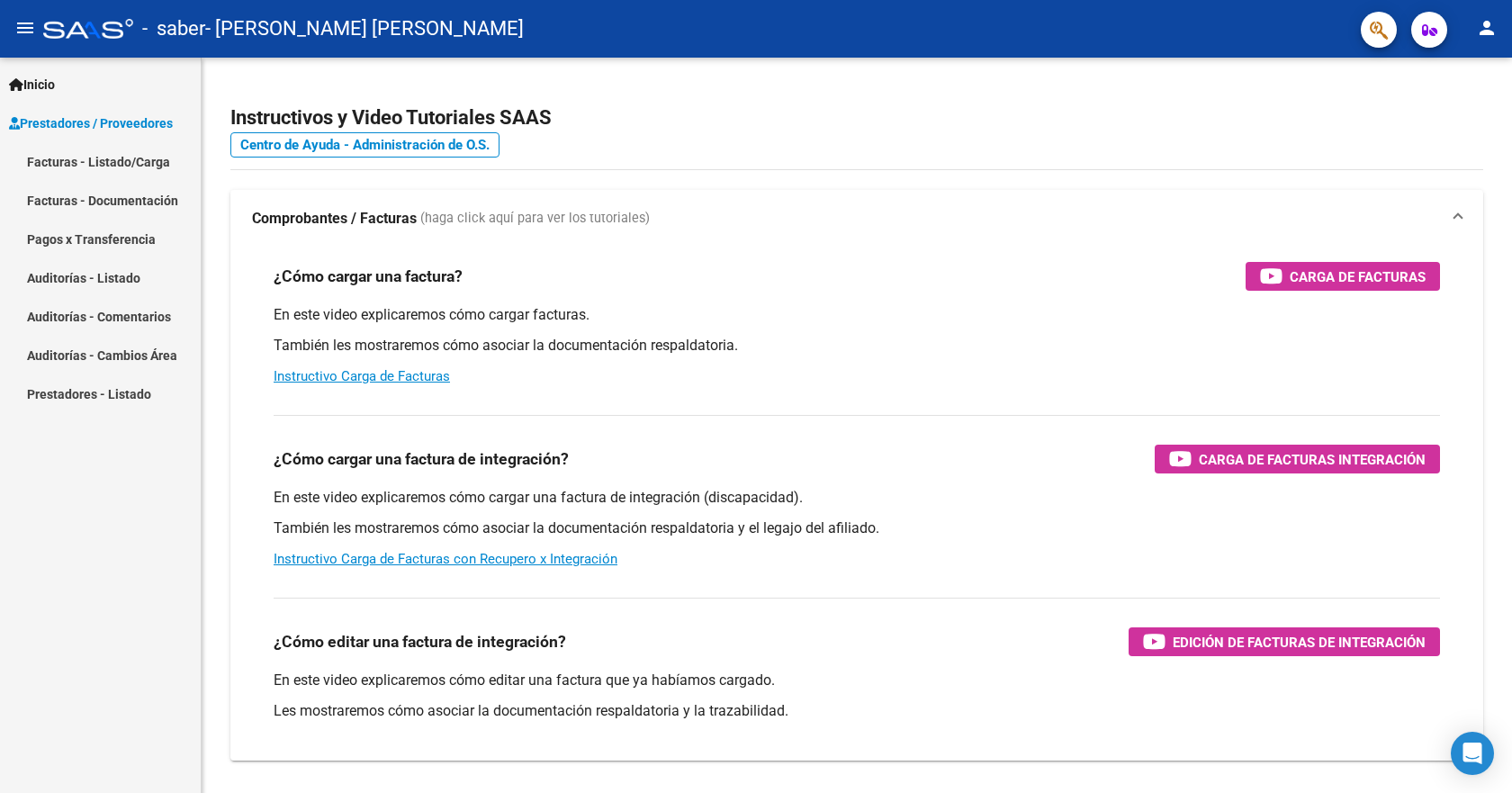
click at [115, 155] on link "Facturas - Listado/Carga" at bounding box center [100, 161] width 201 height 39
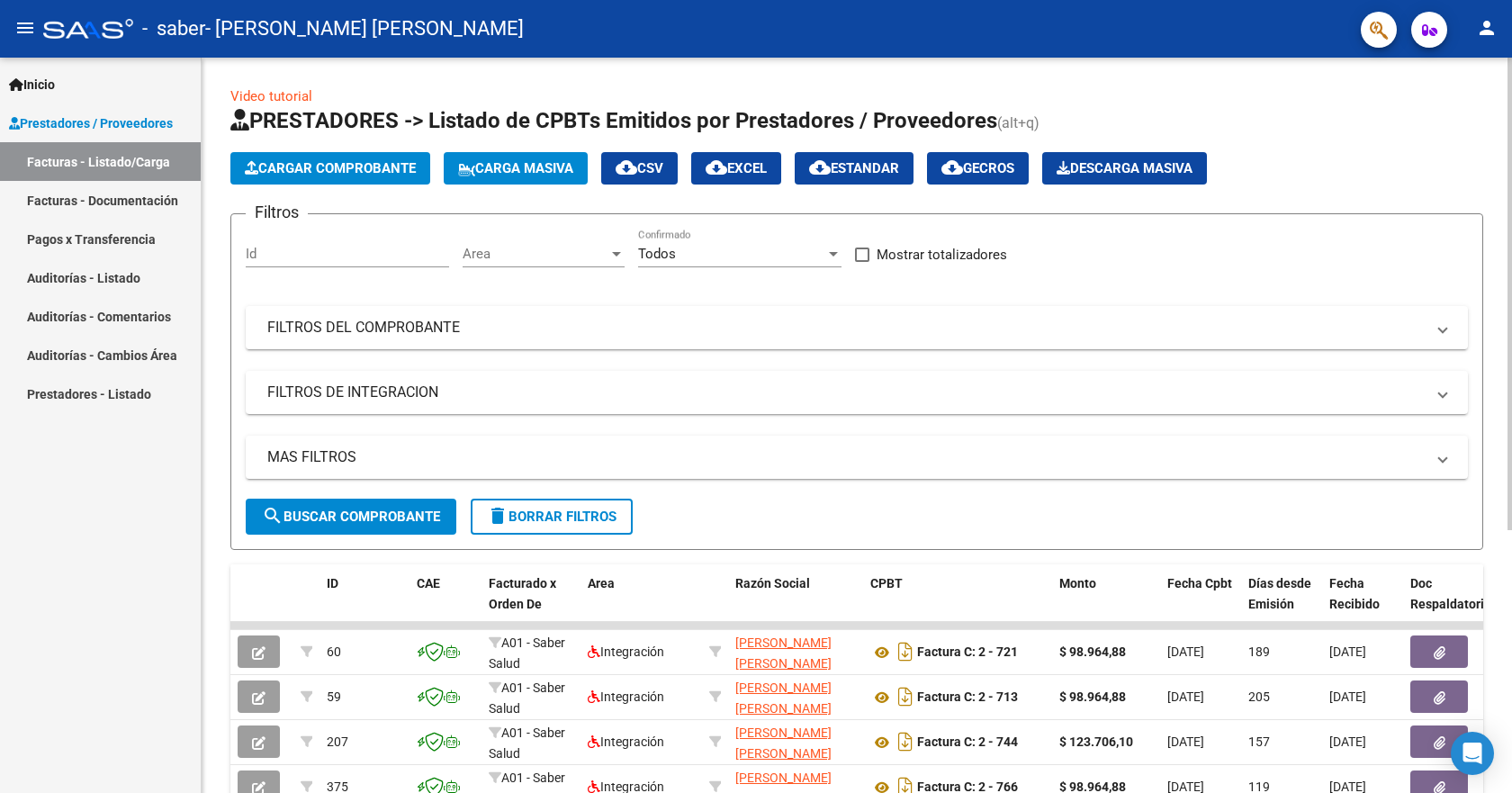
click at [337, 170] on span "Cargar Comprobante" at bounding box center [329, 168] width 171 height 16
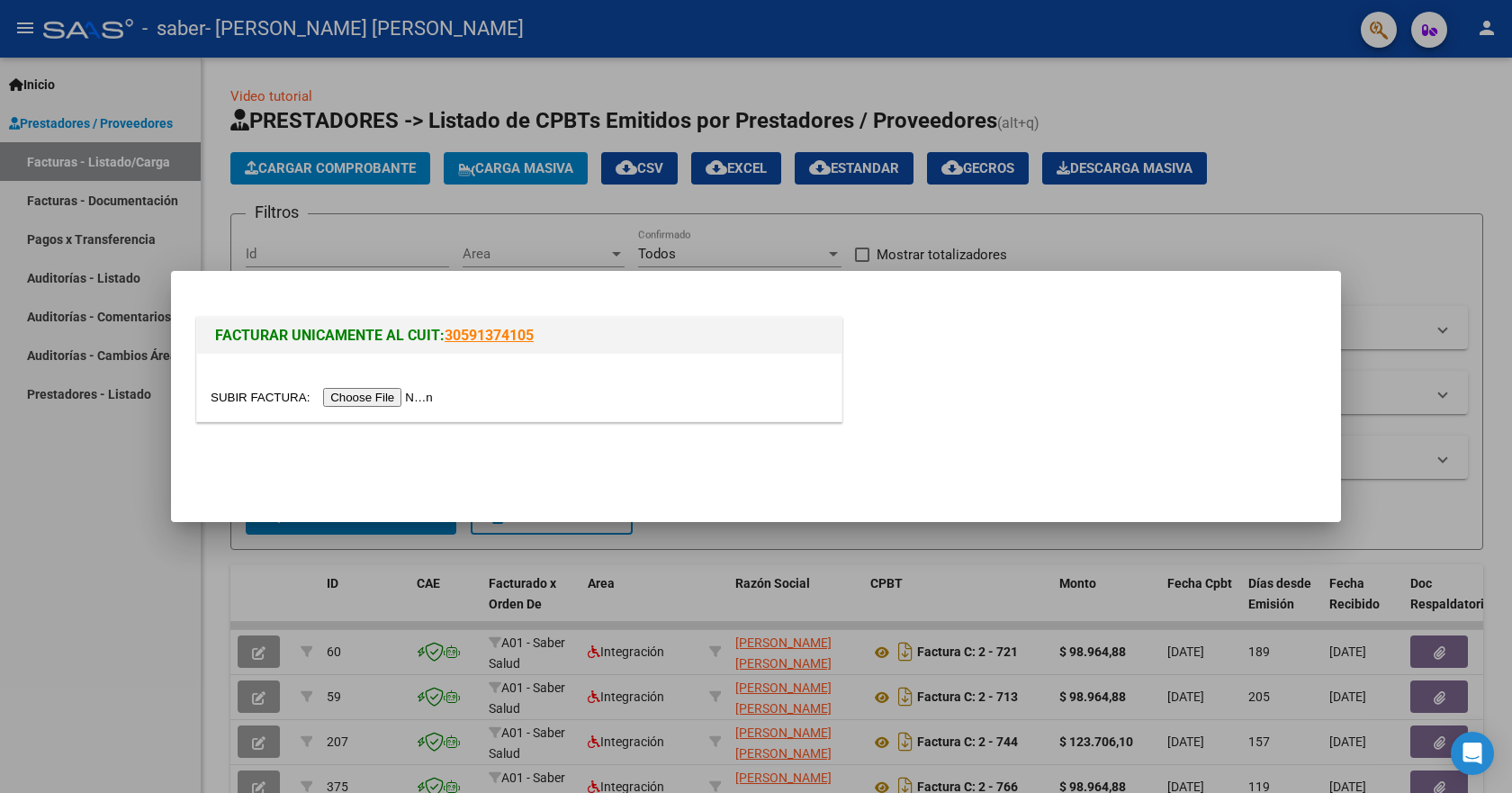
click at [355, 395] on input "file" at bounding box center [325, 397] width 228 height 19
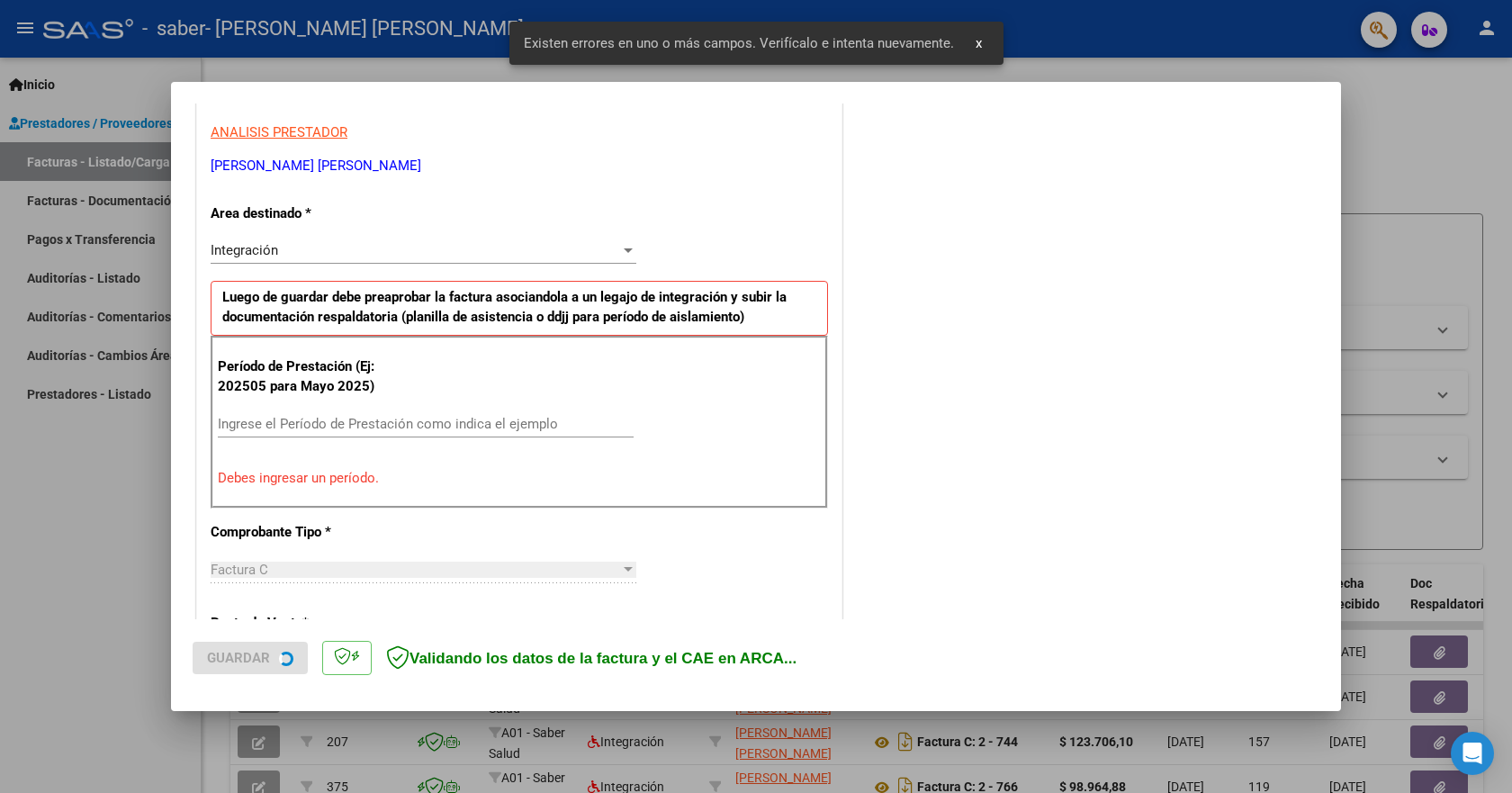
scroll to position [335, 0]
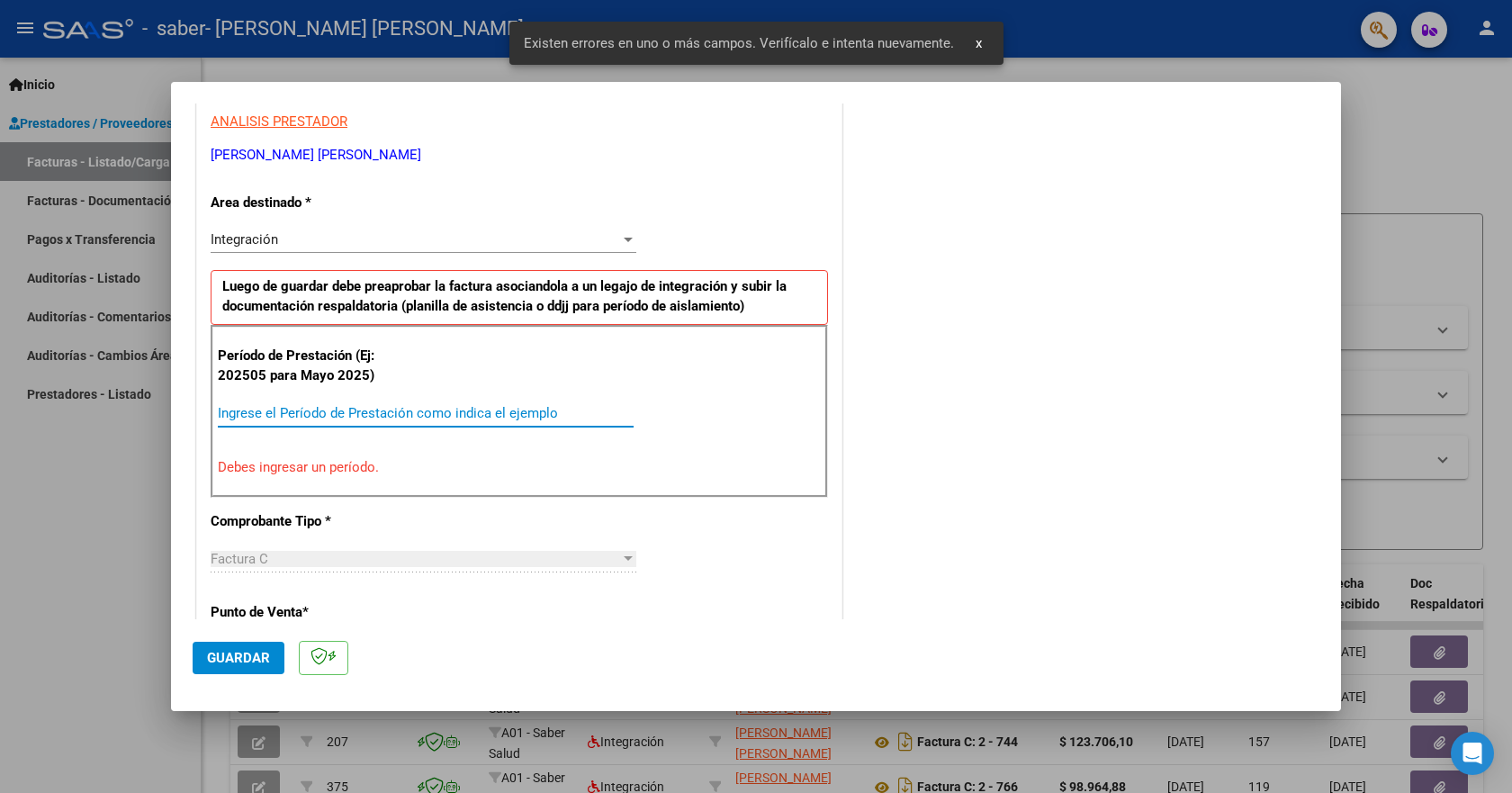
click at [293, 412] on input "Ingrese el Período de Prestación como indica el ejemplo" at bounding box center [425, 412] width 415 height 16
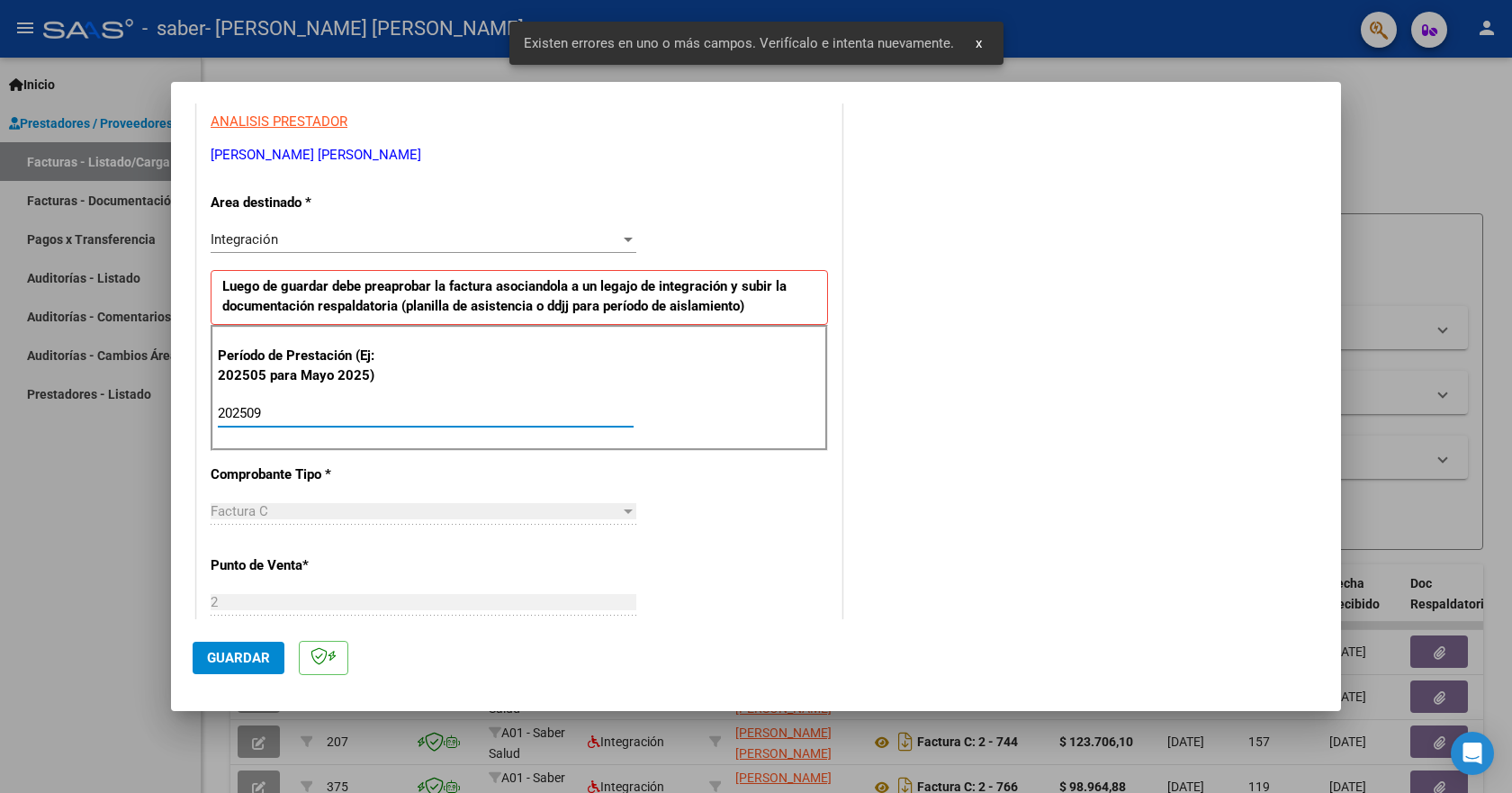
type input "202509"
click at [230, 666] on button "Guardar" at bounding box center [238, 658] width 92 height 33
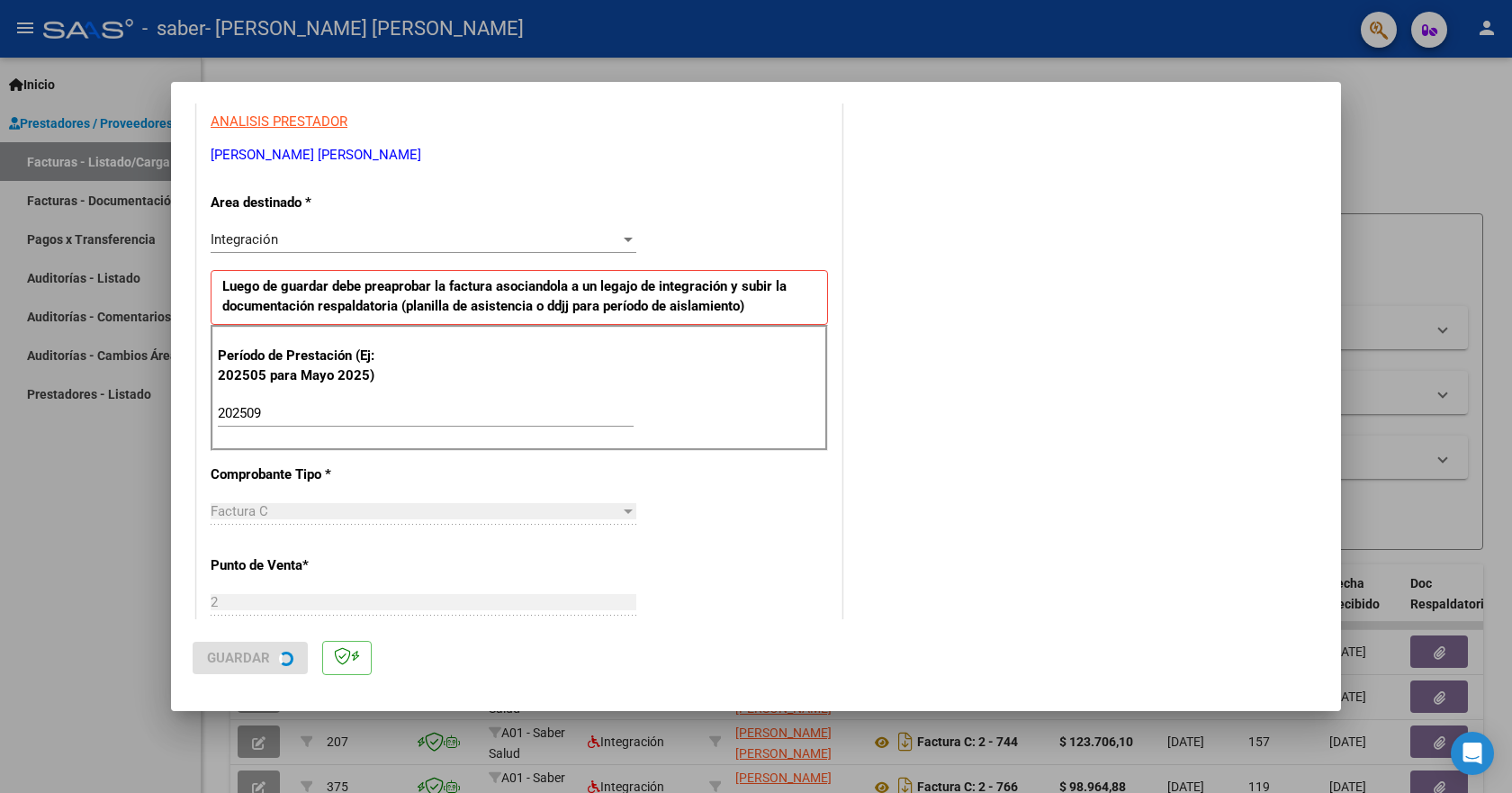
scroll to position [0, 0]
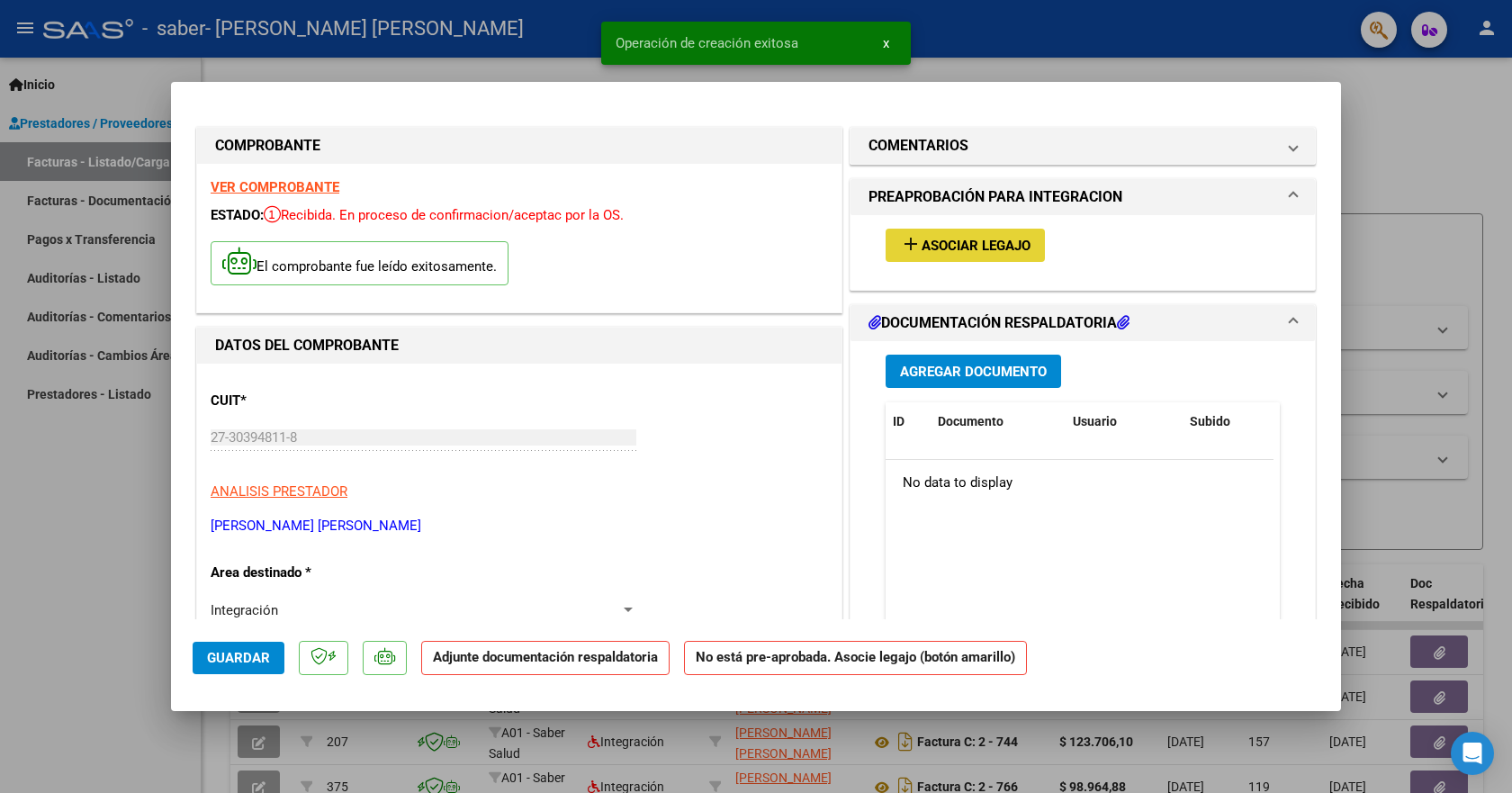
click at [945, 251] on span "Asociar Legajo" at bounding box center [976, 245] width 109 height 16
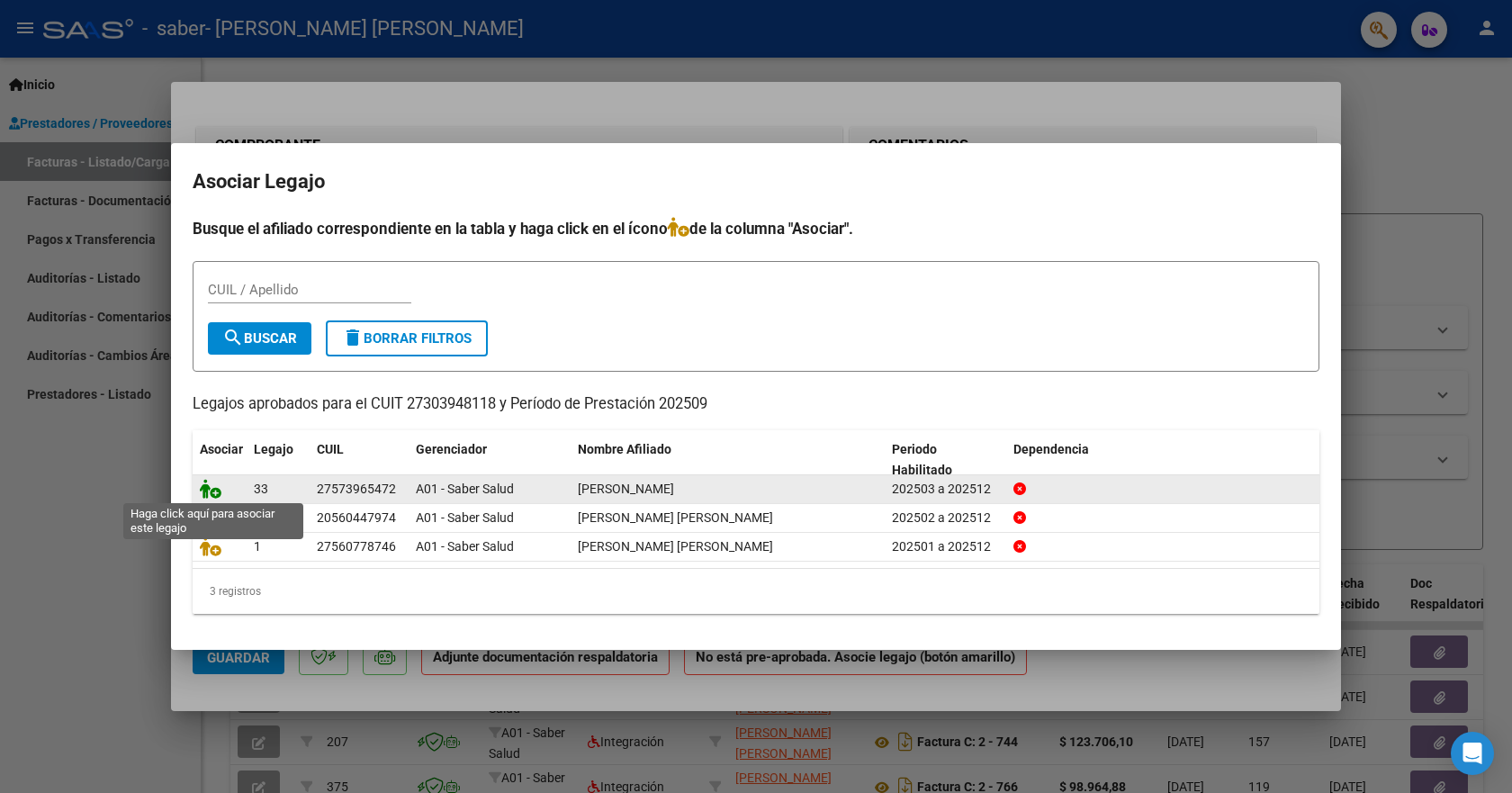
click at [215, 490] on icon at bounding box center [211, 489] width 21 height 19
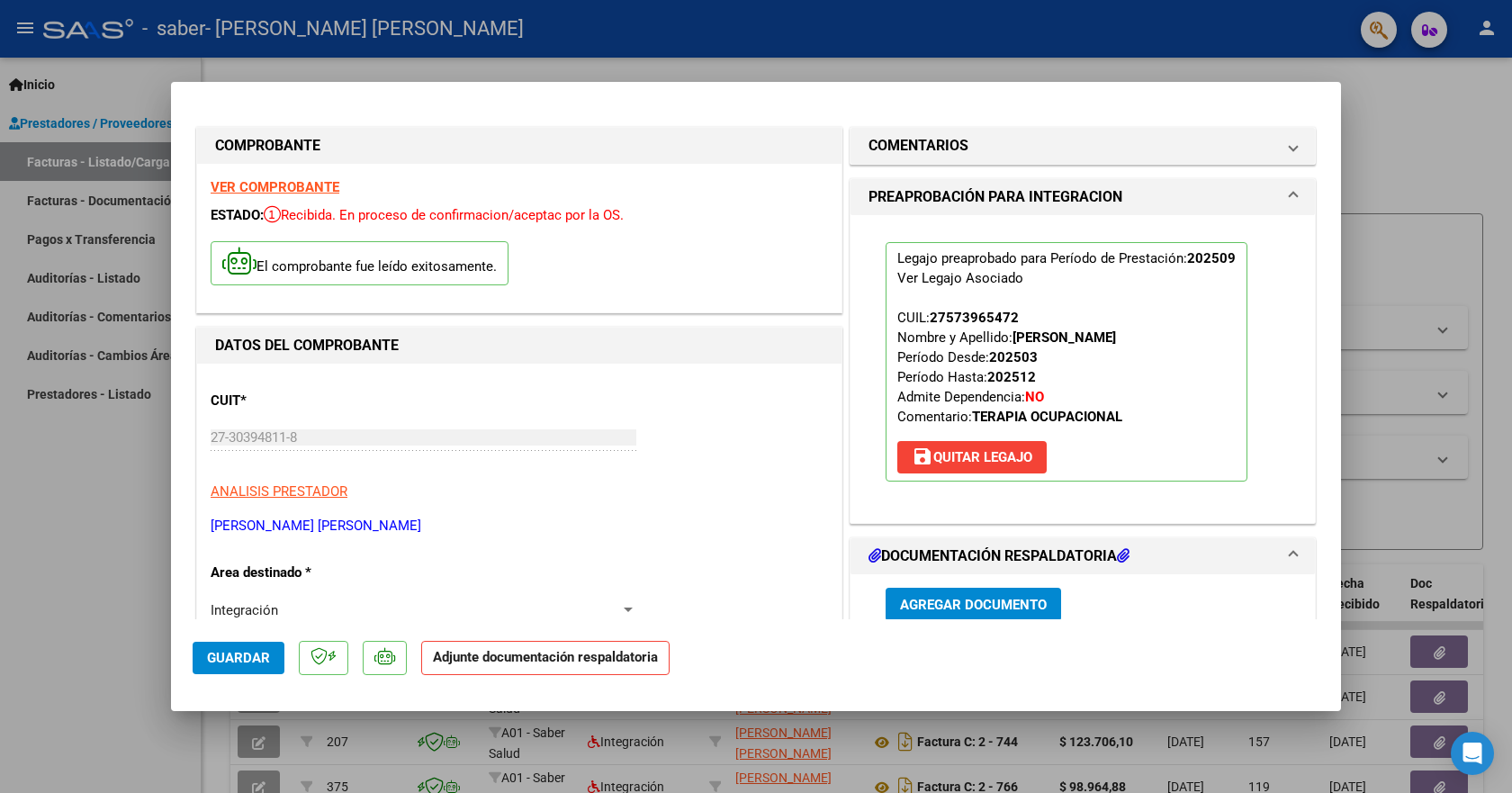
click at [970, 605] on span "Agregar Documento" at bounding box center [974, 605] width 147 height 16
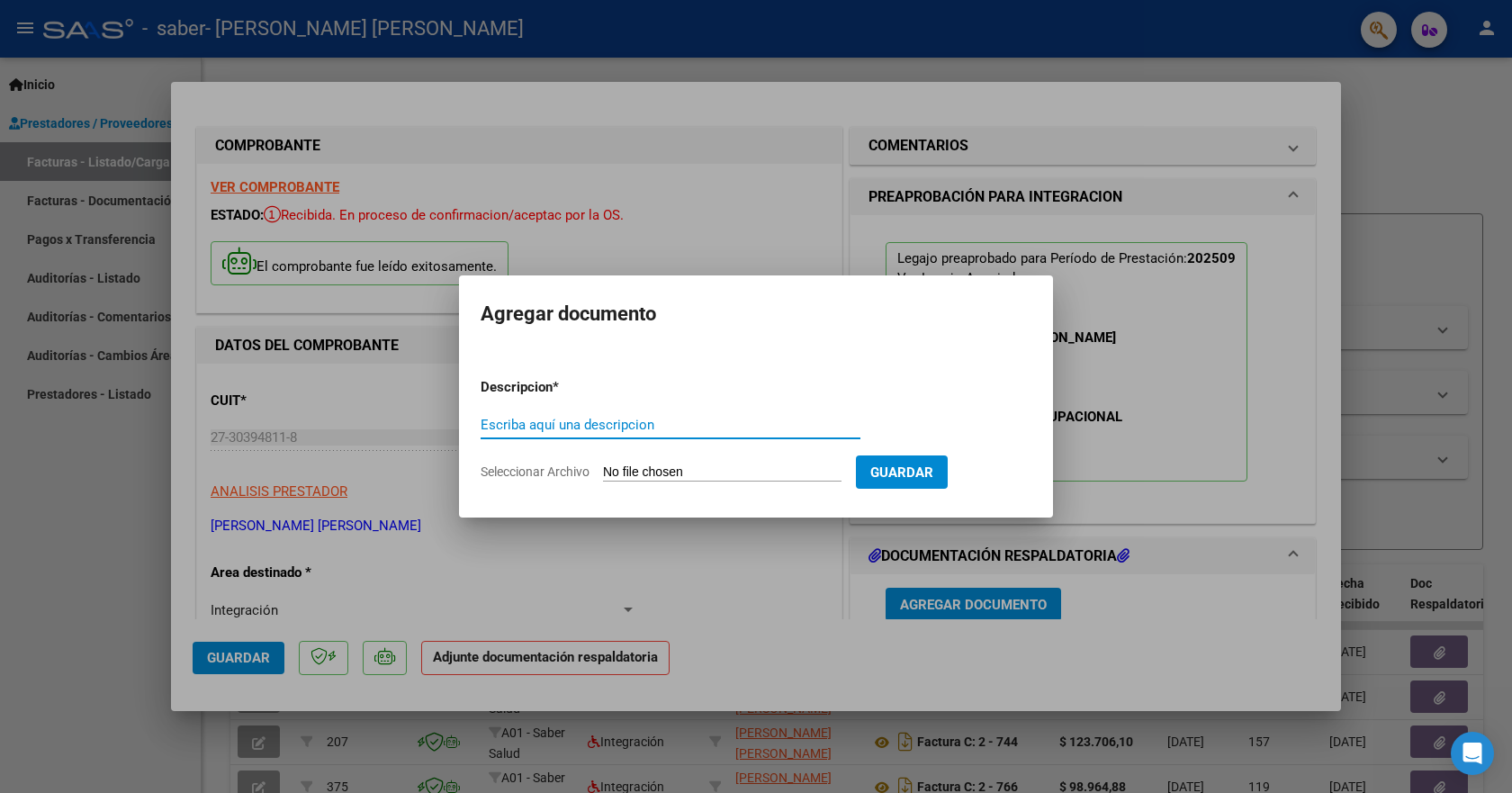
click at [558, 430] on input "Escriba aquí una descripcion" at bounding box center [670, 424] width 380 height 16
type input "planilla"
click at [555, 473] on span "Seleccionar Archivo" at bounding box center [534, 471] width 109 height 14
click at [603, 473] on input "Seleccionar Archivo" at bounding box center [722, 473] width 239 height 17
type input "C:\fakepath\to .pdf"
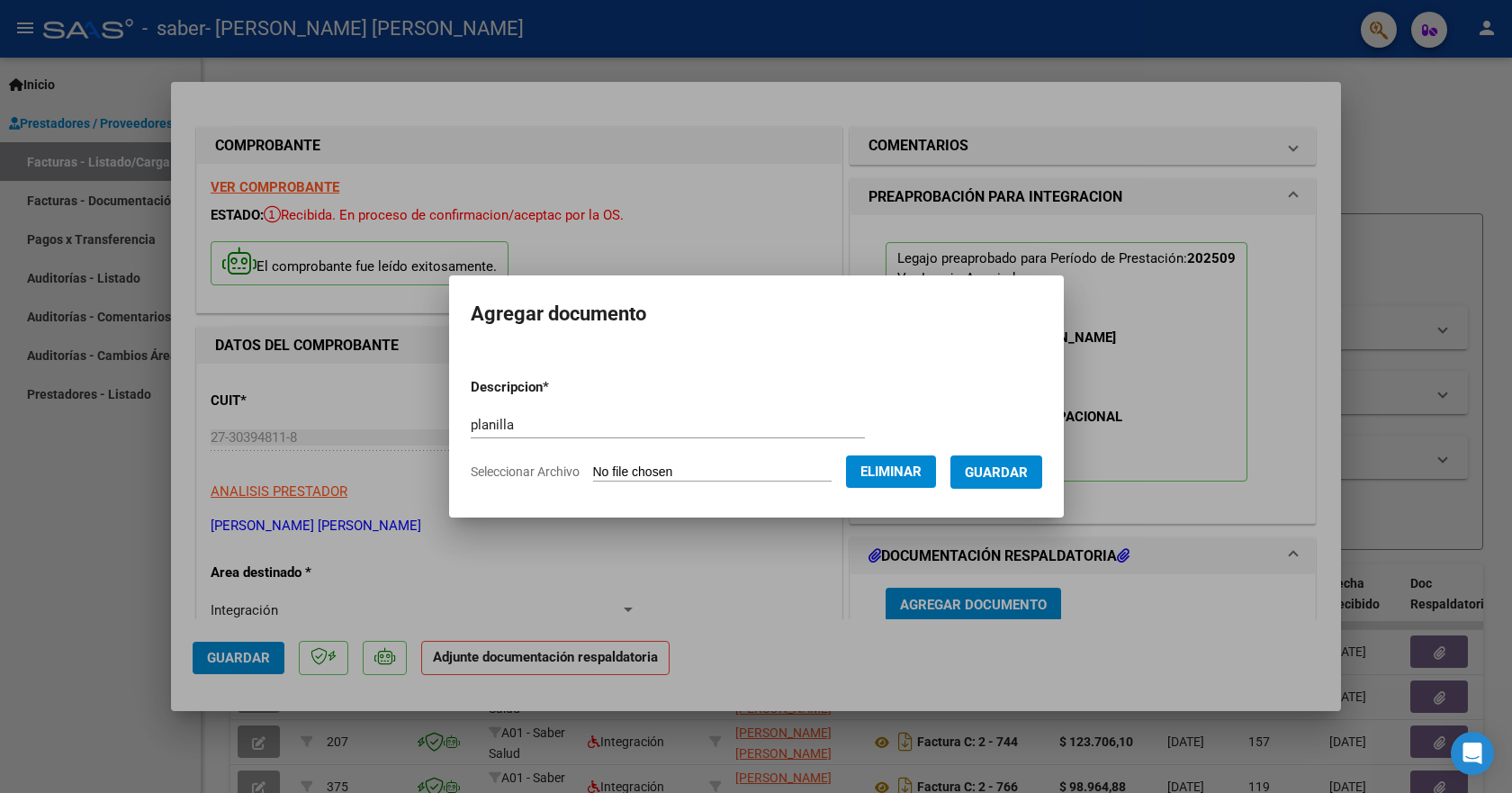
click at [1021, 479] on span "Guardar" at bounding box center [996, 472] width 63 height 16
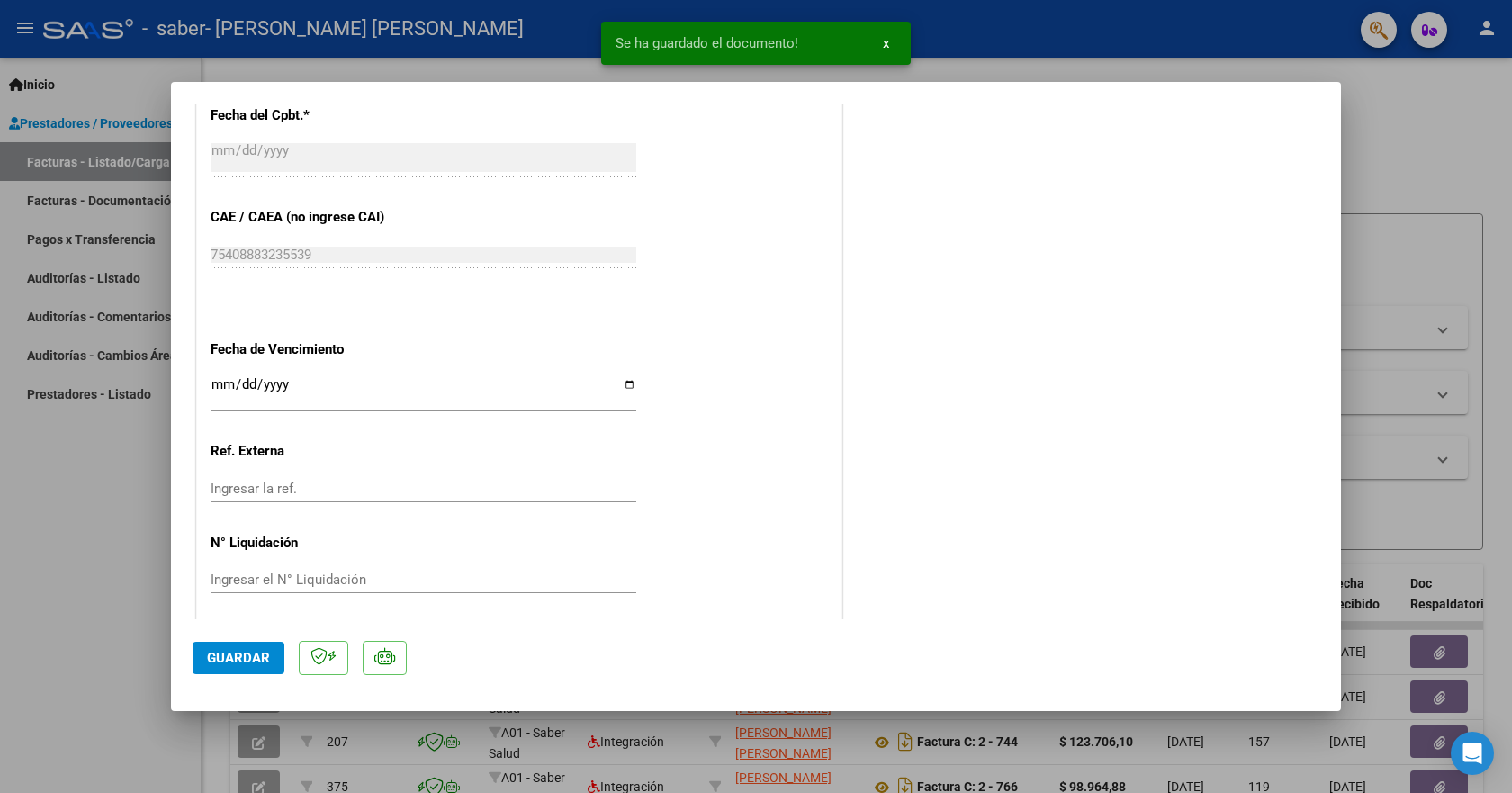
scroll to position [1095, 0]
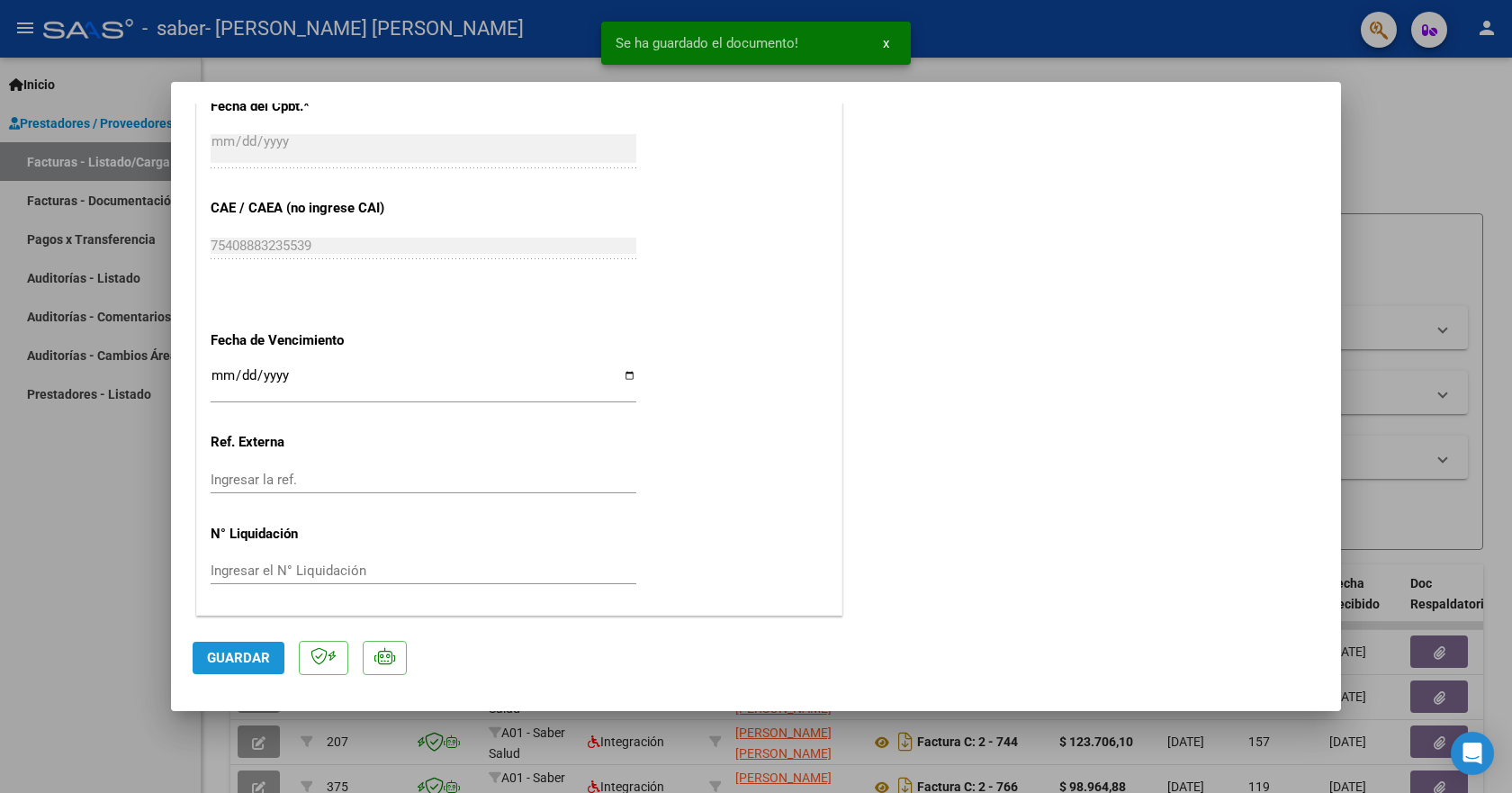
click at [243, 667] on button "Guardar" at bounding box center [238, 658] width 92 height 33
click at [1436, 169] on div at bounding box center [756, 396] width 1512 height 793
type input "$ 0,00"
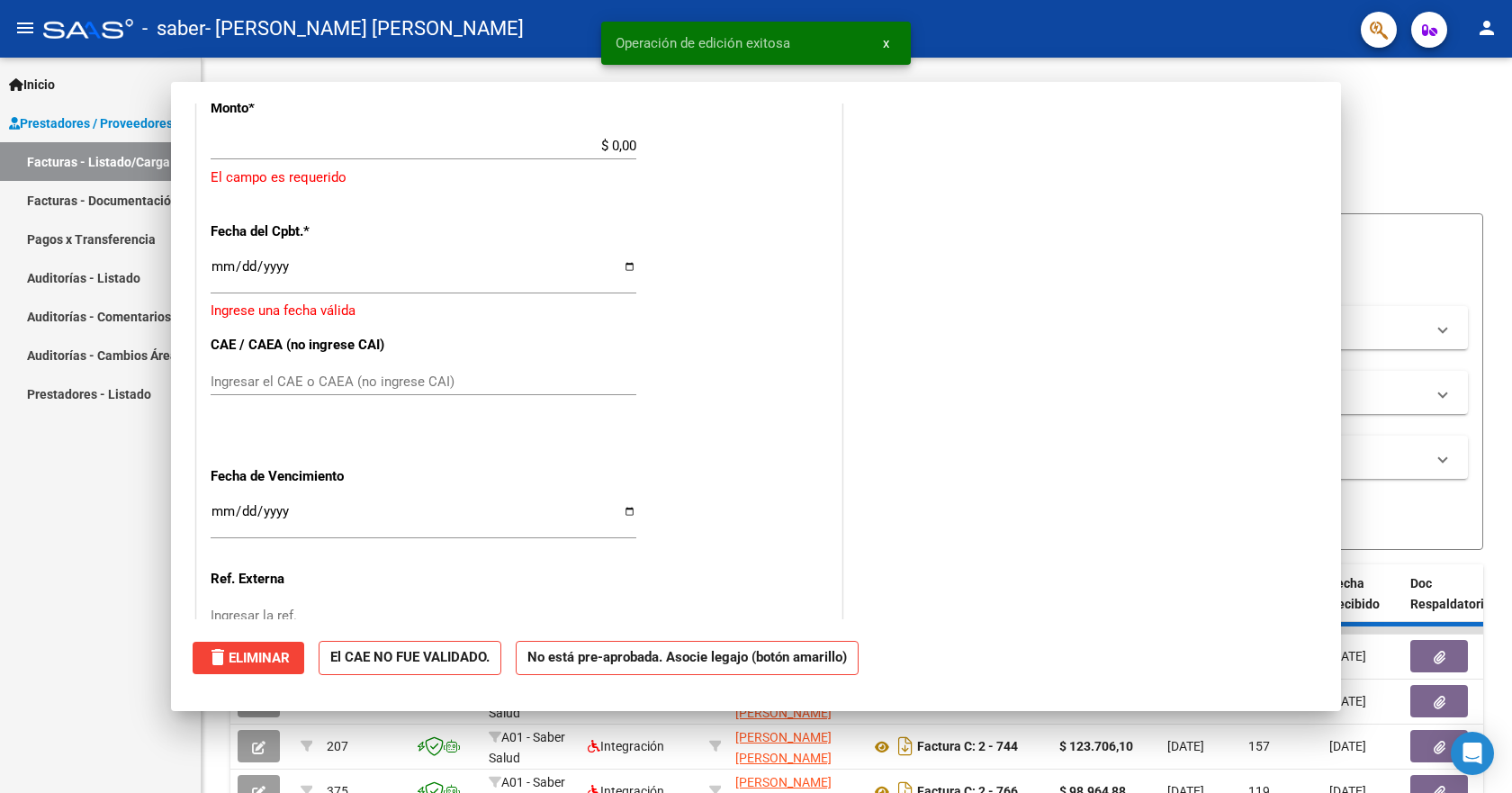
scroll to position [1220, 0]
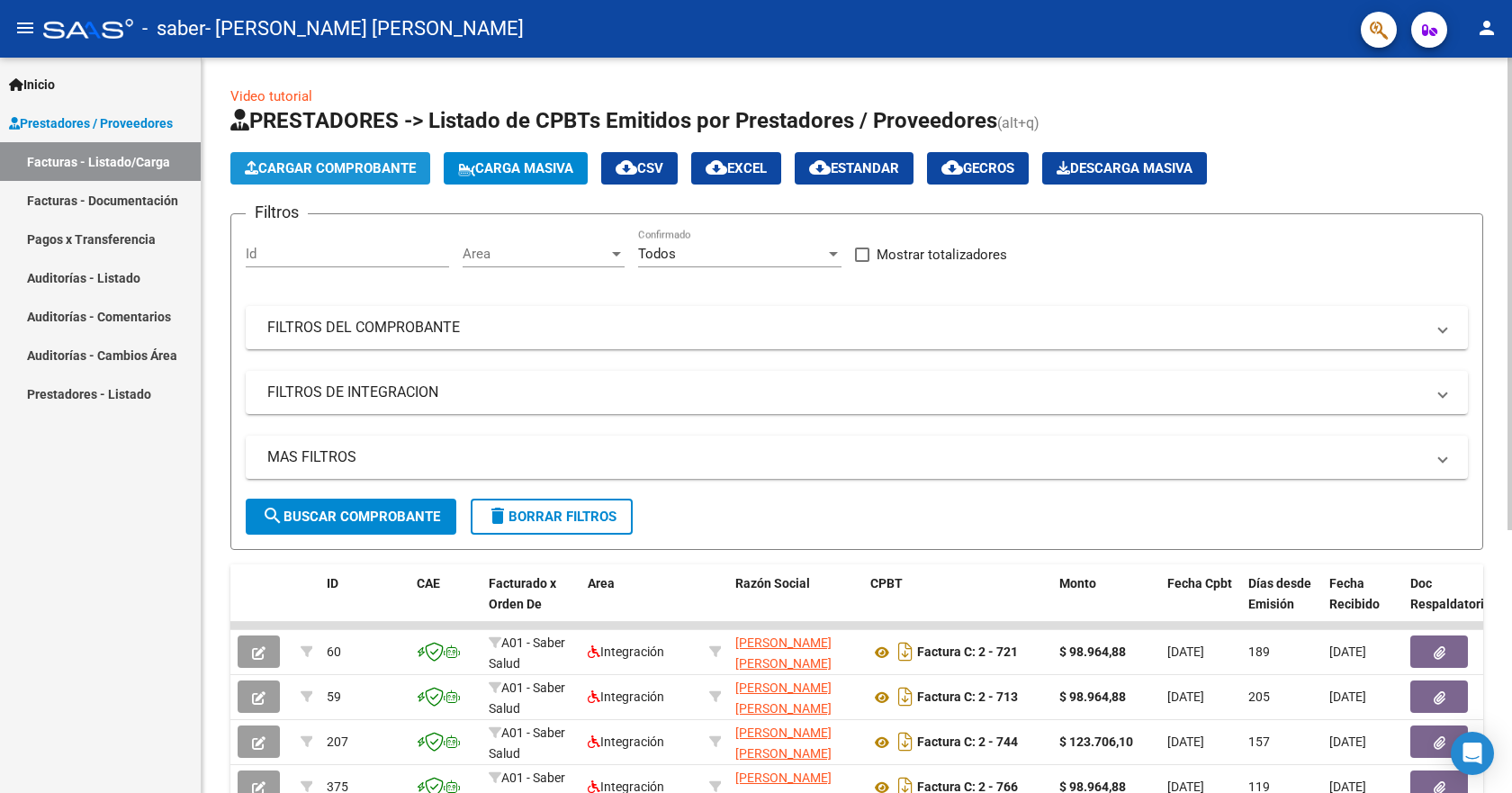
click at [414, 159] on button "Cargar Comprobante" at bounding box center [329, 168] width 200 height 33
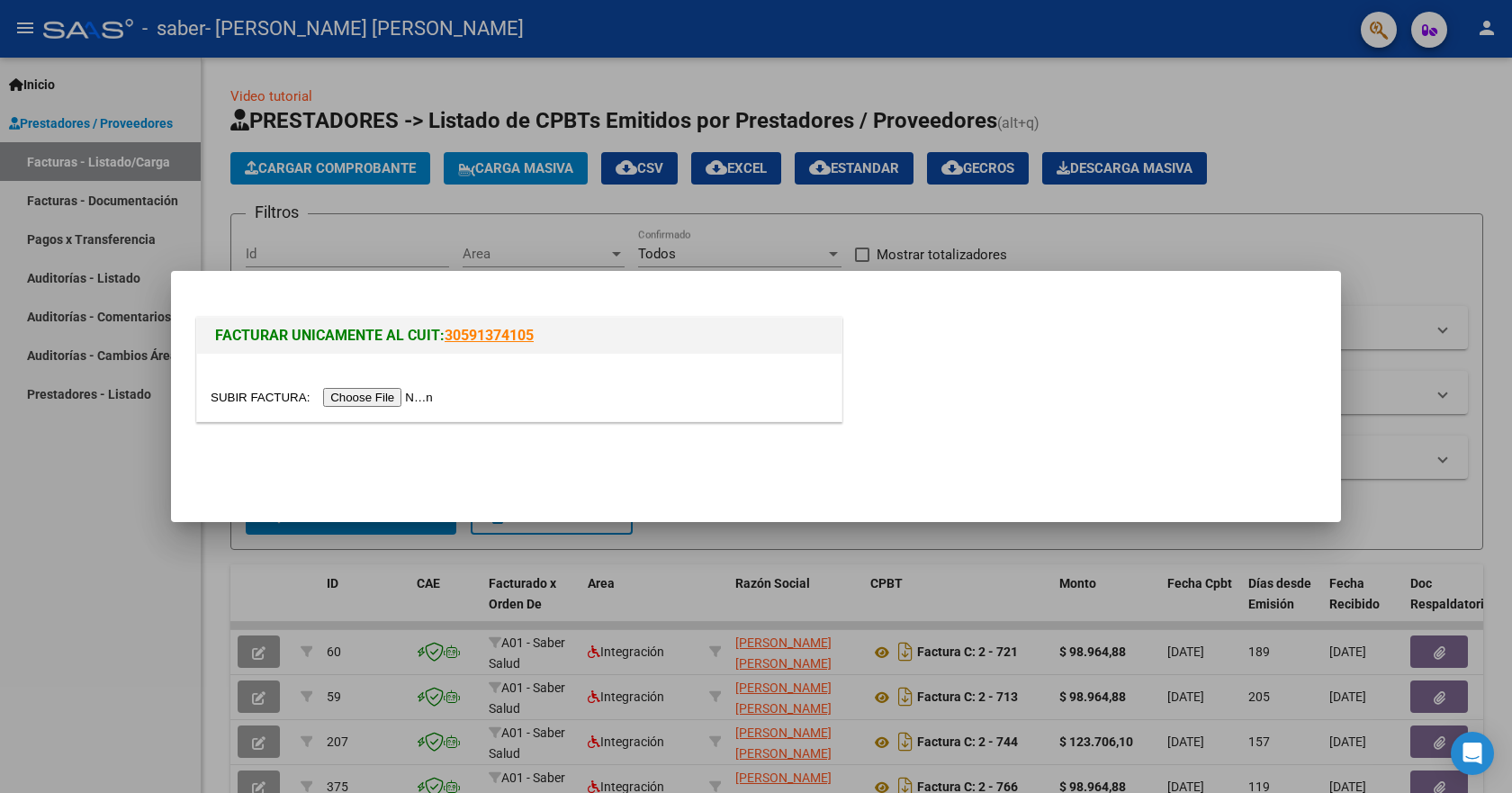
click at [364, 393] on input "file" at bounding box center [325, 397] width 228 height 19
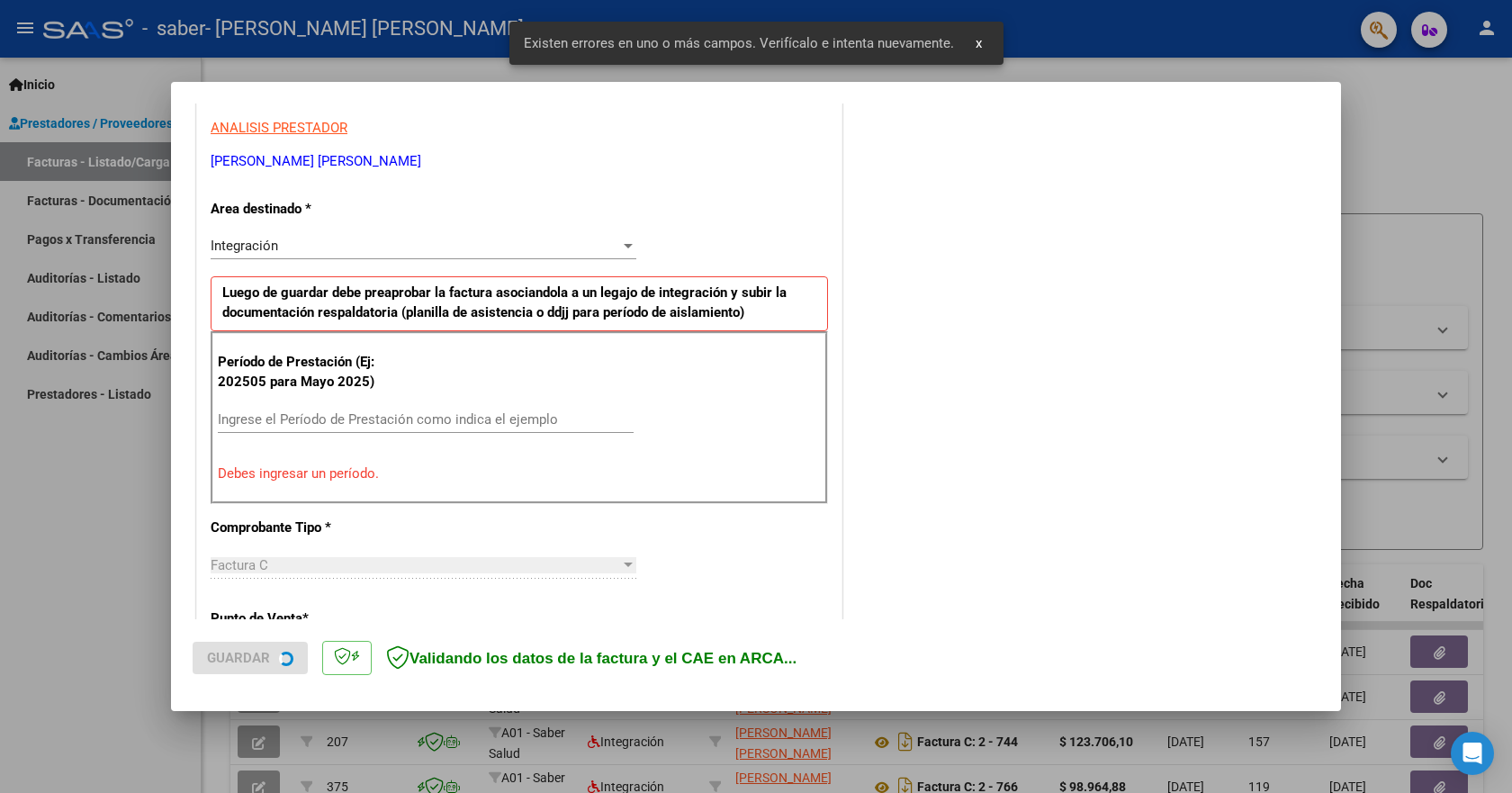
scroll to position [335, 0]
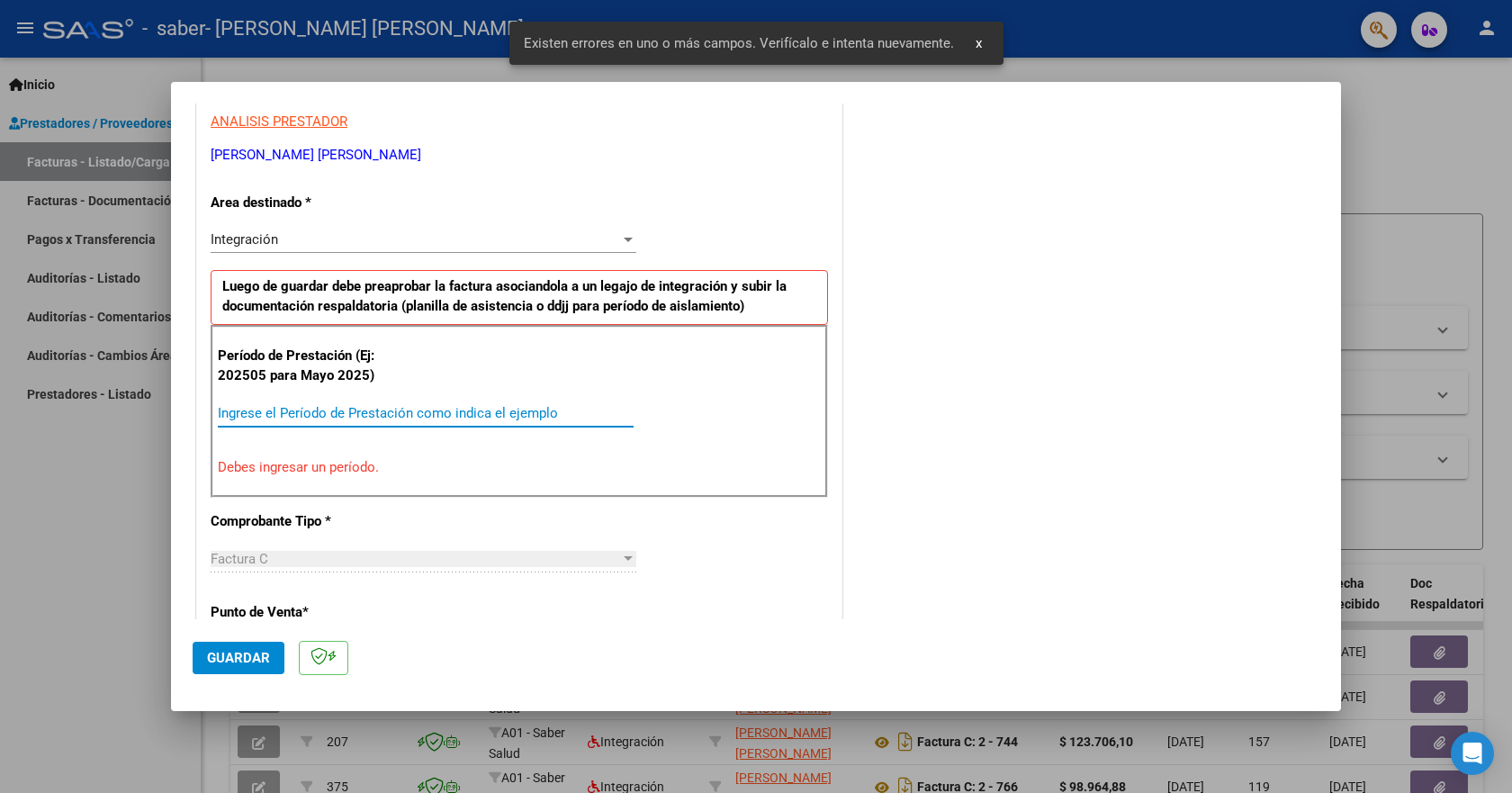
click at [287, 416] on input "Ingrese el Período de Prestación como indica el ejemplo" at bounding box center [425, 412] width 415 height 16
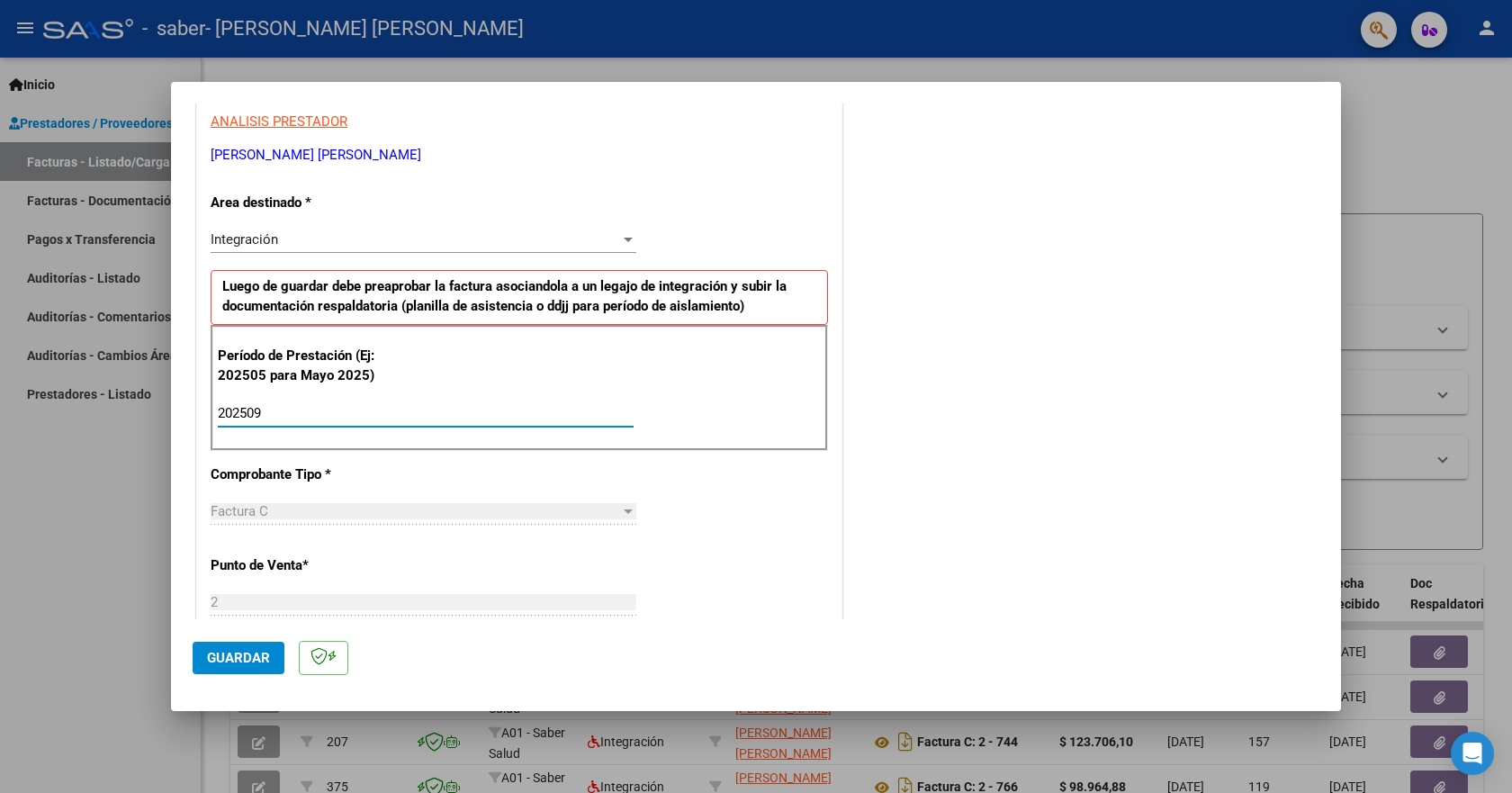
type input "202509"
click at [225, 661] on span "Guardar" at bounding box center [238, 658] width 63 height 16
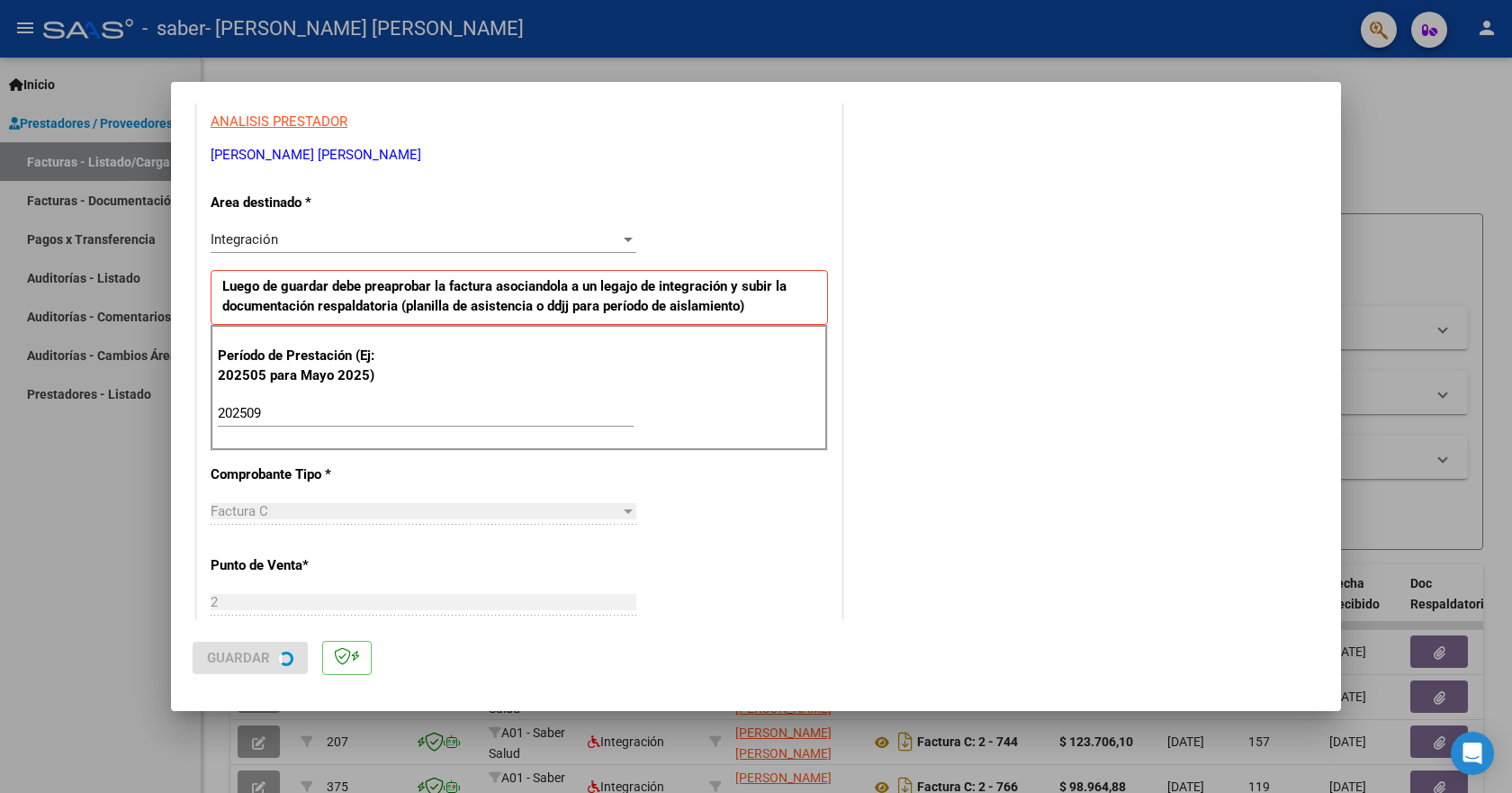
scroll to position [0, 0]
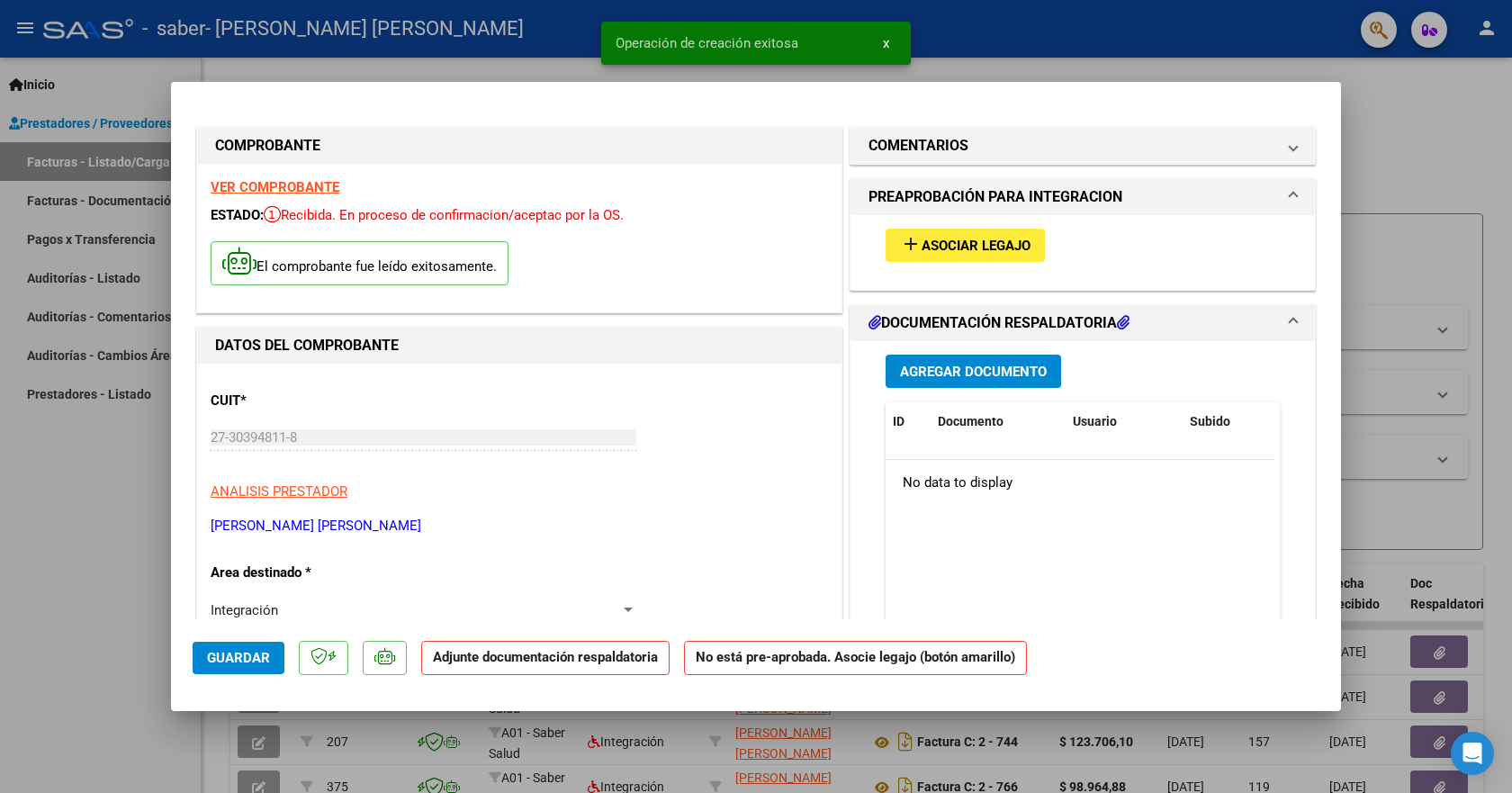
click at [956, 245] on span "Asociar Legajo" at bounding box center [976, 245] width 109 height 16
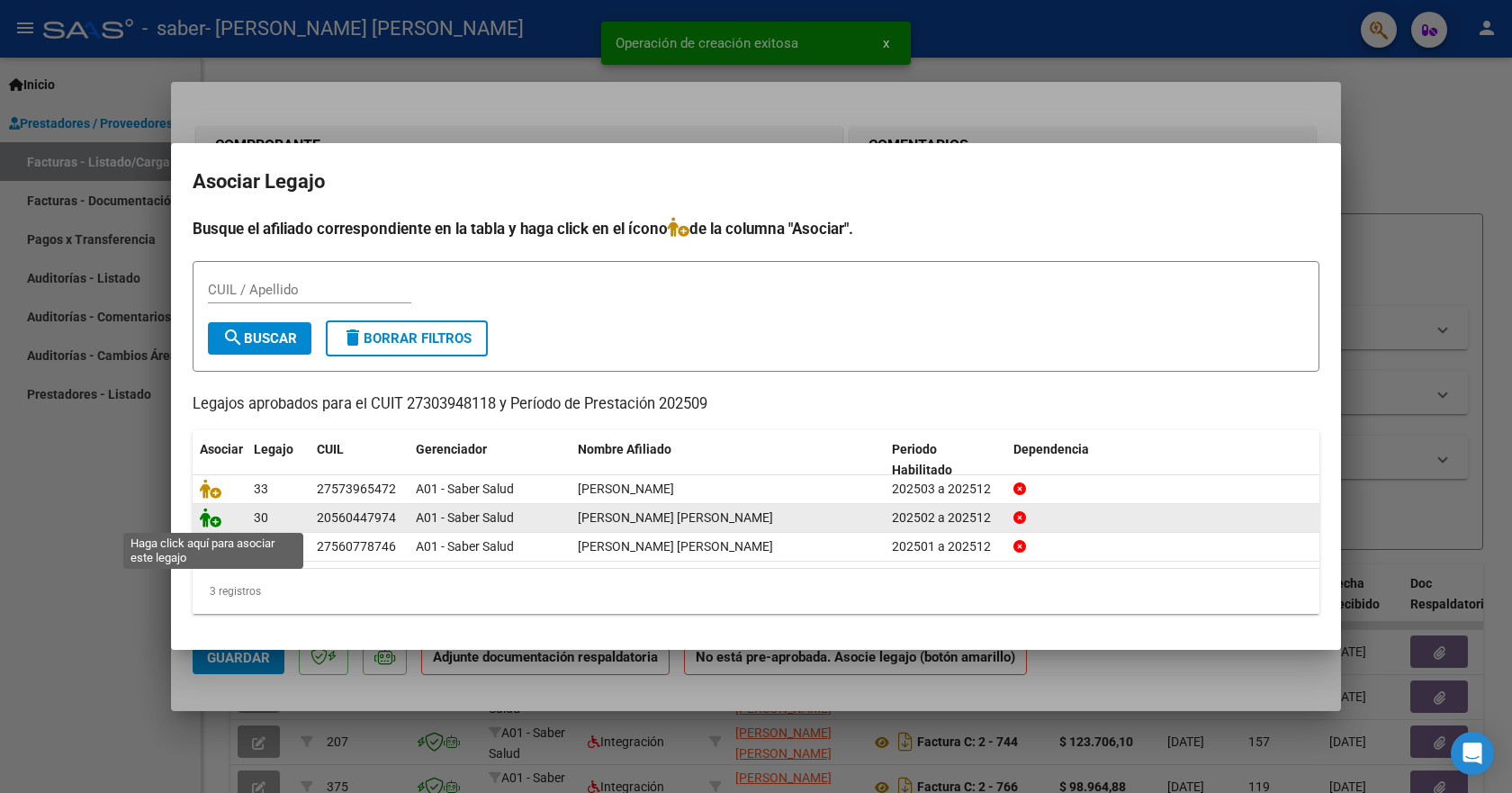
click at [204, 518] on icon at bounding box center [211, 517] width 21 height 19
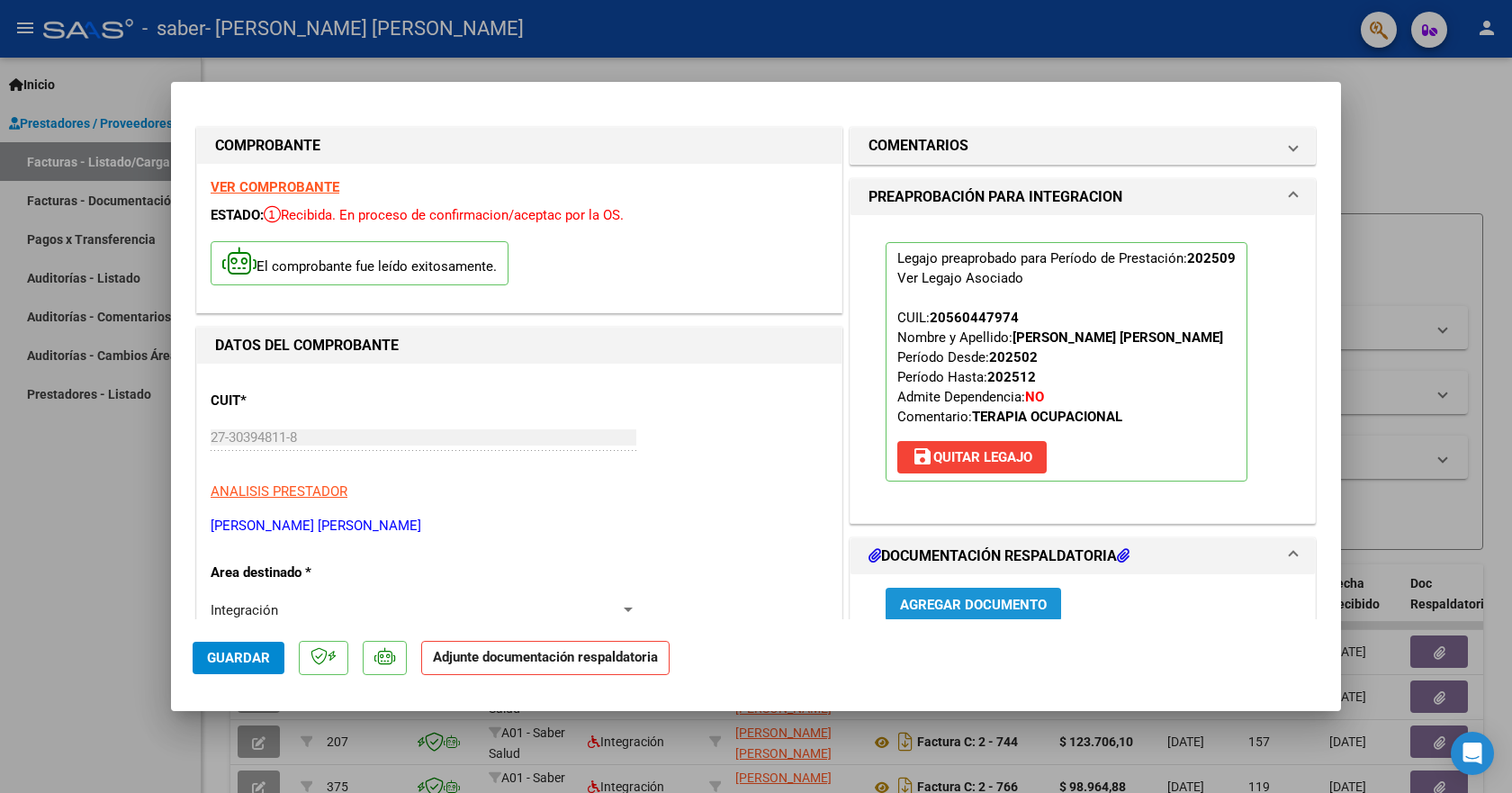
click at [973, 603] on span "Agregar Documento" at bounding box center [974, 605] width 147 height 16
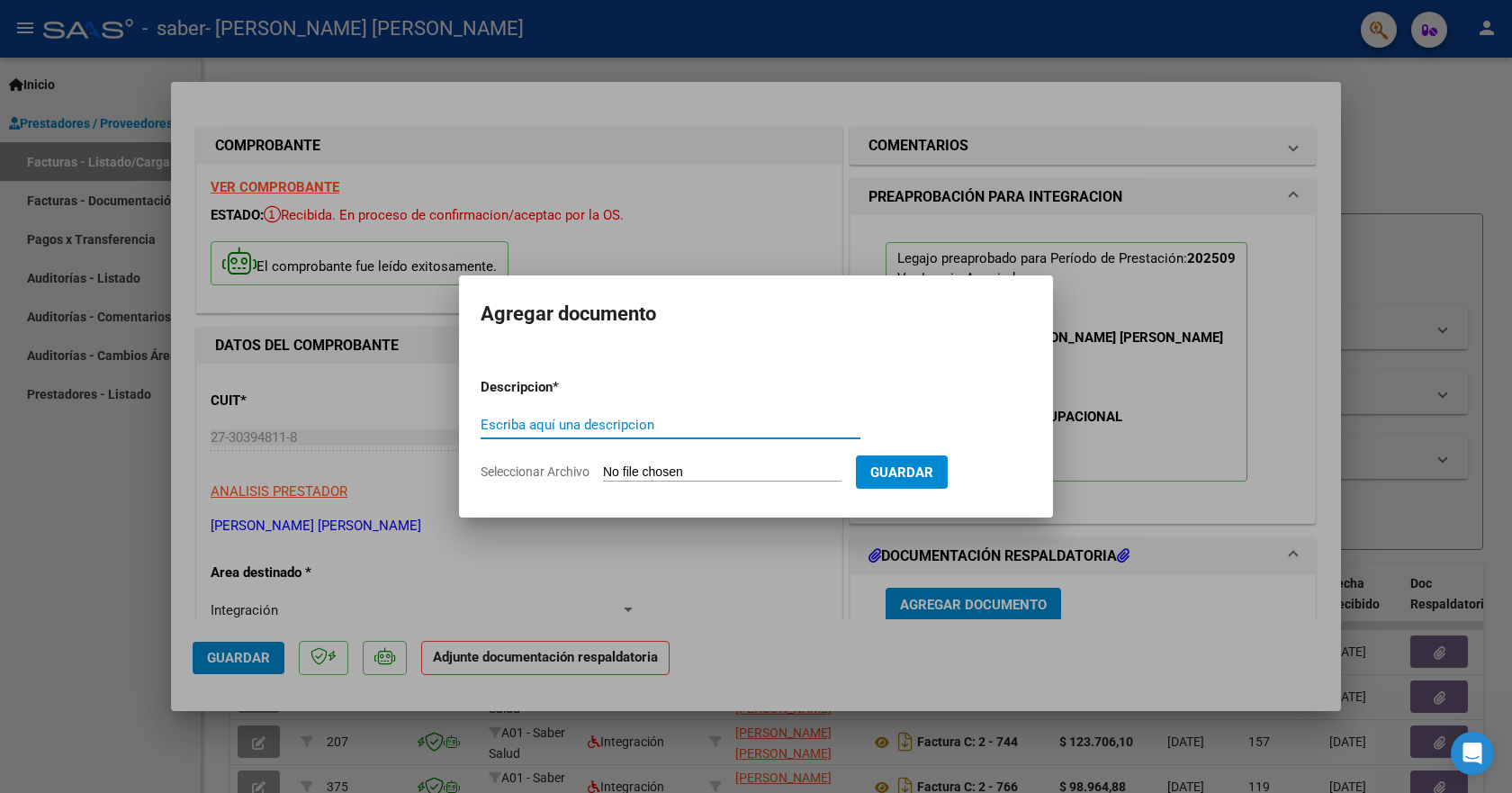
click at [533, 426] on input "Escriba aquí una descripcion" at bounding box center [670, 424] width 380 height 16
type input "planilla"
click at [545, 467] on span "Seleccionar Archivo" at bounding box center [534, 471] width 109 height 14
click at [603, 467] on input "Seleccionar Archivo" at bounding box center [722, 473] width 239 height 17
type input "C:\fakepath\to .pdf"
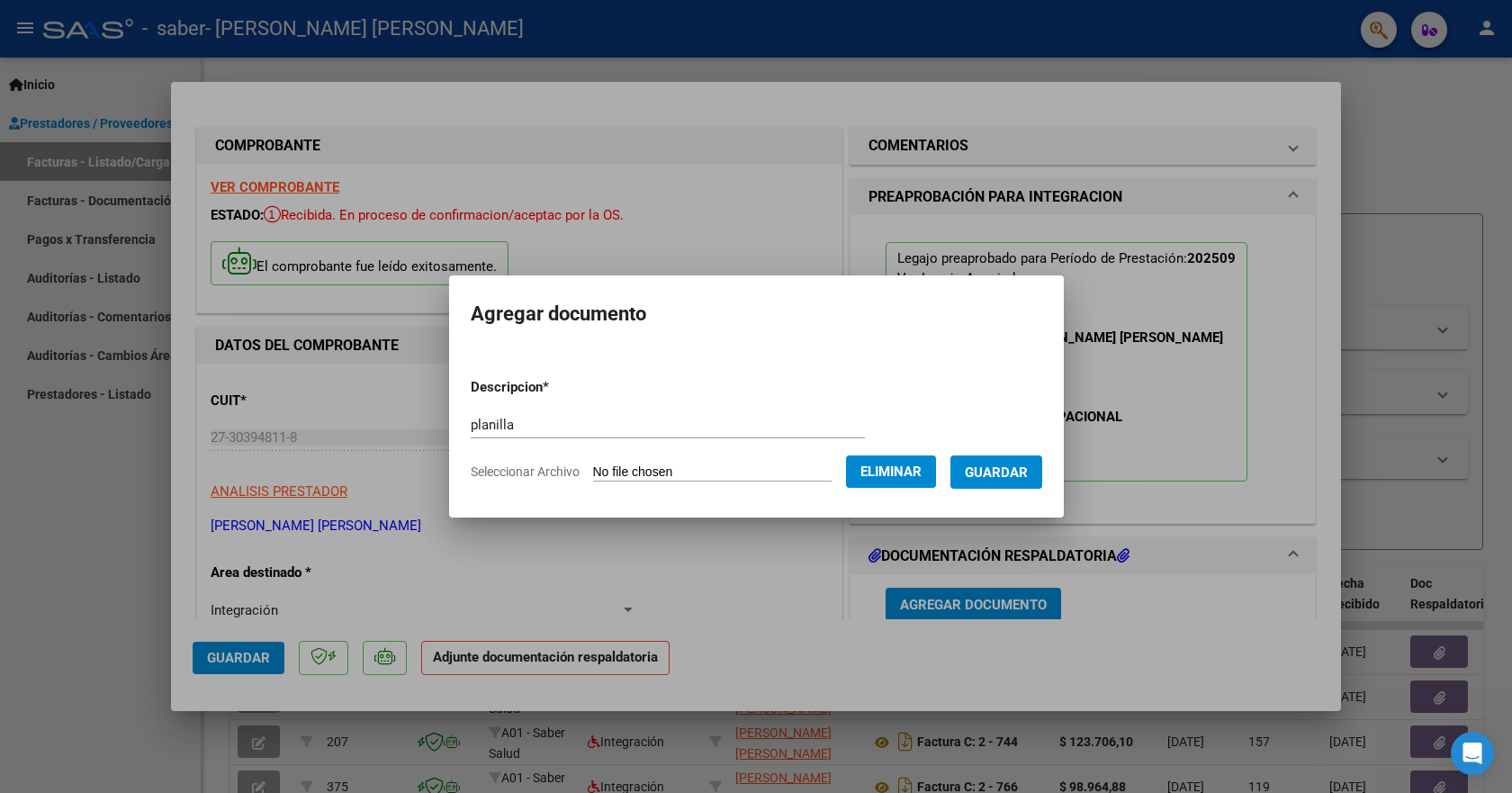
click at [995, 486] on button "Guardar" at bounding box center [996, 471] width 92 height 33
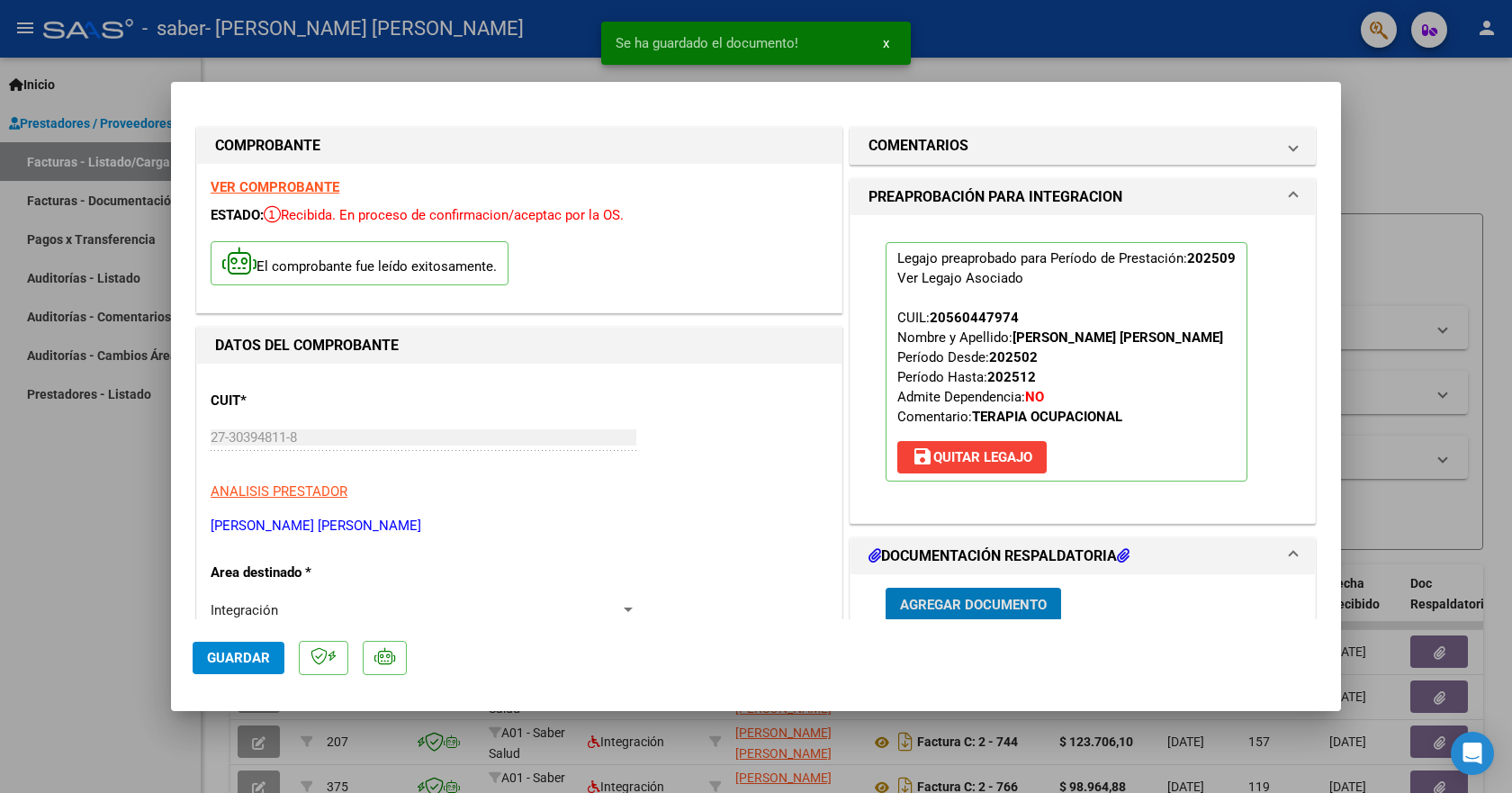
scroll to position [3, 0]
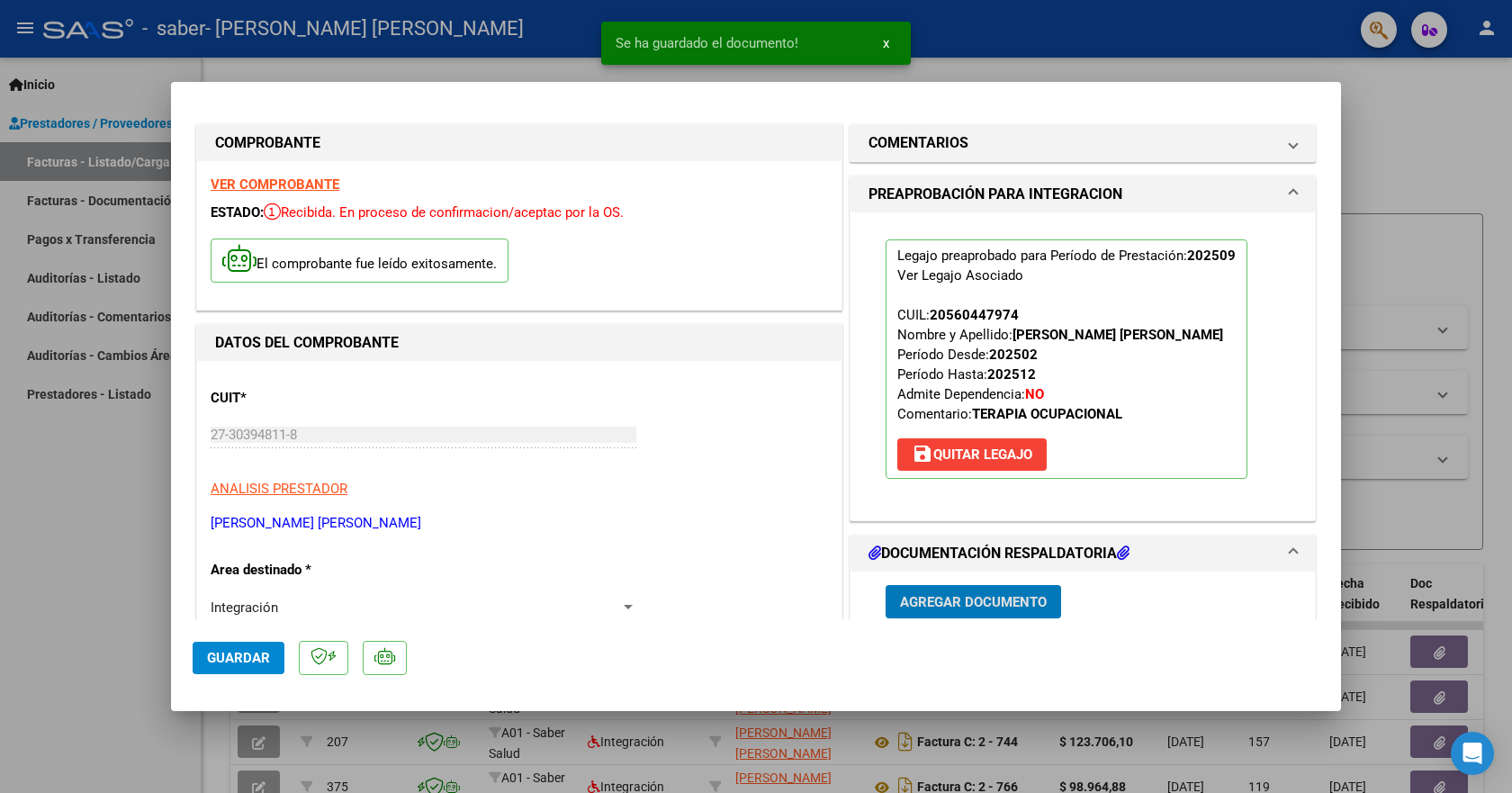
click at [221, 653] on span "Guardar" at bounding box center [238, 658] width 63 height 16
click at [1412, 260] on div at bounding box center [756, 396] width 1512 height 793
type input "$ 0,00"
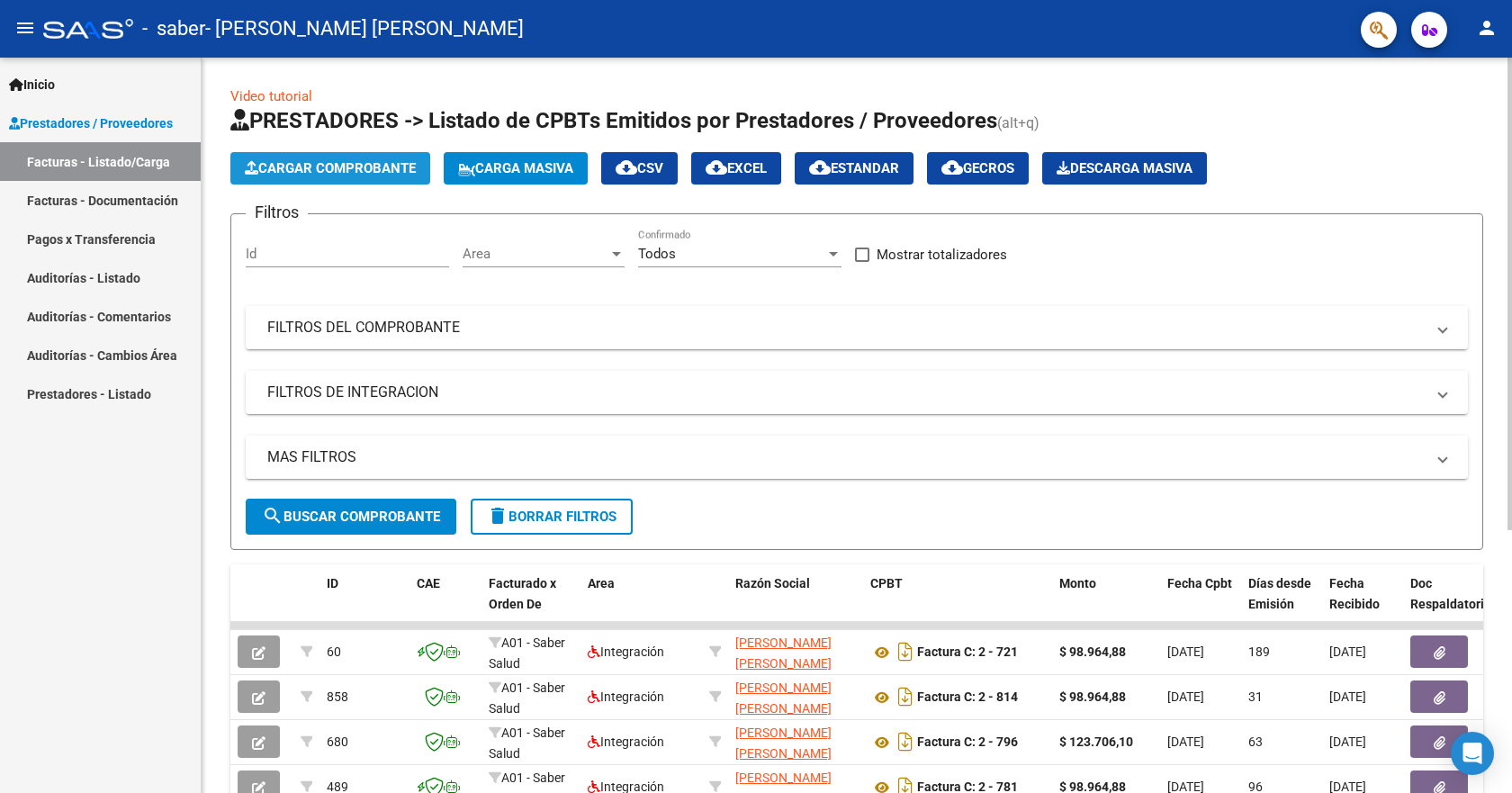
click at [307, 175] on span "Cargar Comprobante" at bounding box center [329, 168] width 171 height 16
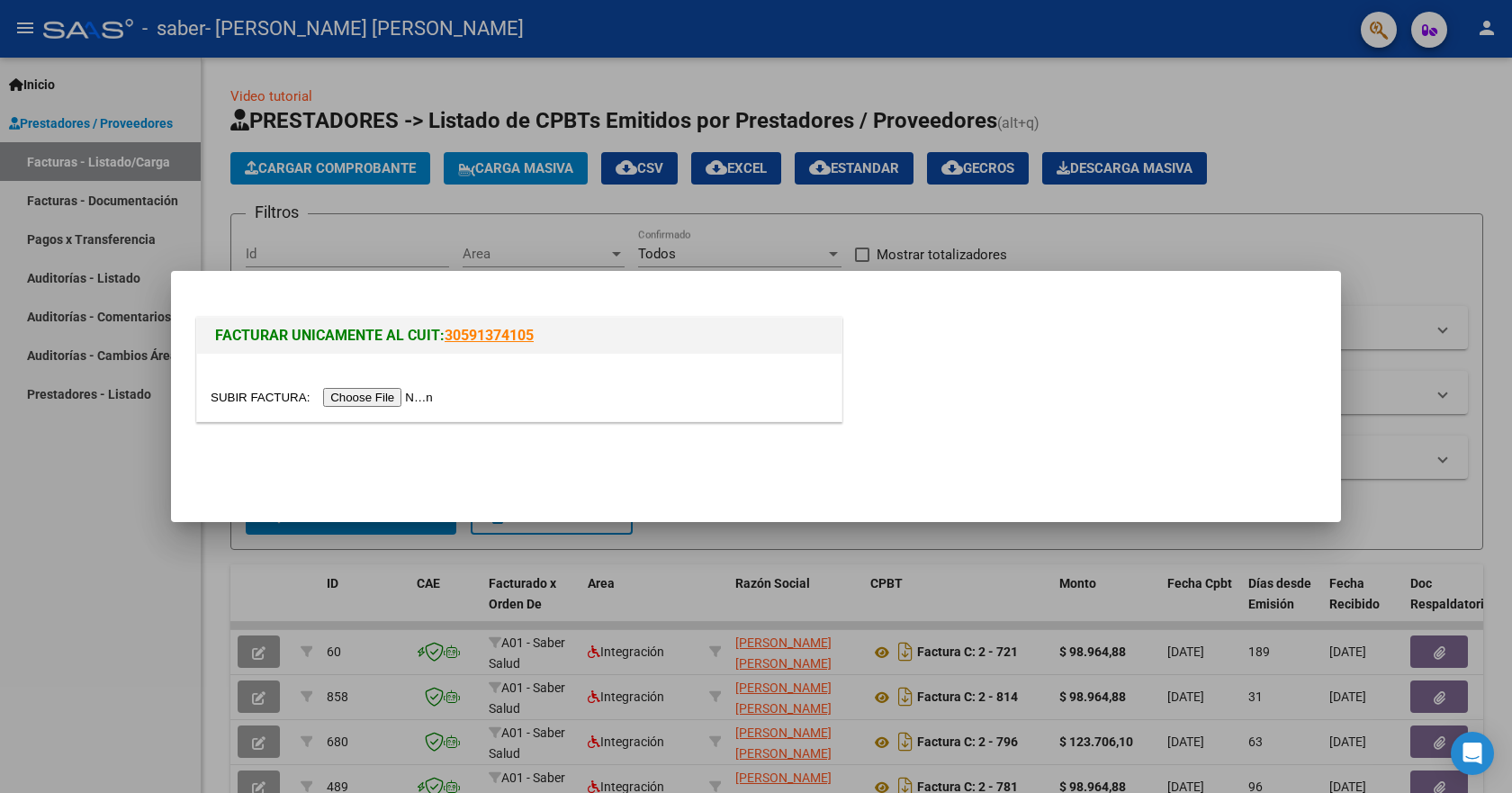
click at [378, 396] on input "file" at bounding box center [325, 397] width 228 height 19
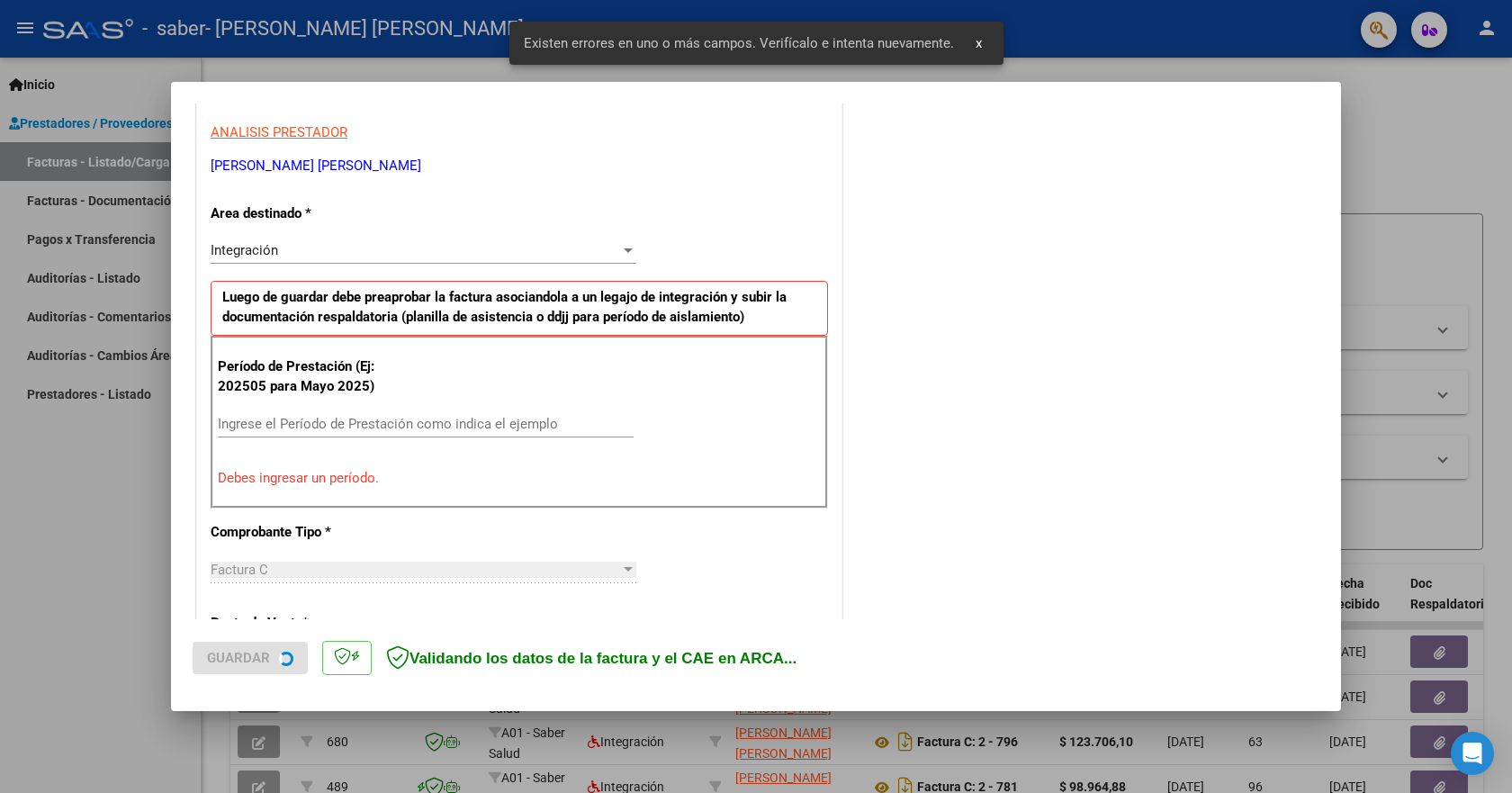
scroll to position [335, 0]
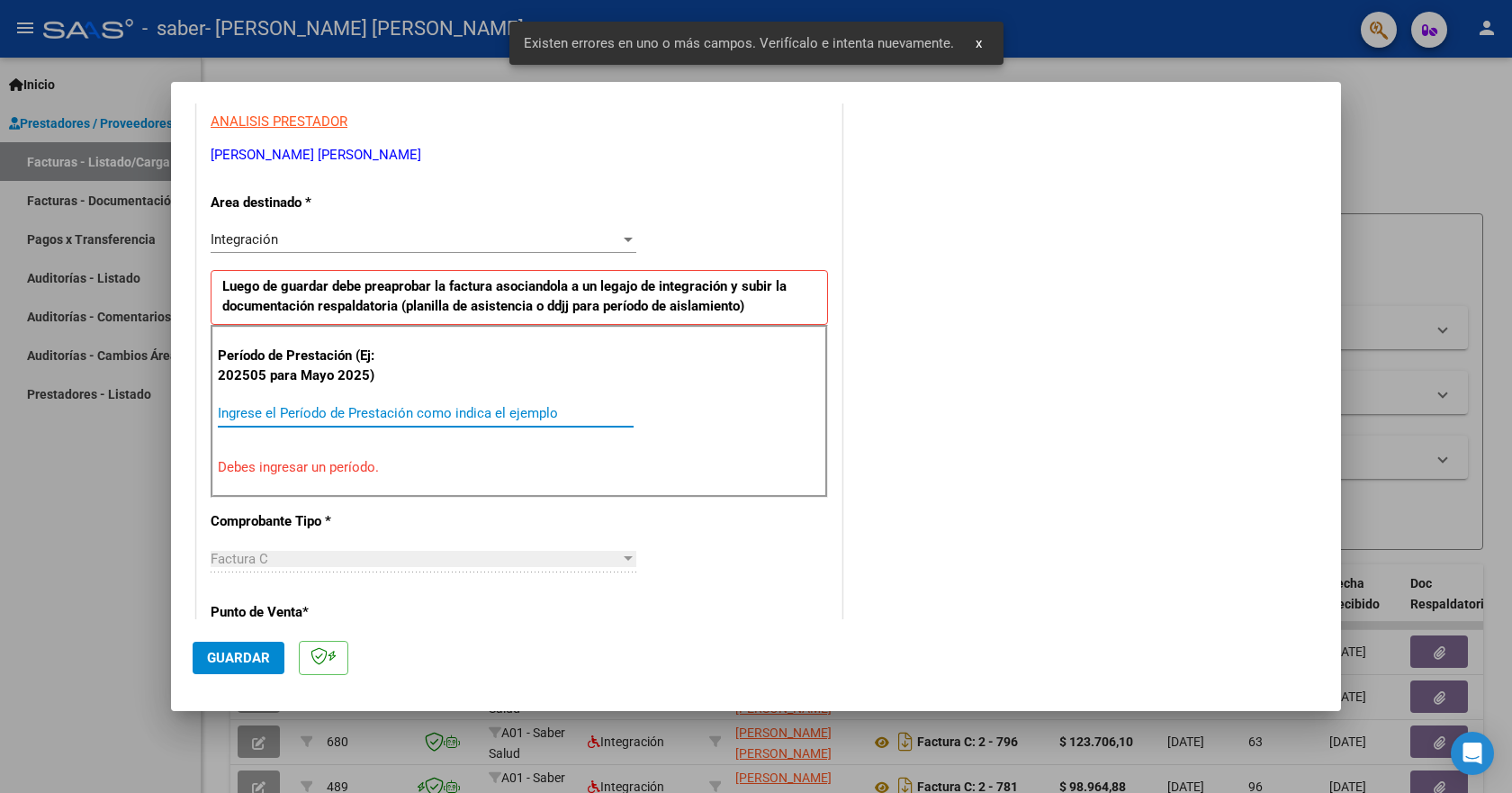
click at [301, 409] on input "Ingrese el Período de Prestación como indica el ejemplo" at bounding box center [425, 412] width 415 height 16
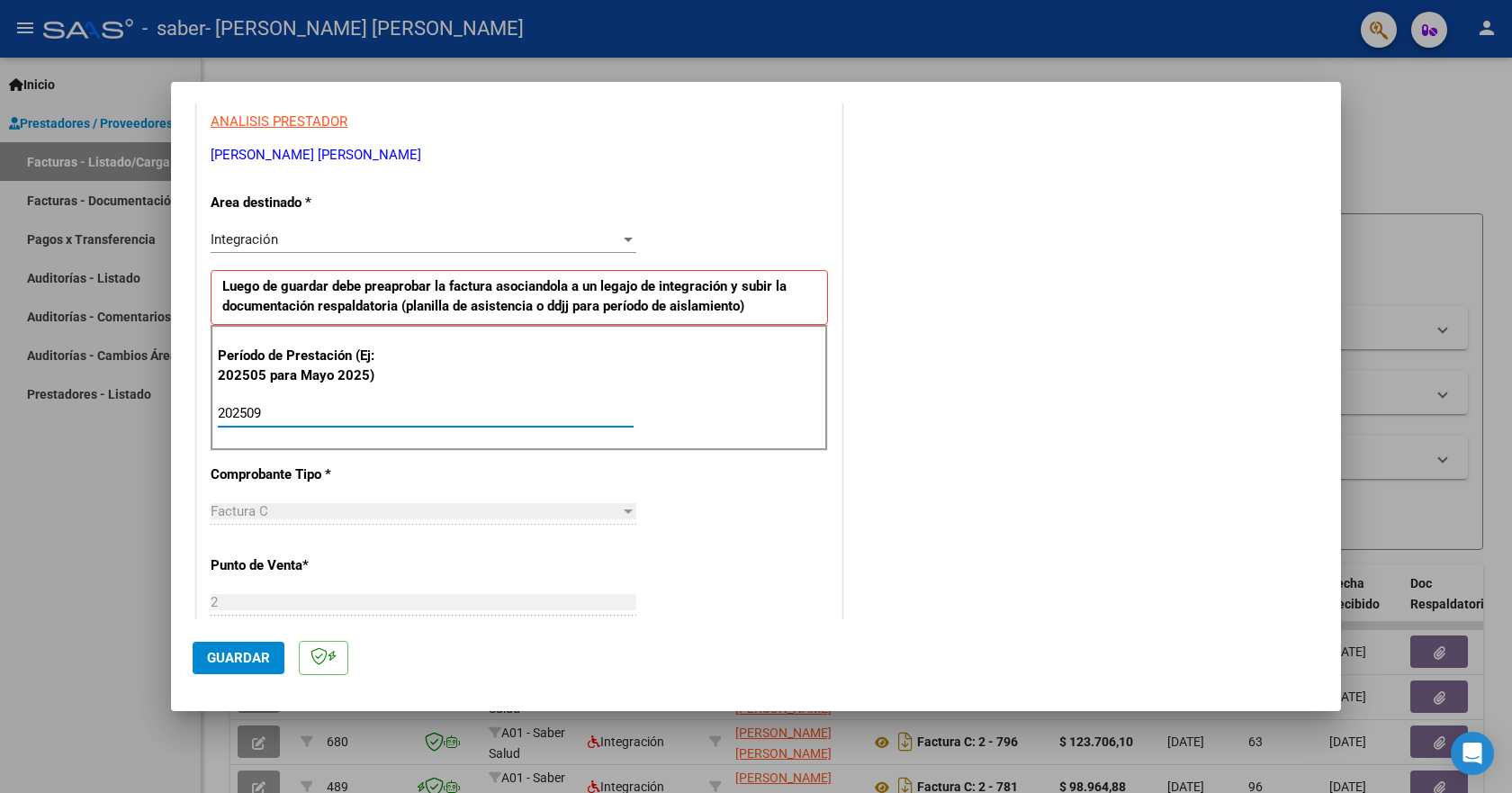
type input "202509"
click at [224, 669] on button "Guardar" at bounding box center [238, 658] width 92 height 33
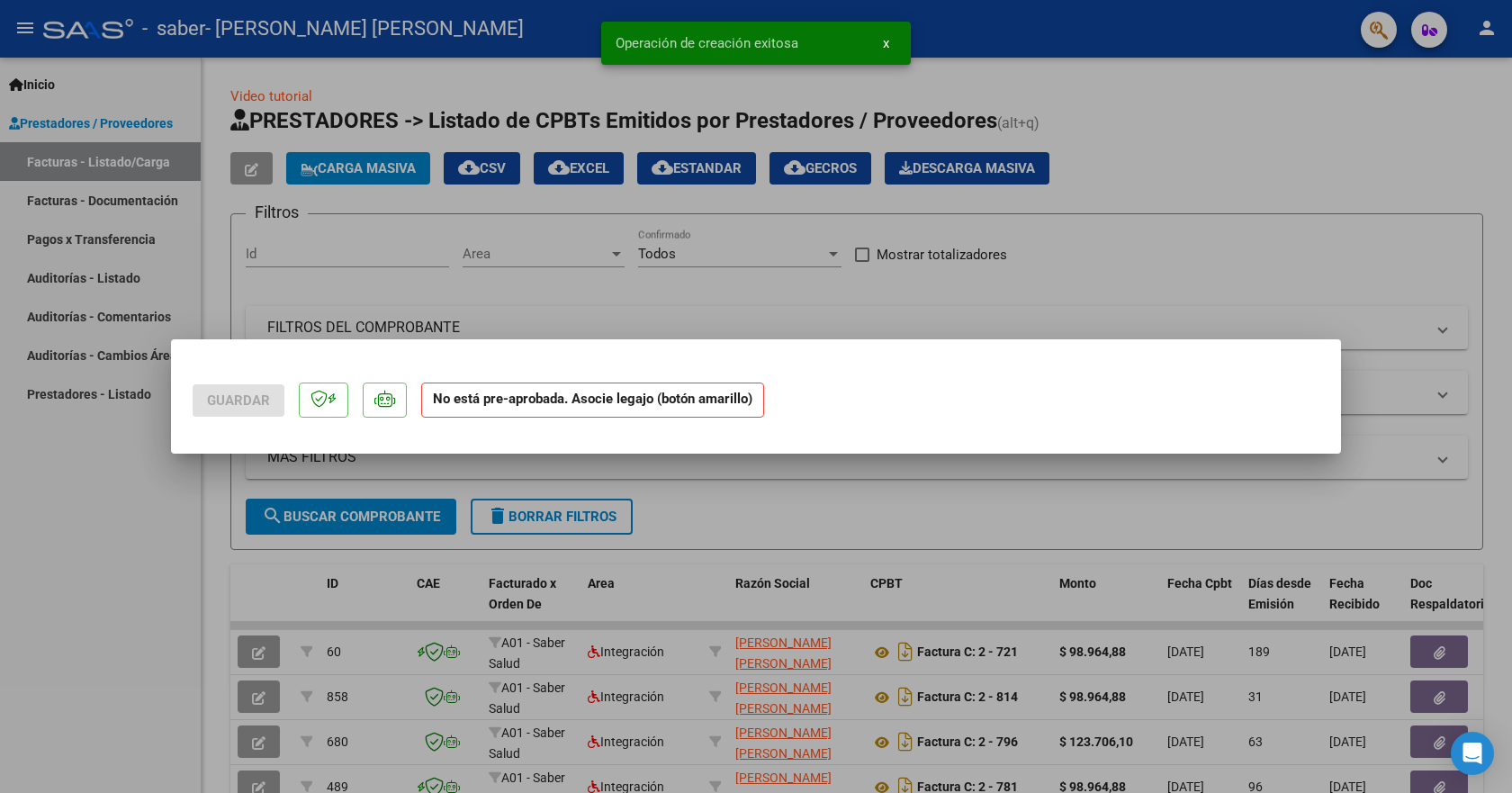
scroll to position [0, 0]
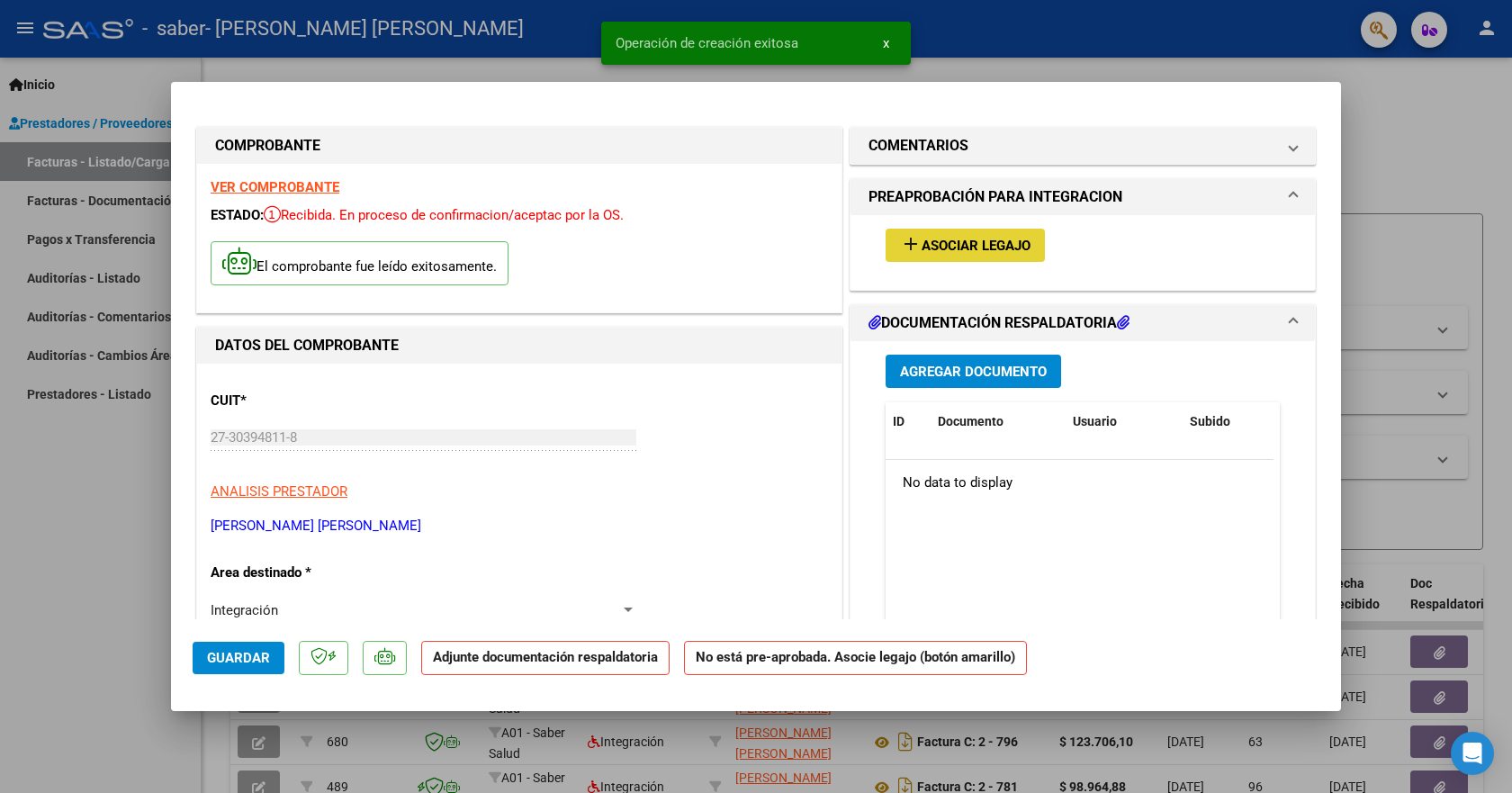
click at [901, 252] on mat-icon "add" at bounding box center [911, 243] width 21 height 21
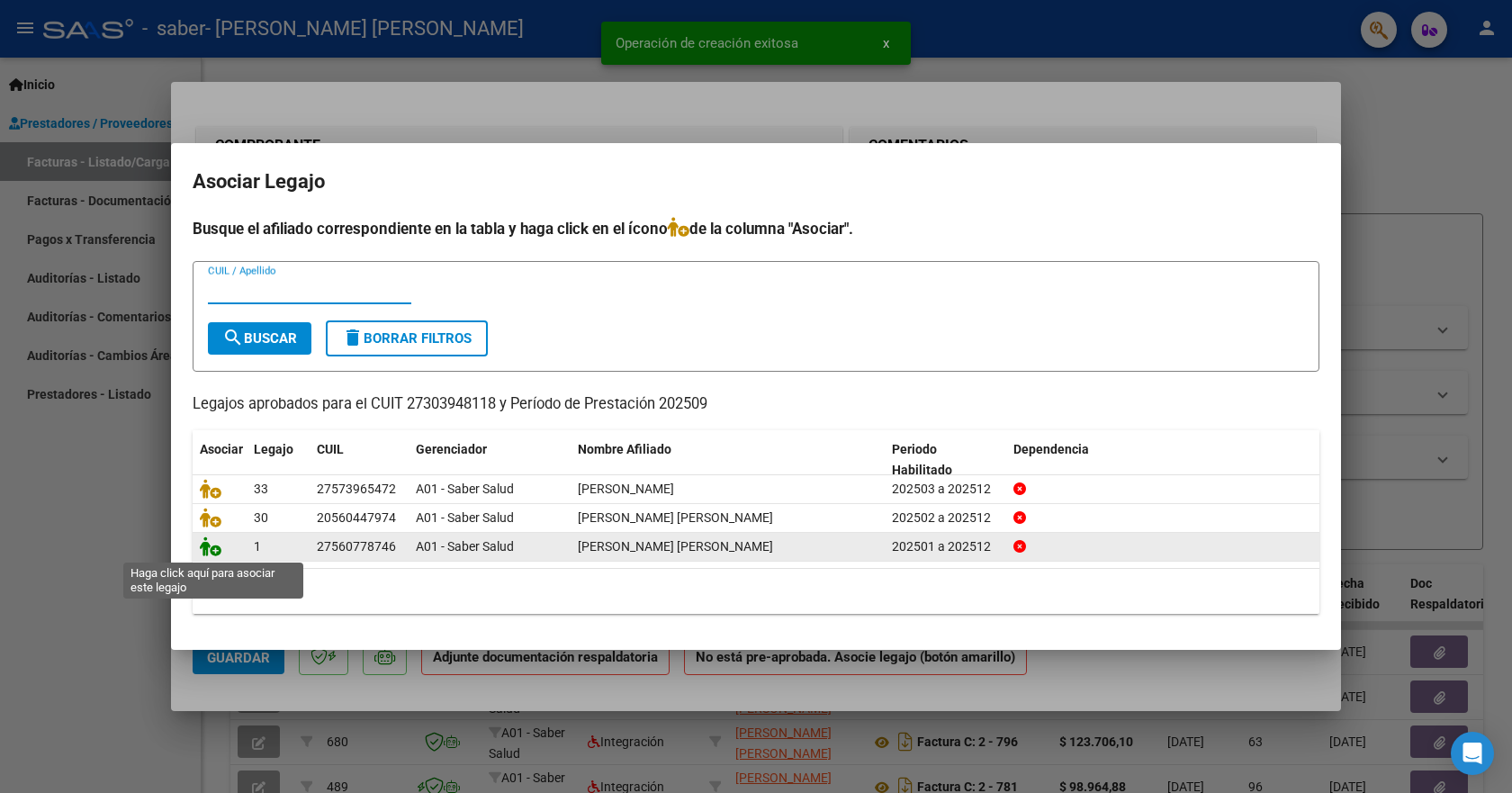
click at [207, 552] on icon at bounding box center [211, 546] width 21 height 19
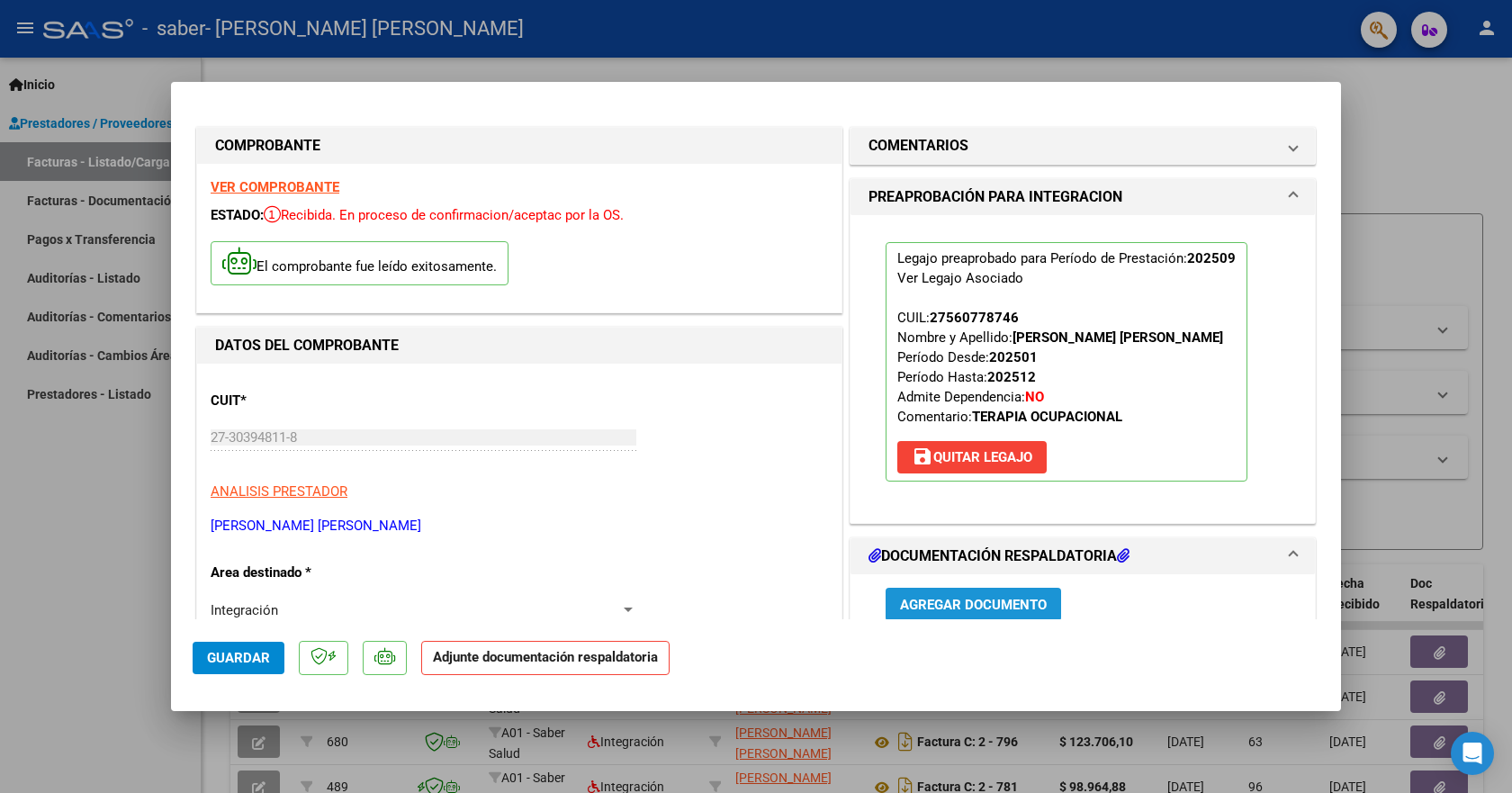
click at [951, 613] on button "Agregar Documento" at bounding box center [974, 604] width 176 height 33
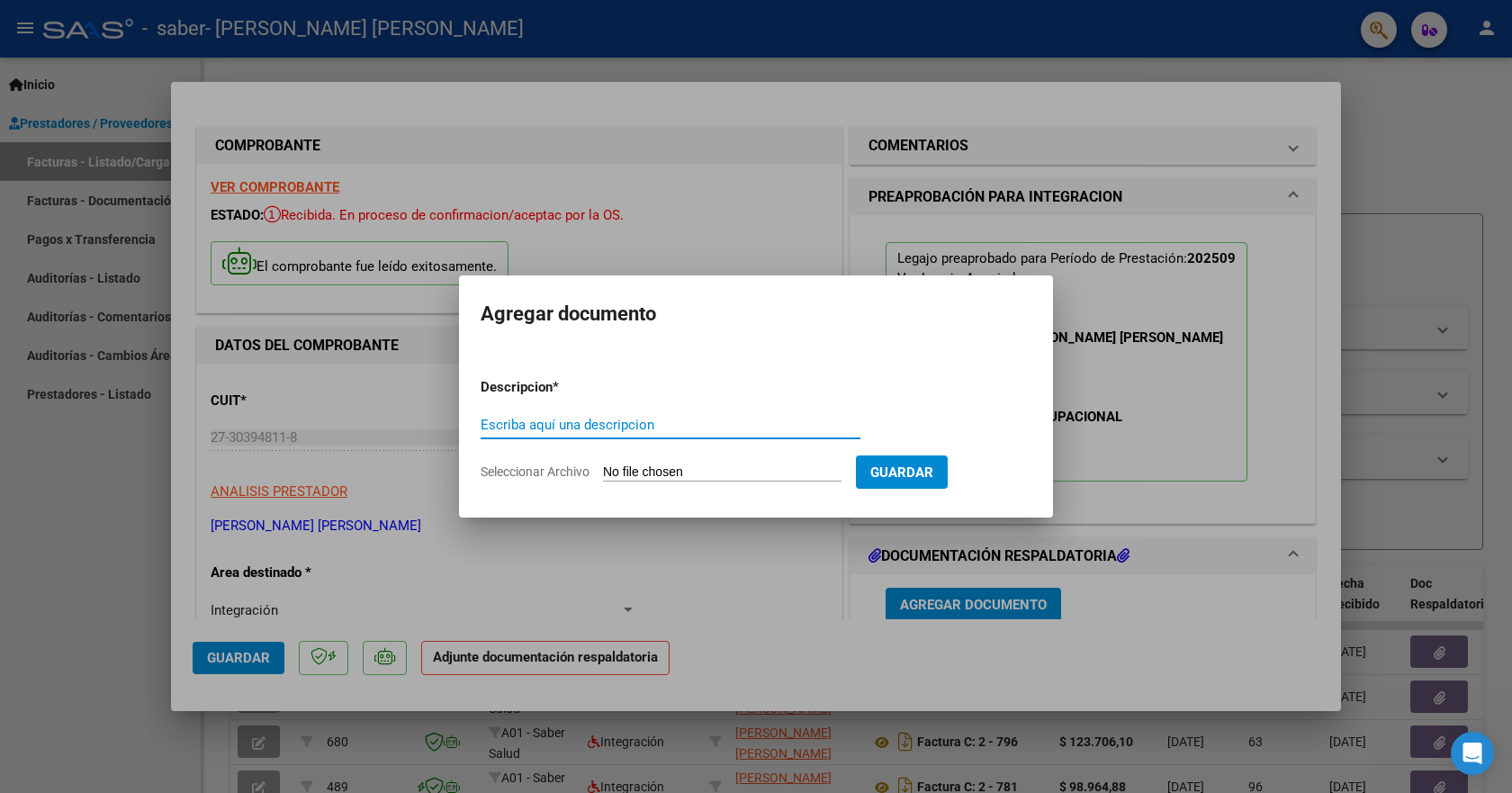
click at [531, 421] on input "Escriba aquí una descripcion" at bounding box center [670, 424] width 380 height 16
type input "planilla"
click at [534, 476] on span "Seleccionar Archivo" at bounding box center [534, 471] width 109 height 14
click at [603, 476] on input "Seleccionar Archivo" at bounding box center [722, 473] width 239 height 17
type input "C:\fakepath\to .pdf"
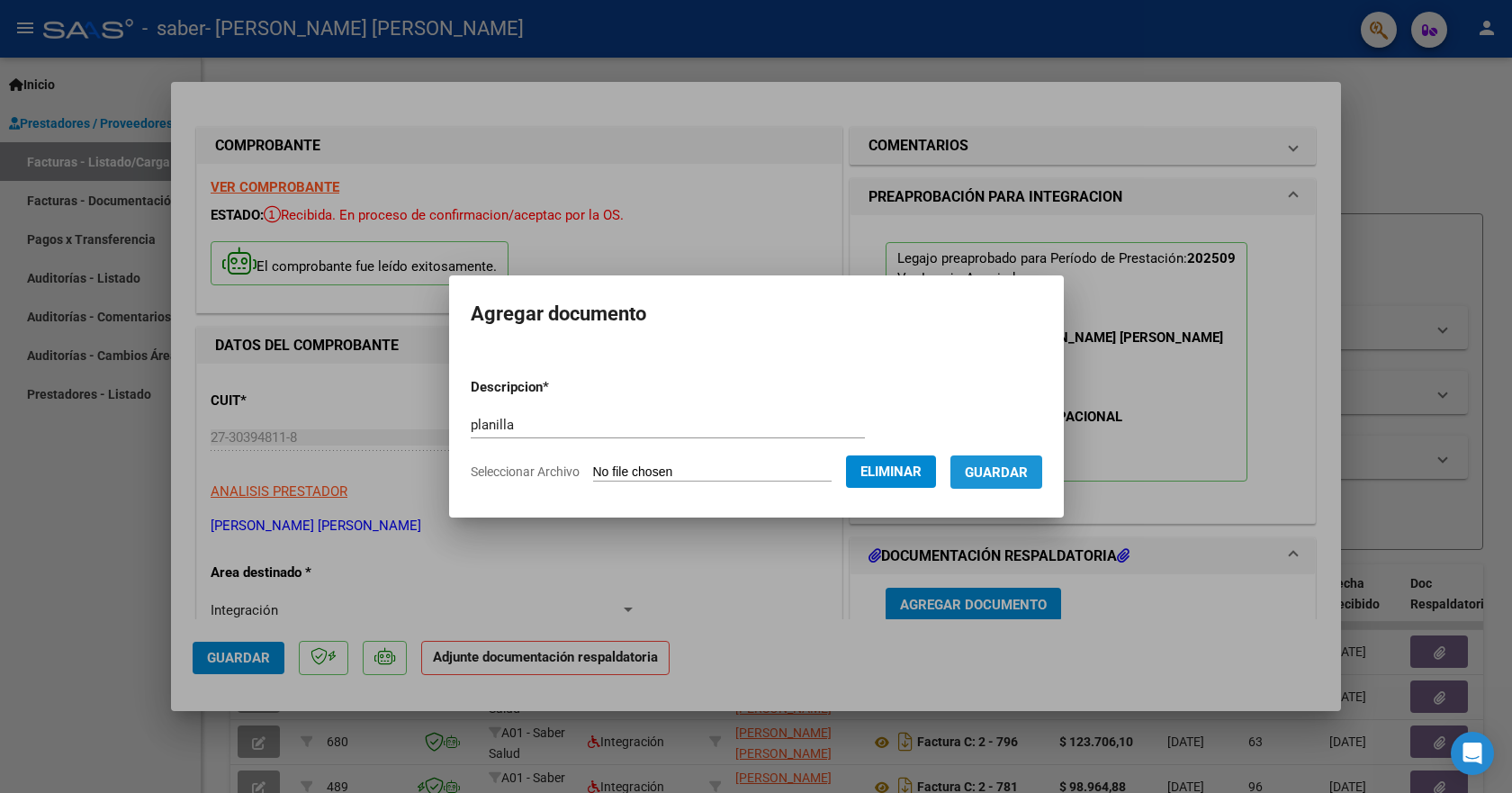
click at [1018, 479] on span "Guardar" at bounding box center [996, 472] width 63 height 16
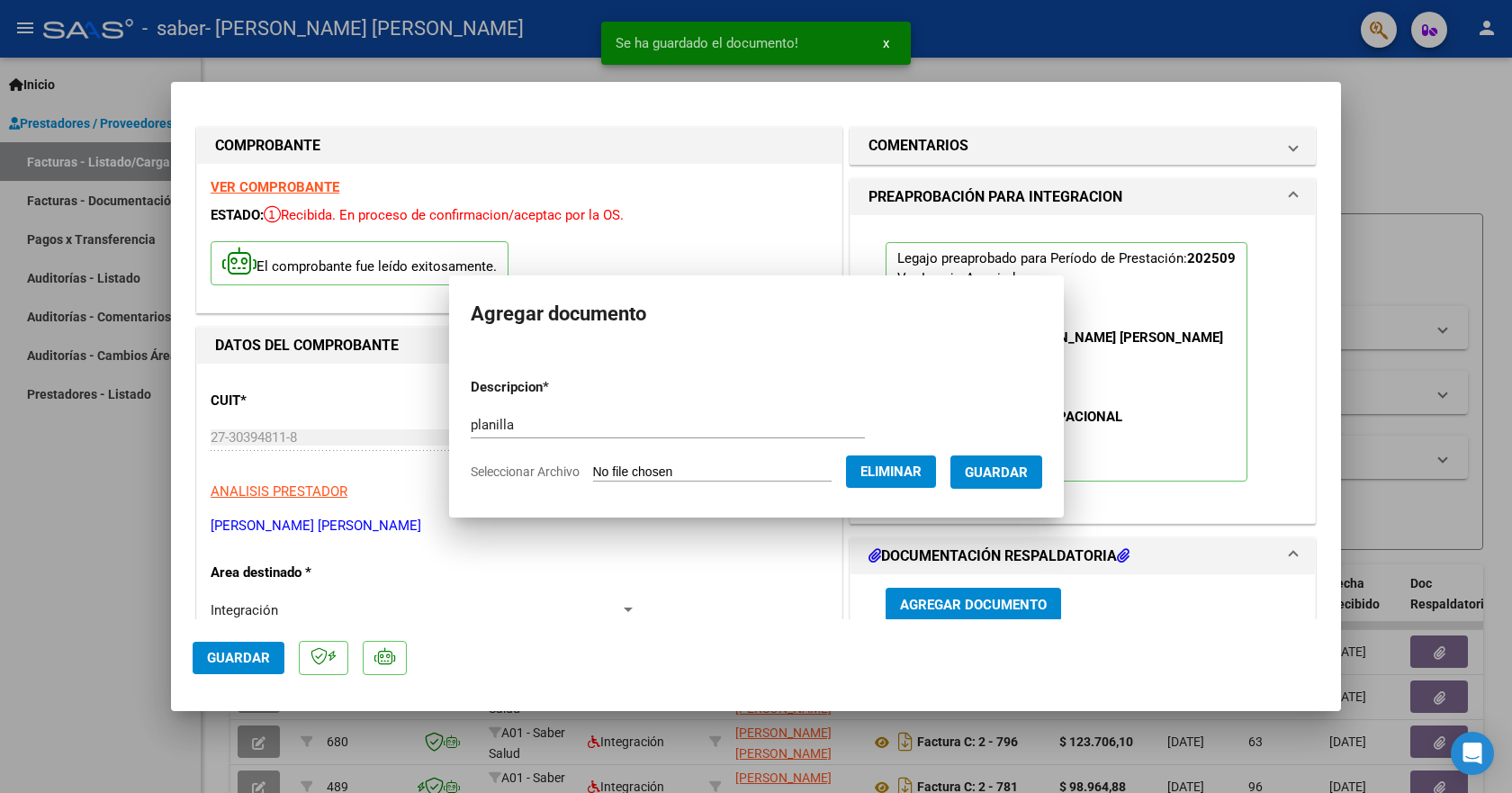
scroll to position [3, 0]
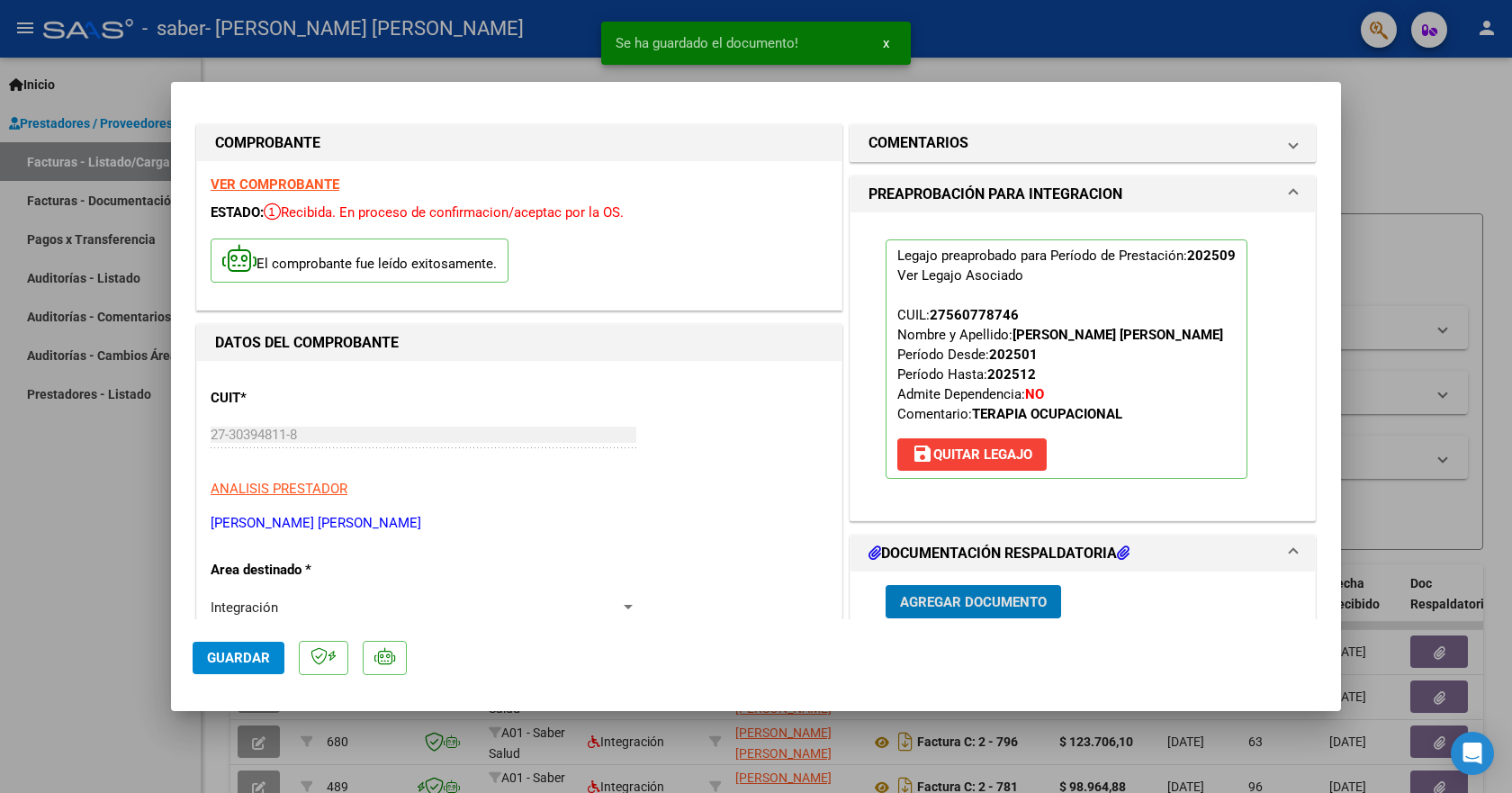
click at [270, 653] on button "Guardar" at bounding box center [238, 658] width 92 height 33
click at [1441, 272] on div at bounding box center [756, 396] width 1512 height 793
type input "$ 0,00"
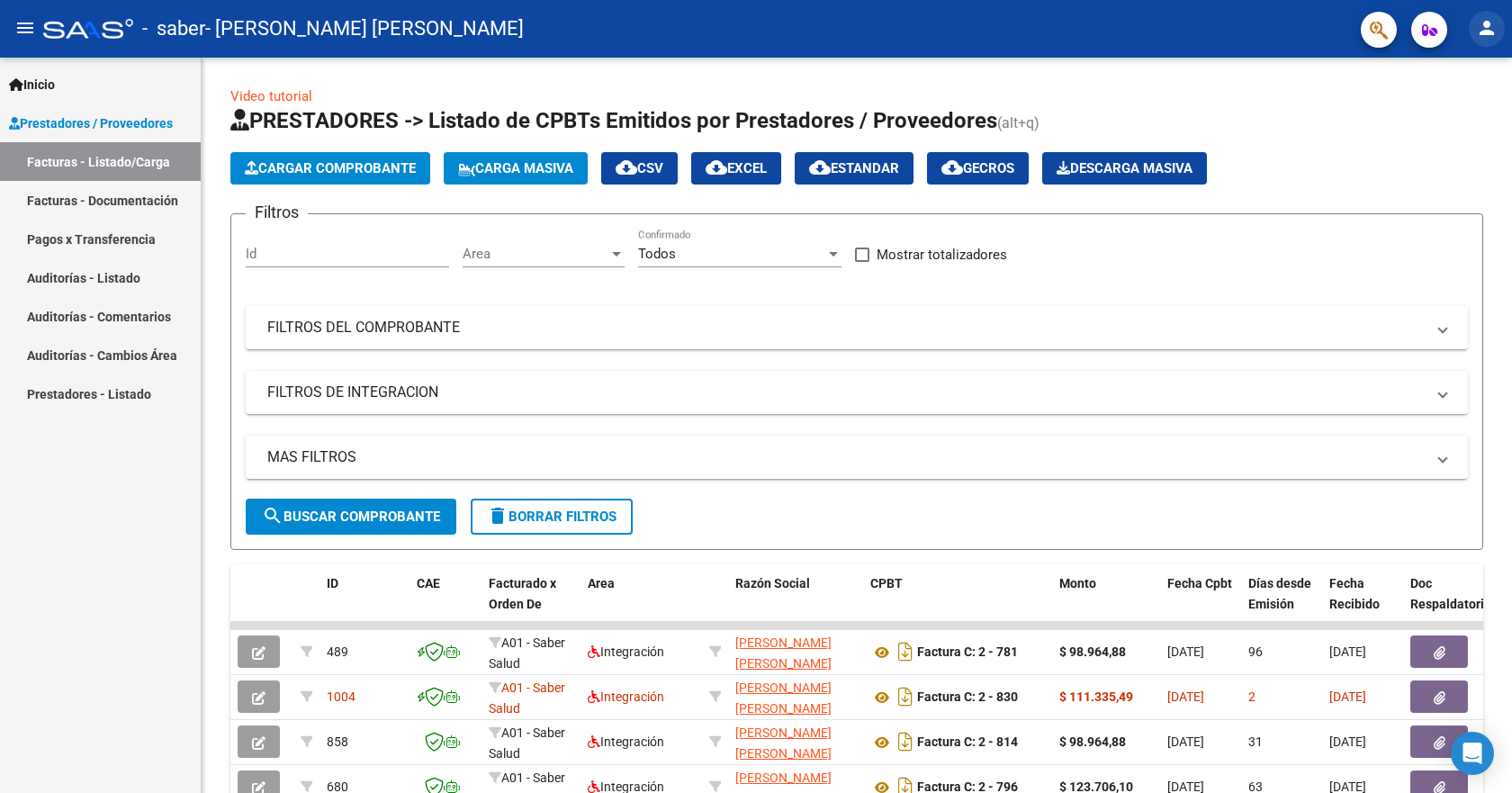
click at [1487, 30] on mat-icon "person" at bounding box center [1487, 28] width 21 height 21
click at [1465, 115] on button "exit_to_app Salir" at bounding box center [1450, 119] width 110 height 43
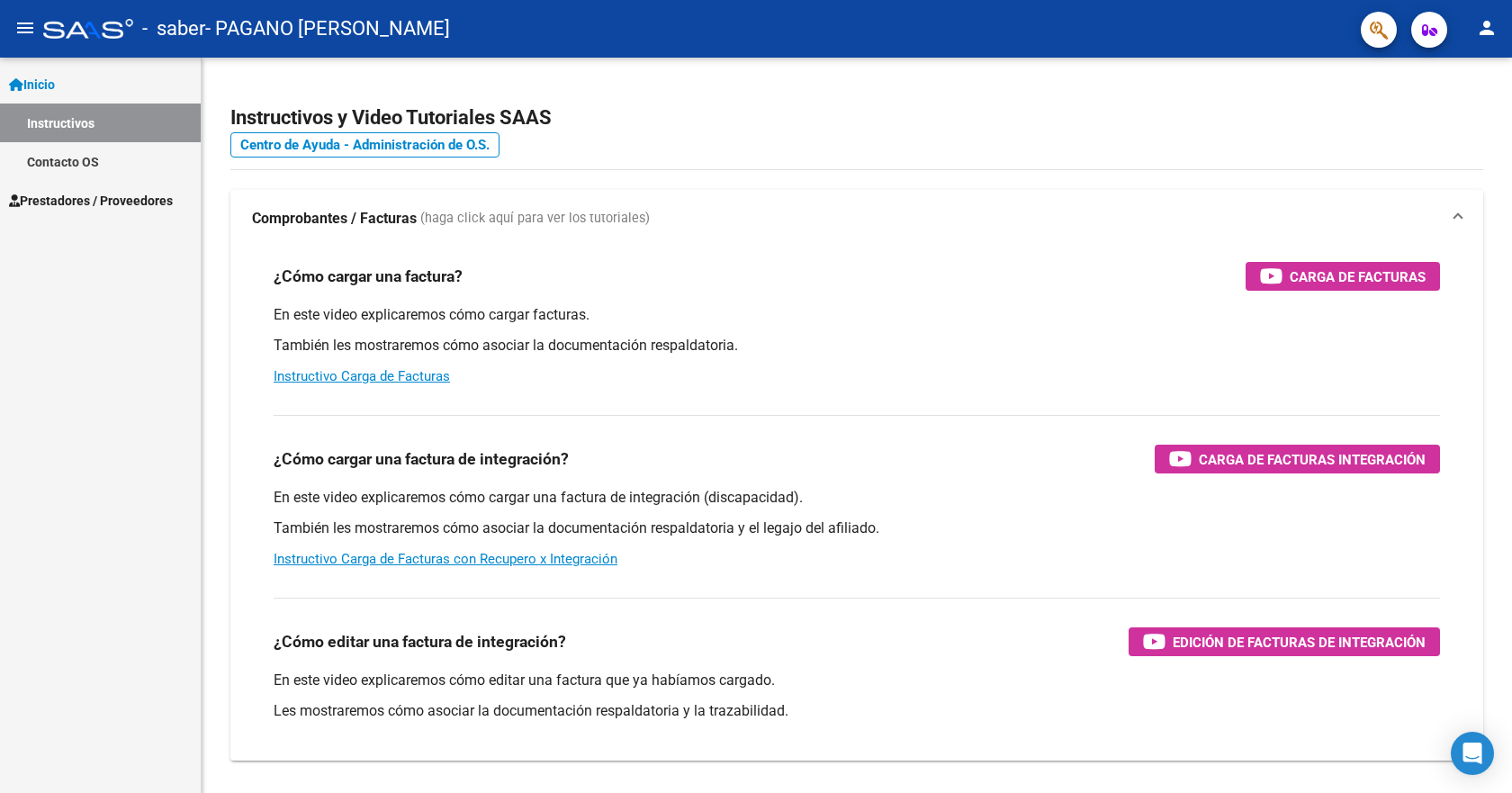
click at [106, 210] on span "Prestadores / Proveedores" at bounding box center [91, 200] width 164 height 19
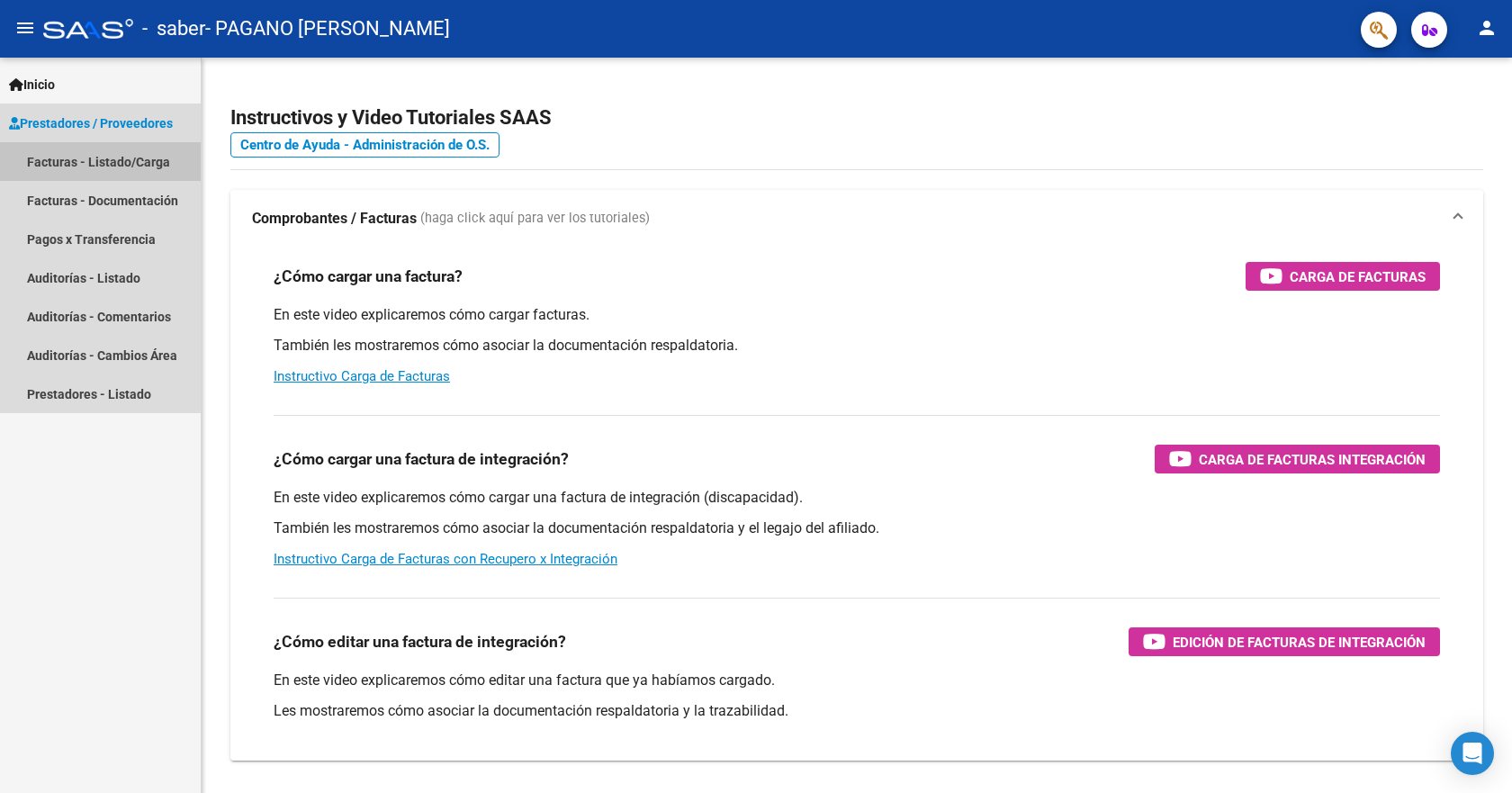
click at [119, 163] on link "Facturas - Listado/Carga" at bounding box center [100, 161] width 201 height 39
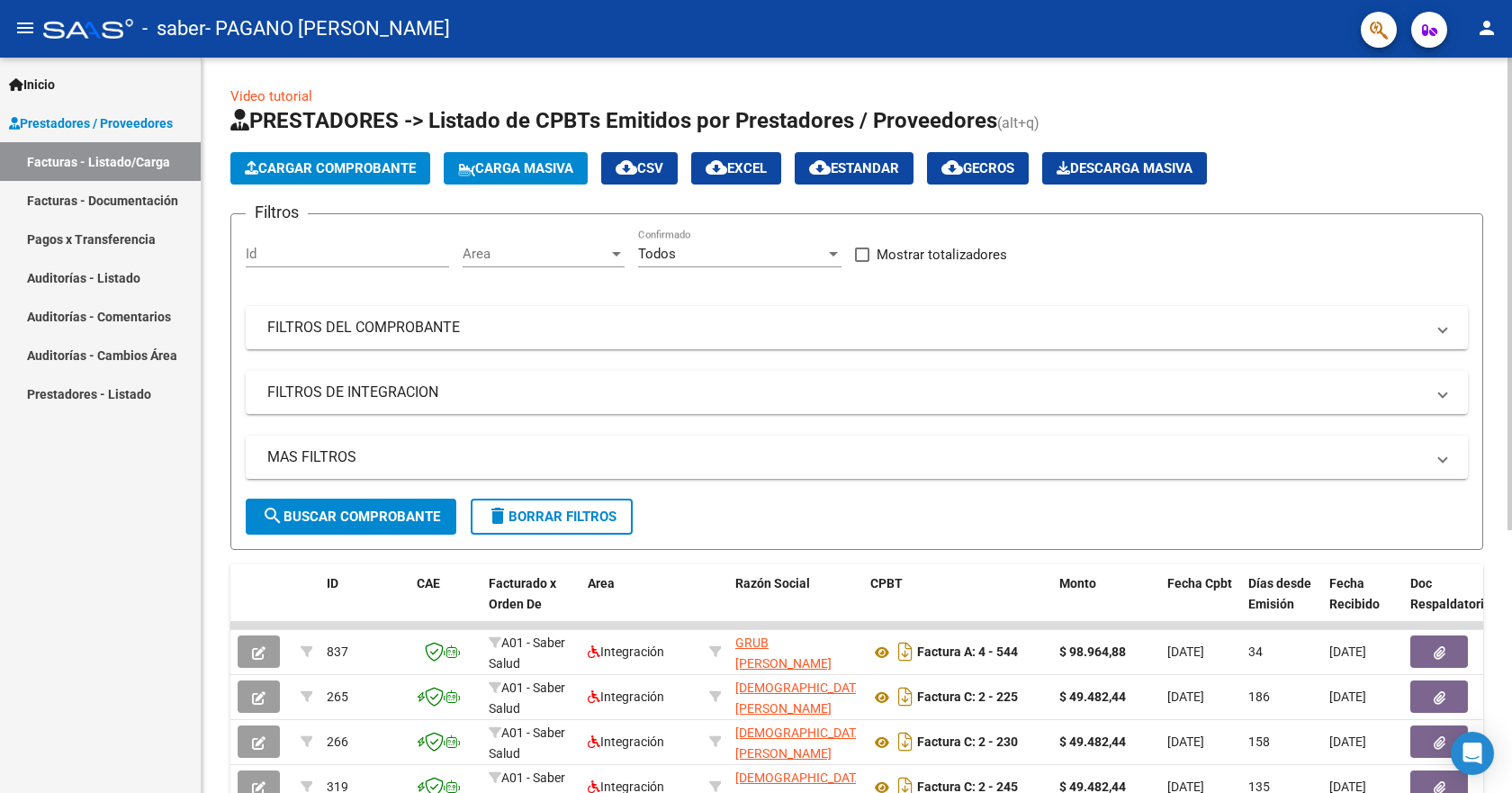
click at [383, 173] on span "Cargar Comprobante" at bounding box center [329, 168] width 171 height 16
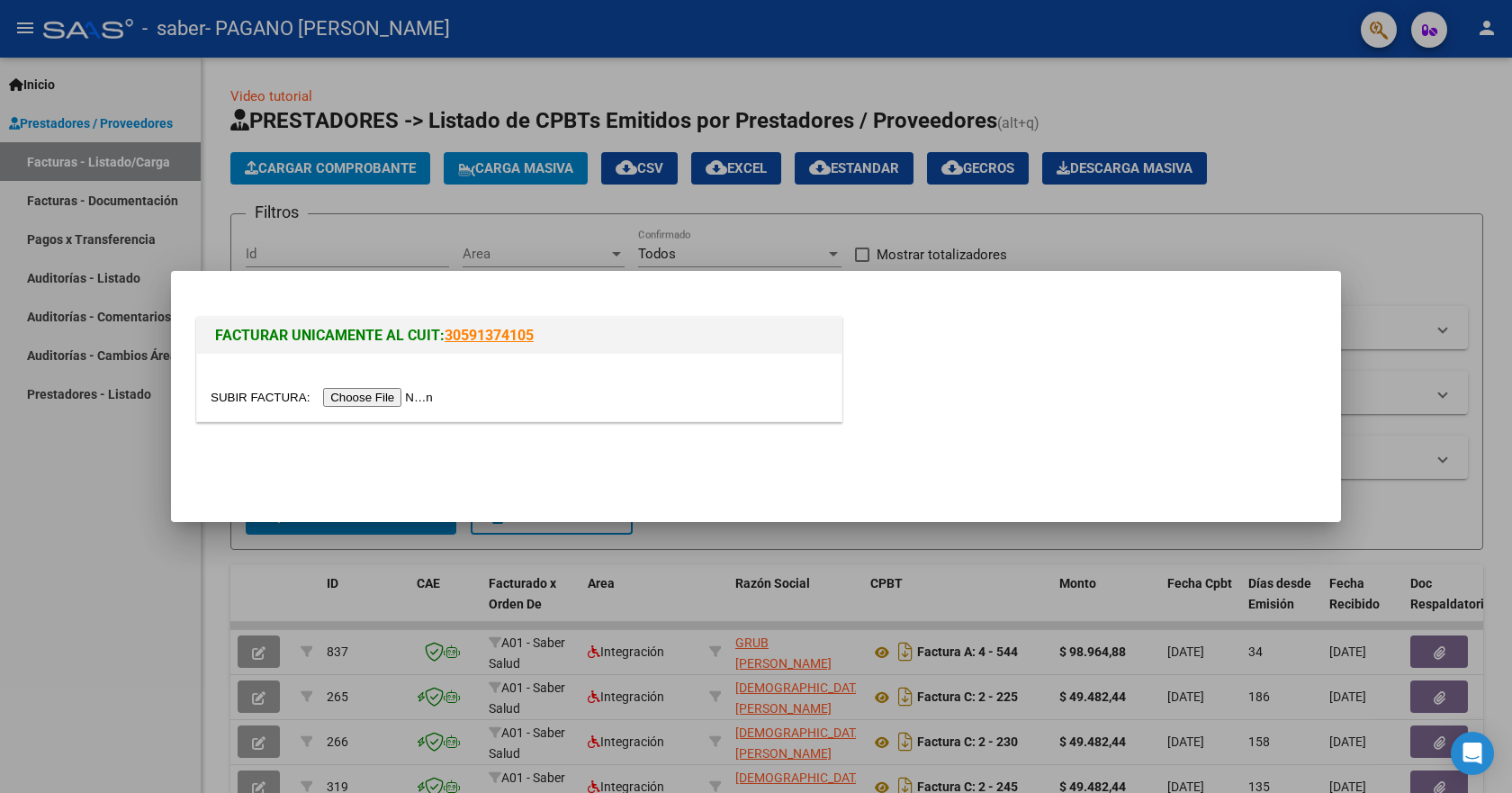
click at [333, 392] on input "file" at bounding box center [325, 397] width 228 height 19
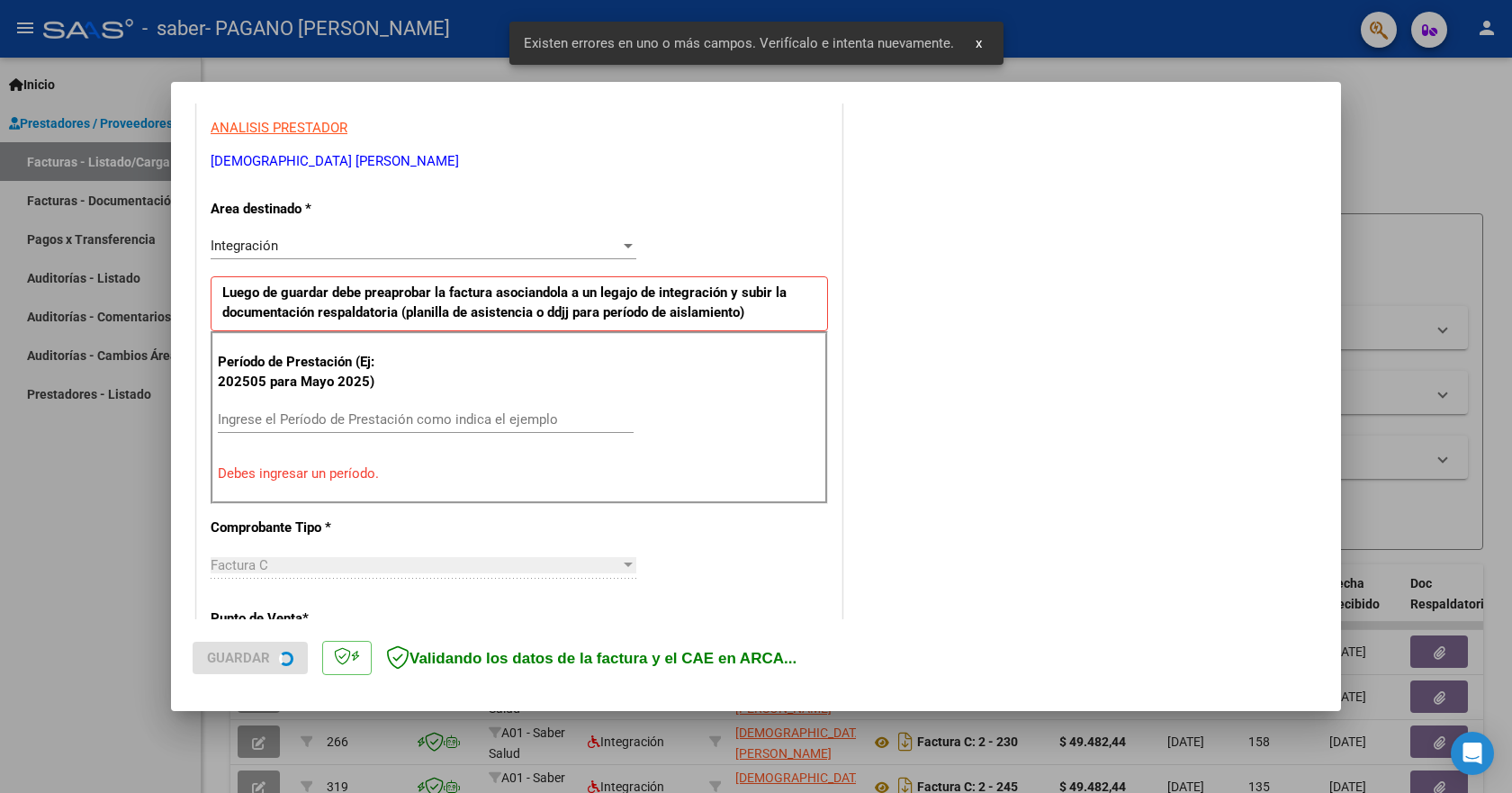
scroll to position [335, 0]
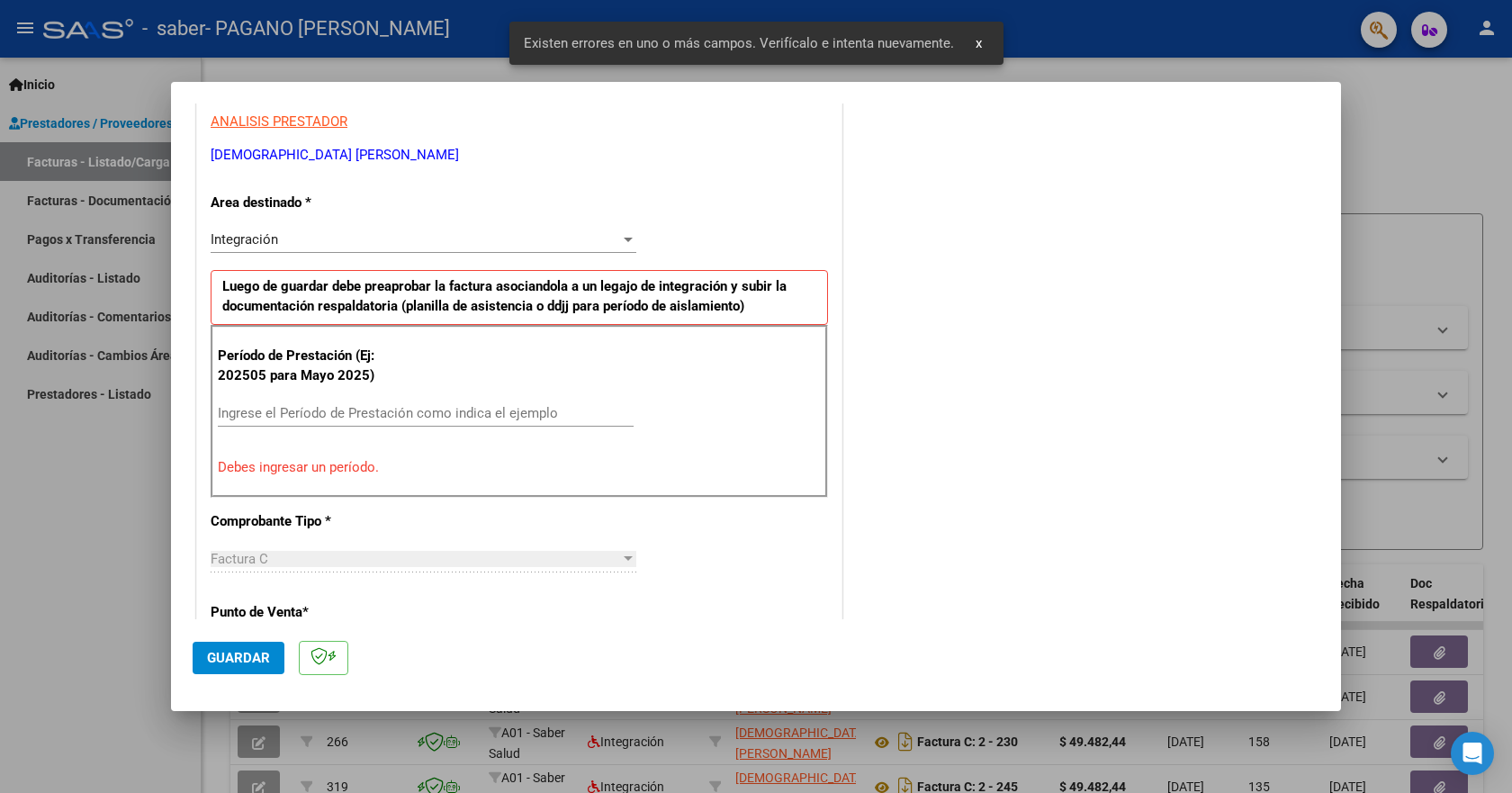
click at [339, 413] on input "Ingrese el Período de Prestación como indica el ejemplo" at bounding box center [425, 412] width 415 height 16
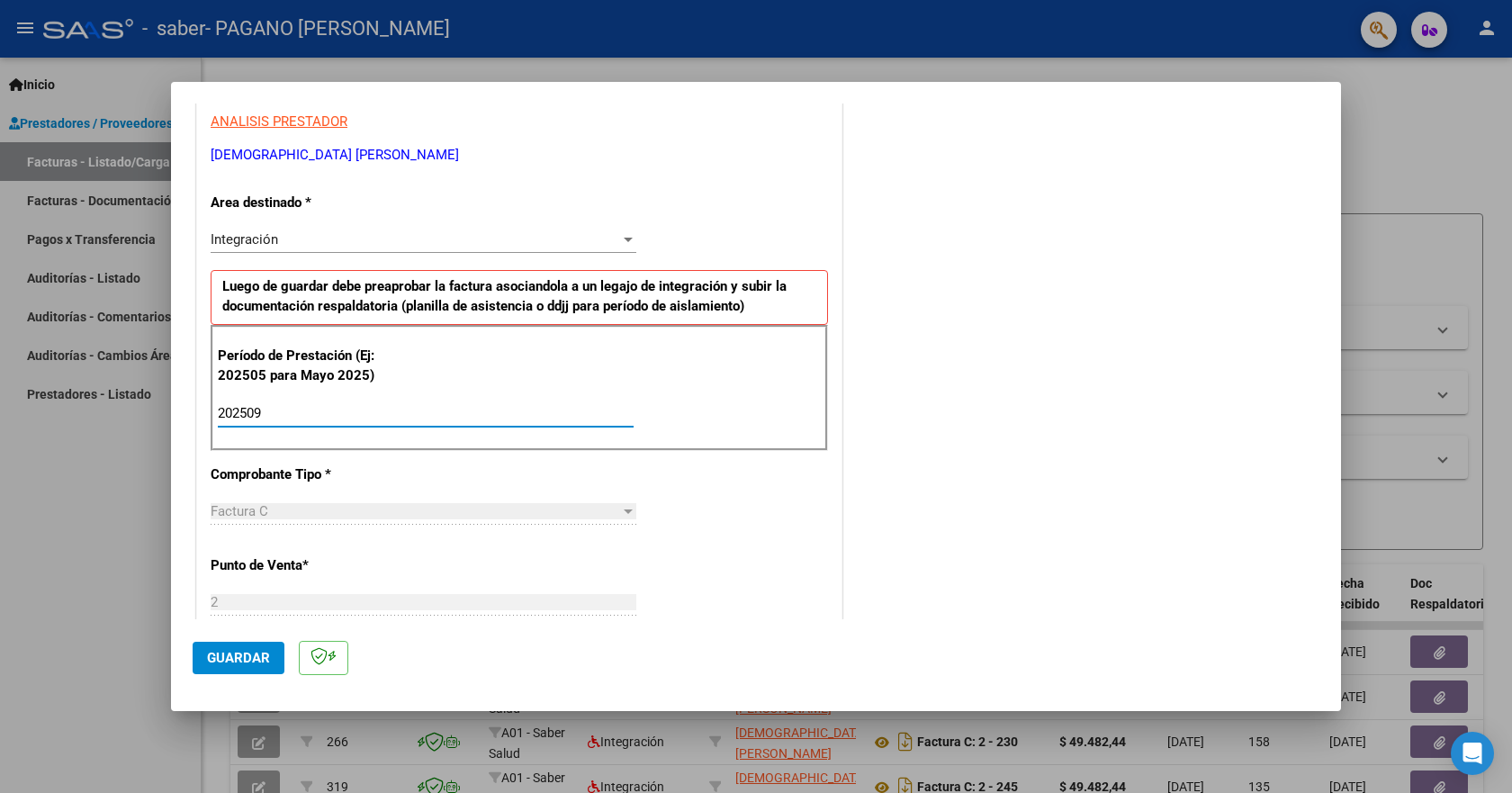
type input "202509"
click at [249, 654] on span "Guardar" at bounding box center [238, 658] width 63 height 16
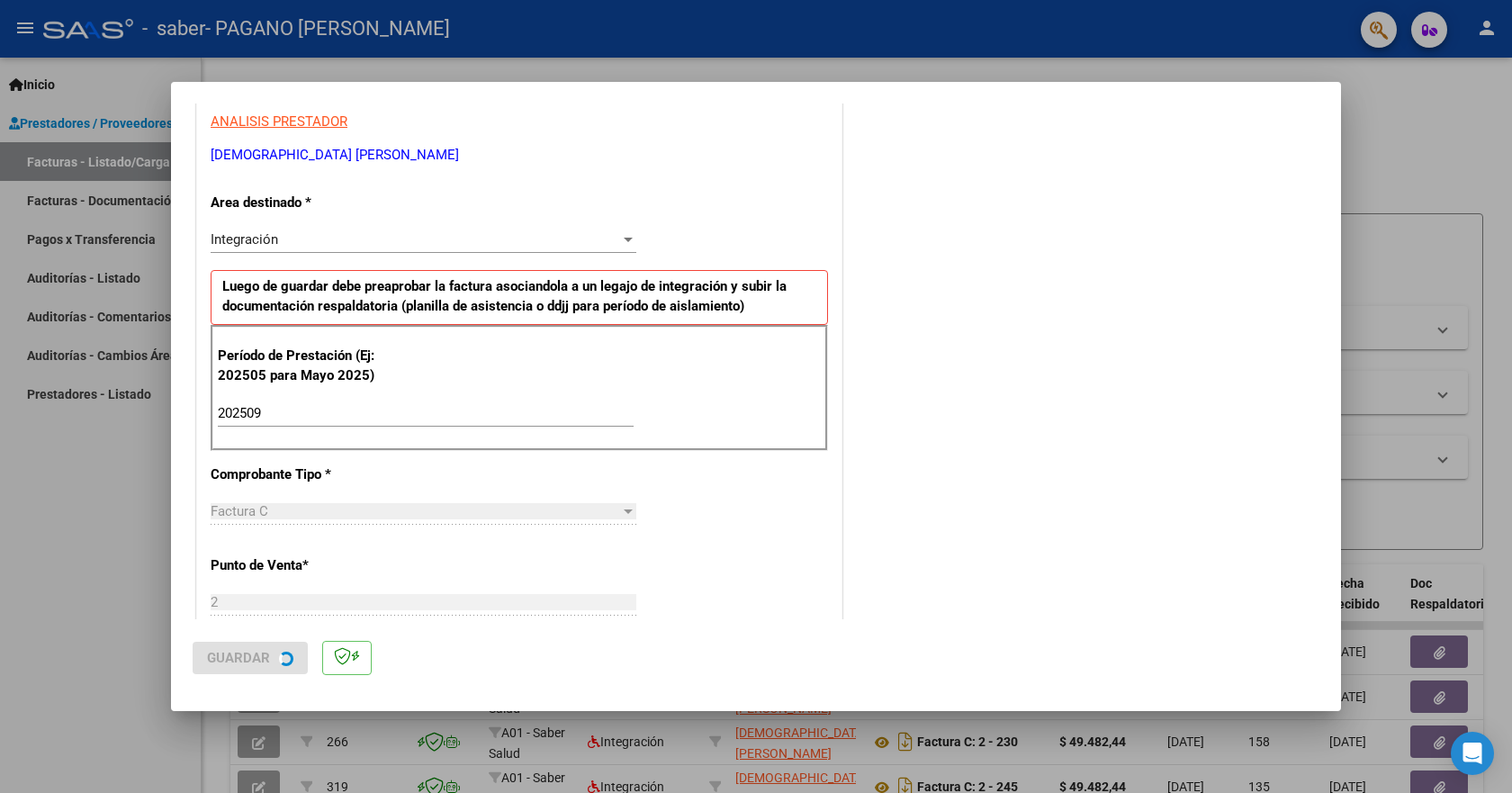
scroll to position [0, 0]
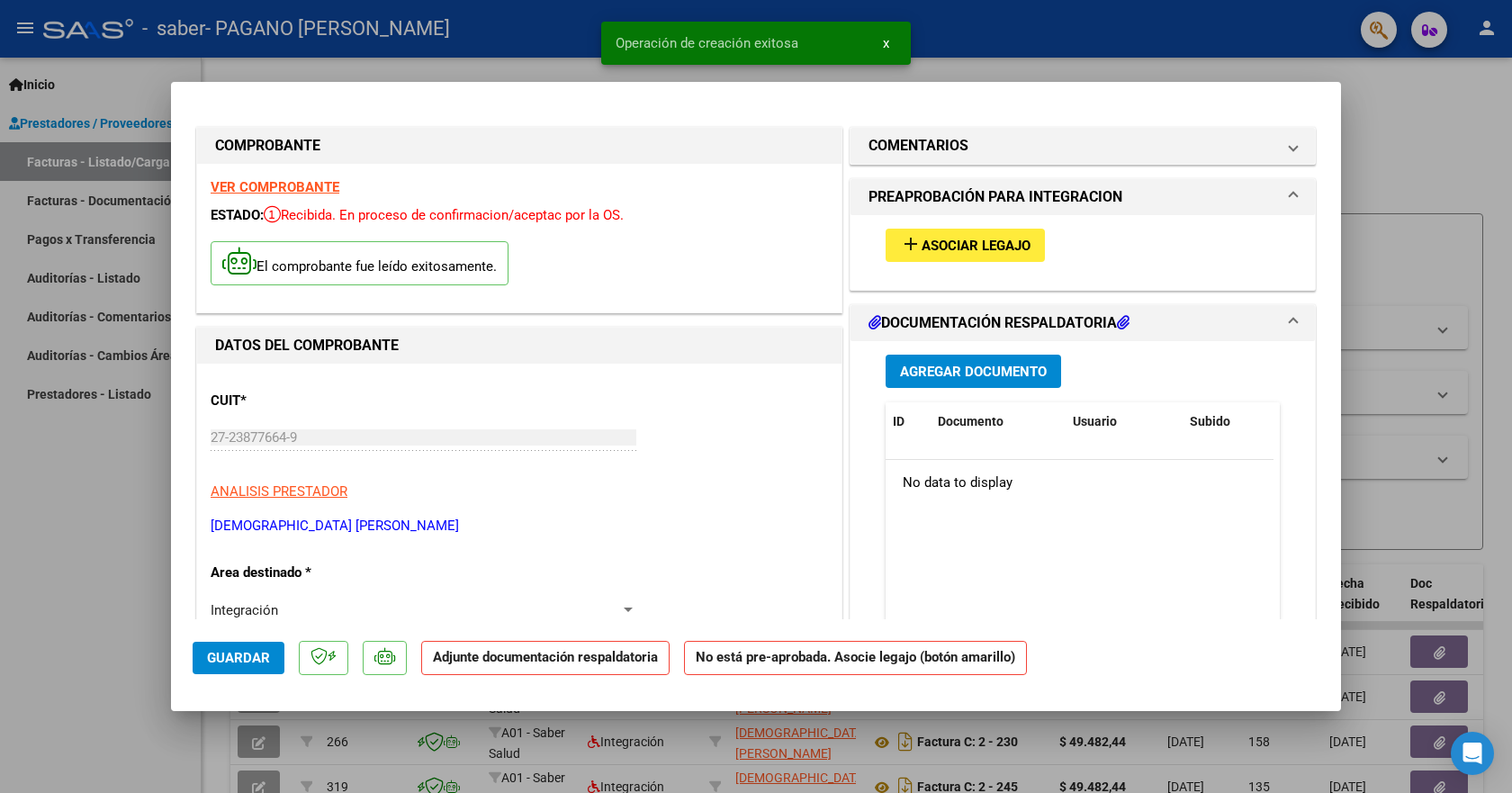
click at [974, 245] on span "Asociar Legajo" at bounding box center [976, 245] width 109 height 16
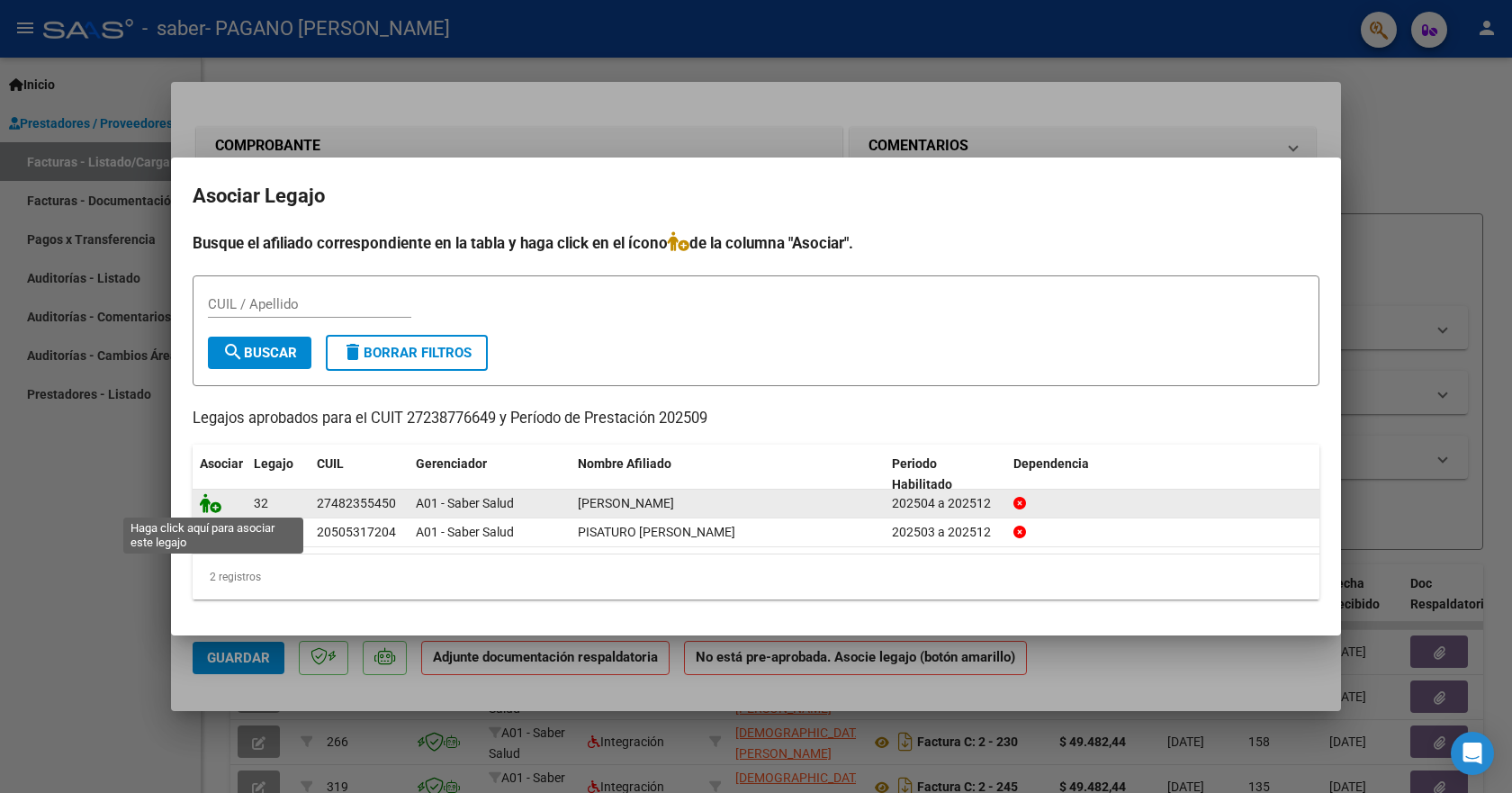
click at [200, 501] on icon at bounding box center [211, 502] width 21 height 19
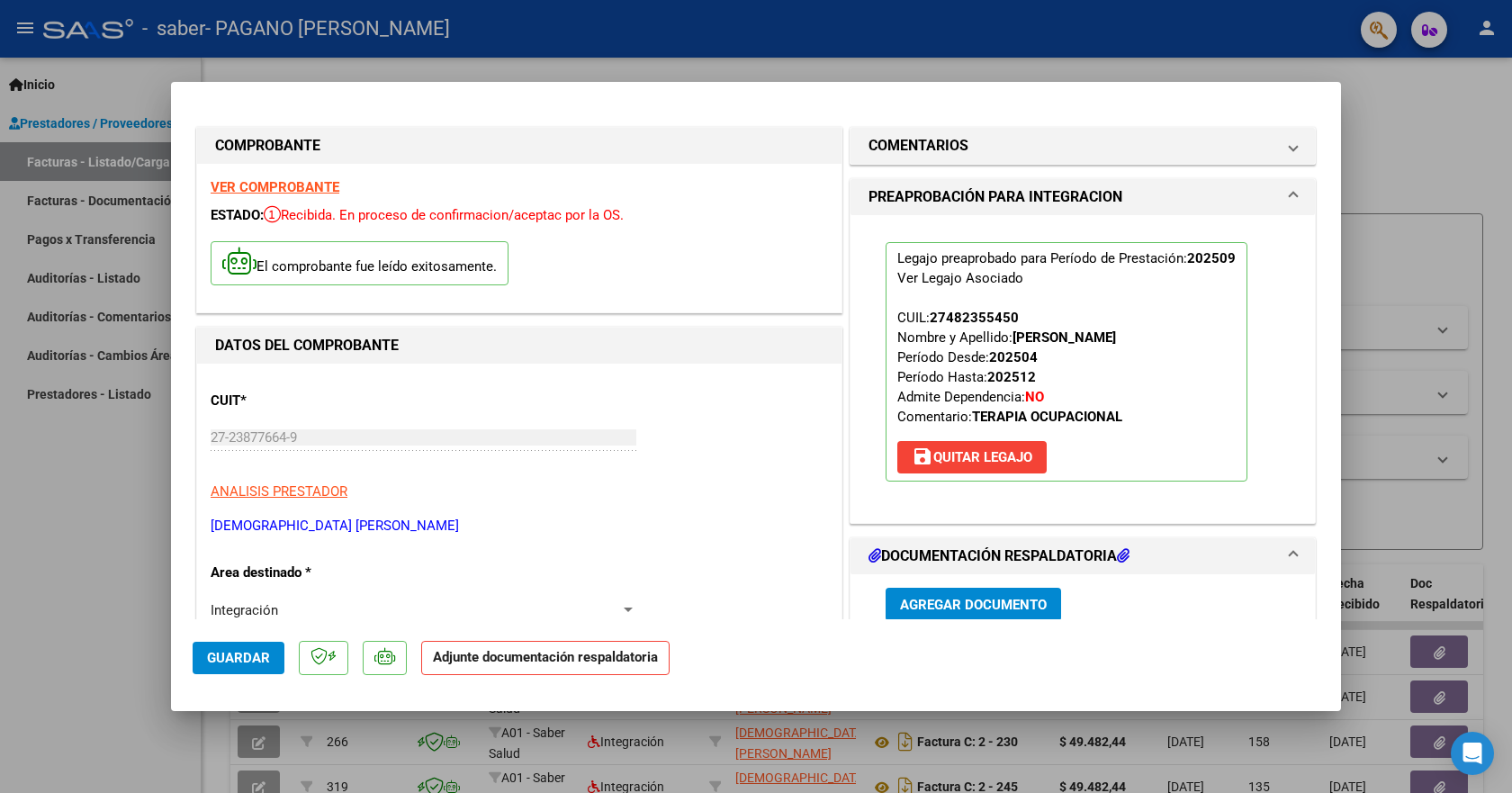
click at [907, 615] on button "Agregar Documento" at bounding box center [974, 604] width 176 height 33
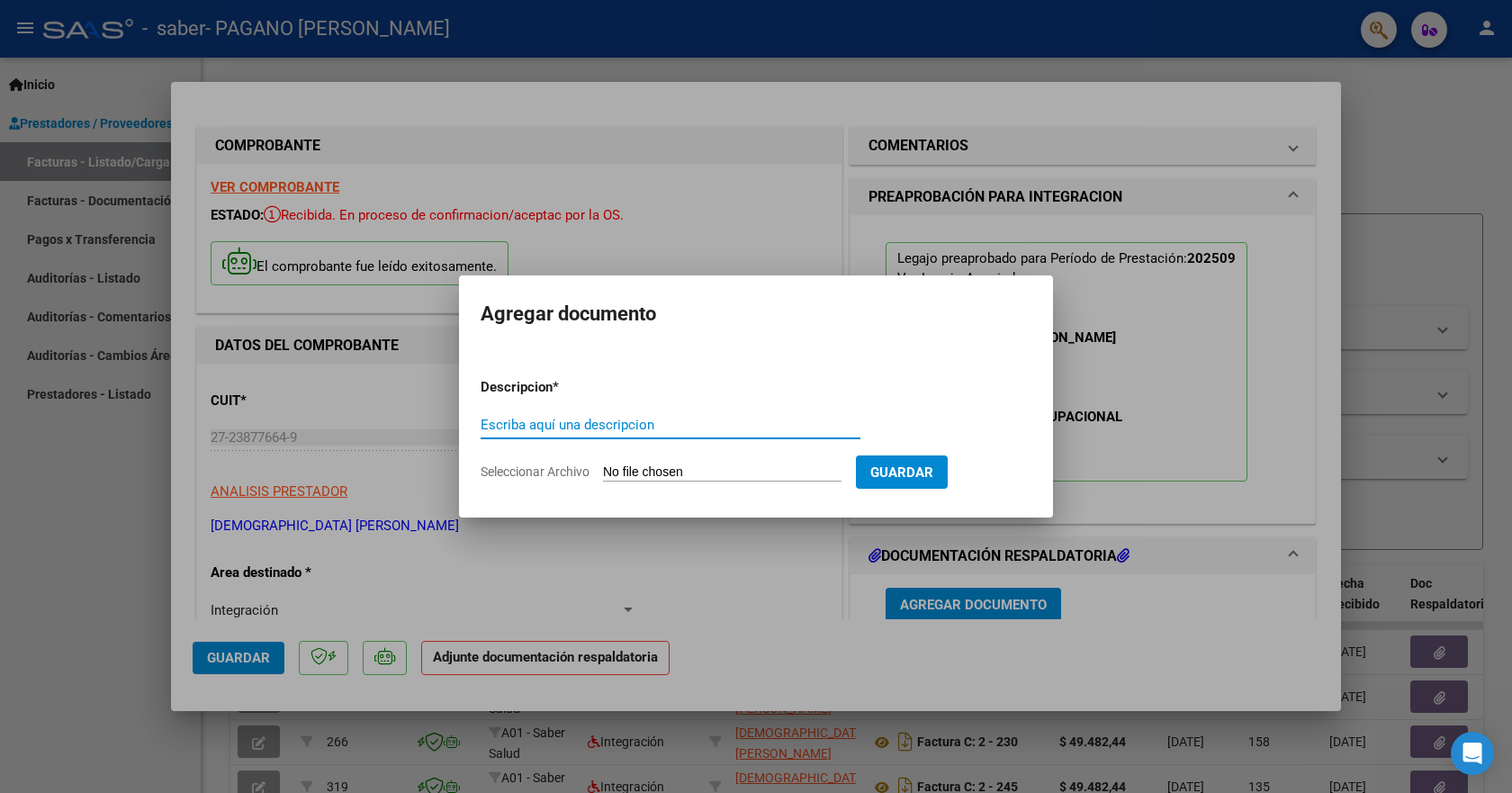
click at [588, 427] on input "Escriba aquí una descripcion" at bounding box center [670, 424] width 380 height 16
type input "planilla"
click at [540, 475] on span "Seleccionar Archivo" at bounding box center [534, 471] width 109 height 14
click at [603, 475] on input "Seleccionar Archivo" at bounding box center [722, 473] width 239 height 17
type input "C:\fakepath\to .pdf"
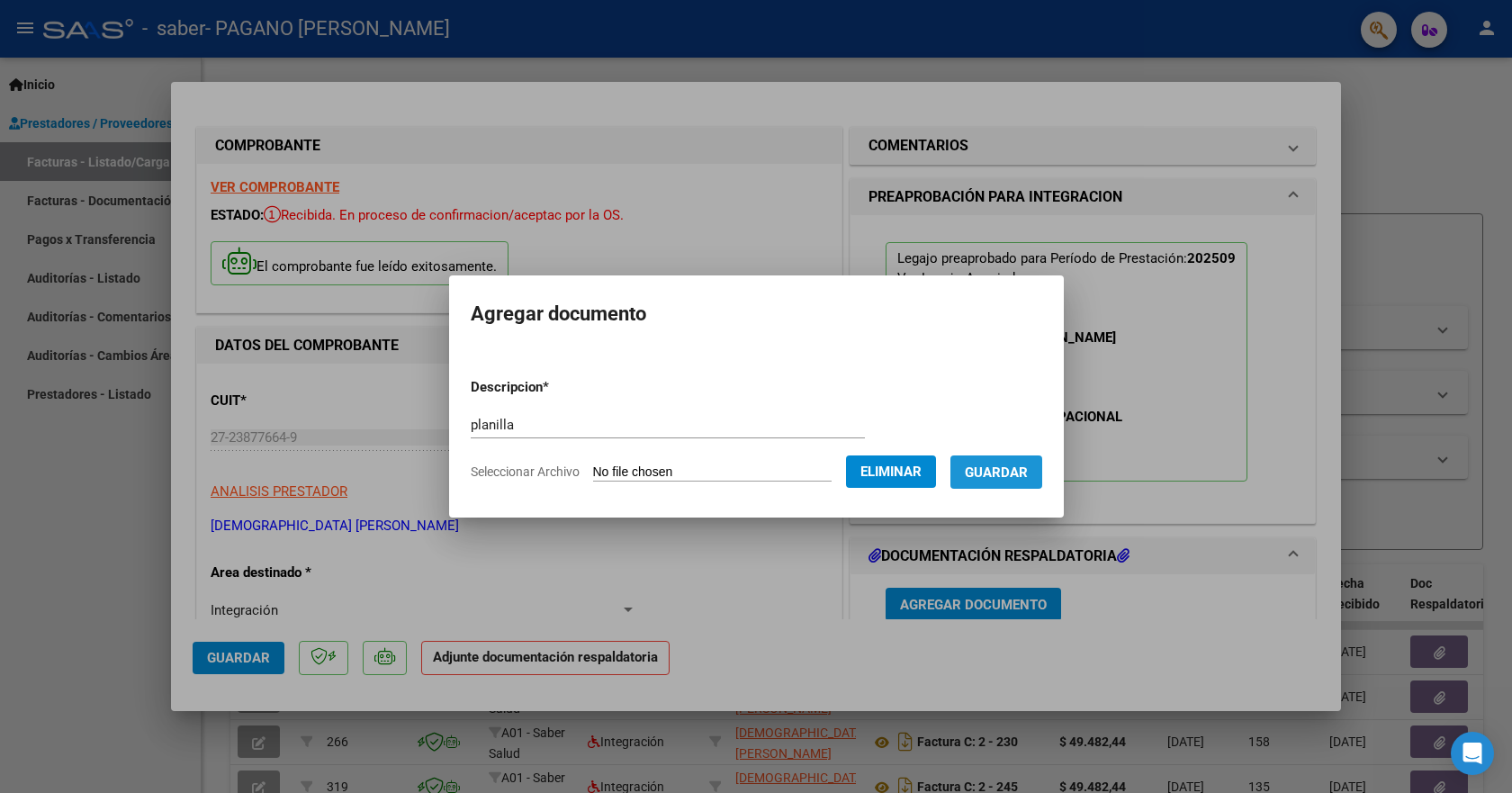
click at [998, 477] on span "Guardar" at bounding box center [996, 472] width 63 height 16
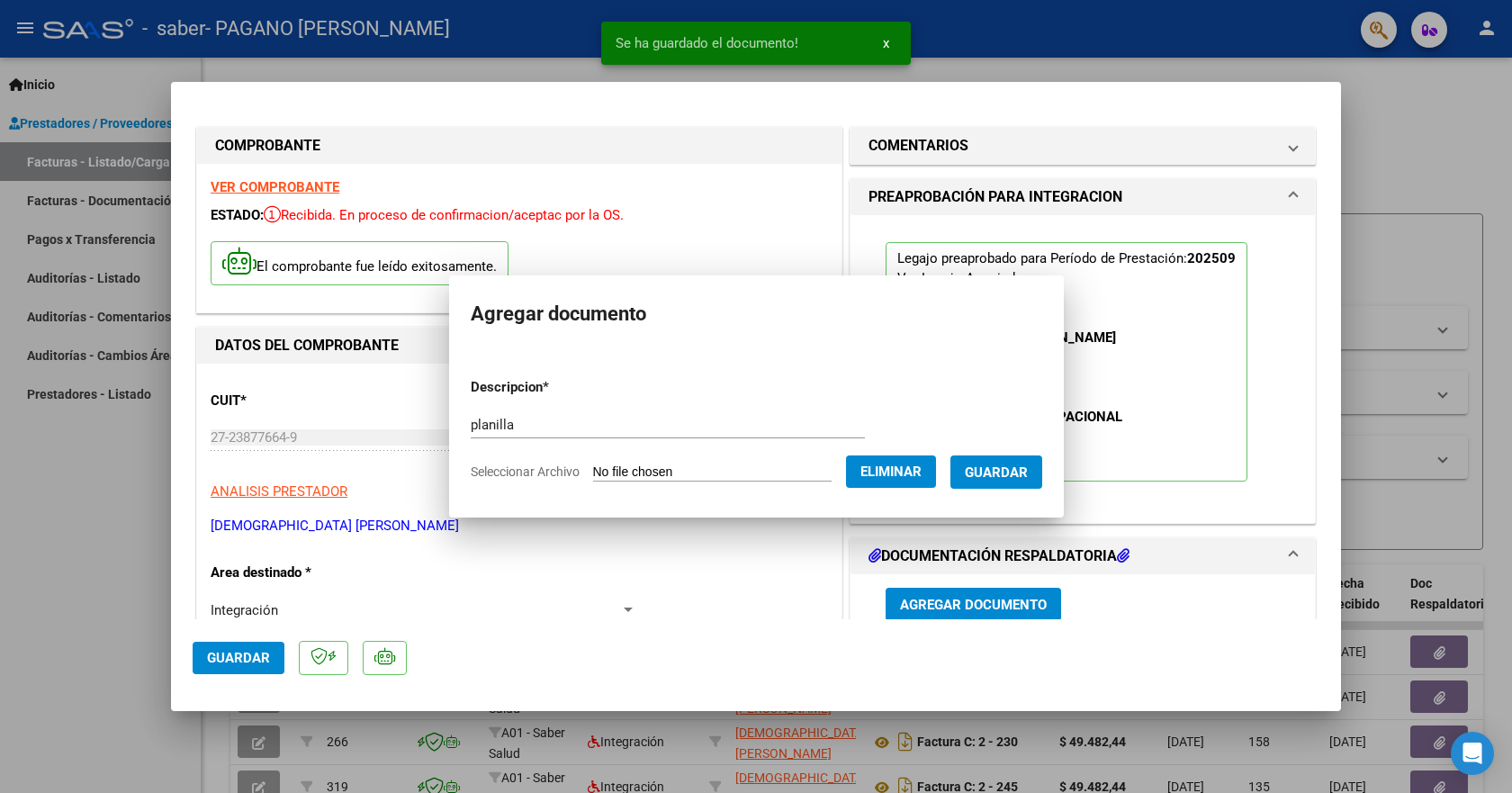
scroll to position [3, 0]
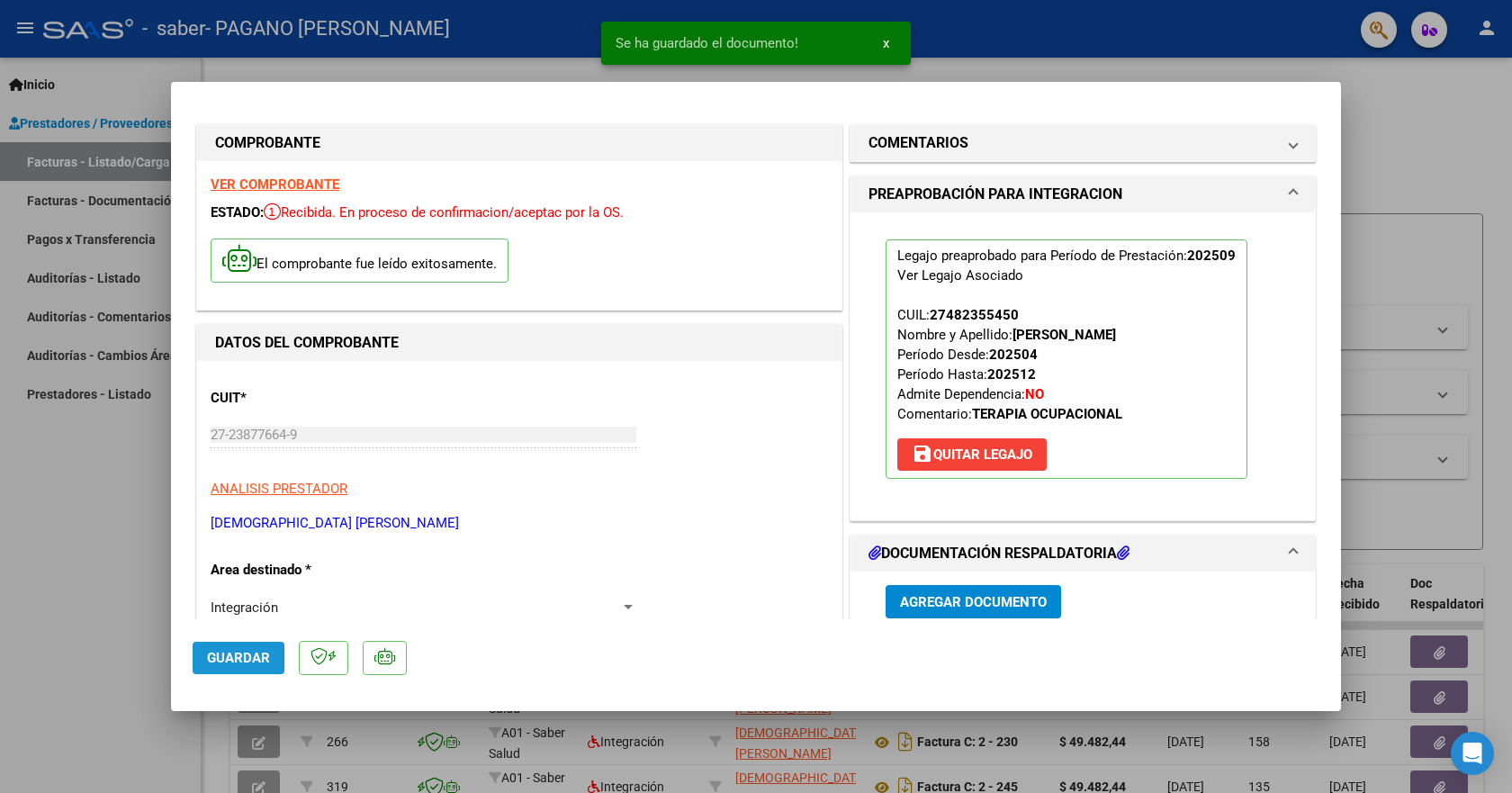
click at [221, 659] on span "Guardar" at bounding box center [238, 658] width 63 height 16
click at [1426, 230] on div at bounding box center [756, 396] width 1512 height 793
type input "$ 0,00"
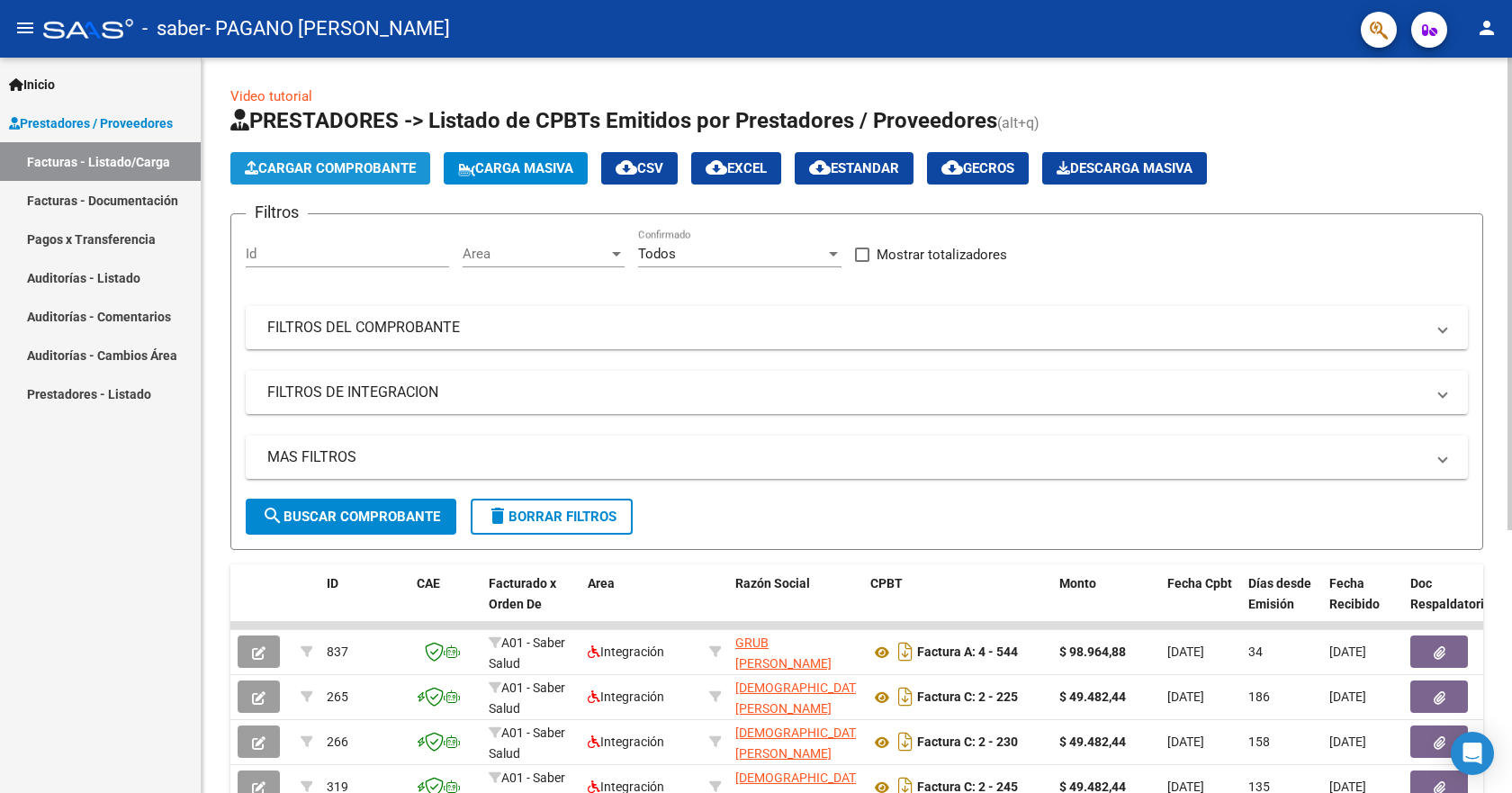
click at [377, 165] on span "Cargar Comprobante" at bounding box center [329, 168] width 171 height 16
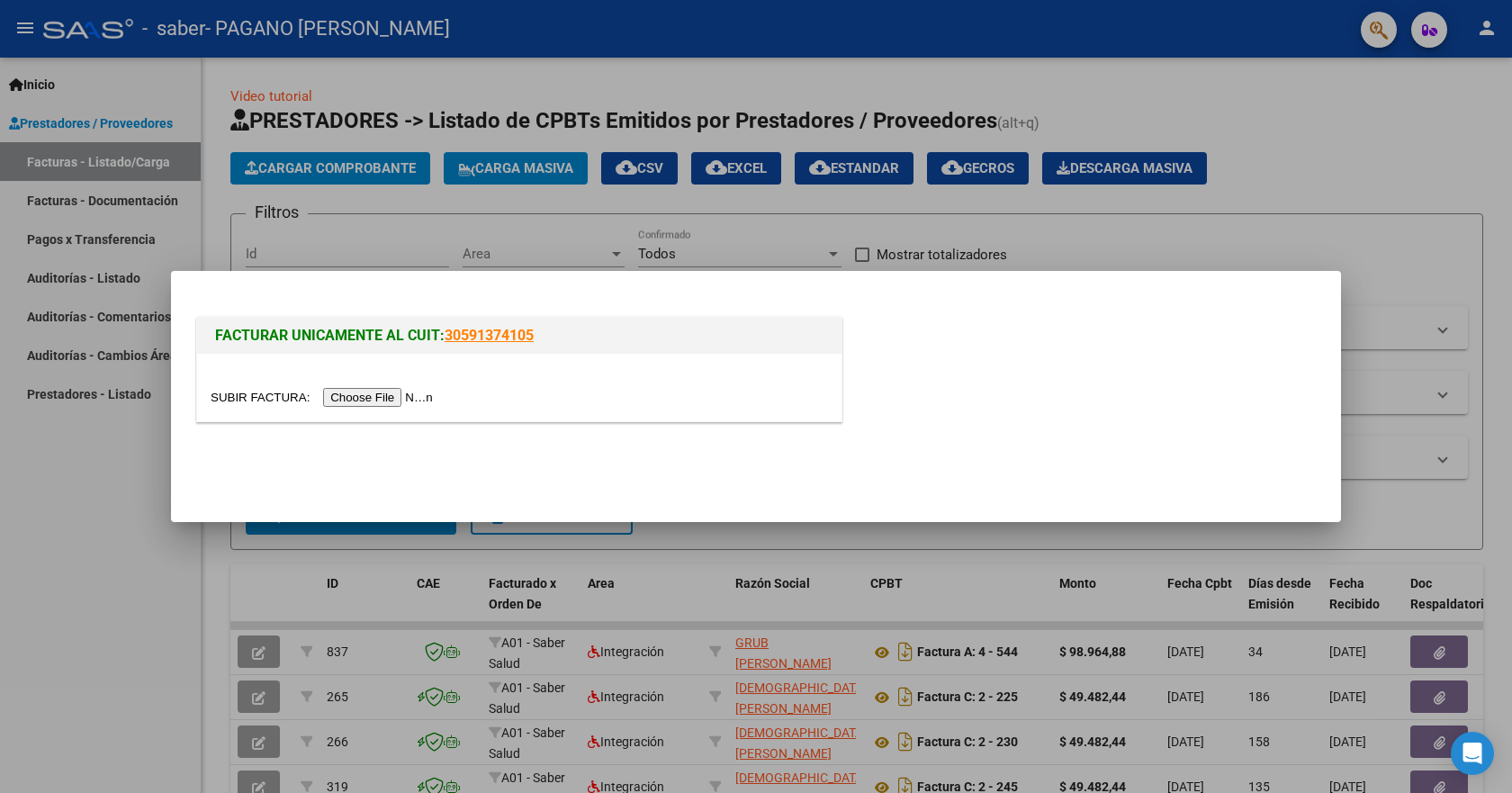
click at [376, 404] on input "file" at bounding box center [325, 397] width 228 height 19
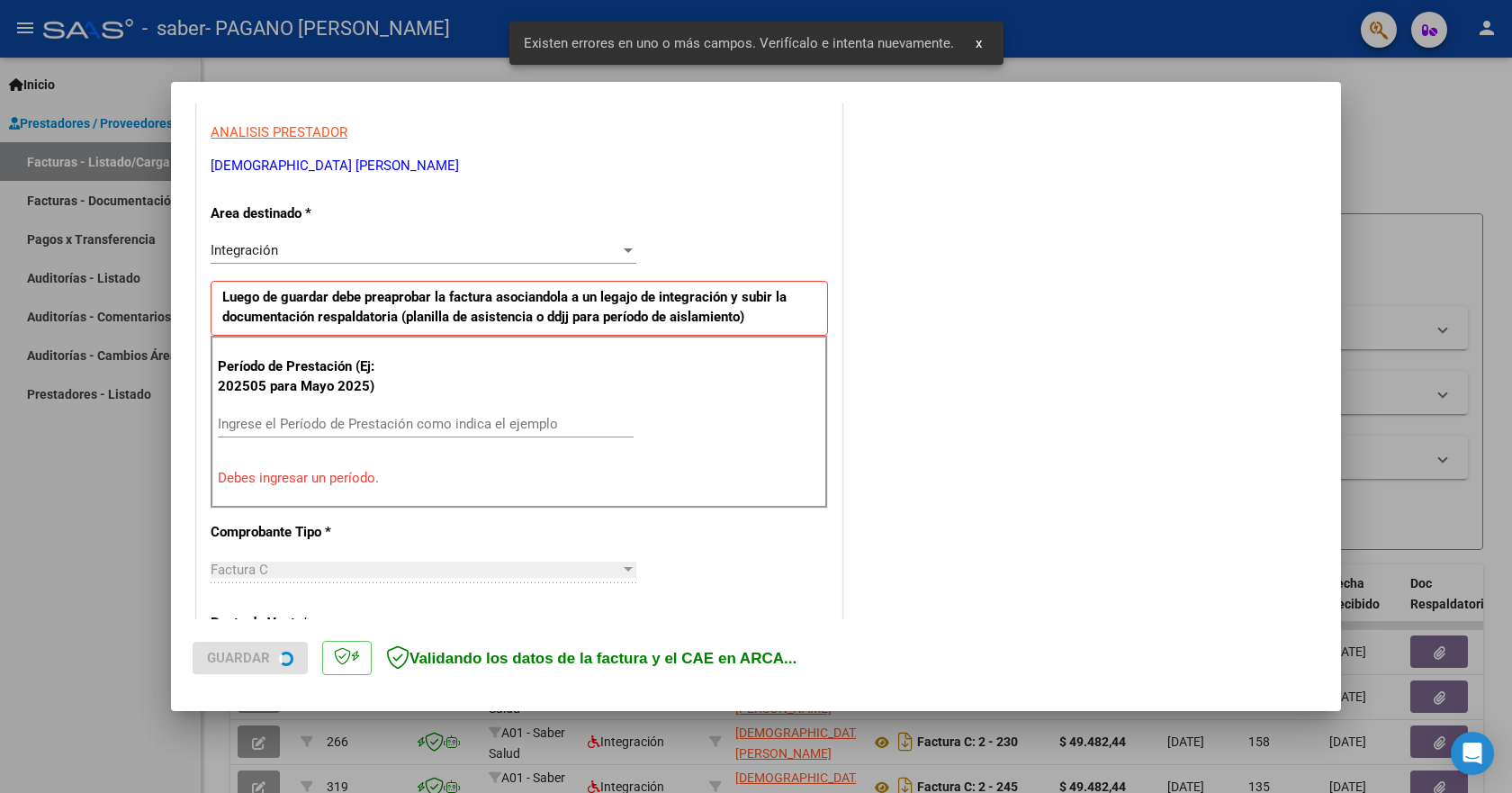
scroll to position [335, 0]
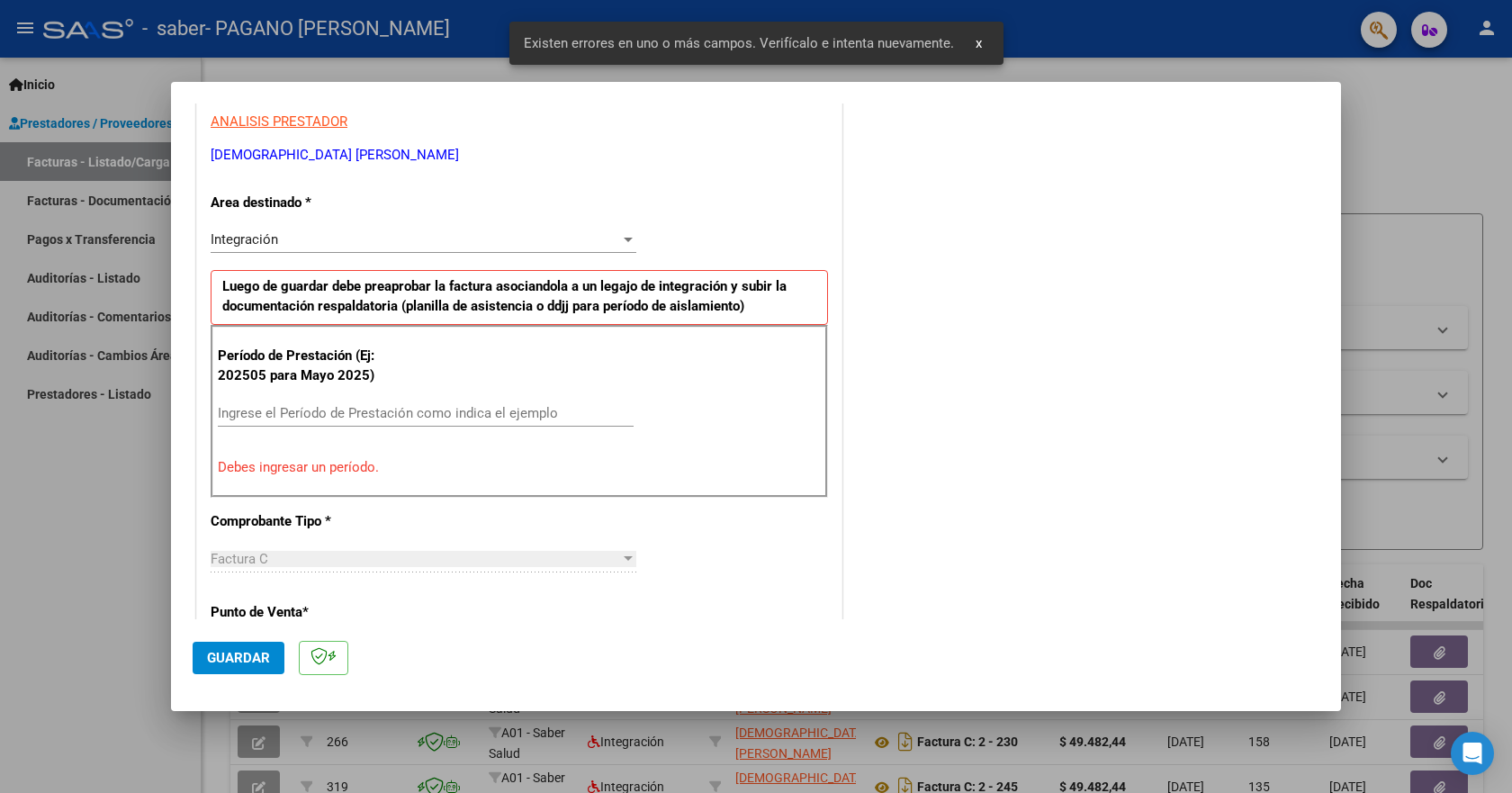
click at [271, 414] on input "Ingrese el Período de Prestación como indica el ejemplo" at bounding box center [425, 412] width 415 height 16
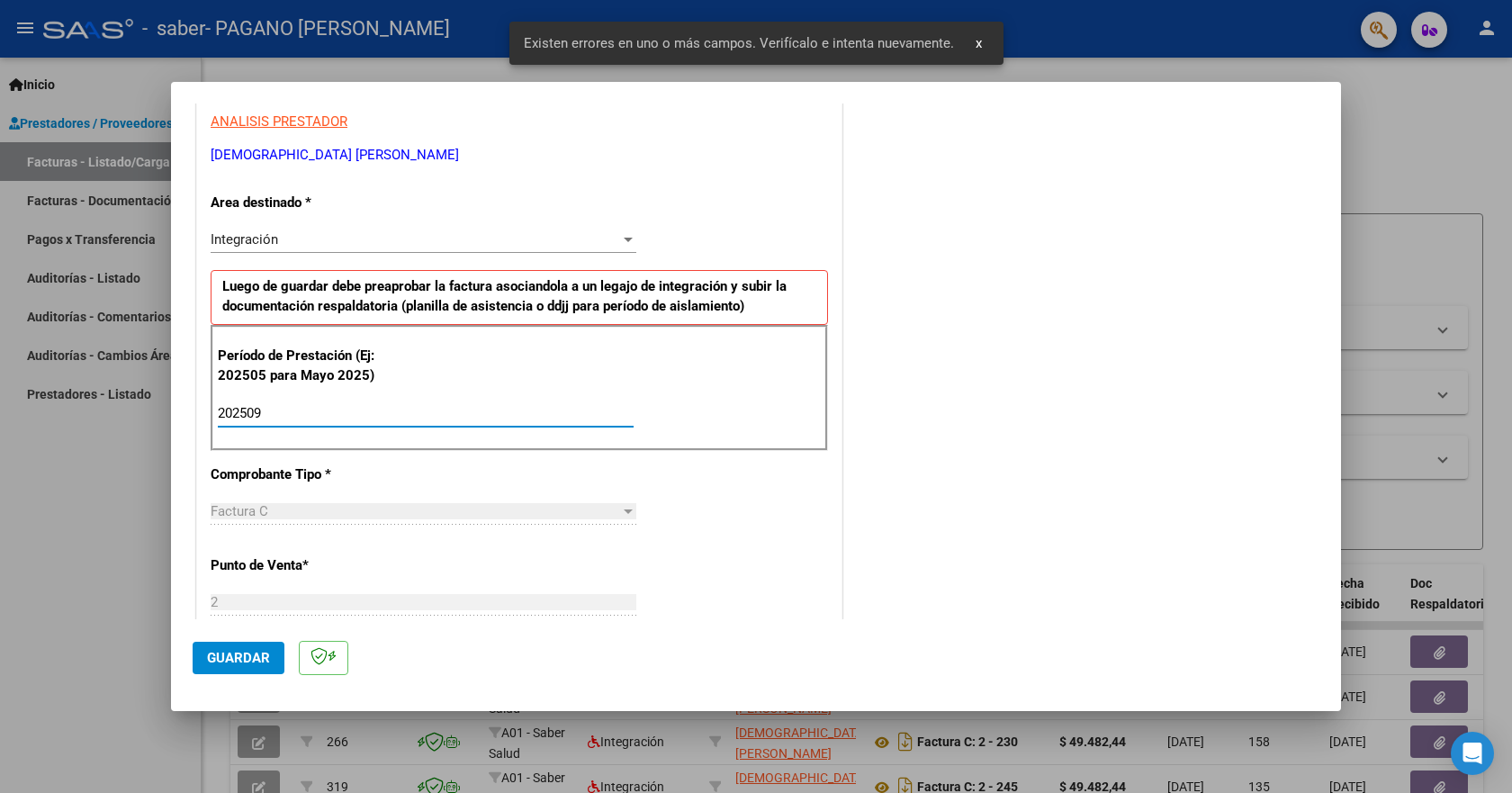
type input "202509"
click at [221, 660] on span "Guardar" at bounding box center [238, 658] width 63 height 16
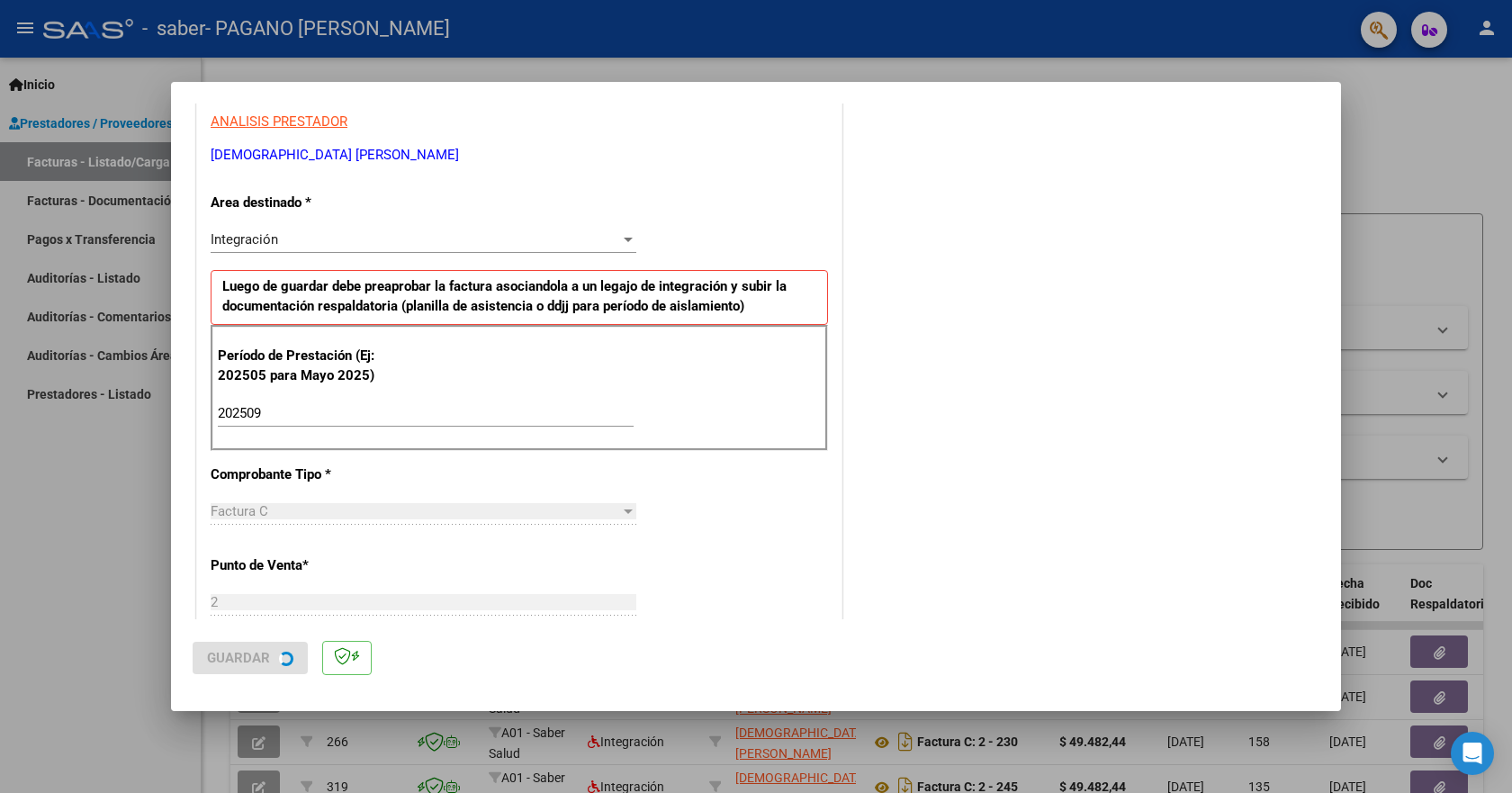
scroll to position [0, 0]
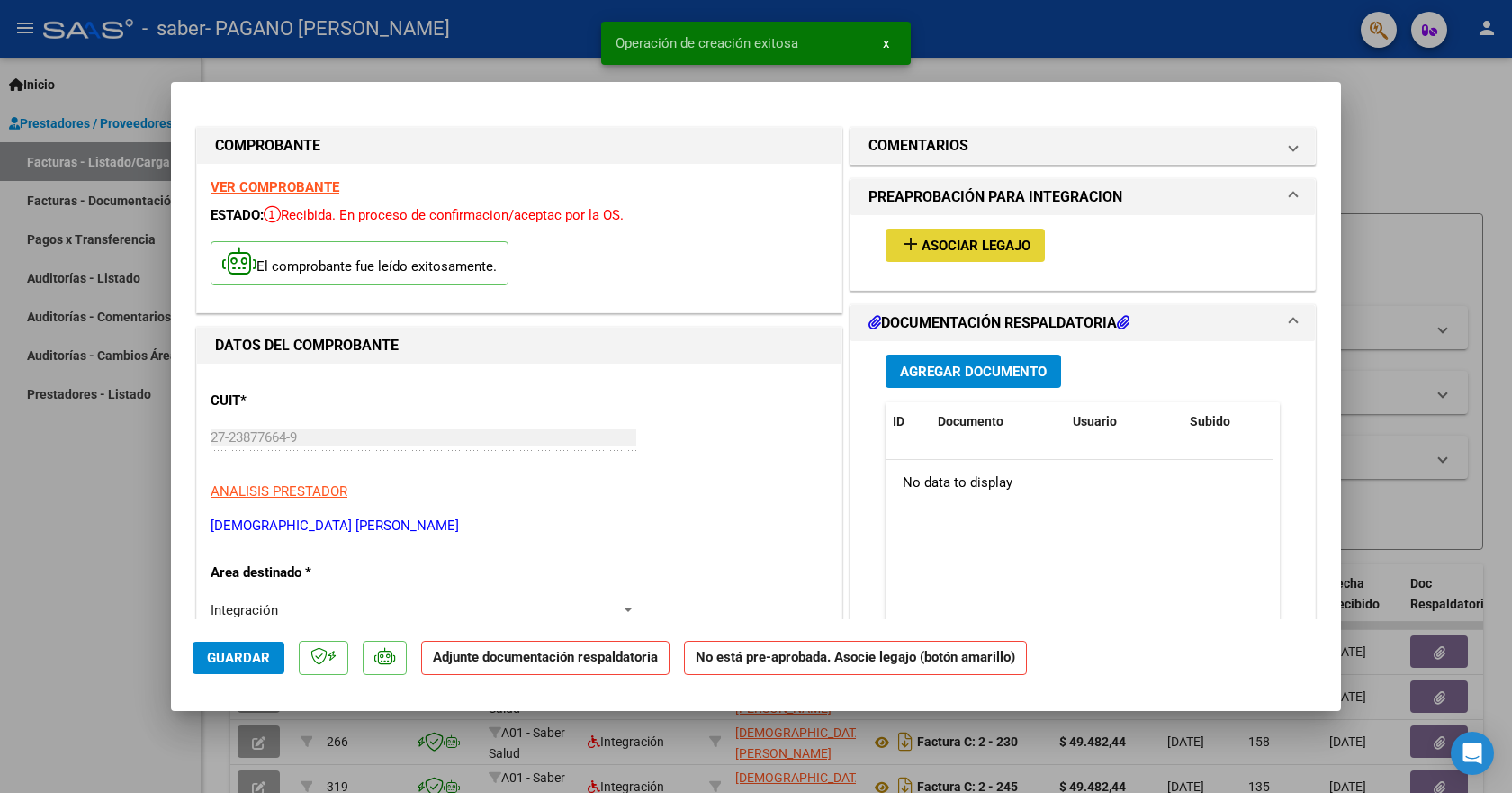
click at [960, 250] on span "Asociar Legajo" at bounding box center [976, 245] width 109 height 16
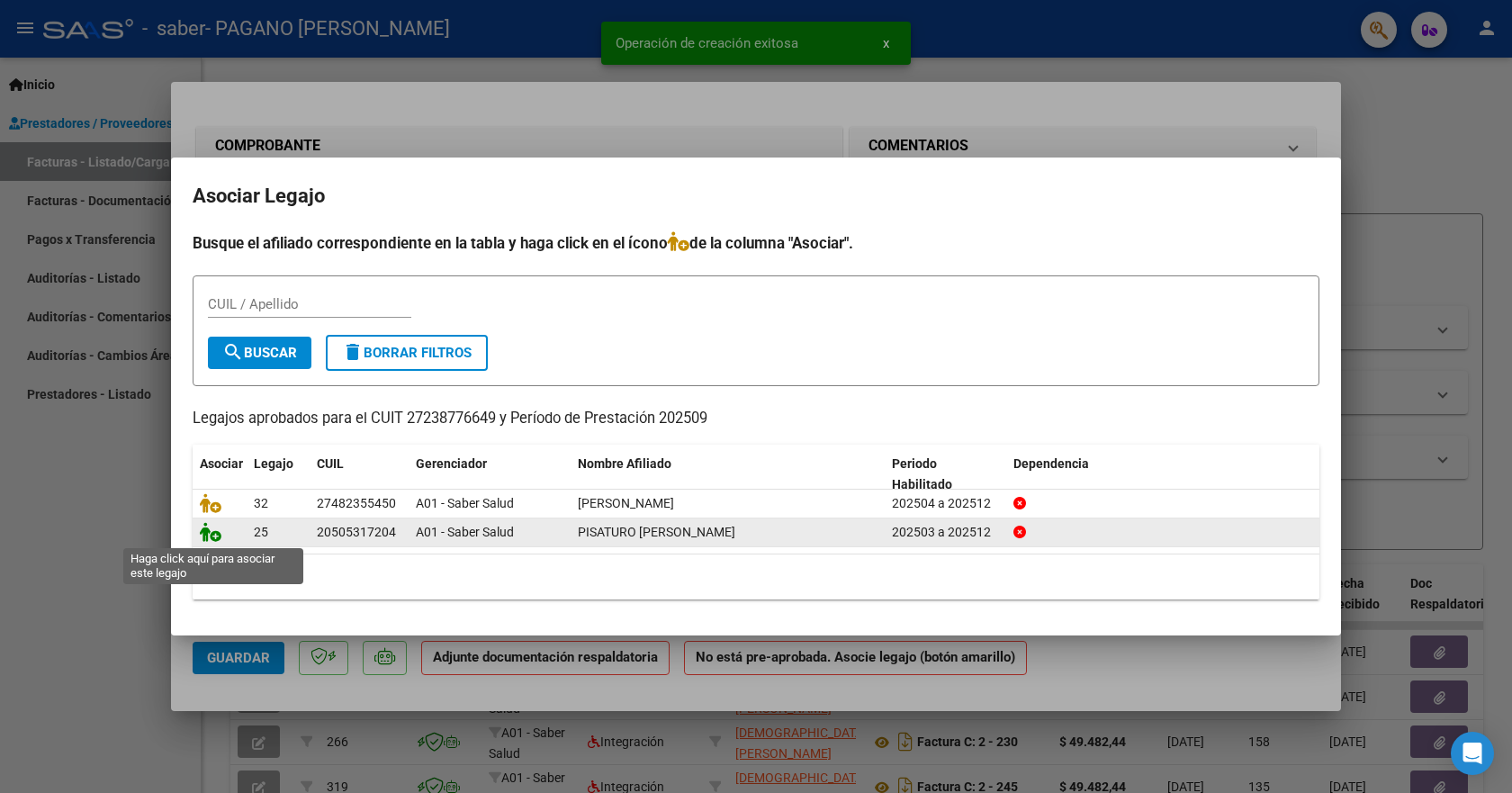
click at [201, 538] on icon at bounding box center [211, 531] width 21 height 19
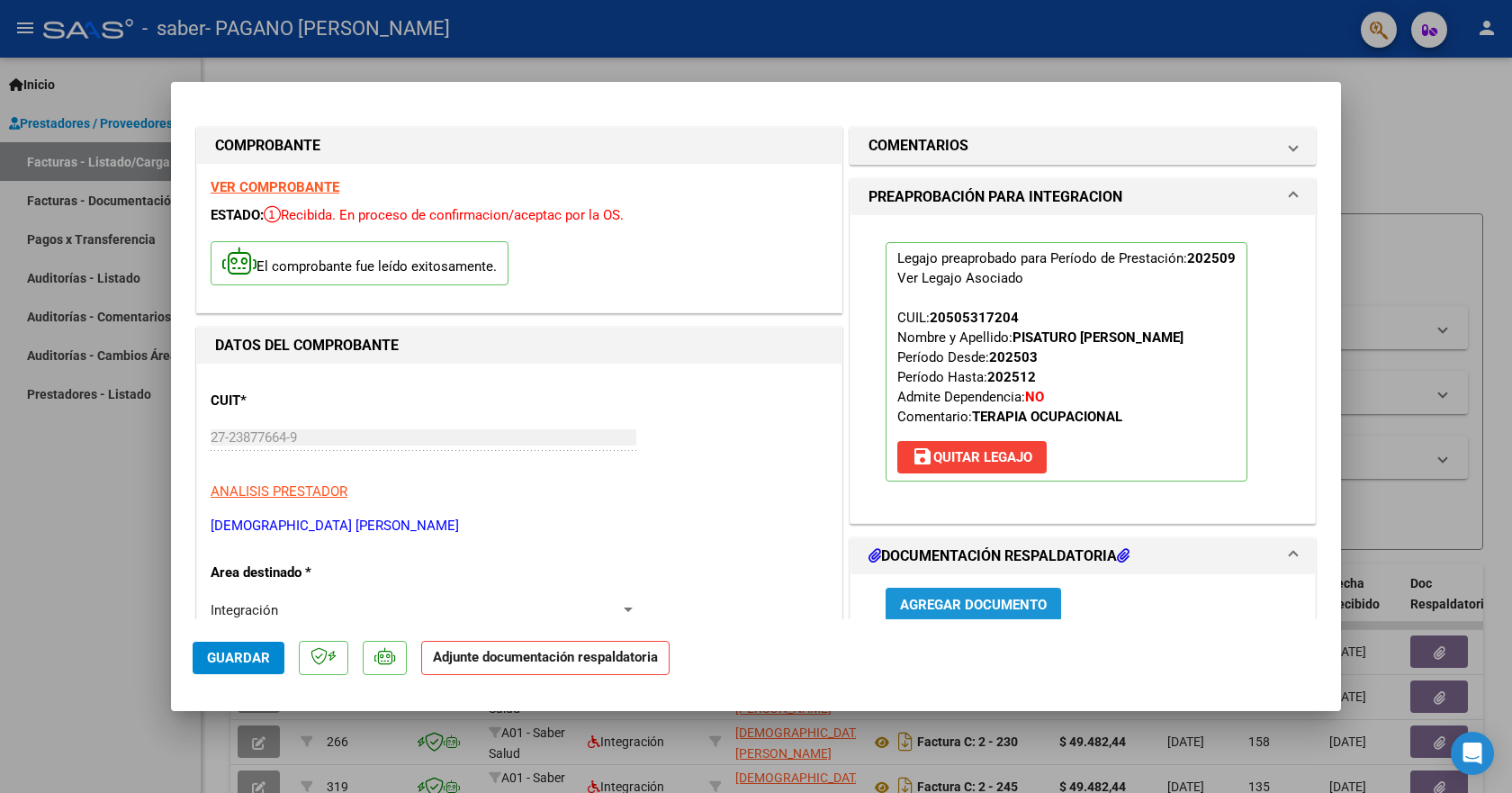
click at [1001, 602] on span "Agregar Documento" at bounding box center [974, 605] width 147 height 16
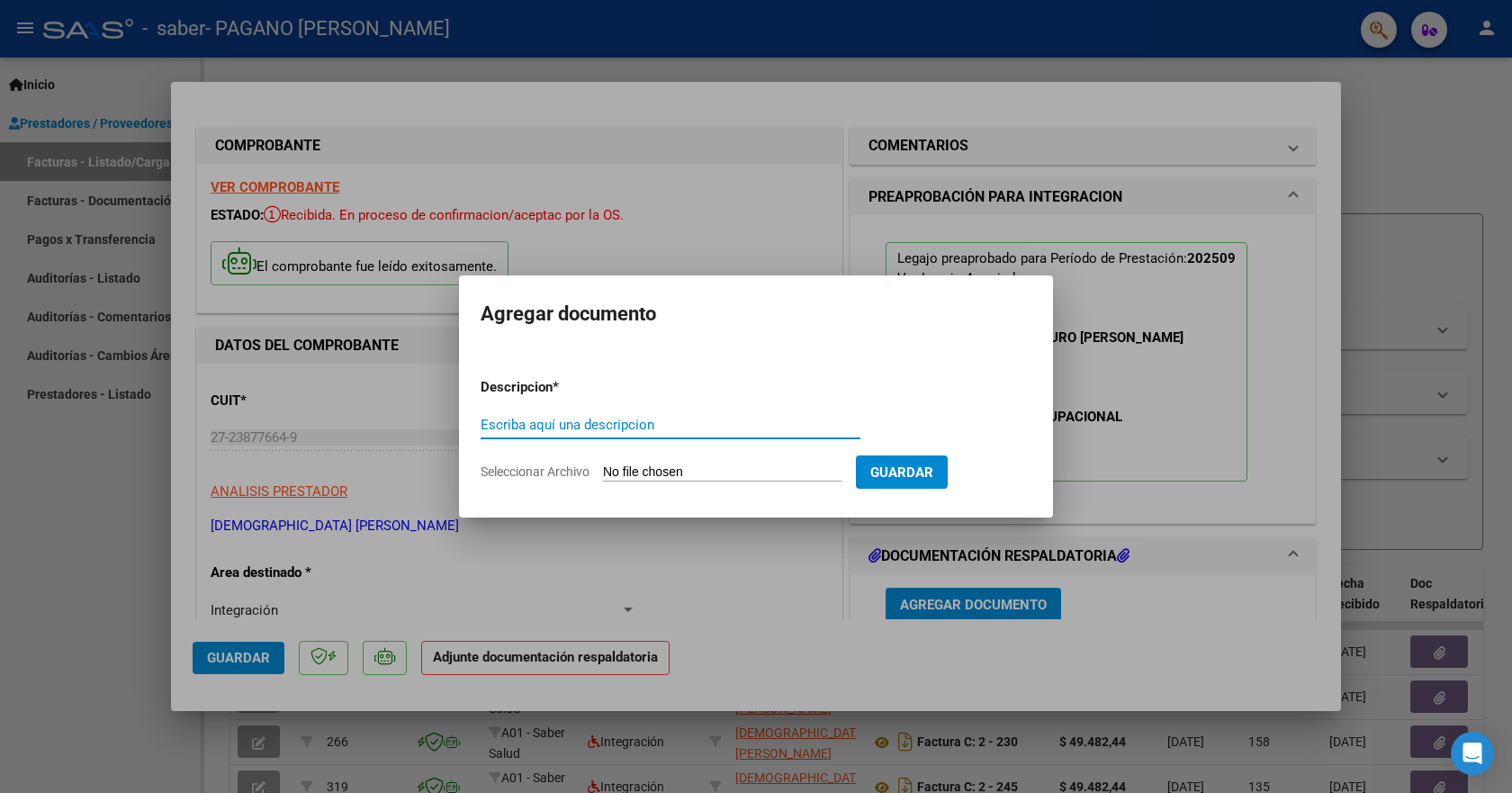
click at [631, 427] on input "Escriba aquí una descripcion" at bounding box center [670, 424] width 380 height 16
type input "planilla"
click at [573, 476] on span "Seleccionar Archivo" at bounding box center [534, 471] width 109 height 14
click at [603, 476] on input "Seleccionar Archivo" at bounding box center [722, 473] width 239 height 17
type input "C:\fakepath\to .pdf"
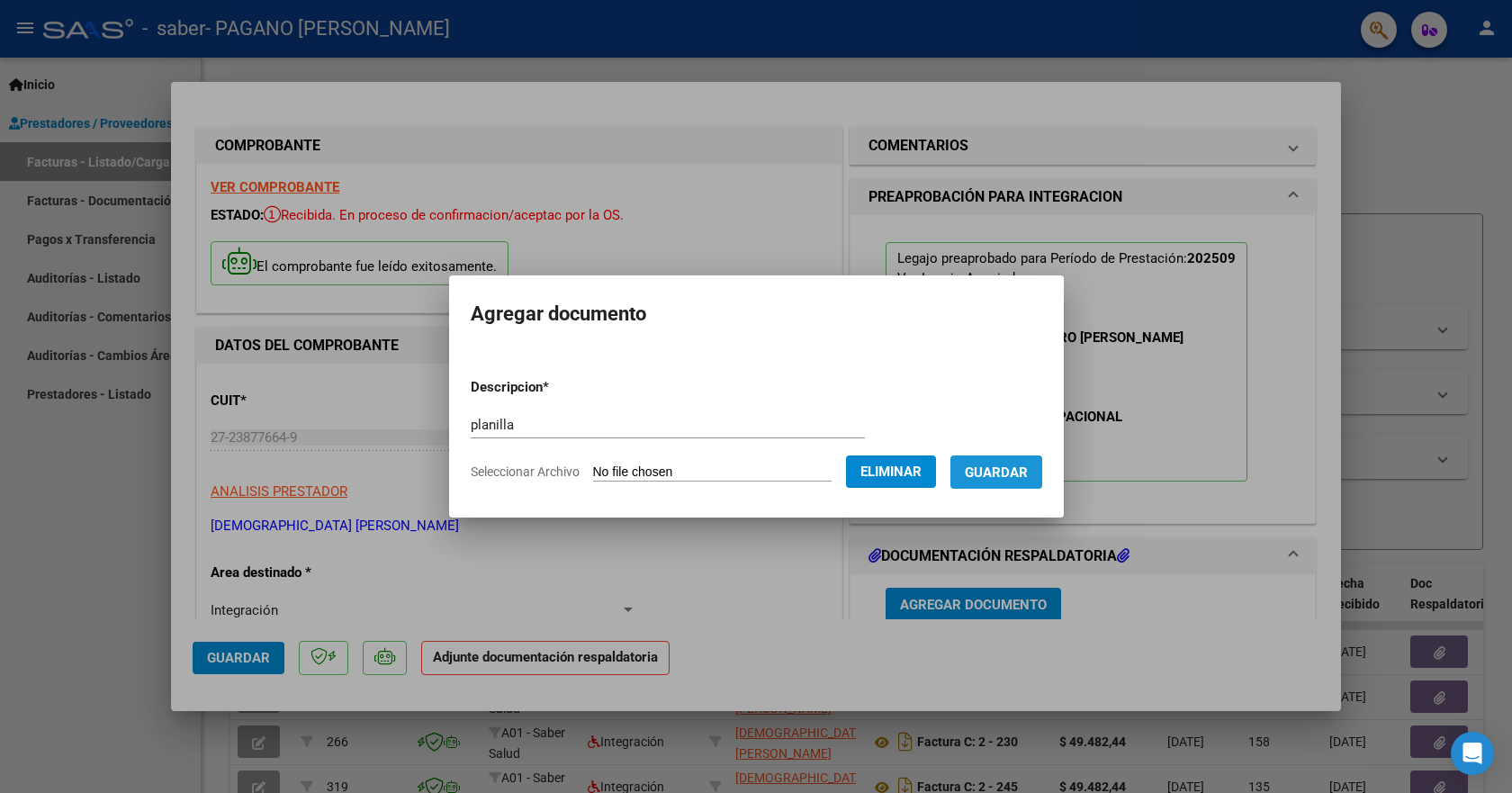
click at [1028, 479] on span "Guardar" at bounding box center [996, 472] width 63 height 16
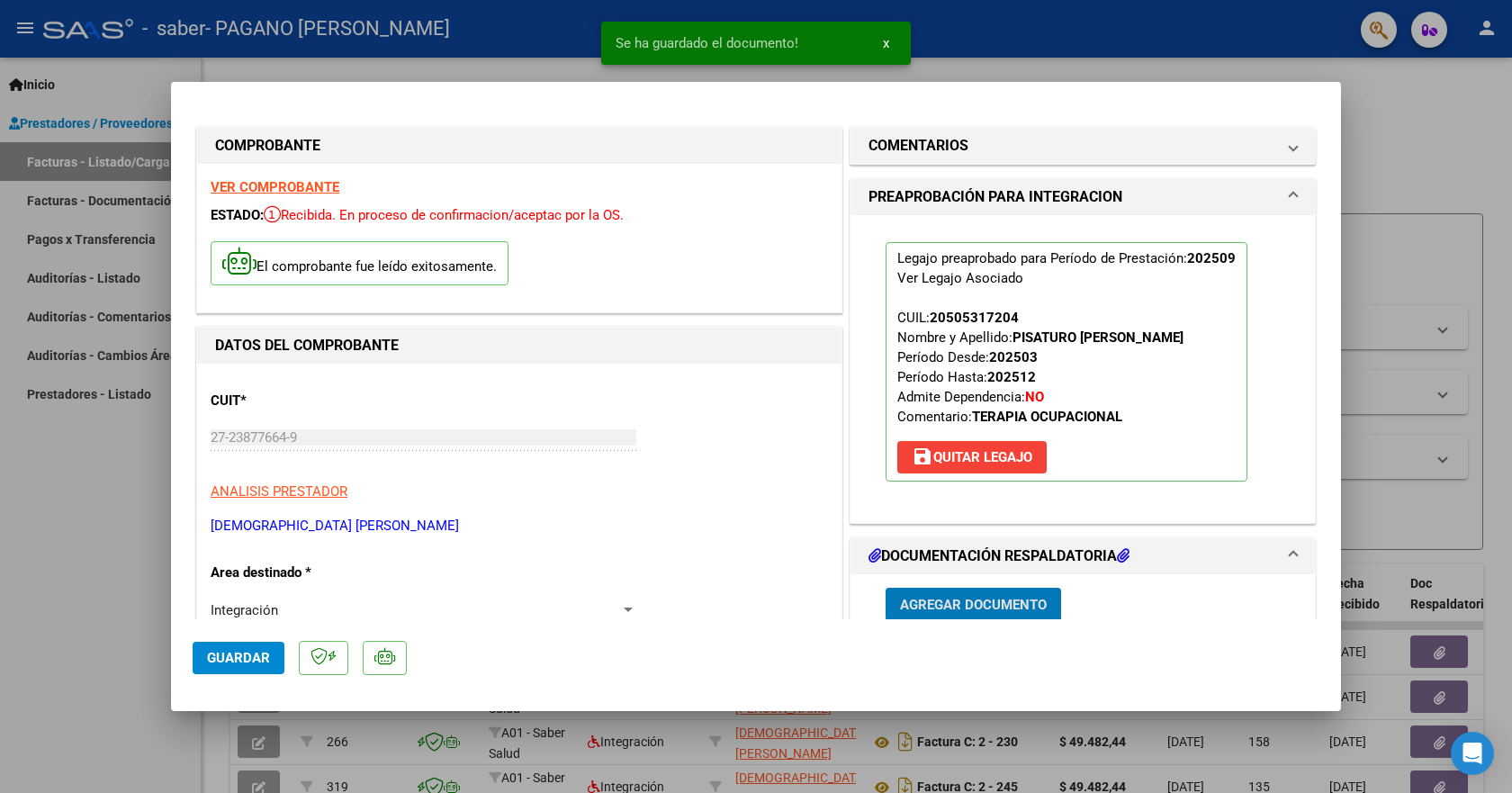
scroll to position [3, 0]
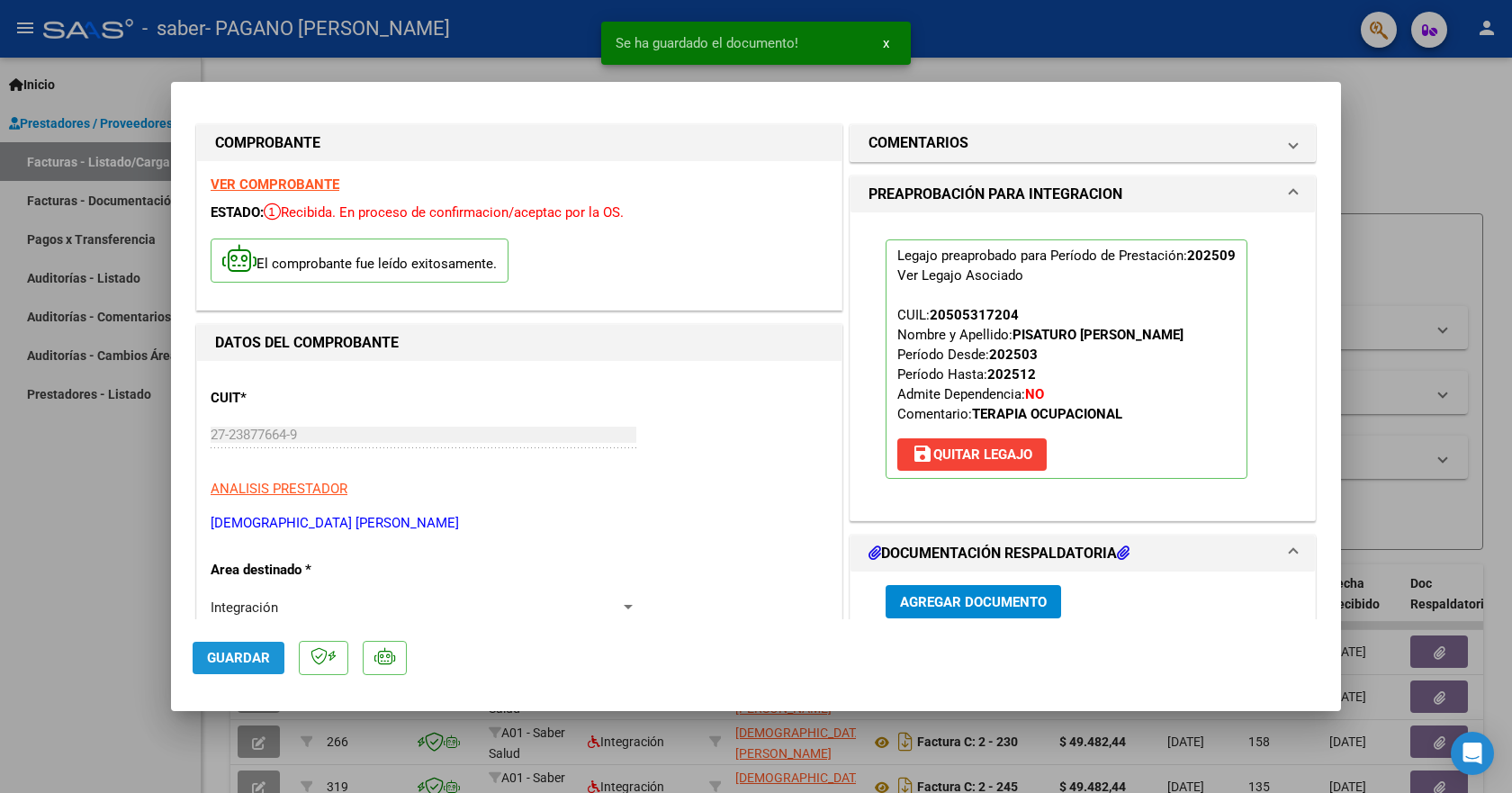
click at [245, 659] on span "Guardar" at bounding box center [238, 658] width 63 height 16
